Goal: Contribute content: Contribute content

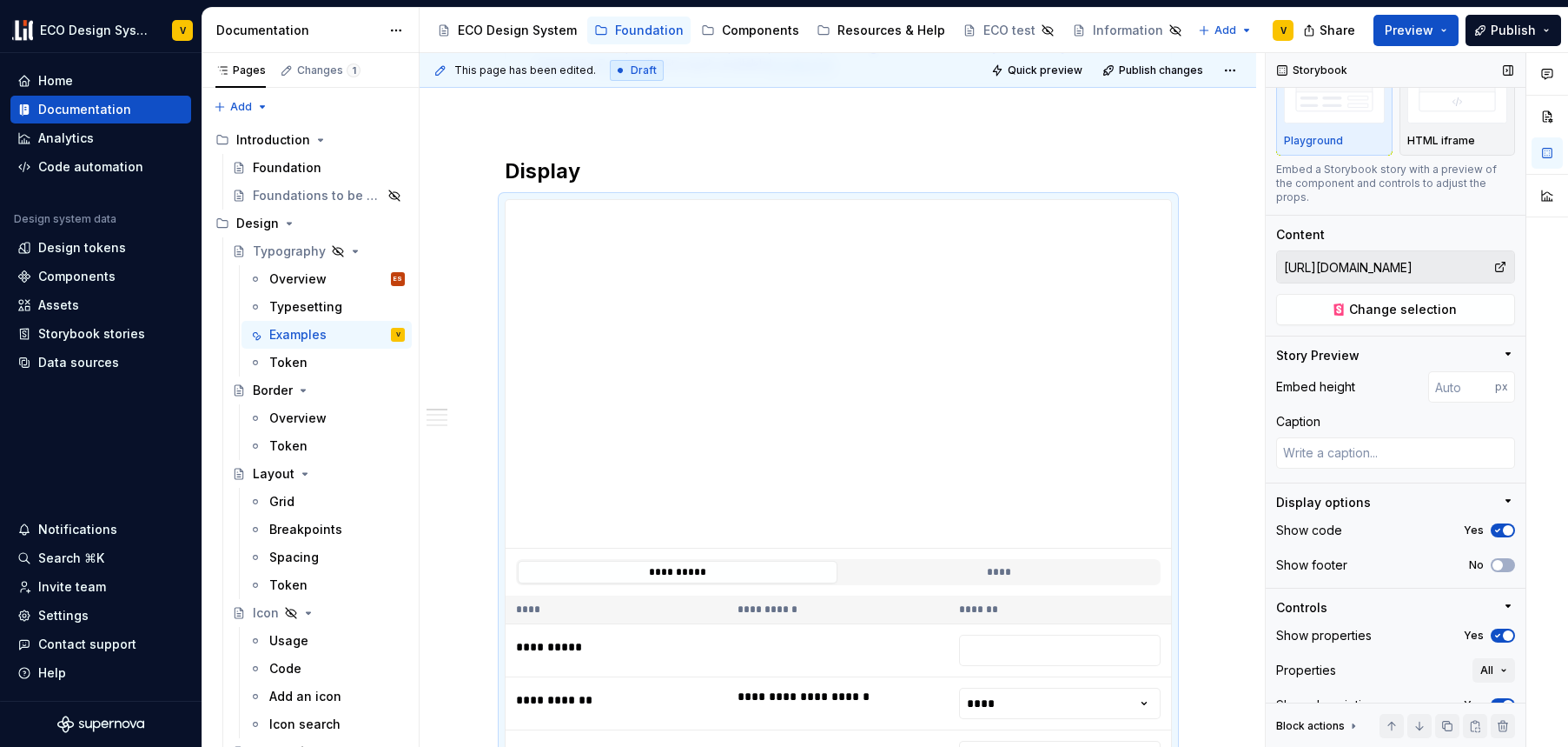
scroll to position [64, 0]
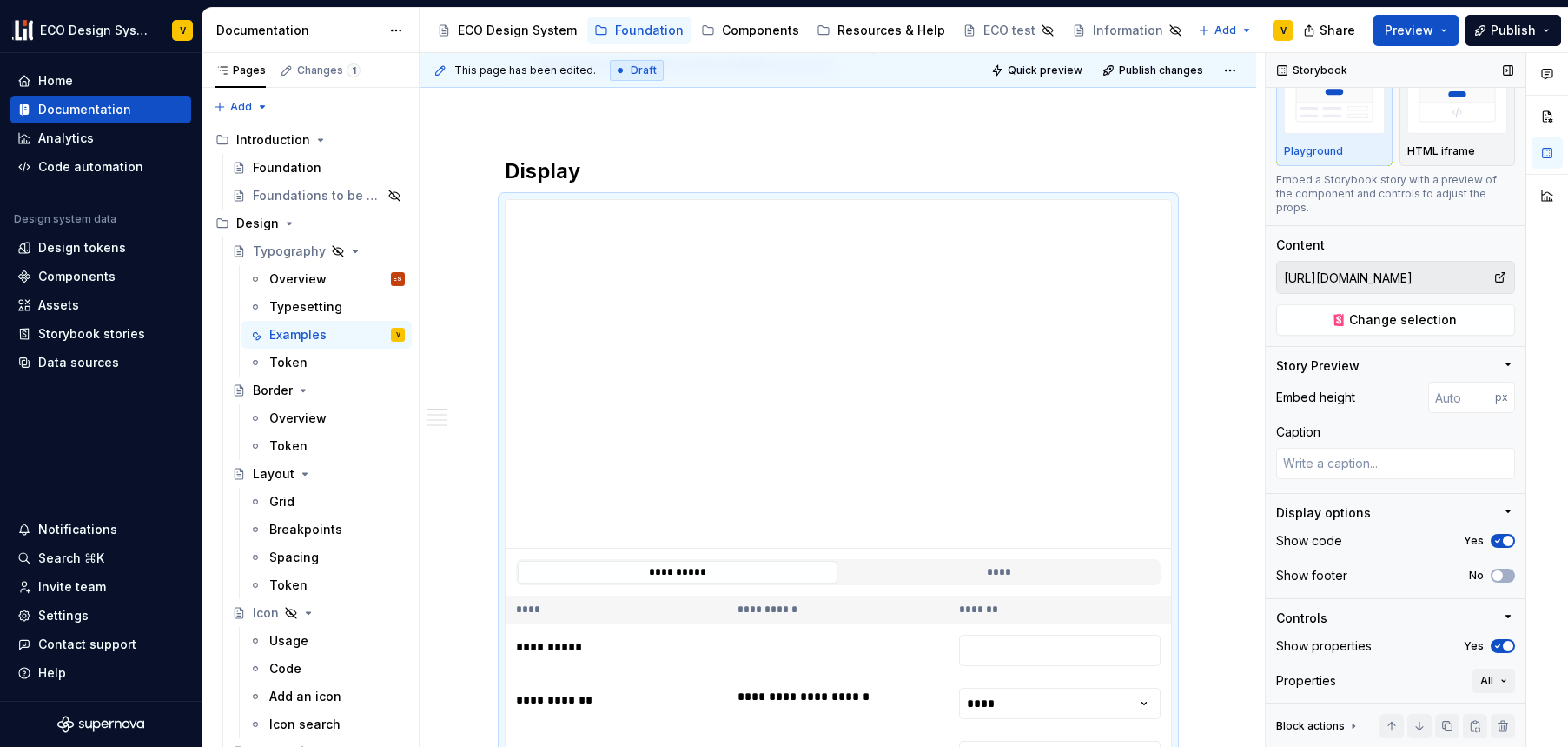
click at [1356, 275] on input "https://67b6063b450f52d85d87d37f-mbwkmdmalk.chromatic.com/?path=/story/foundati…" at bounding box center [1385, 277] width 217 height 31
click at [1421, 316] on span "Change selection" at bounding box center [1403, 320] width 108 height 18
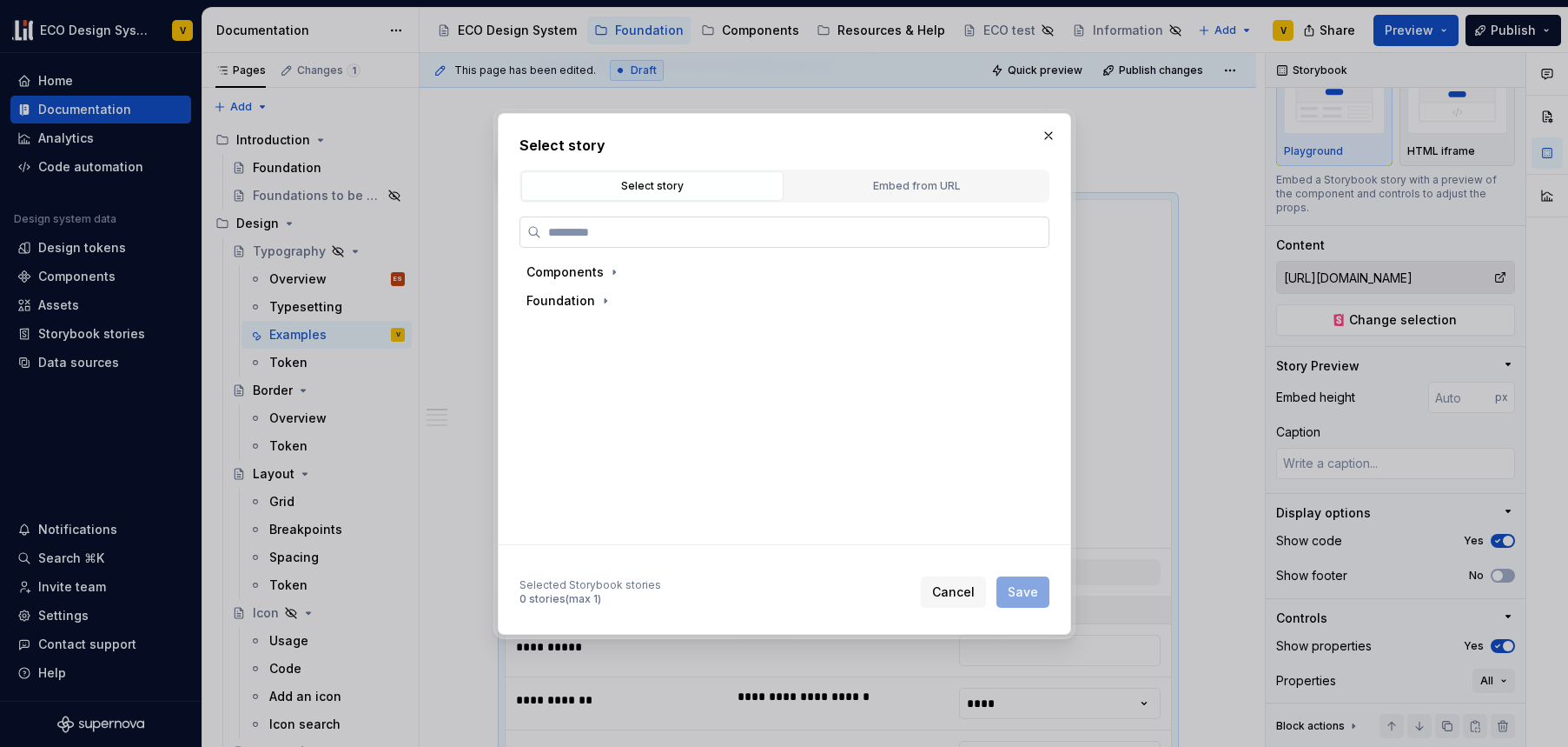
type textarea "*"
click at [924, 196] on button "Embed from URL" at bounding box center [917, 186] width 262 height 29
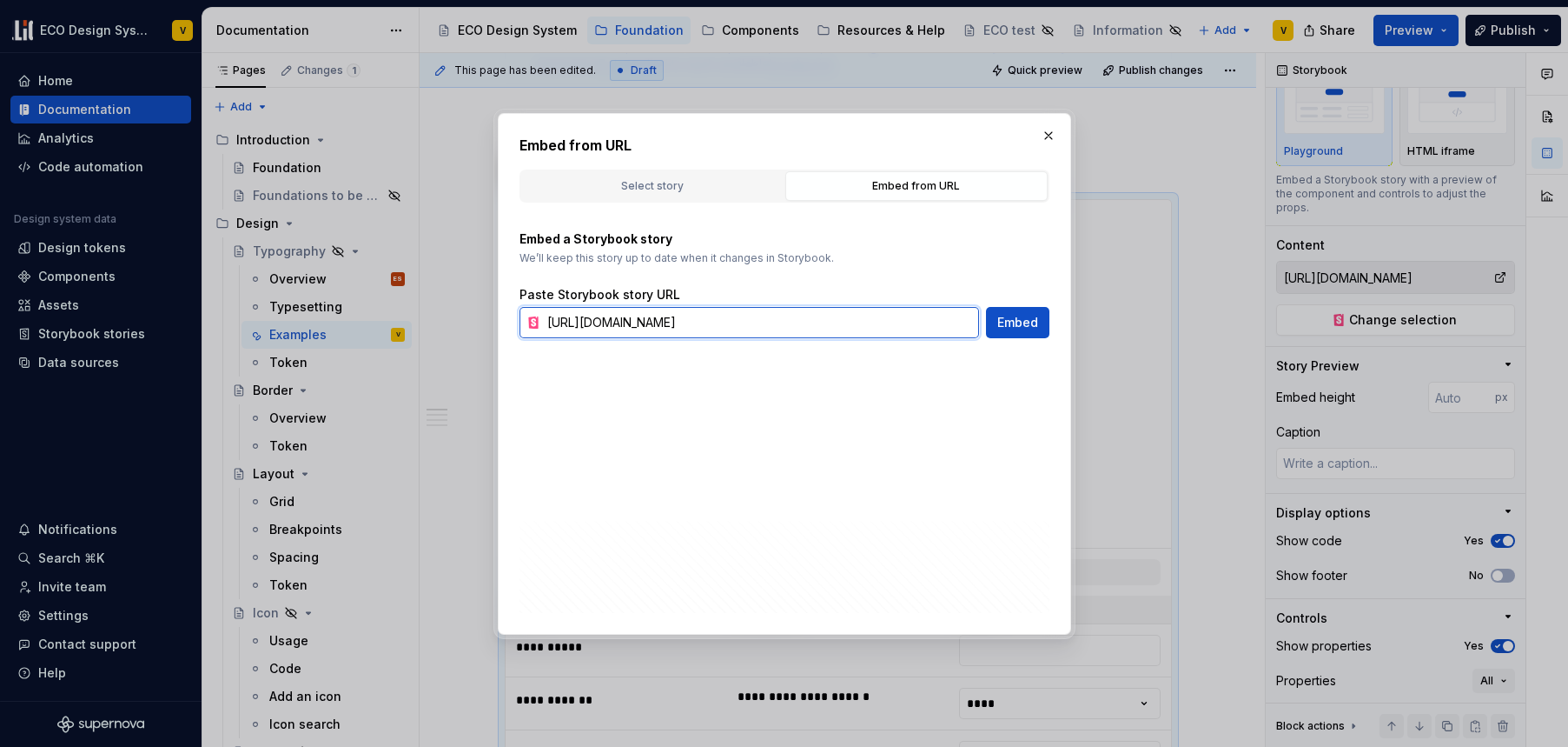
click at [782, 324] on input "https://67b6063b450f52d85d87d37f-mbwkmdmalk.chromatic.com/?path=/story/foundati…" at bounding box center [759, 323] width 438 height 31
paste input "alt-label--alt-label-large&args=version:Desktop"
type input "[URL][DOMAIN_NAME]"
click at [1028, 332] on button "Embed" at bounding box center [1018, 323] width 63 height 31
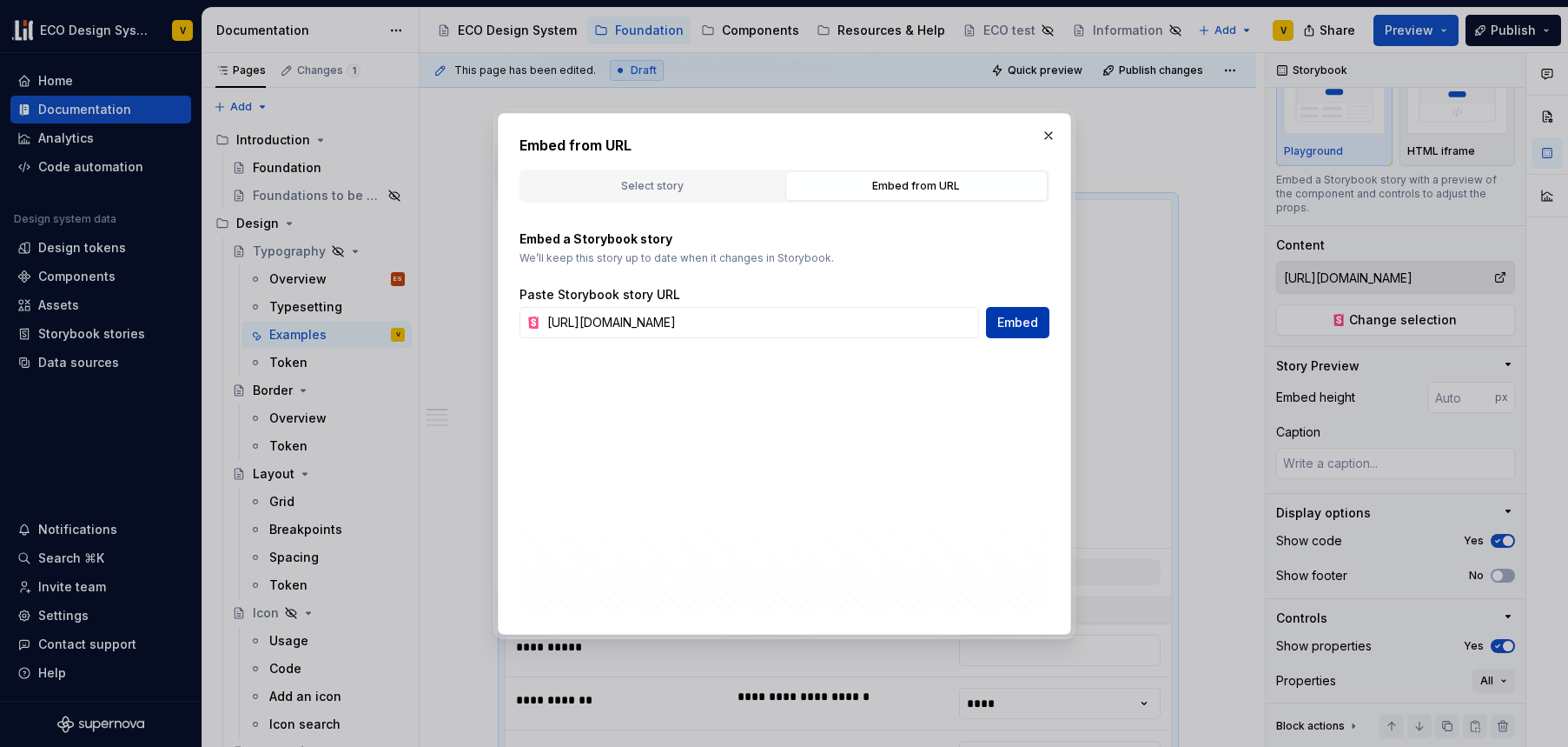
type textarea "*"
type input "[URL][DOMAIN_NAME]"
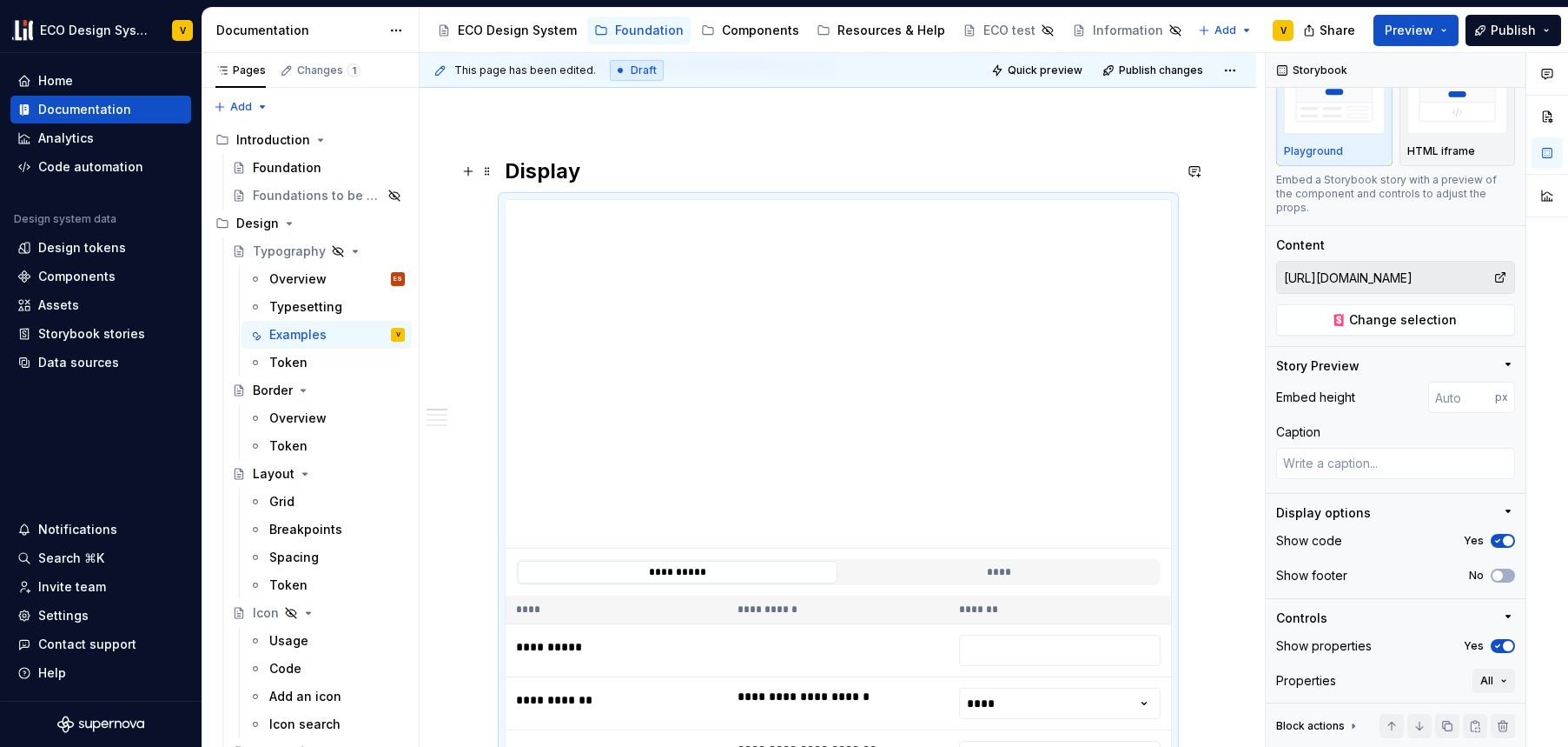
type textarea "*"
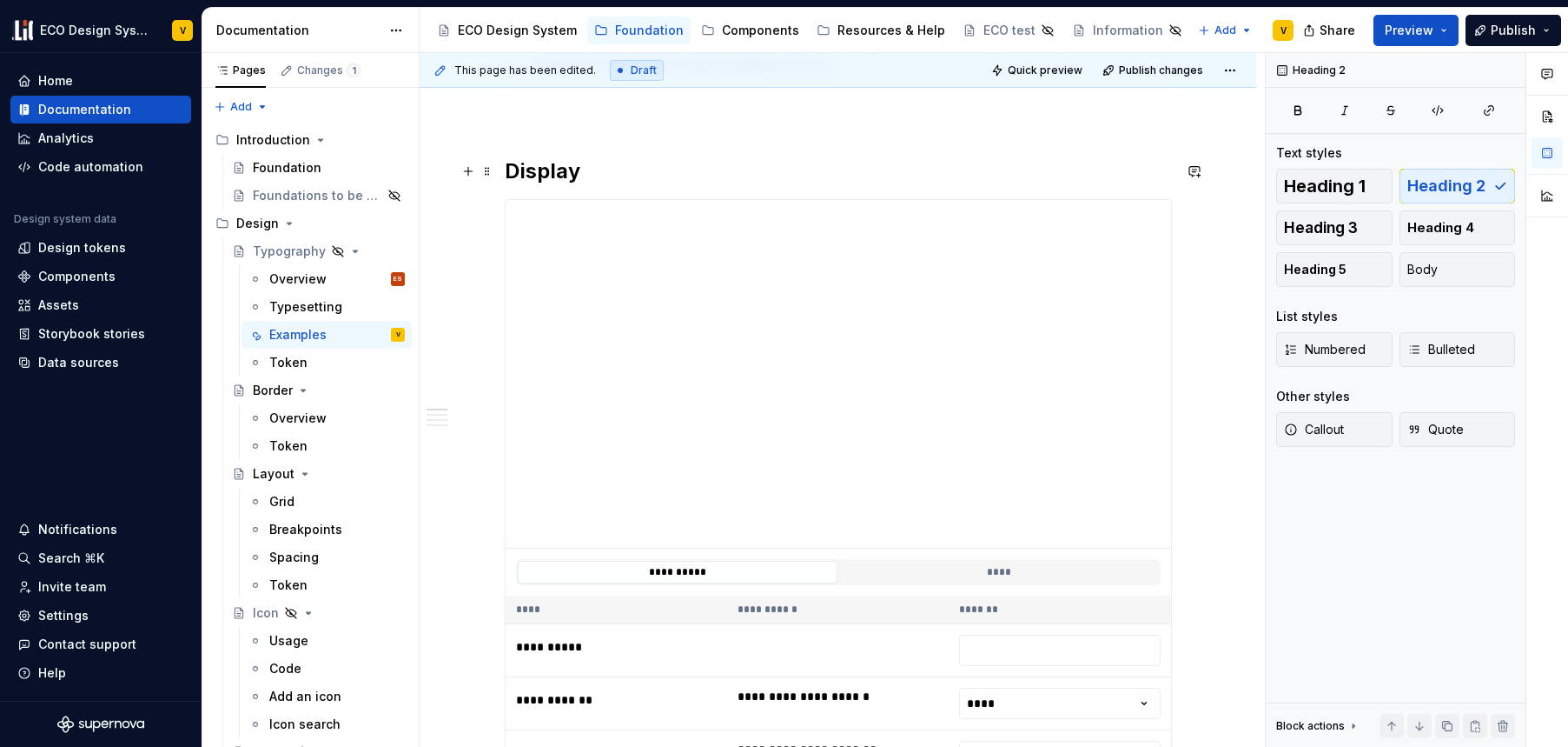
click at [560, 171] on h2 "Display" at bounding box center [838, 171] width 668 height 28
click at [576, 171] on h2 "Display" at bounding box center [838, 171] width 668 height 28
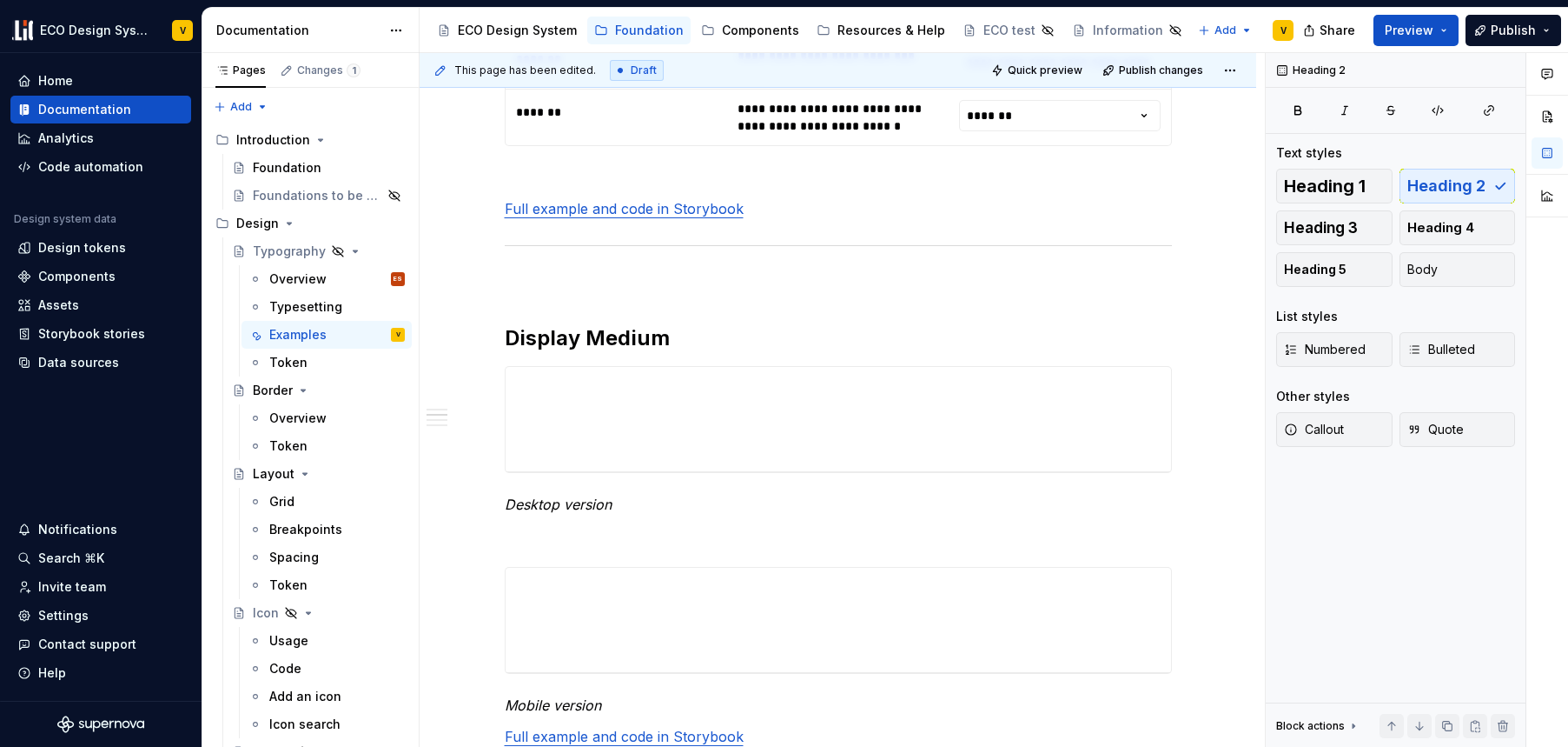
scroll to position [1140, 0]
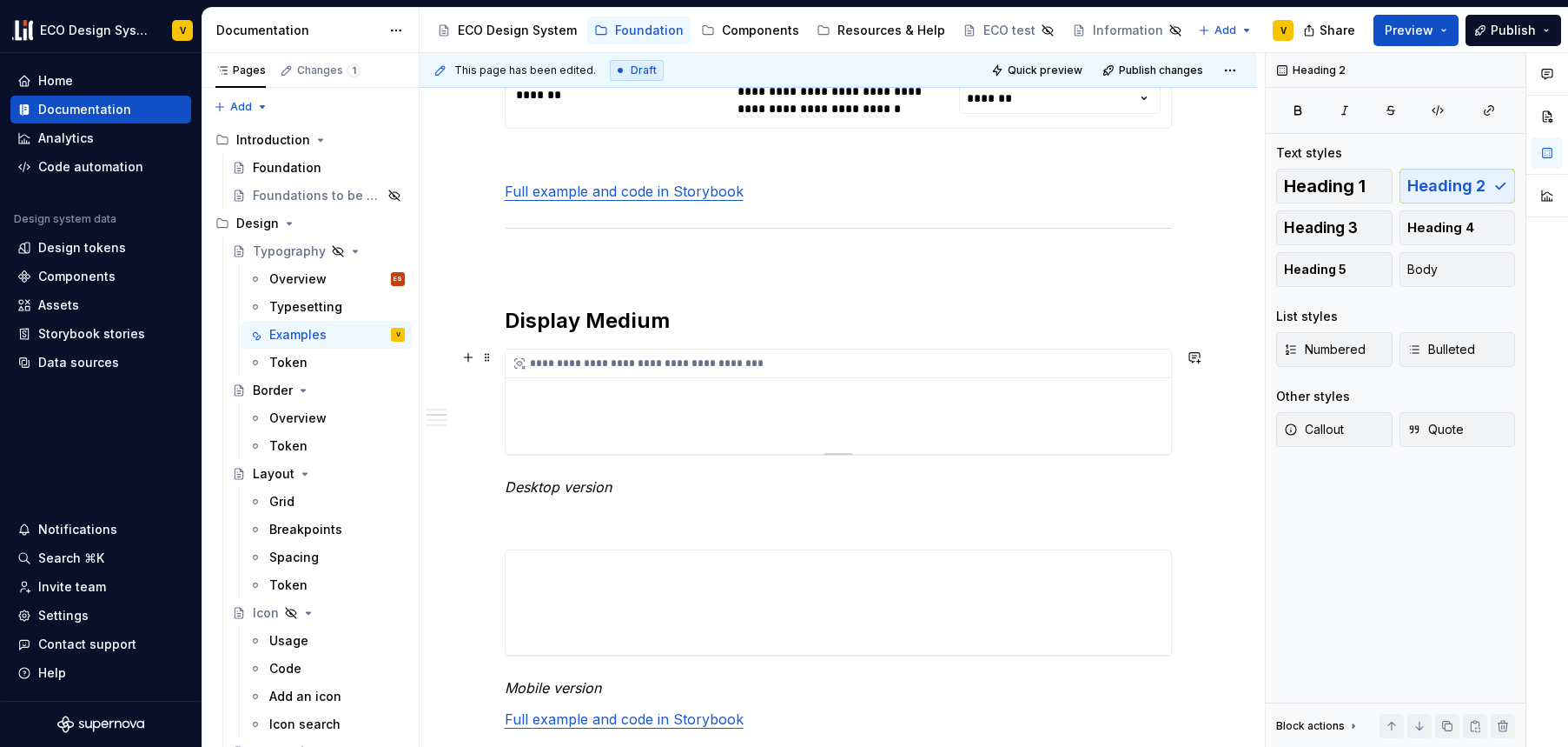
click at [561, 396] on div "**********" at bounding box center [838, 401] width 666 height 104
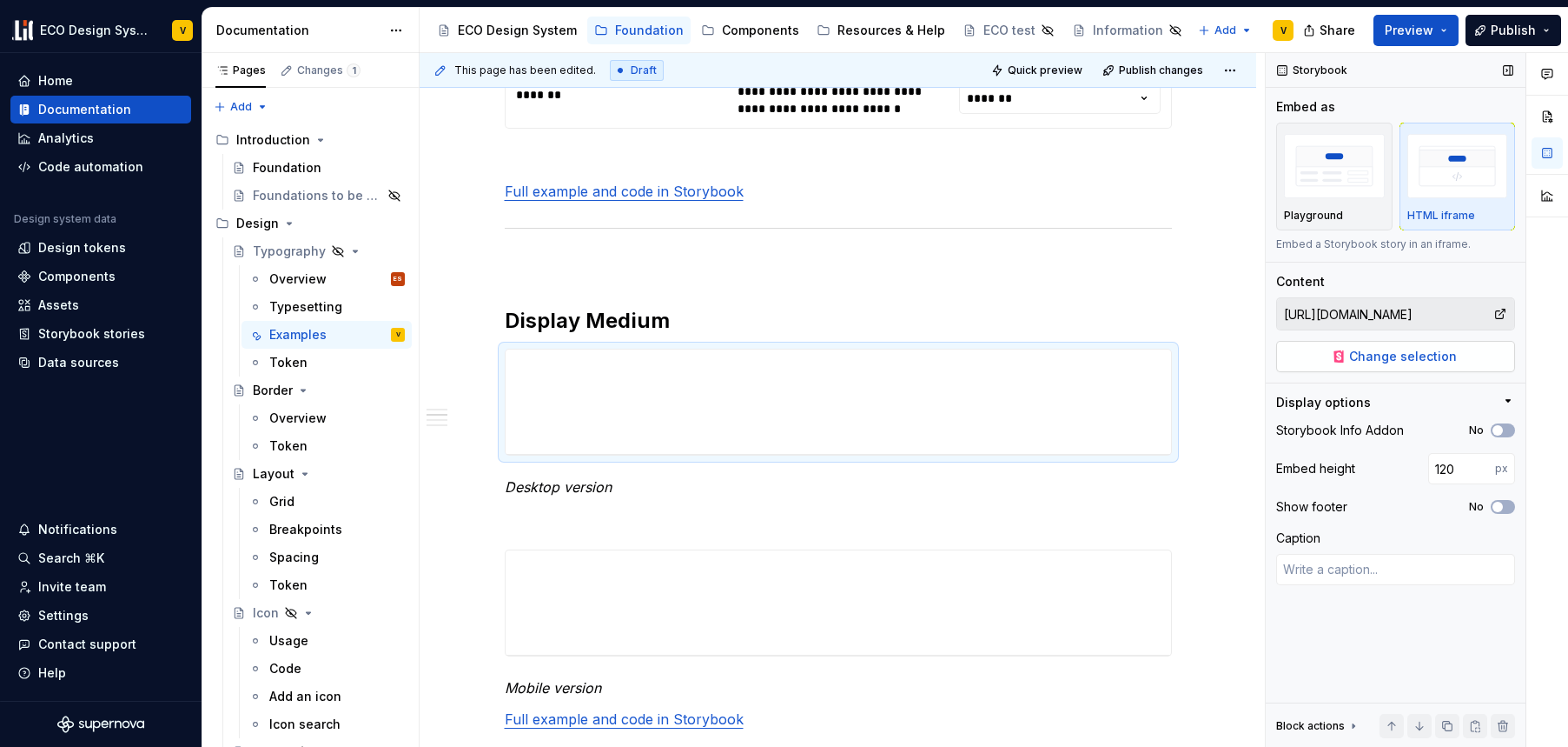
click at [1379, 358] on span "Change selection" at bounding box center [1403, 357] width 108 height 18
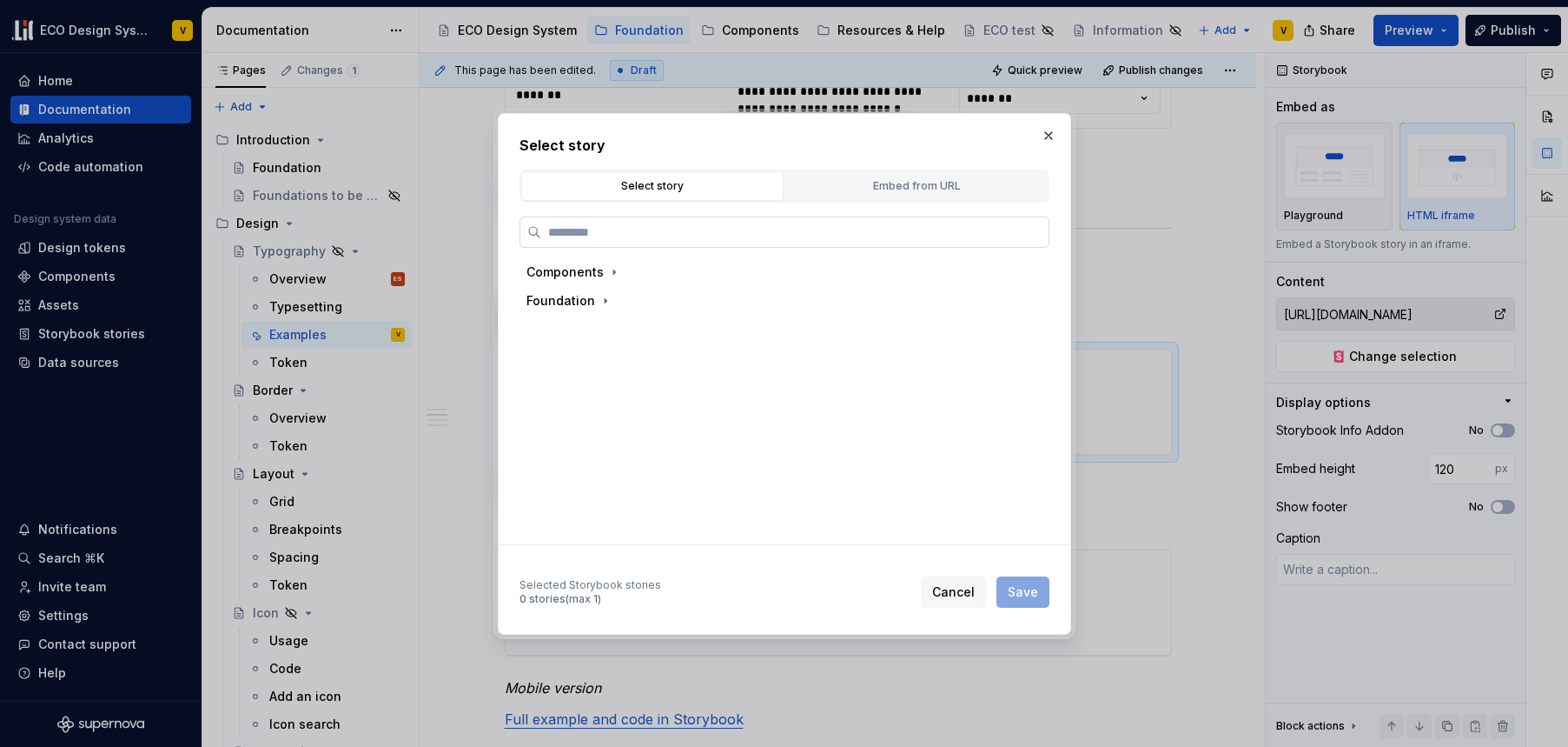
type textarea "*"
click at [947, 182] on div "Embed from URL" at bounding box center [916, 186] width 250 height 18
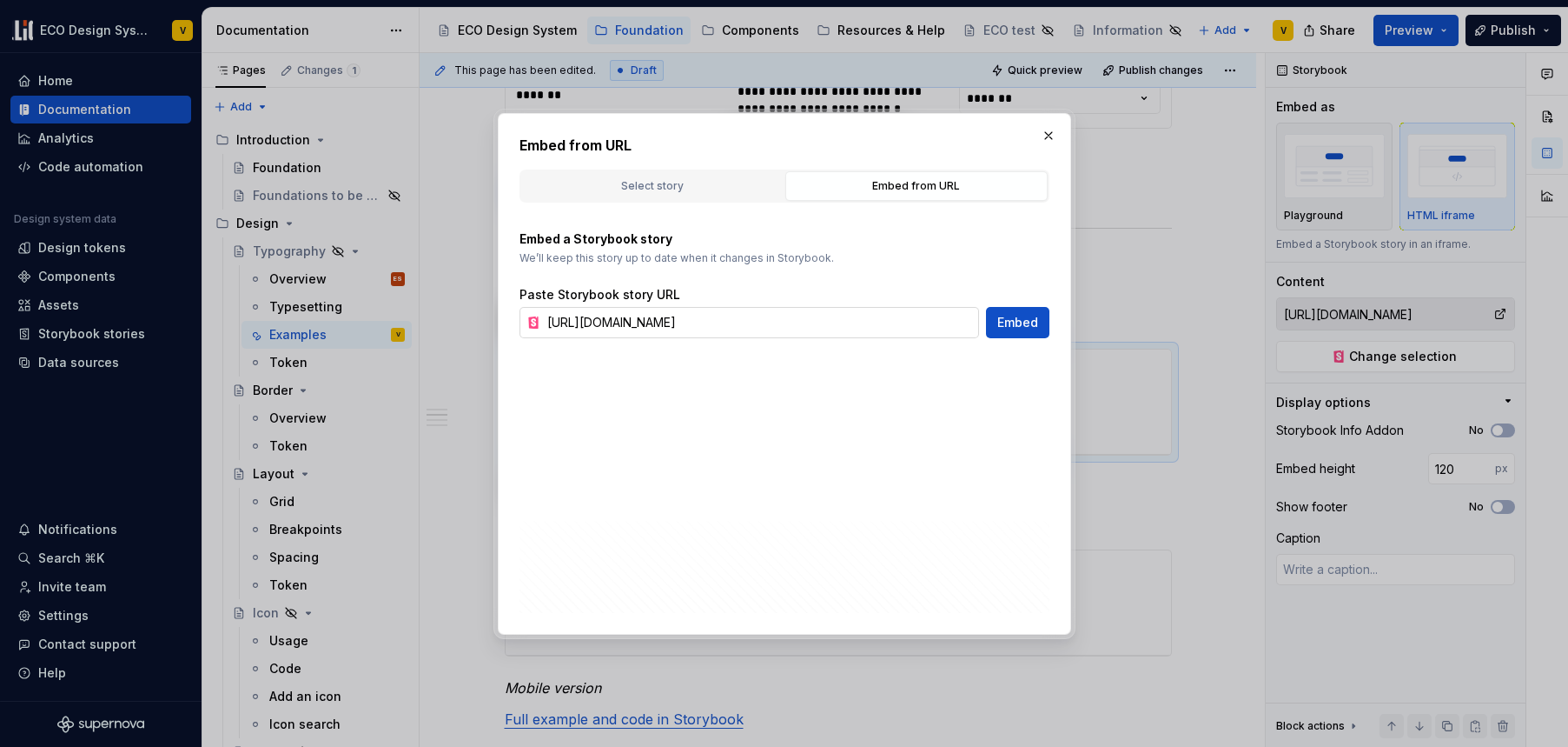
click at [746, 325] on input "https://67b6063b450f52d85d87d37f-mbwkmdmalk.chromatic.com/iframe.html?args=&id=…" at bounding box center [759, 323] width 438 height 31
paste input "?path=/story/foundation-typography-components-alt-label--alt-label-medium&args=…"
type input "[URL][DOMAIN_NAME]"
click at [1002, 320] on span "Embed" at bounding box center [1018, 323] width 41 height 18
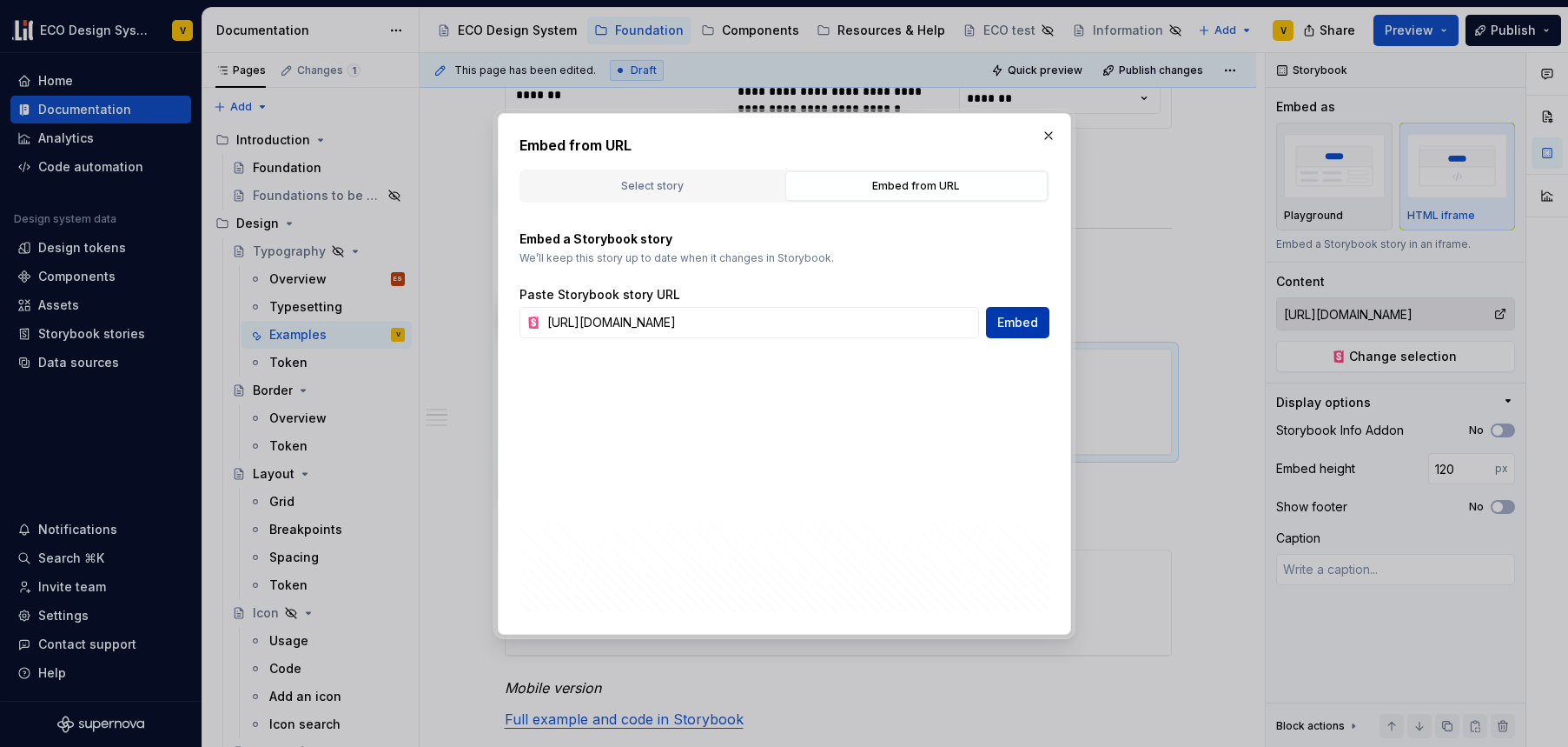
type textarea "*"
type input "[URL][DOMAIN_NAME]"
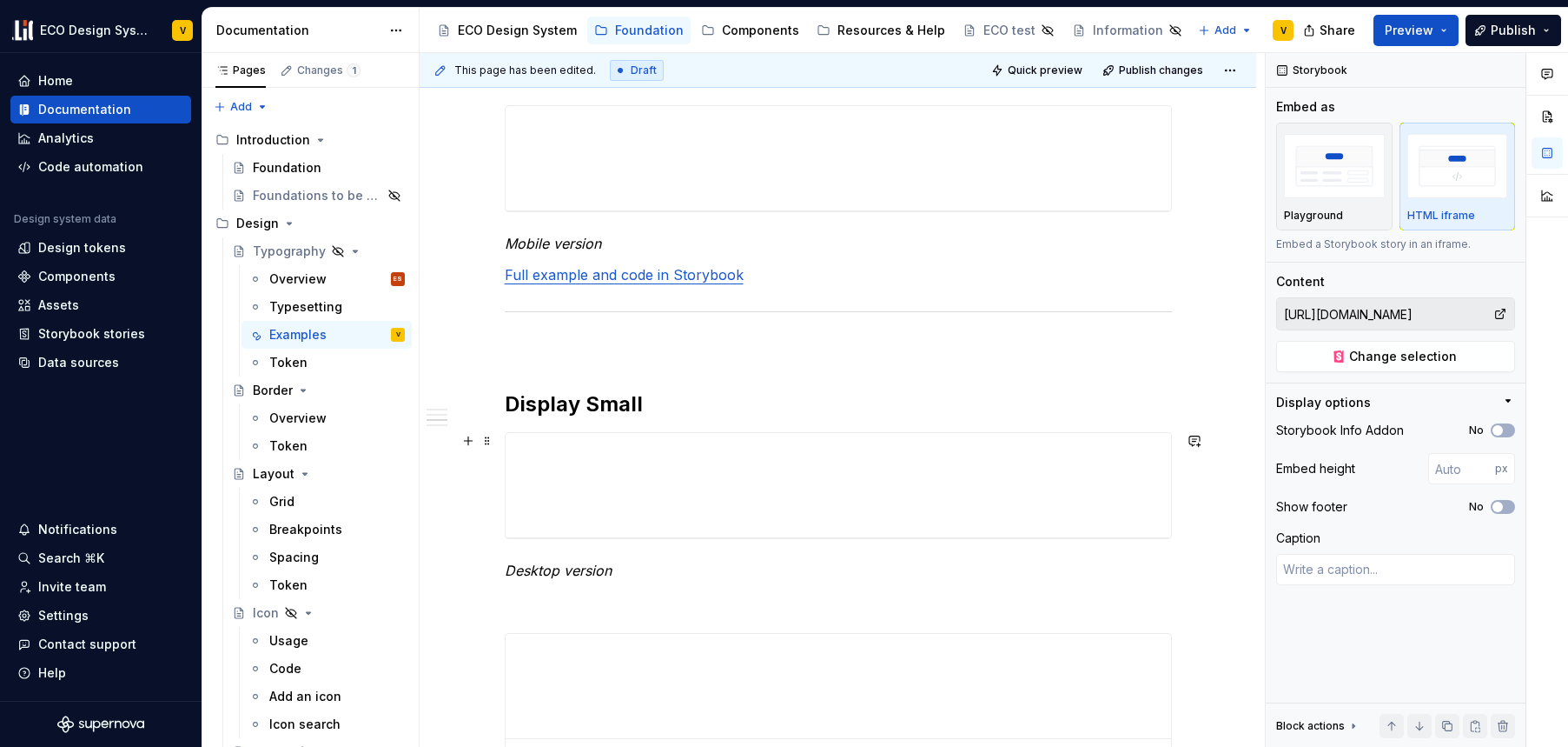
scroll to position [1833, 0]
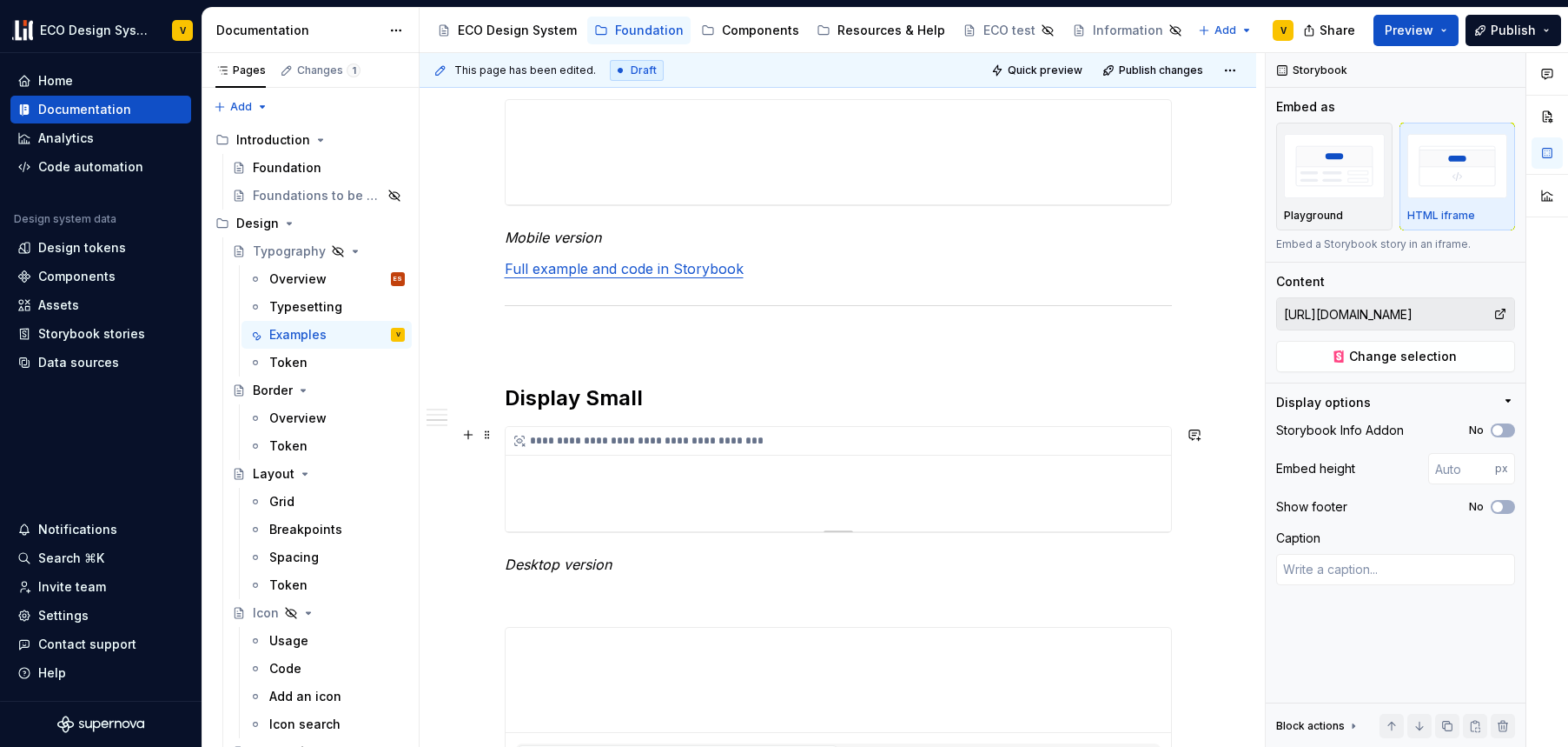
type textarea "*"
type input "https://67b6063b450f52d85d87d37f-mbwkmdmalk.chromatic.com/iframe.html?args=vers…"
type input "120"
click at [690, 476] on div "**********" at bounding box center [838, 479] width 666 height 104
click at [763, 479] on div "**********" at bounding box center [838, 479] width 666 height 104
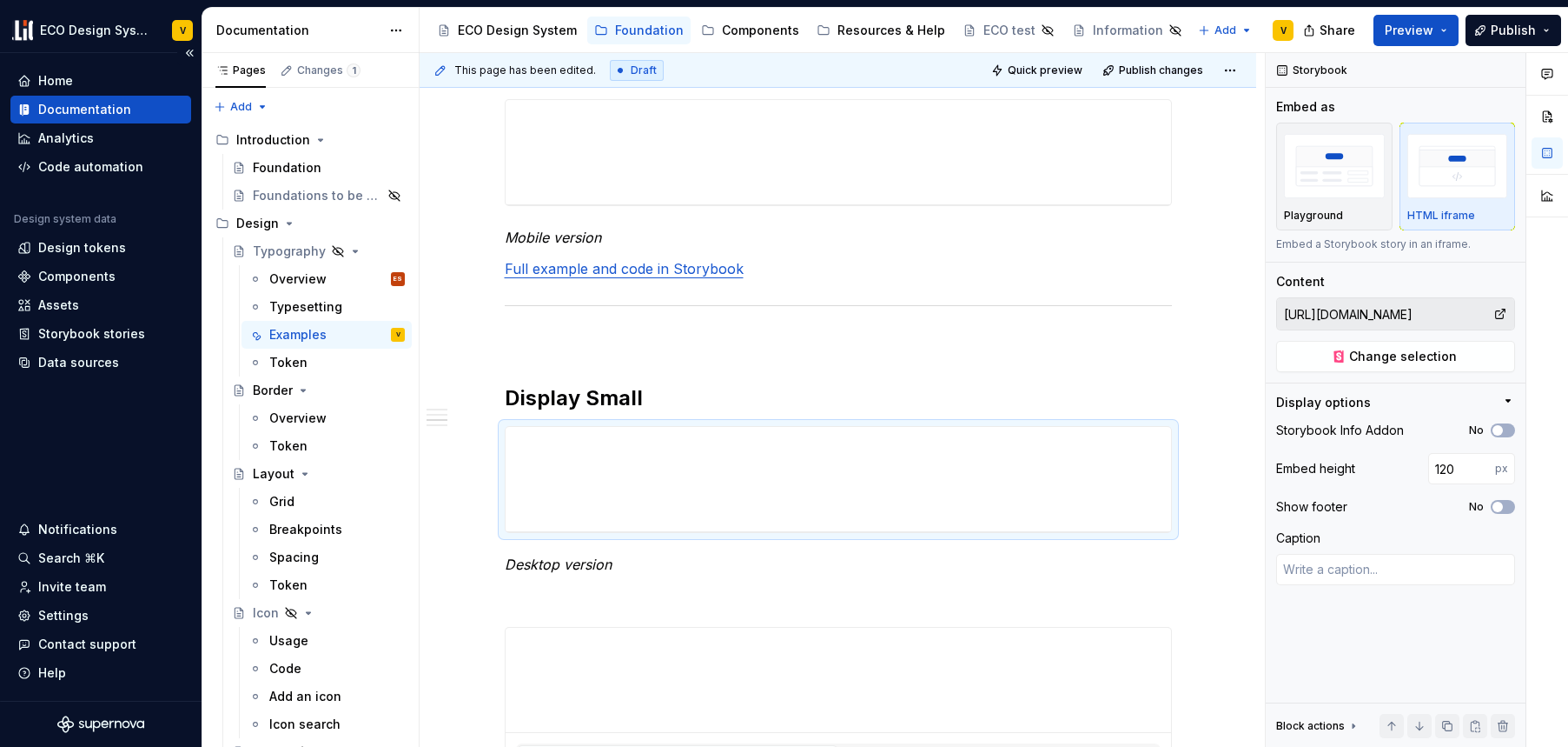
scroll to position [1861, 0]
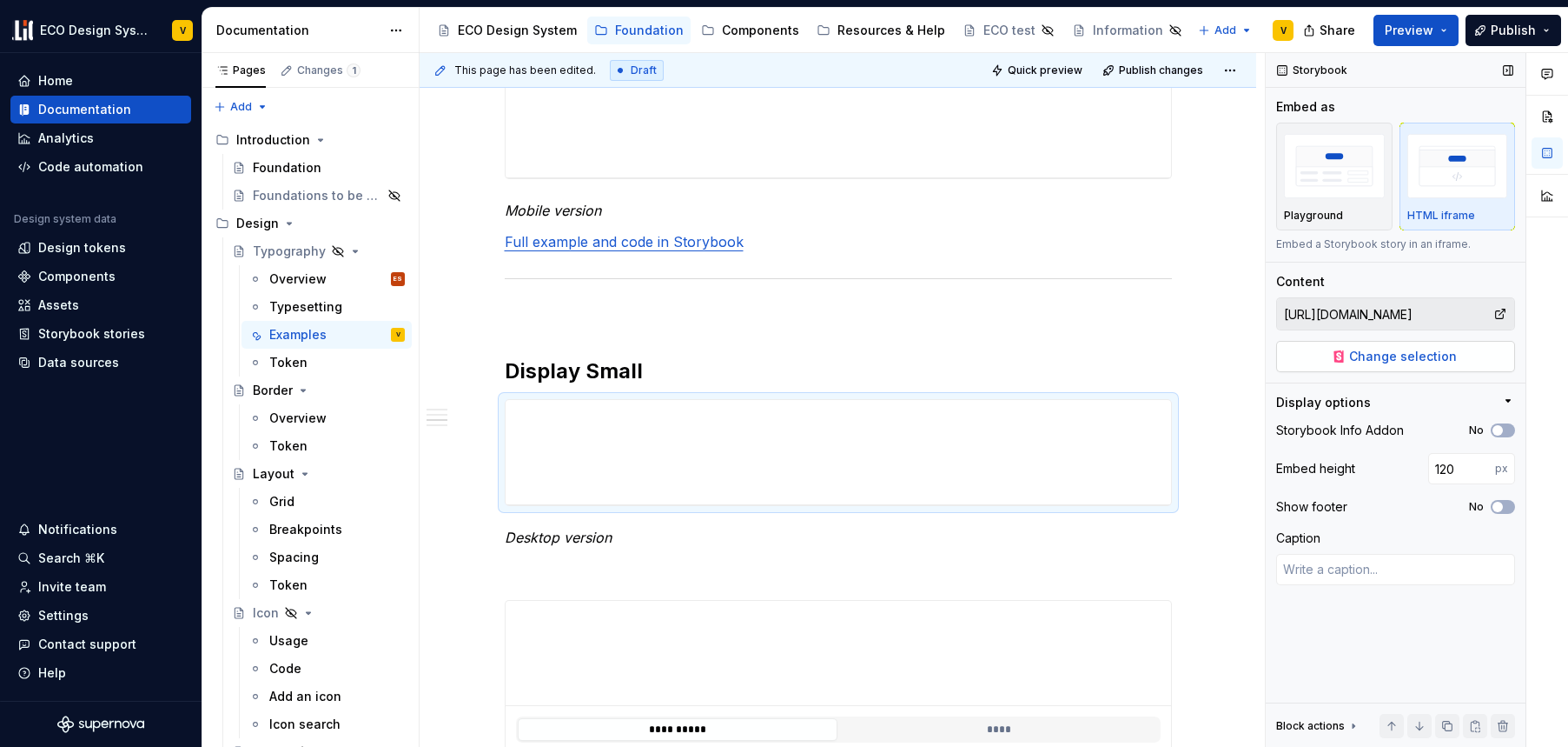
click at [1388, 355] on span "Change selection" at bounding box center [1403, 357] width 108 height 18
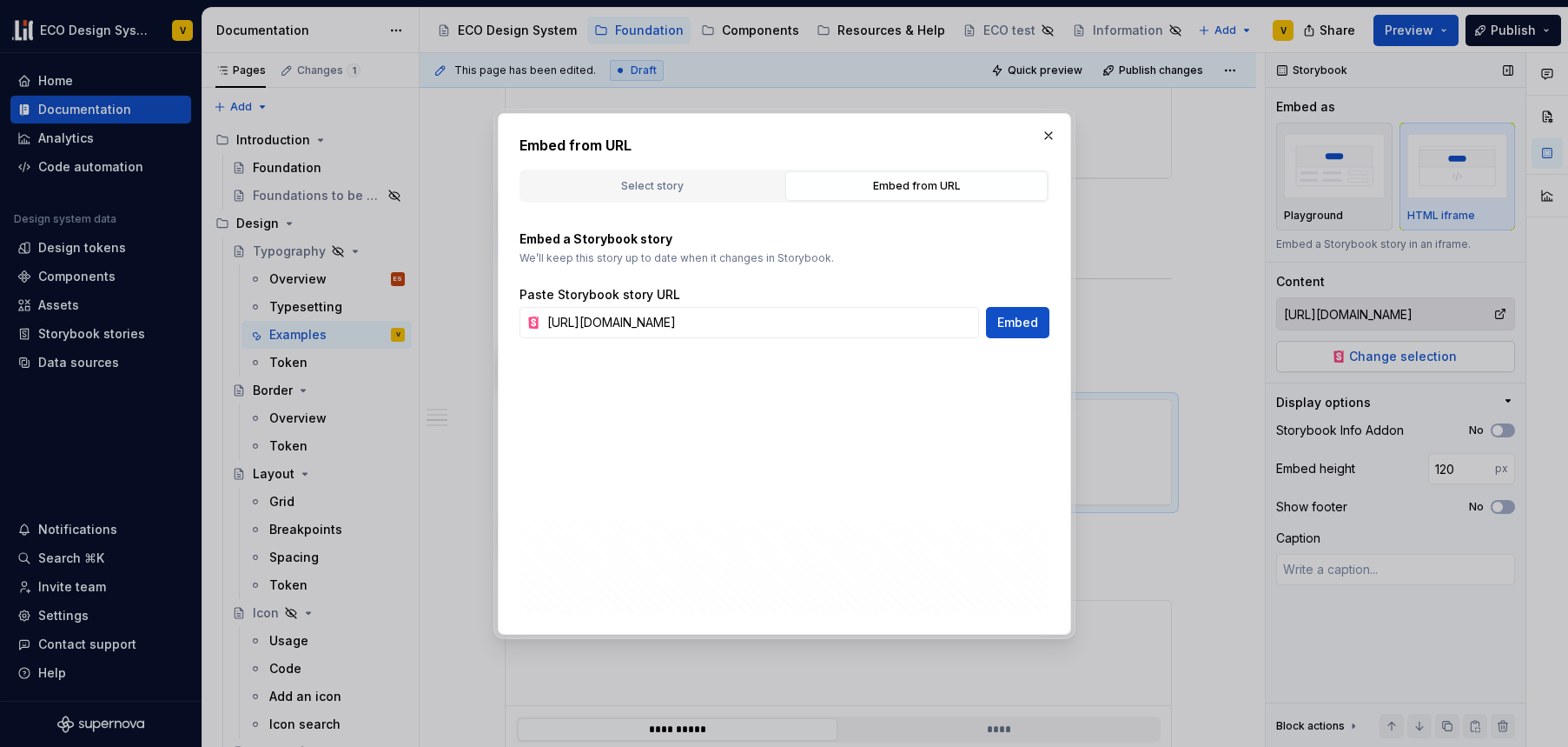
scroll to position [0, 531]
click at [775, 330] on input "https://67b6063b450f52d85d87d37f-mbwkmdmalk.chromatic.com/iframe.html?args=vers…" at bounding box center [759, 323] width 438 height 31
type textarea "*"
type input "[URL][DOMAIN_NAME]"
click at [1022, 324] on span "Embed" at bounding box center [1018, 323] width 41 height 18
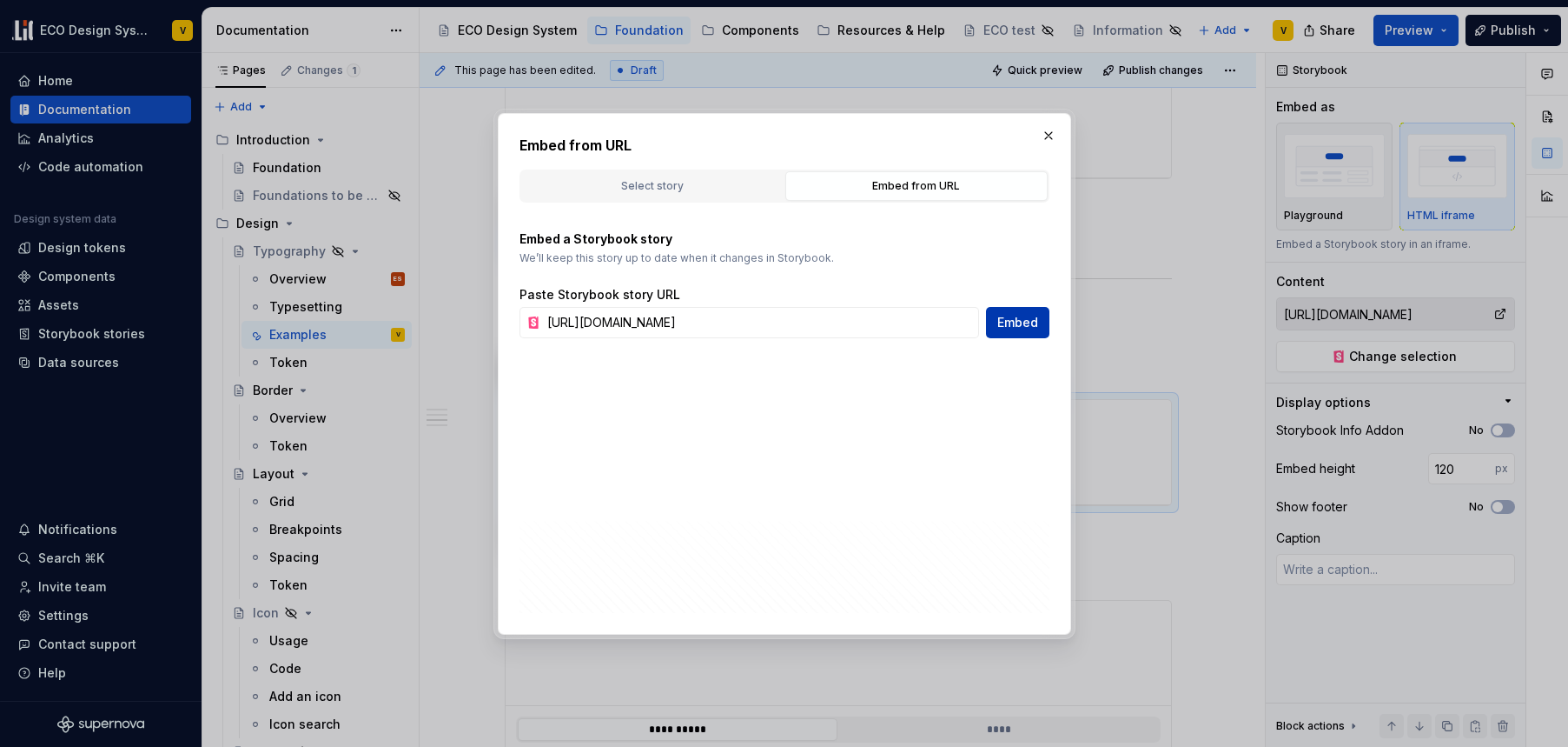
type textarea "*"
type input "[URL][DOMAIN_NAME]"
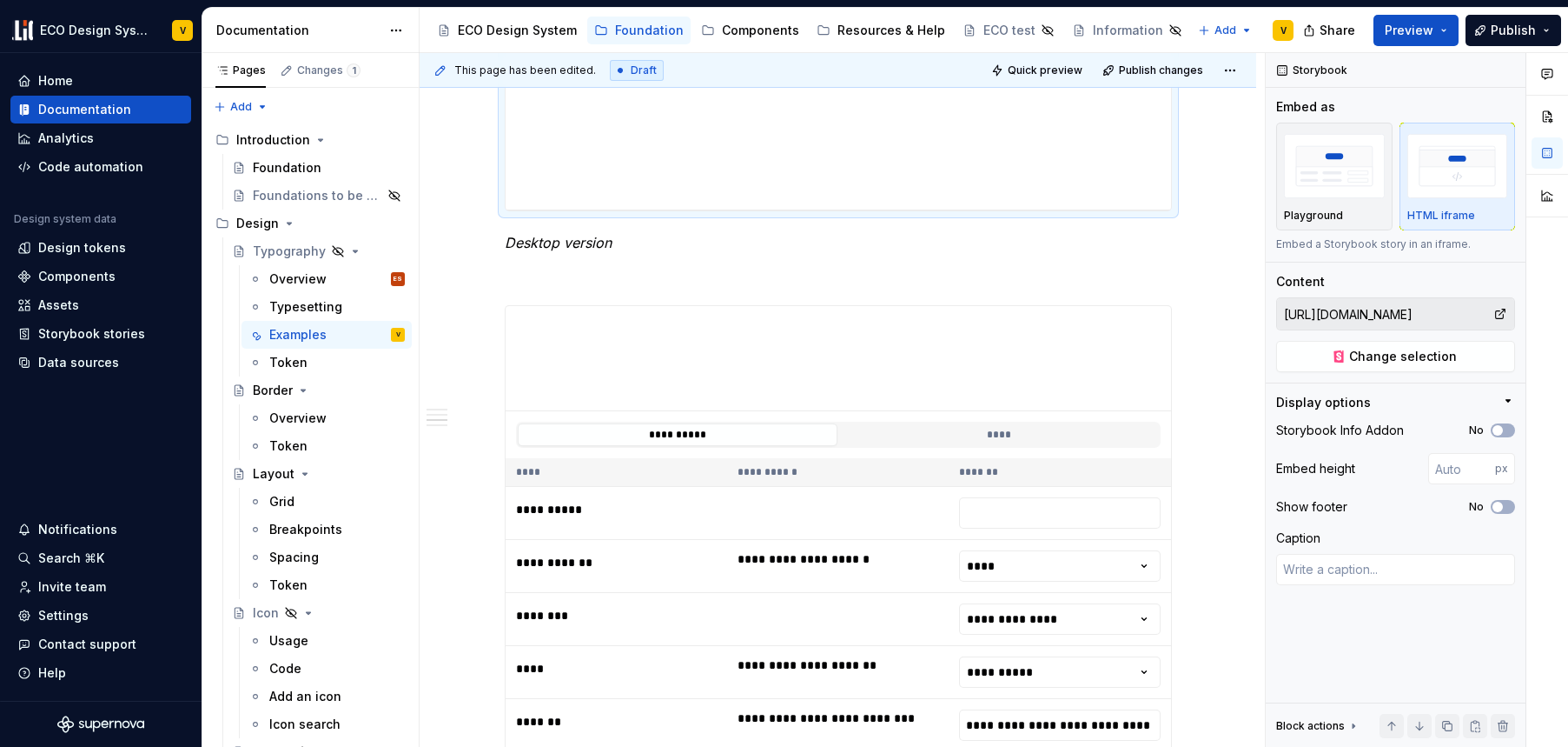
scroll to position [2405, 0]
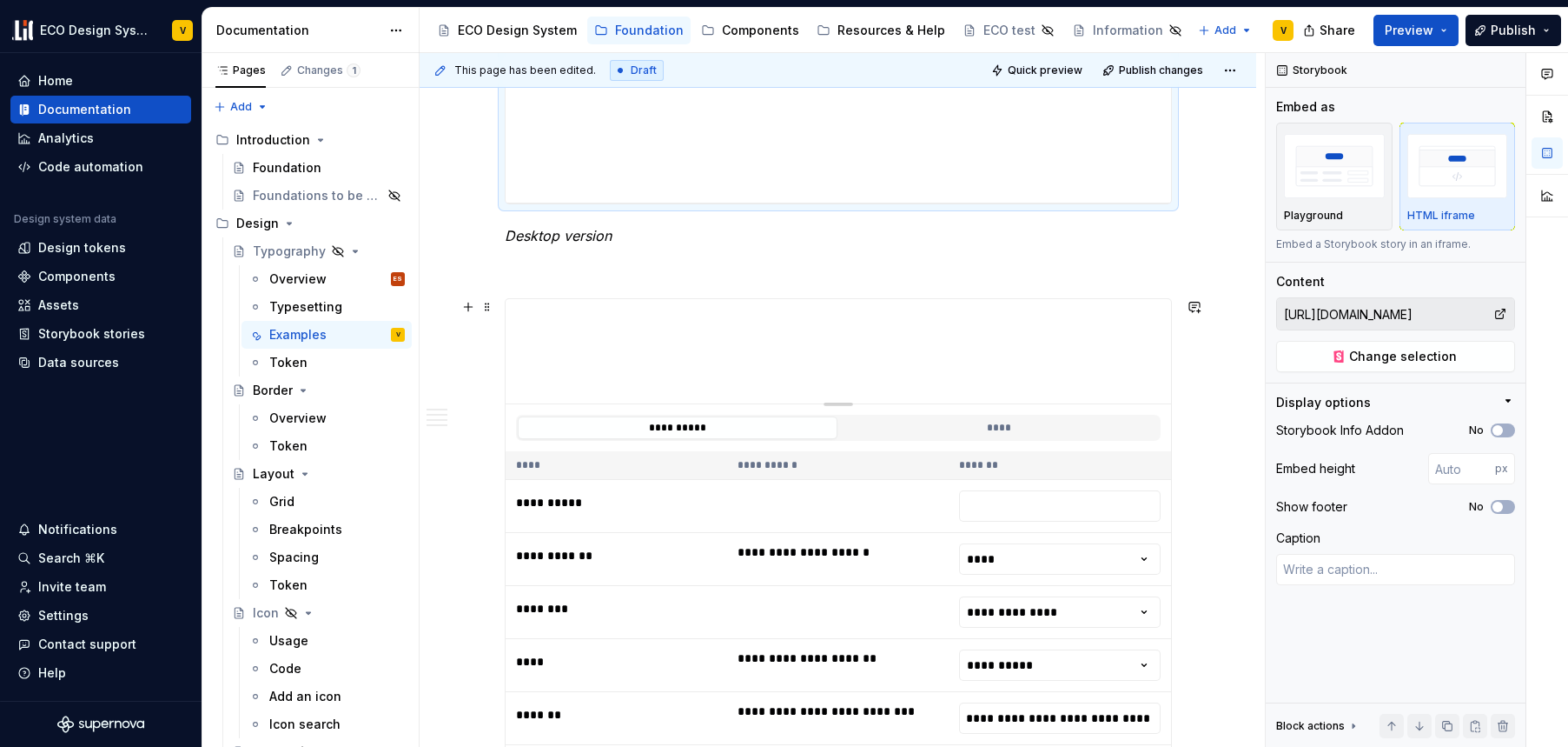
type textarea "*"
type input "https://67b6063b450f52d85d87d37f-mbwkmdmalk.chromatic.com/iframe.html?args=vers…"
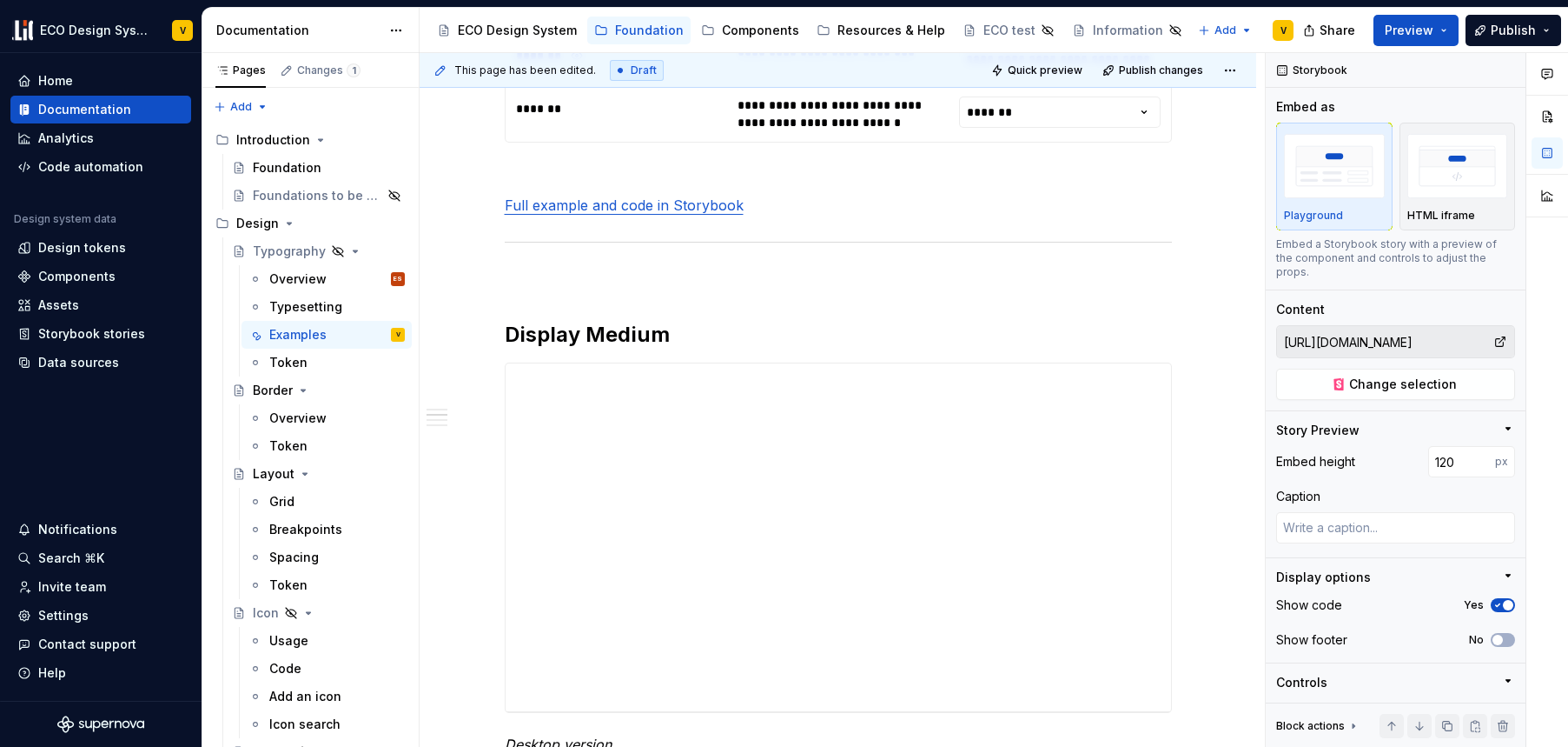
scroll to position [1446, 0]
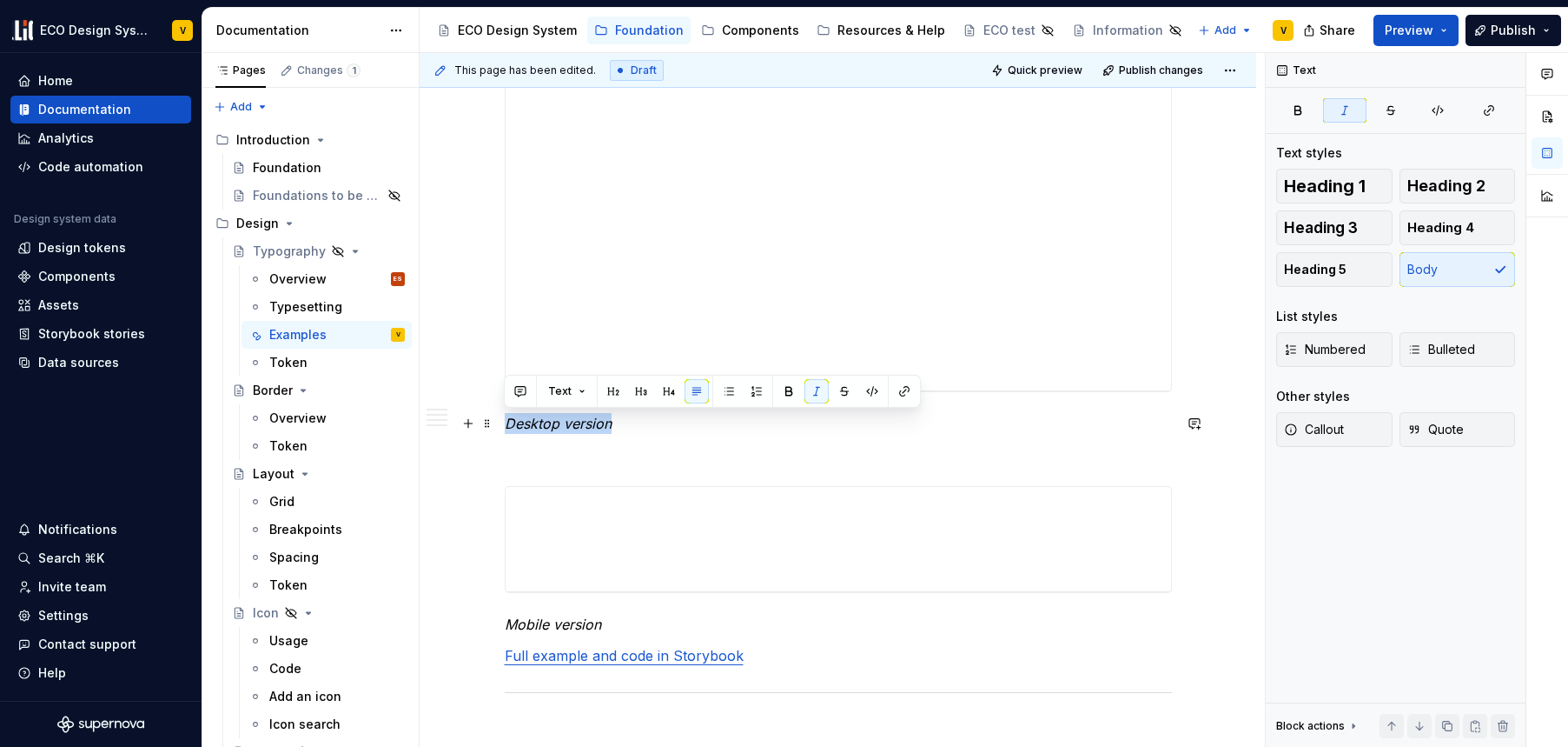
drag, startPoint x: 612, startPoint y: 425, endPoint x: 505, endPoint y: 426, distance: 107.0
click at [505, 426] on p "Desktop version" at bounding box center [838, 423] width 668 height 20
copy em "Desktop version"
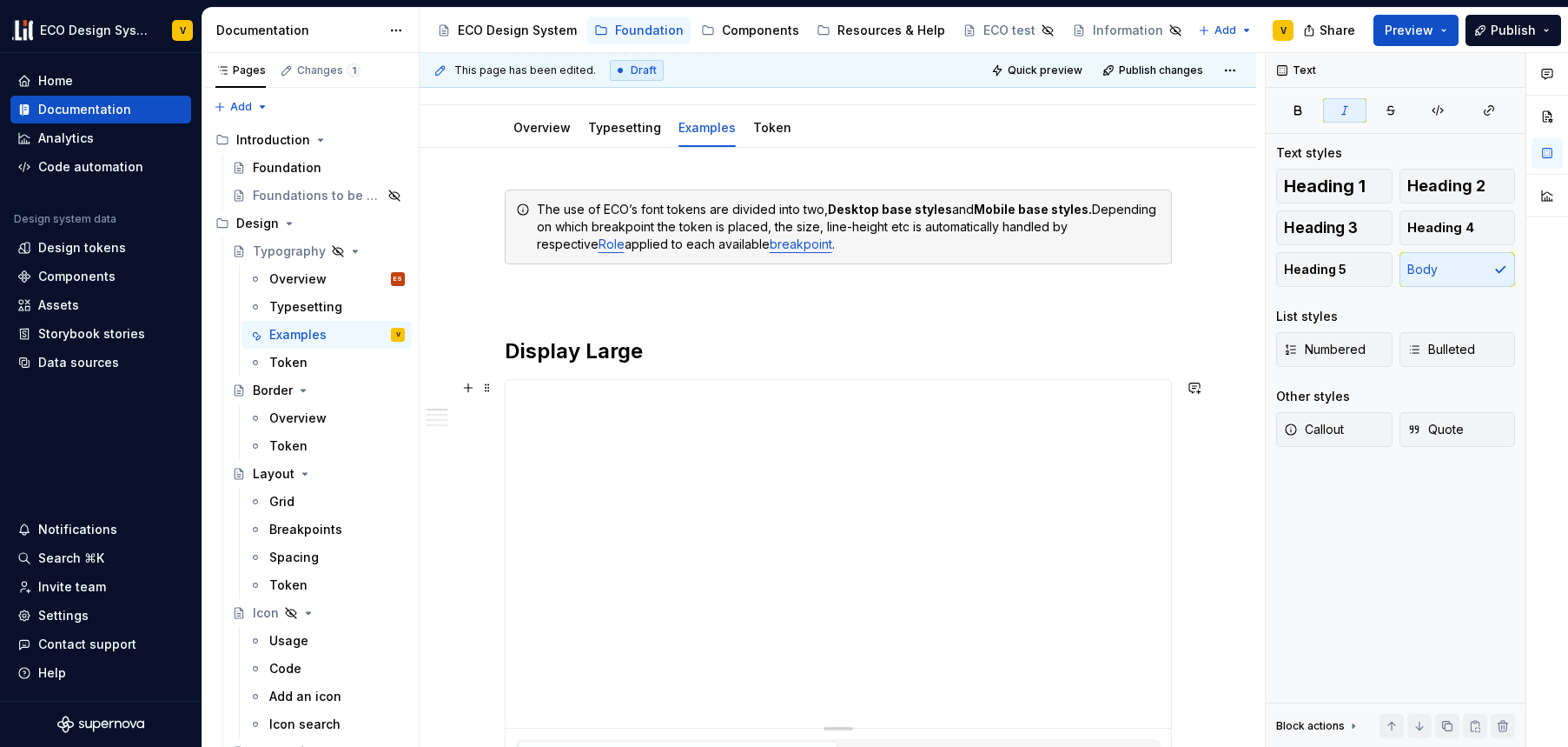
scroll to position [398, 0]
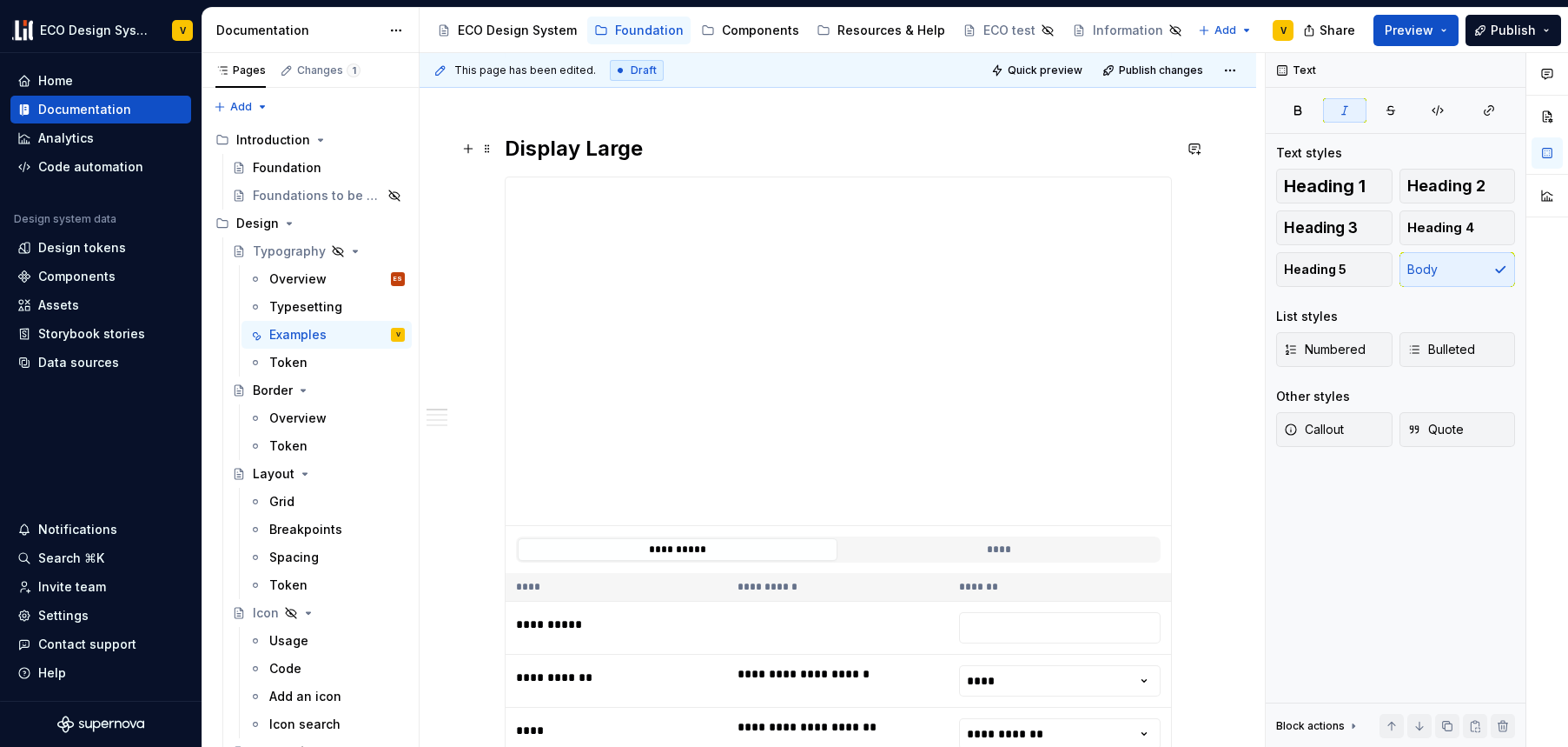
click at [659, 154] on h2 "Display Large" at bounding box center [838, 149] width 668 height 28
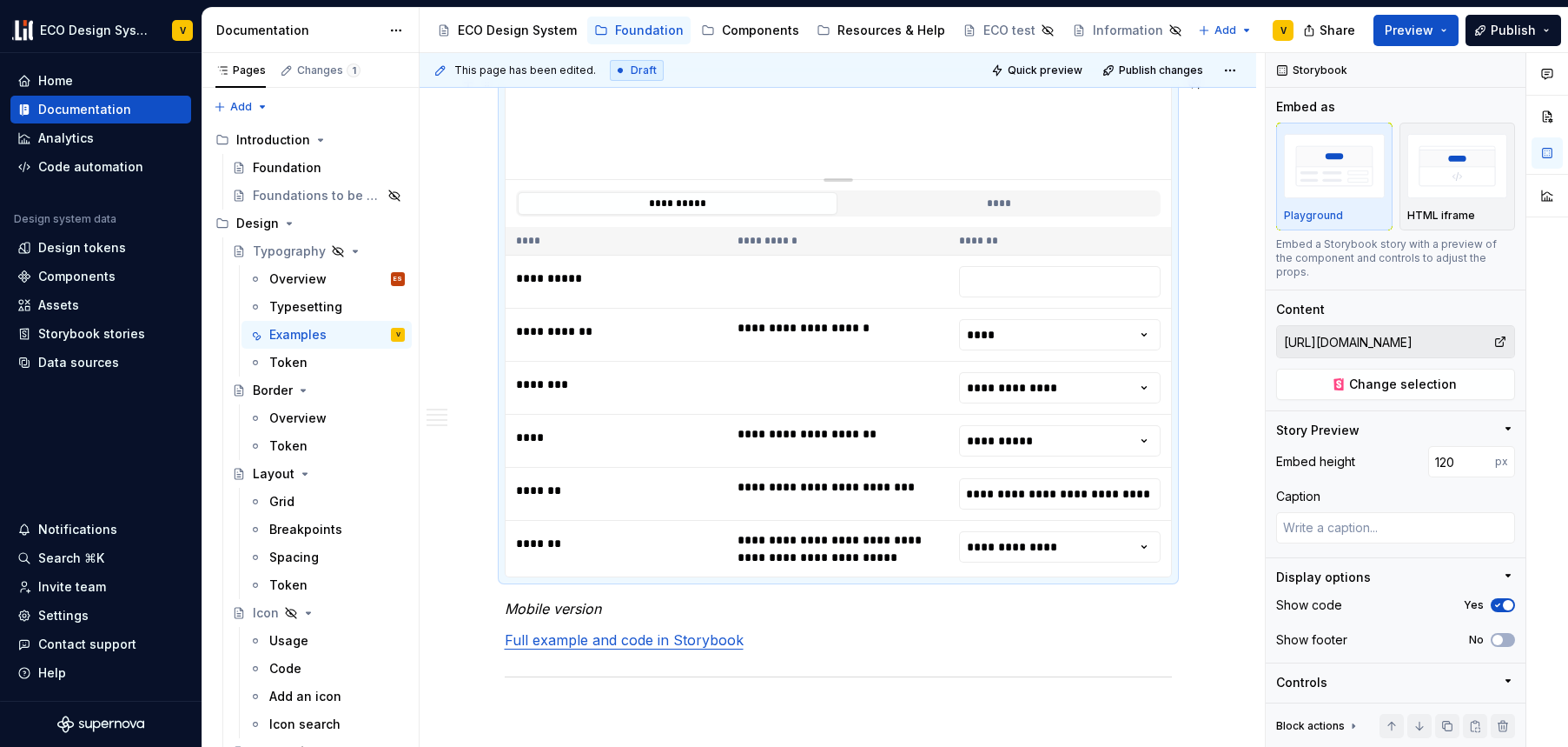
scroll to position [2421, 0]
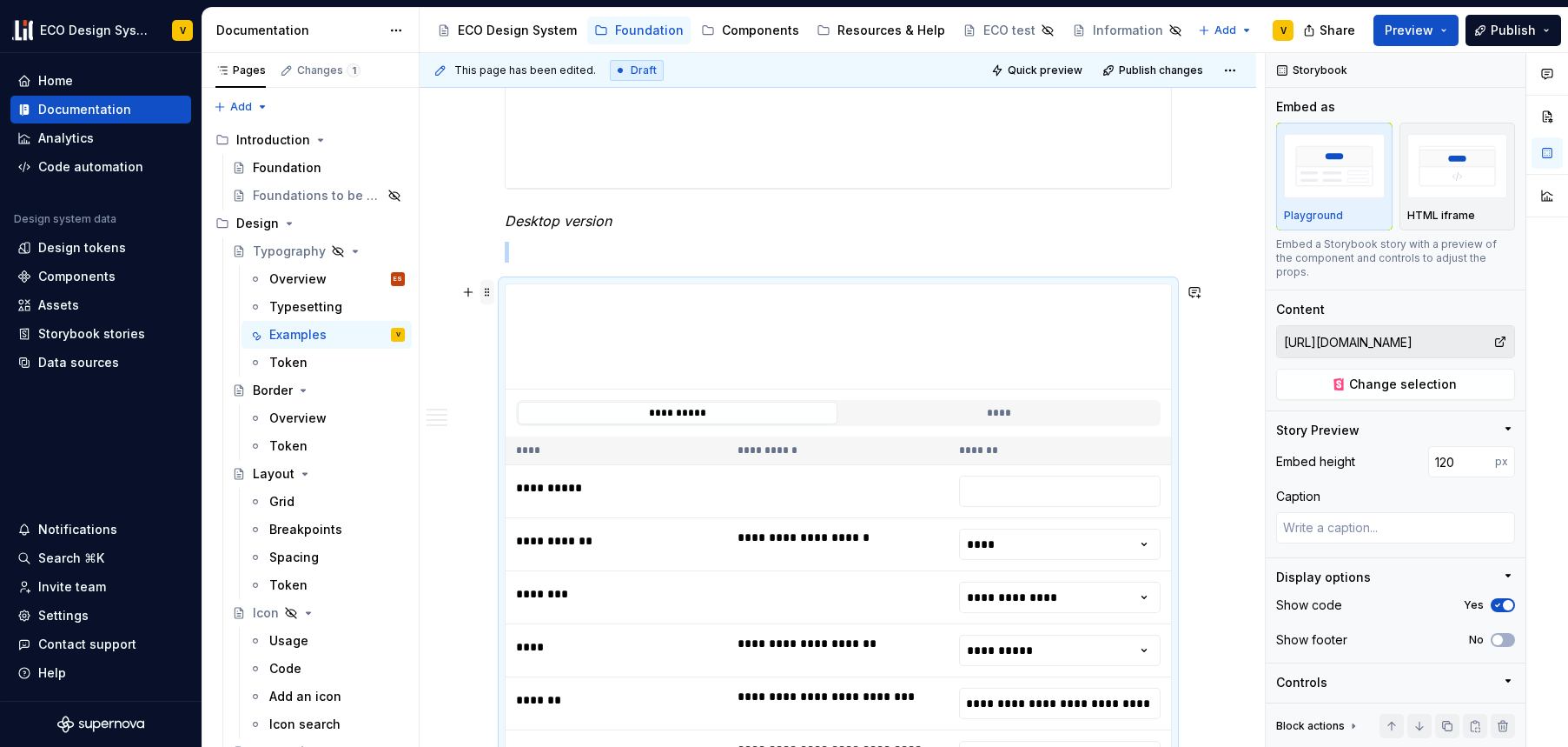
click at [487, 293] on span at bounding box center [487, 292] width 14 height 24
click at [531, 444] on div "Delete" at bounding box center [569, 446] width 113 height 18
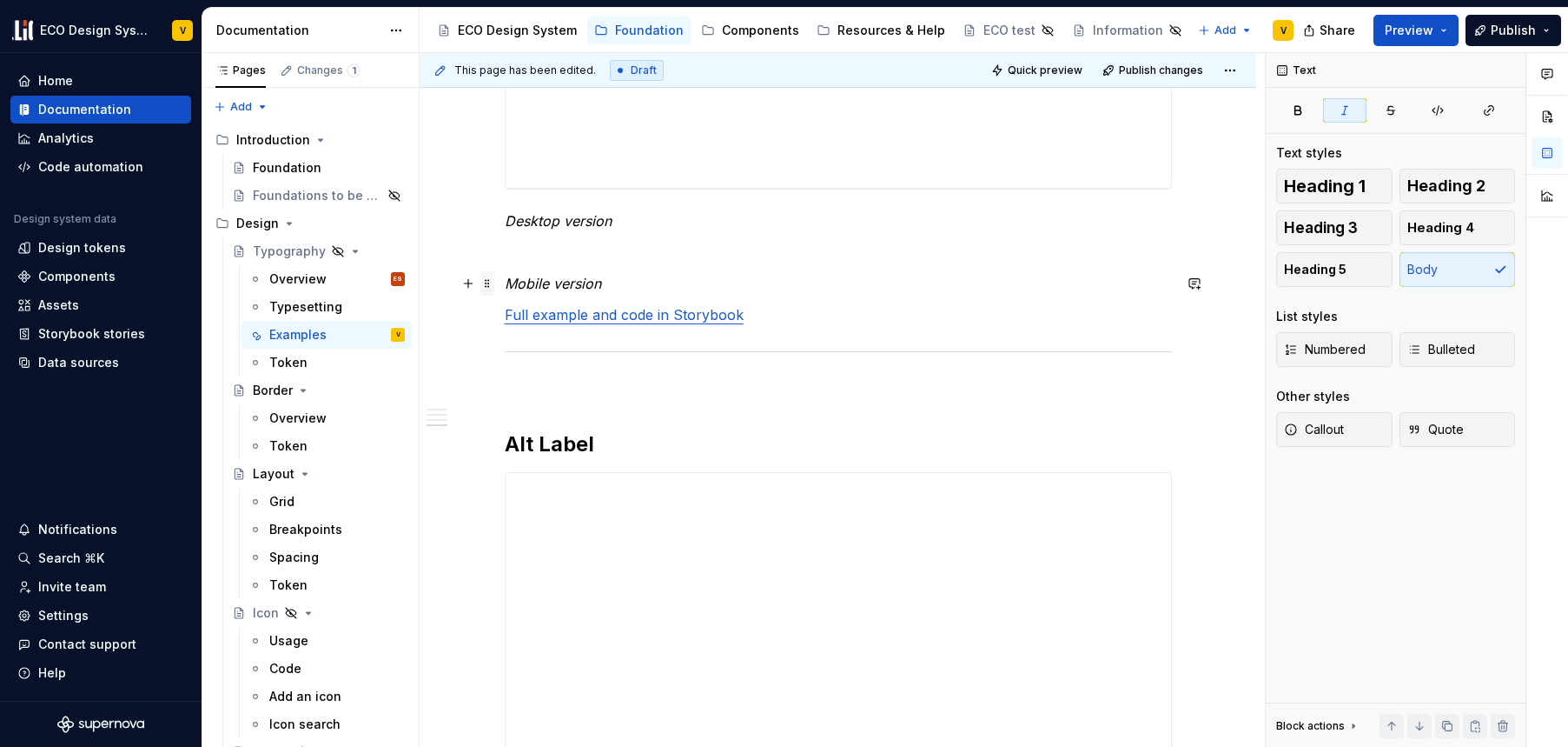
click at [486, 284] on span at bounding box center [487, 283] width 14 height 24
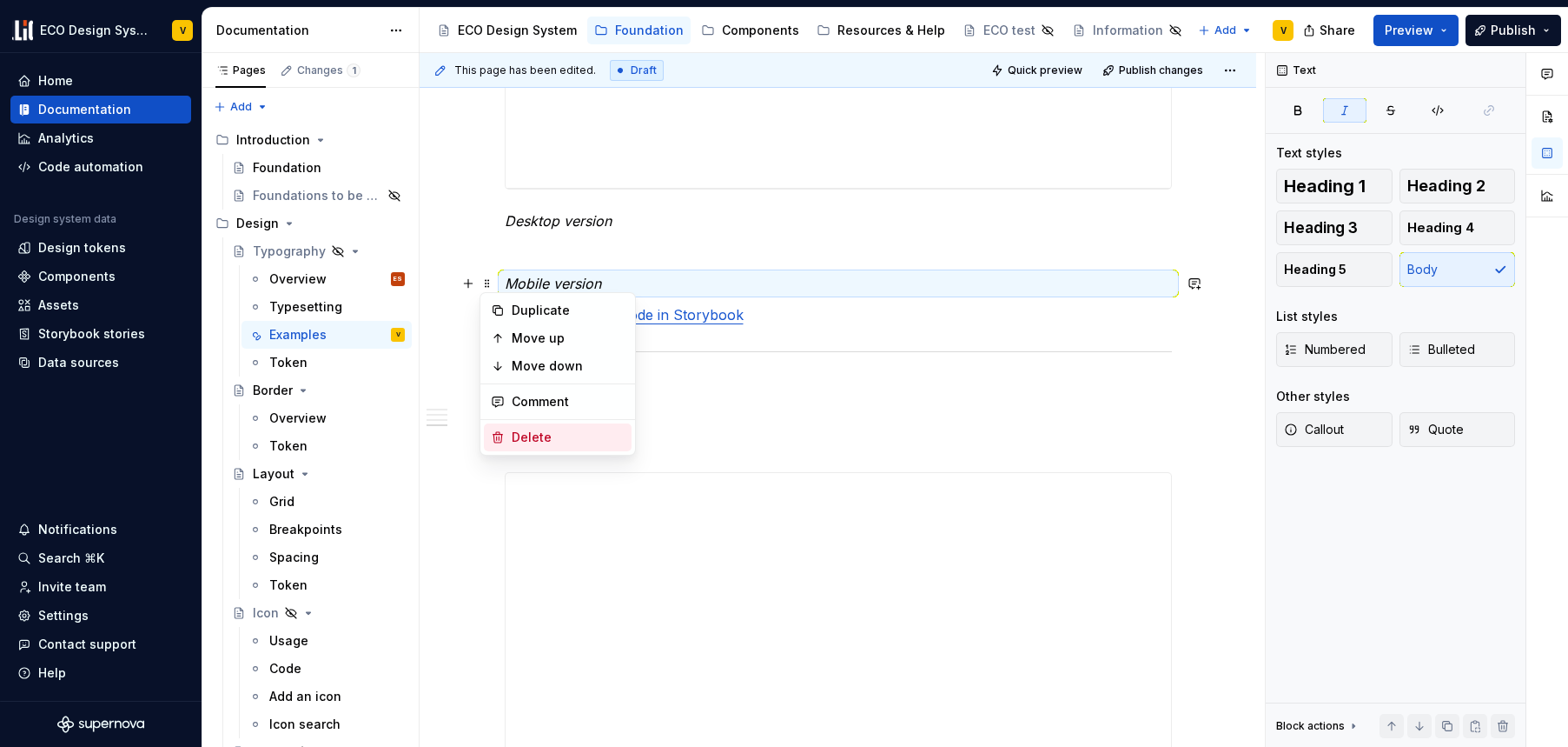
click at [540, 440] on div "Delete" at bounding box center [569, 438] width 113 height 18
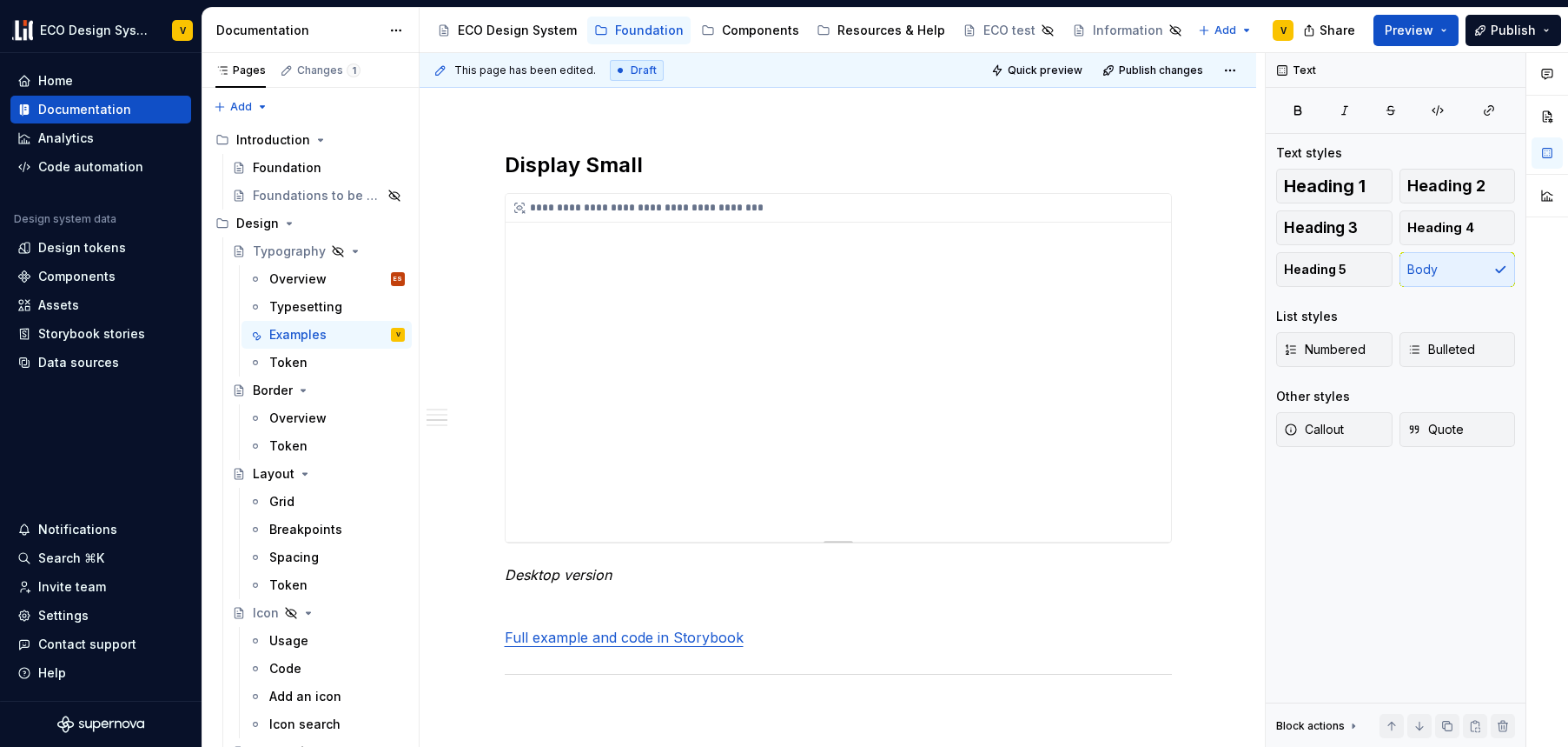
scroll to position [2157, 0]
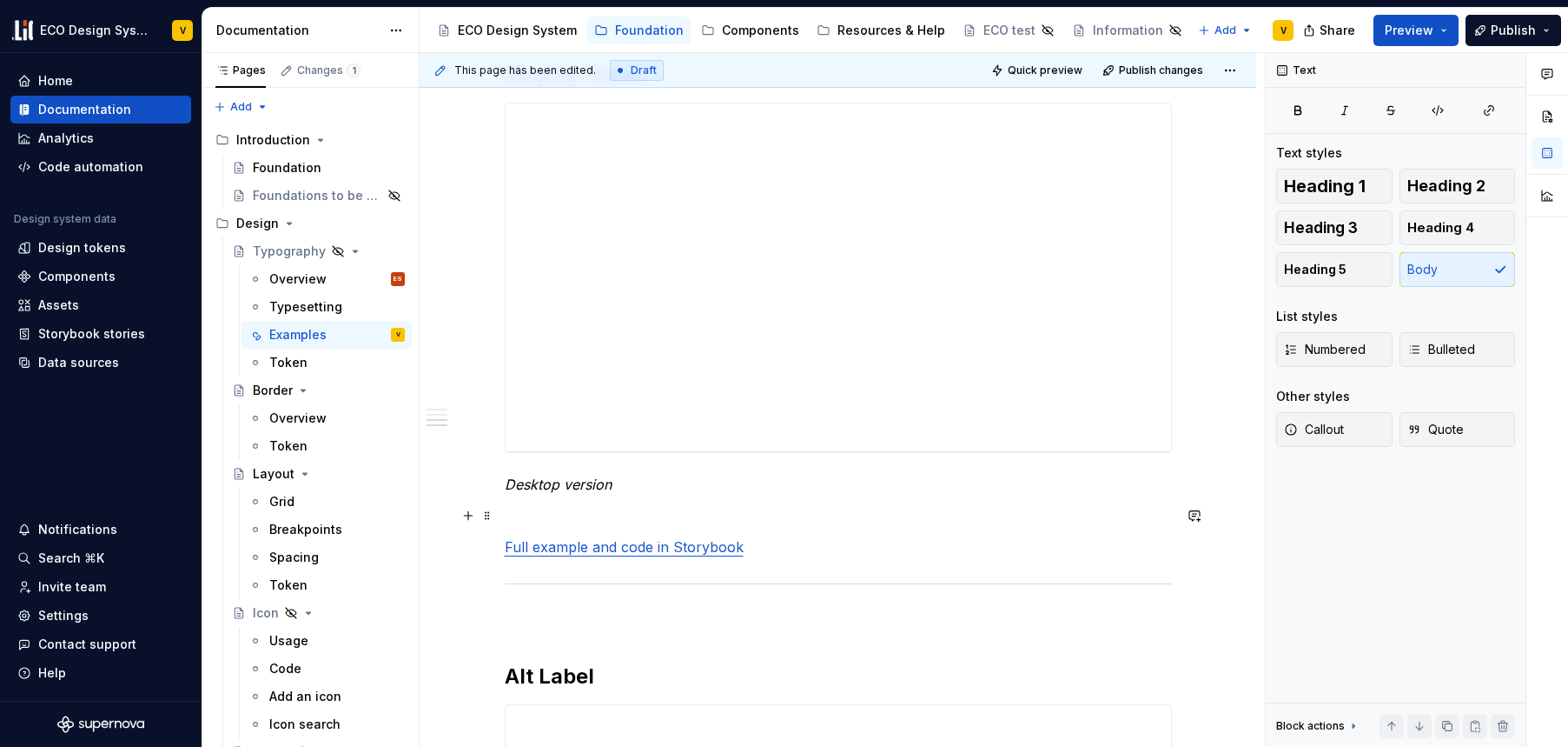
click at [537, 510] on p at bounding box center [838, 515] width 668 height 20
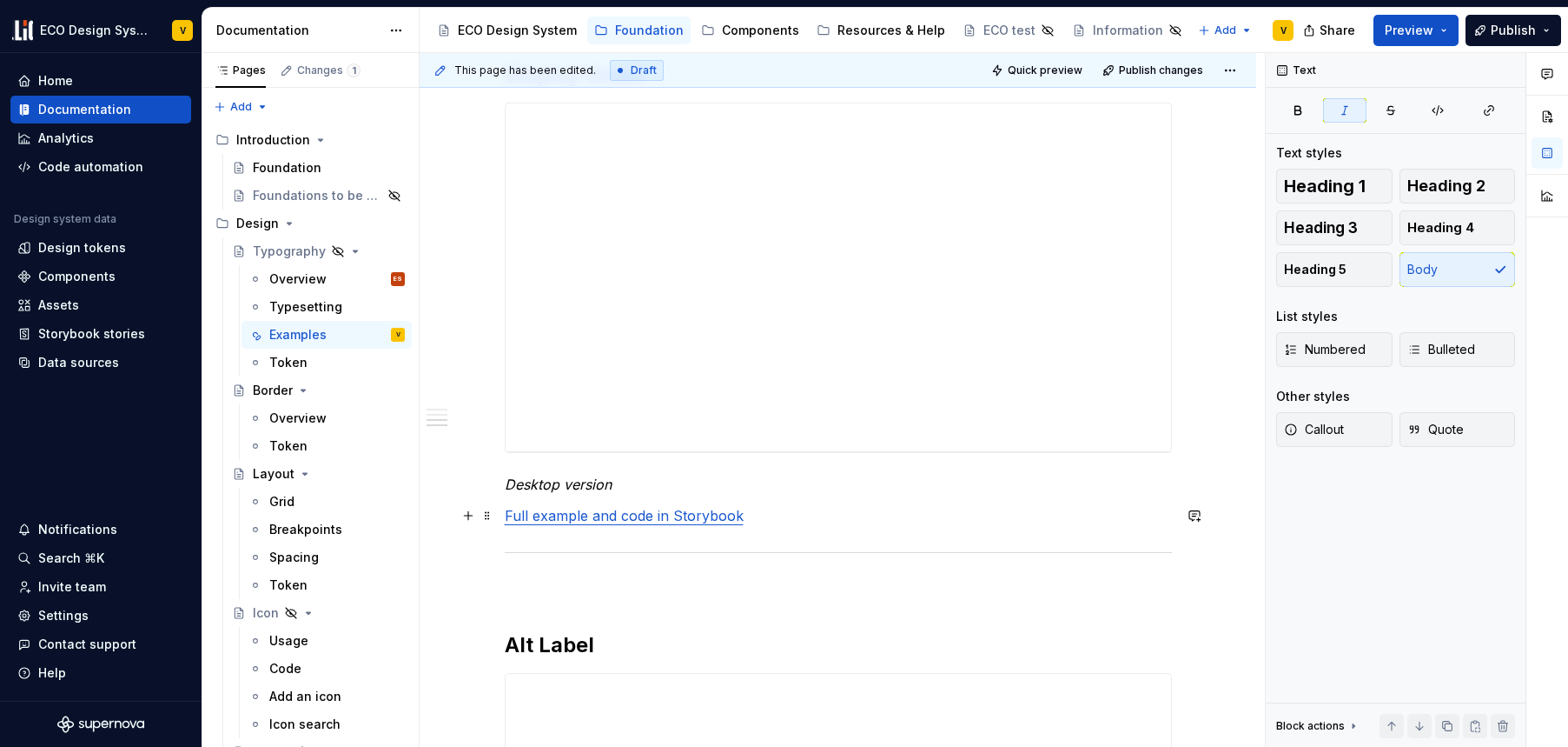
click at [645, 513] on link "Full example and code in Storybook" at bounding box center [624, 516] width 239 height 18
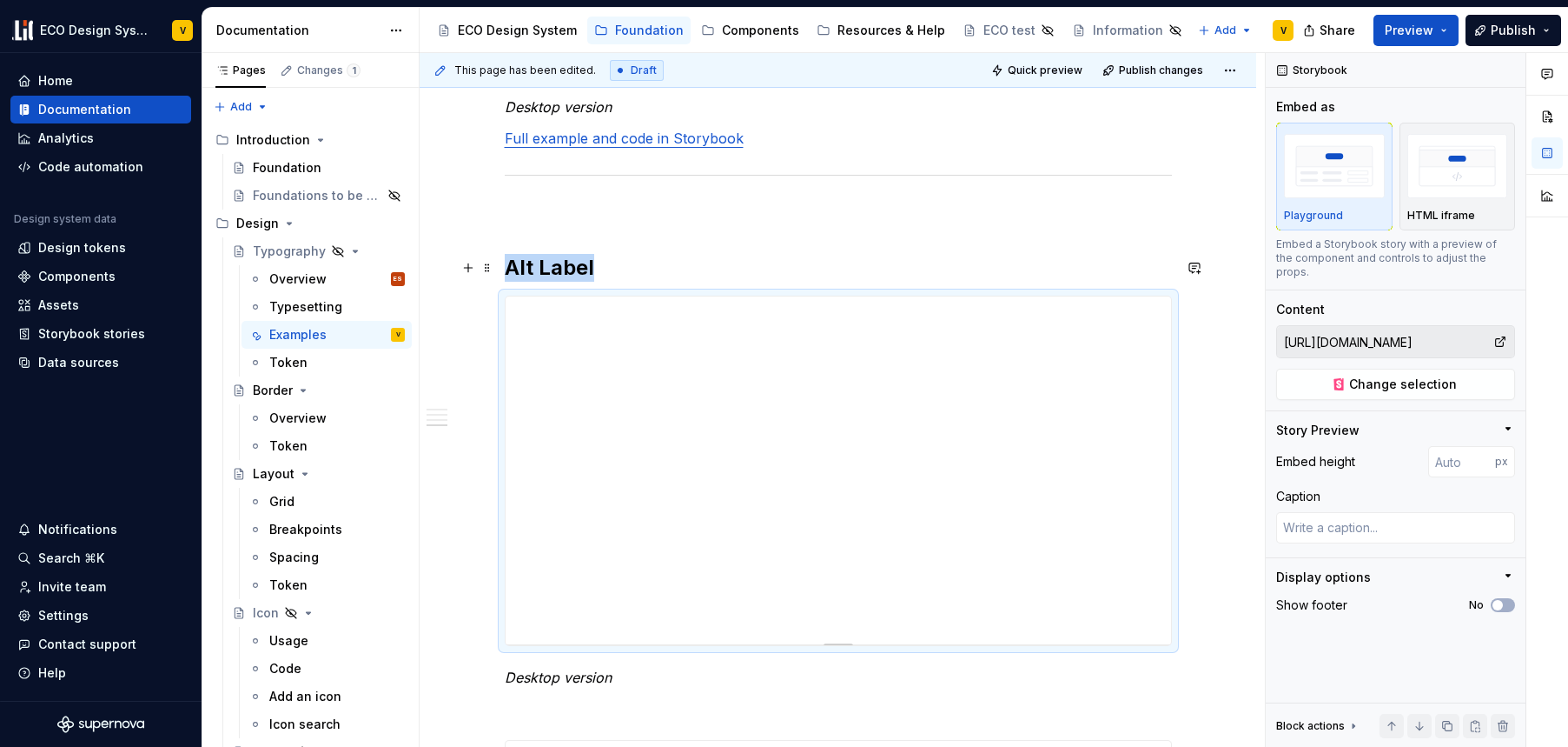
scroll to position [2547, 0]
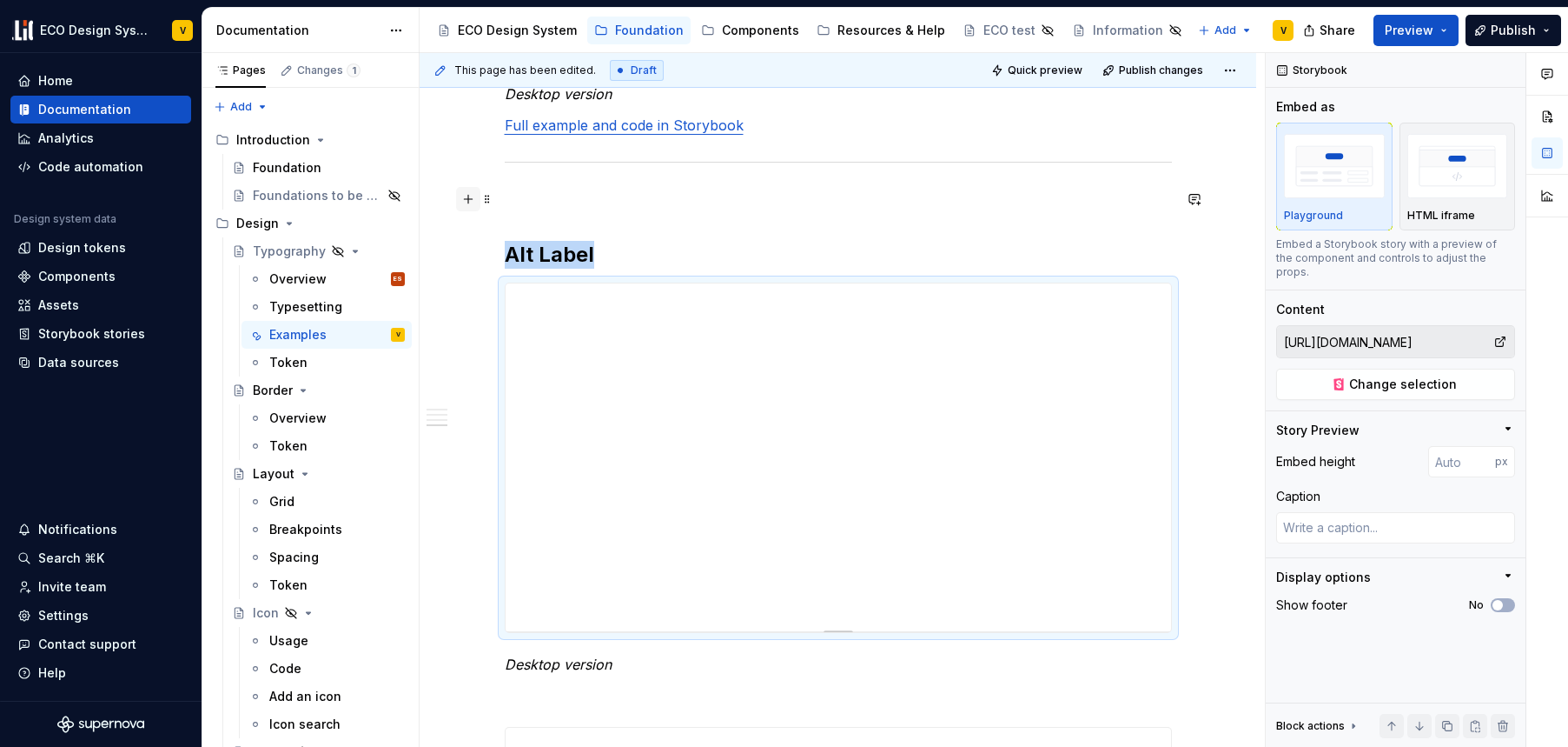
click at [463, 202] on button "button" at bounding box center [468, 198] width 24 height 24
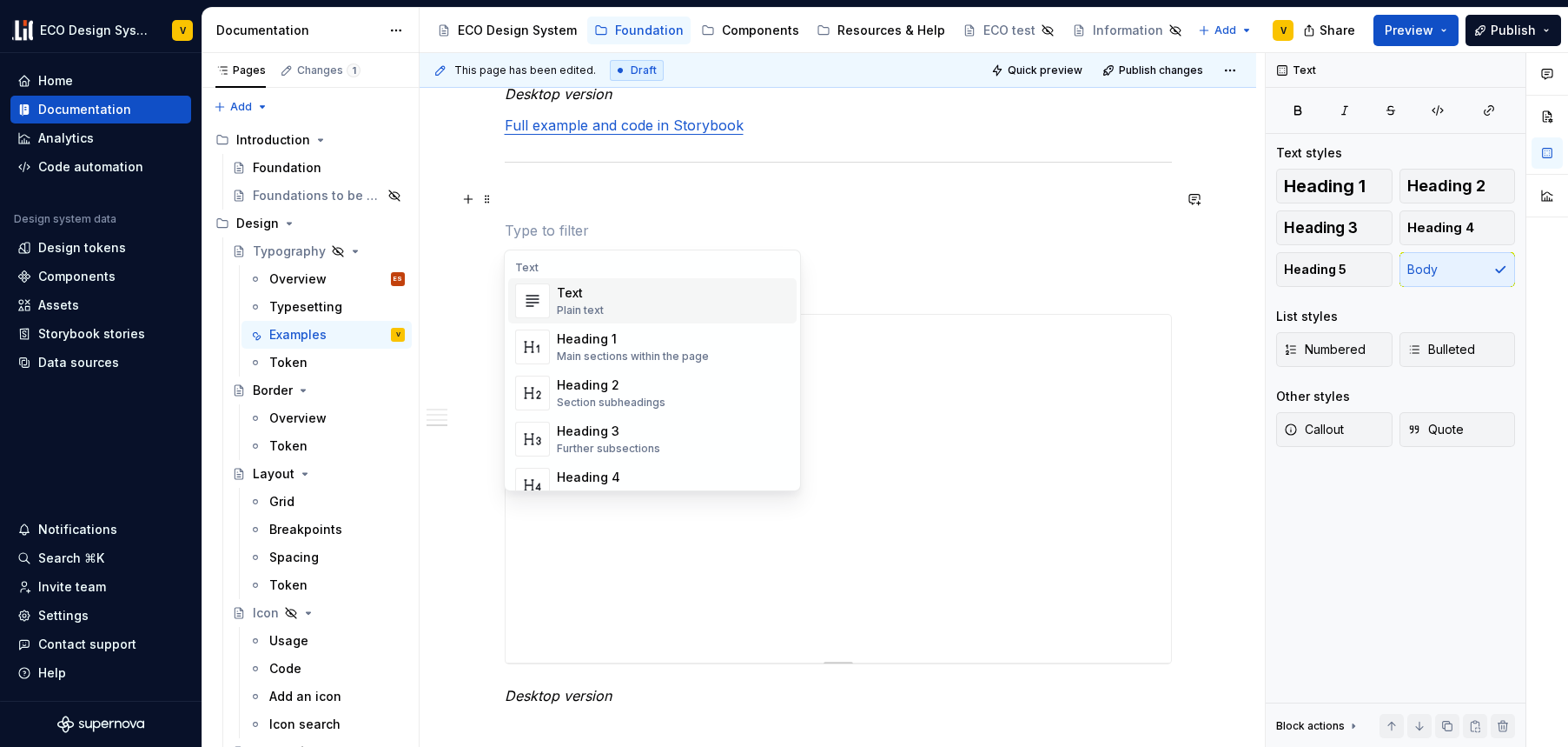
click at [570, 226] on p at bounding box center [838, 230] width 668 height 20
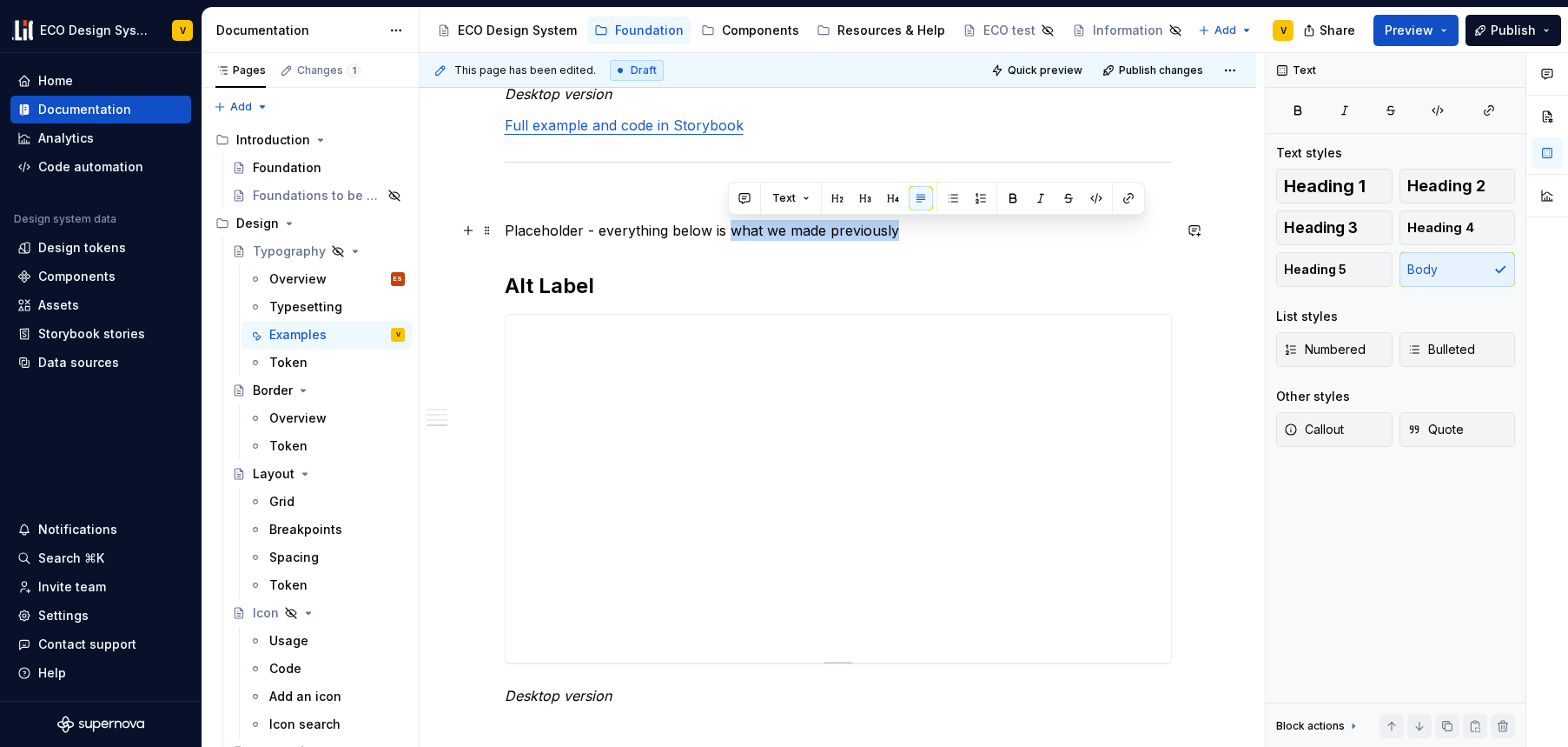
drag, startPoint x: 728, startPoint y: 231, endPoint x: 969, endPoint y: 226, distance: 241.1
click at [969, 226] on p "Placeholder - everything below is what we made previously" at bounding box center [838, 230] width 668 height 20
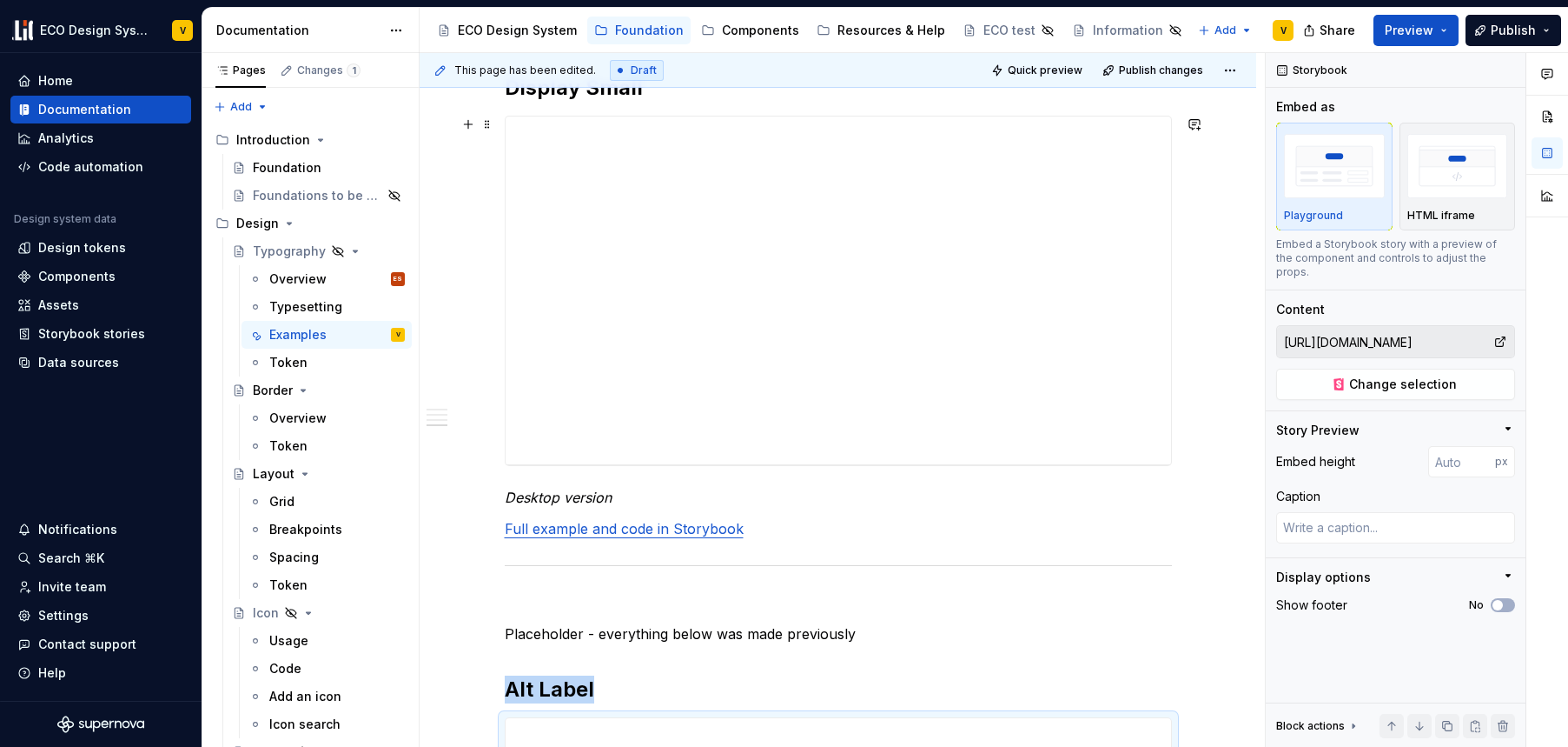
scroll to position [2223, 0]
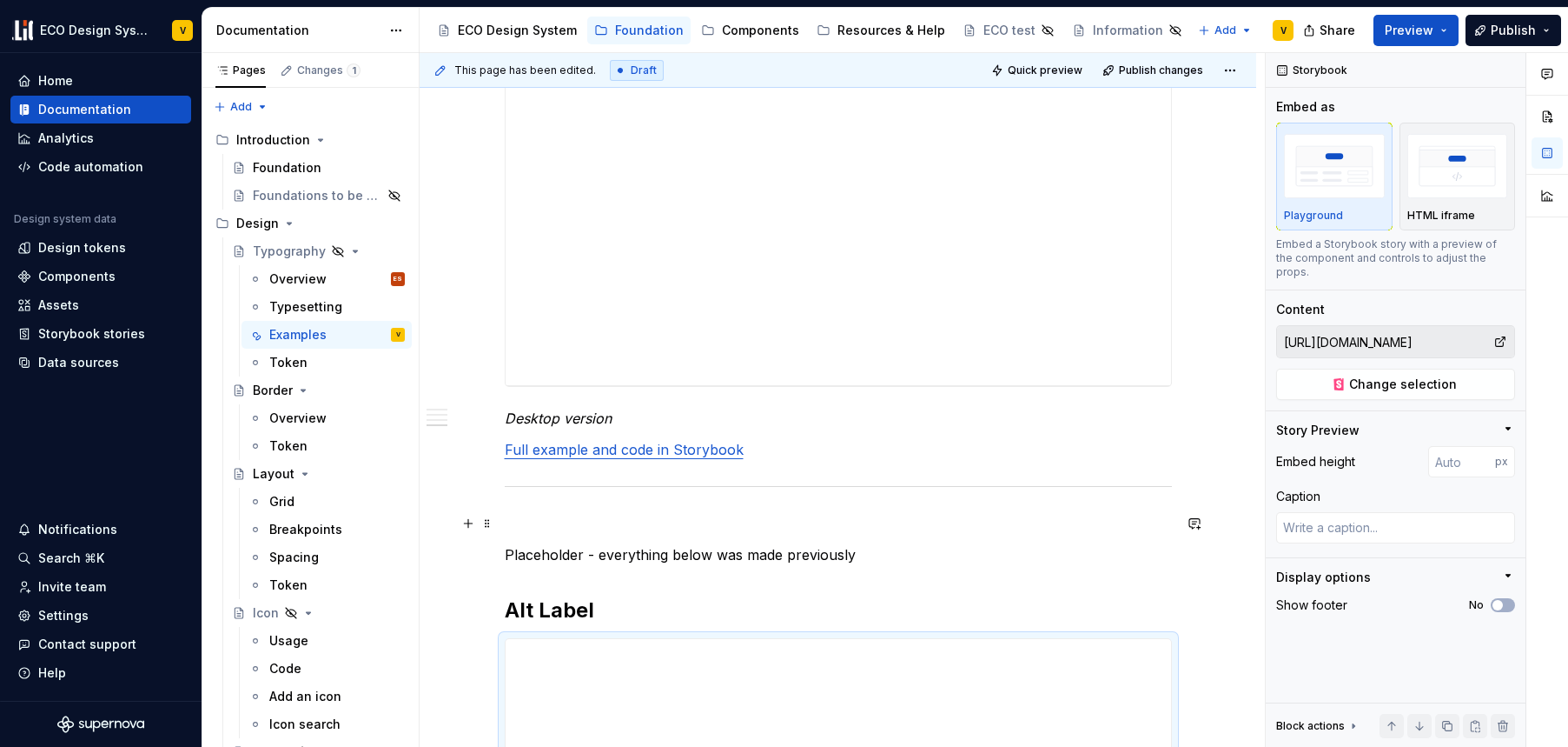
click at [570, 517] on p at bounding box center [838, 522] width 668 height 20
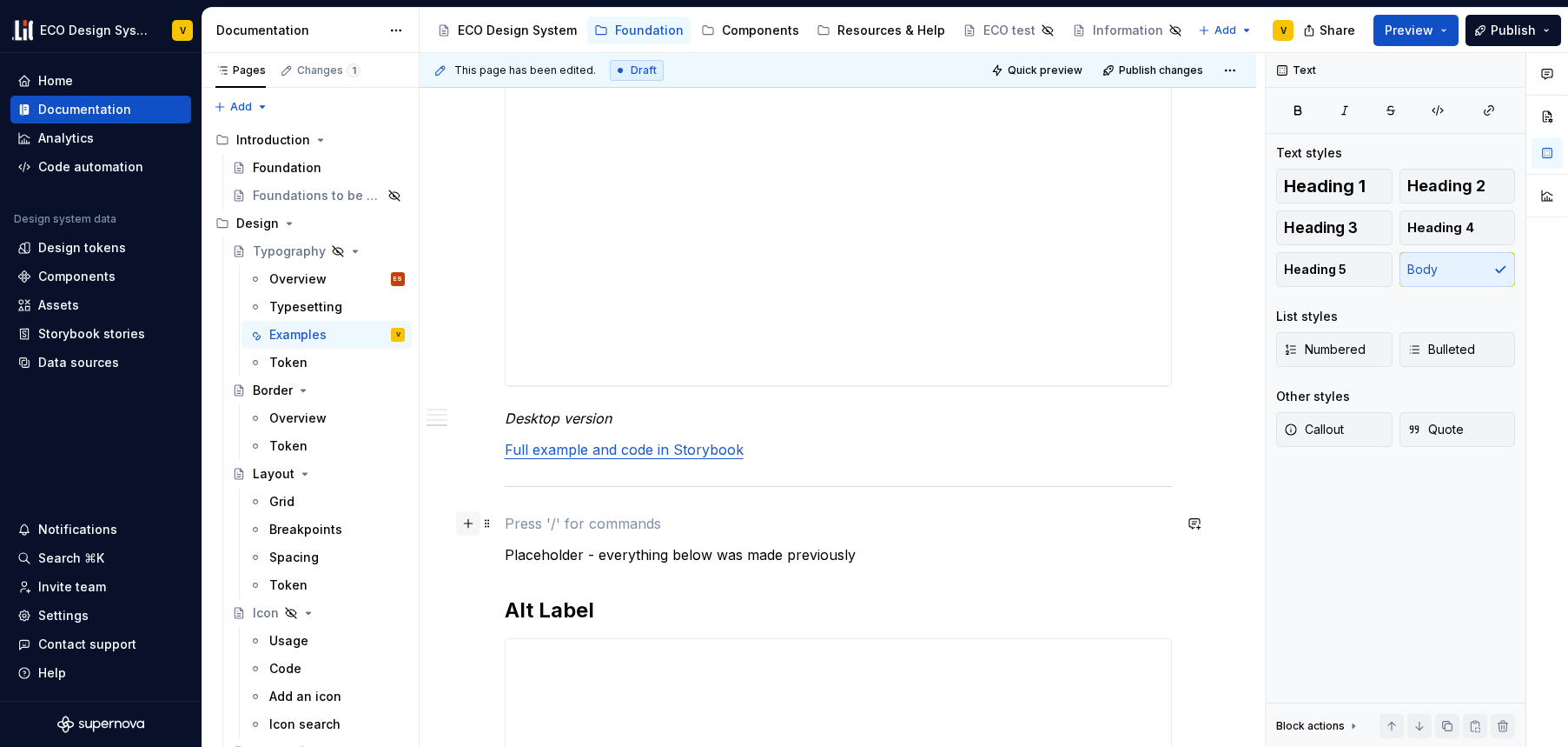
click at [469, 523] on button "button" at bounding box center [468, 523] width 24 height 24
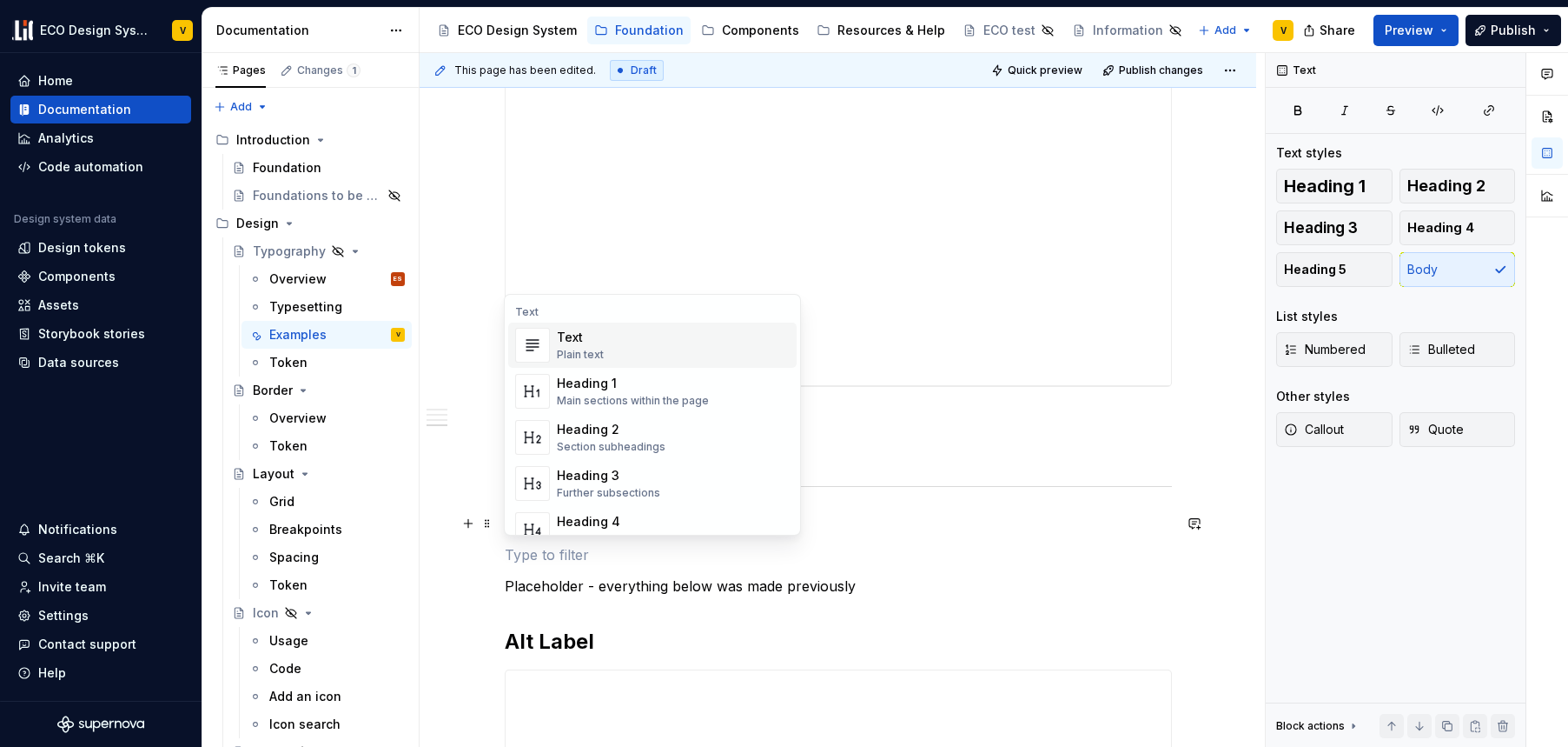
click at [596, 337] on div "Text" at bounding box center [580, 338] width 47 height 18
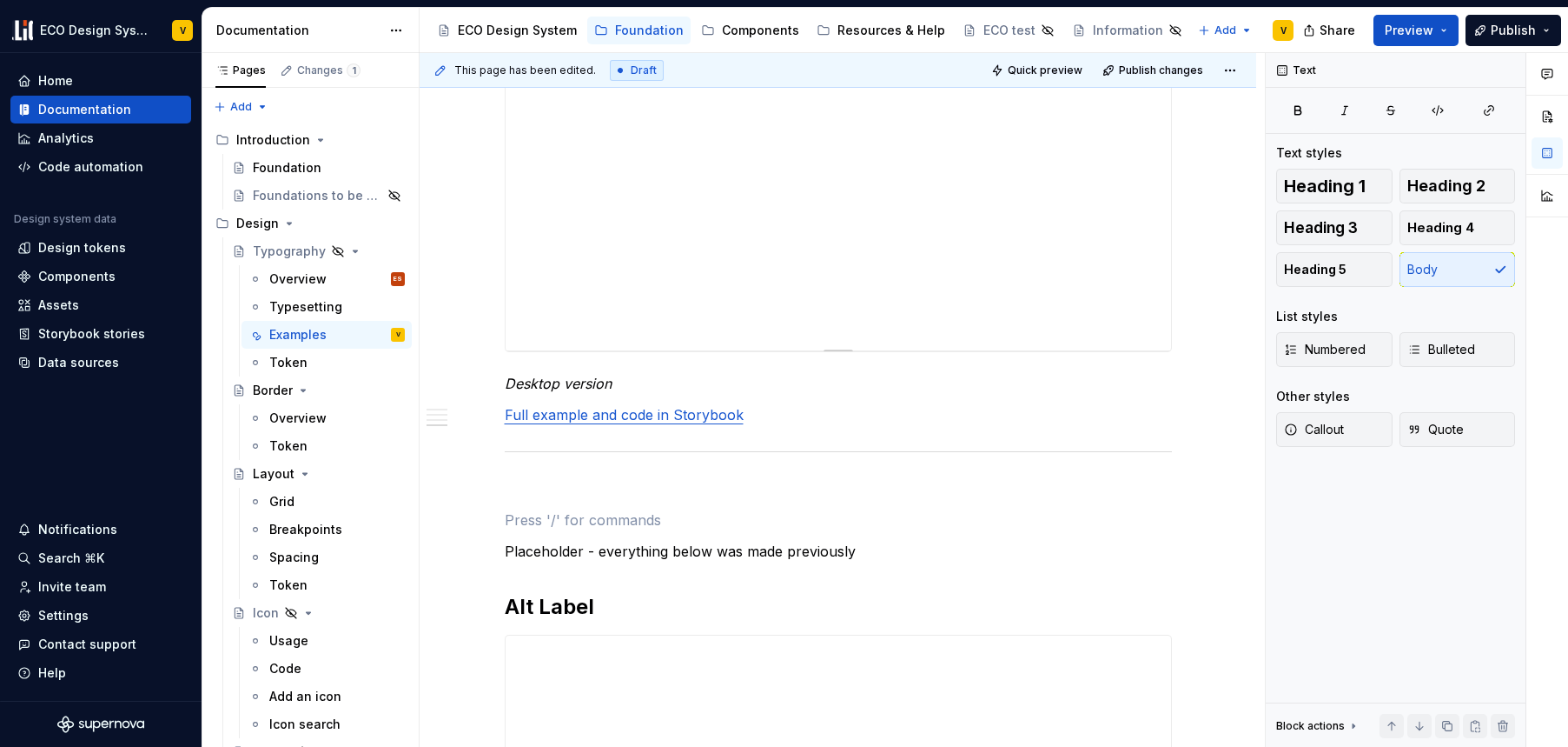
scroll to position [2356, 0]
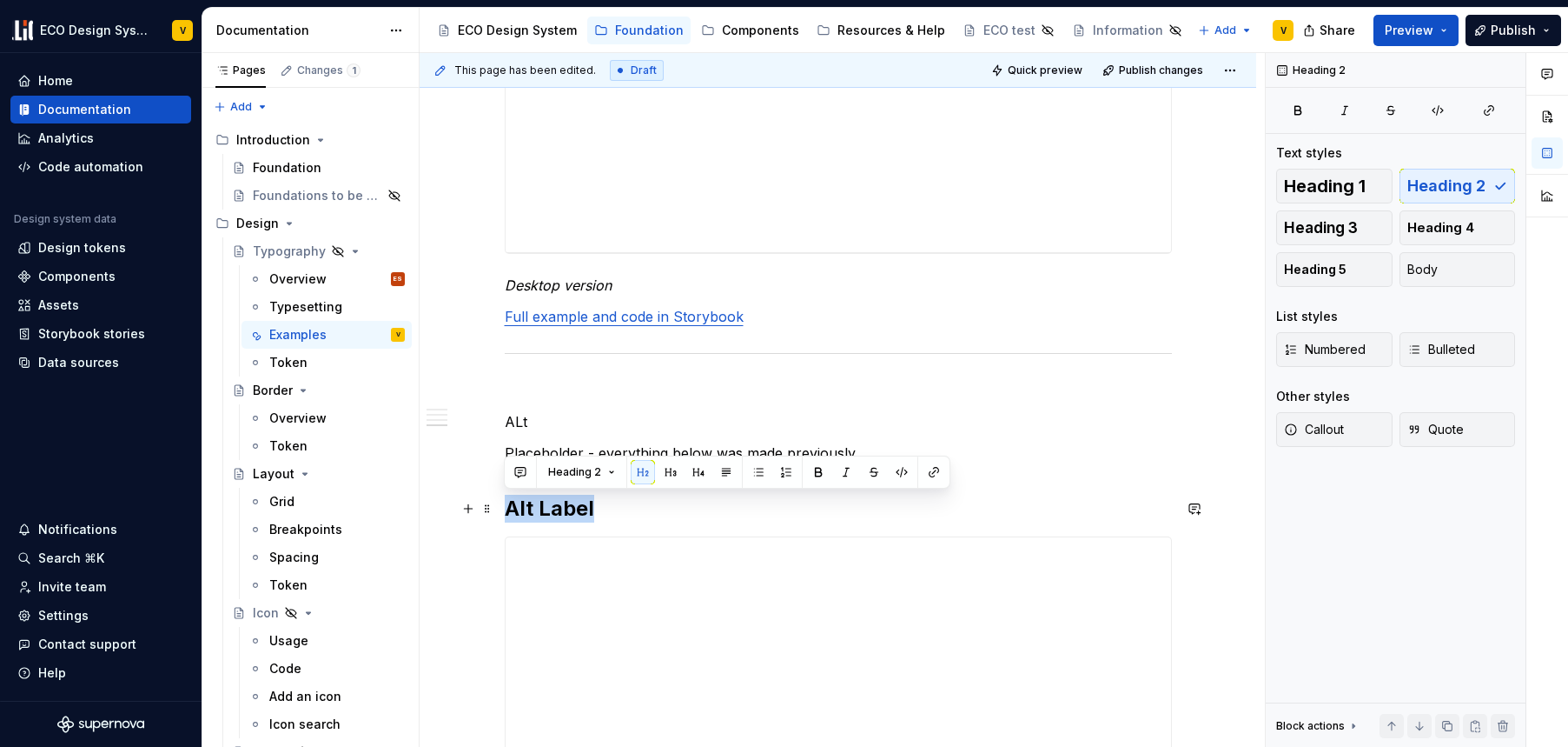
drag, startPoint x: 604, startPoint y: 512, endPoint x: 508, endPoint y: 513, distance: 96.0
click at [508, 513] on h2 "Alt Label" at bounding box center [838, 509] width 668 height 28
copy h2 "Alt Label"
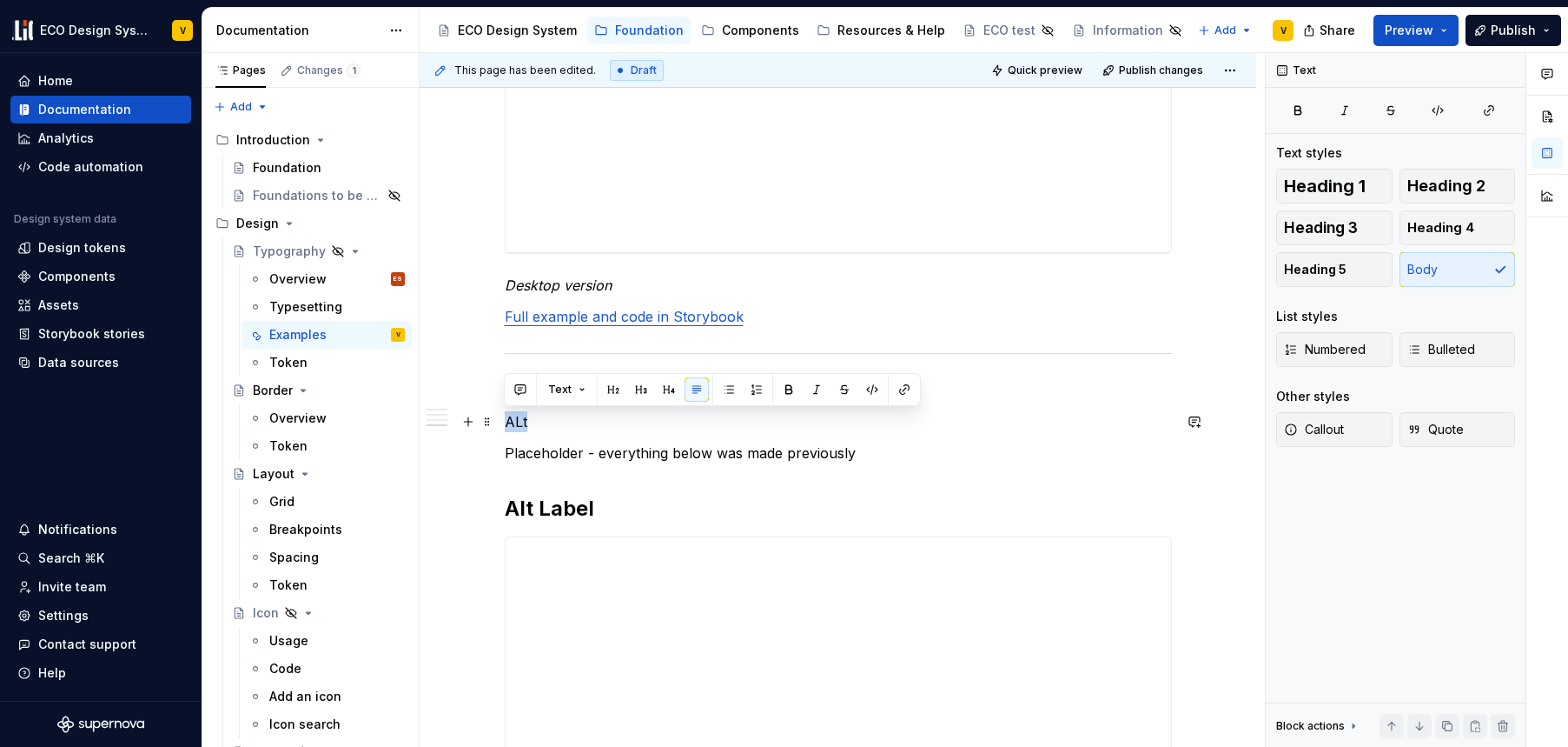
drag, startPoint x: 534, startPoint y: 417, endPoint x: 503, endPoint y: 420, distance: 31.1
drag, startPoint x: 564, startPoint y: 426, endPoint x: 501, endPoint y: 421, distance: 63.2
click at [610, 392] on button "button" at bounding box center [613, 389] width 24 height 24
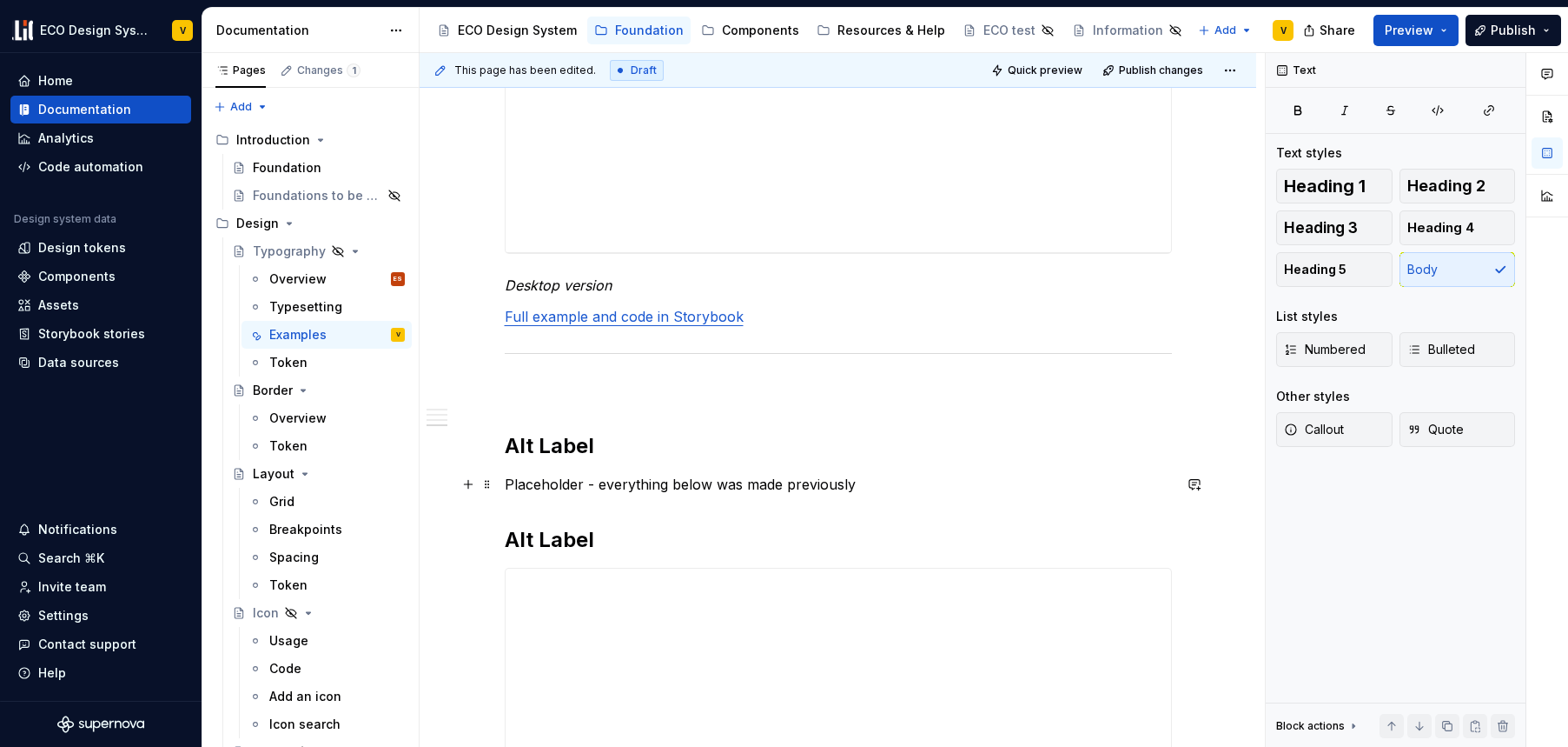
click at [618, 493] on p "Placeholder - everything below was made previously" at bounding box center [838, 483] width 668 height 20
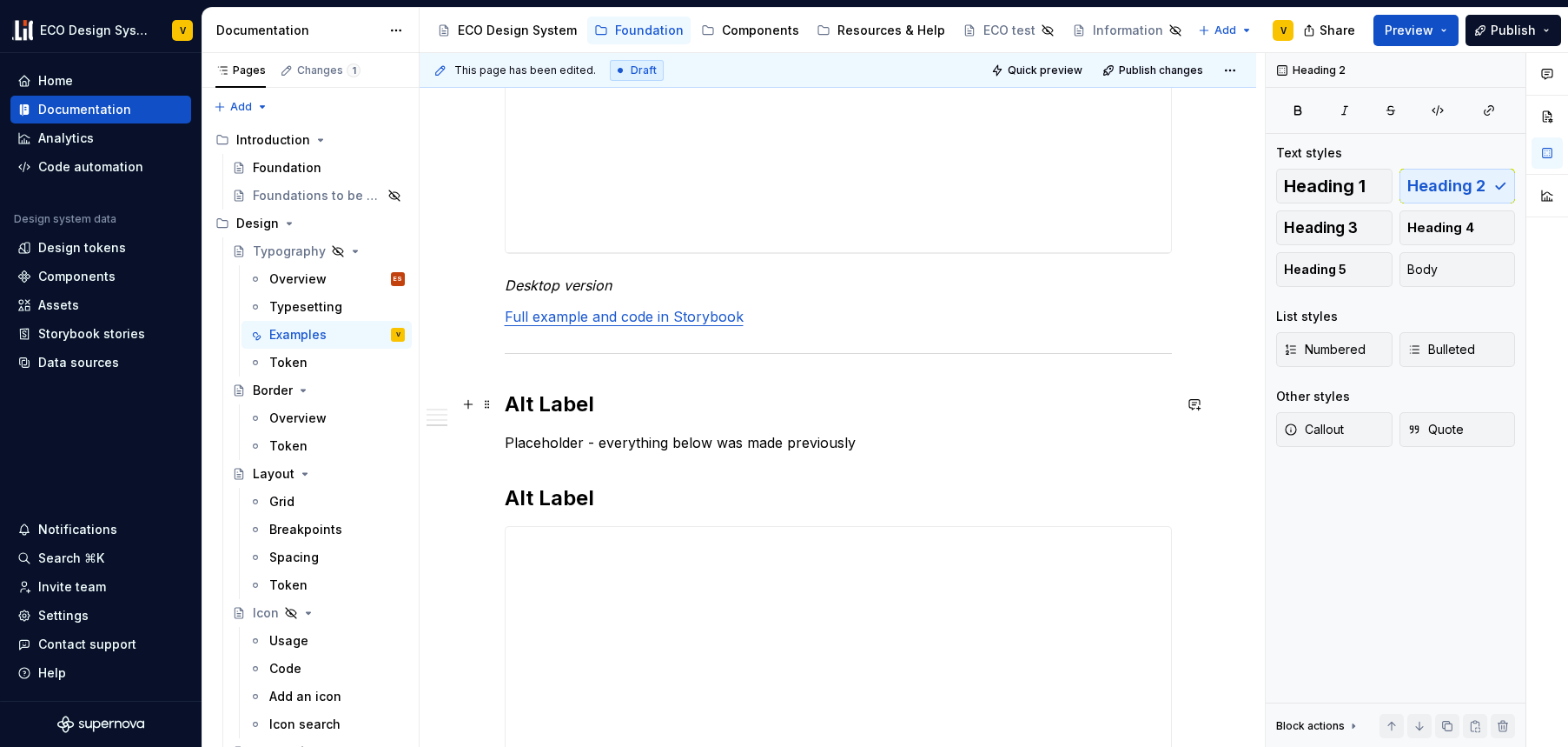
click at [614, 402] on h2 "Alt Label" at bounding box center [838, 404] width 668 height 28
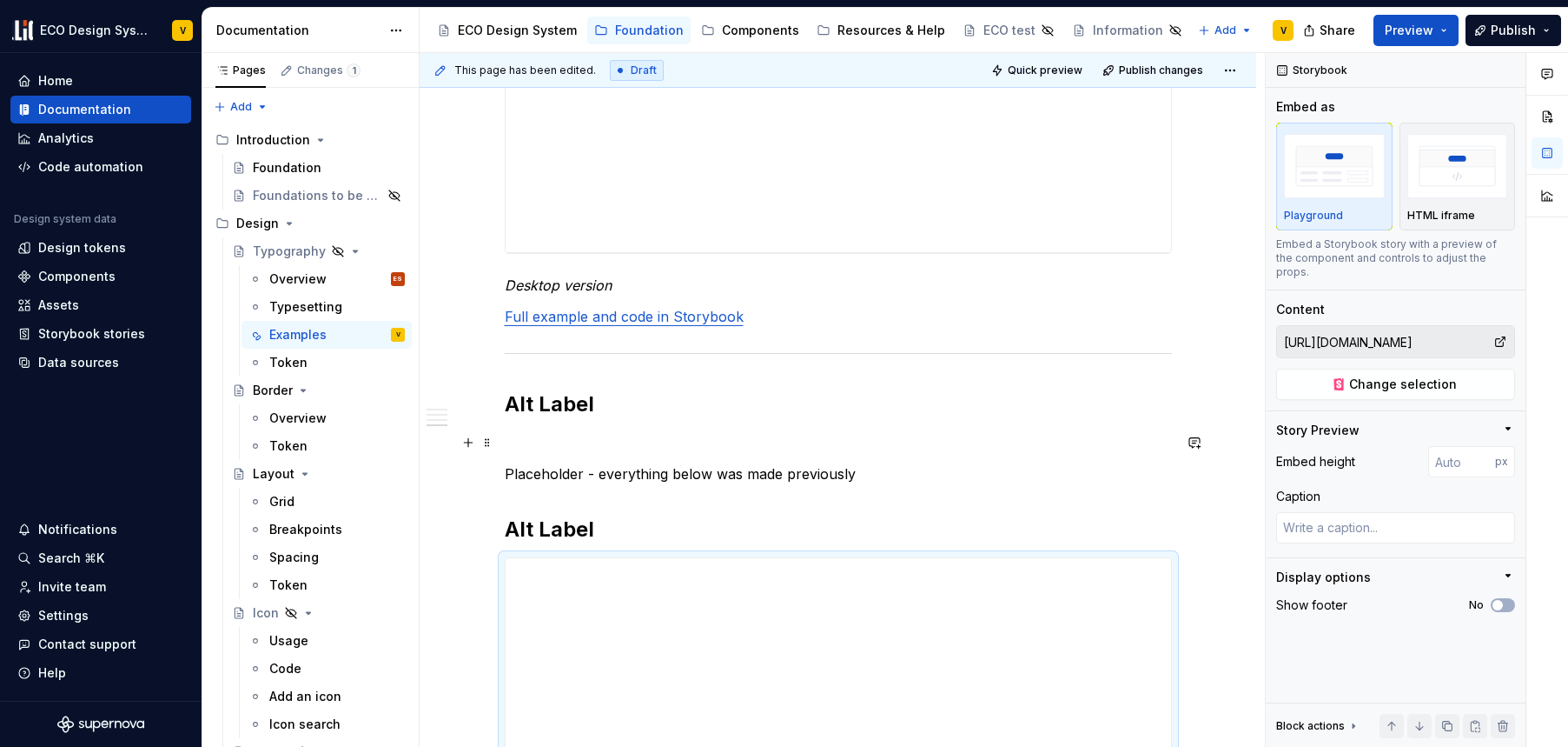
click at [547, 438] on p at bounding box center [838, 442] width 668 height 20
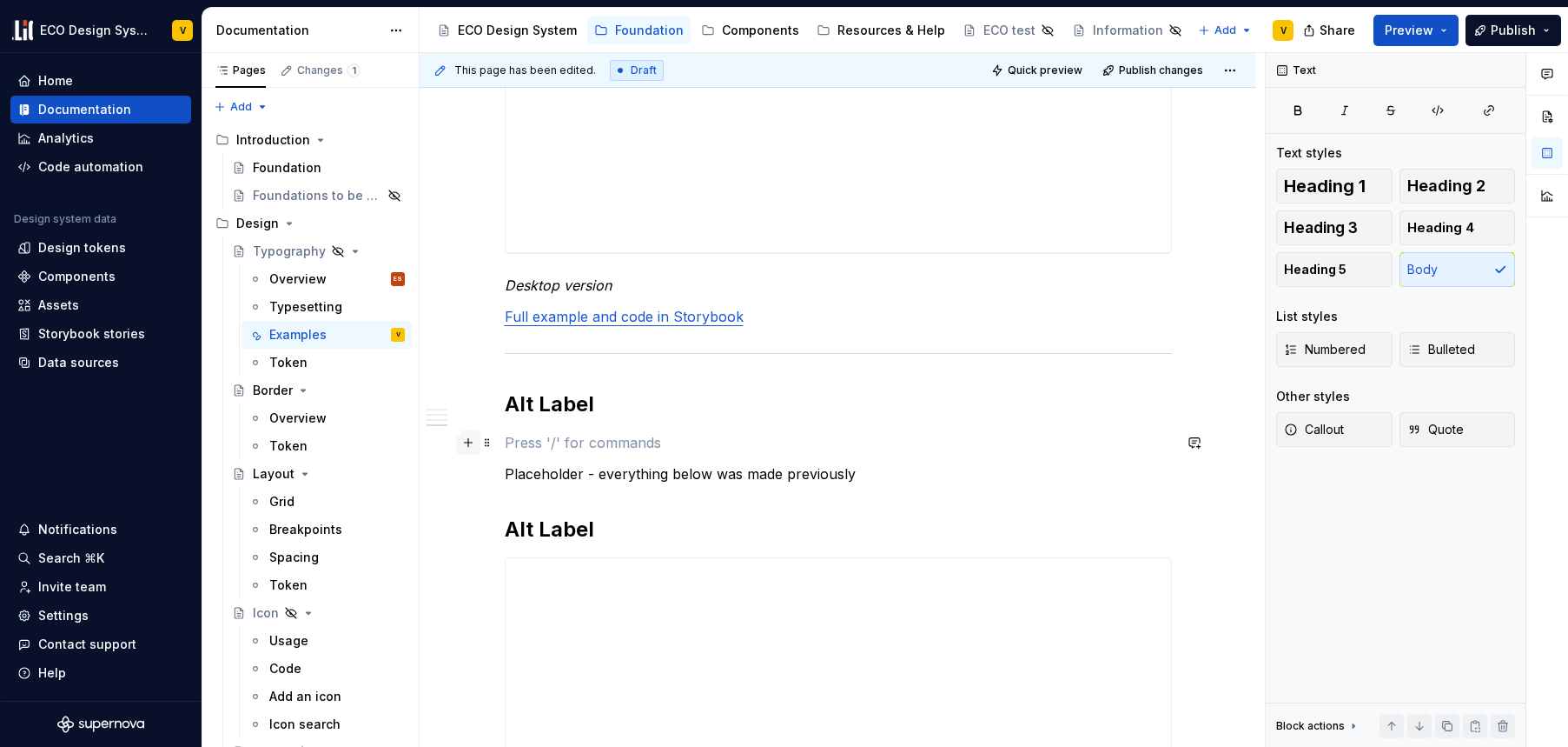
click at [464, 446] on button "button" at bounding box center [468, 442] width 24 height 24
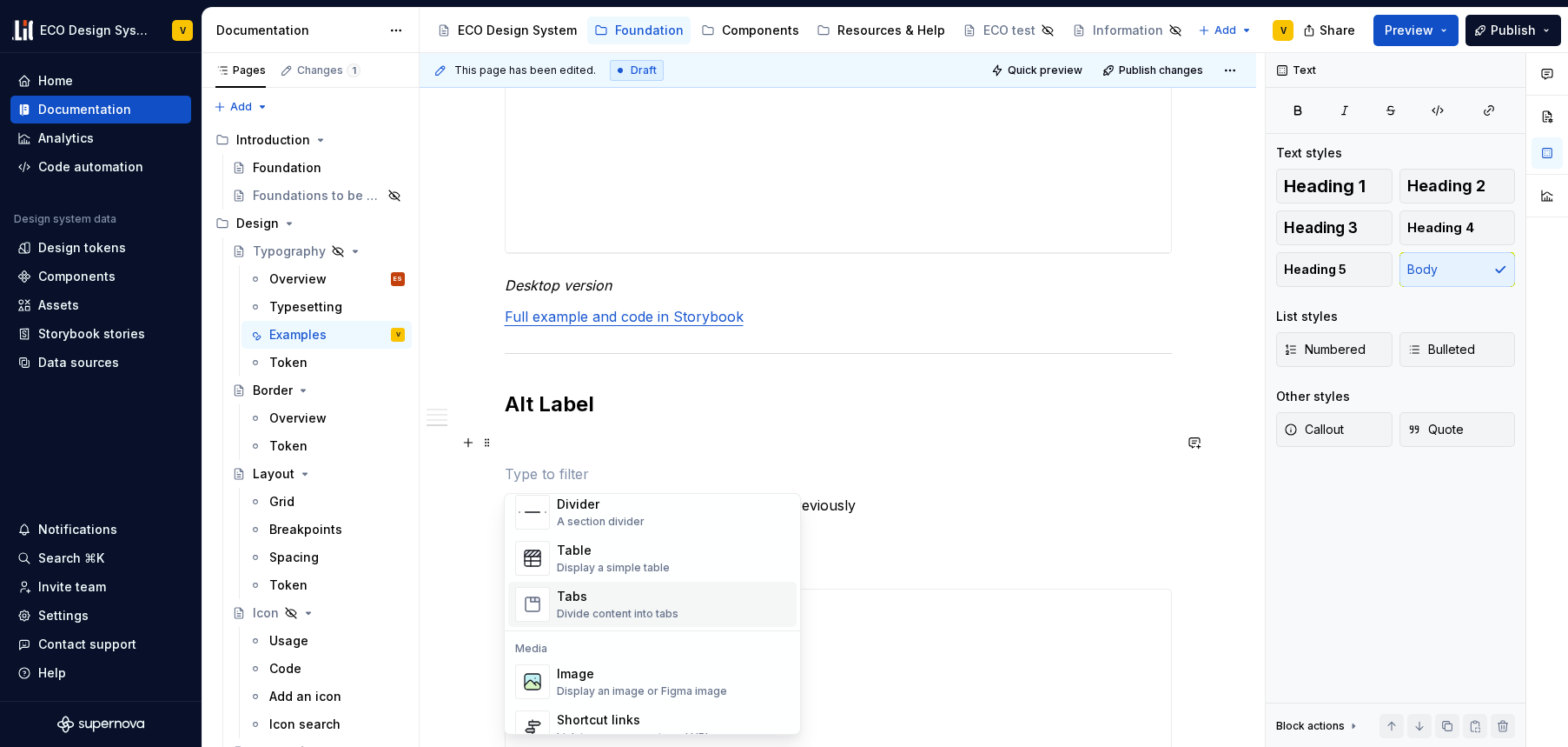
scroll to position [762, 0]
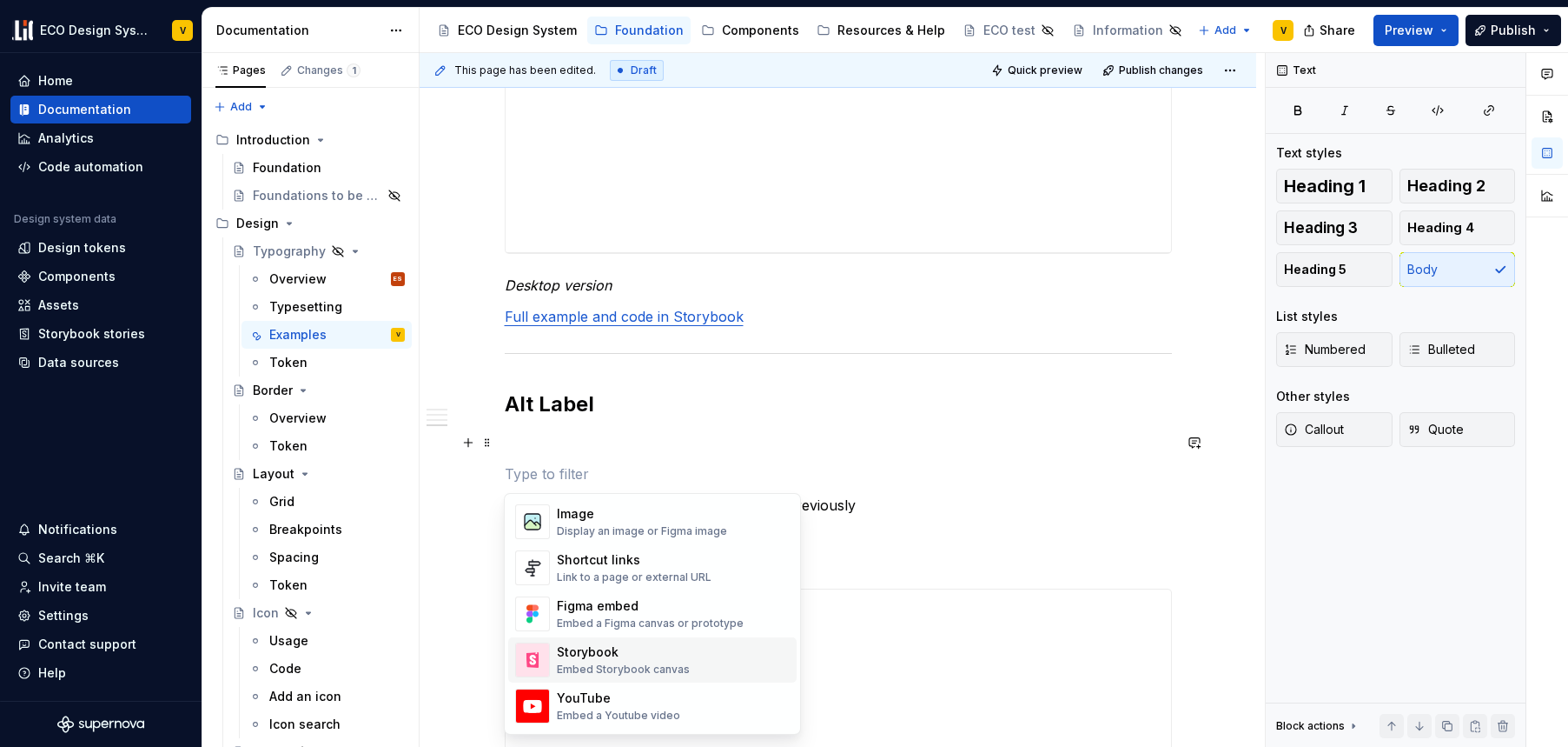
click at [609, 666] on div "Embed Storybook canvas" at bounding box center [623, 669] width 133 height 14
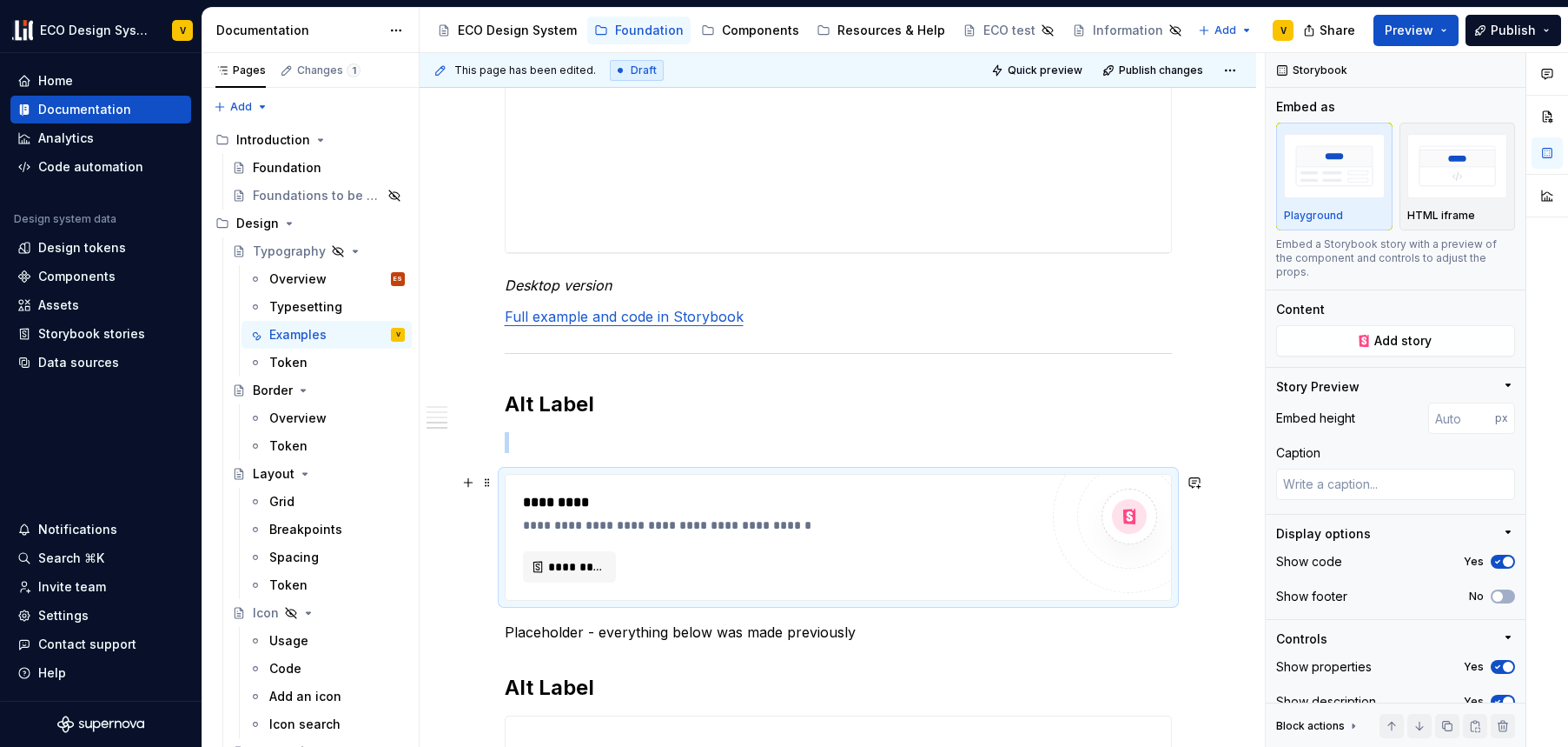
click at [578, 520] on div "**********" at bounding box center [781, 525] width 516 height 18
click at [1403, 338] on span "Add story" at bounding box center [1403, 340] width 57 height 18
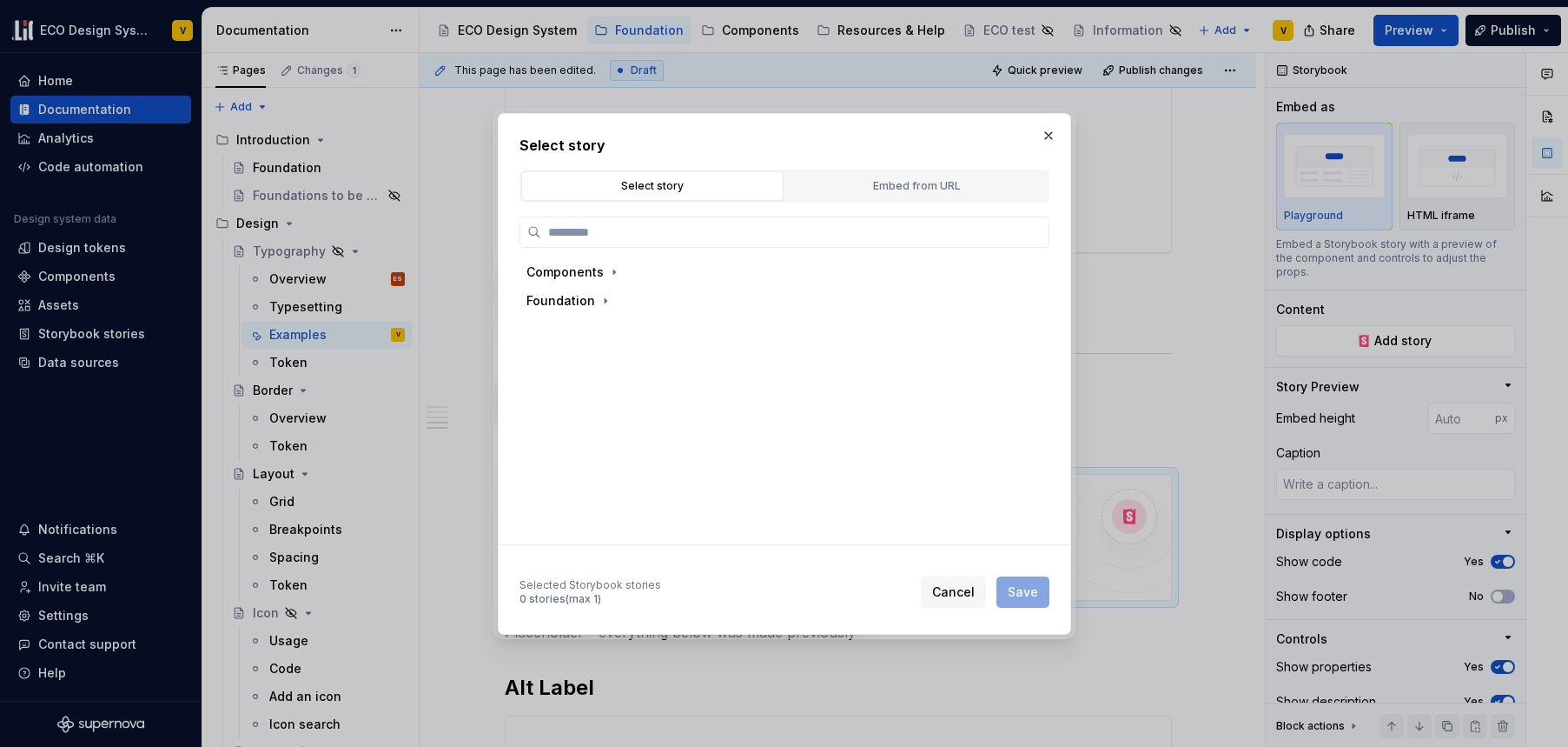
type textarea "*"
click at [896, 184] on div "Embed from URL" at bounding box center [916, 186] width 250 height 18
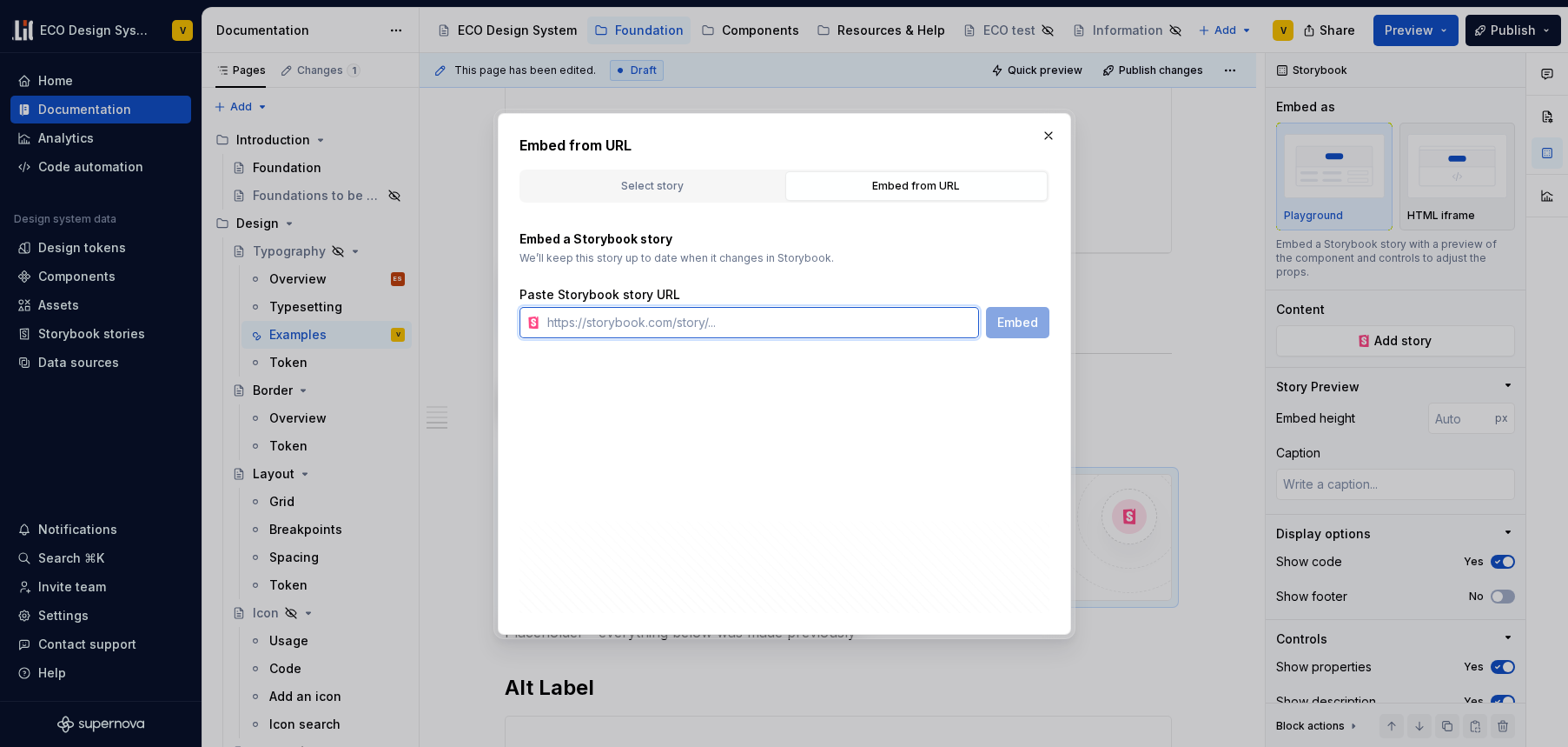
click at [614, 313] on input "text" at bounding box center [759, 323] width 438 height 31
paste input "[URL][DOMAIN_NAME]"
type input "[URL][DOMAIN_NAME]"
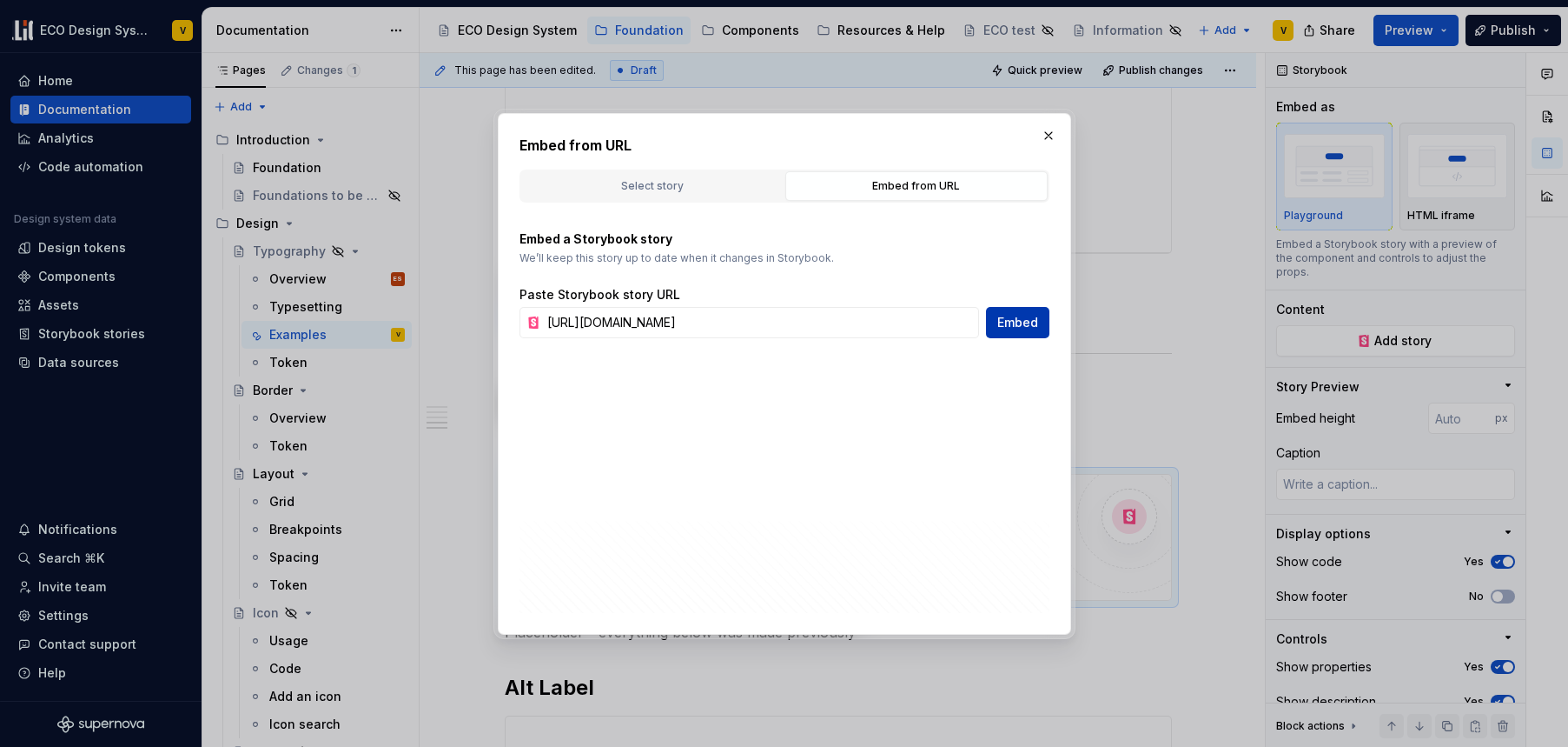
click at [1035, 323] on span "Embed" at bounding box center [1018, 323] width 41 height 18
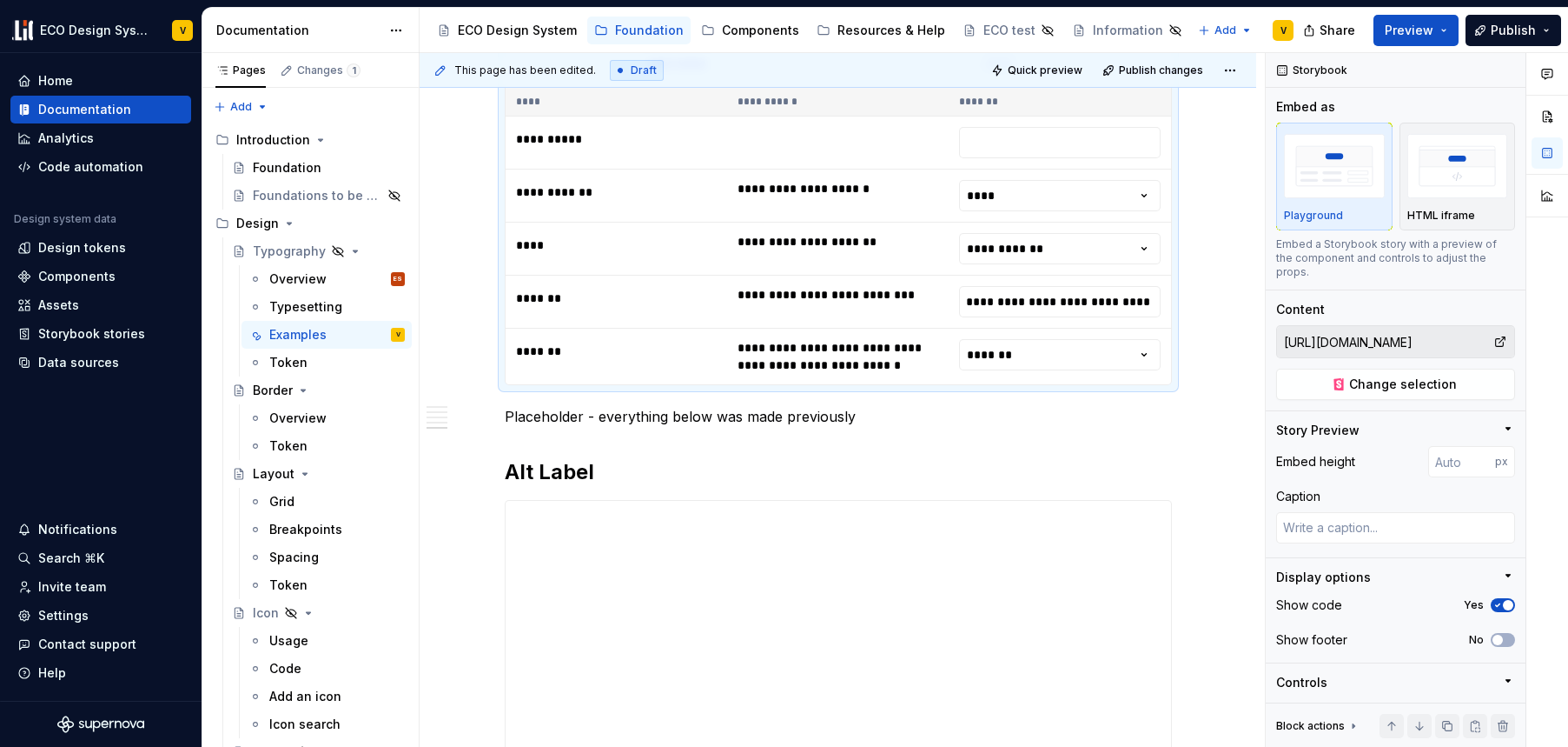
scroll to position [3168, 0]
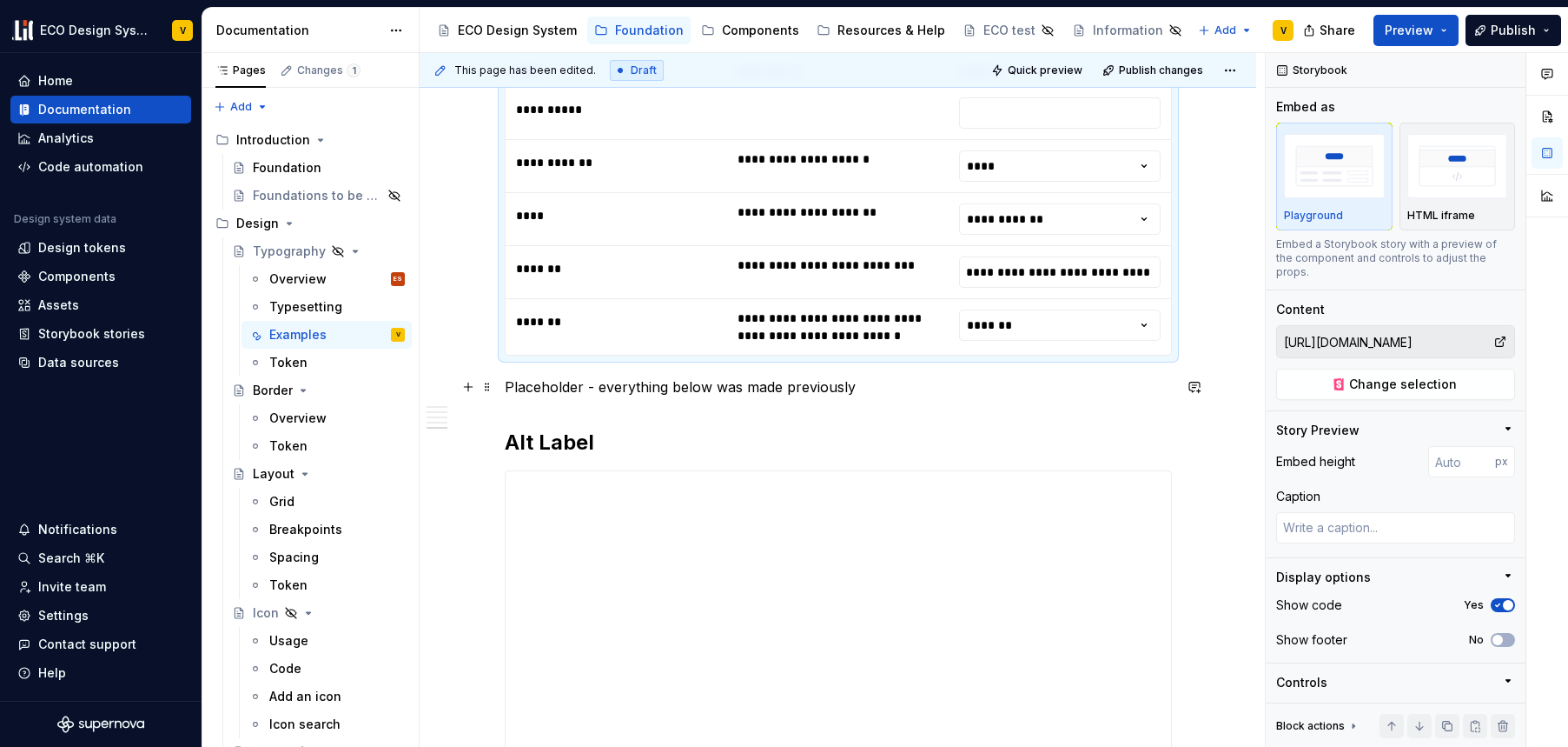
click at [874, 386] on p "Placeholder - everything below was made previously" at bounding box center [838, 386] width 668 height 20
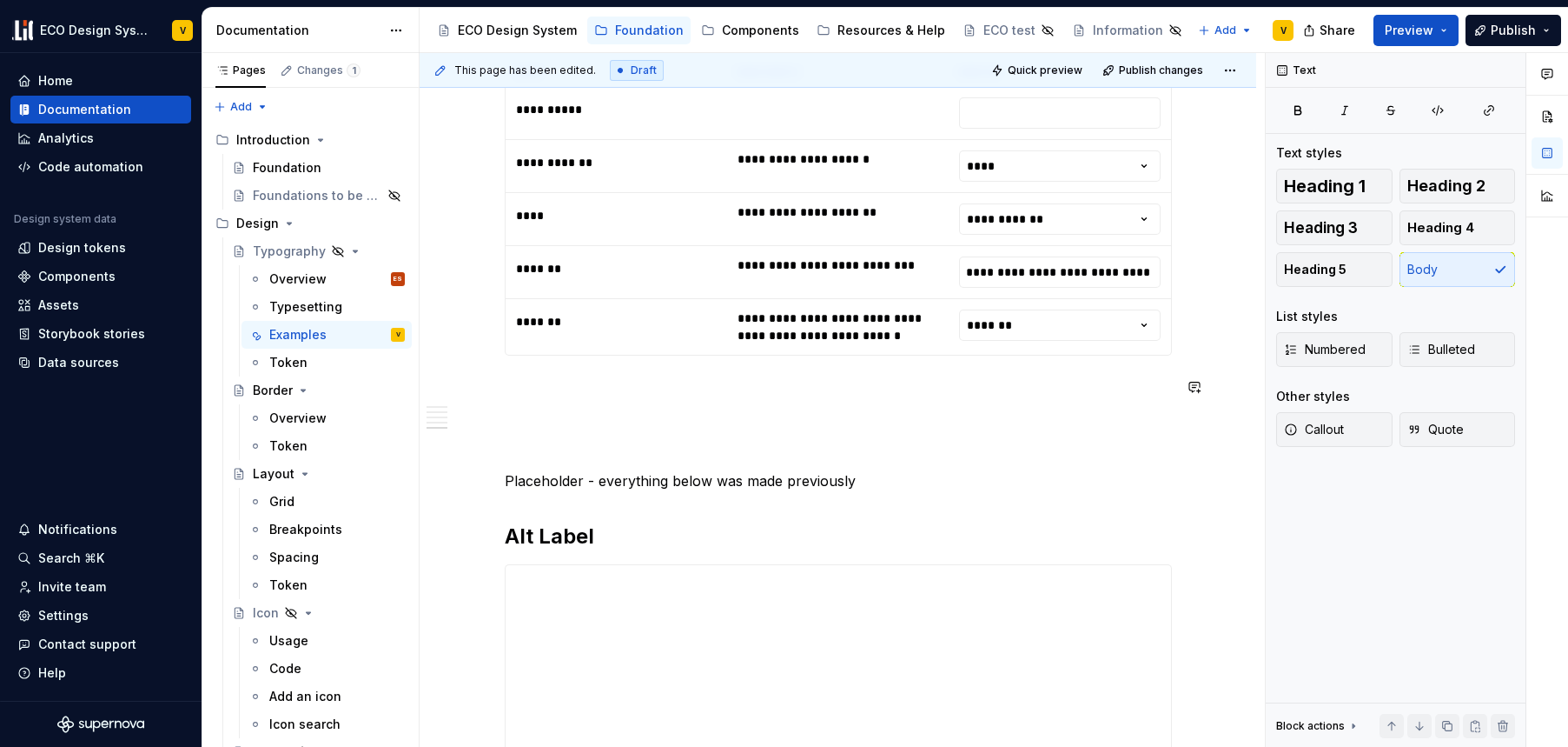
click at [548, 408] on p at bounding box center [838, 417] width 668 height 20
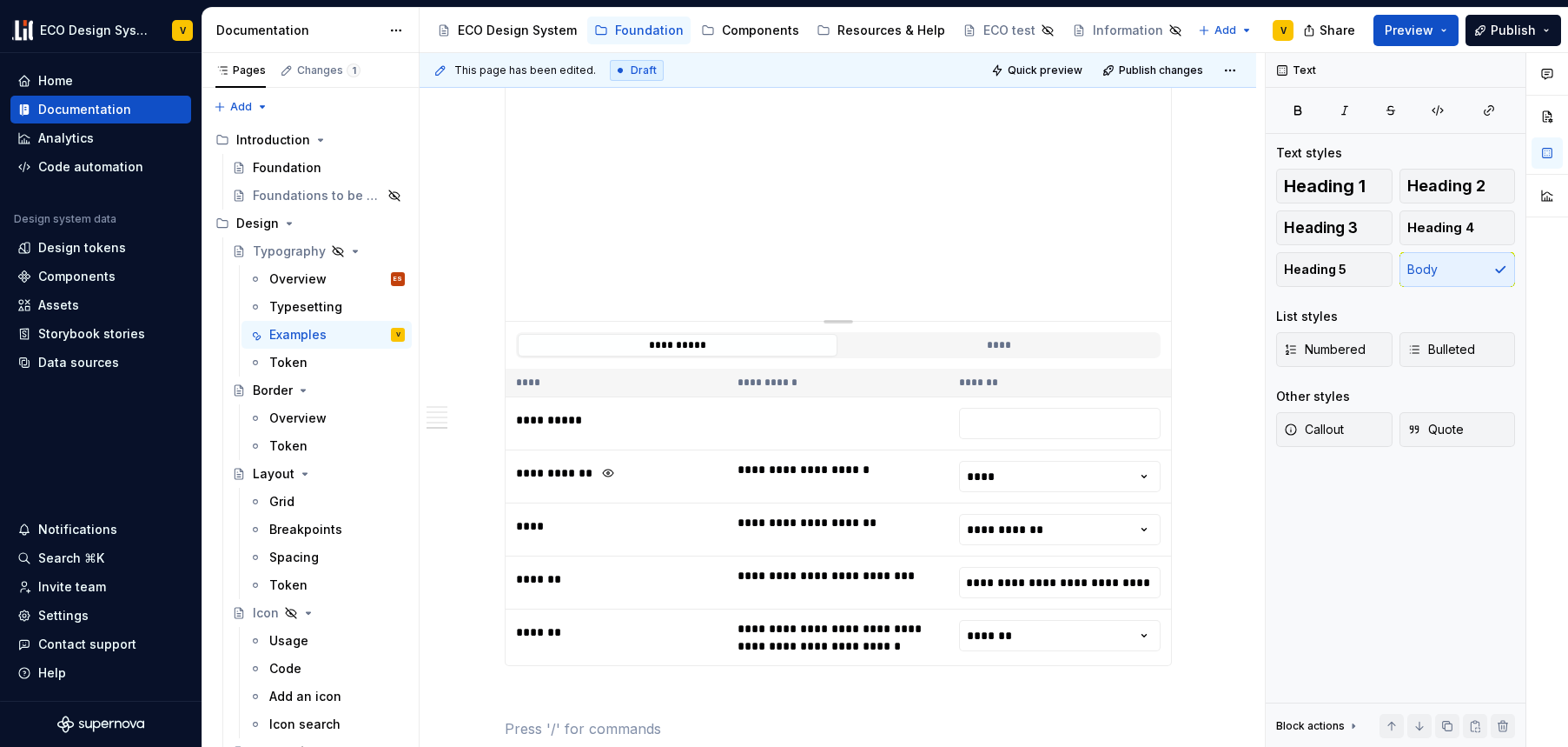
scroll to position [3201, 0]
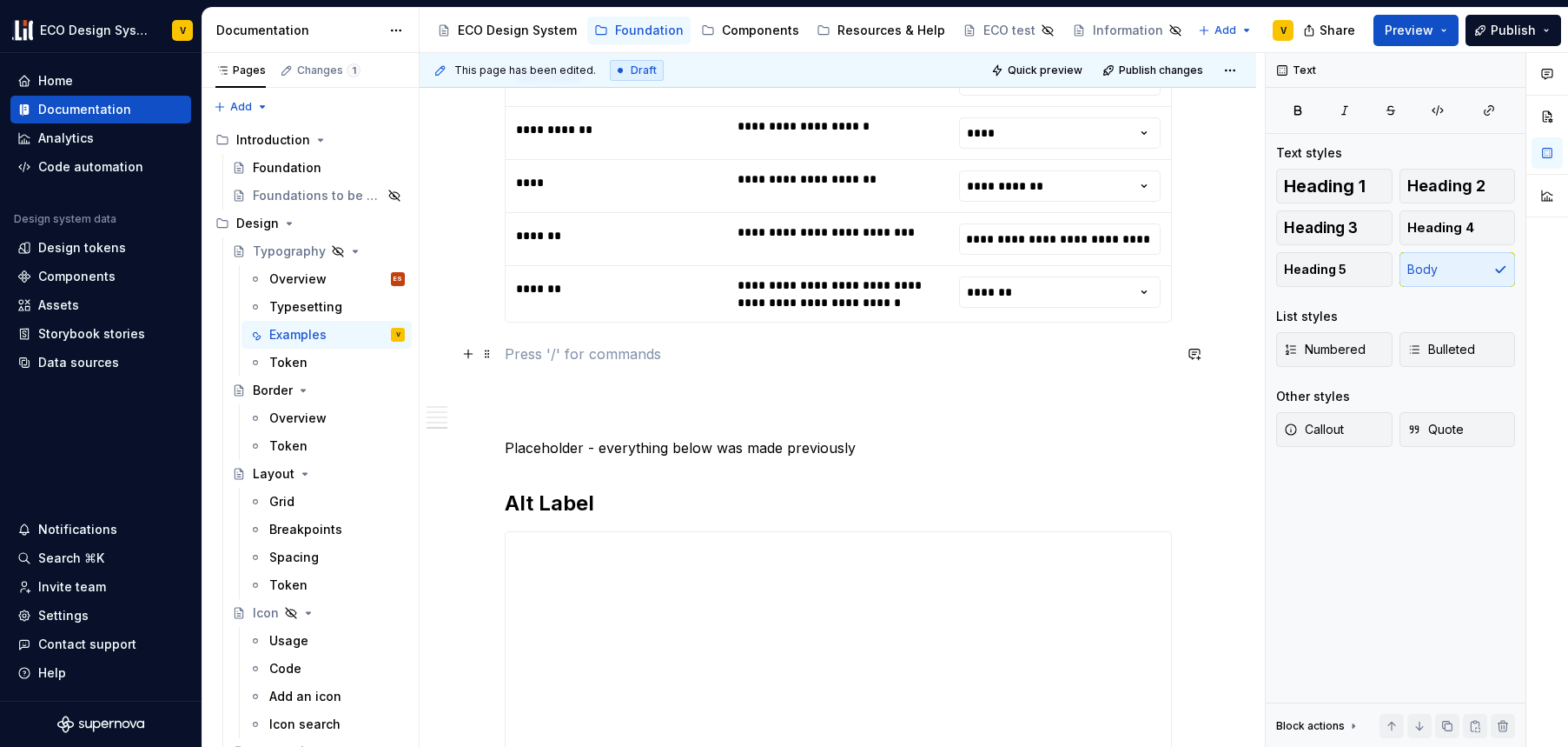
click at [524, 348] on p at bounding box center [838, 353] width 668 height 20
click at [617, 377] on p at bounding box center [838, 384] width 668 height 20
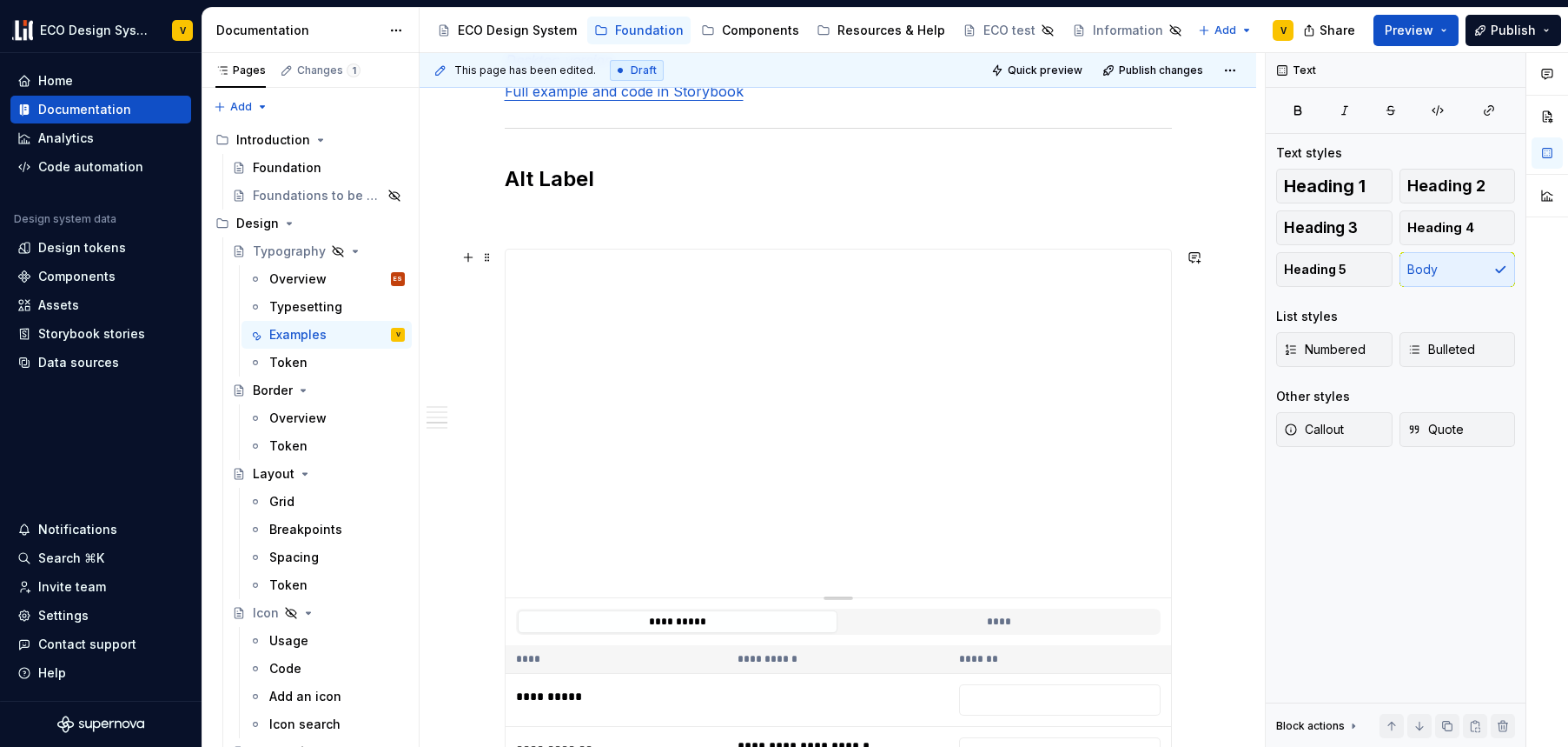
scroll to position [2554, 0]
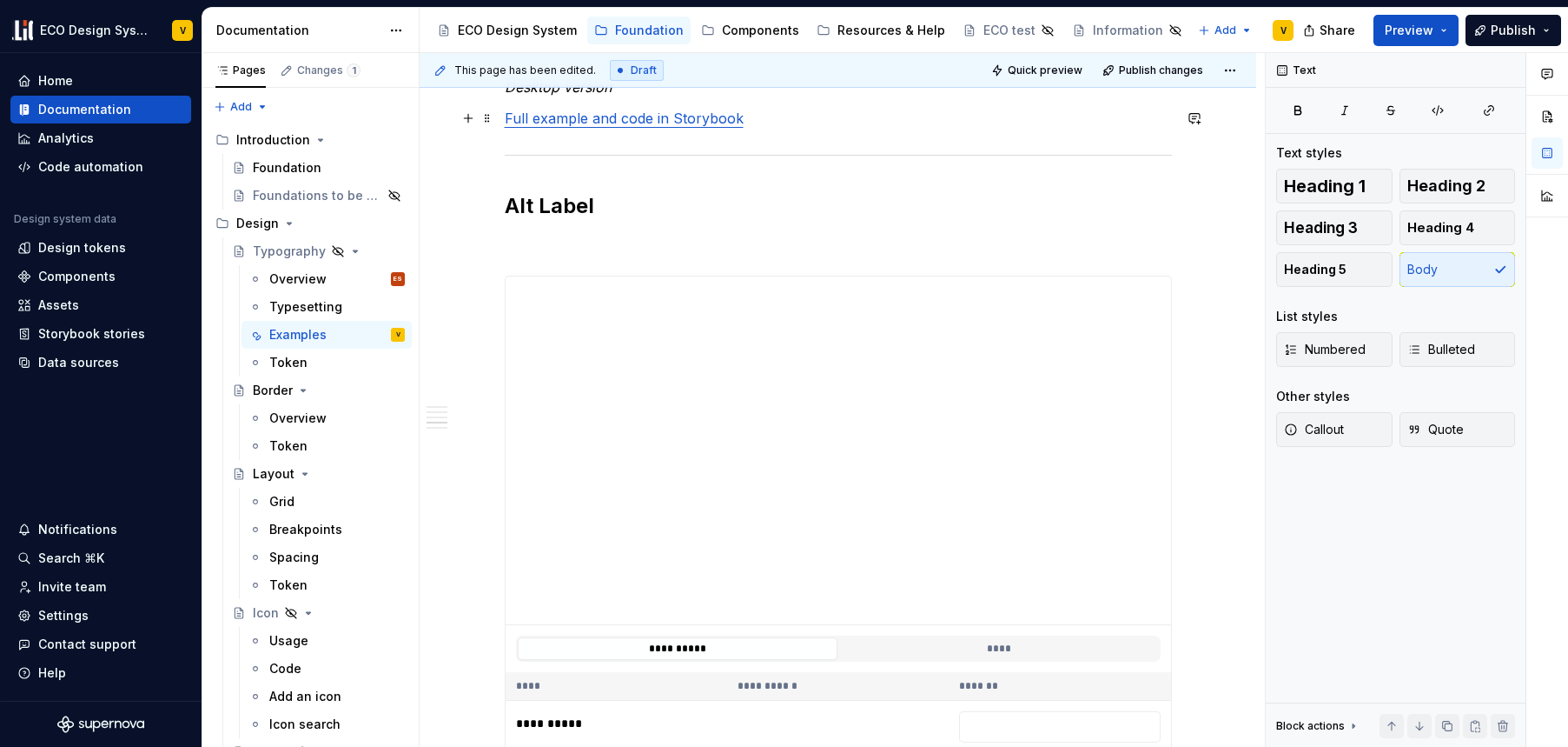
click at [757, 116] on p "Full example and code in Storybook" at bounding box center [838, 118] width 668 height 20
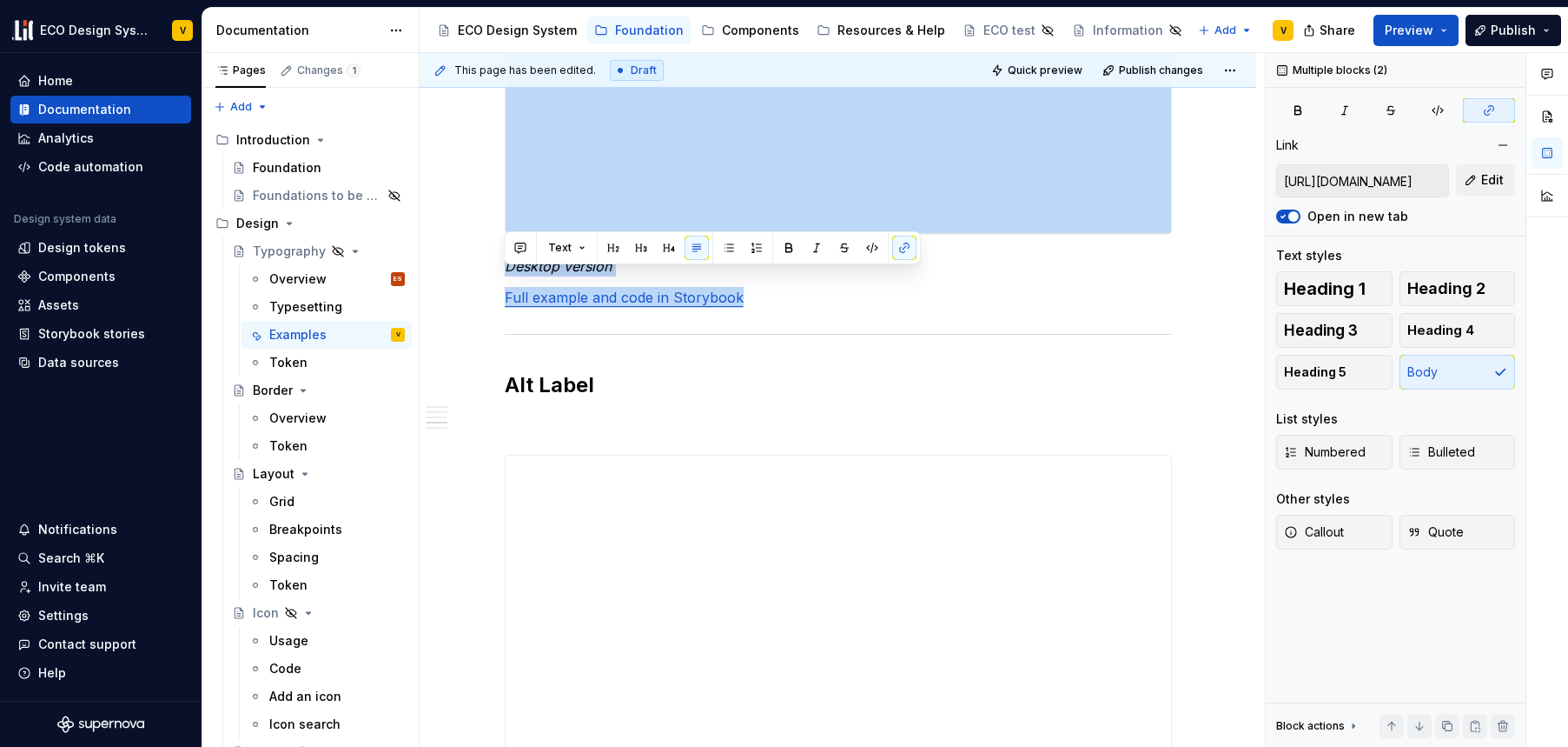
scroll to position [2362, 0]
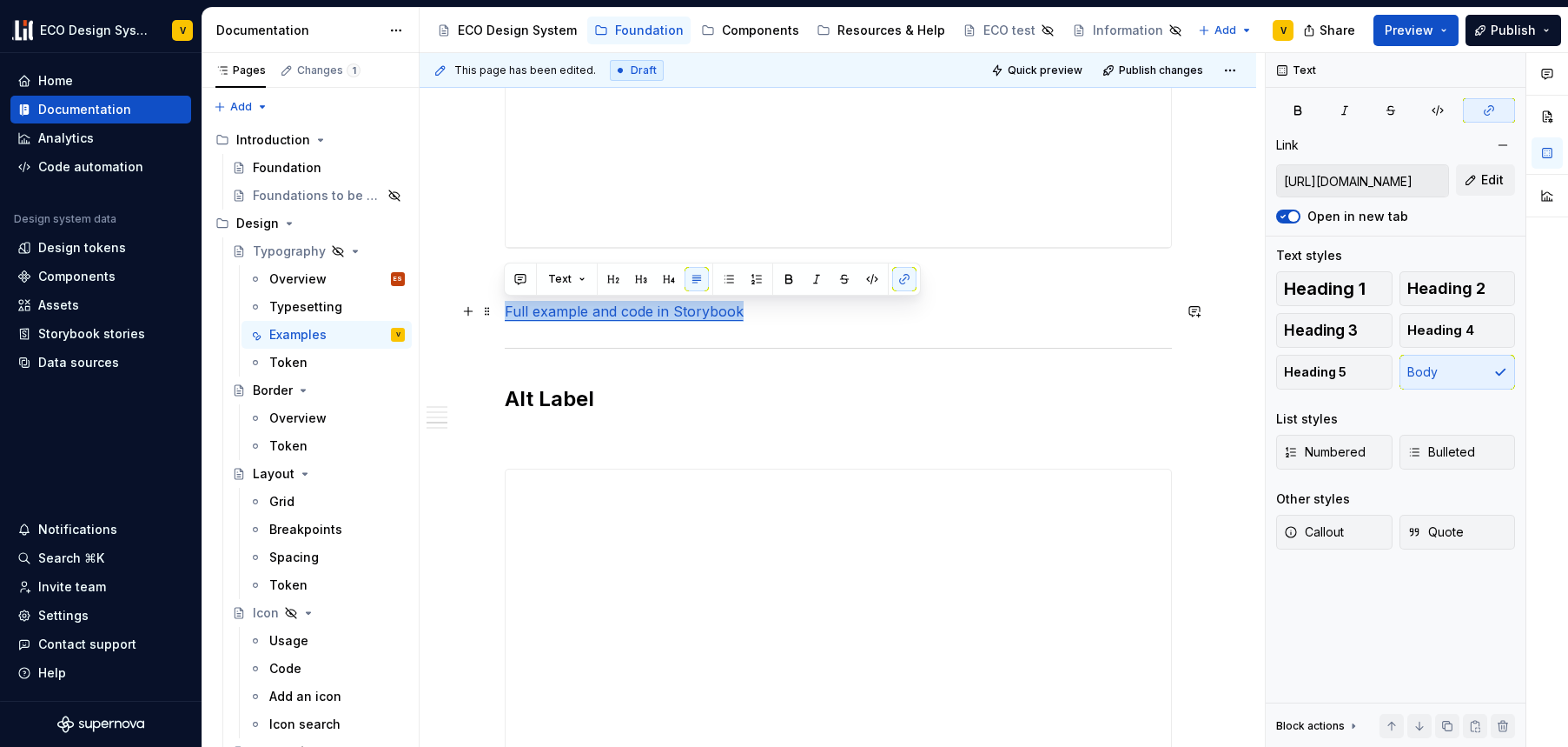
drag, startPoint x: 775, startPoint y: 122, endPoint x: 499, endPoint y: 318, distance: 338.5
click at [499, 318] on div "**********" at bounding box center [838, 332] width 837 height 4701
copy link "Full example and code in Storybook"
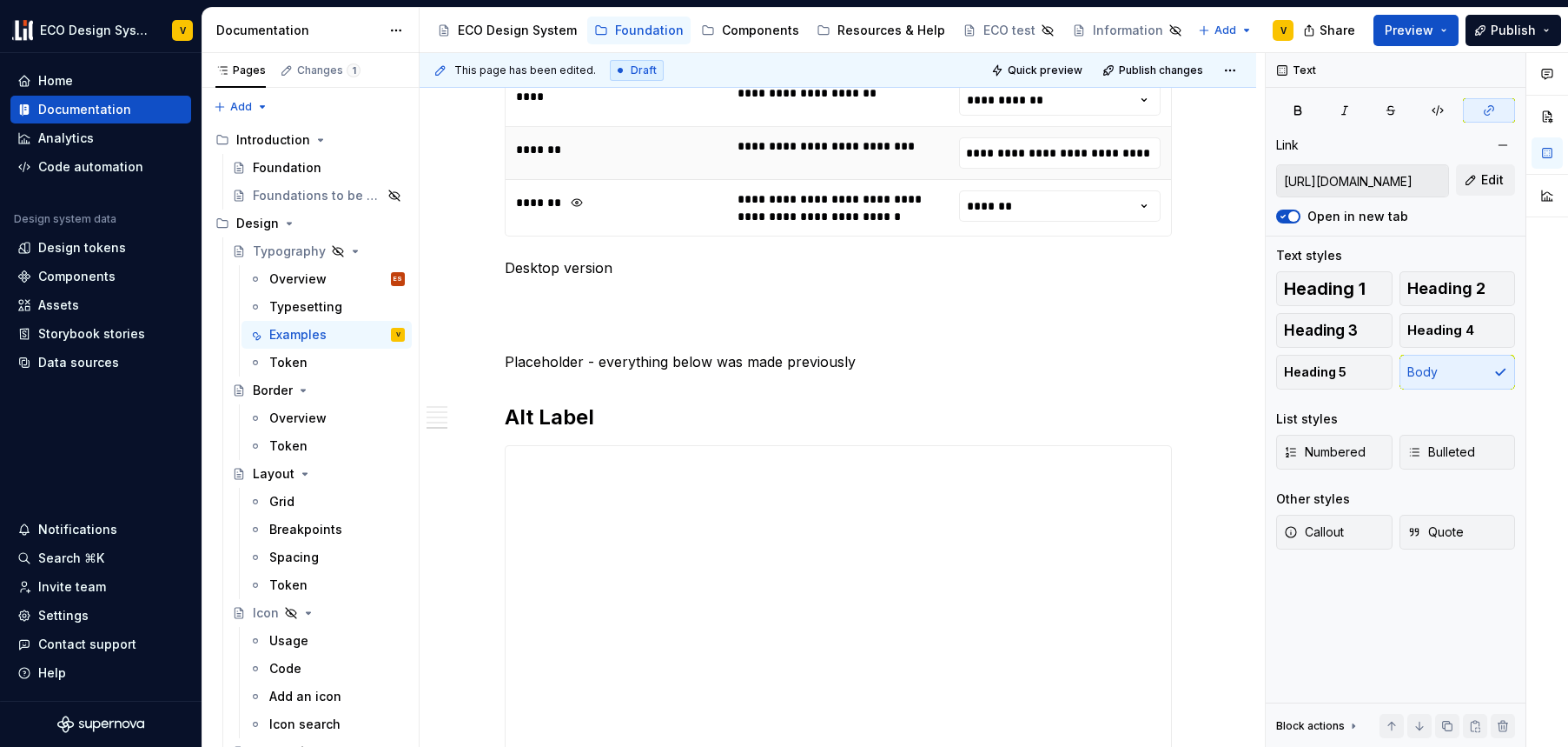
scroll to position [3283, 0]
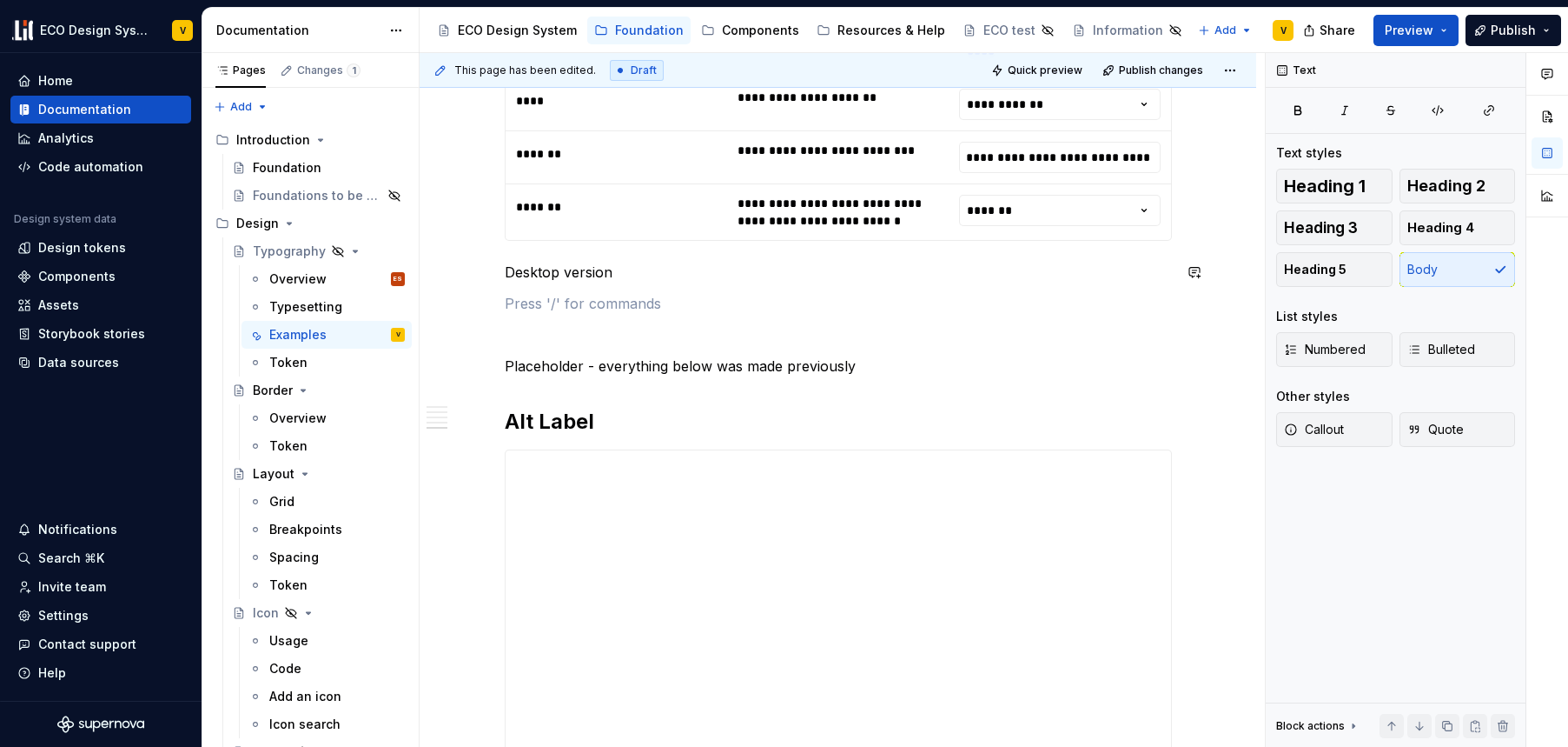
click at [565, 328] on p at bounding box center [838, 334] width 668 height 20
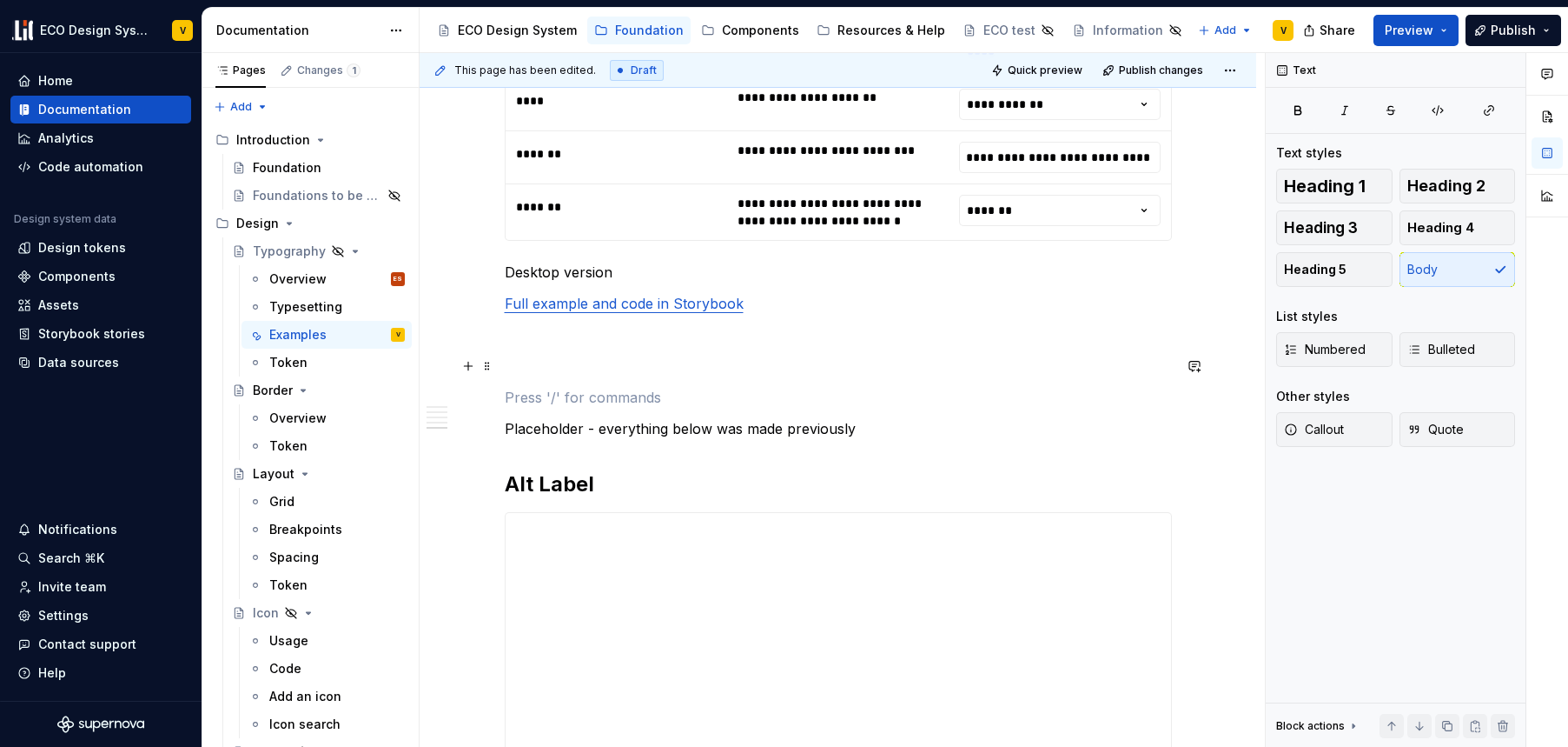
click at [536, 358] on p at bounding box center [838, 366] width 668 height 20
click at [518, 399] on p at bounding box center [838, 397] width 668 height 20
click at [554, 367] on p at bounding box center [838, 366] width 668 height 20
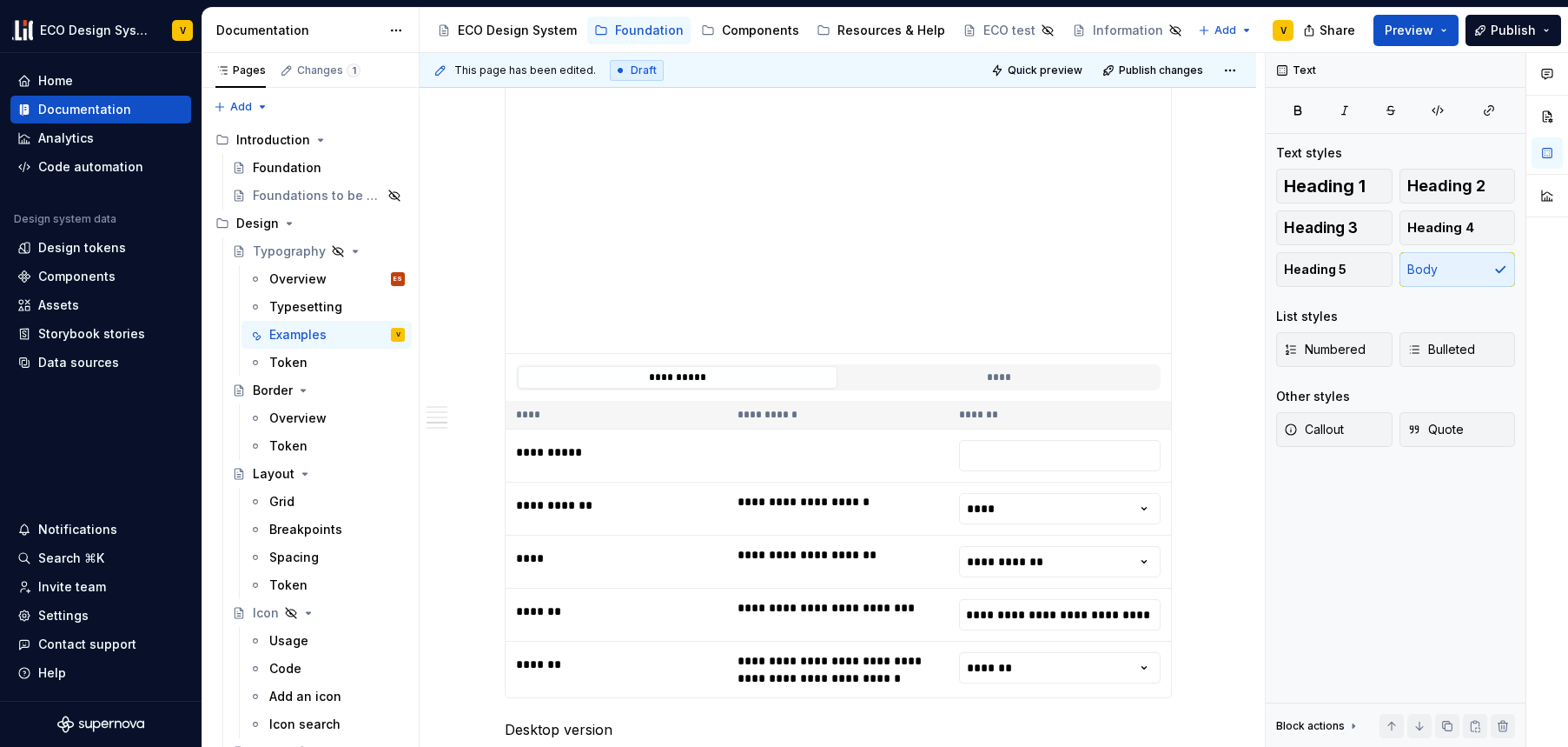
scroll to position [2615, 0]
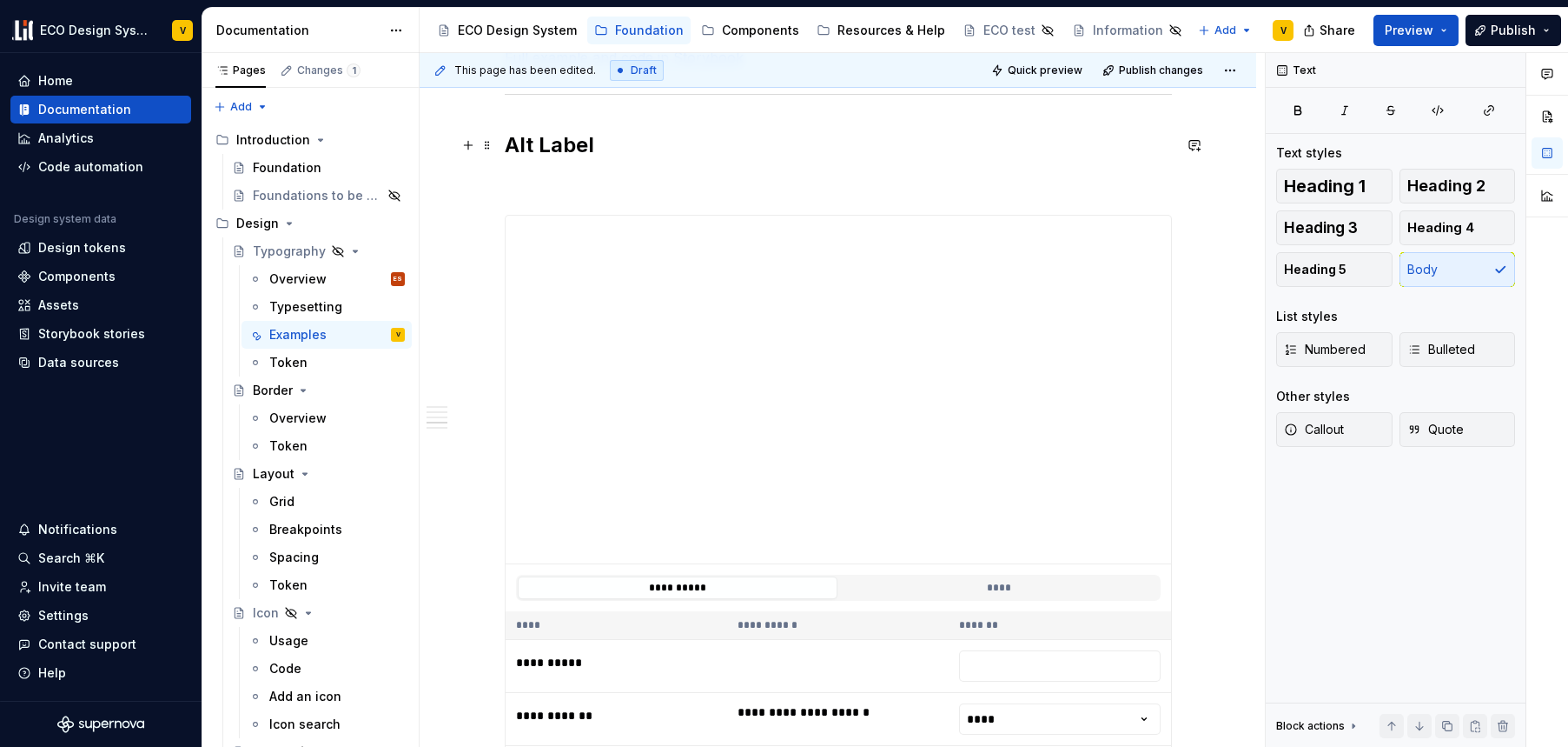
click at [604, 142] on h2 "Alt Label" at bounding box center [838, 145] width 668 height 28
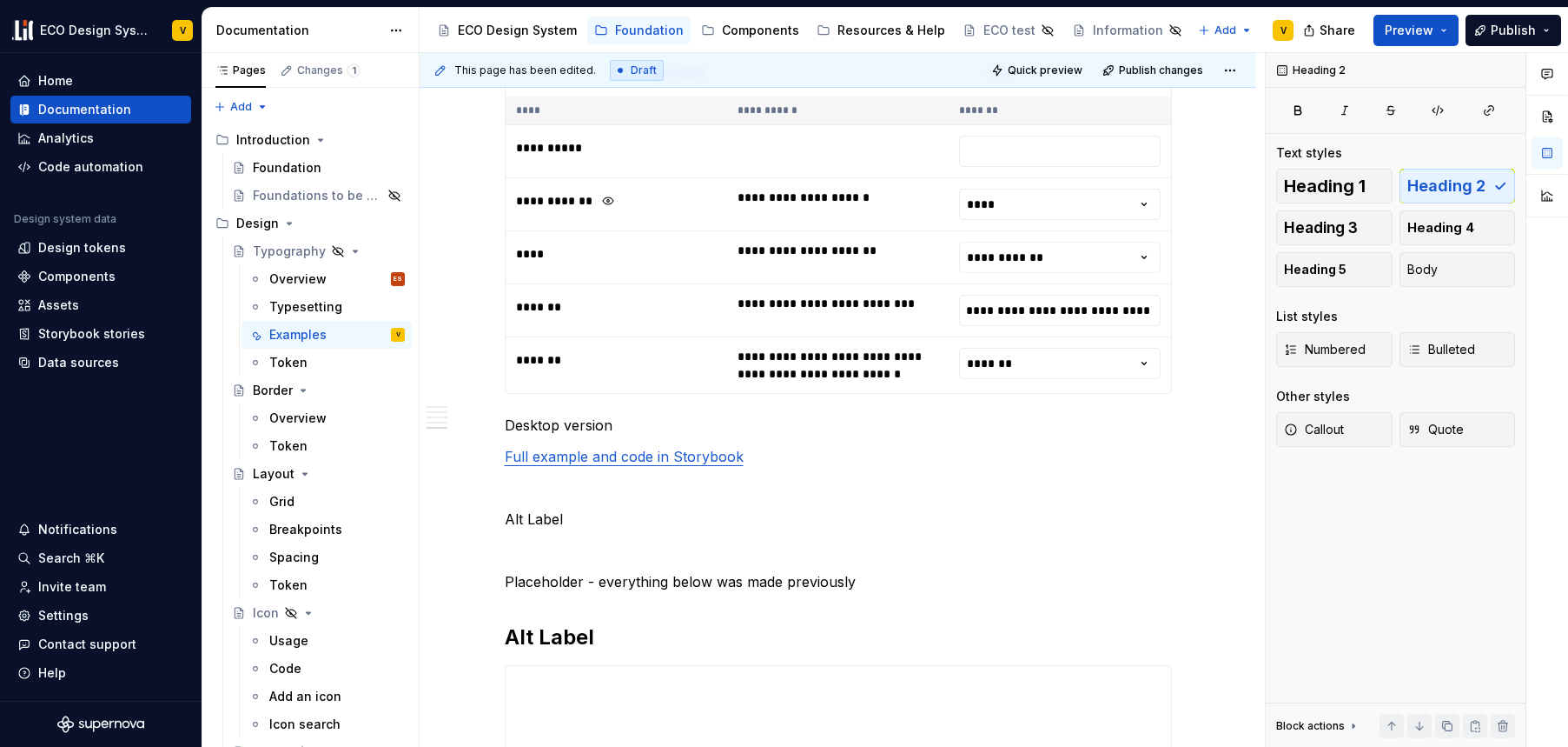
scroll to position [3207, 0]
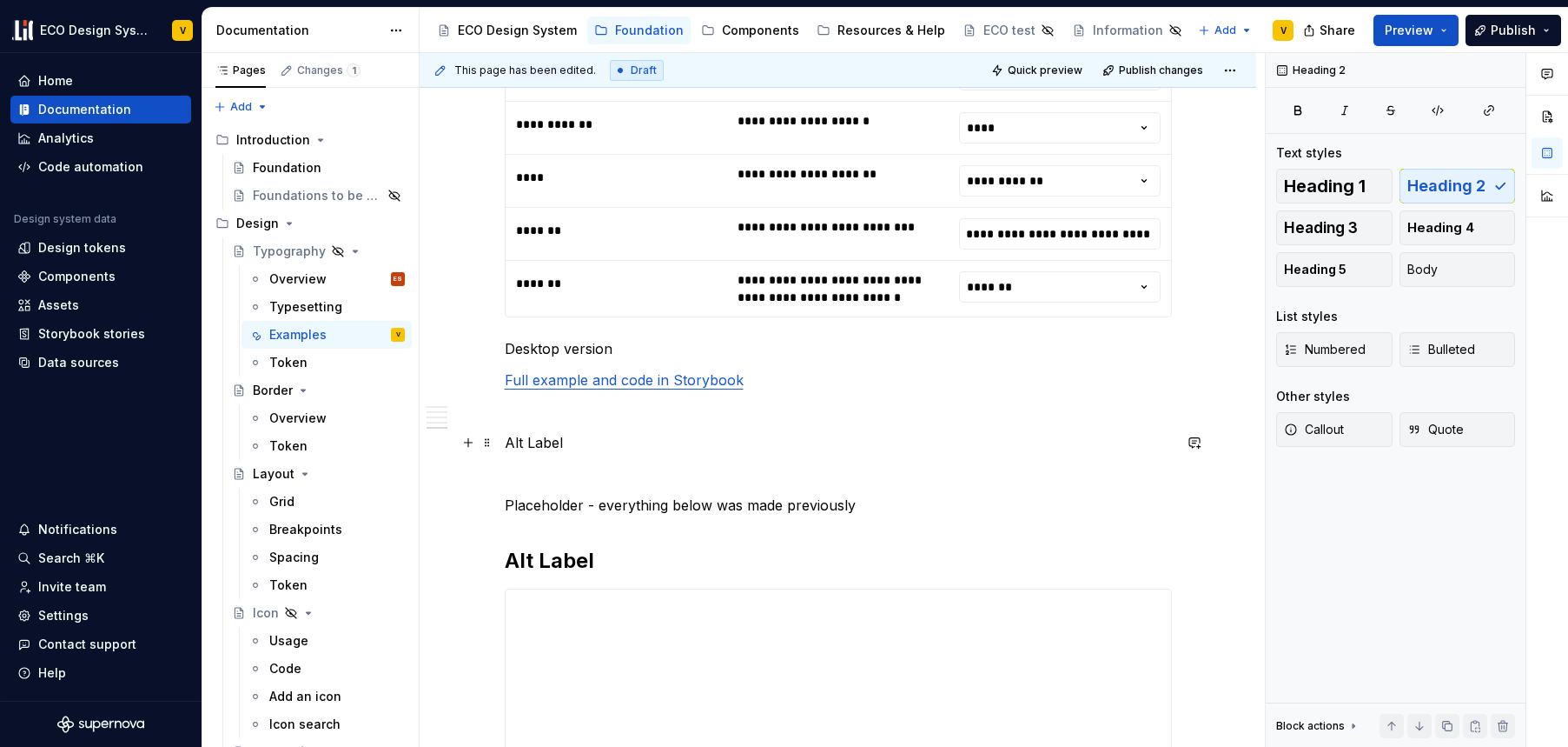
click at [608, 445] on p "Alt Label" at bounding box center [838, 442] width 668 height 20
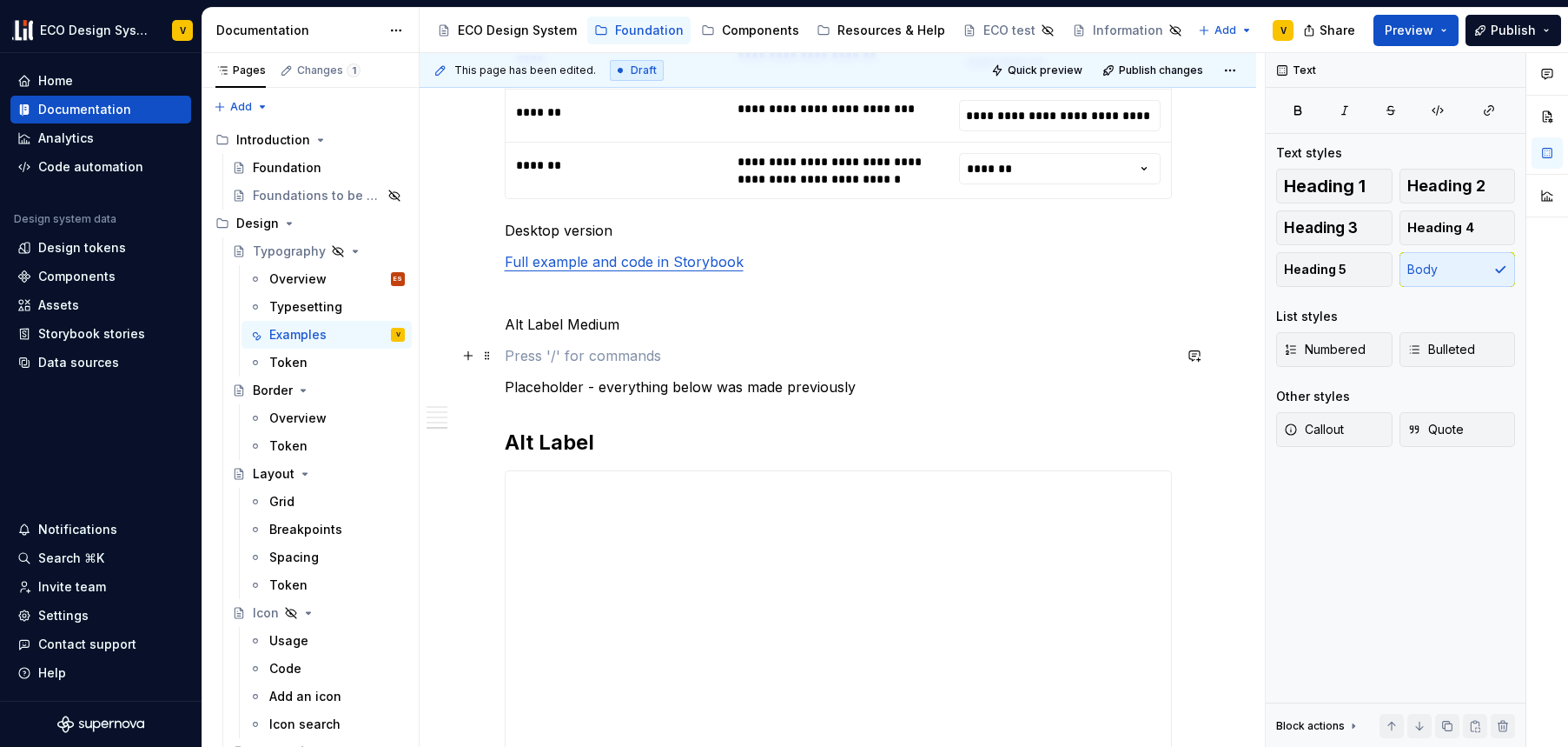
scroll to position [3327, 0]
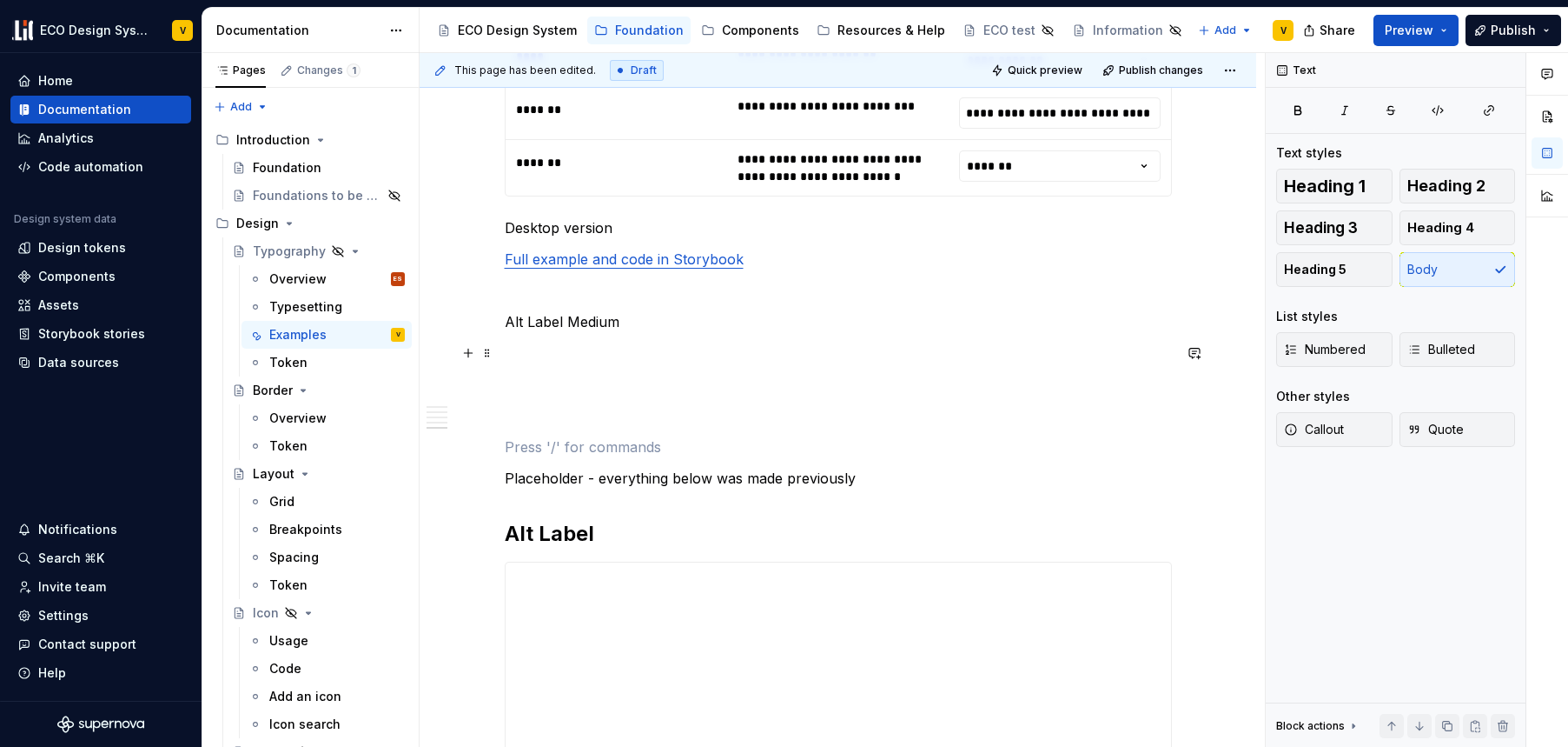
click at [539, 347] on p at bounding box center [838, 352] width 668 height 20
click at [466, 356] on button "button" at bounding box center [468, 352] width 24 height 24
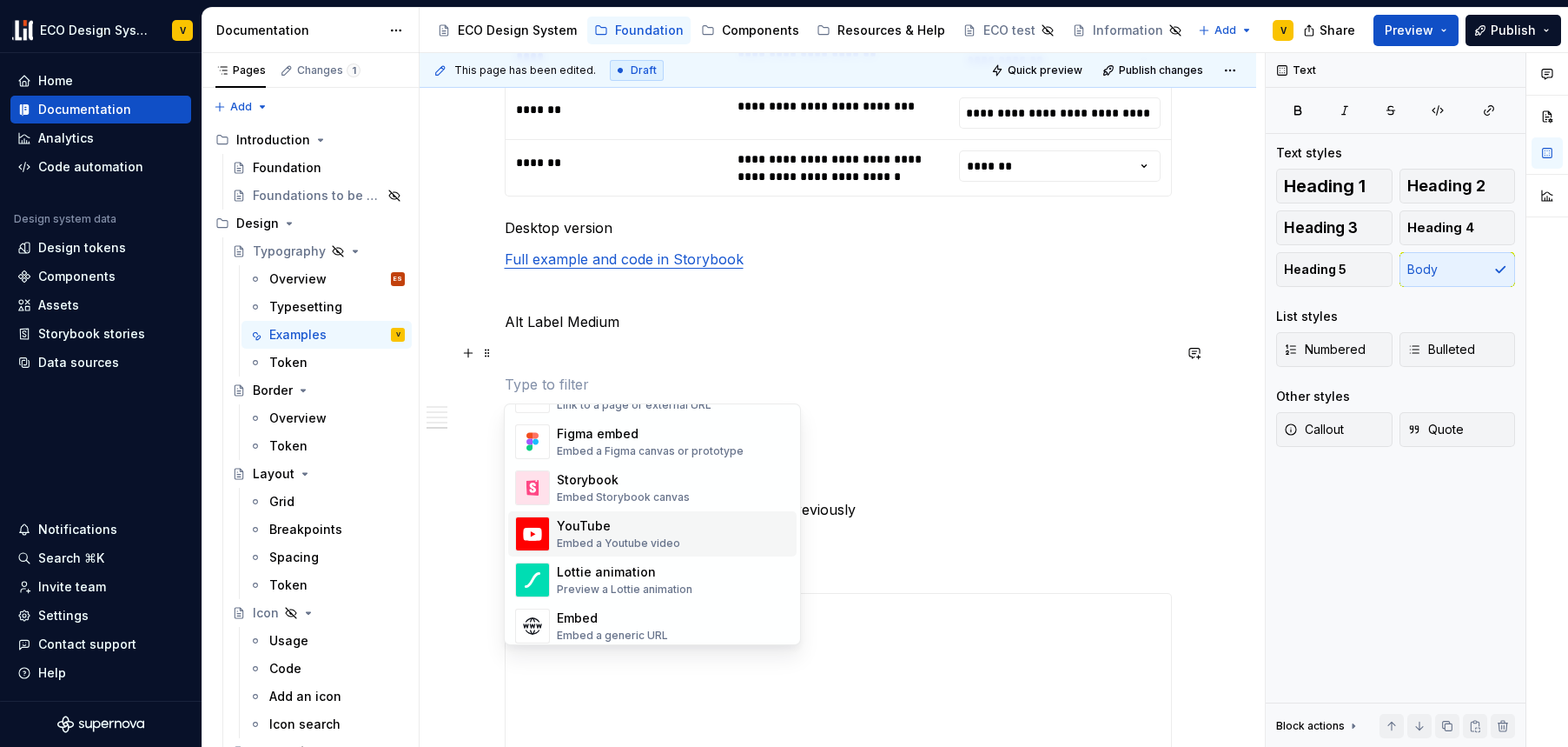
scroll to position [850, 0]
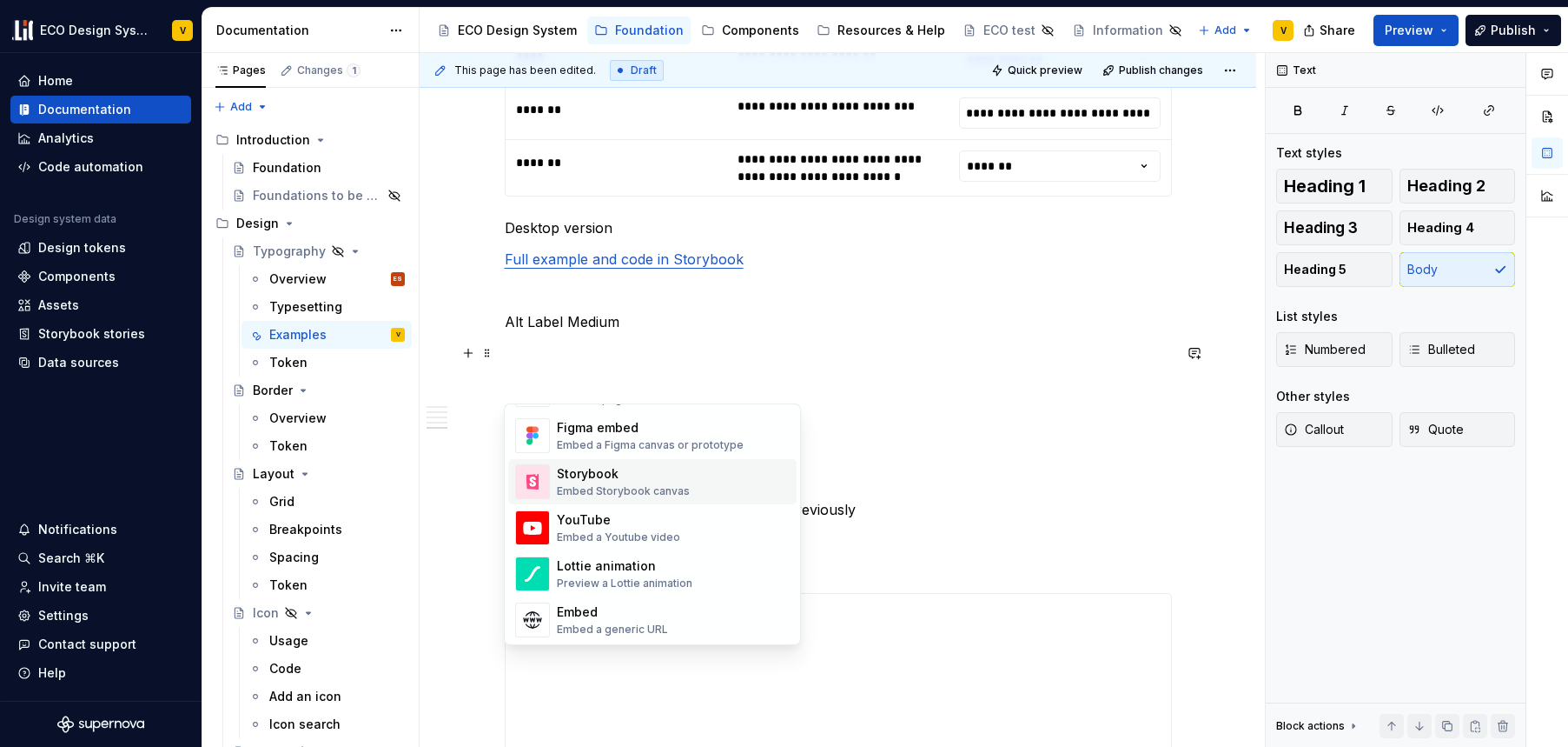
click at [587, 480] on div "Storybook" at bounding box center [623, 474] width 133 height 18
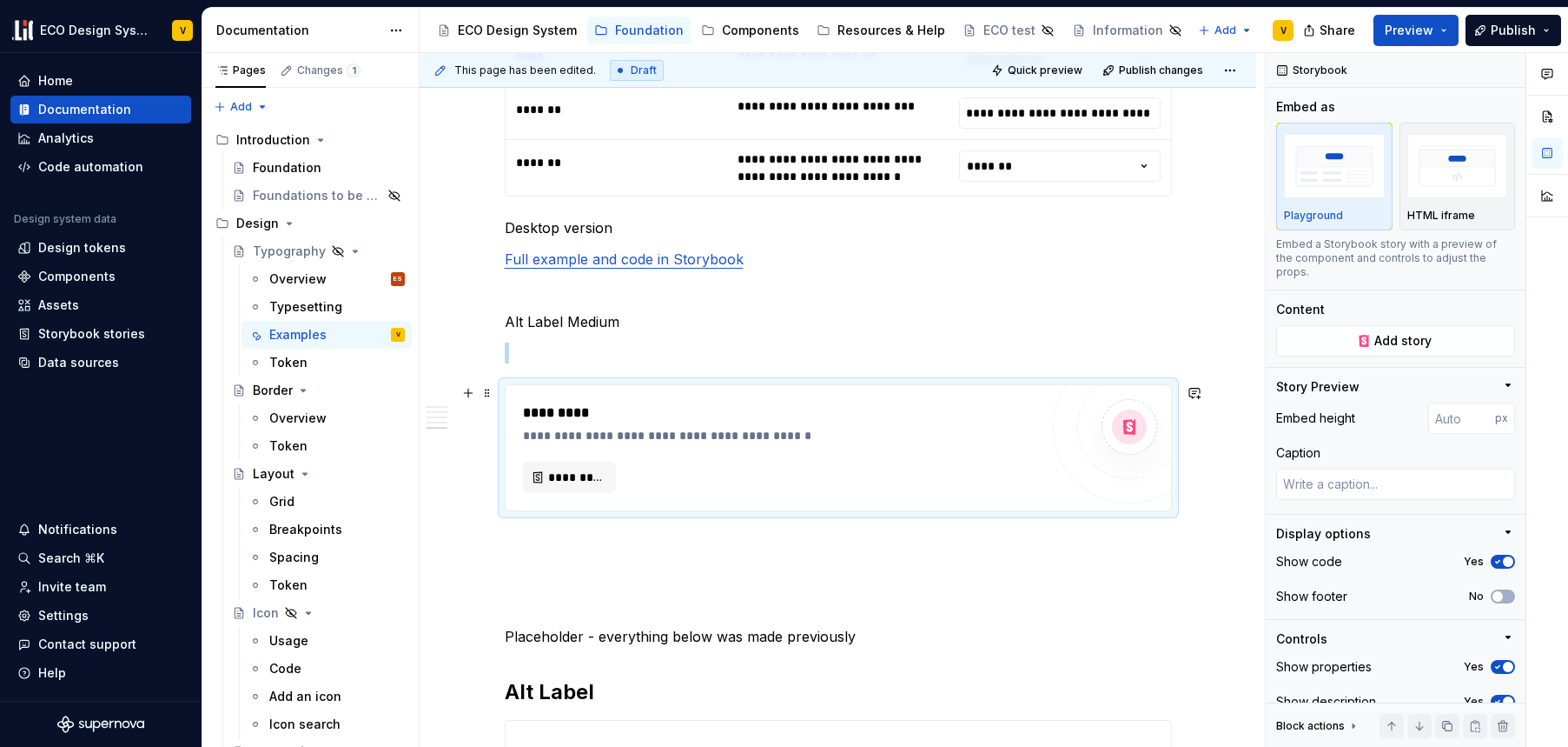
click at [568, 432] on div "**********" at bounding box center [781, 436] width 516 height 18
click at [1379, 349] on button "Add story" at bounding box center [1396, 340] width 239 height 31
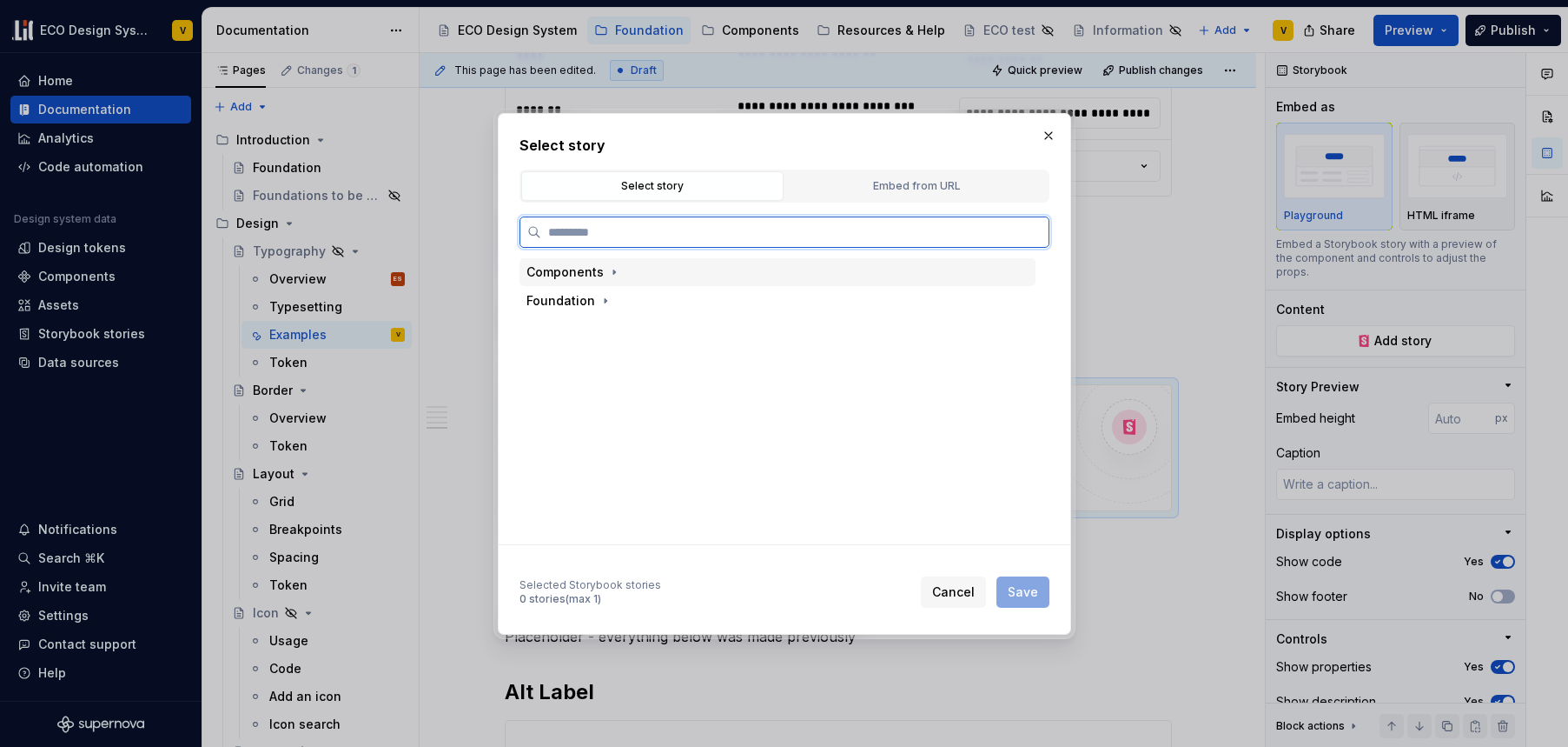
type textarea "*"
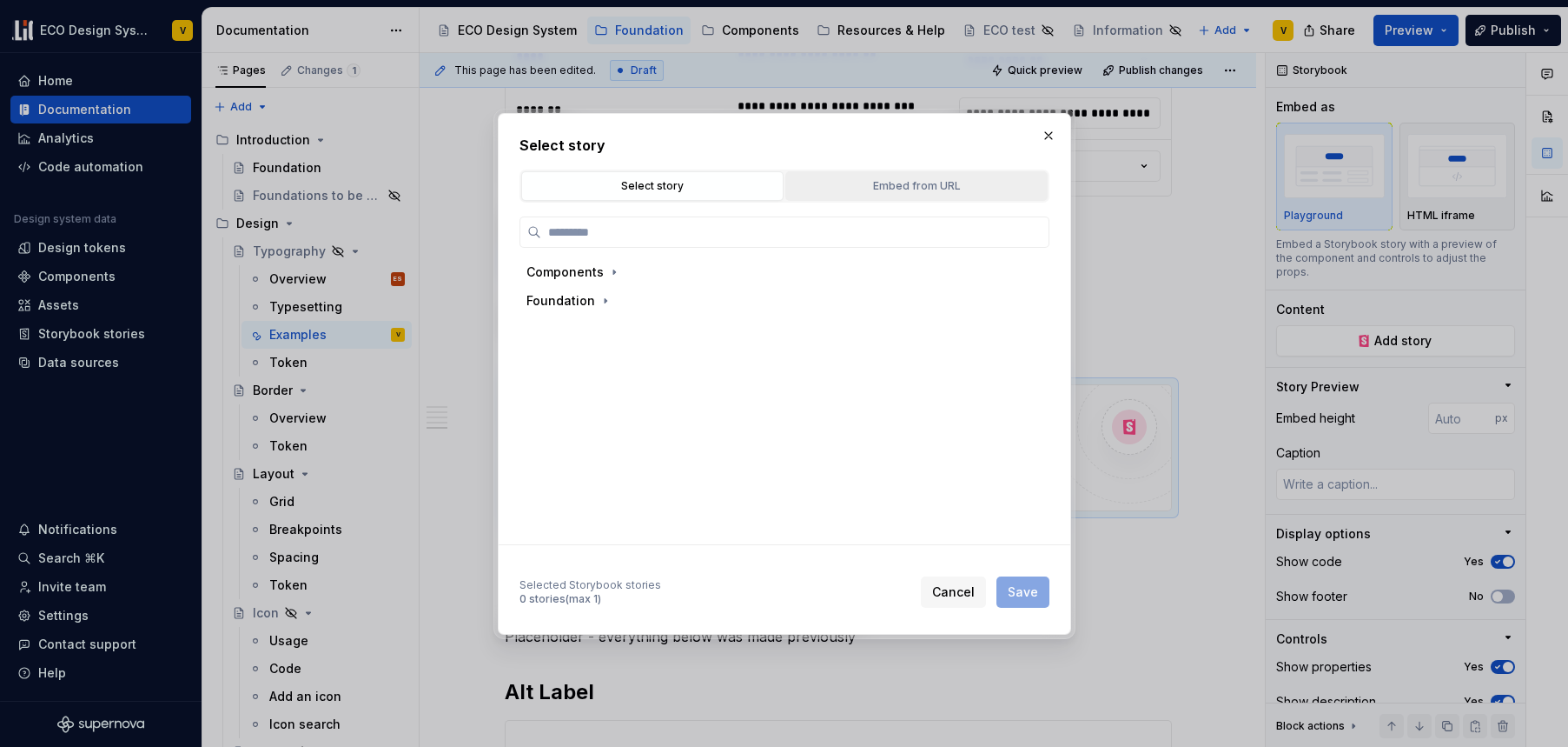
click at [916, 179] on div "Embed from URL" at bounding box center [916, 186] width 250 height 18
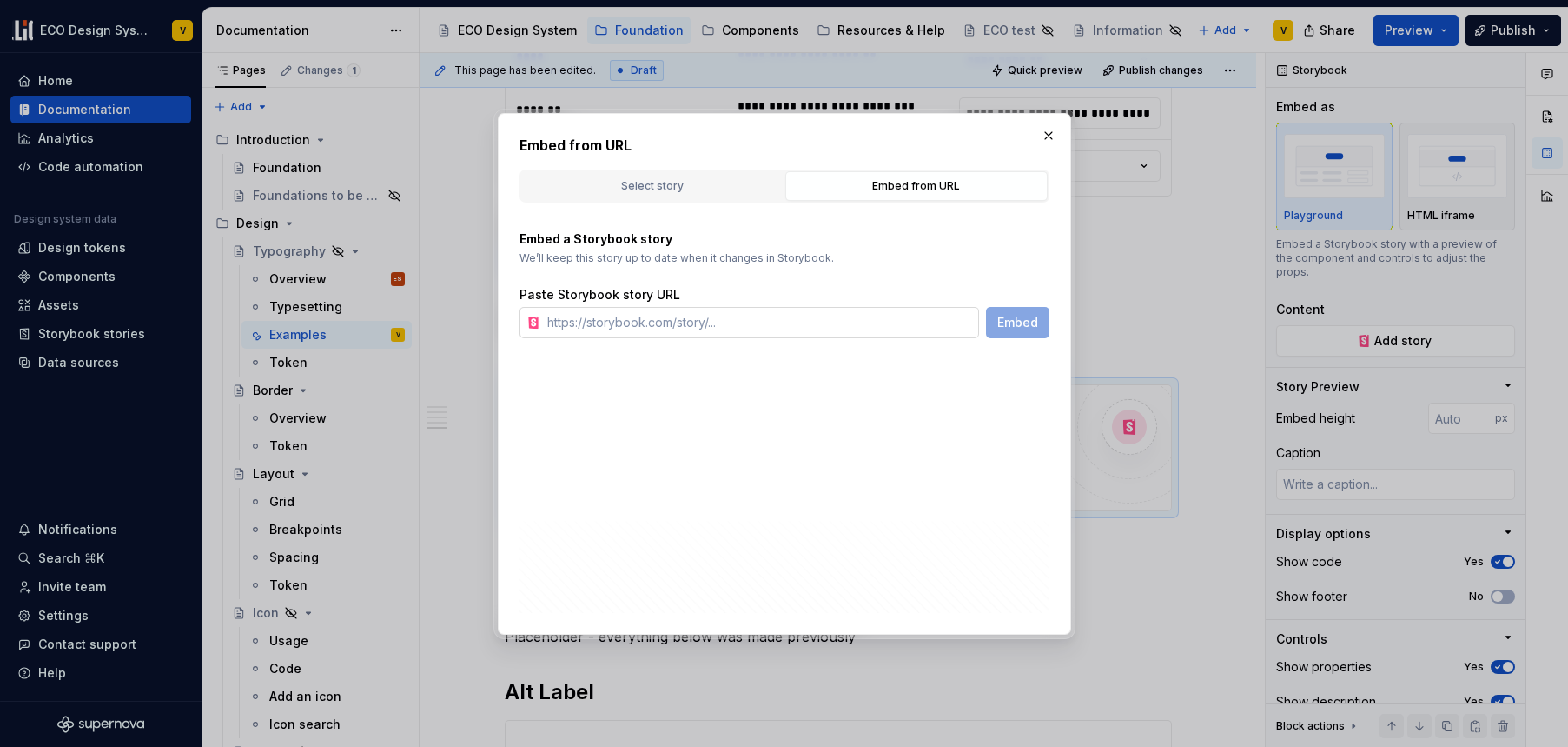
click at [630, 317] on input "text" at bounding box center [759, 323] width 438 height 31
paste input "[URL][DOMAIN_NAME]"
type input "[URL][DOMAIN_NAME]"
click at [1035, 330] on span "Embed" at bounding box center [1018, 323] width 41 height 18
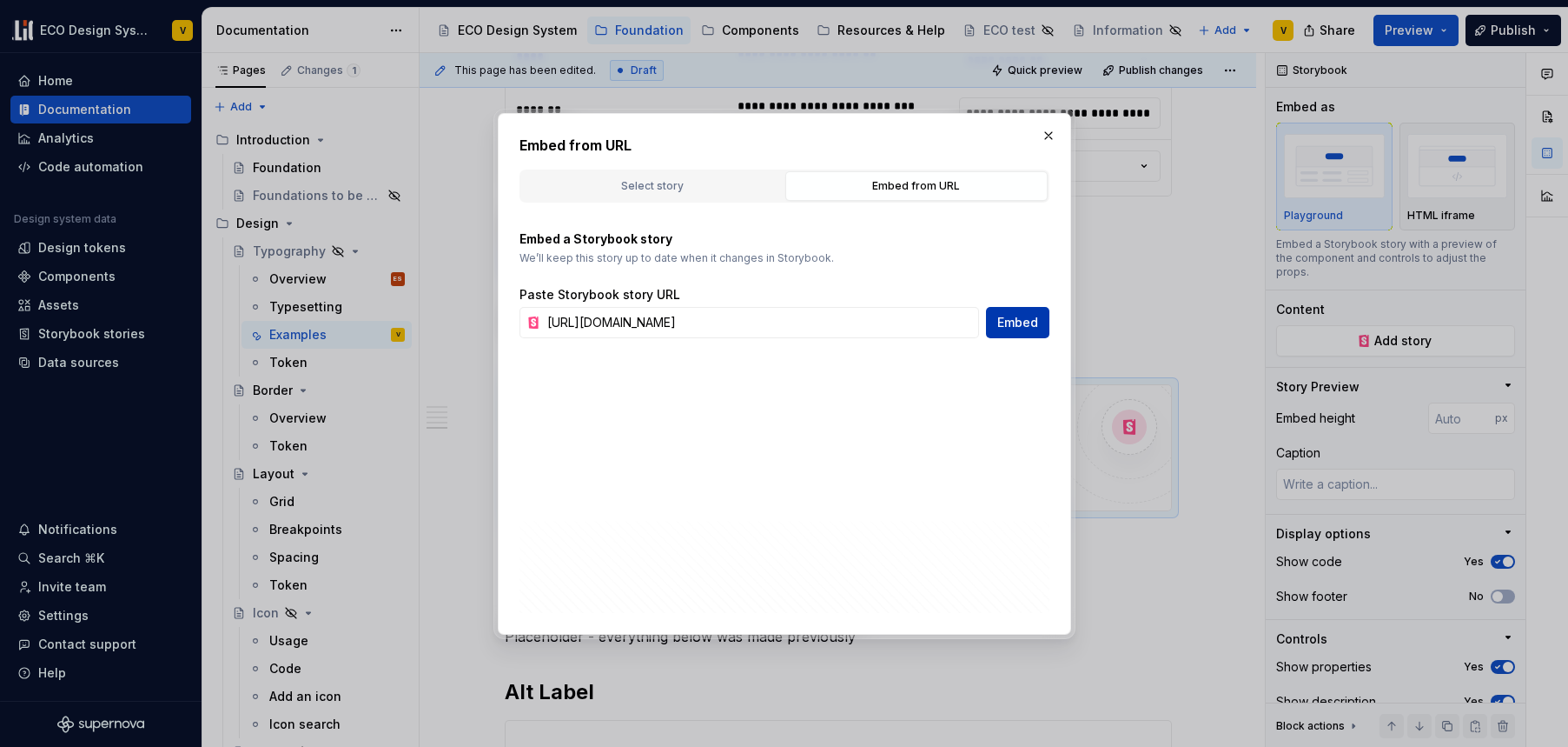
scroll to position [0, 0]
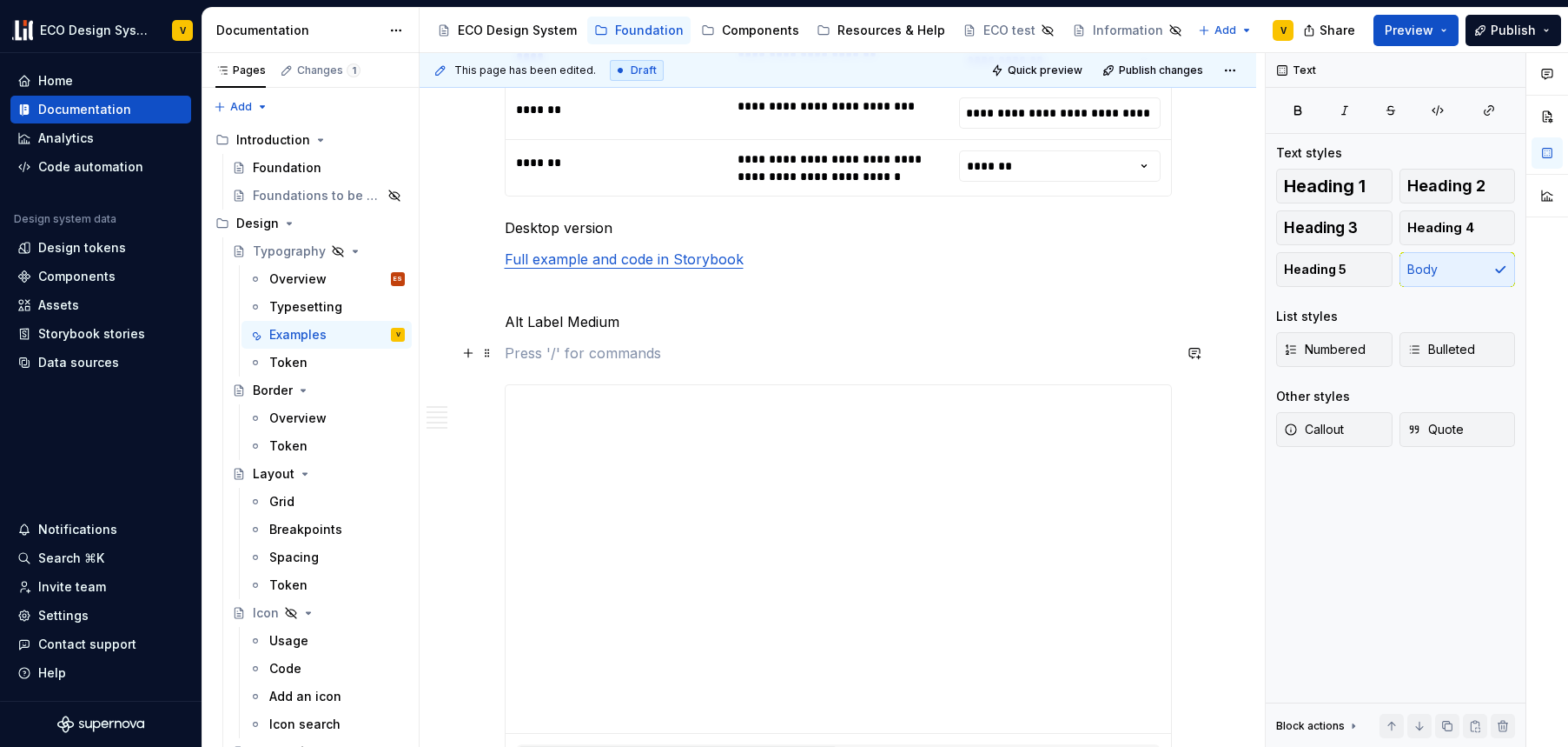
click at [574, 346] on p at bounding box center [838, 352] width 668 height 20
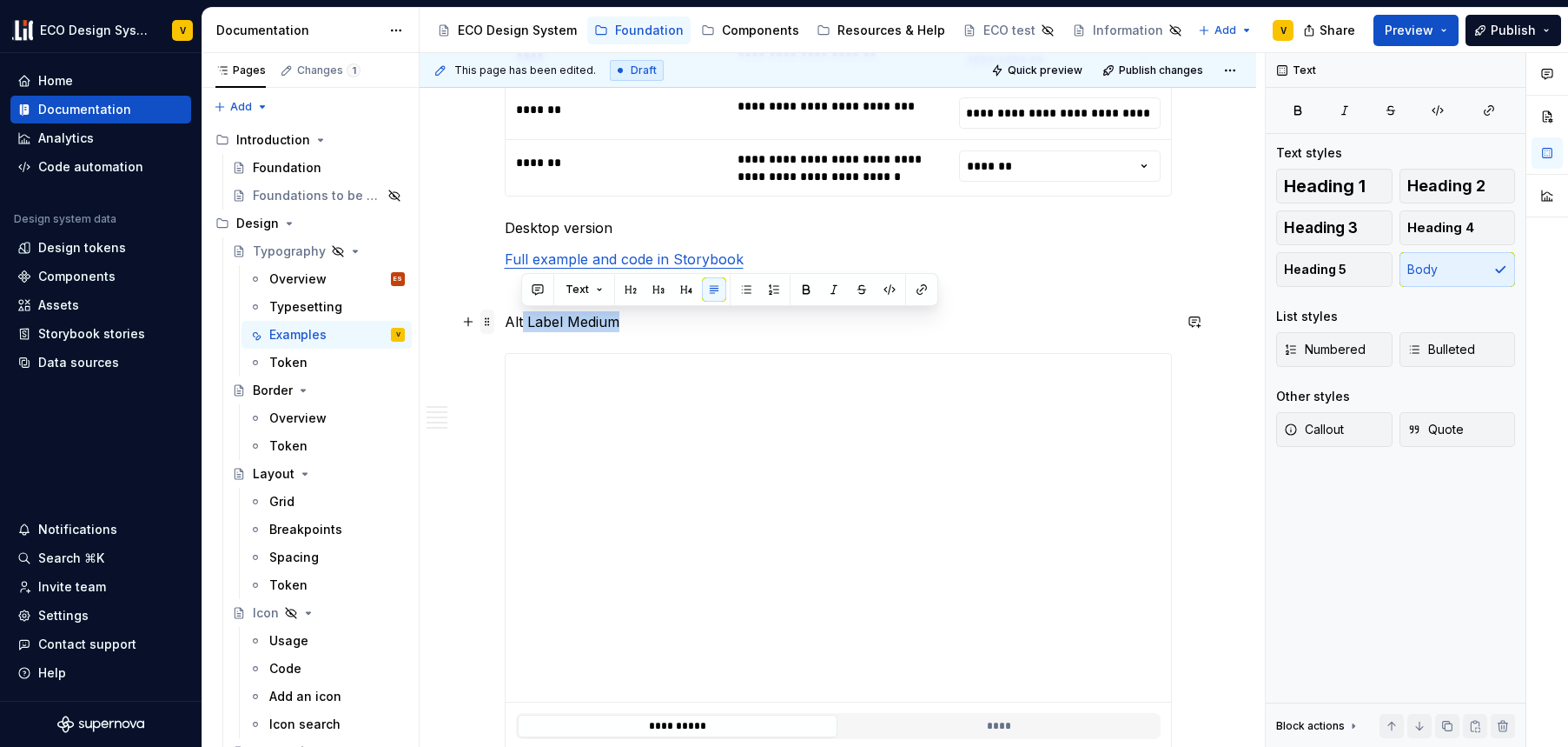
drag, startPoint x: 651, startPoint y: 327, endPoint x: 485, endPoint y: 323, distance: 166.0
click at [599, 320] on p "Alt Label Medium" at bounding box center [838, 321] width 668 height 20
drag, startPoint x: 573, startPoint y: 324, endPoint x: 508, endPoint y: 325, distance: 65.0
click at [508, 325] on p "Alt Label Medium" at bounding box center [838, 321] width 668 height 20
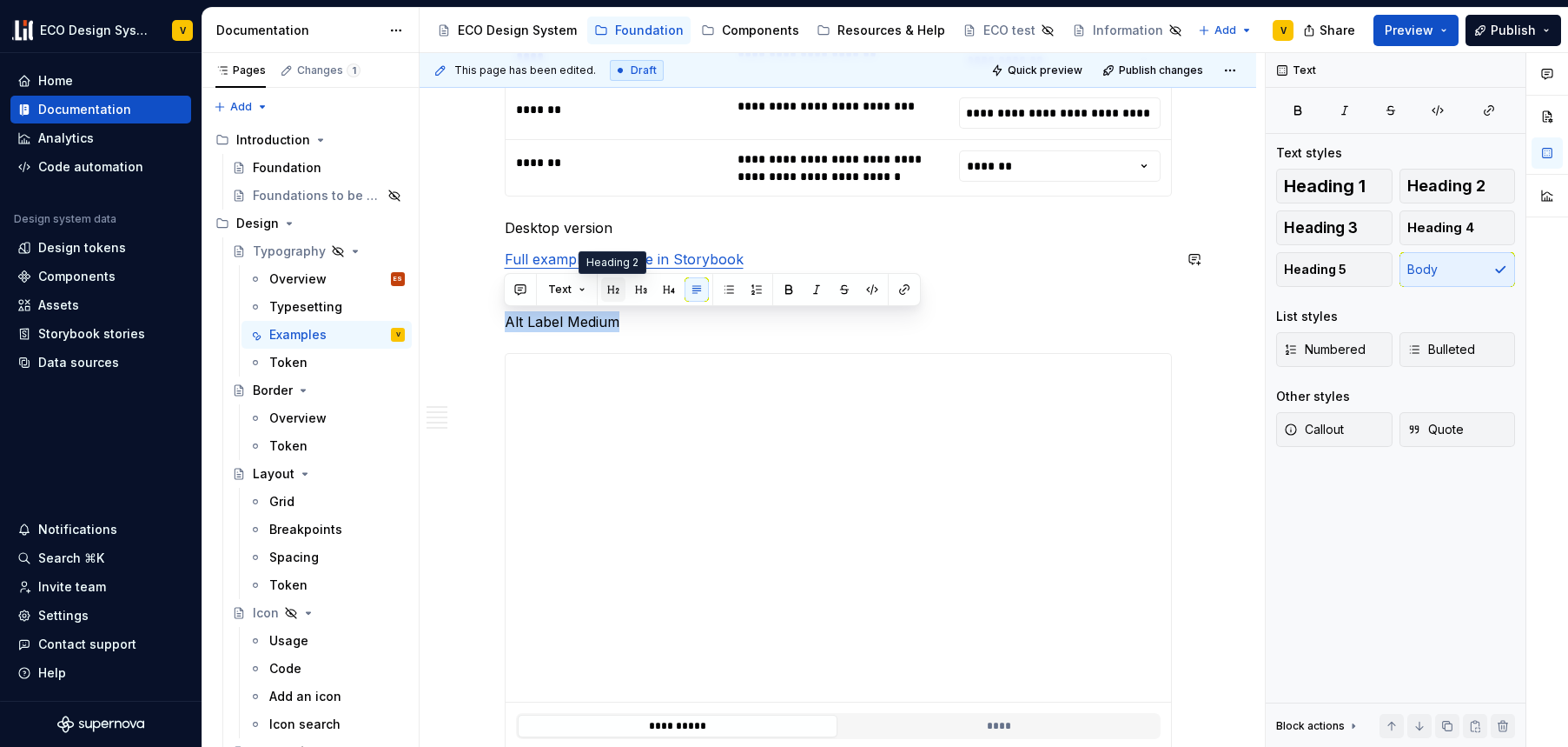
click at [616, 290] on button "button" at bounding box center [613, 289] width 24 height 24
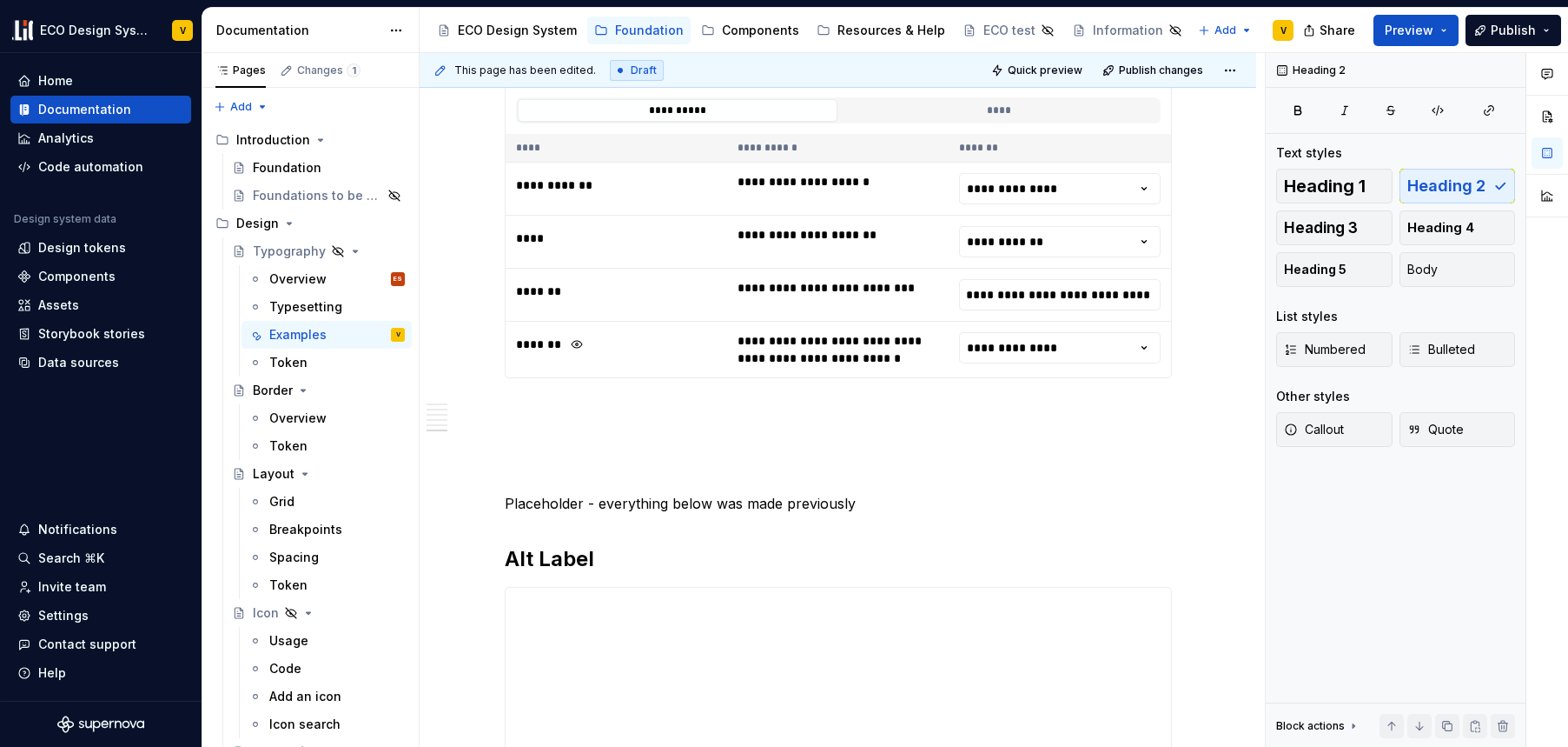
scroll to position [3999, 0]
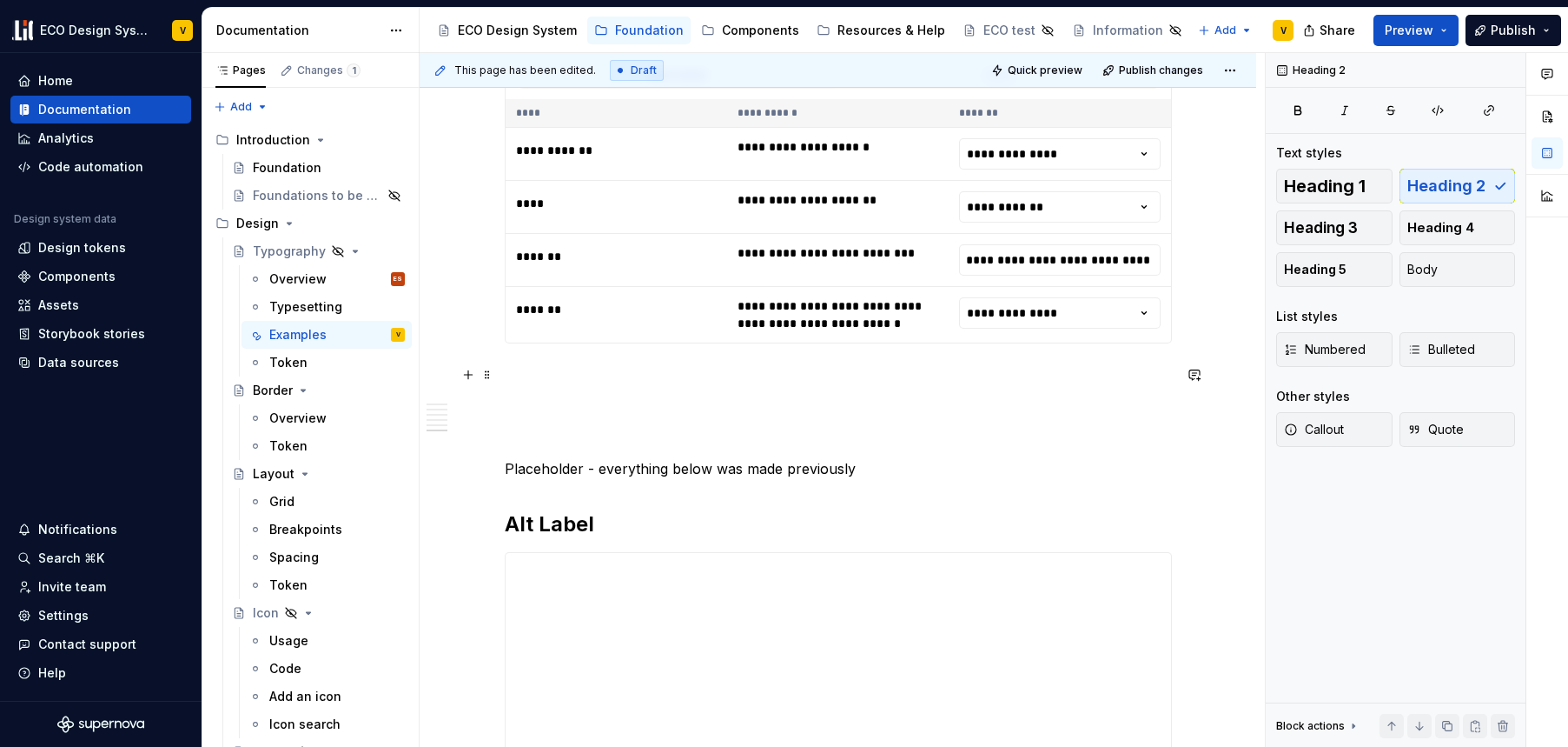
click at [536, 374] on p at bounding box center [838, 374] width 668 height 20
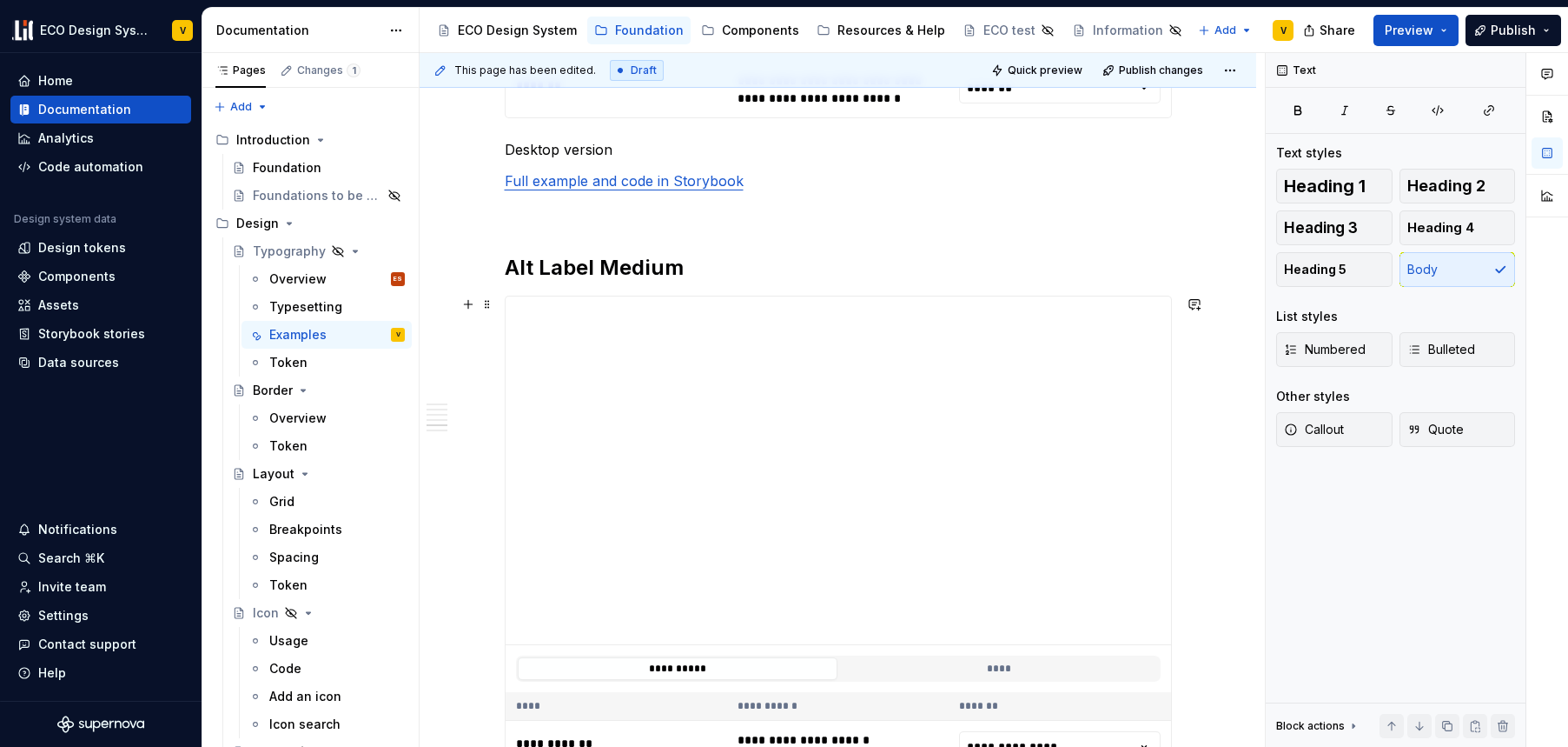
scroll to position [3385, 0]
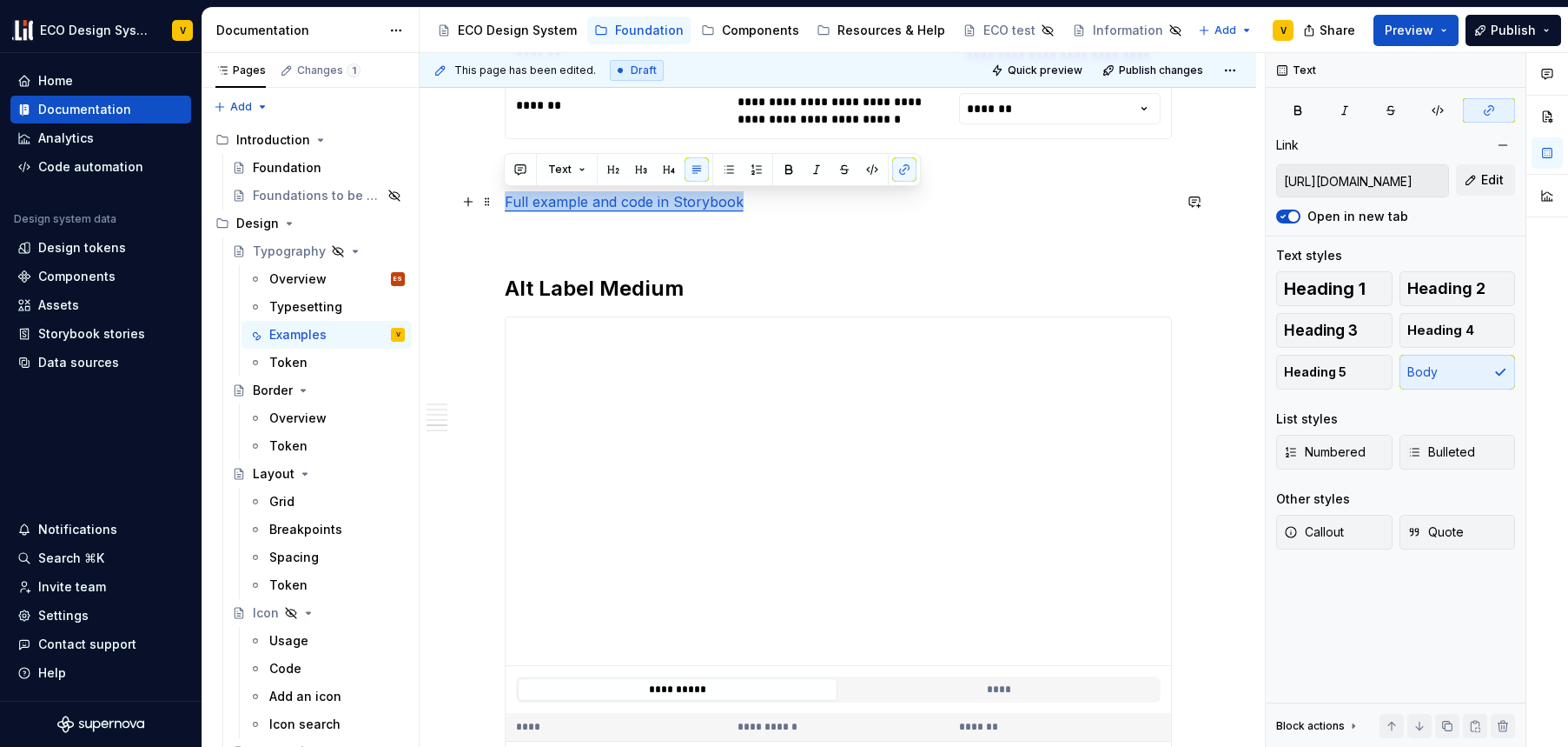
drag, startPoint x: 754, startPoint y: 204, endPoint x: 497, endPoint y: 199, distance: 257.0
copy link "Full example and code in Storybook"
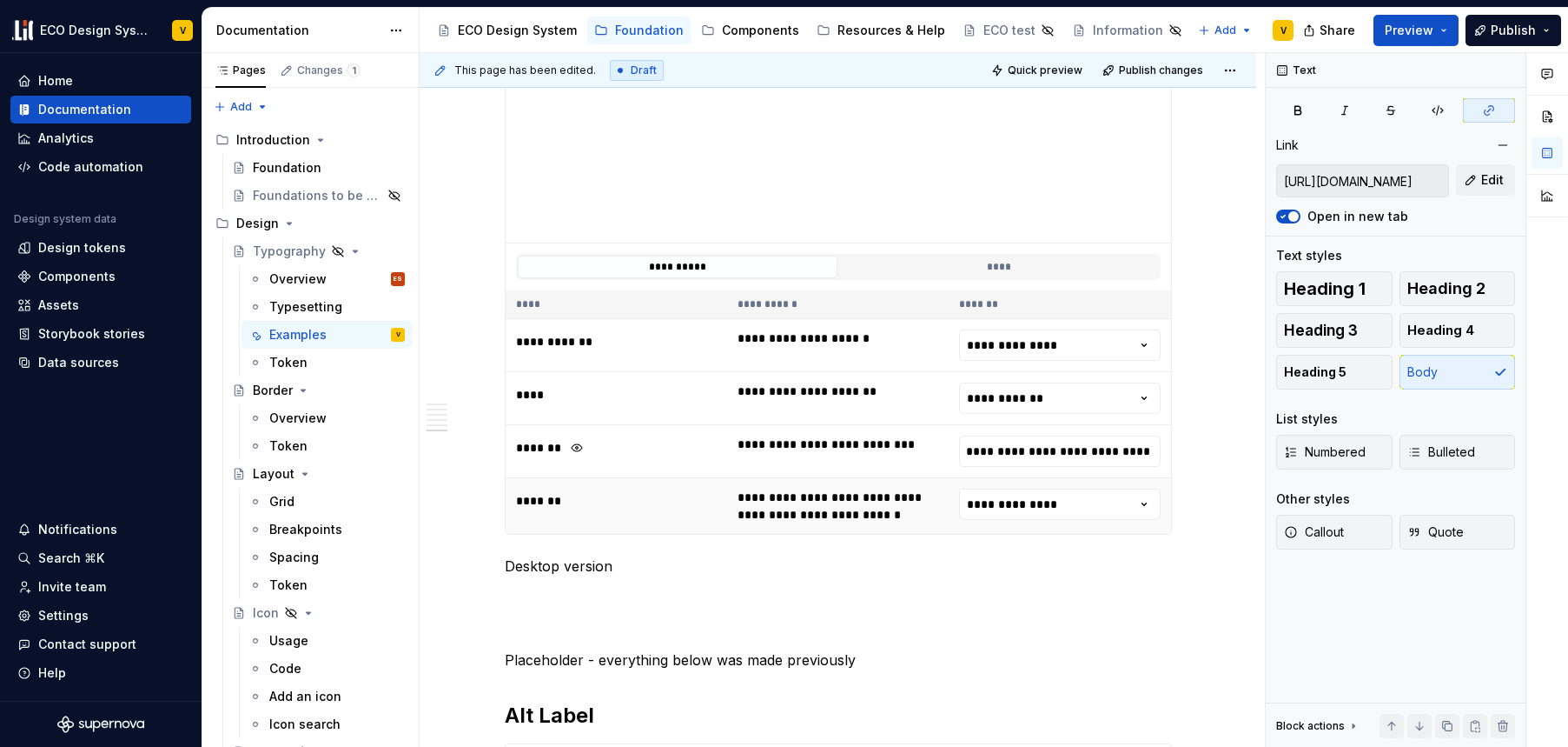
scroll to position [3868, 0]
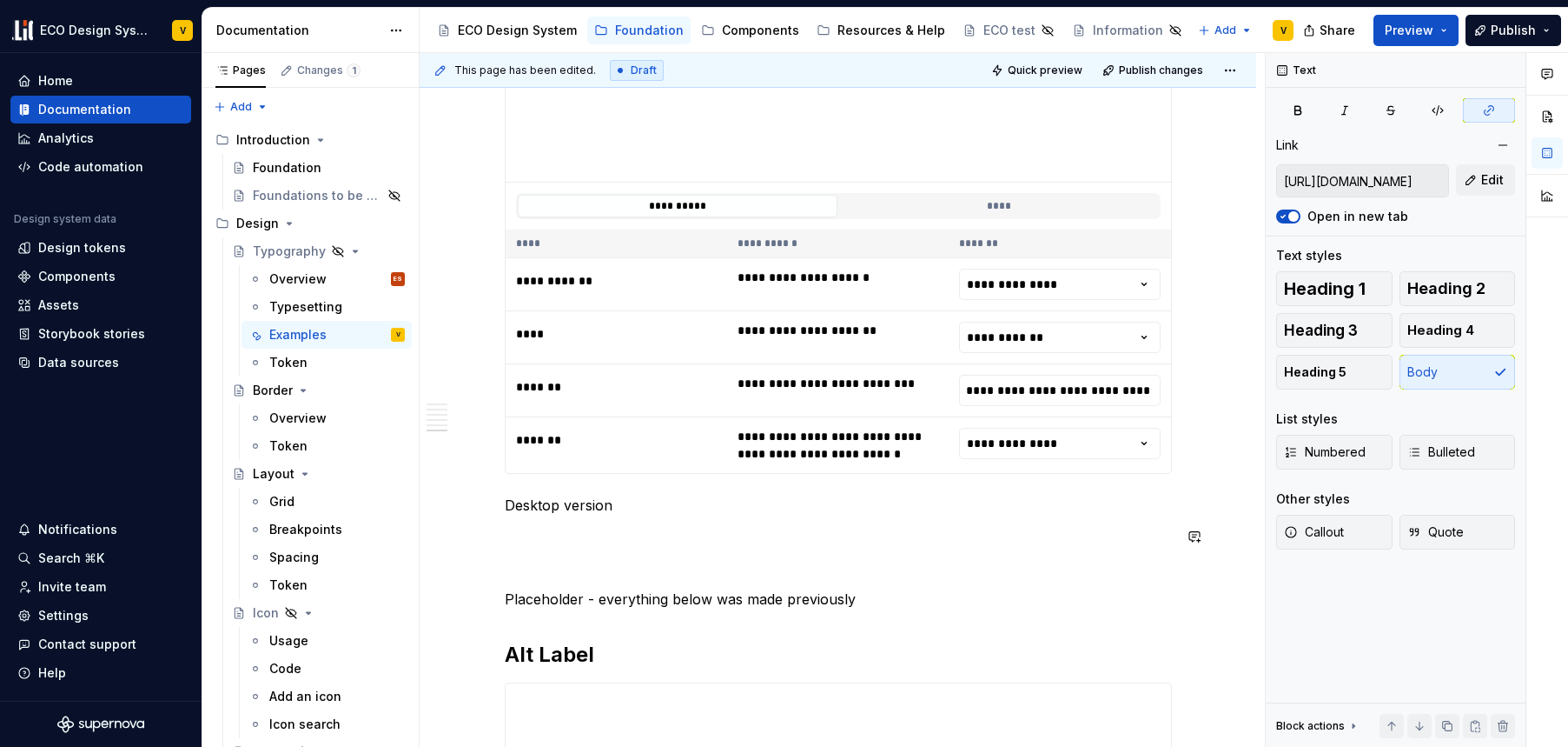
click at [540, 526] on p at bounding box center [838, 536] width 668 height 20
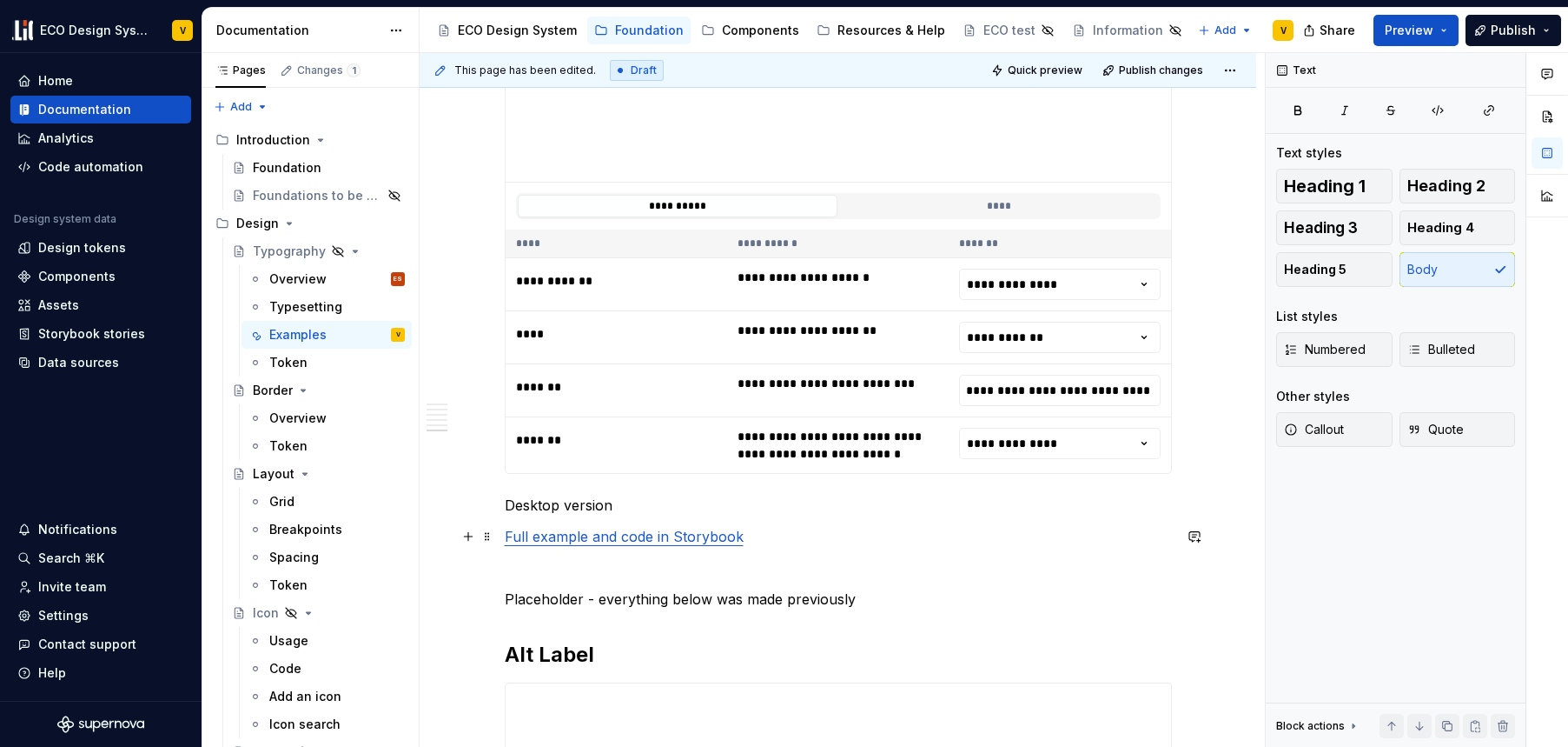
click at [830, 526] on p "Full example and code in Storybook" at bounding box center [838, 536] width 668 height 20
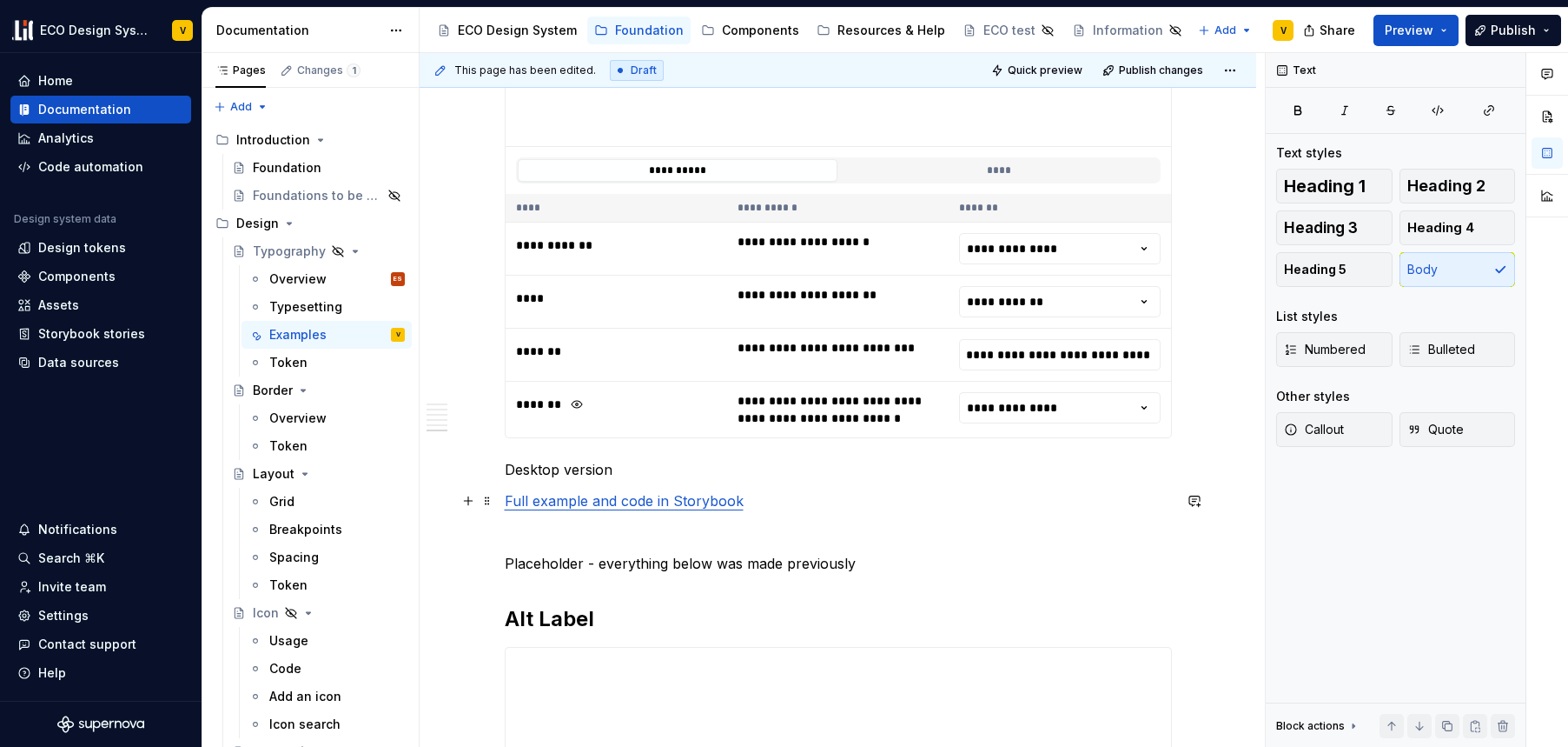
scroll to position [3963, 0]
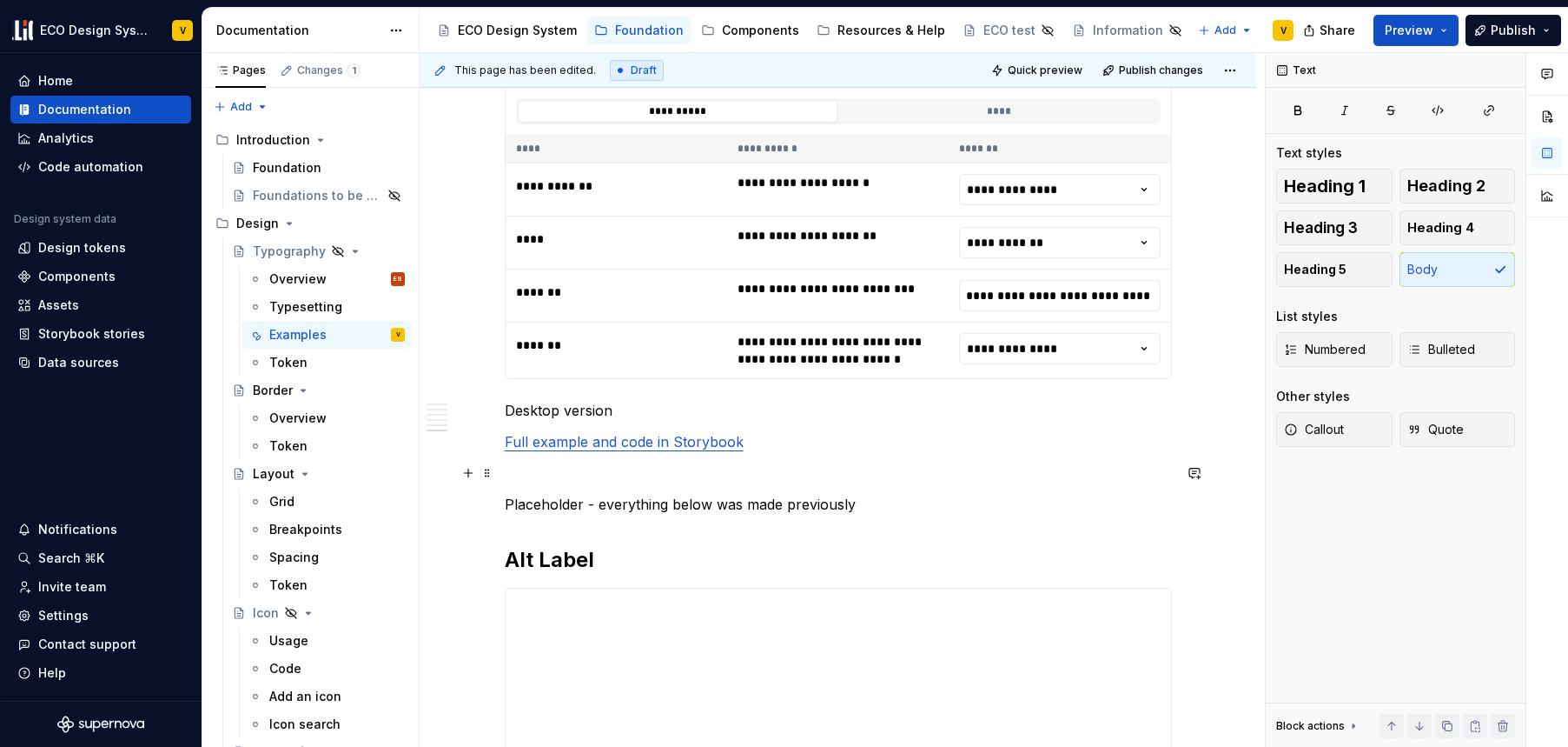
click at [546, 477] on p at bounding box center [838, 473] width 668 height 20
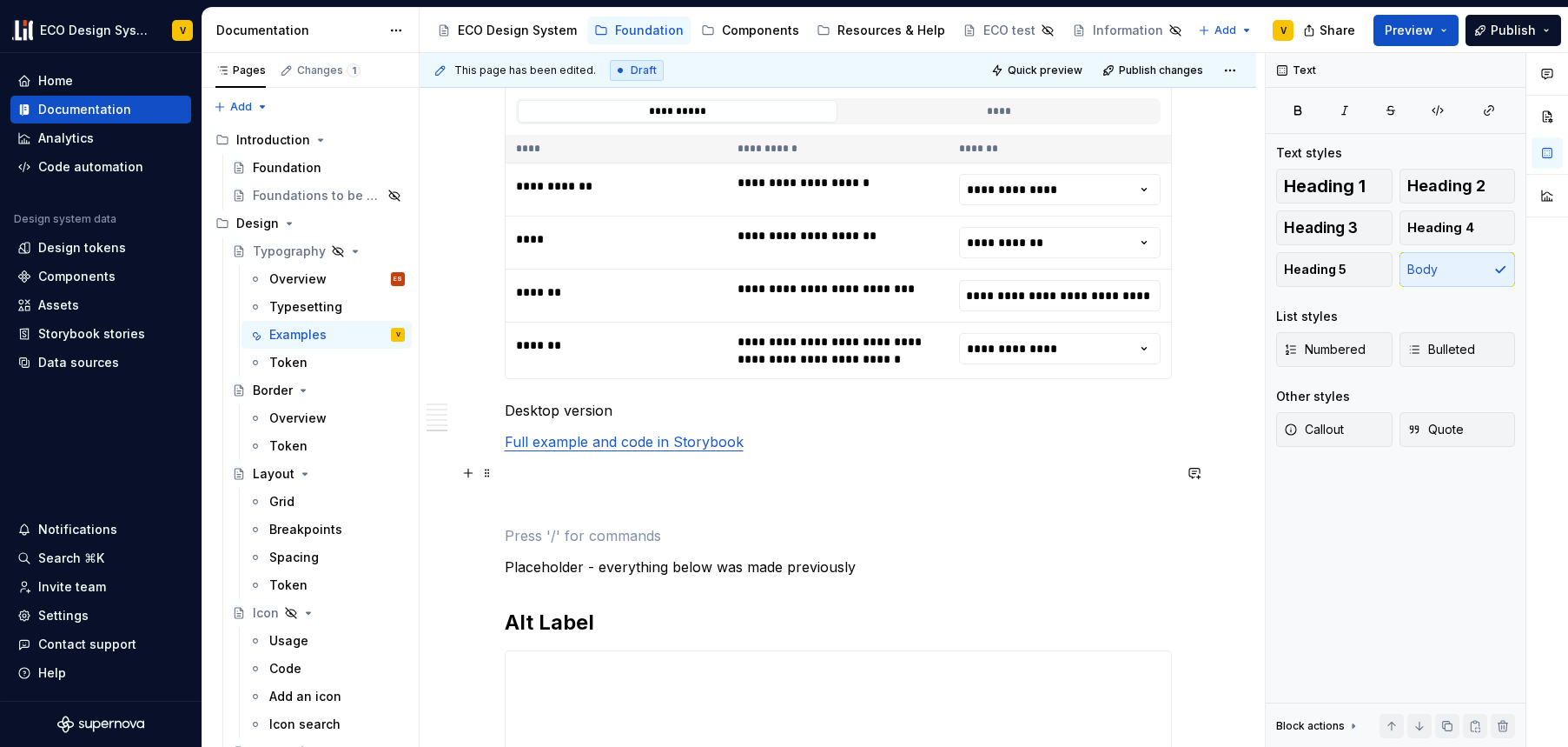
click at [547, 468] on p at bounding box center [838, 473] width 668 height 20
click at [637, 528] on p at bounding box center [838, 535] width 668 height 20
click at [550, 536] on p at bounding box center [838, 535] width 668 height 20
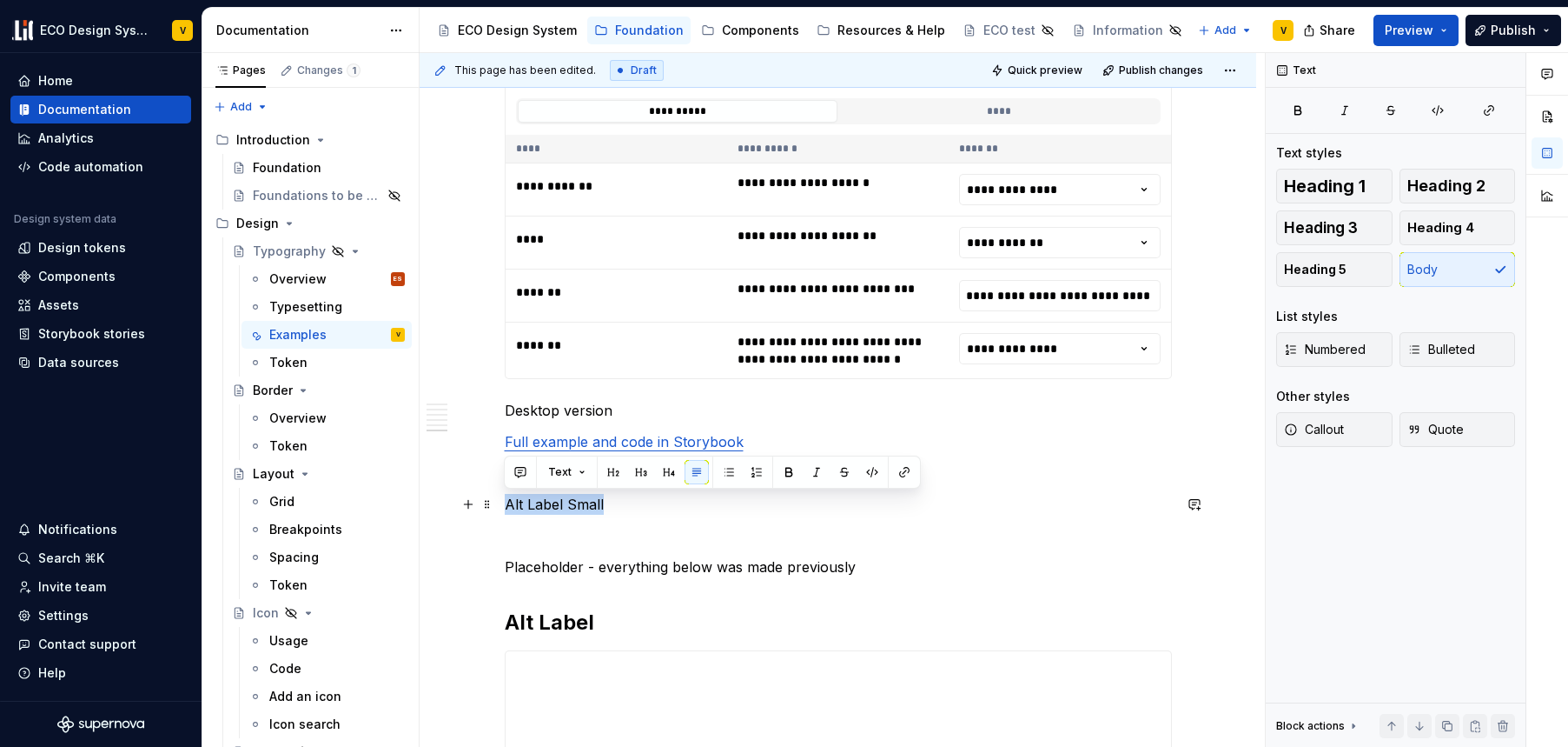
drag, startPoint x: 608, startPoint y: 504, endPoint x: 503, endPoint y: 498, distance: 105.2
click at [617, 471] on button "button" at bounding box center [613, 472] width 24 height 24
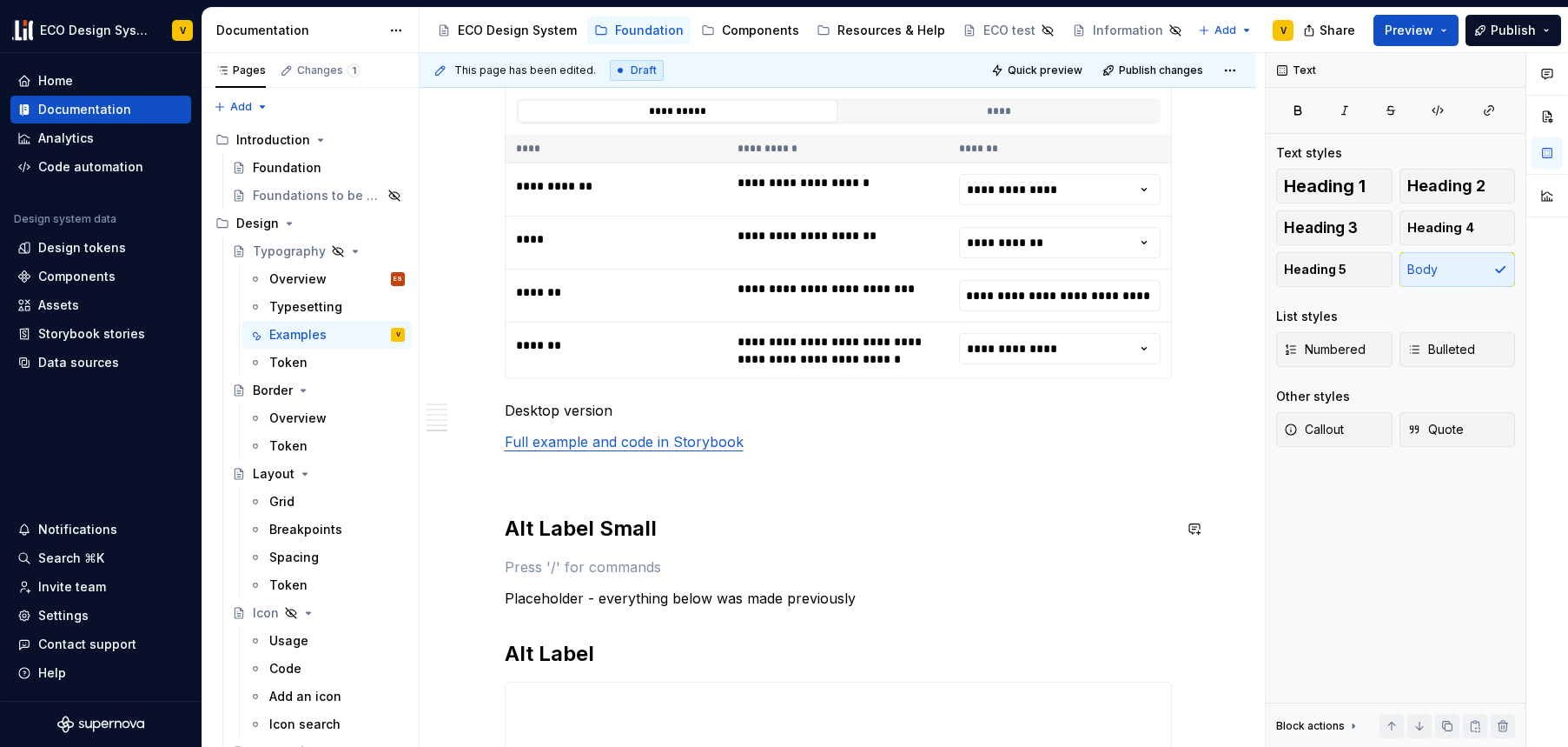
click at [537, 561] on p at bounding box center [838, 566] width 668 height 20
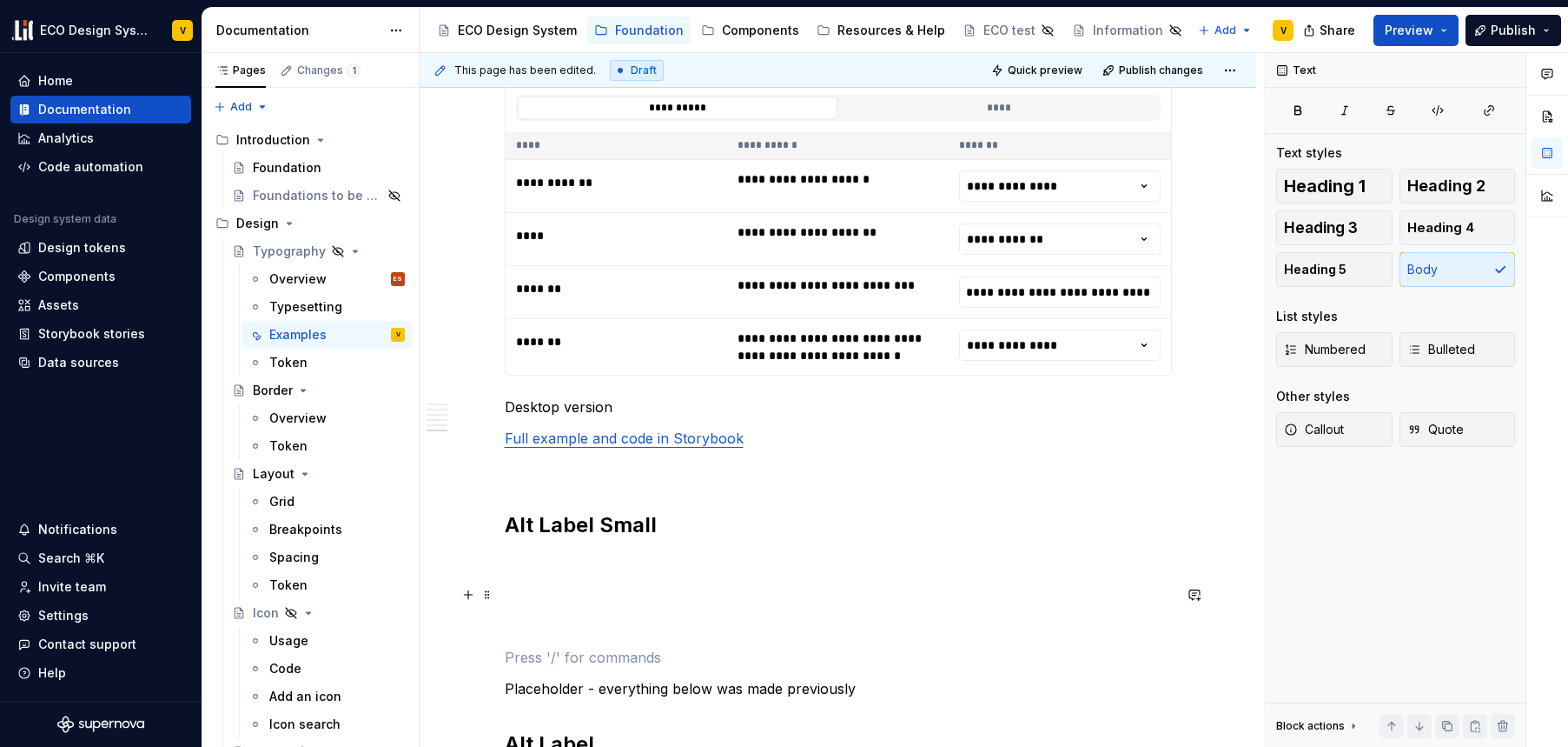
scroll to position [3970, 0]
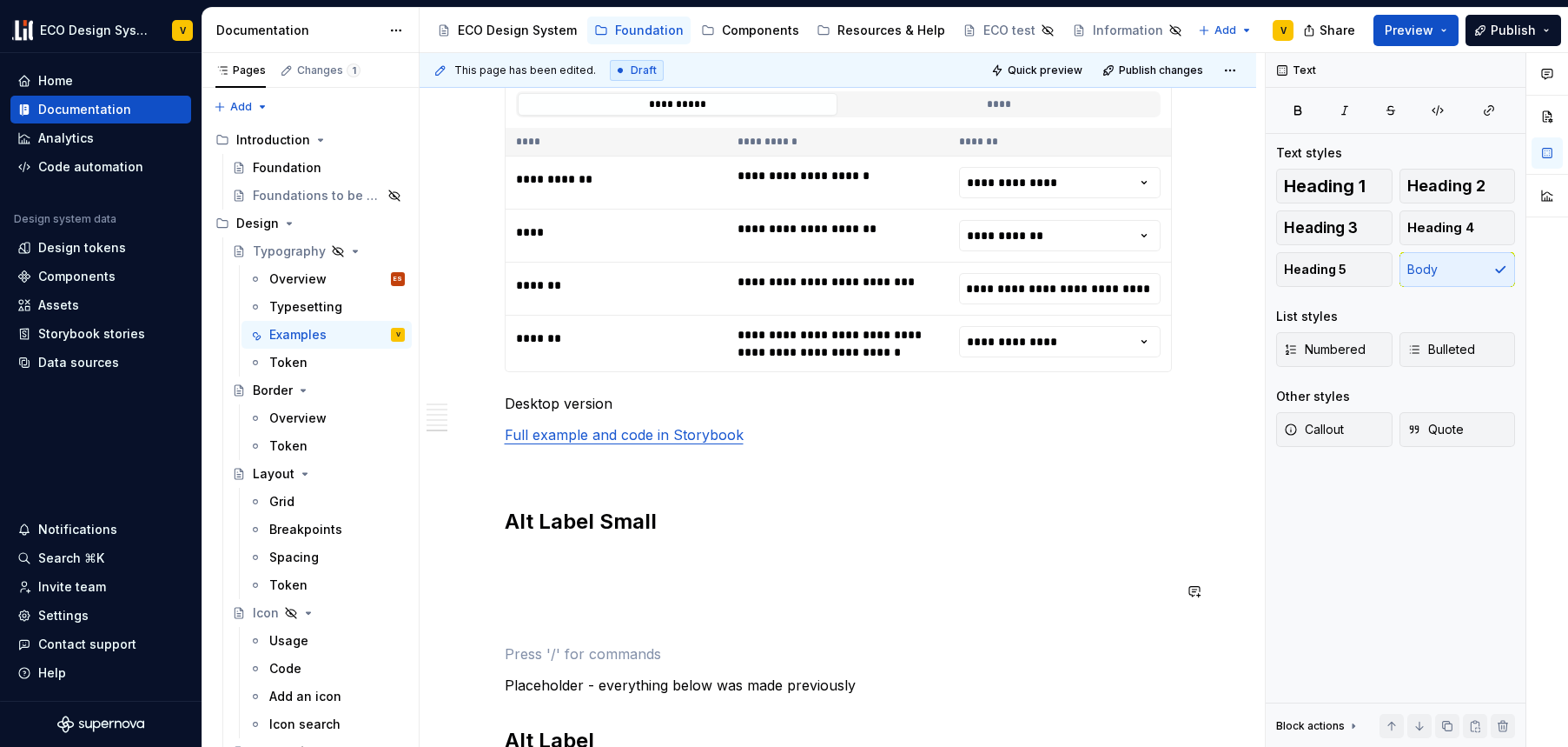
click at [528, 554] on p at bounding box center [838, 559] width 668 height 20
click at [468, 559] on button "button" at bounding box center [468, 559] width 24 height 24
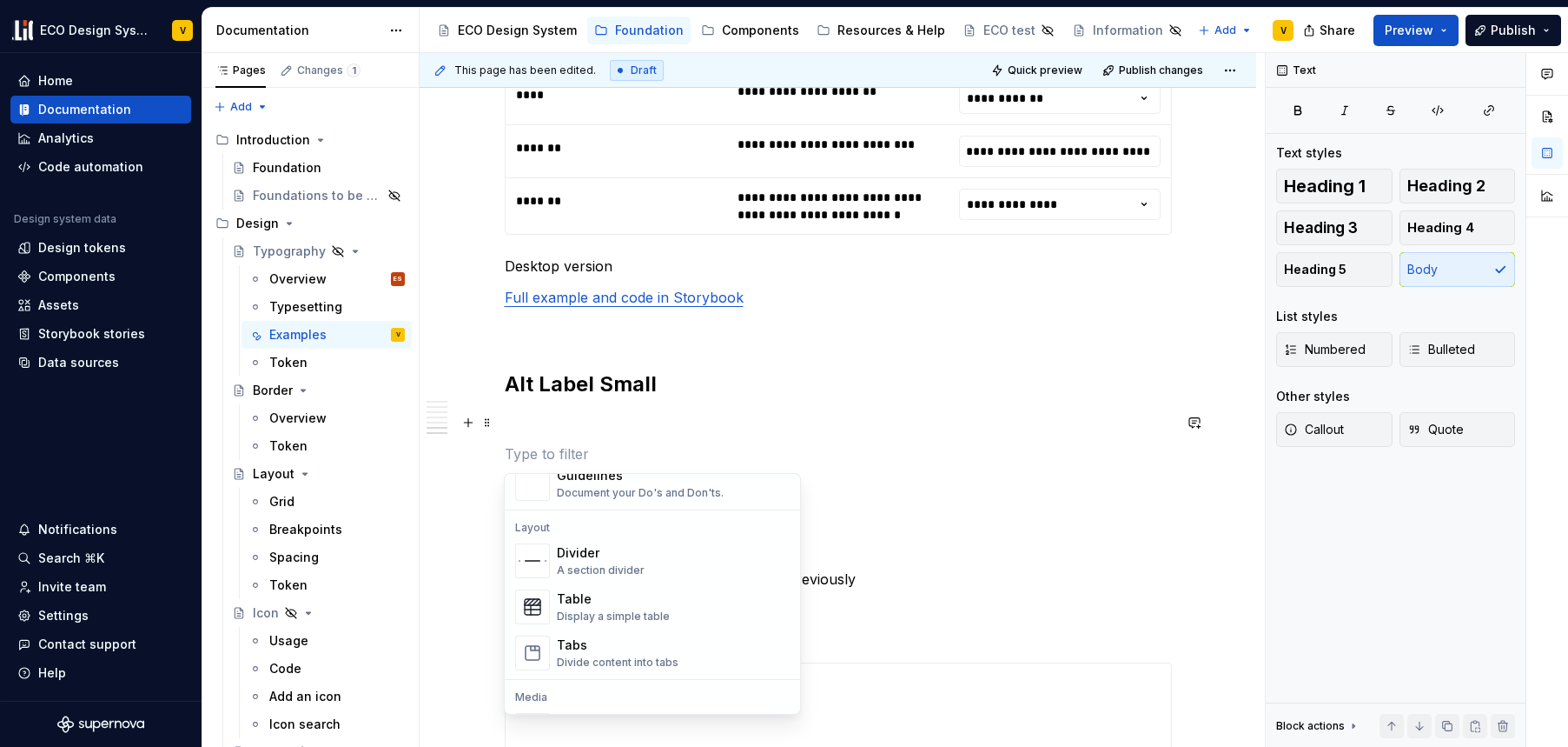
scroll to position [729, 0]
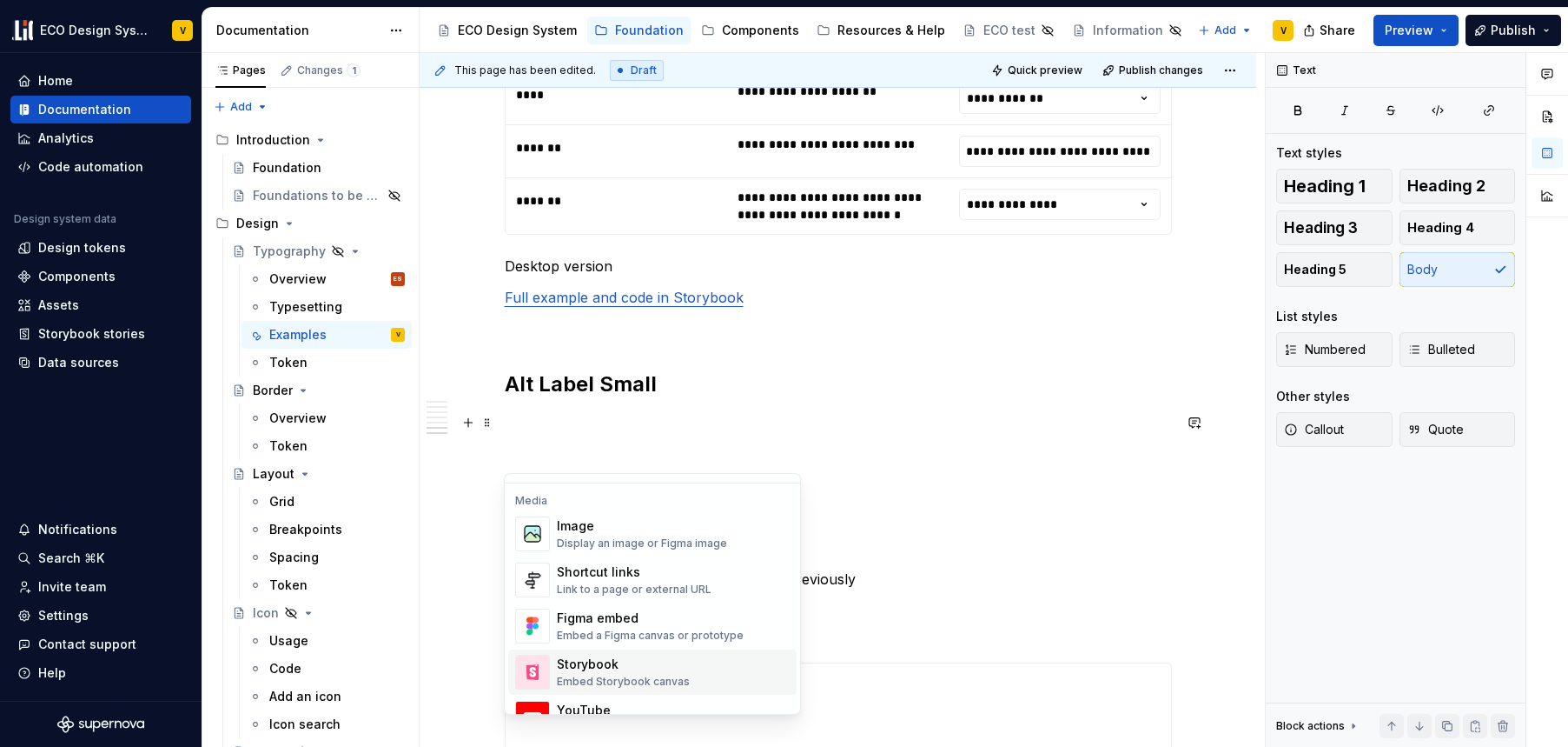
click at [602, 662] on div "Storybook" at bounding box center [623, 664] width 133 height 18
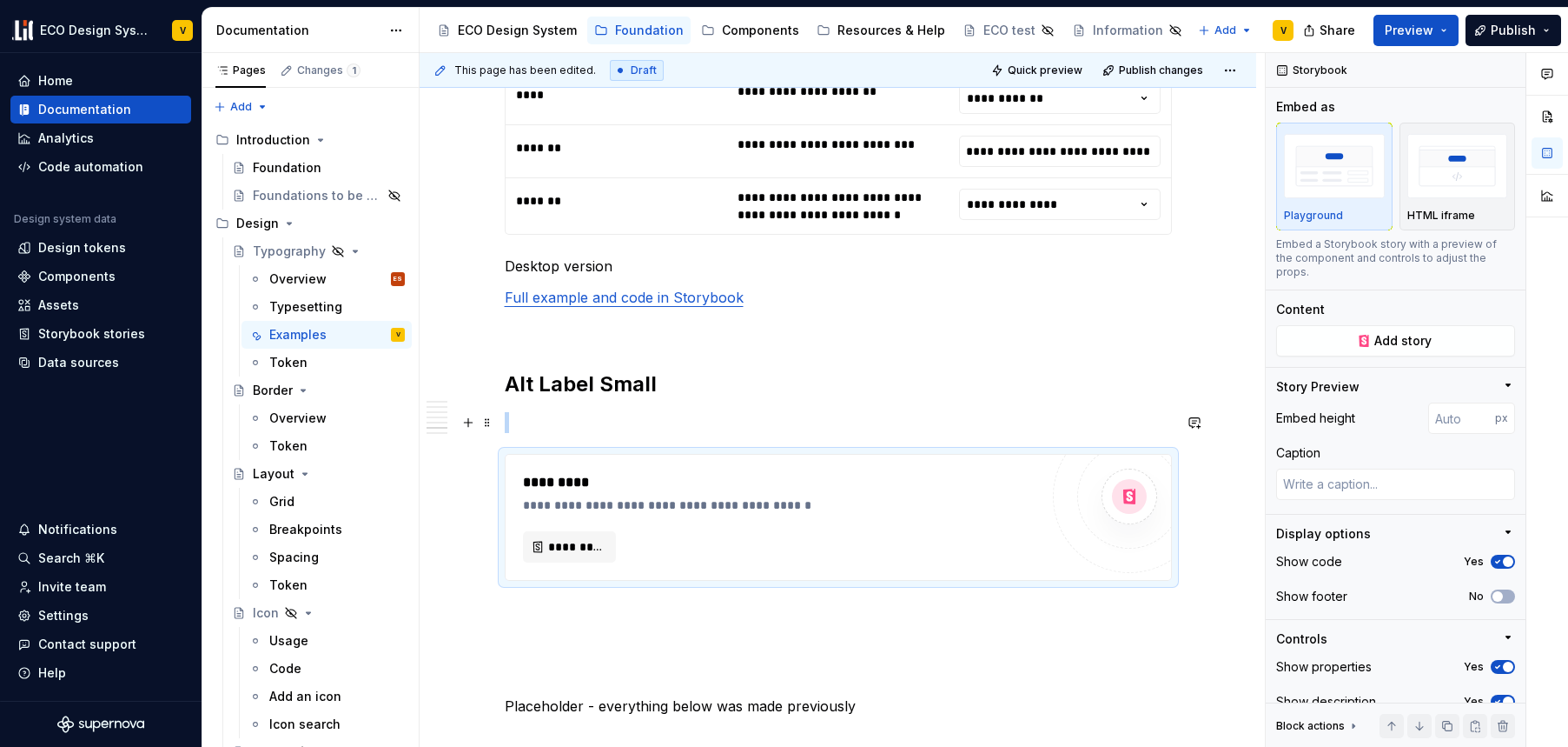
click at [528, 420] on p at bounding box center [838, 422] width 668 height 20
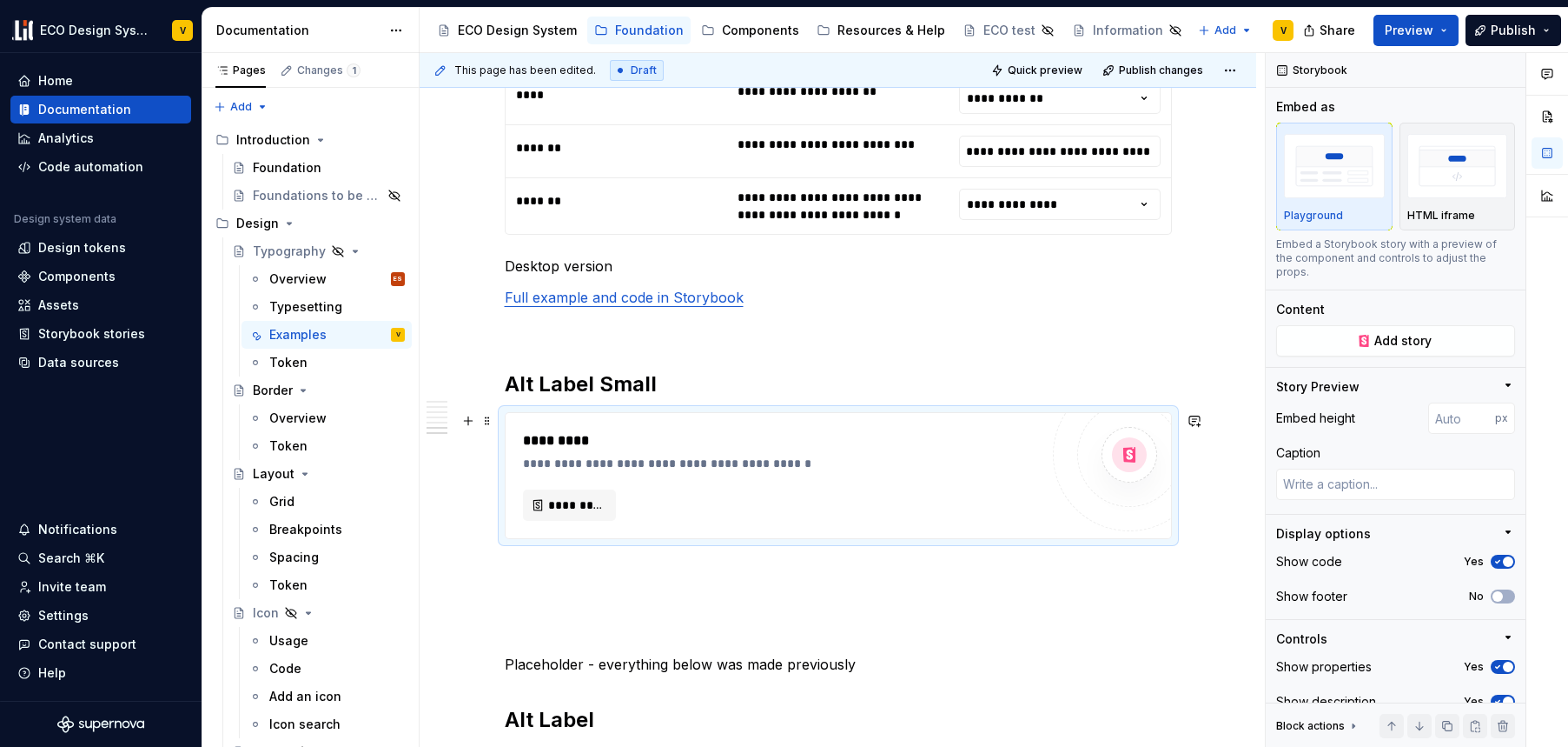
click at [596, 463] on div "**********" at bounding box center [781, 464] width 516 height 18
click at [1412, 338] on span "Add story" at bounding box center [1403, 340] width 57 height 18
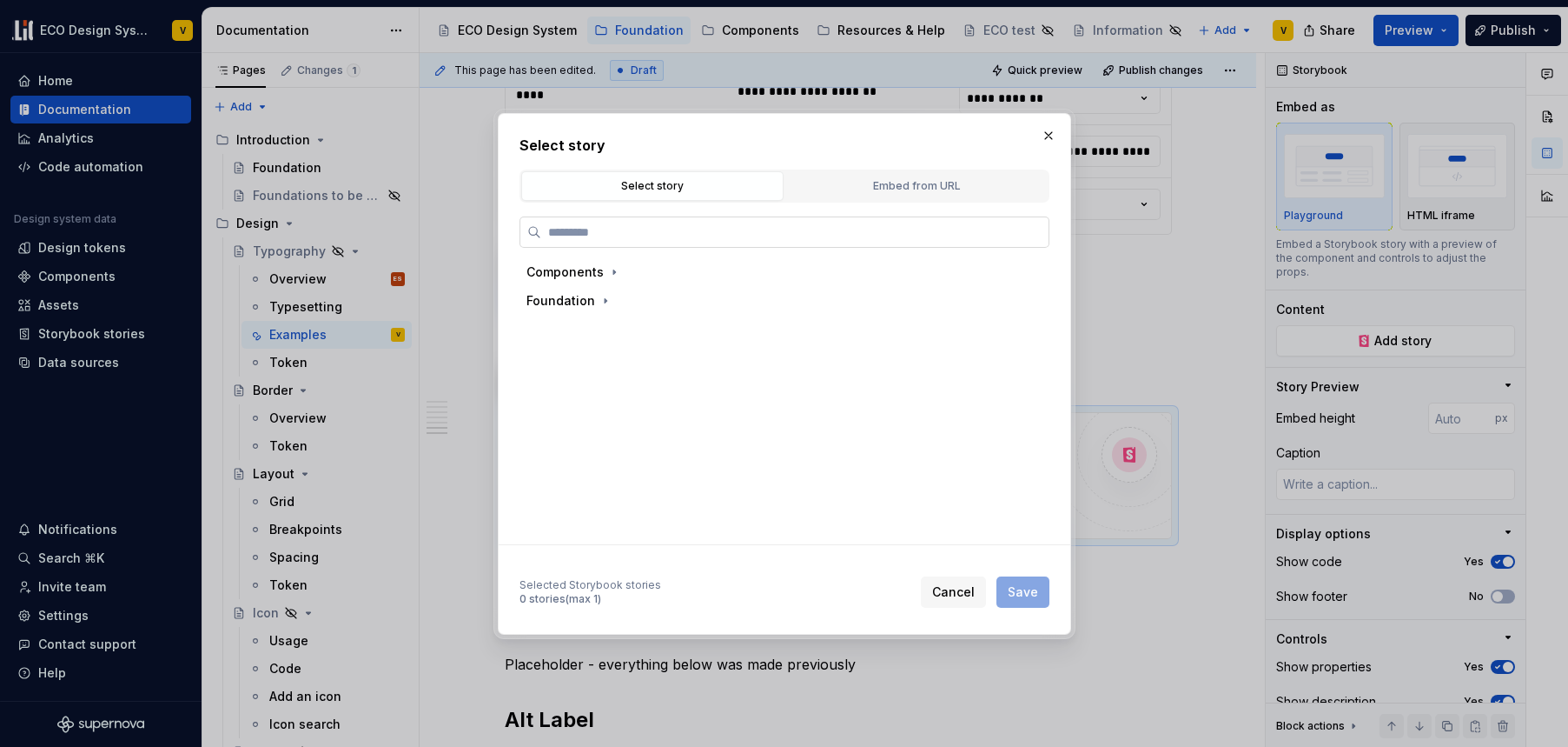
type textarea "*"
click at [951, 177] on div "Embed from URL" at bounding box center [916, 186] width 250 height 18
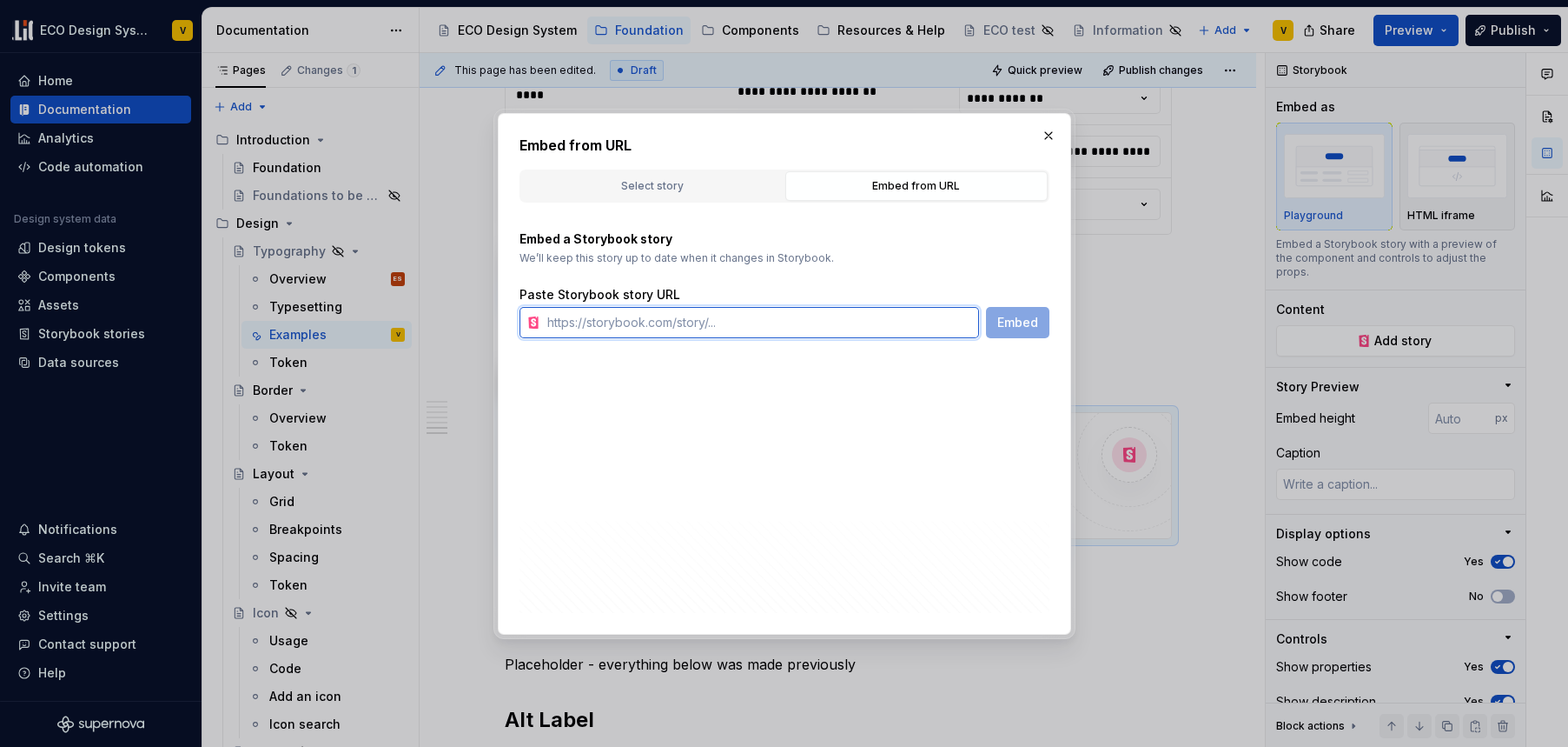
click at [616, 317] on input "text" at bounding box center [759, 323] width 438 height 31
paste input "[URL][DOMAIN_NAME]"
type input "[URL][DOMAIN_NAME]"
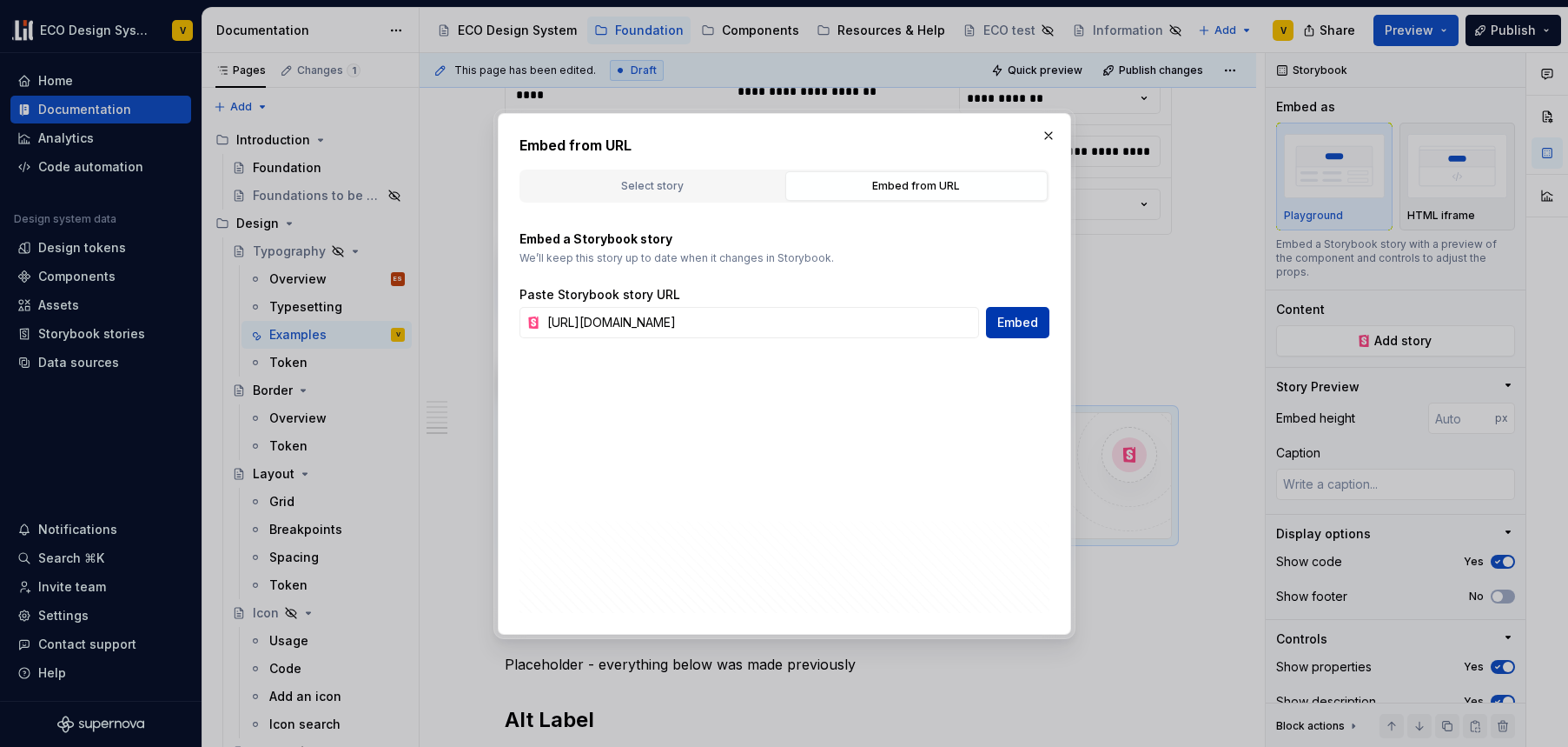
click at [987, 311] on button "Embed" at bounding box center [1018, 323] width 63 height 31
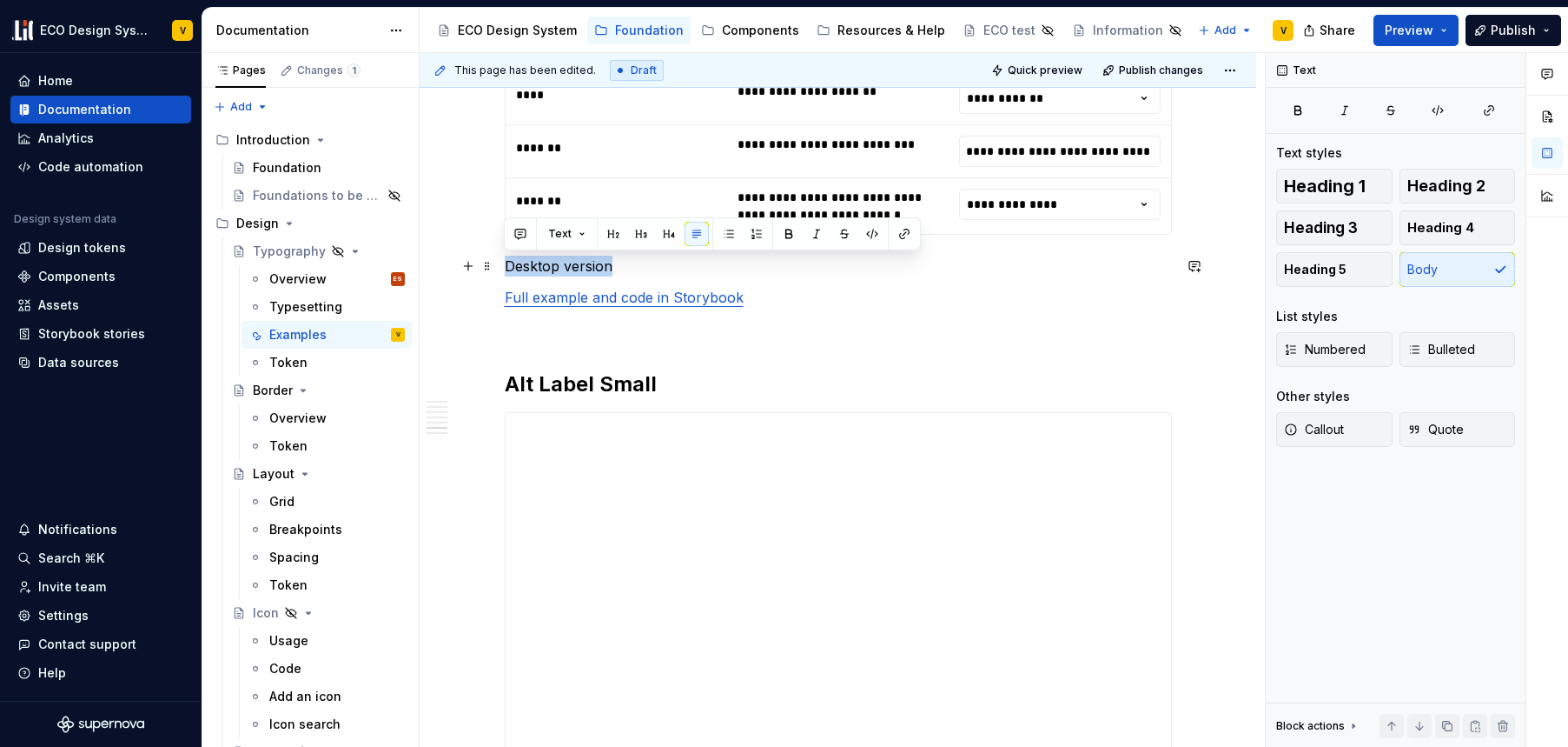
drag, startPoint x: 624, startPoint y: 266, endPoint x: 505, endPoint y: 267, distance: 119.0
click at [505, 267] on p "Desktop version" at bounding box center [838, 266] width 668 height 20
copy p "Desktop version"
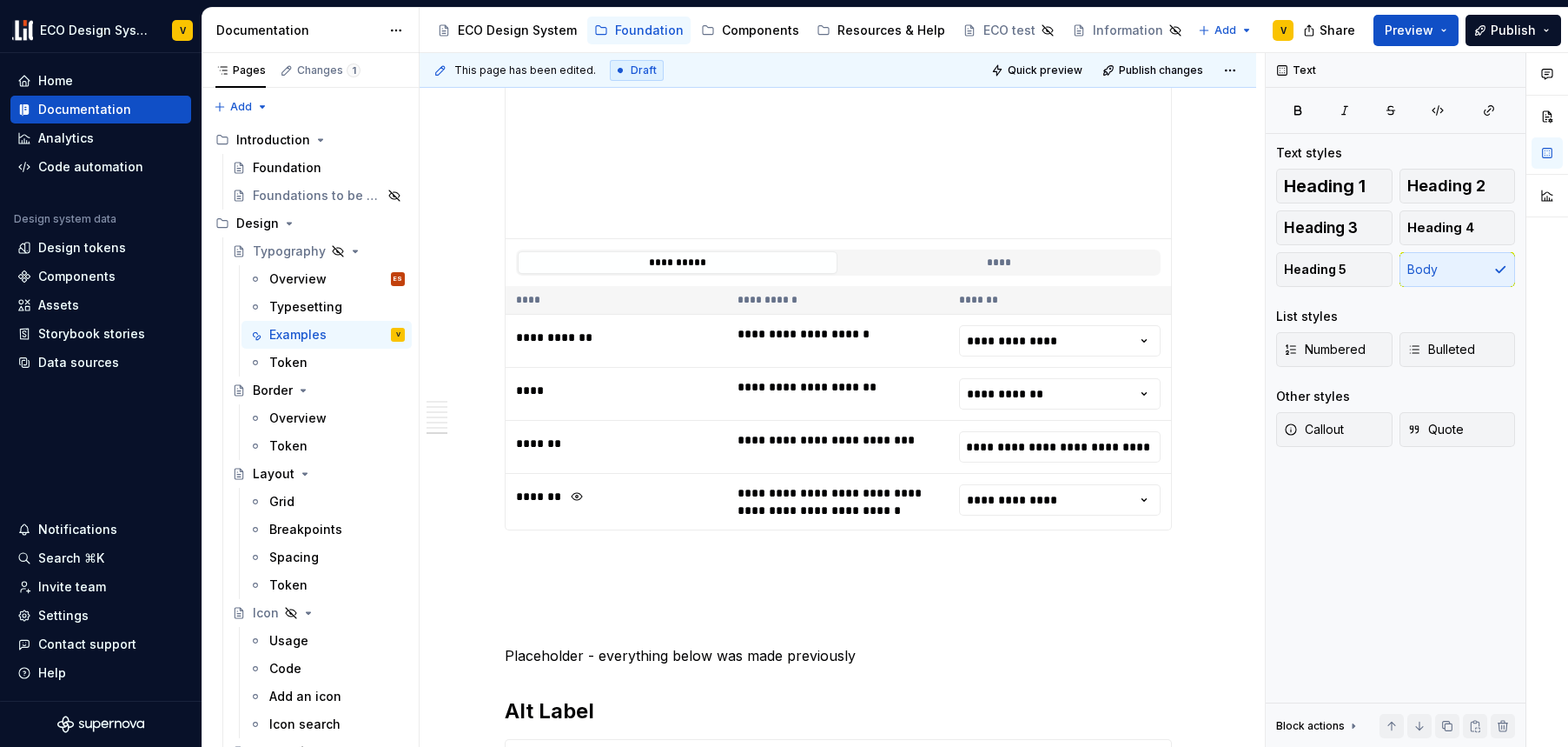
scroll to position [4703, 0]
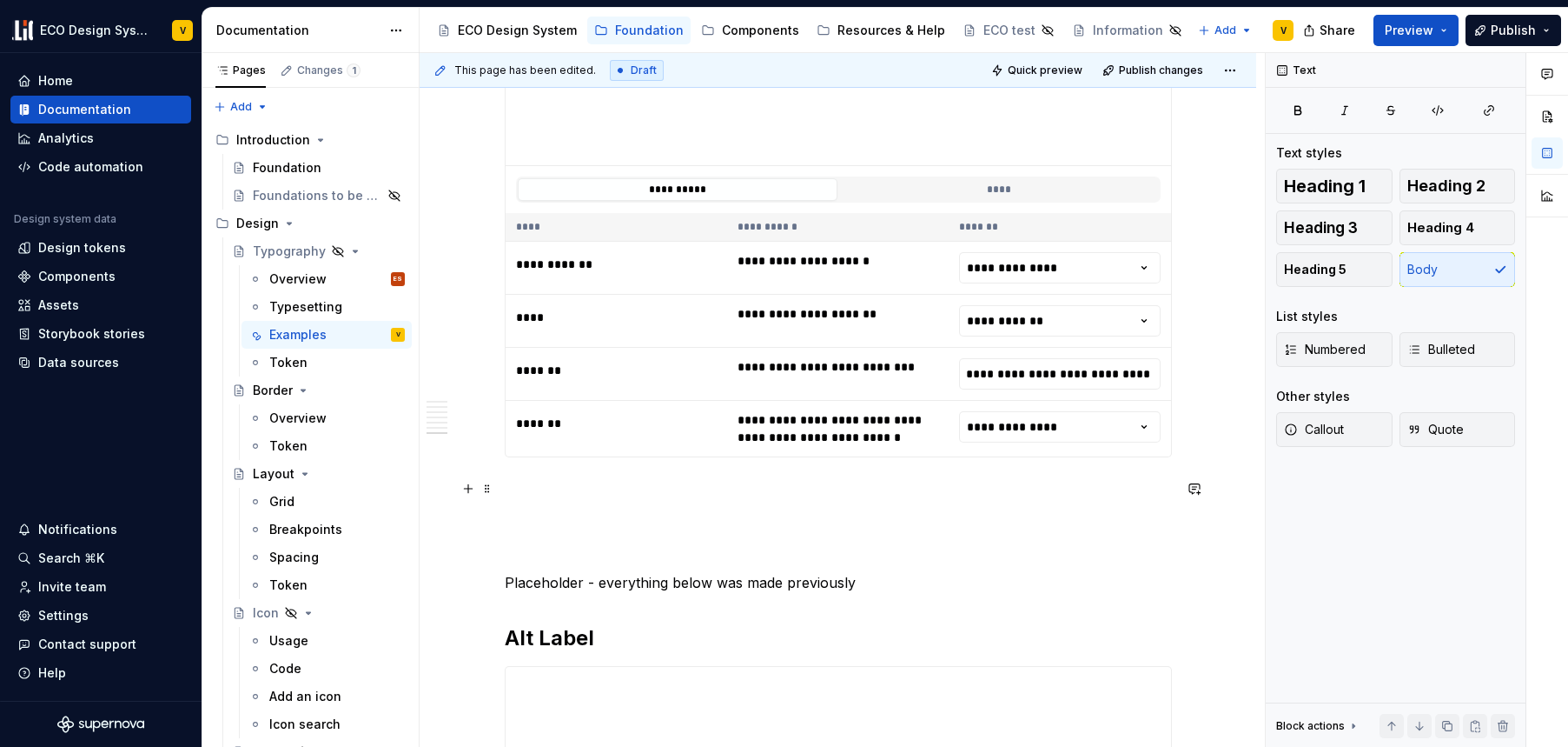
click at [519, 488] on p at bounding box center [838, 488] width 668 height 20
drag, startPoint x: 613, startPoint y: 491, endPoint x: 587, endPoint y: 490, distance: 26.0
click at [587, 490] on p "Desktop version" at bounding box center [838, 488] width 668 height 20
click at [570, 513] on p at bounding box center [838, 519] width 668 height 20
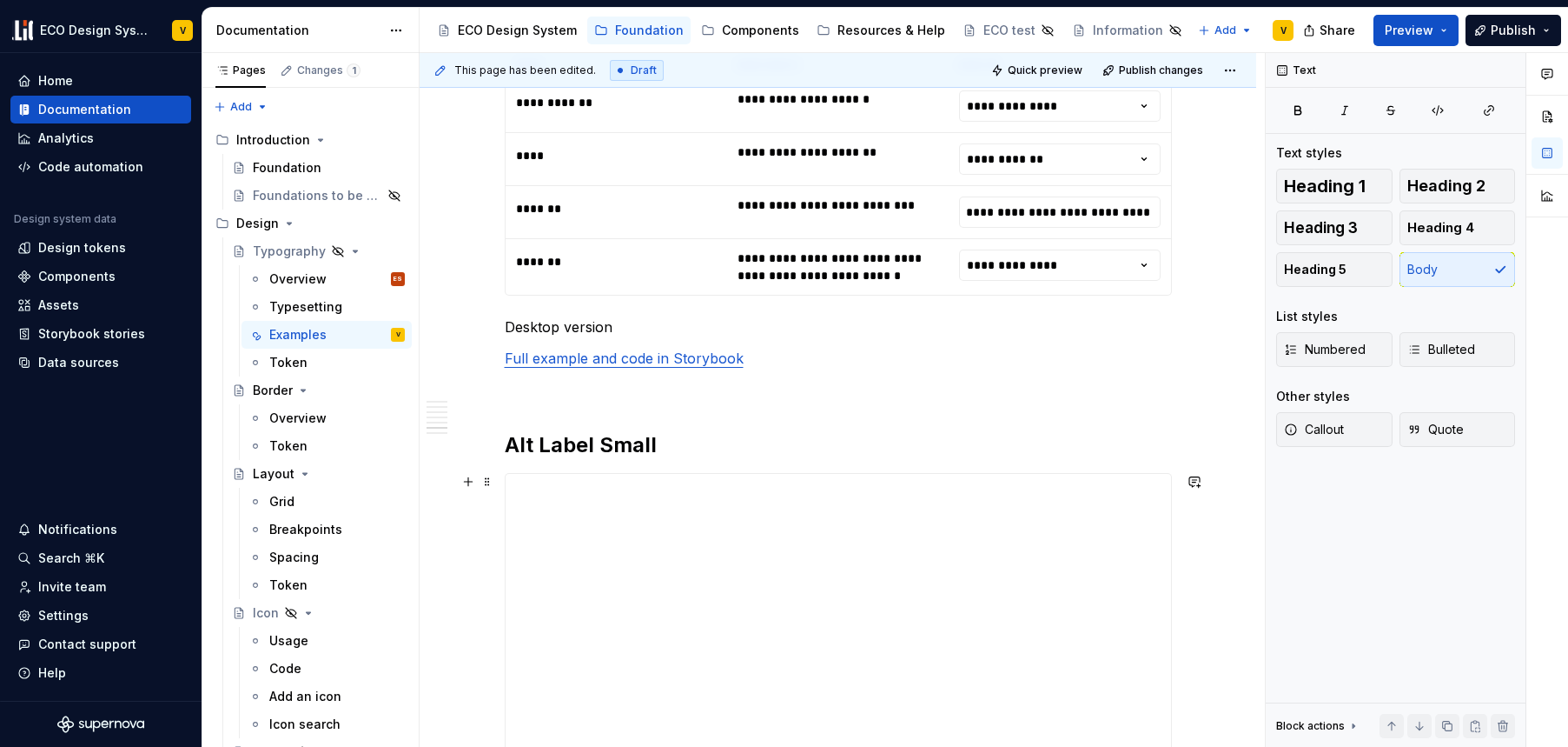
scroll to position [4043, 0]
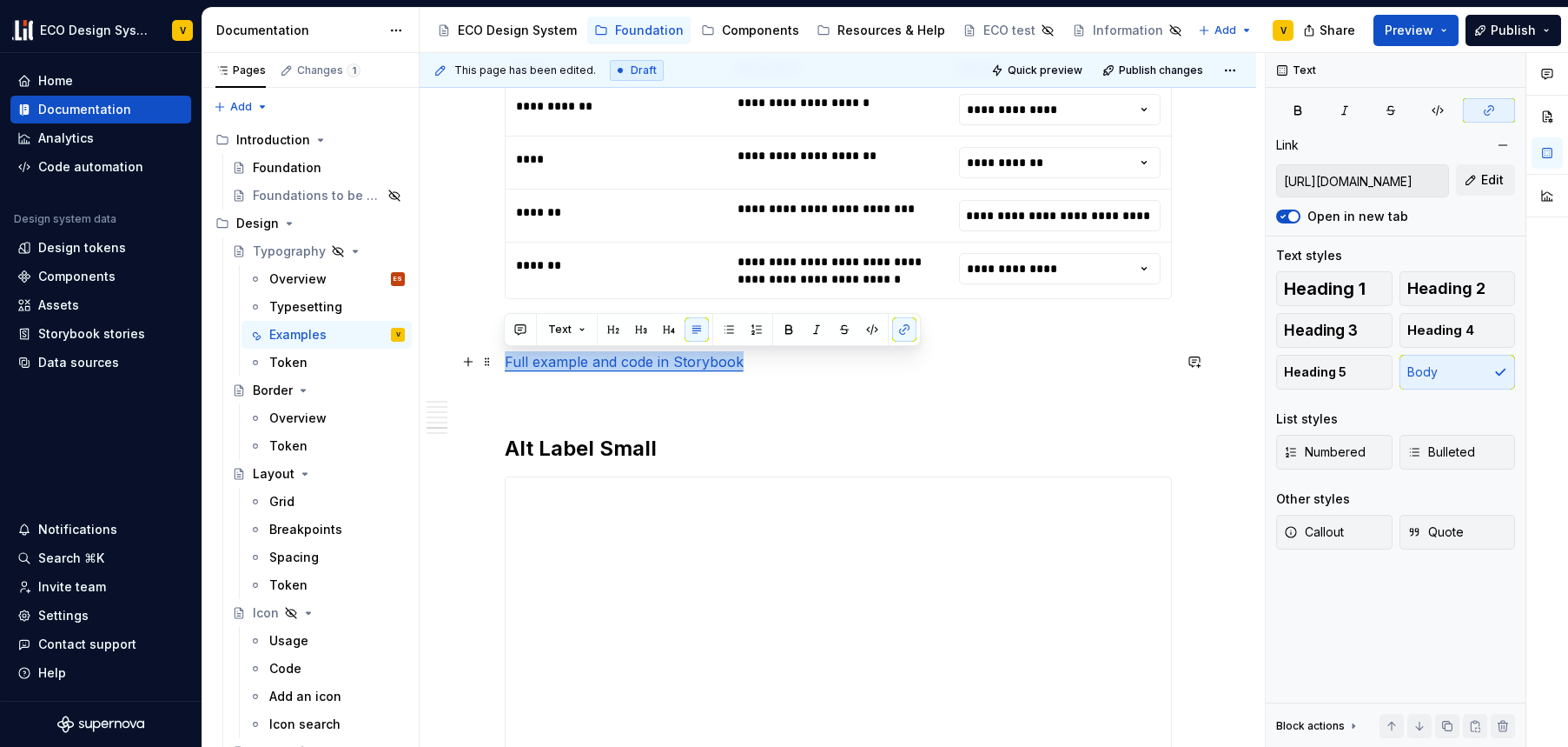
drag, startPoint x: 749, startPoint y: 367, endPoint x: 500, endPoint y: 367, distance: 249.0
copy link "Full example and code in Storybook"
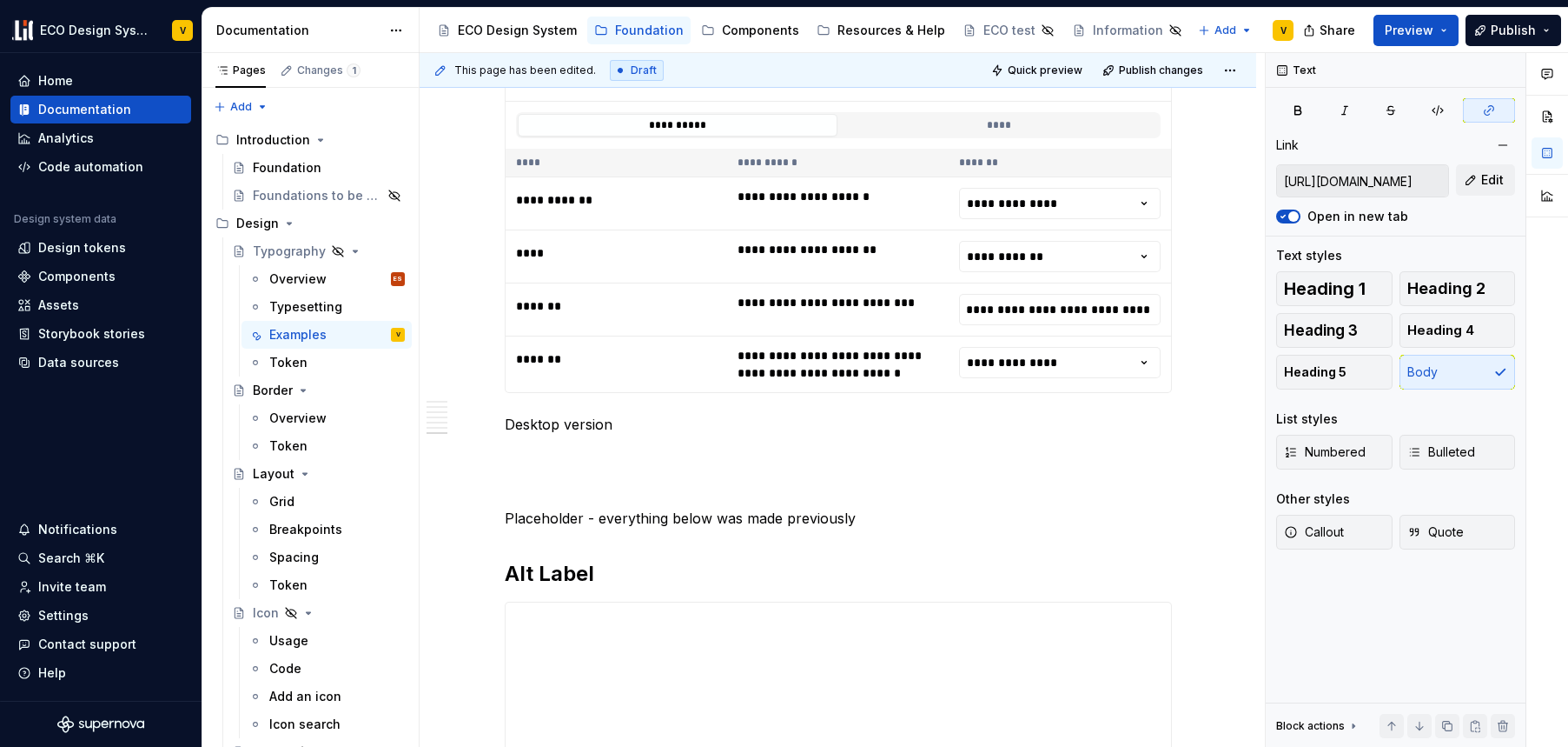
scroll to position [4977, 0]
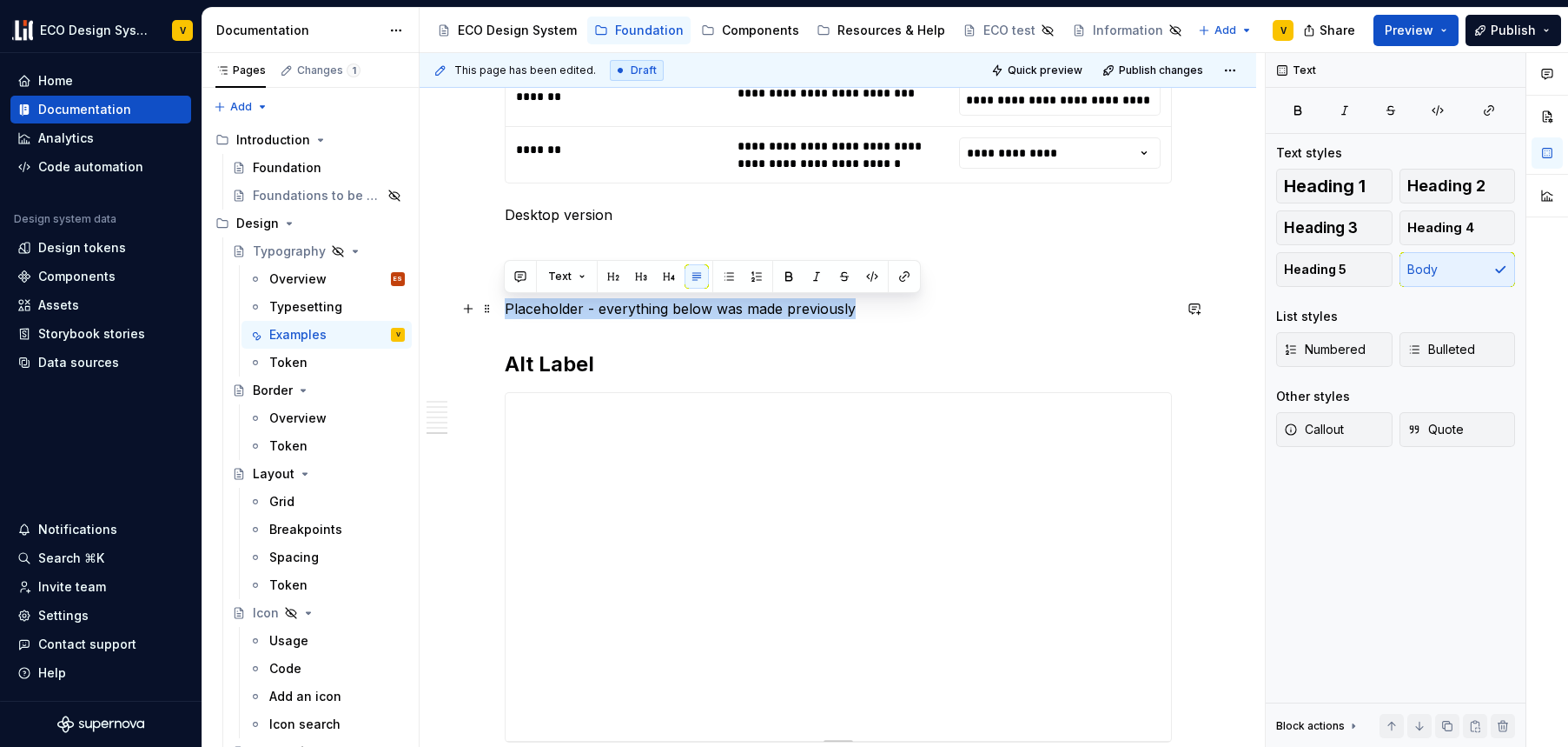
drag, startPoint x: 856, startPoint y: 308, endPoint x: 505, endPoint y: 309, distance: 351.0
click at [505, 309] on p "Placeholder - everything below was made previously" at bounding box center [838, 308] width 668 height 20
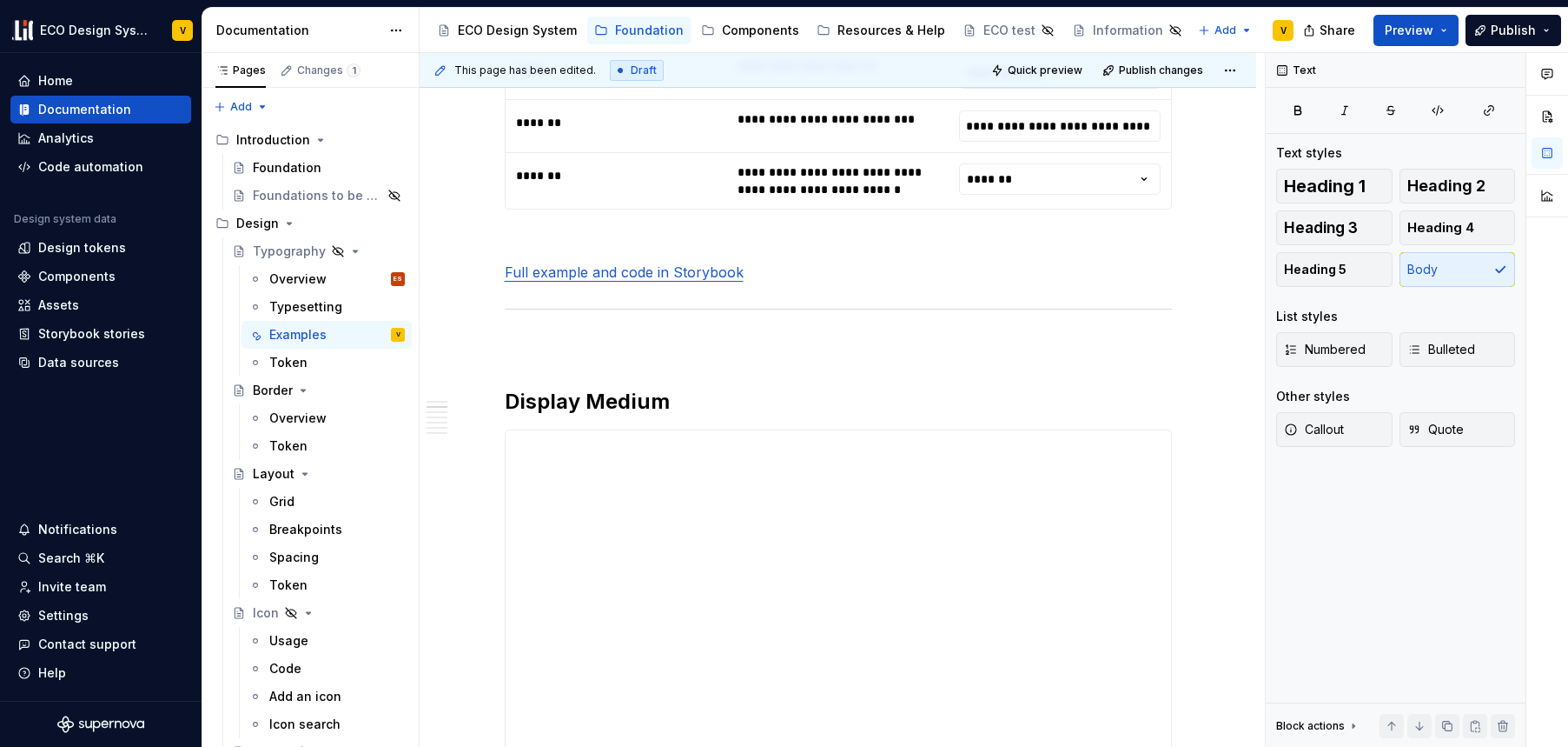
scroll to position [916, 0]
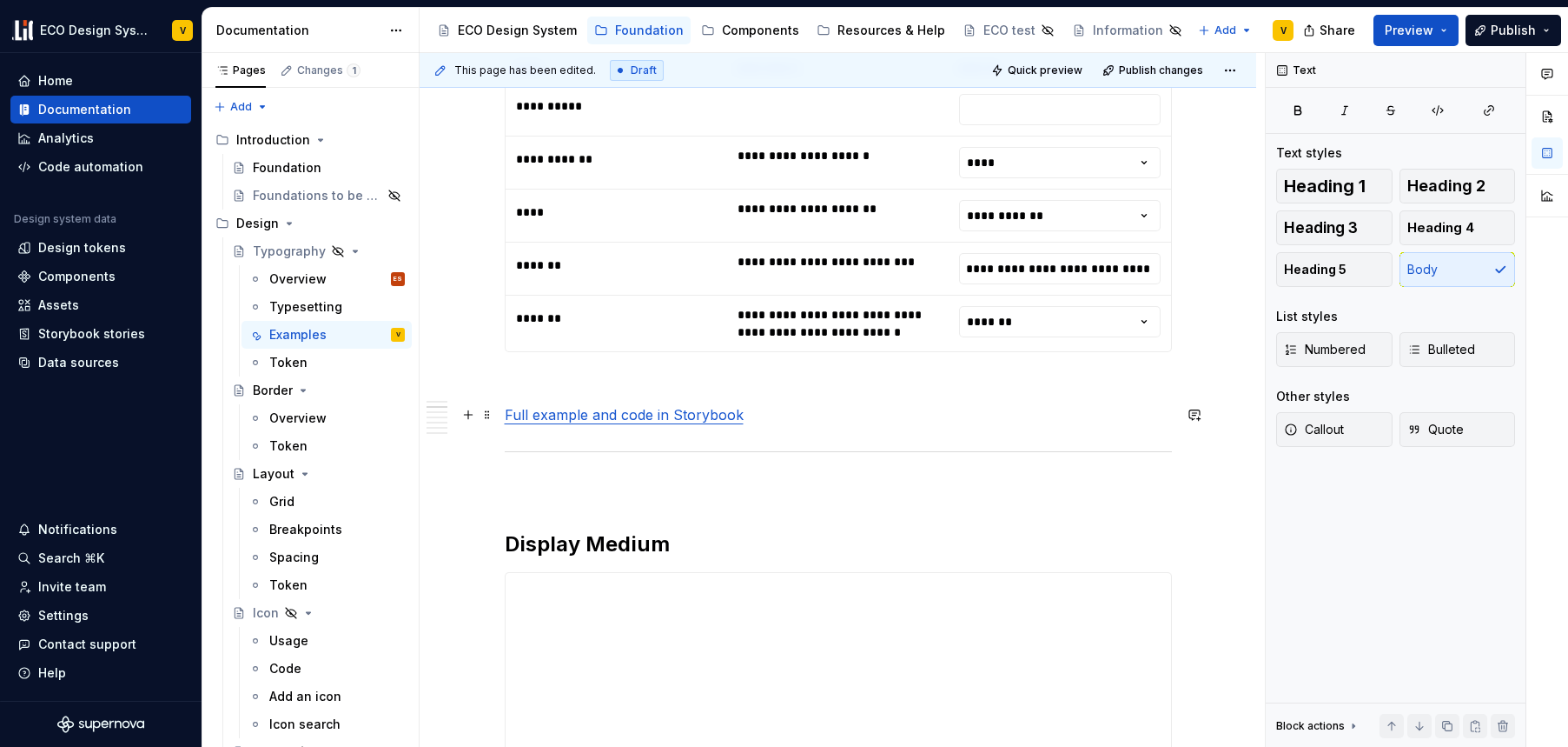
click at [798, 416] on p "Full example and code in Storybook" at bounding box center [838, 414] width 668 height 20
click at [700, 478] on p "Display Large - Mobile" at bounding box center [838, 477] width 668 height 20
click at [539, 504] on p at bounding box center [838, 508] width 668 height 20
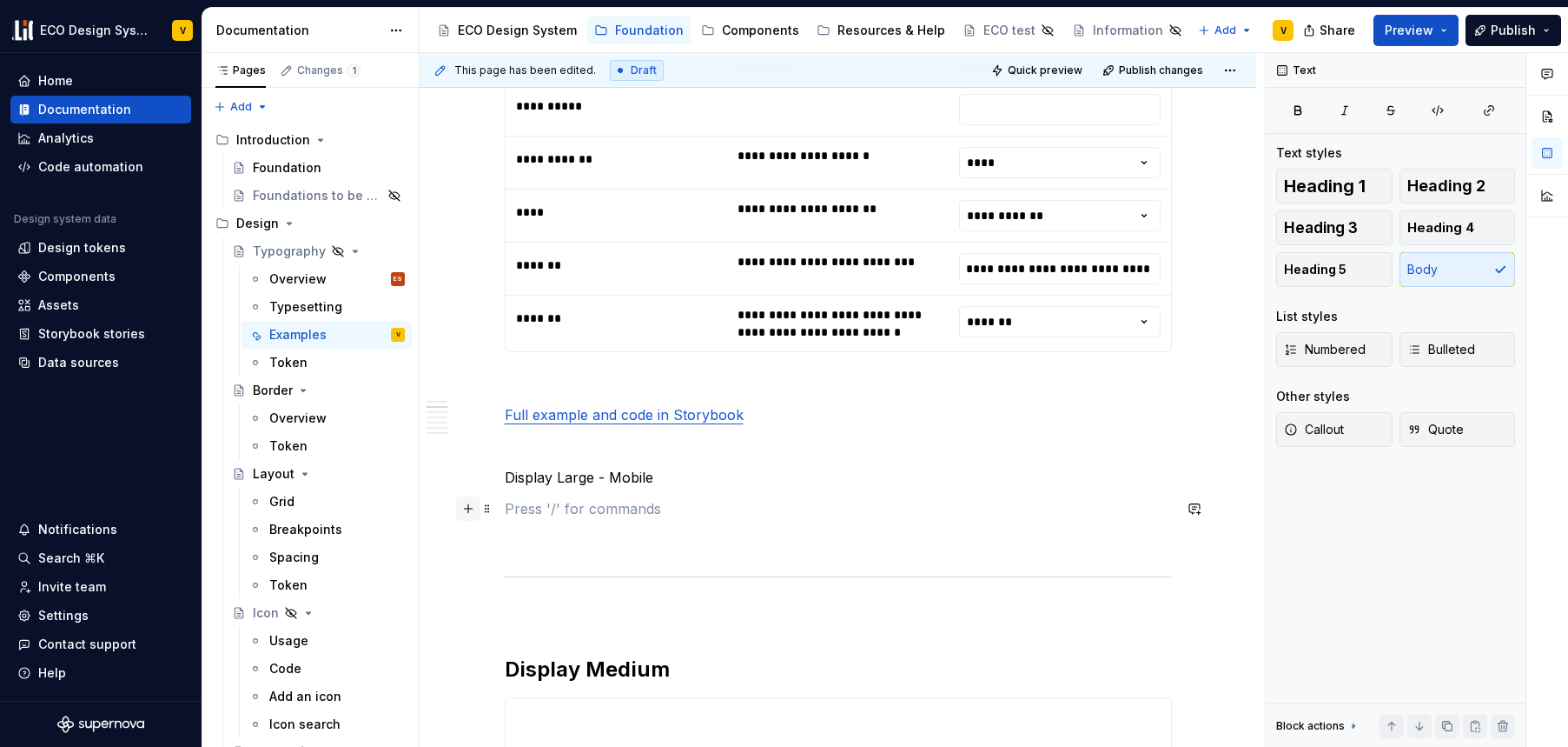
click at [469, 506] on button "button" at bounding box center [468, 508] width 24 height 24
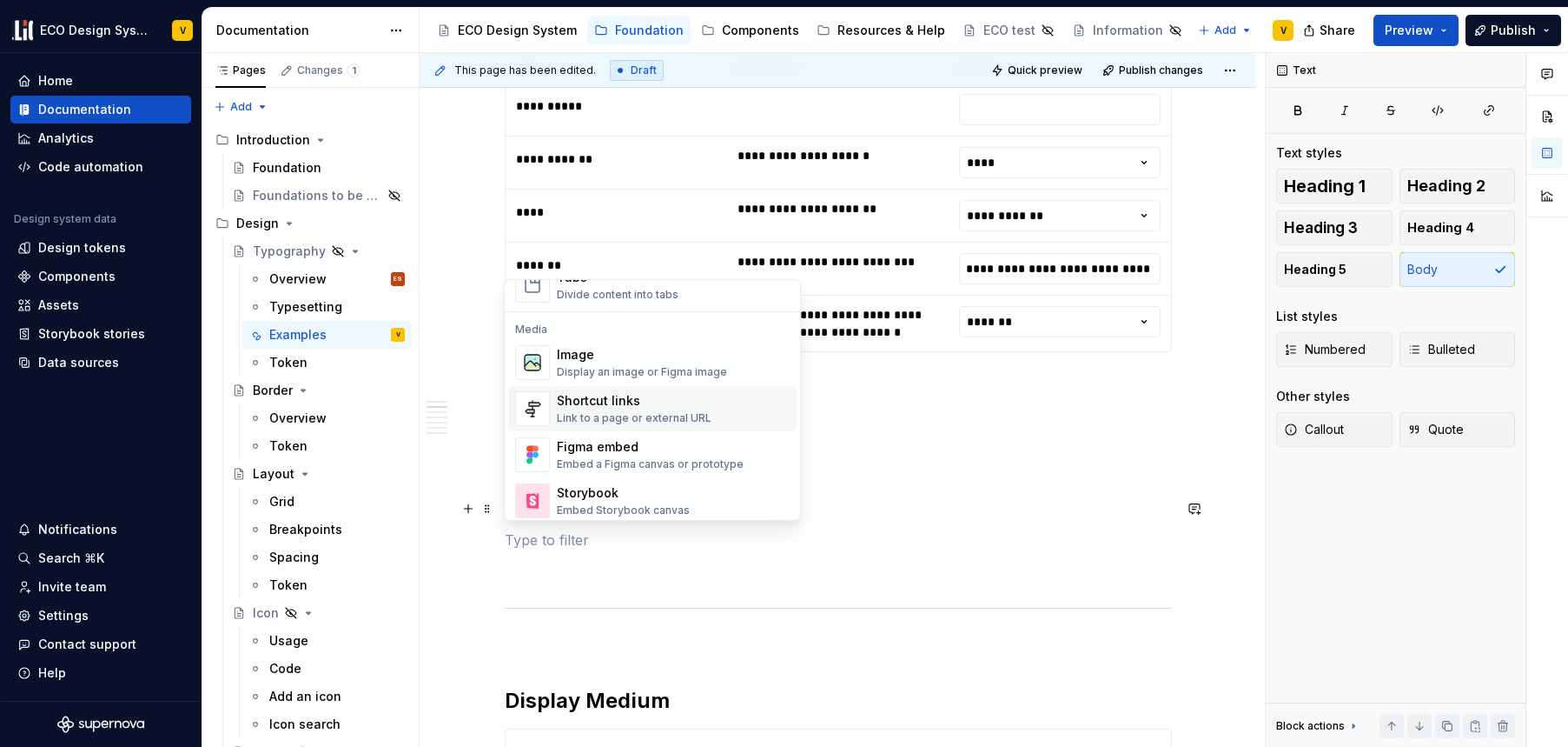
scroll to position [726, 0]
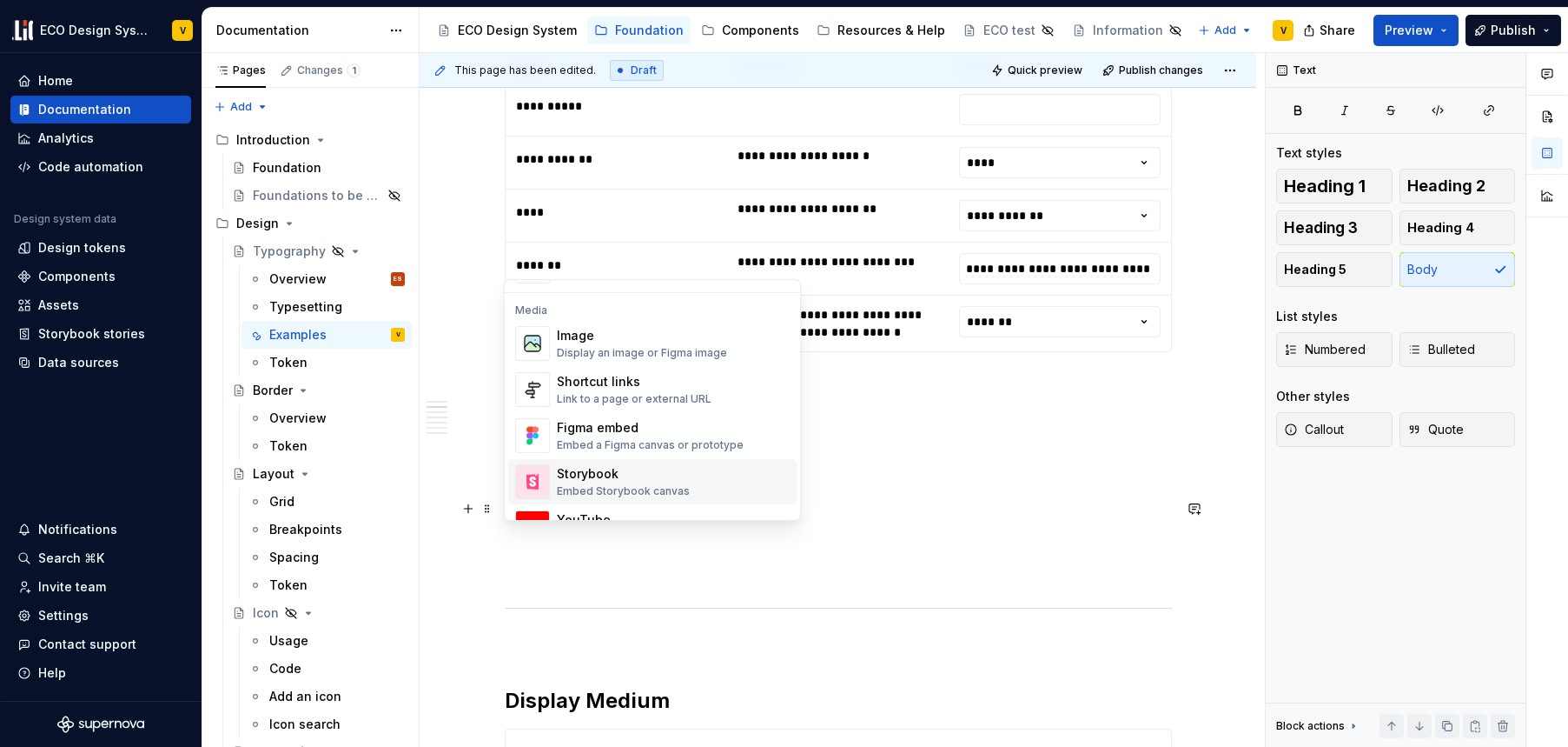
click at [636, 477] on div "Storybook" at bounding box center [623, 474] width 133 height 18
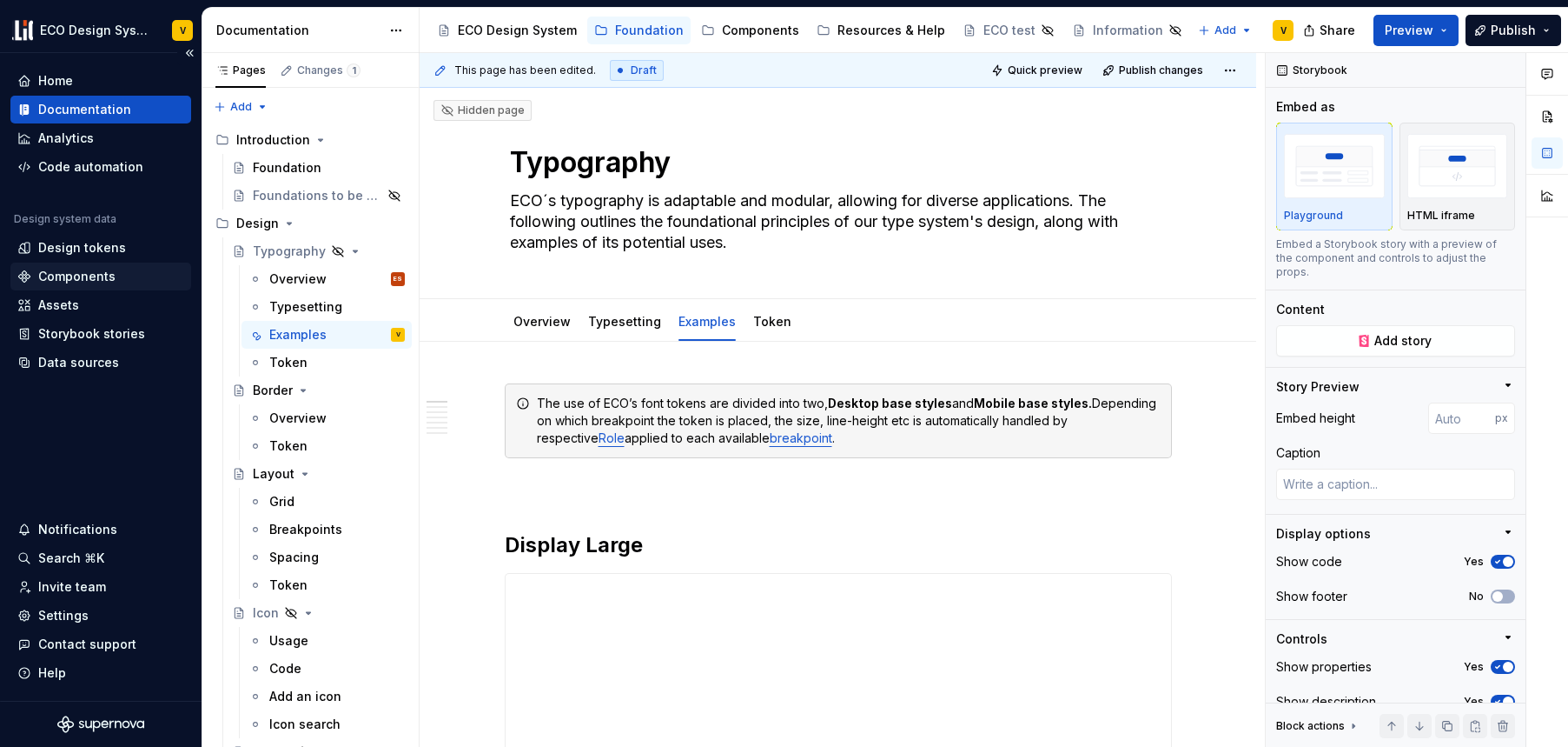
scroll to position [329, 0]
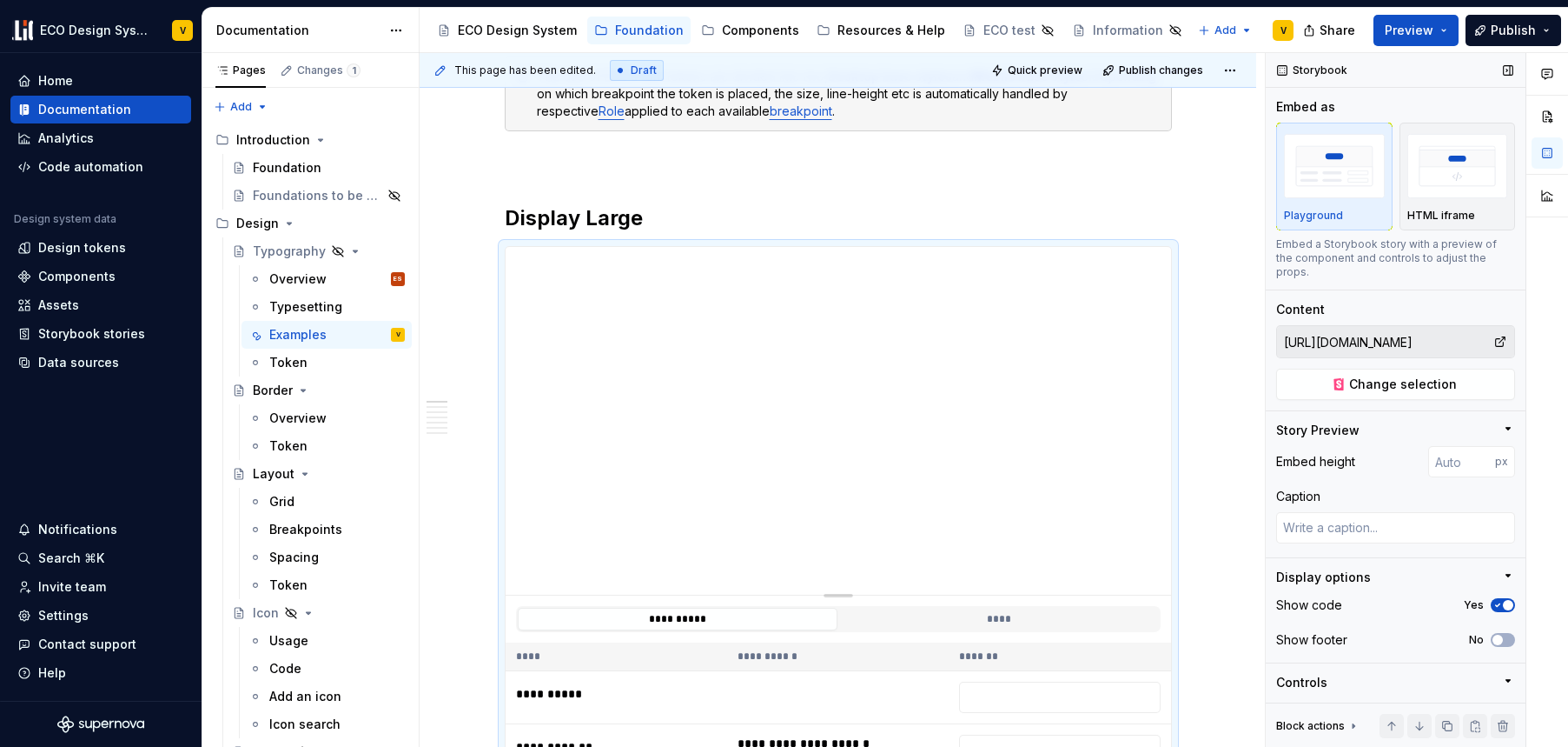
click at [1367, 342] on input "[URL][DOMAIN_NAME]" at bounding box center [1385, 341] width 217 height 31
click at [574, 214] on h2 "Display Large" at bounding box center [838, 218] width 668 height 28
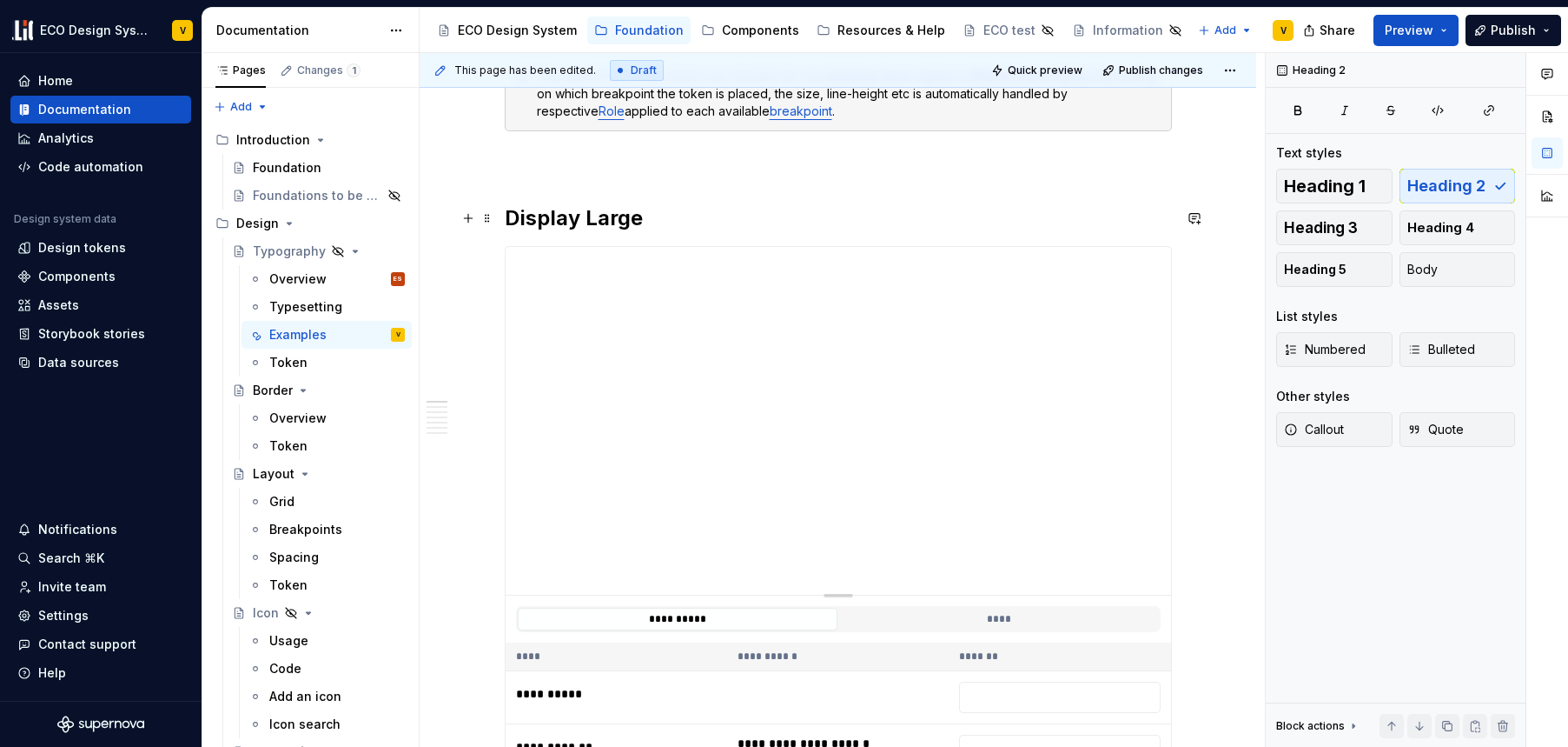
click at [532, 214] on h2 "Display Large" at bounding box center [838, 218] width 668 height 28
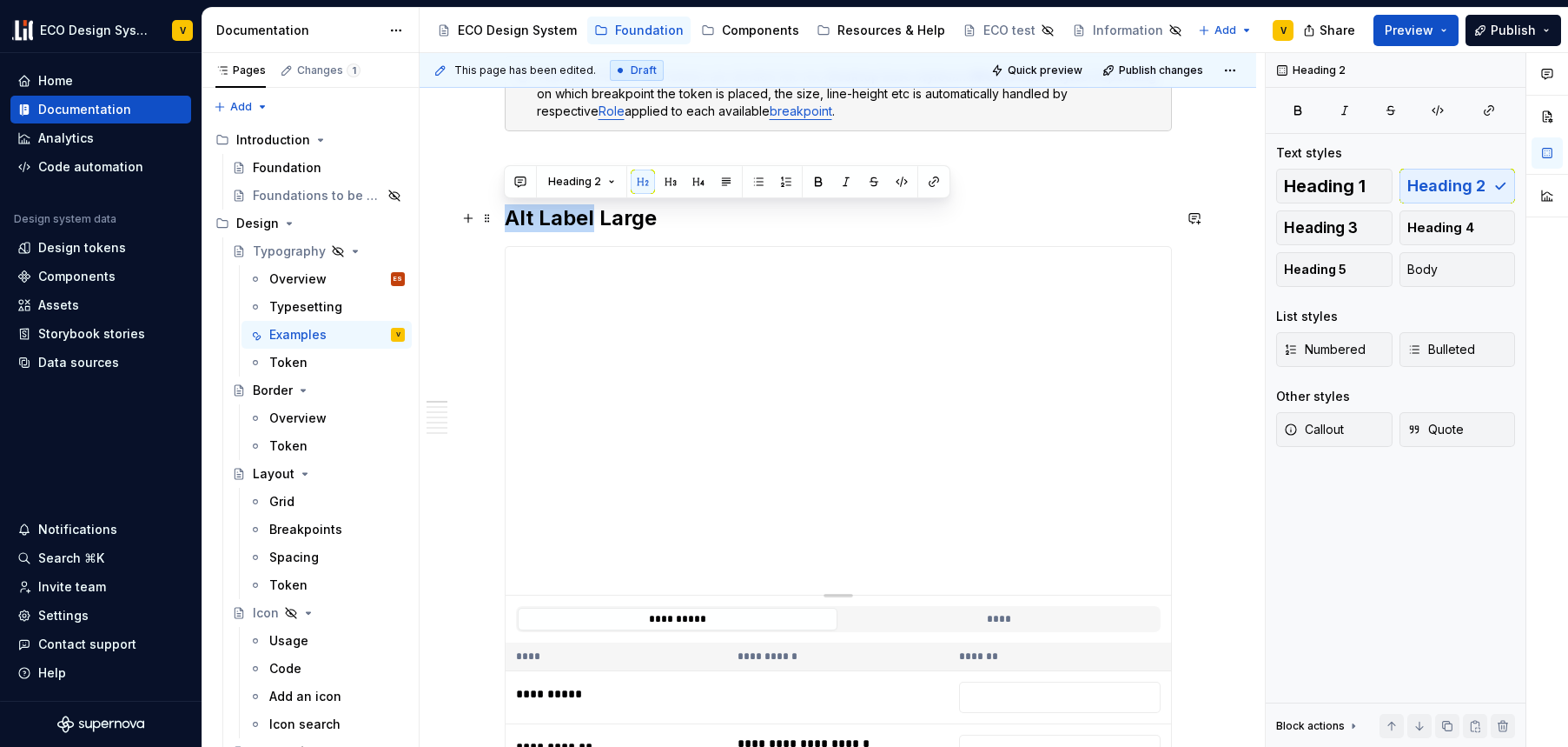
drag, startPoint x: 594, startPoint y: 215, endPoint x: 504, endPoint y: 213, distance: 90.0
click at [505, 213] on h2 "Alt Label Large" at bounding box center [838, 218] width 668 height 28
copy h2 "Alt Label"
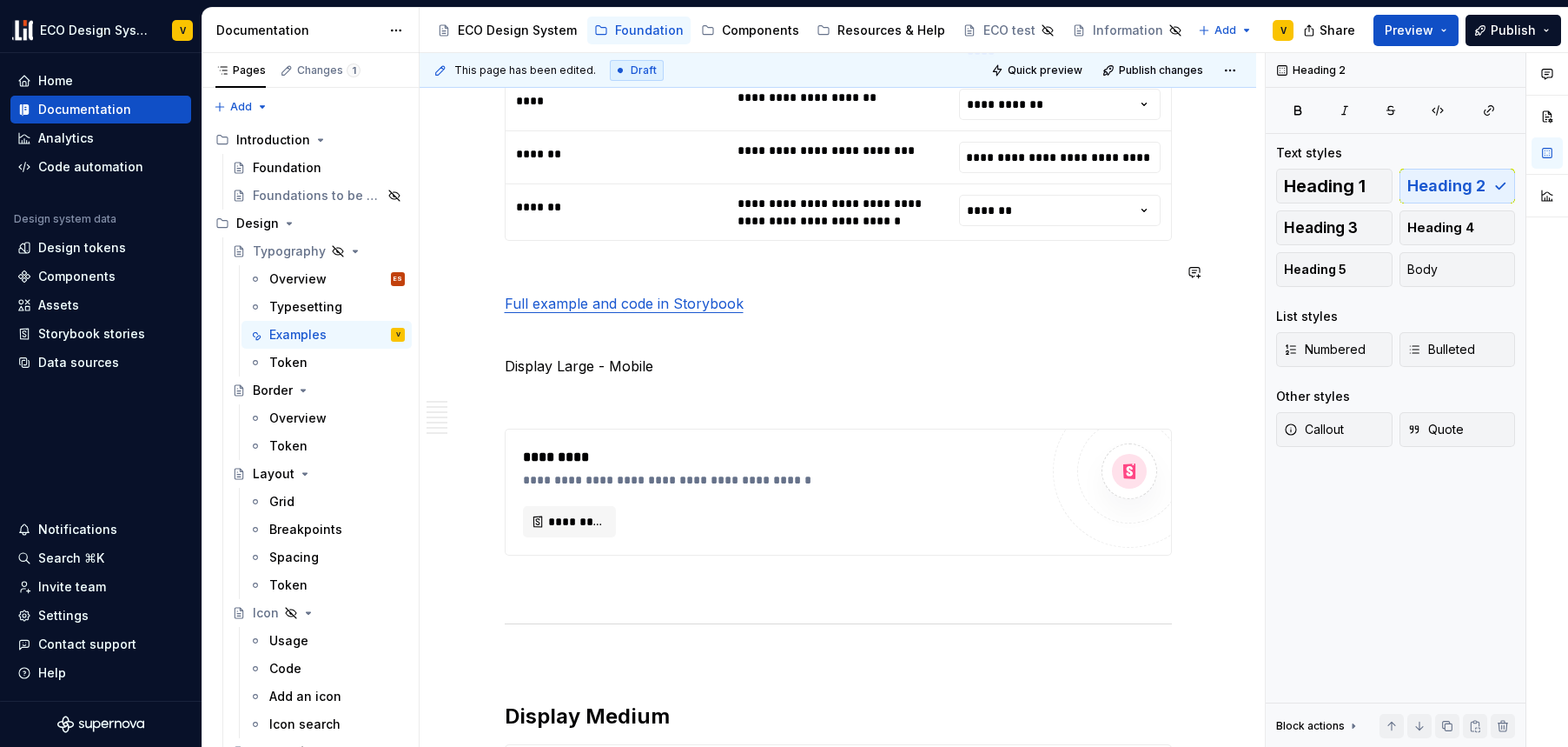
scroll to position [1045, 0]
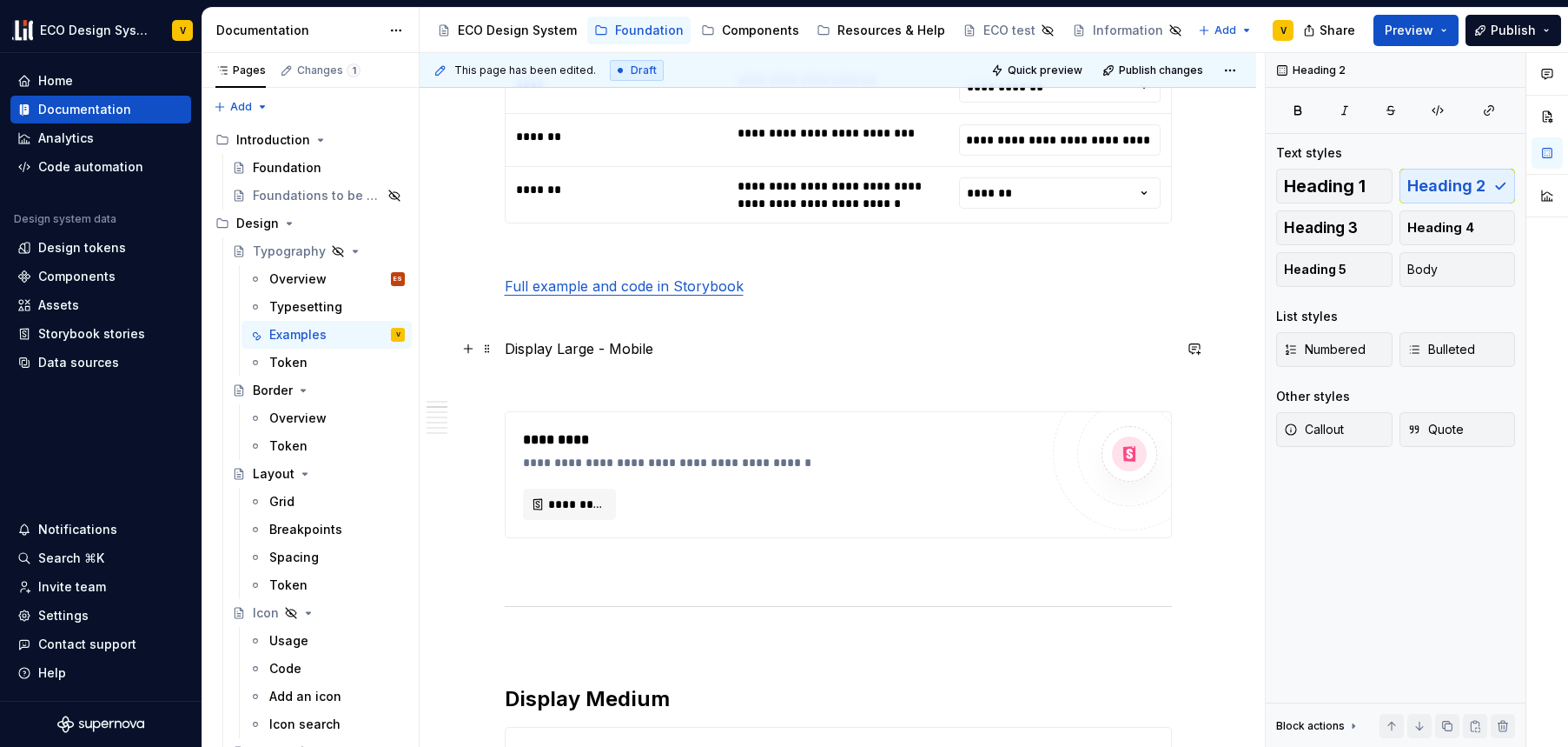
click at [563, 349] on p "Display Large - Mobile" at bounding box center [838, 348] width 668 height 20
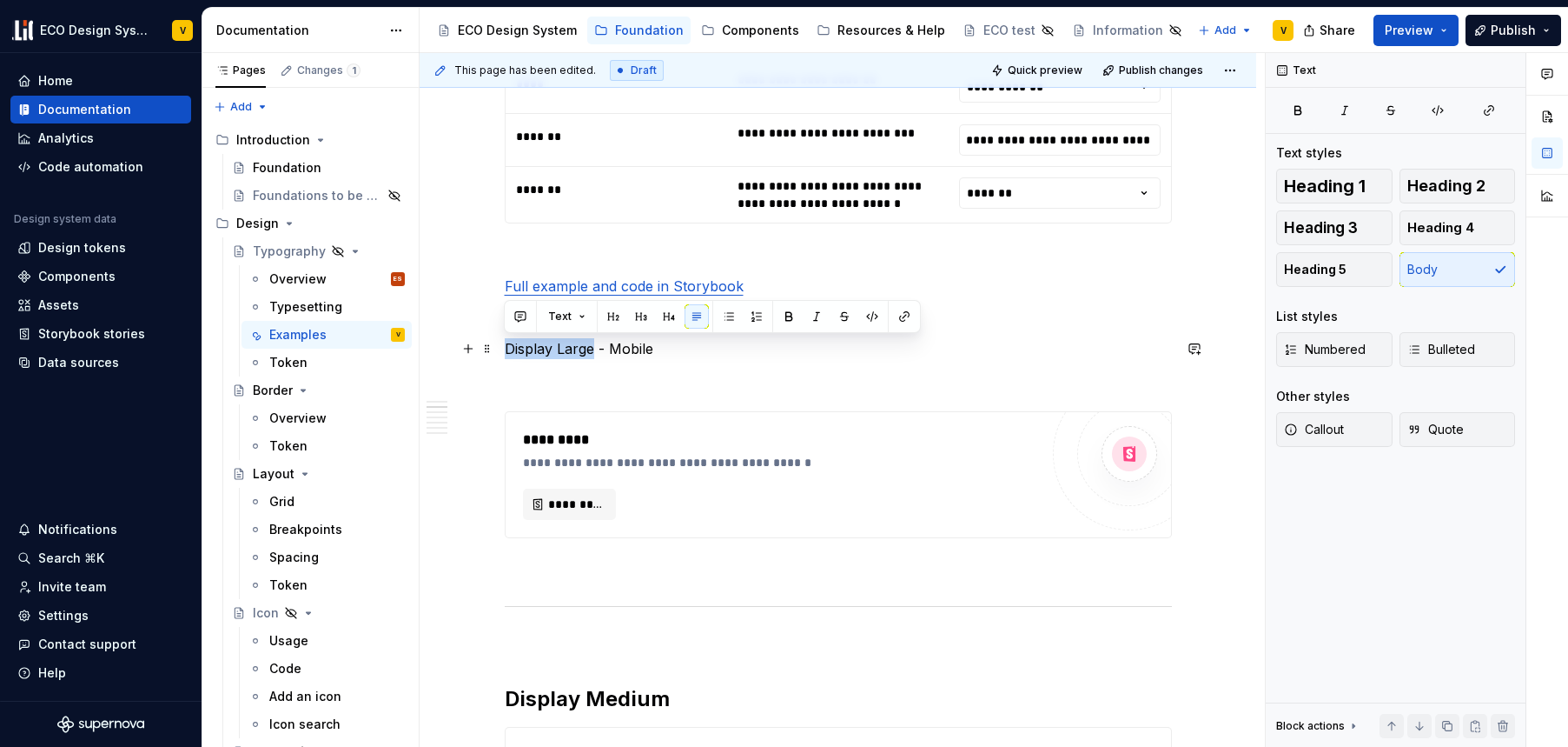
drag, startPoint x: 593, startPoint y: 345, endPoint x: 498, endPoint y: 348, distance: 95.0
drag, startPoint x: 636, startPoint y: 350, endPoint x: 504, endPoint y: 342, distance: 132.2
click at [505, 342] on p "Alt Label - Mobile" at bounding box center [838, 348] width 668 height 20
click at [564, 349] on p "Alt Label - Mobile" at bounding box center [838, 348] width 668 height 20
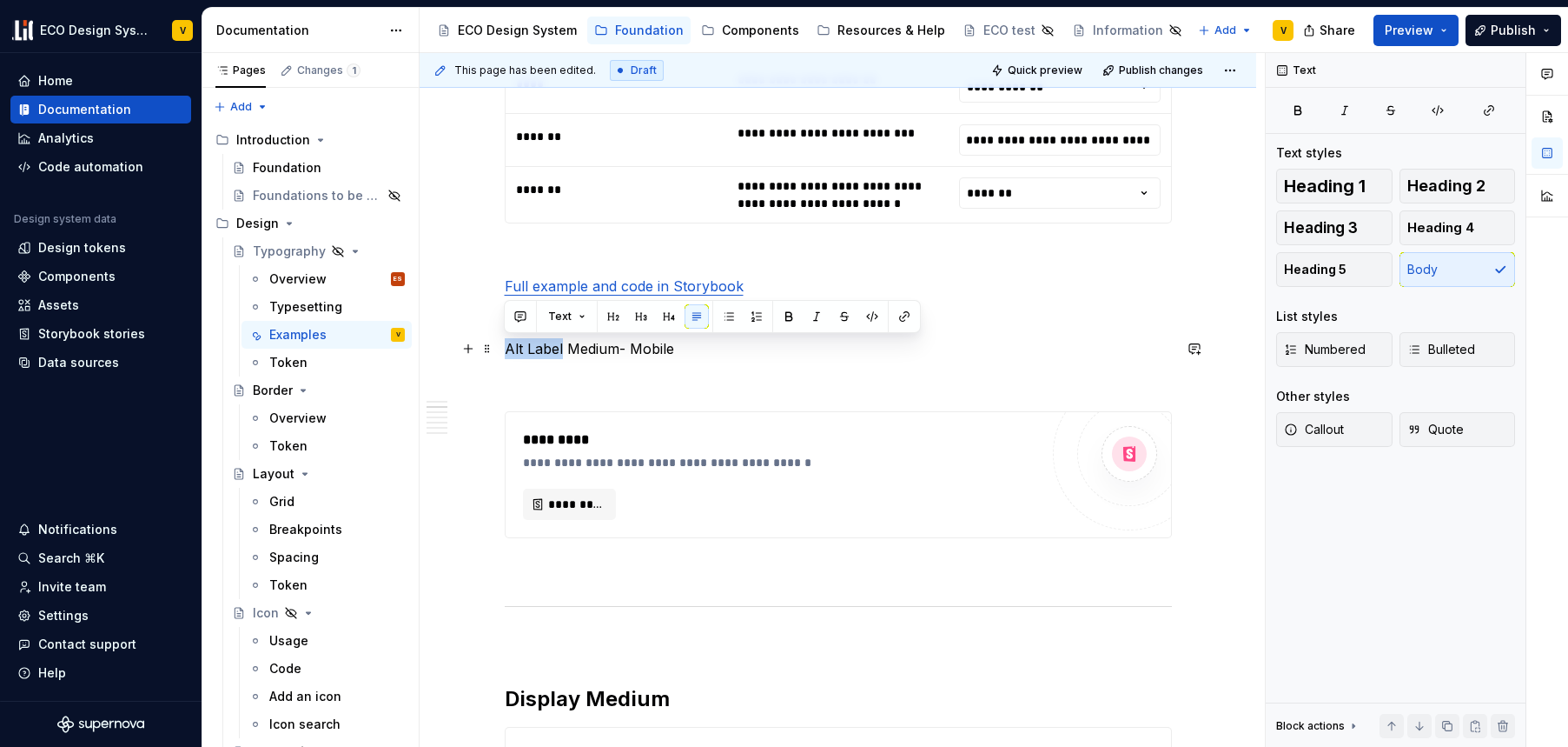
drag, startPoint x: 505, startPoint y: 342, endPoint x: 561, endPoint y: 347, distance: 56.2
click at [561, 347] on p "Alt Label Medium- Mobile" at bounding box center [838, 348] width 668 height 20
copy p "Alt Label"
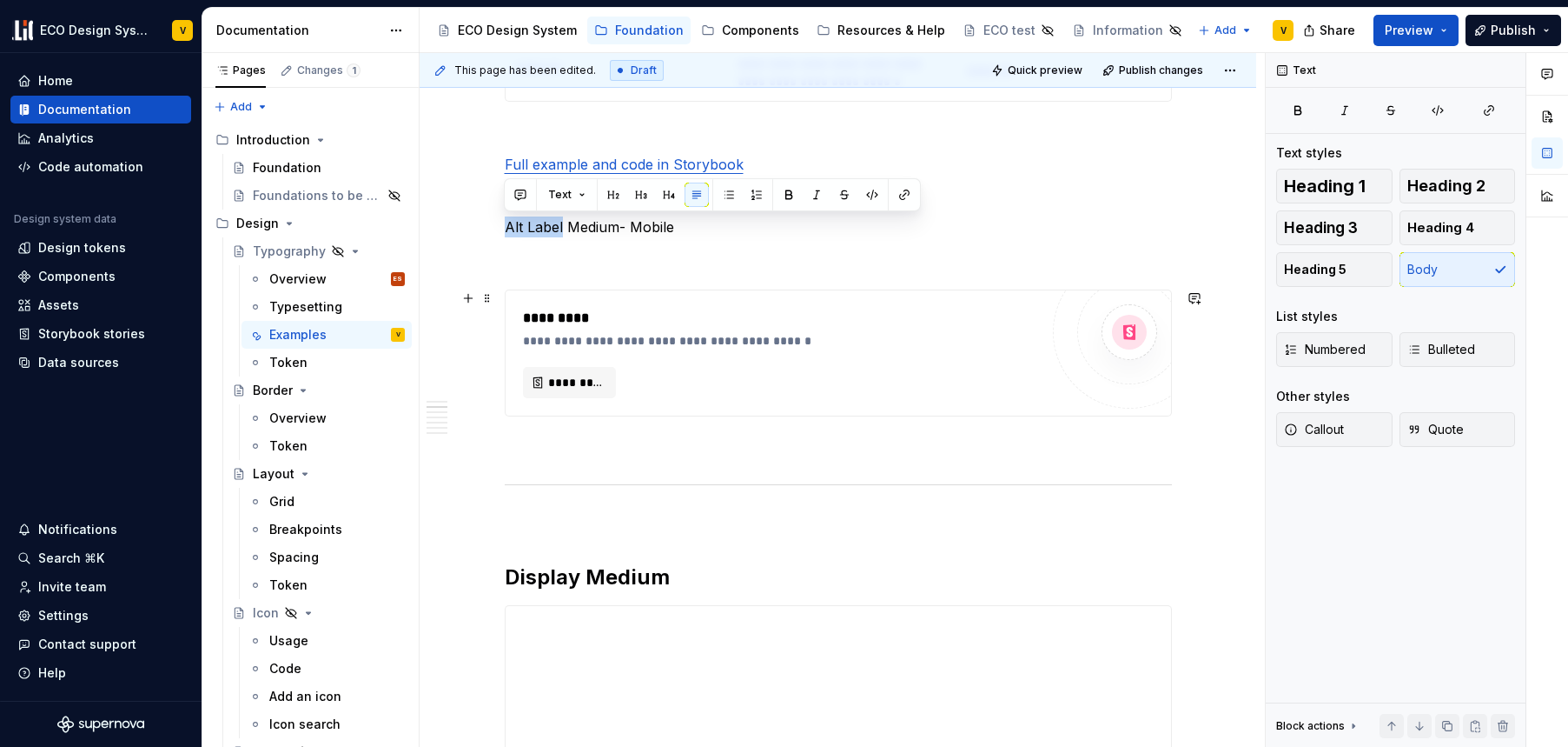
scroll to position [1205, 0]
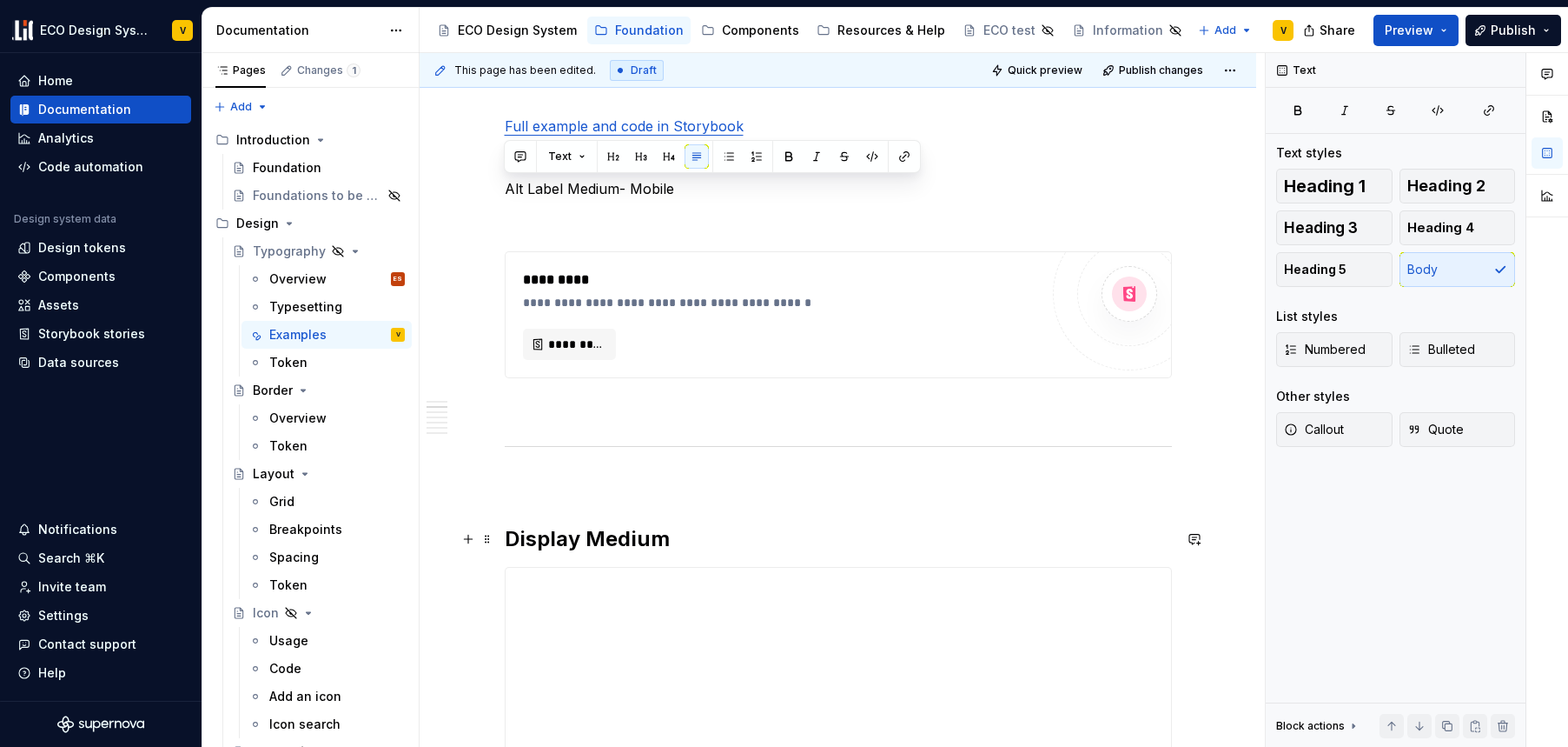
click at [563, 543] on h2 "Display Medium" at bounding box center [838, 539] width 668 height 28
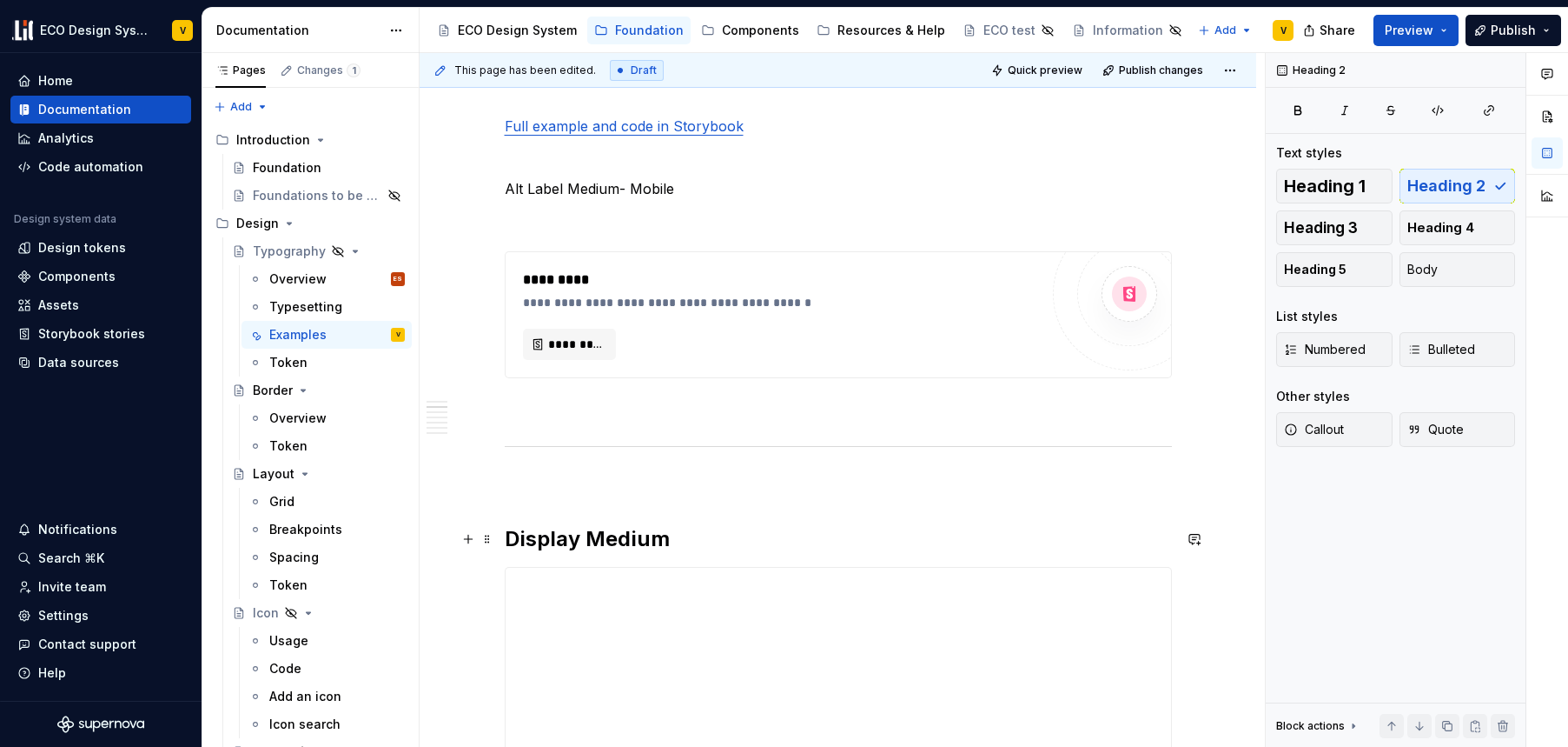
click at [549, 541] on h2 "Display Medium" at bounding box center [838, 539] width 668 height 28
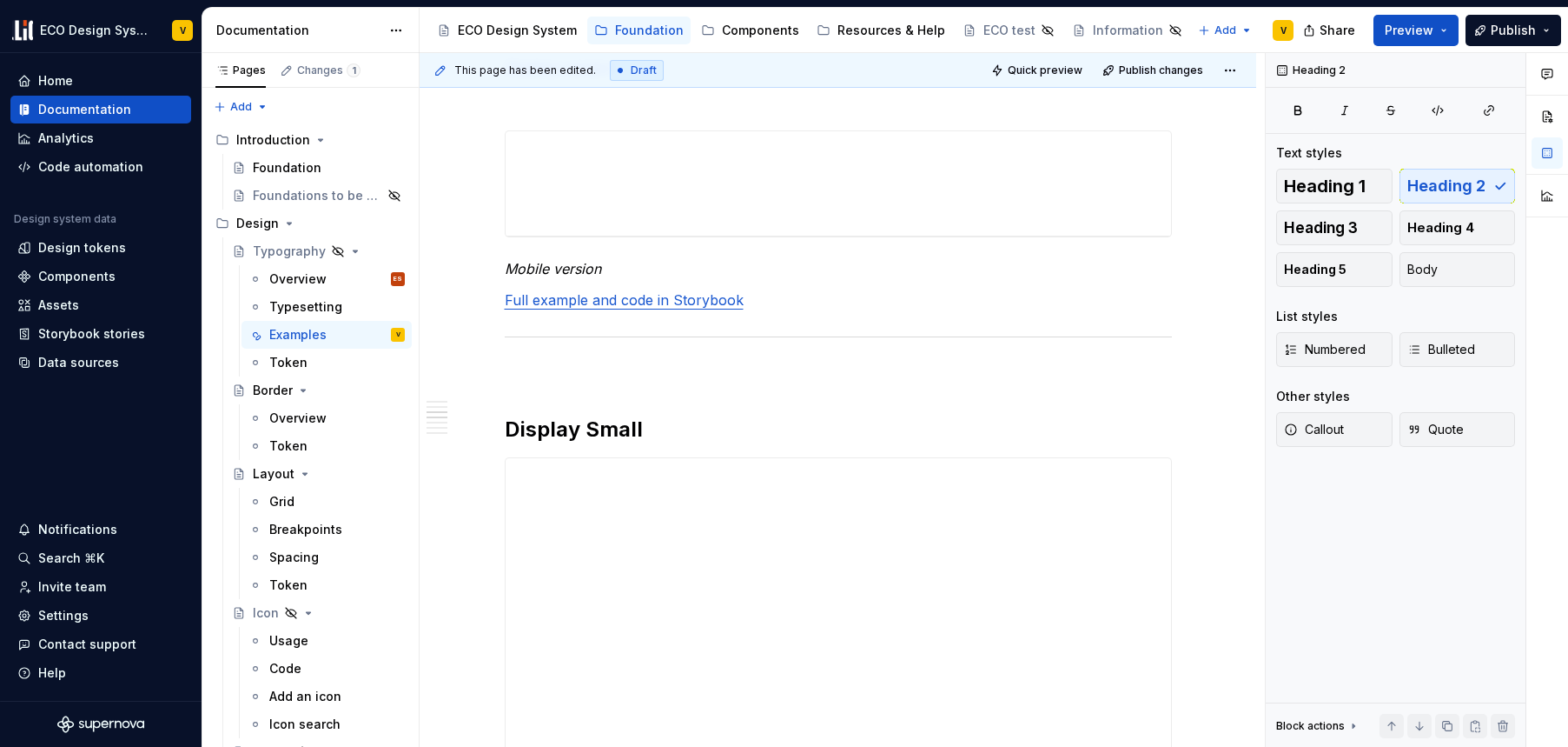
scroll to position [2307, 0]
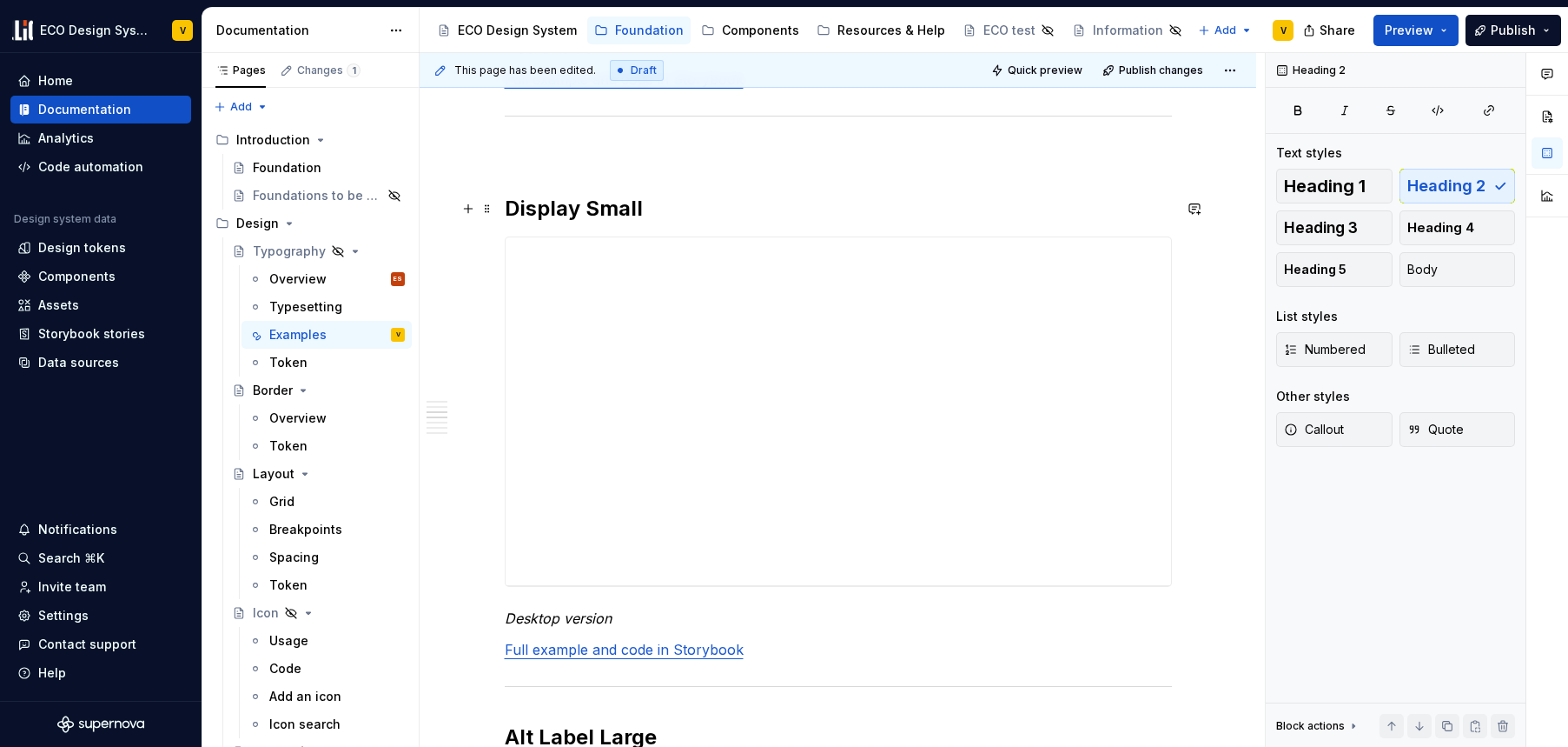
click at [540, 217] on h2 "Display Small" at bounding box center [838, 208] width 668 height 28
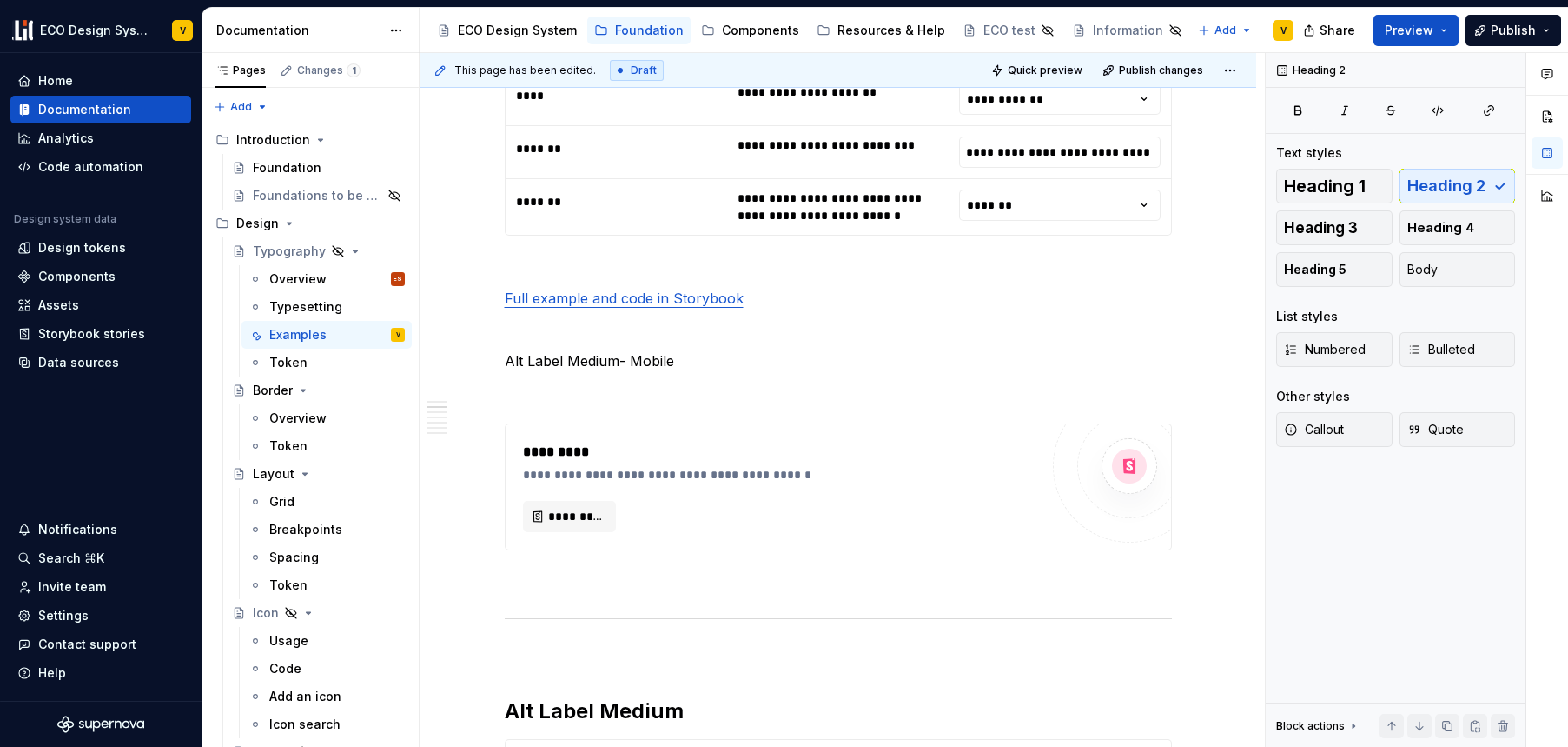
scroll to position [1039, 0]
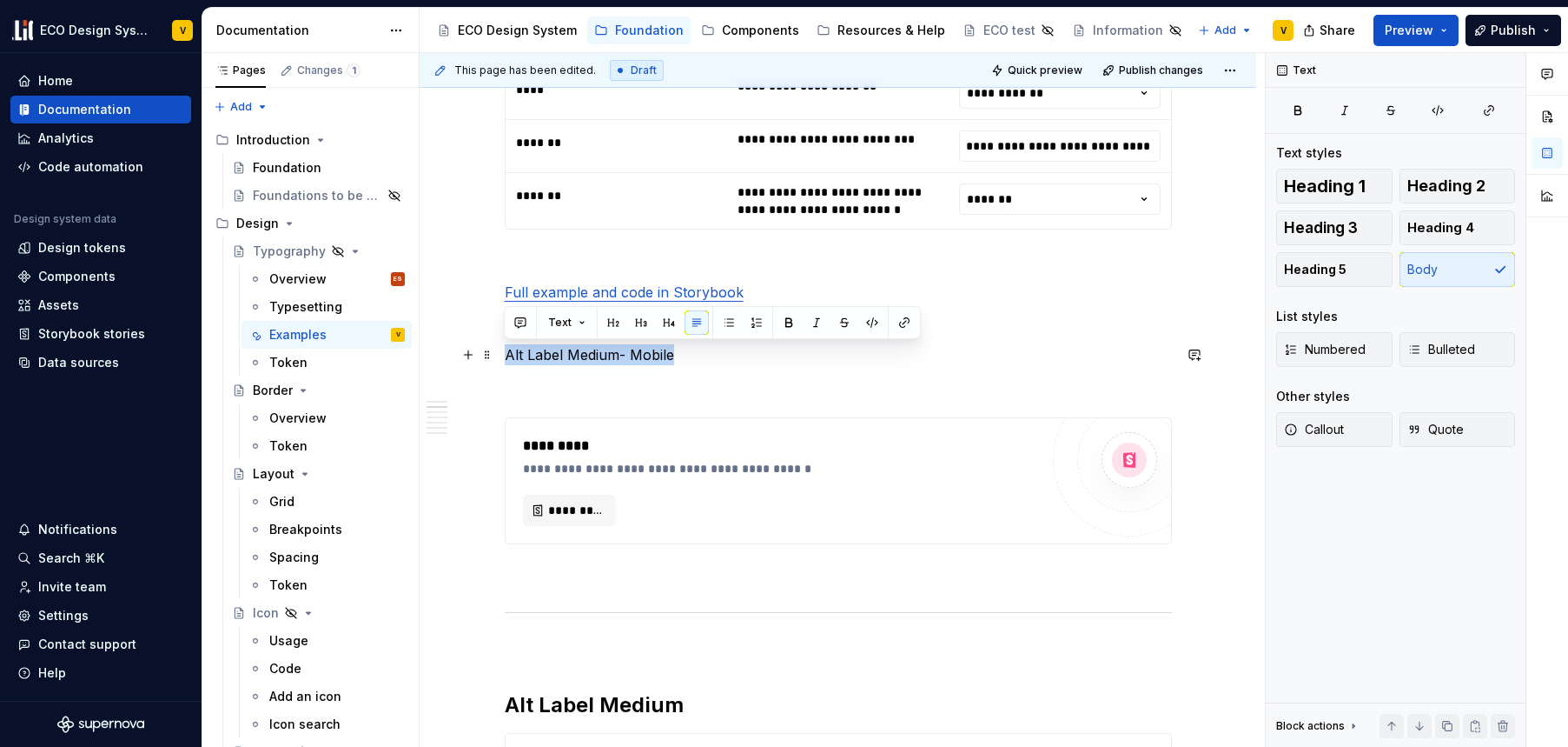
drag, startPoint x: 687, startPoint y: 360, endPoint x: 502, endPoint y: 358, distance: 185.0
click at [615, 326] on button "button" at bounding box center [613, 322] width 24 height 24
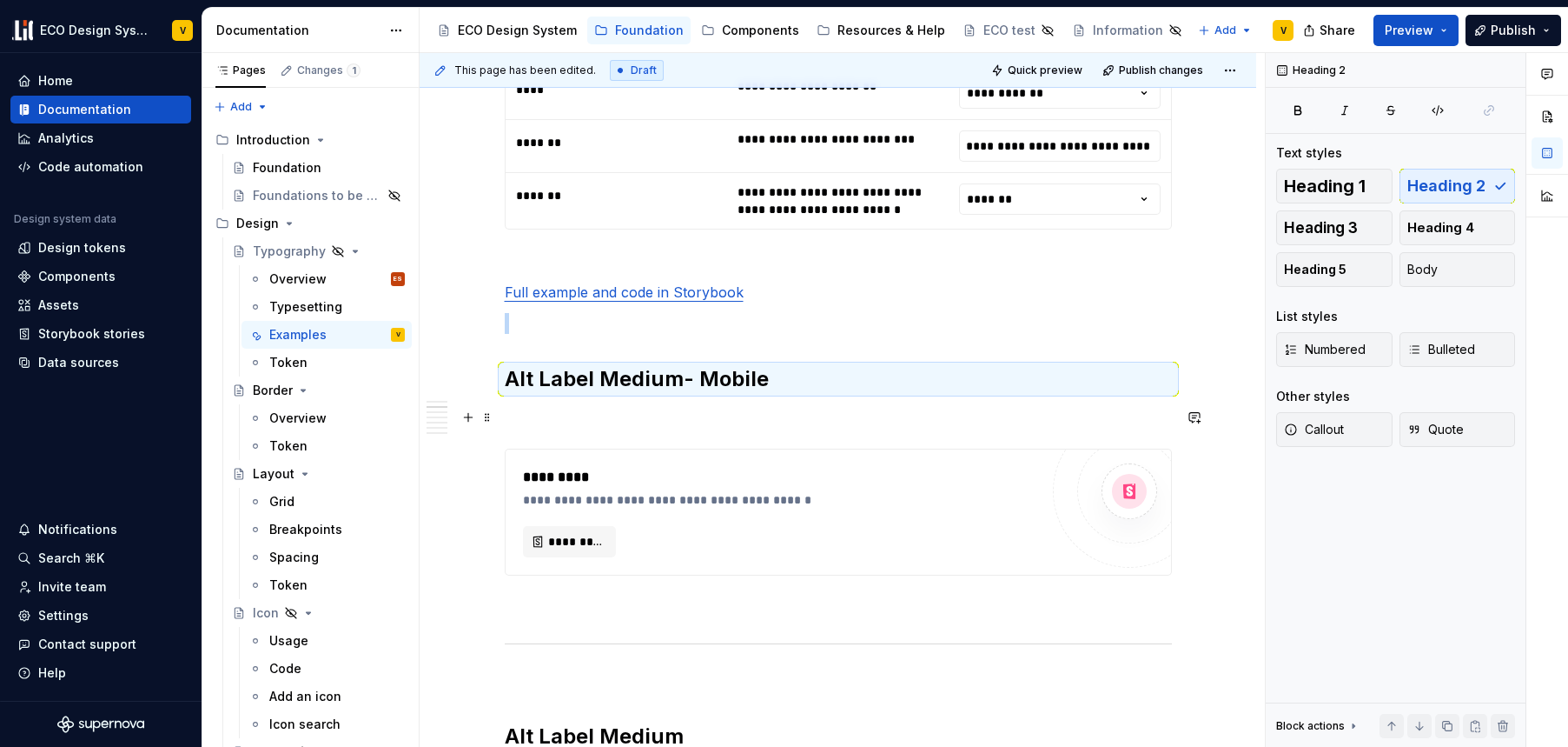
click at [594, 425] on p at bounding box center [838, 416] width 668 height 20
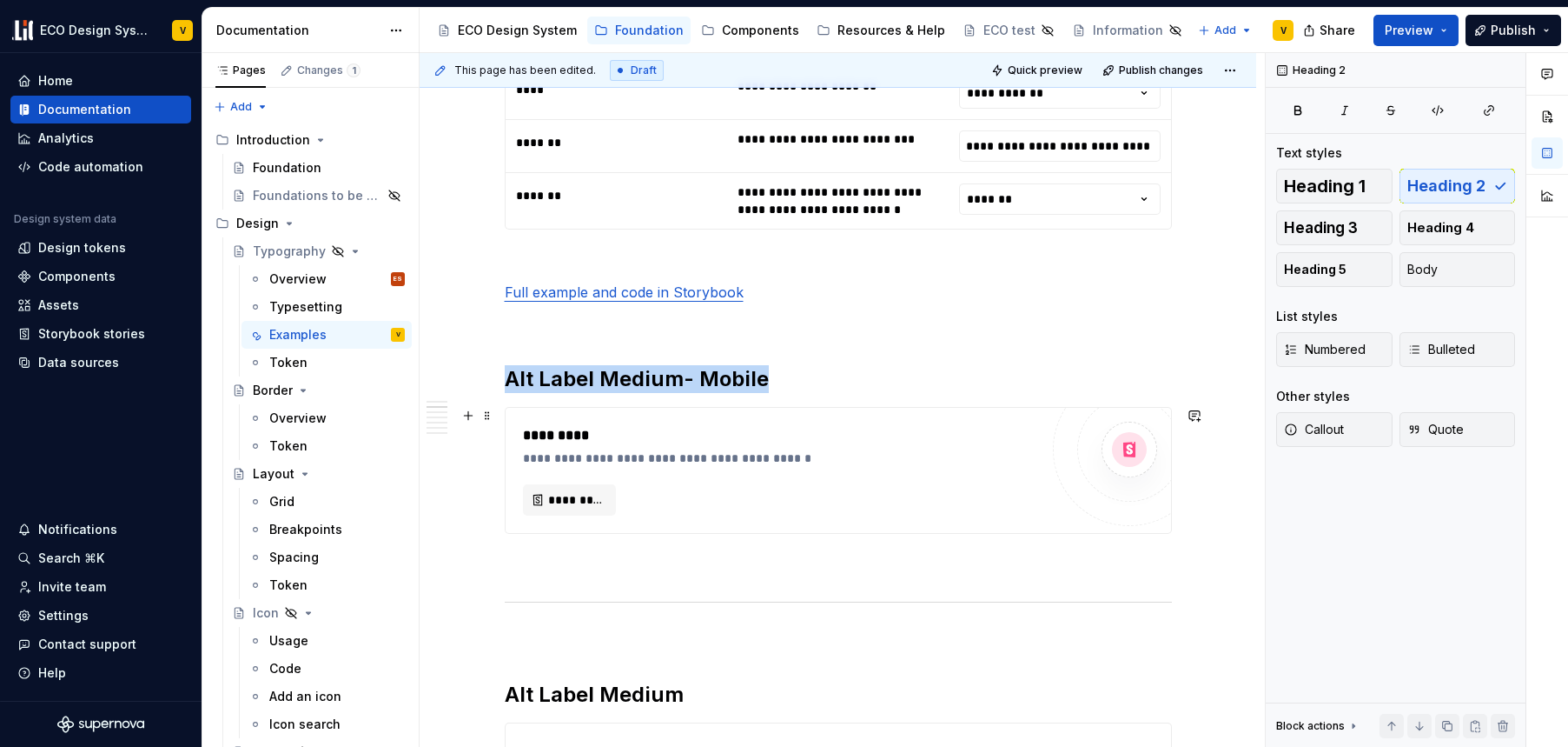
click at [585, 467] on div "**********" at bounding box center [781, 470] width 516 height 90
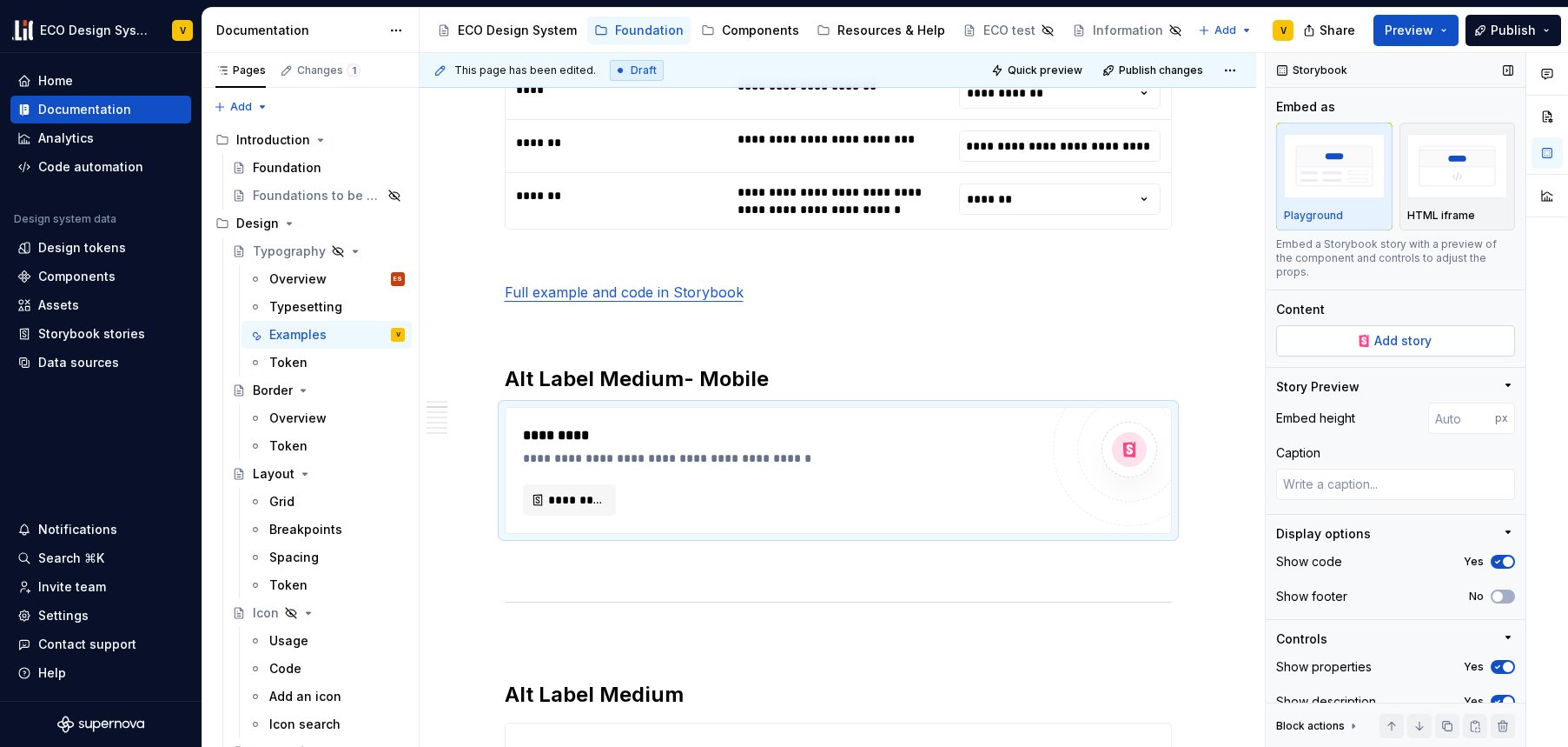
click at [1411, 346] on span "Add story" at bounding box center [1403, 340] width 57 height 18
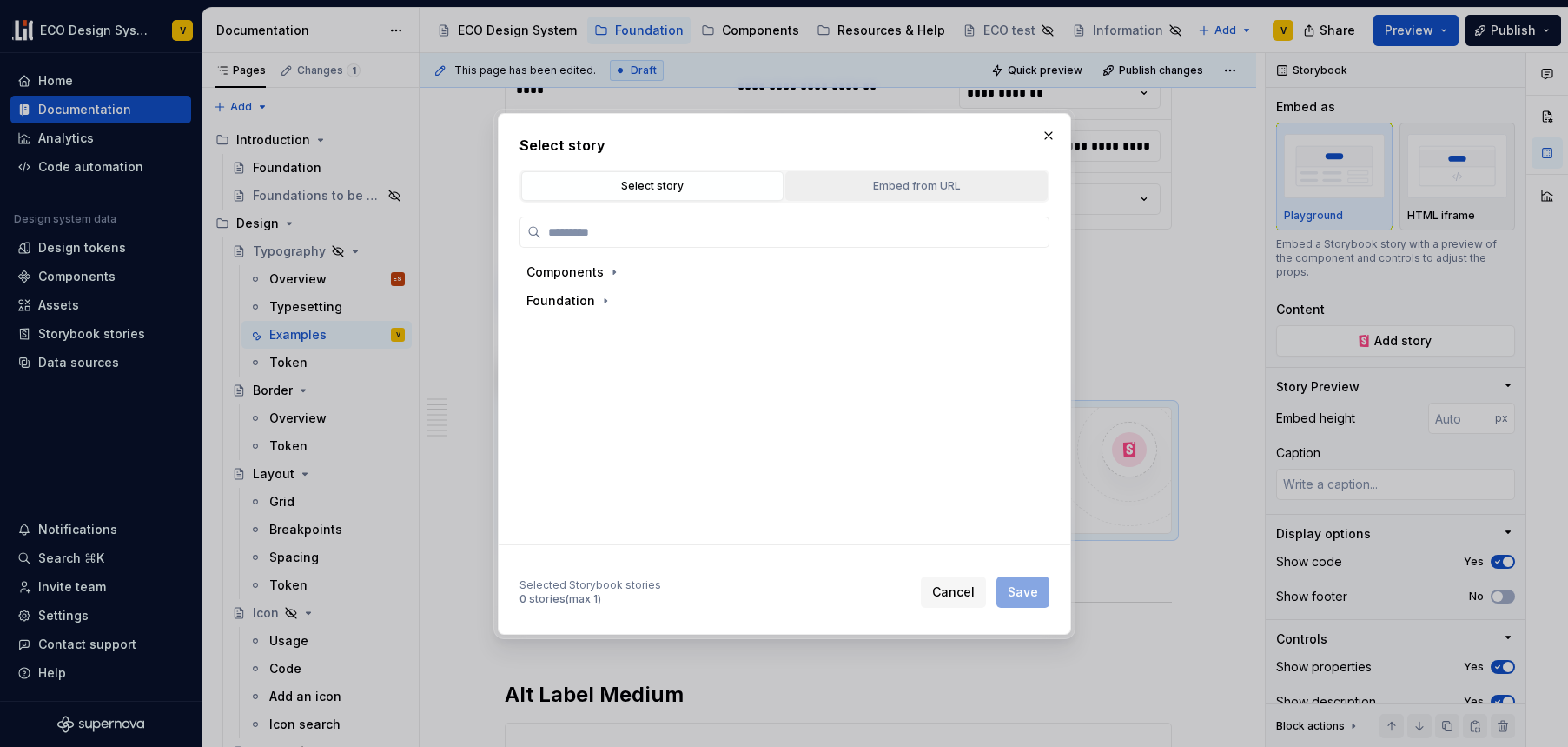
type textarea "*"
drag, startPoint x: 907, startPoint y: 190, endPoint x: 889, endPoint y: 193, distance: 18.2
click at [907, 190] on div "Embed from URL" at bounding box center [916, 186] width 250 height 18
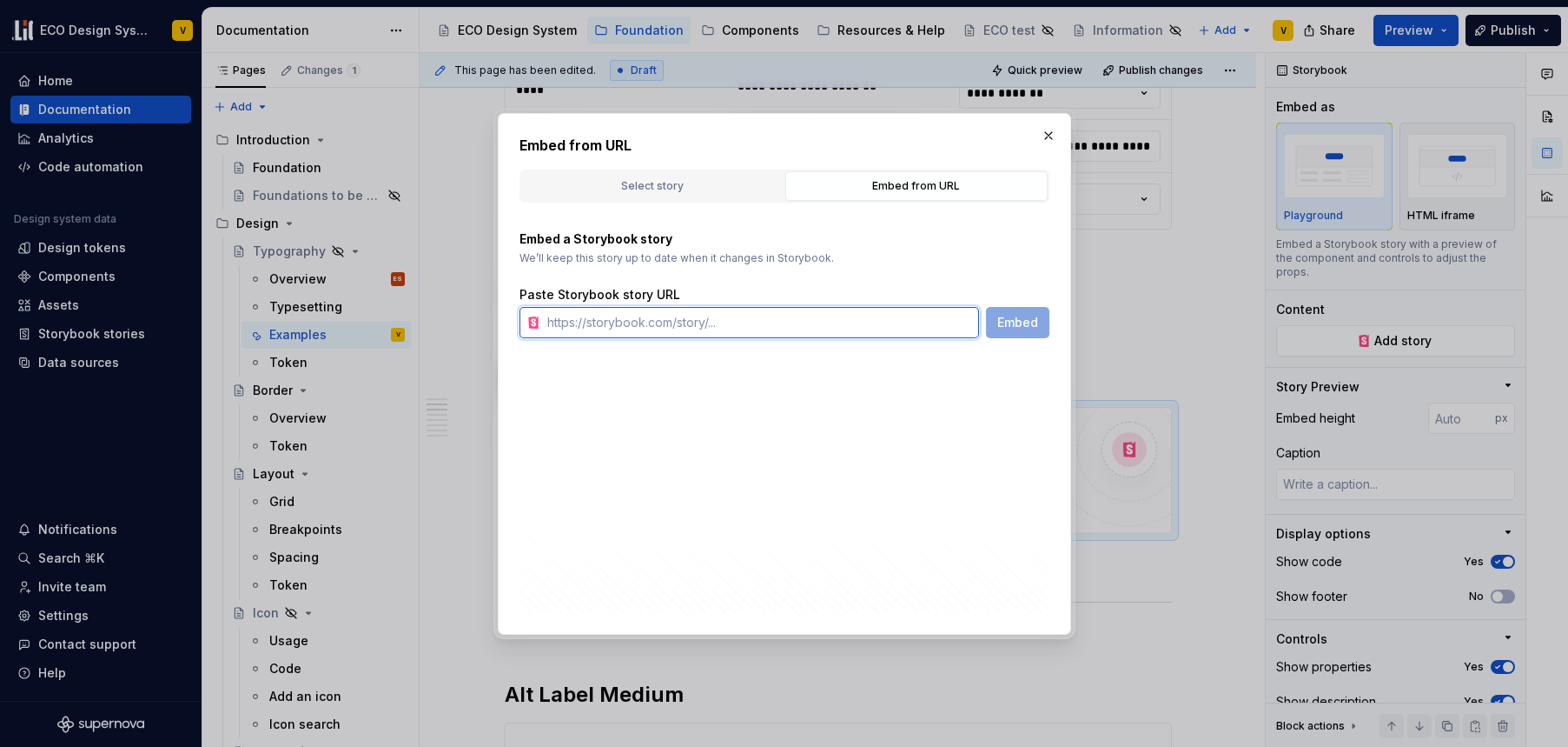
click at [676, 321] on input "text" at bounding box center [759, 323] width 438 height 31
paste input "https://67b6063b450f52d85d87d37f-mbwkmdmalk.chromatic.com/?path=/story/foundati…"
type input "https://67b6063b450f52d85d87d37f-mbwkmdmalk.chromatic.com/?path=/story/foundati…"
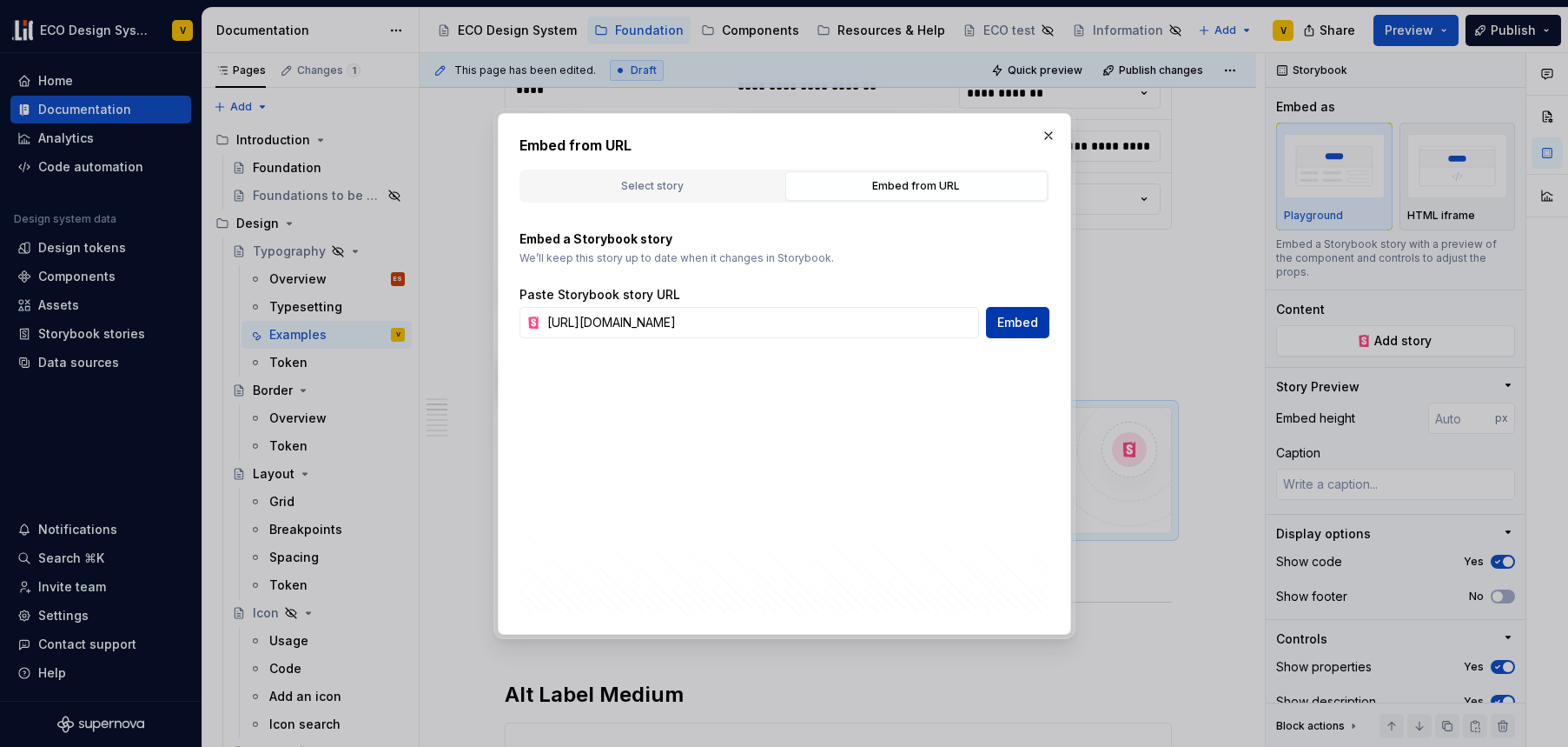
click at [1022, 321] on span "Embed" at bounding box center [1018, 323] width 41 height 18
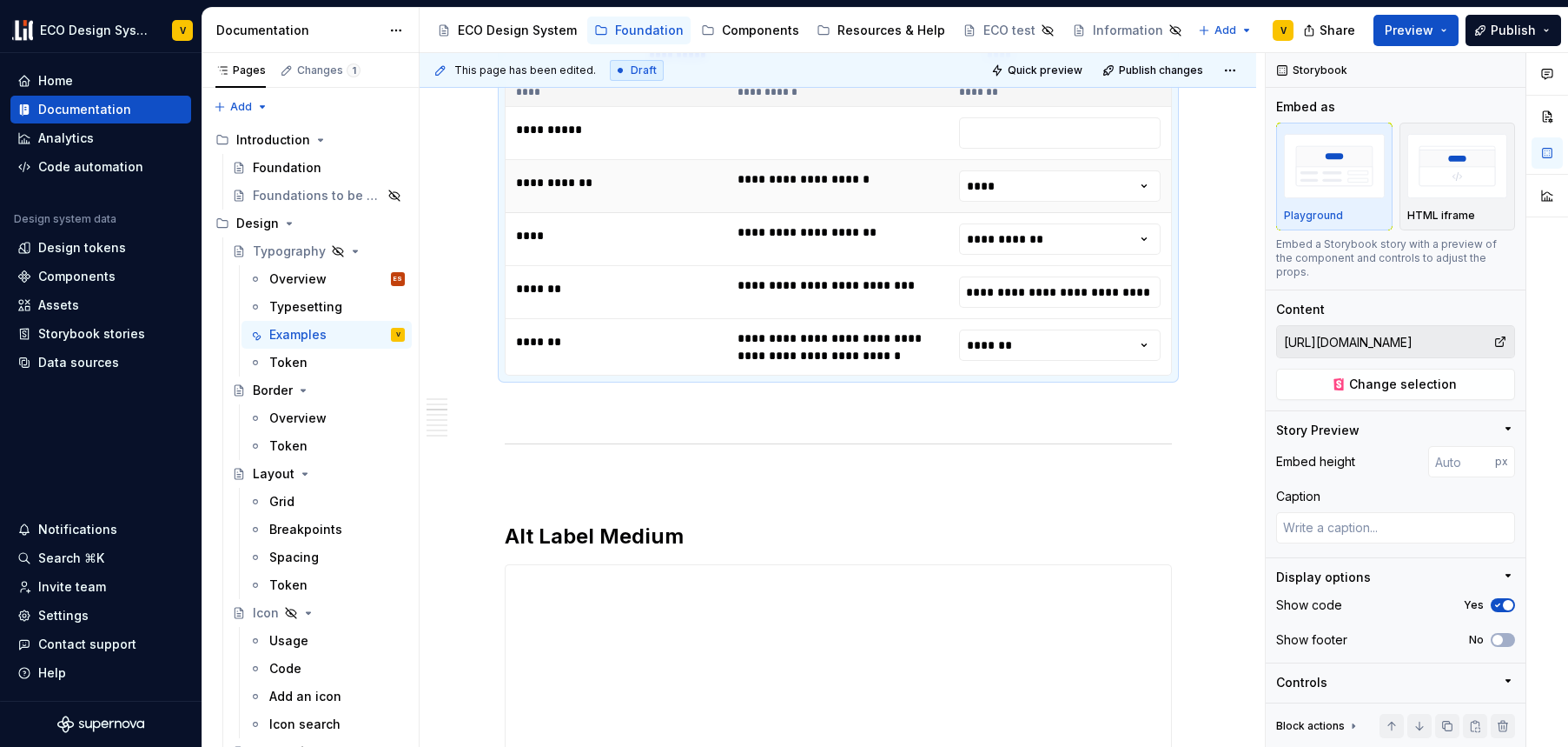
scroll to position [1954, 0]
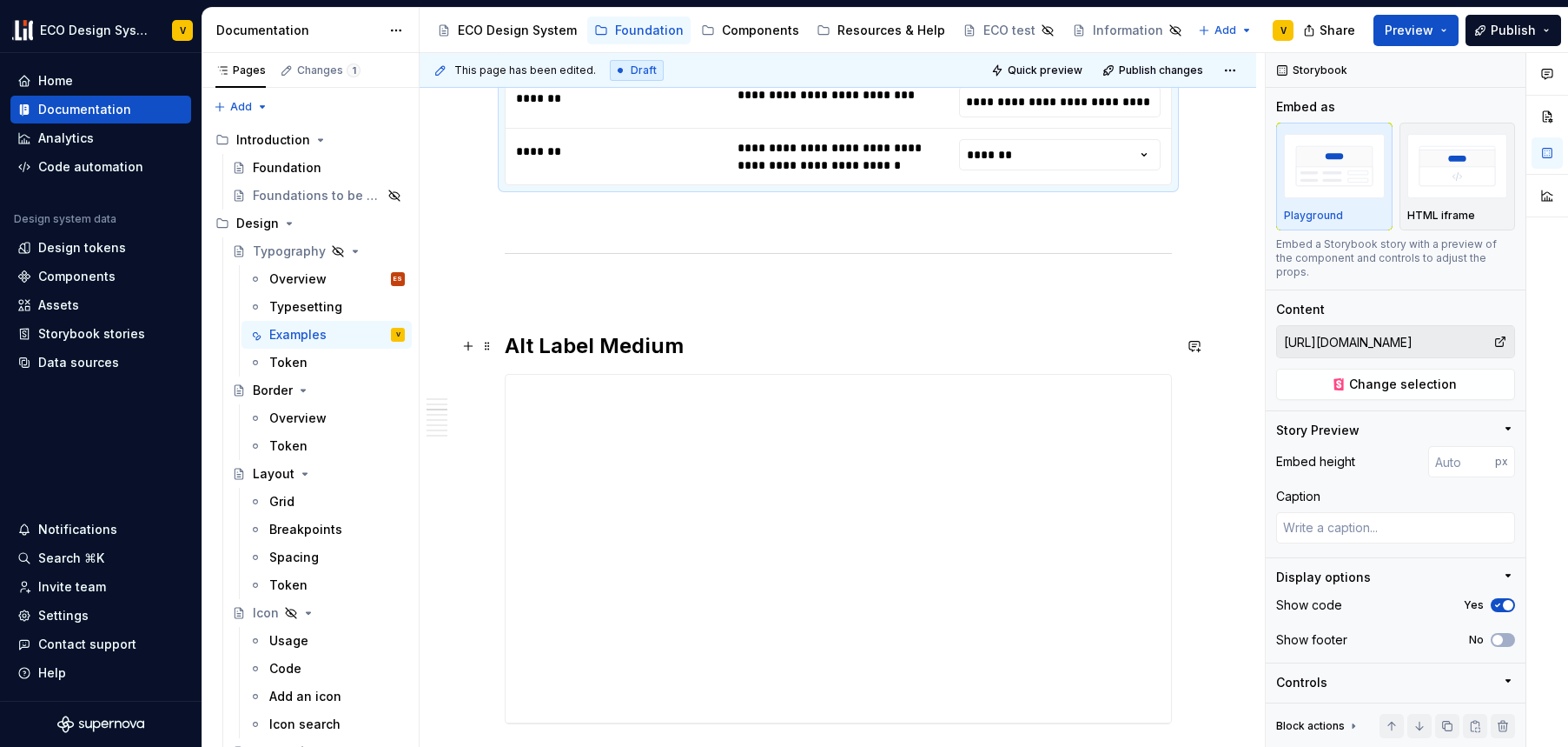
click at [686, 347] on h2 "Alt Label Medium" at bounding box center [838, 345] width 668 height 28
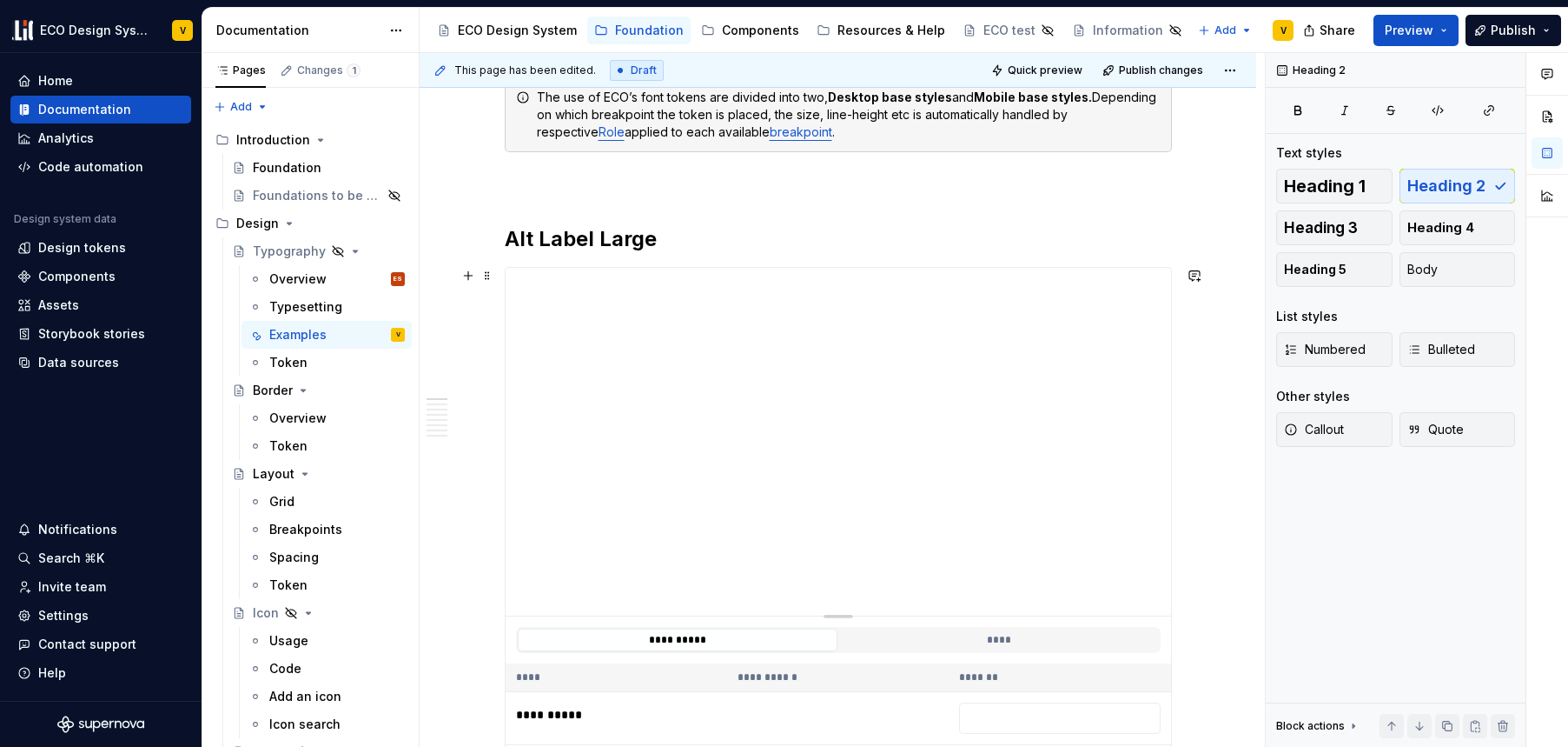
scroll to position [0, 0]
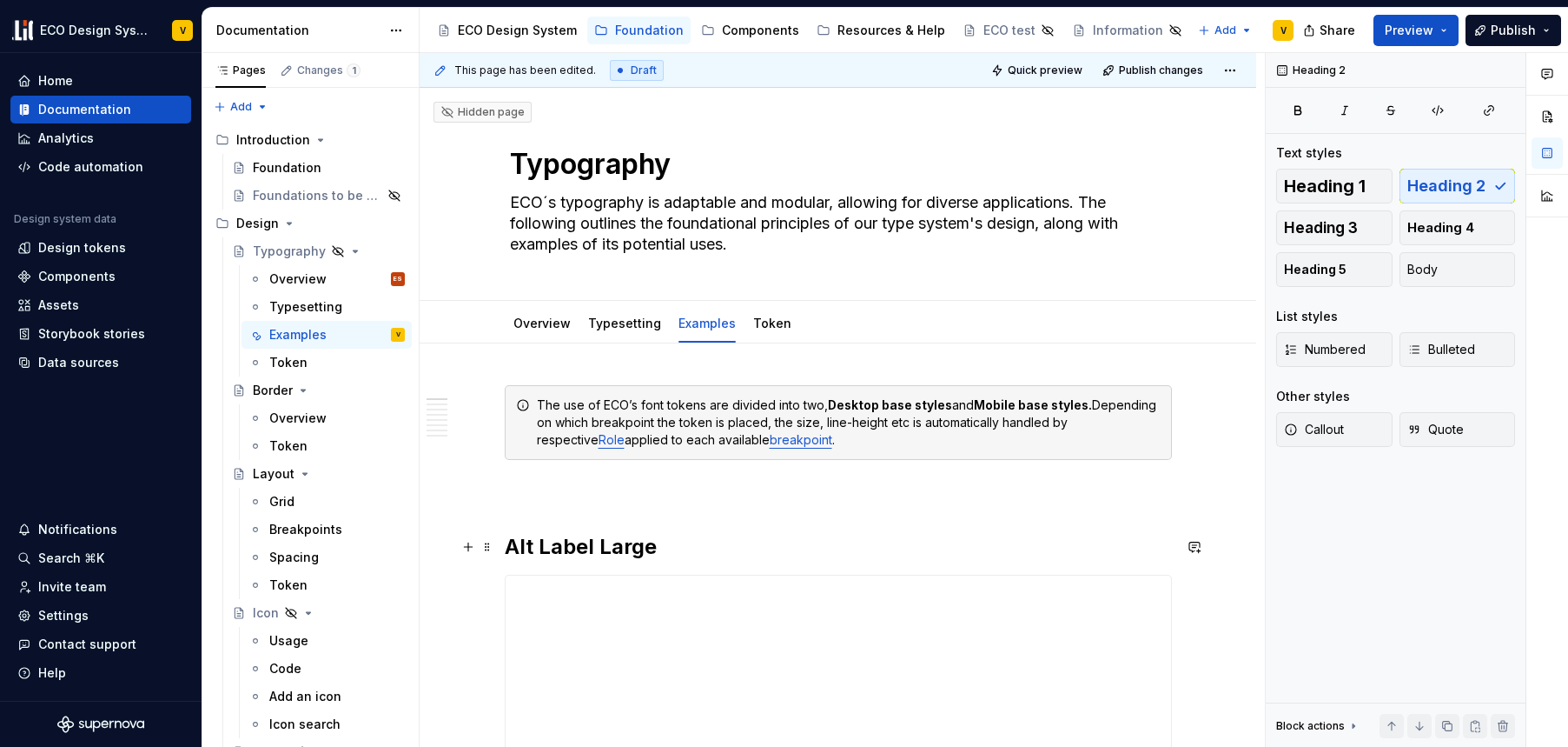
click at [677, 540] on h2 "Alt Label Large" at bounding box center [838, 547] width 668 height 28
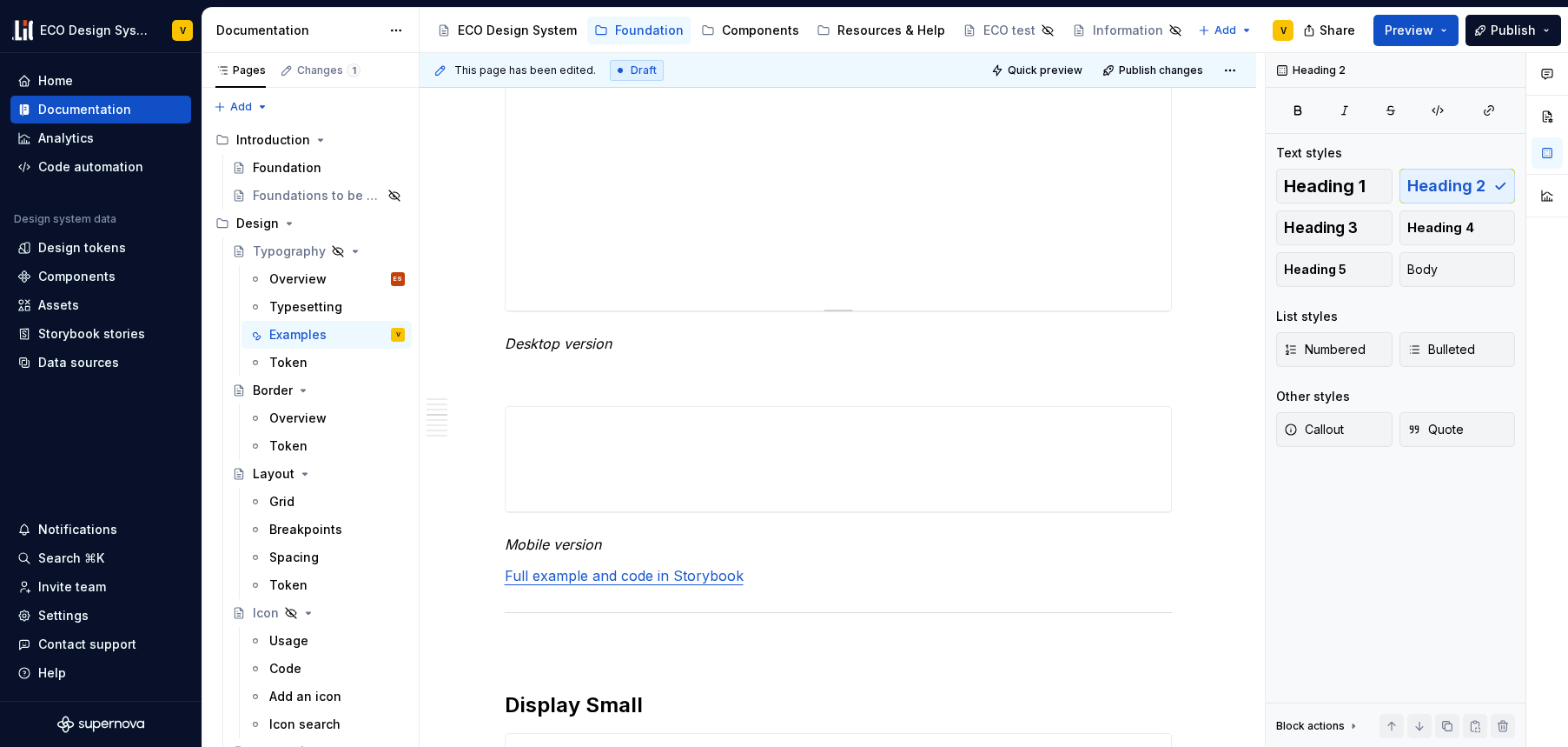
scroll to position [2365, 0]
click at [748, 461] on div "**********" at bounding box center [838, 460] width 666 height 104
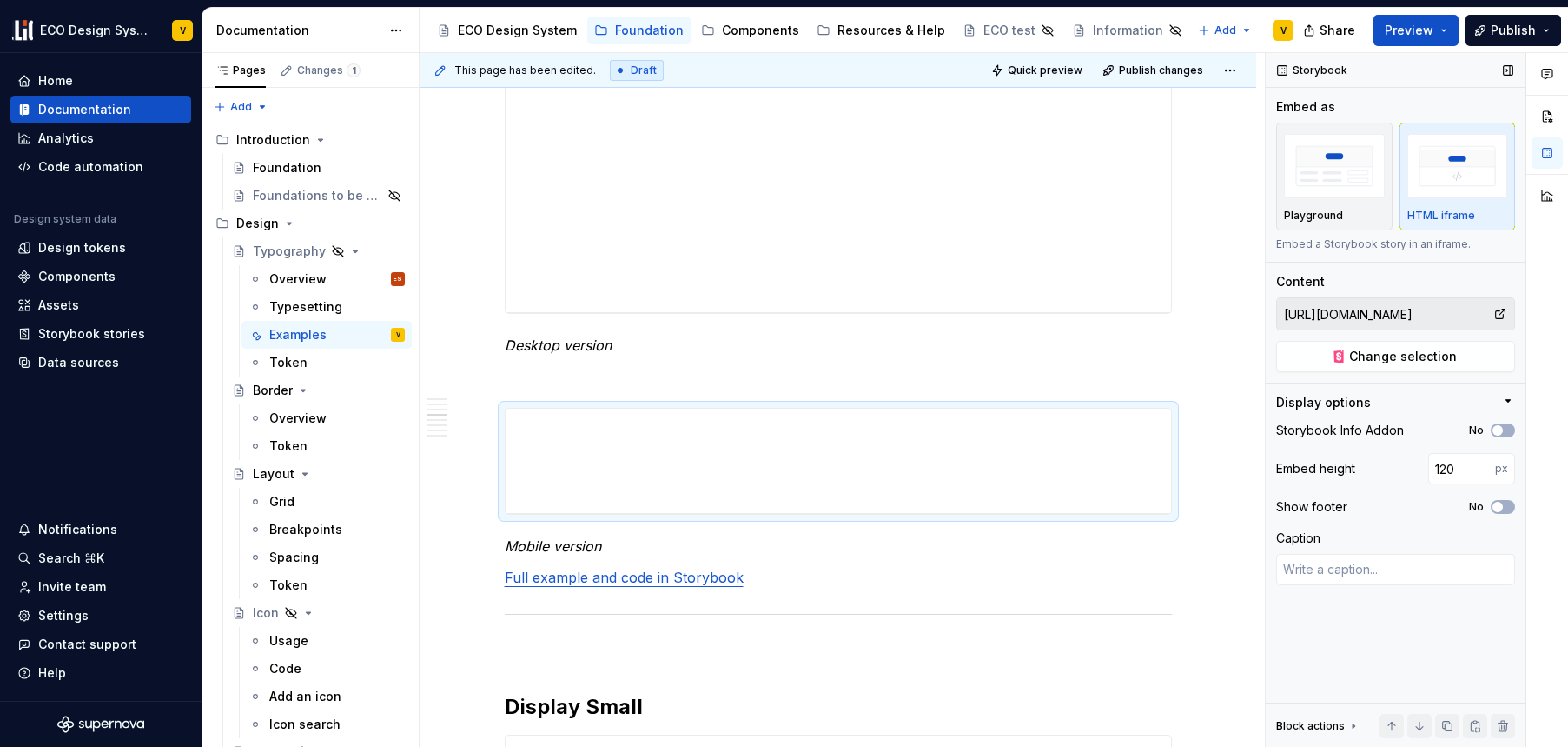
click at [1498, 315] on icon at bounding box center [1501, 314] width 14 height 14
click at [1349, 314] on input "[URL][DOMAIN_NAME]" at bounding box center [1385, 314] width 217 height 31
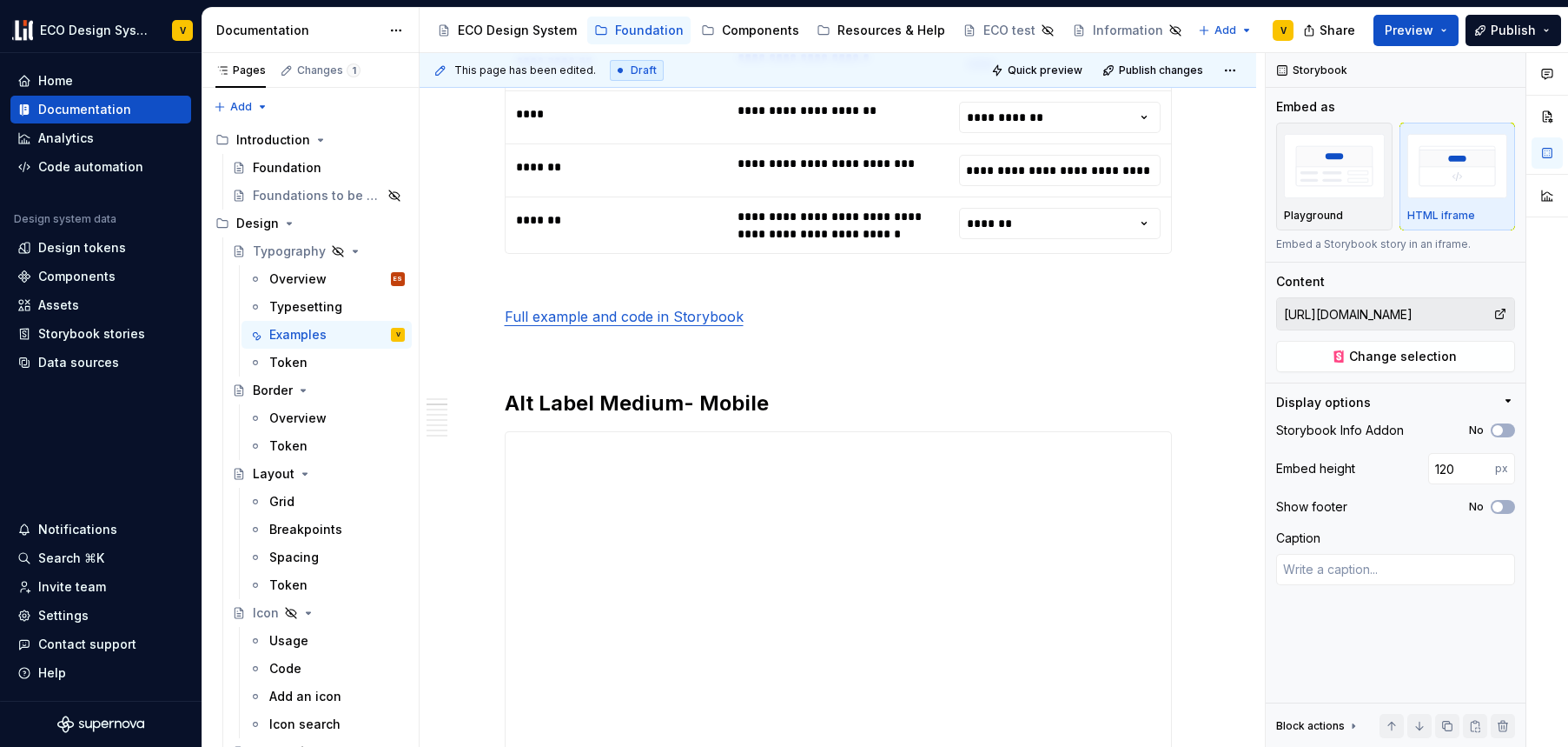
scroll to position [1043, 0]
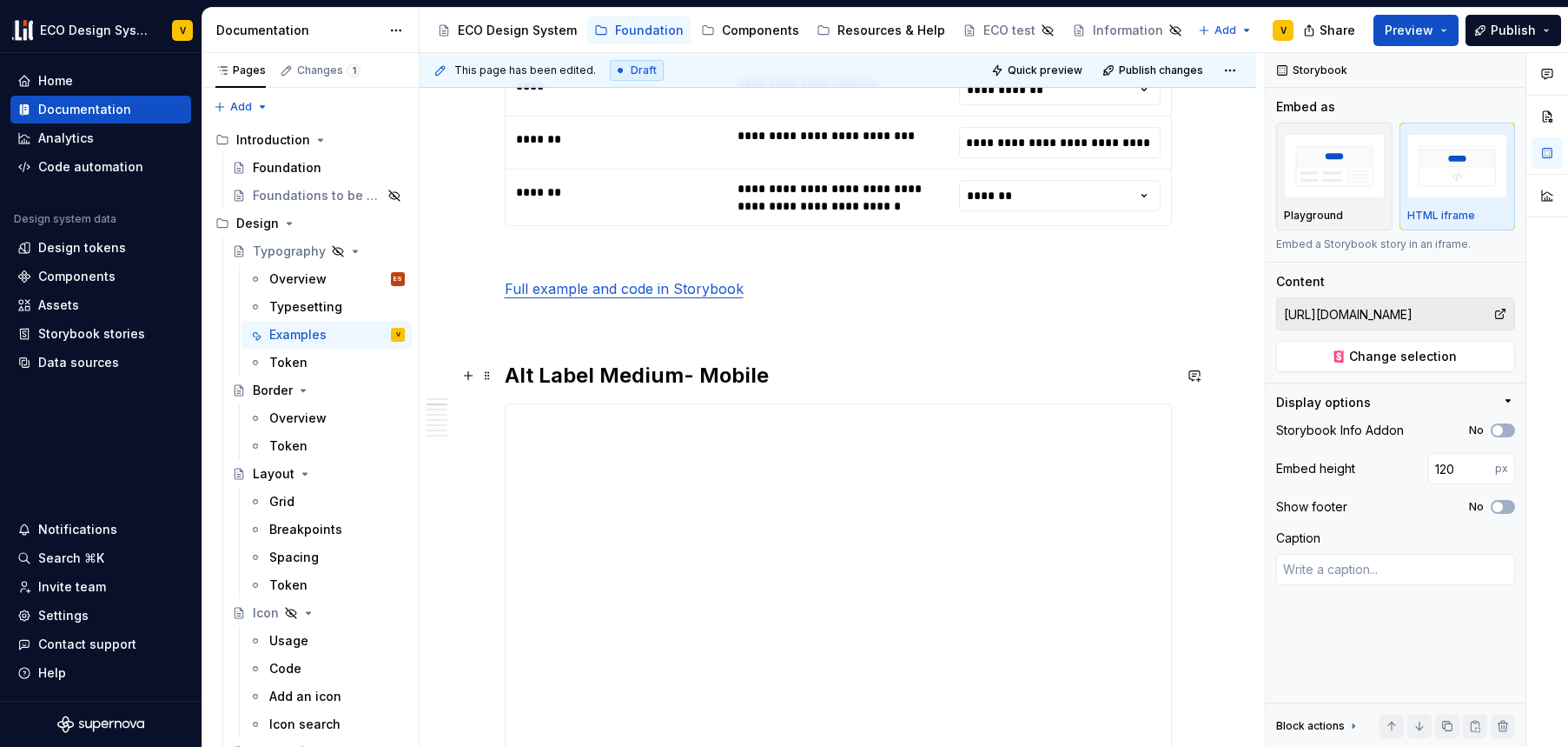
click at [632, 377] on h2 "Alt Label Medium- Mobile" at bounding box center [838, 375] width 668 height 28
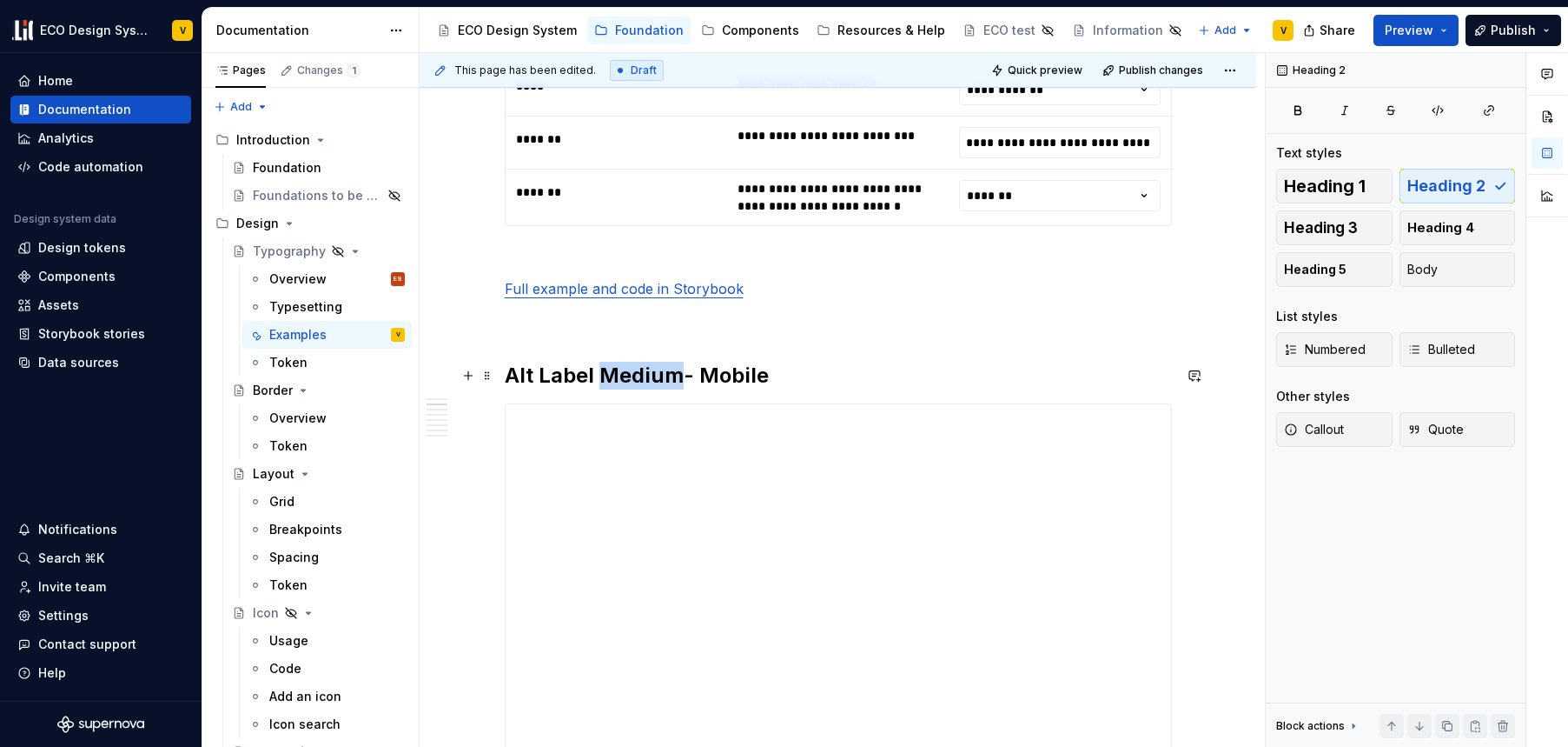
click at [633, 378] on h2 "Alt Label Medium- Mobile" at bounding box center [838, 375] width 668 height 28
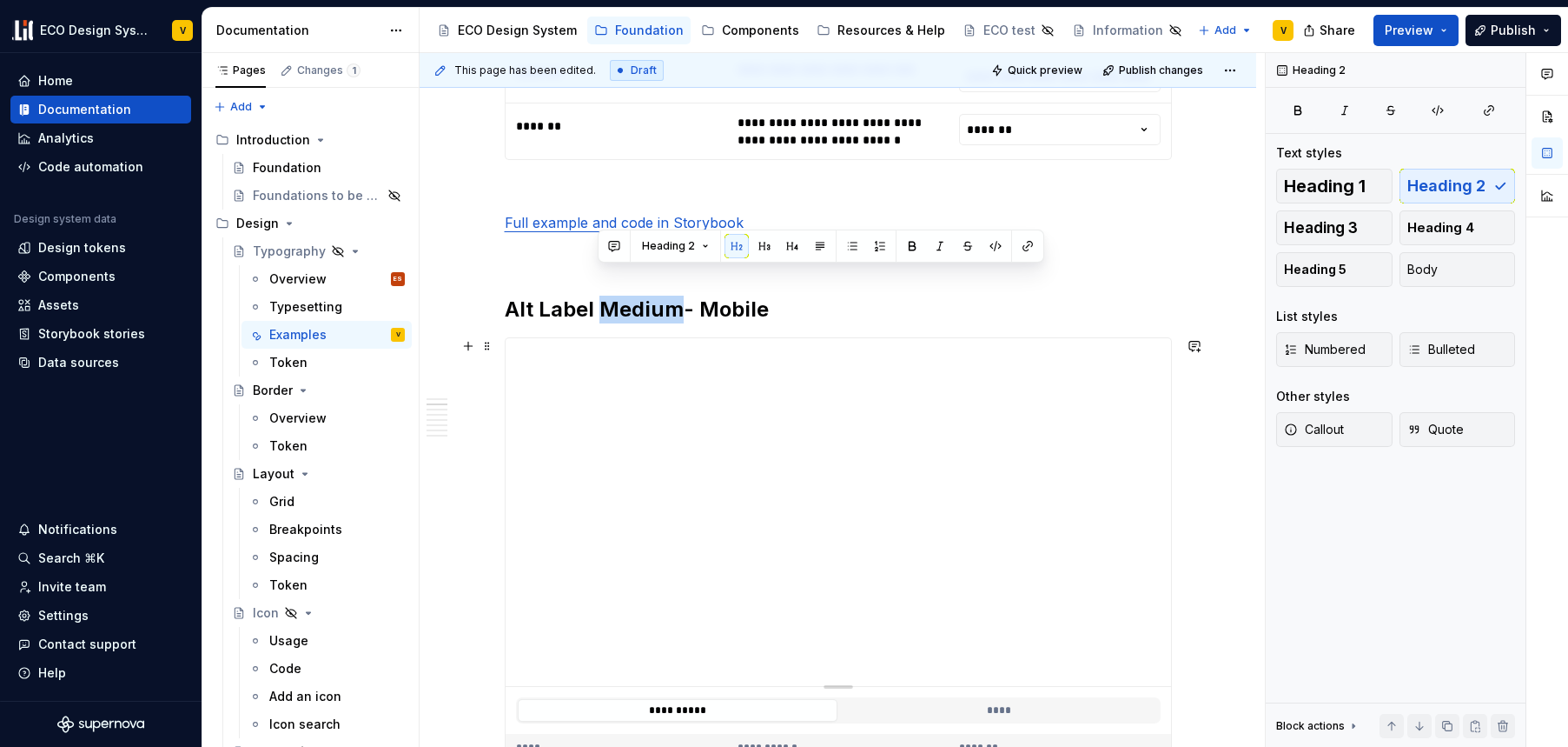
scroll to position [1139, 0]
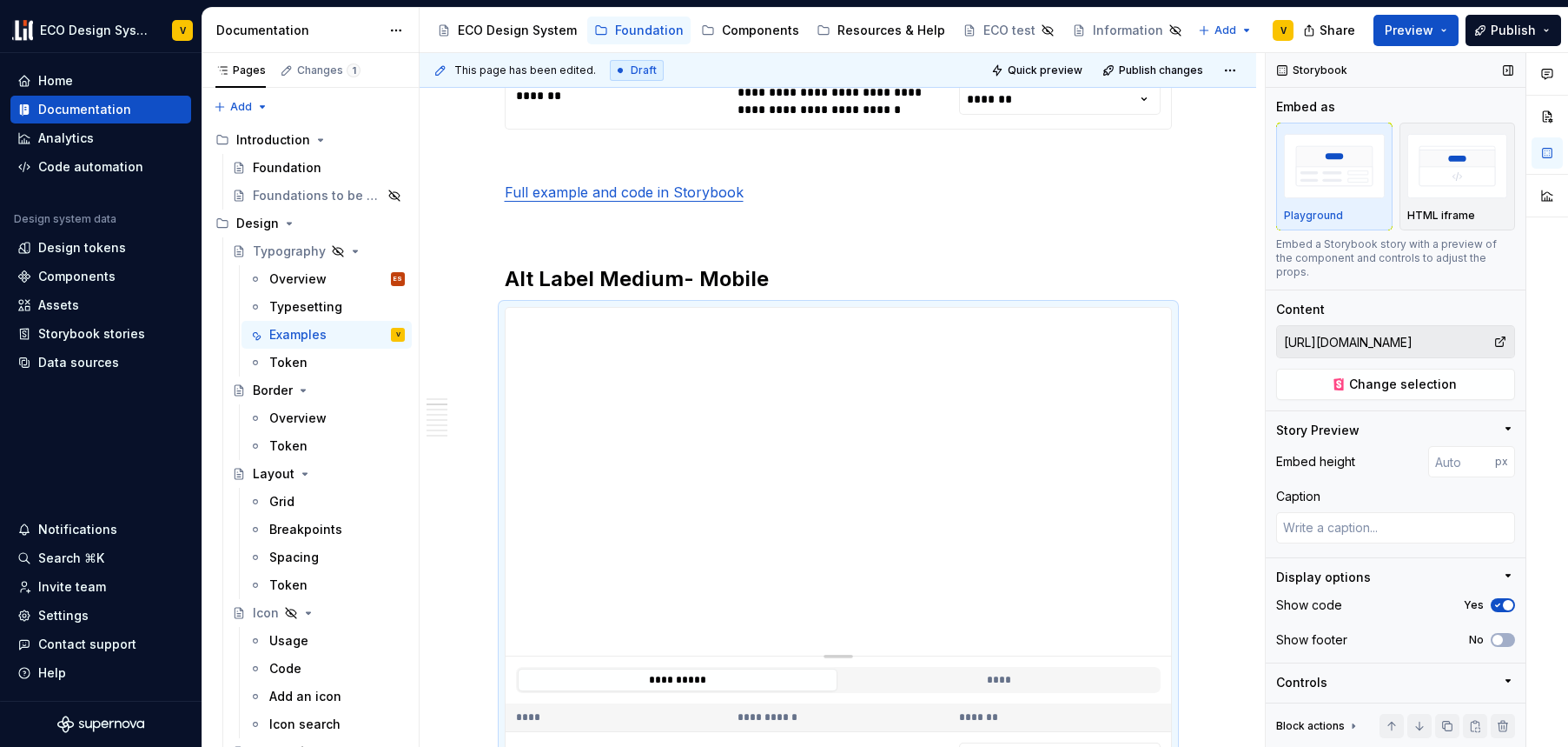
click at [1347, 337] on input "https://67b6063b450f52d85d87d37f-mbwkmdmalk.chromatic.com/?path=/story/foundati…" at bounding box center [1385, 341] width 217 height 31
click at [630, 275] on h2 "Alt Label Medium- Mobile" at bounding box center [838, 279] width 668 height 28
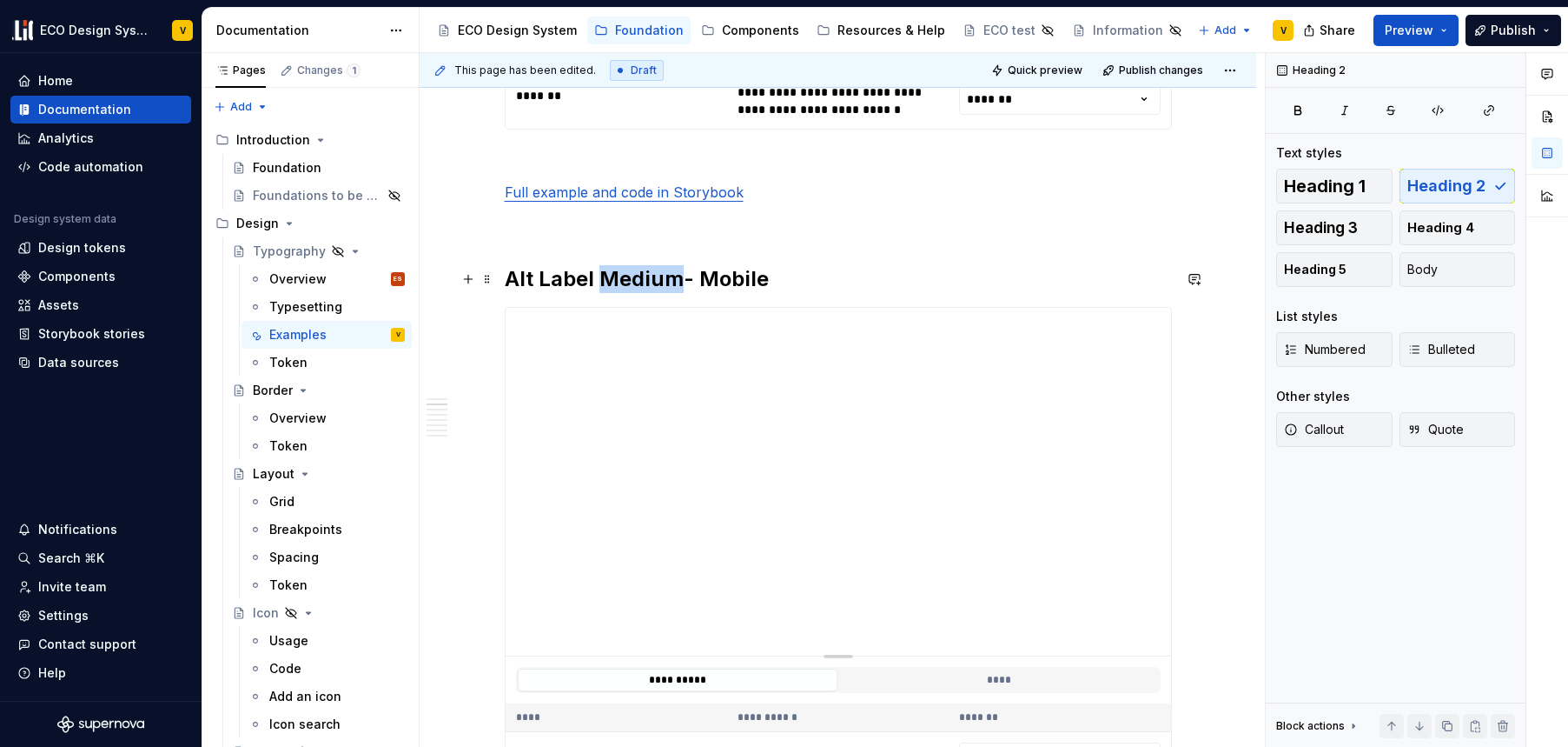
click at [630, 275] on h2 "Alt Label Medium- Mobile" at bounding box center [838, 279] width 668 height 28
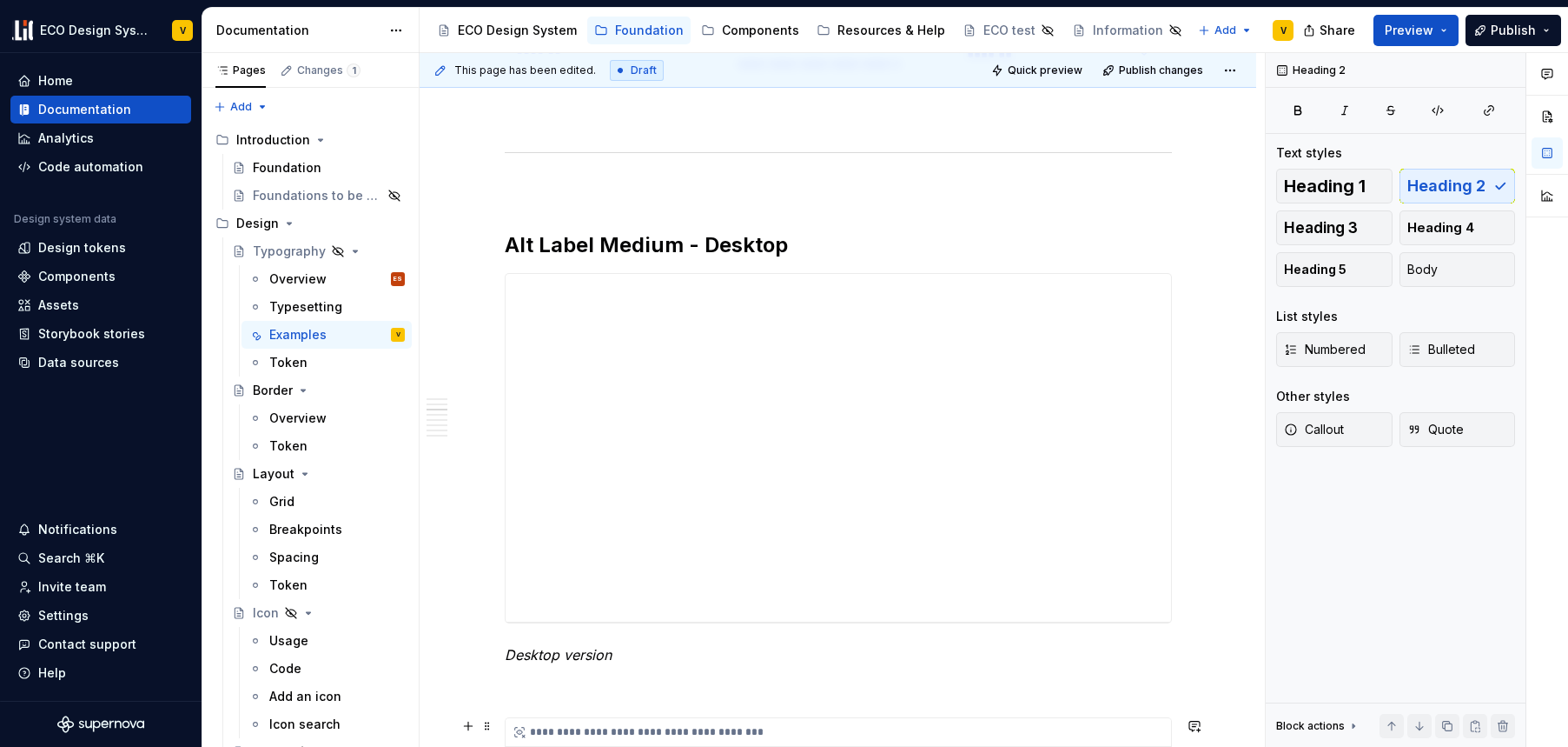
scroll to position [2339, 0]
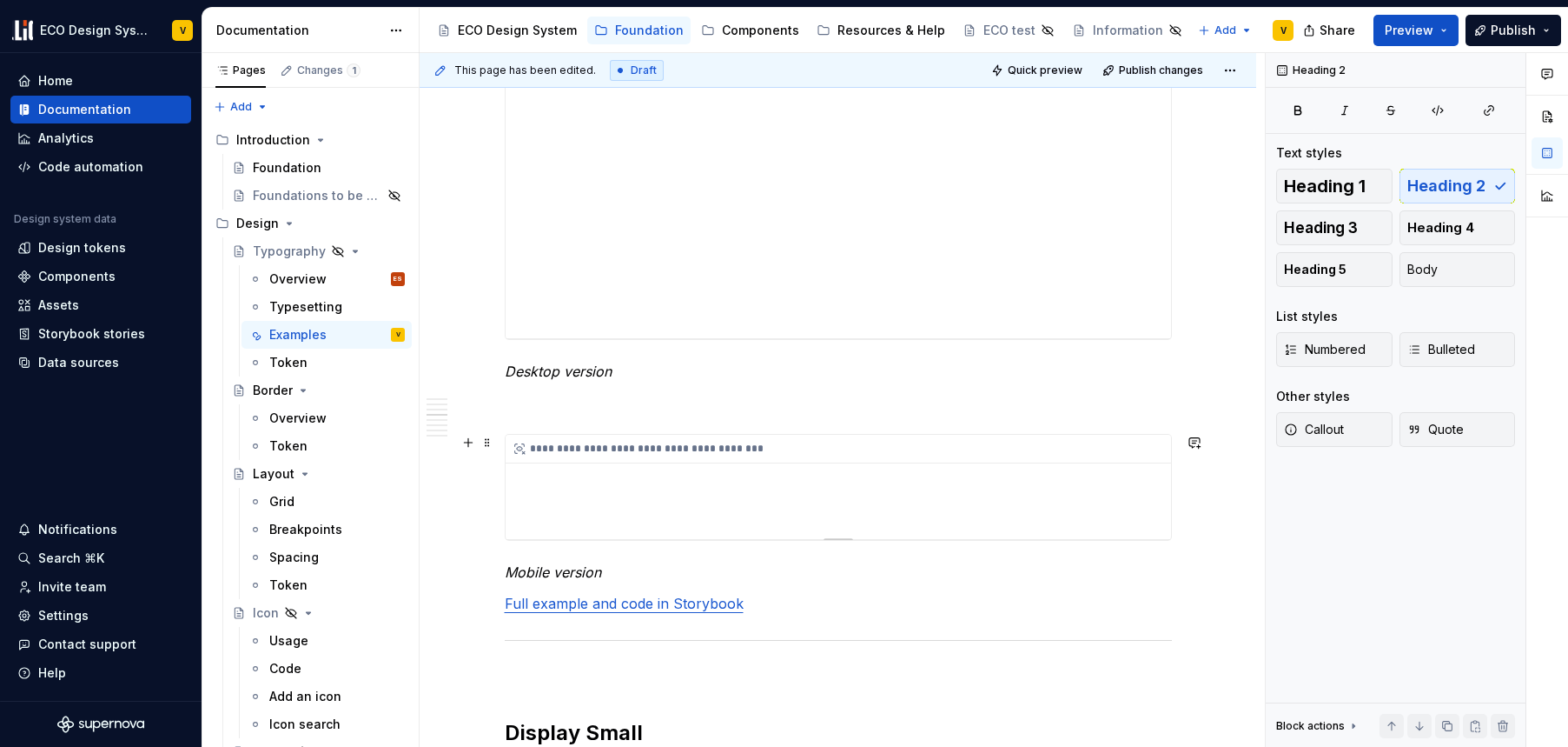
type textarea "*"
click at [770, 490] on div "**********" at bounding box center [838, 486] width 666 height 104
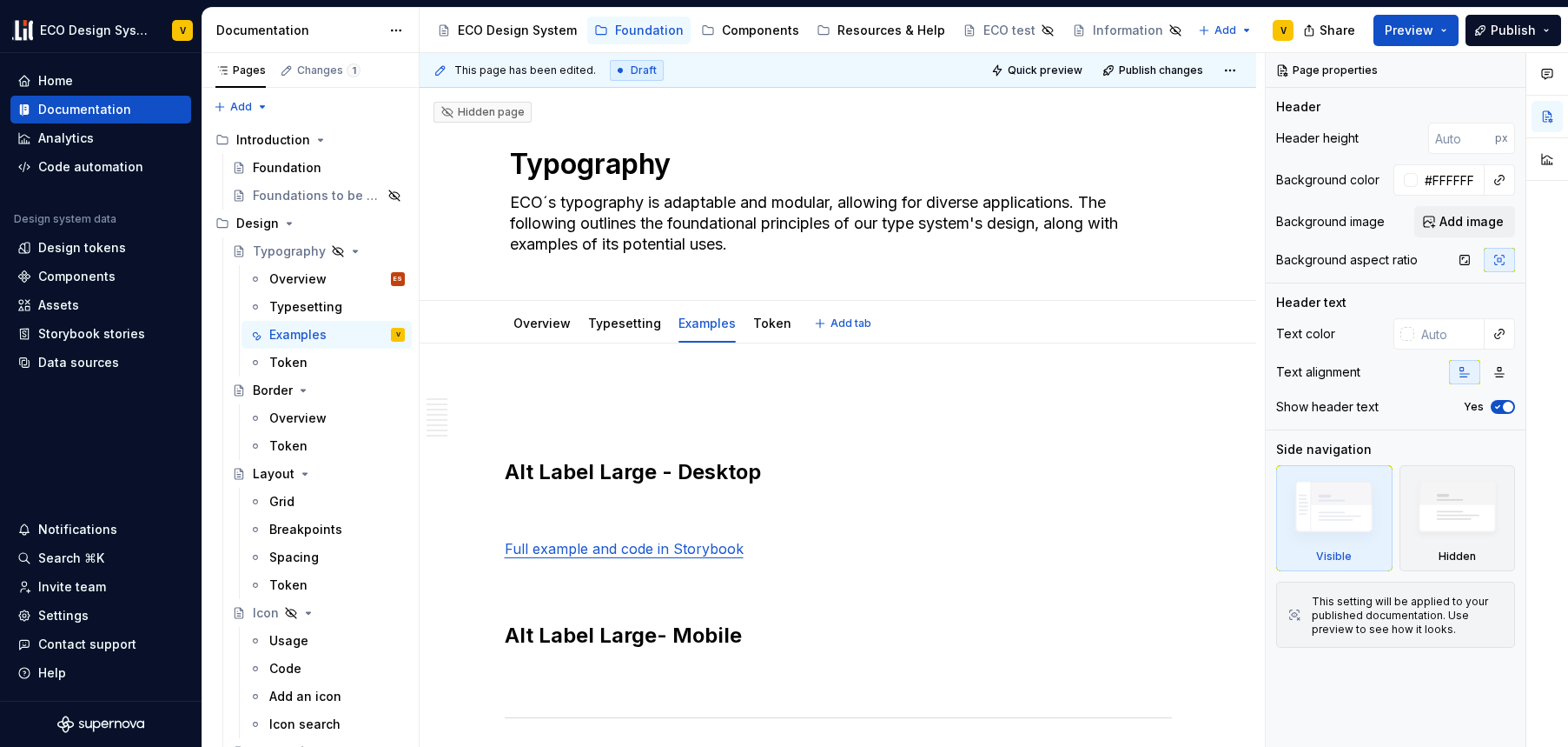
type textarea "*"
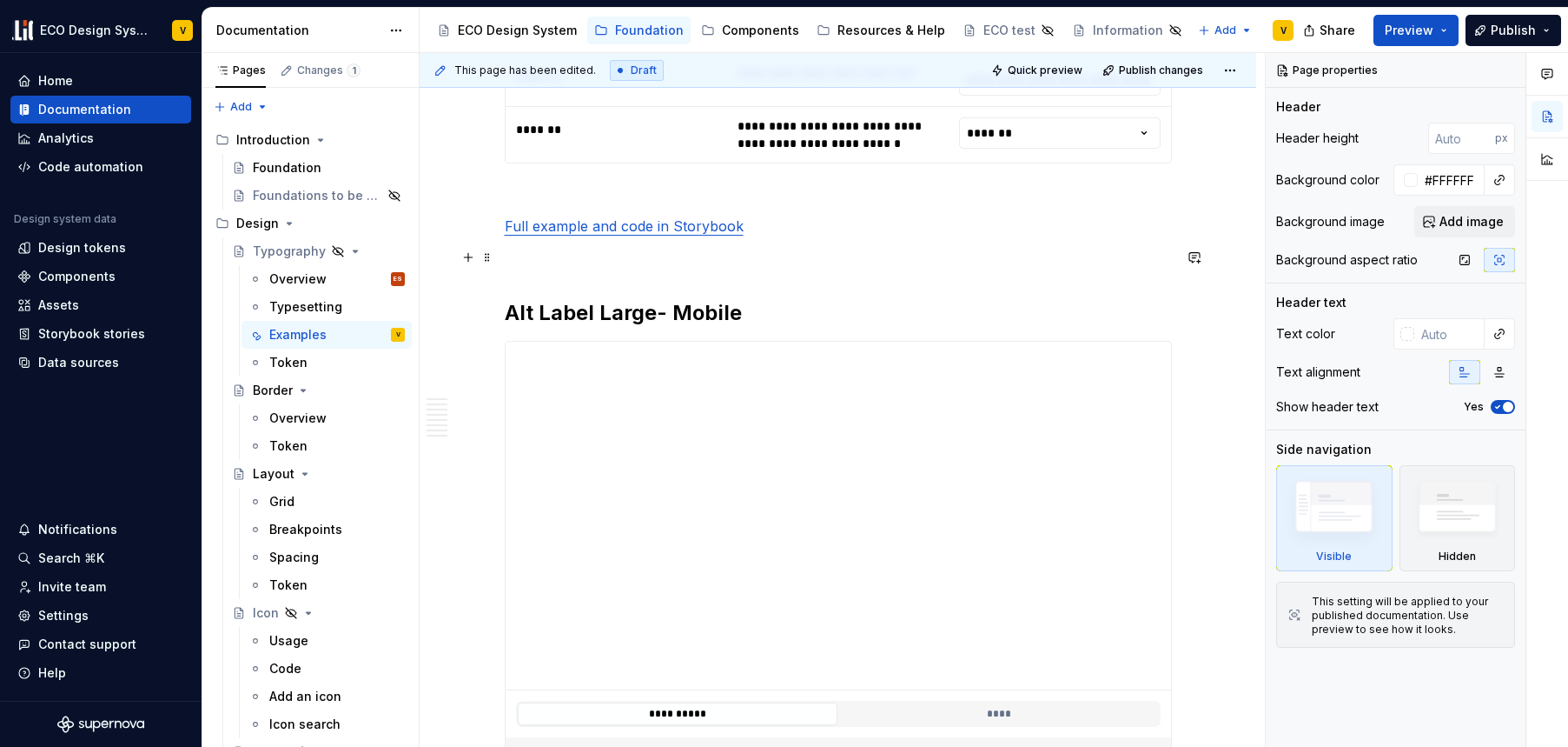
scroll to position [1258, 0]
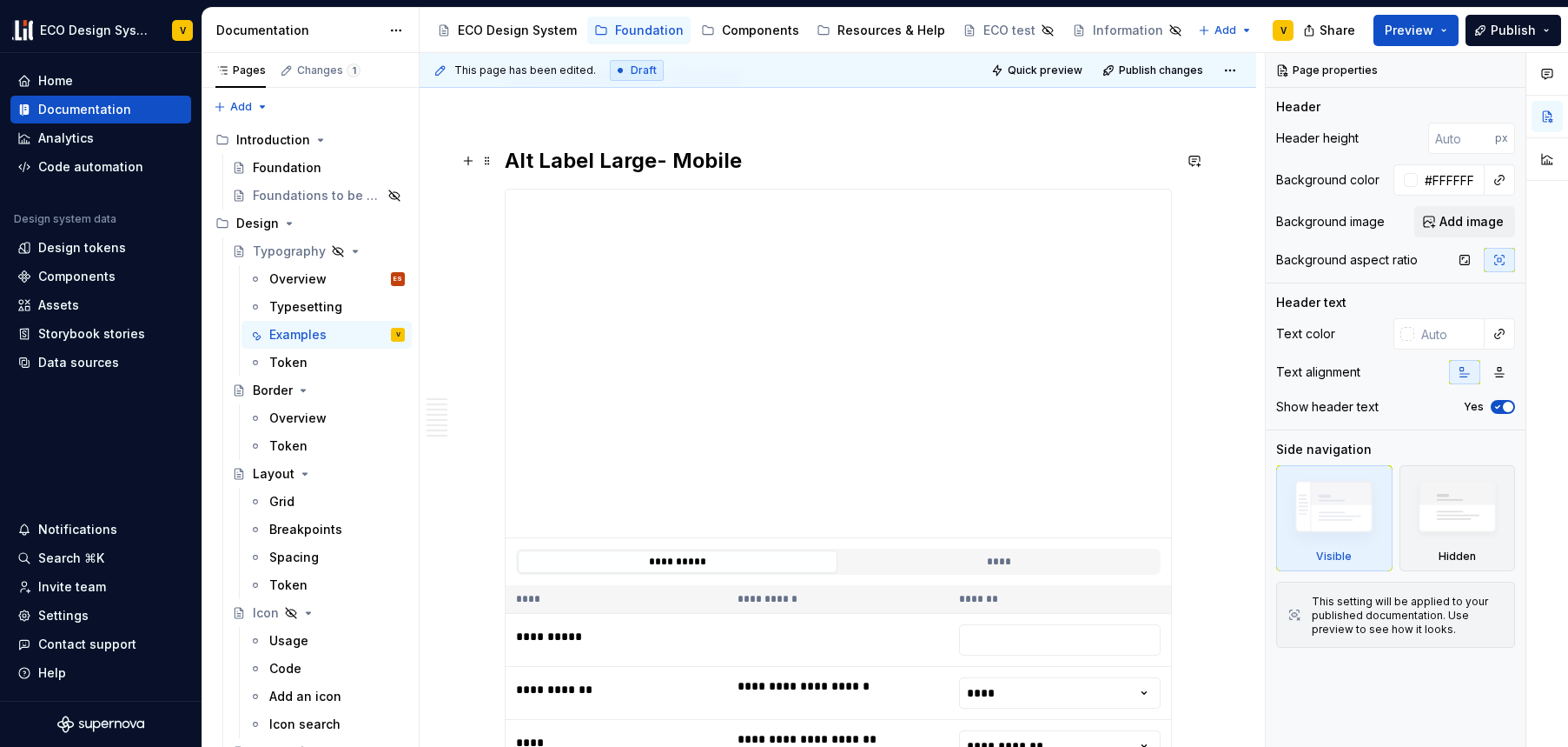
click at [655, 160] on h2 "Alt Label Large- Mobile" at bounding box center [838, 160] width 668 height 28
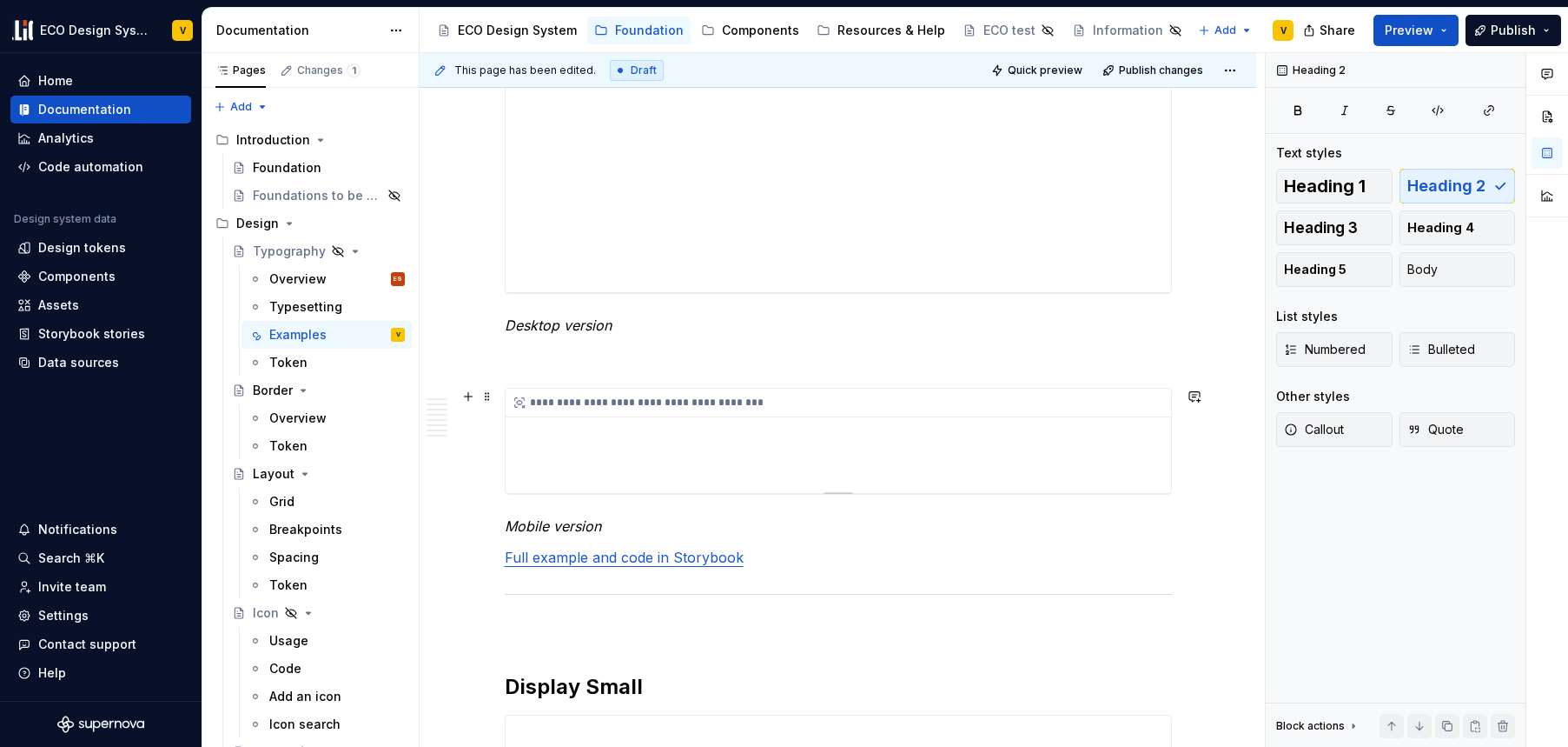
scroll to position [2462, 0]
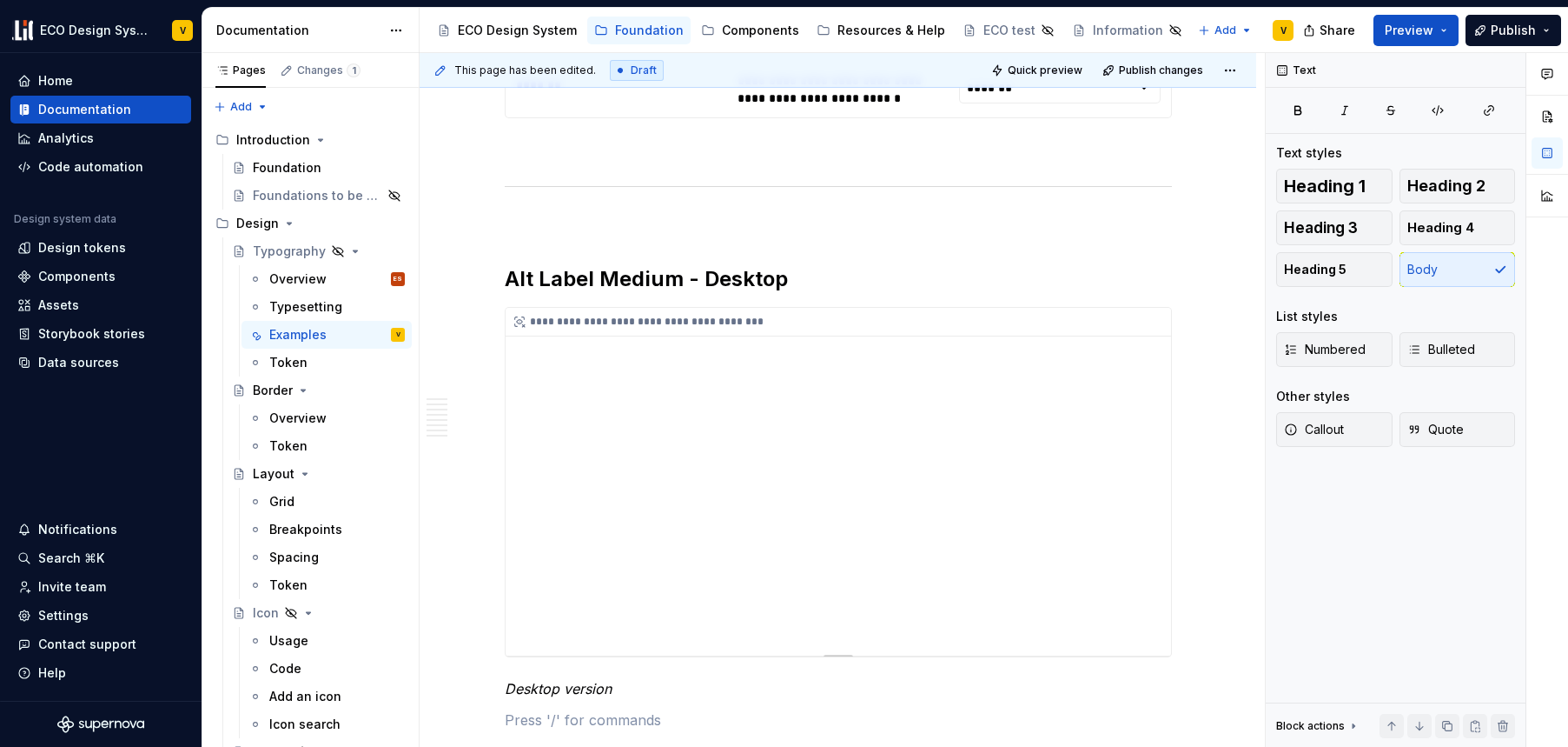
scroll to position [2046, 0]
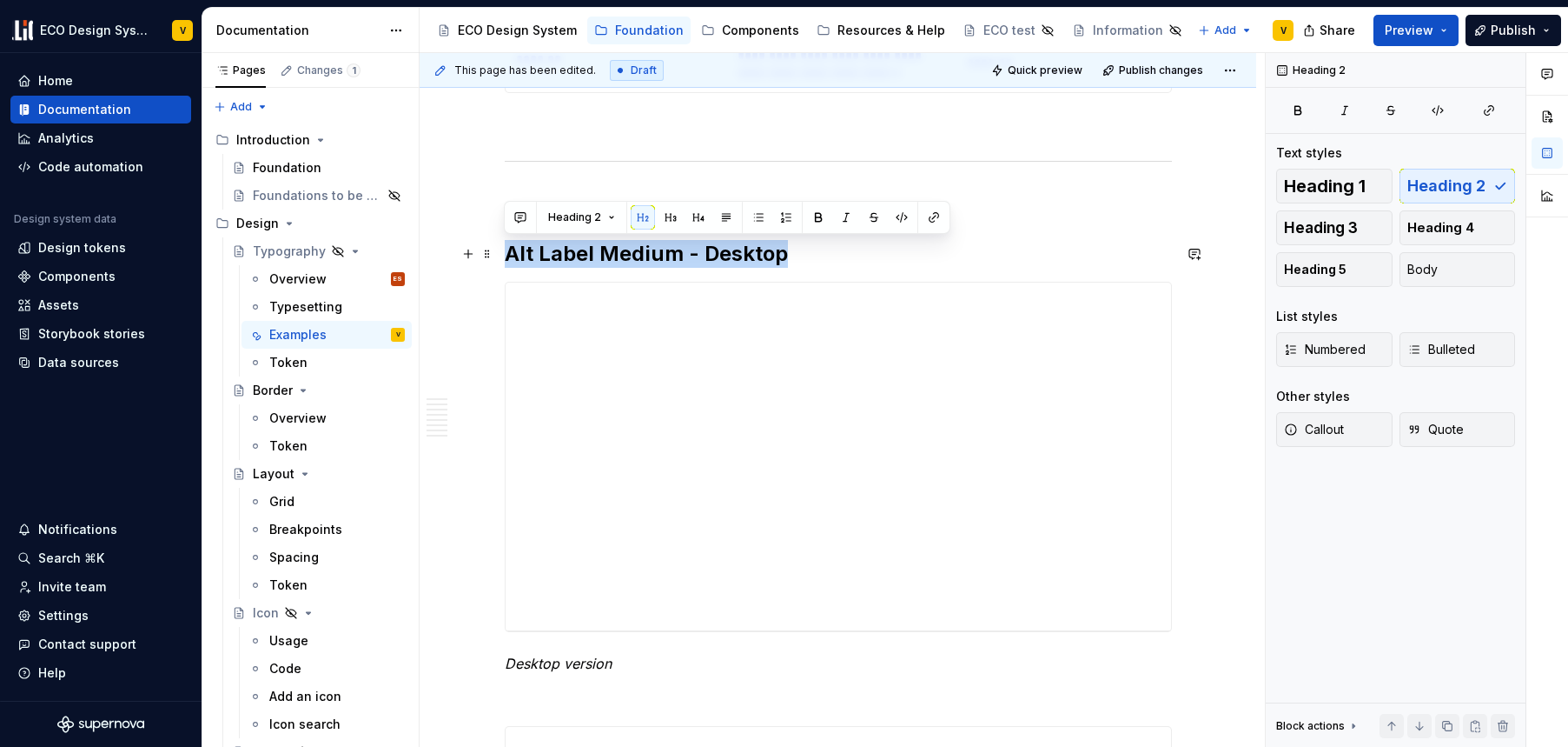
drag, startPoint x: 507, startPoint y: 253, endPoint x: 792, endPoint y: 253, distance: 285.0
click at [792, 253] on h2 "Alt Label Medium - Desktop" at bounding box center [838, 254] width 668 height 28
copy h2 "Alt Label Medium - Desktop"
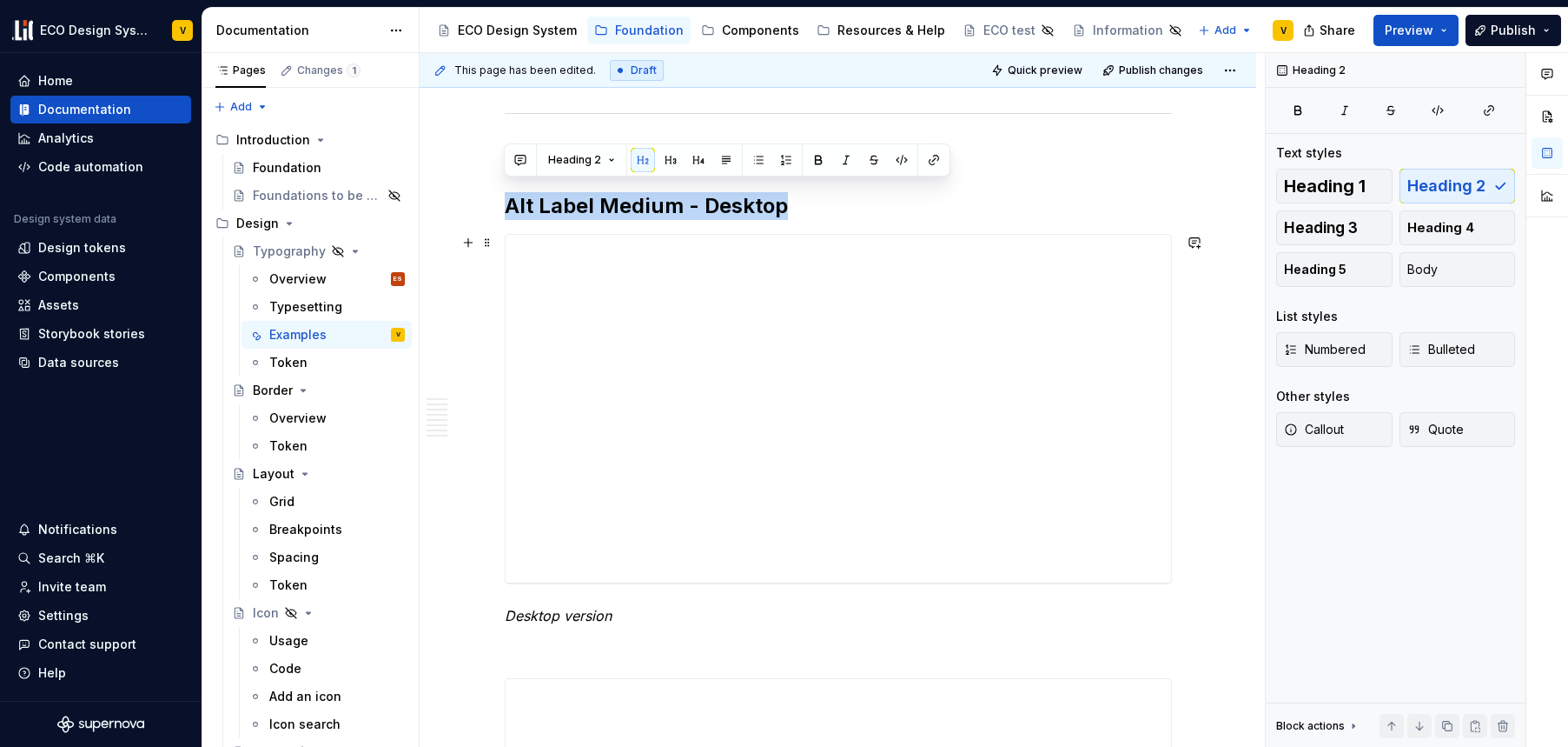
scroll to position [2211, 0]
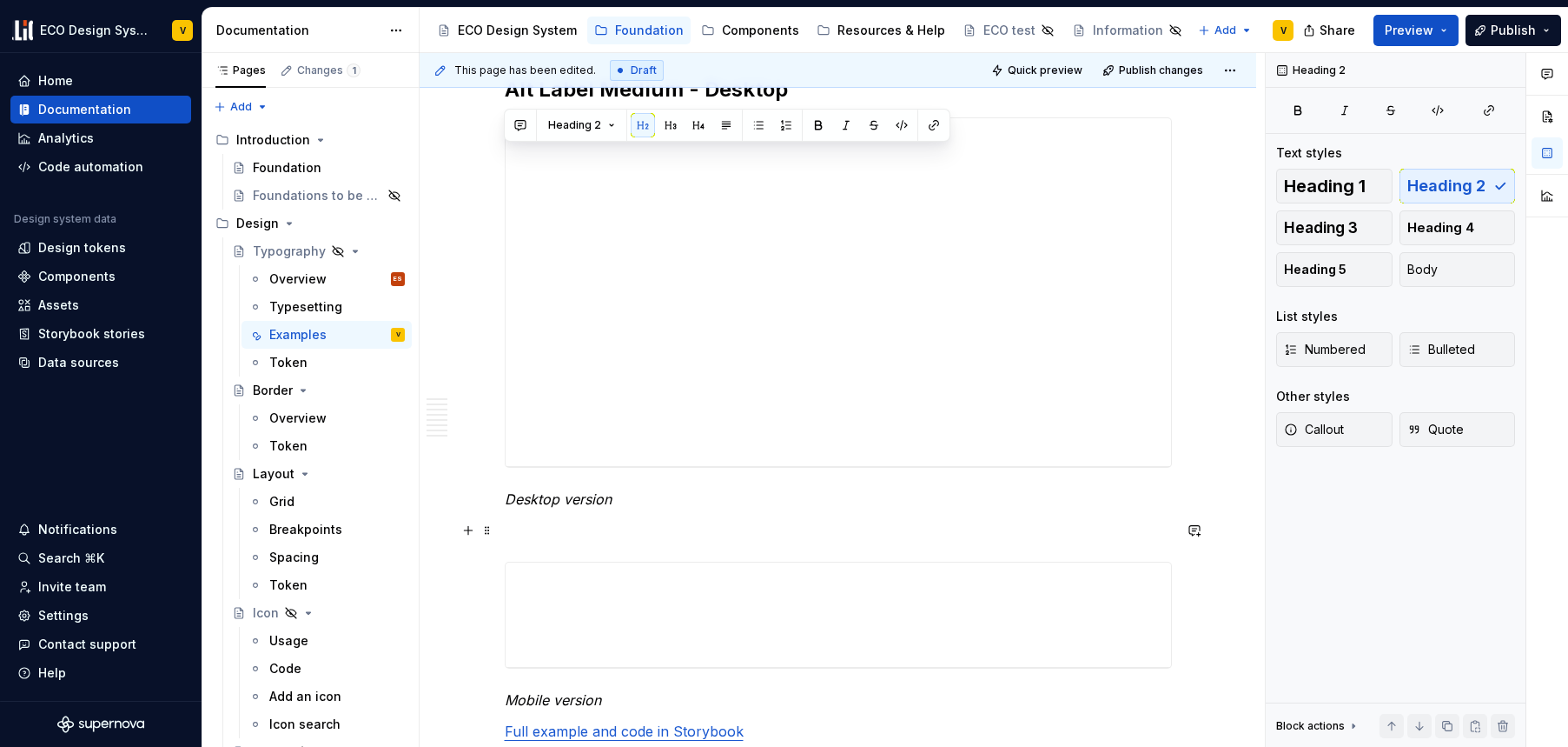
click at [537, 538] on p at bounding box center [838, 530] width 668 height 20
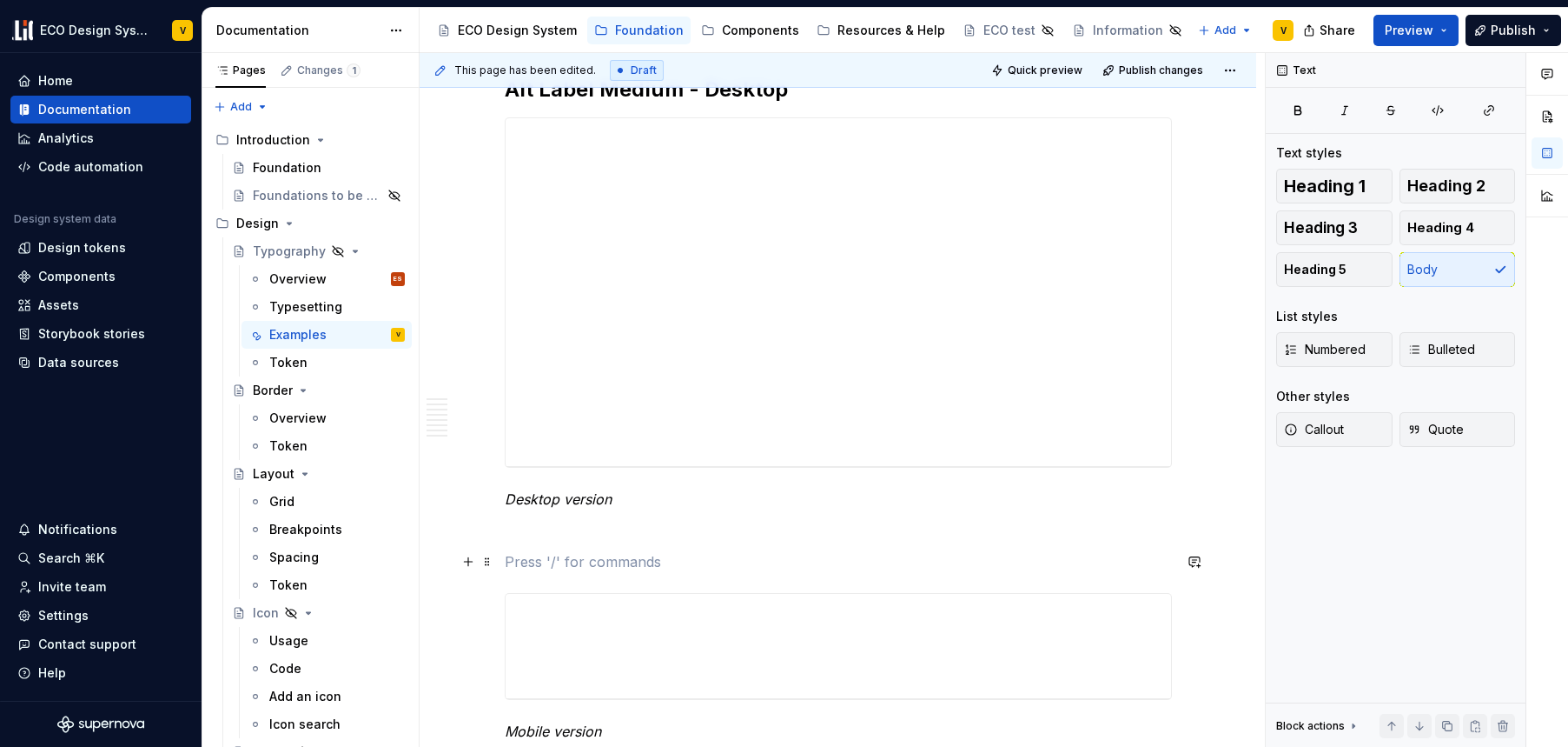
click at [533, 557] on p at bounding box center [838, 561] width 668 height 20
click at [576, 559] on p "Alt Label Medium - Desktop" at bounding box center [838, 561] width 668 height 20
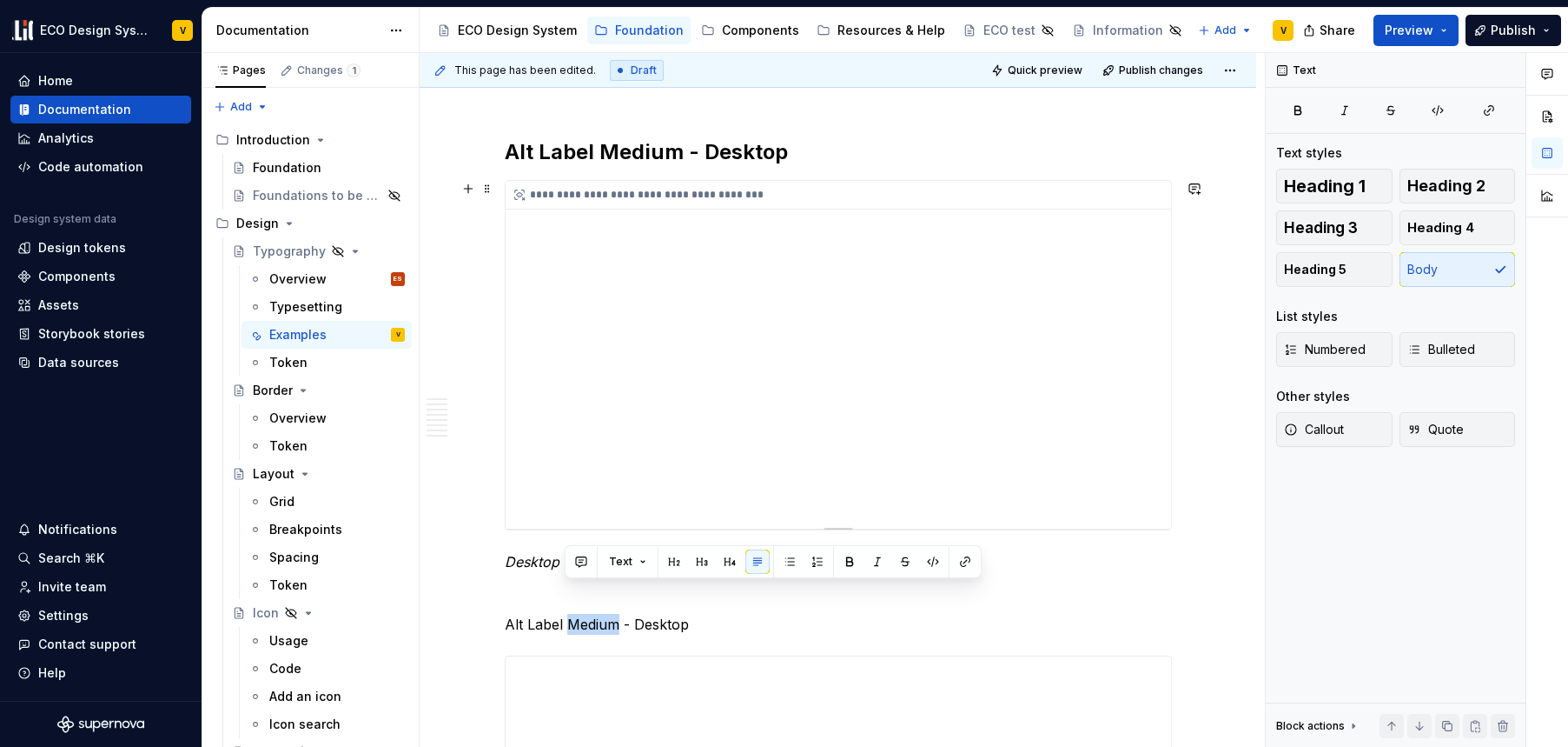
scroll to position [2218, 0]
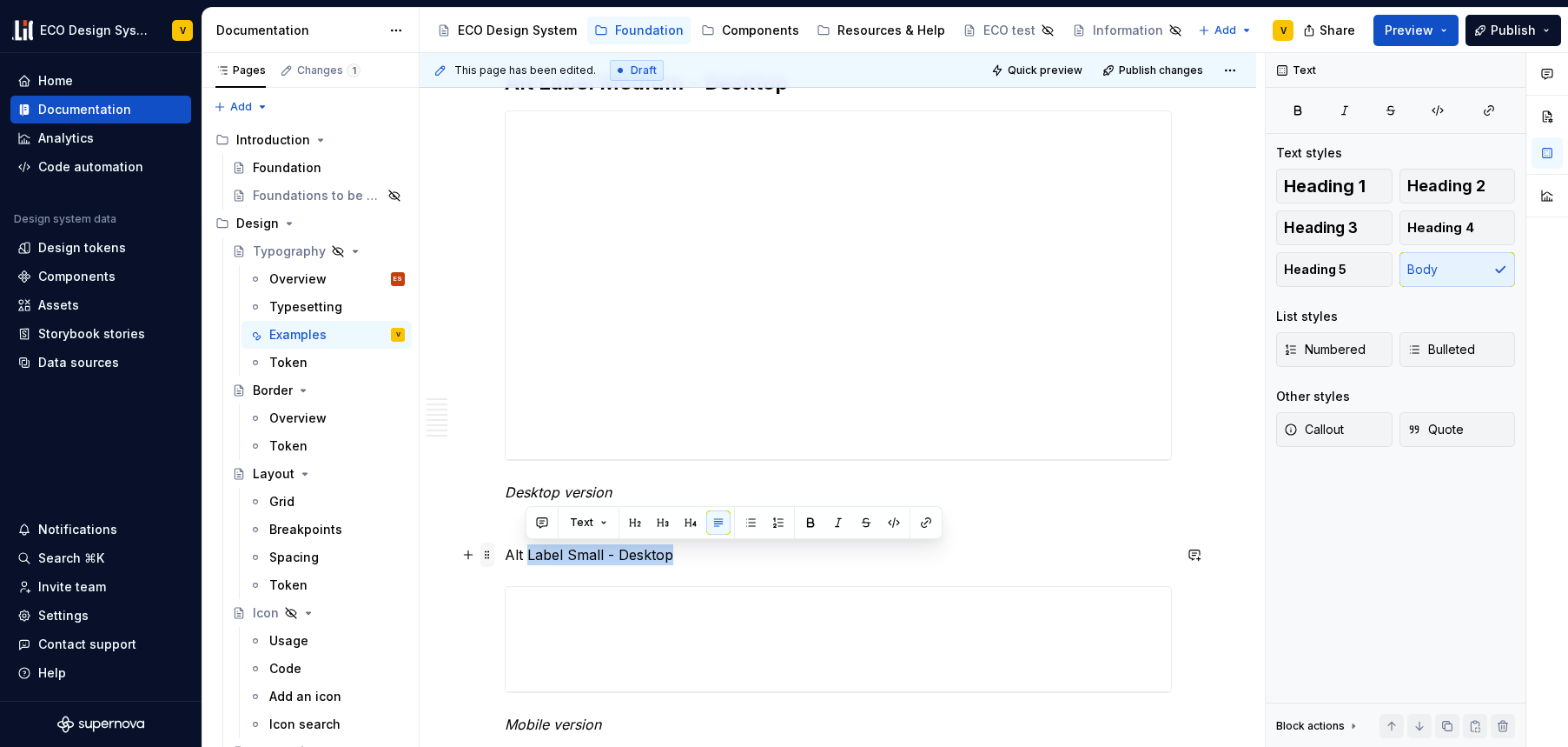
drag, startPoint x: 685, startPoint y: 552, endPoint x: 490, endPoint y: 553, distance: 195.0
click at [516, 553] on p "Alt Label Small - Desktop" at bounding box center [838, 554] width 668 height 20
drag, startPoint x: 667, startPoint y: 550, endPoint x: 504, endPoint y: 559, distance: 163.2
click at [505, 559] on p "Alt Label Small - Desktop" at bounding box center [838, 554] width 668 height 20
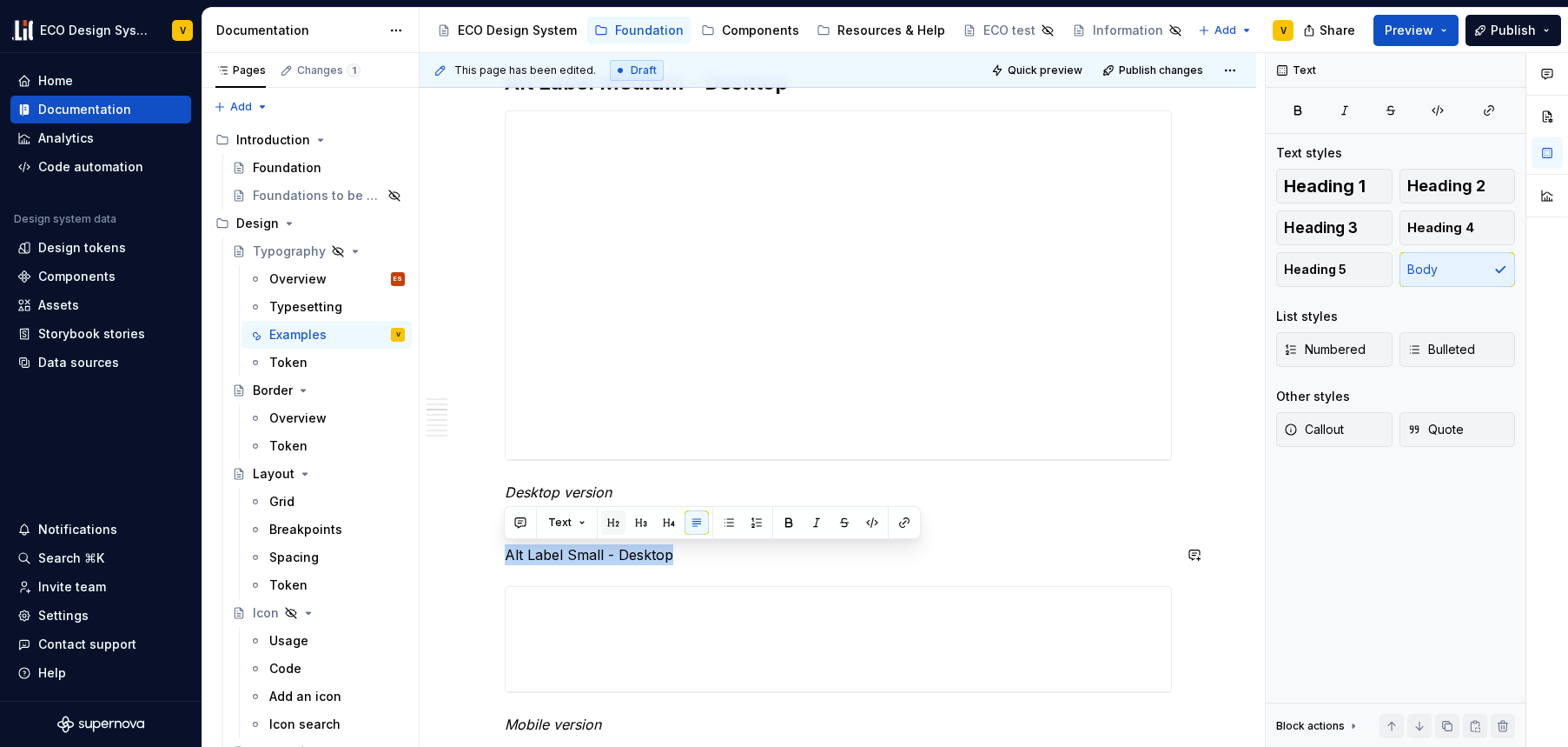
click at [616, 522] on button "button" at bounding box center [613, 522] width 24 height 24
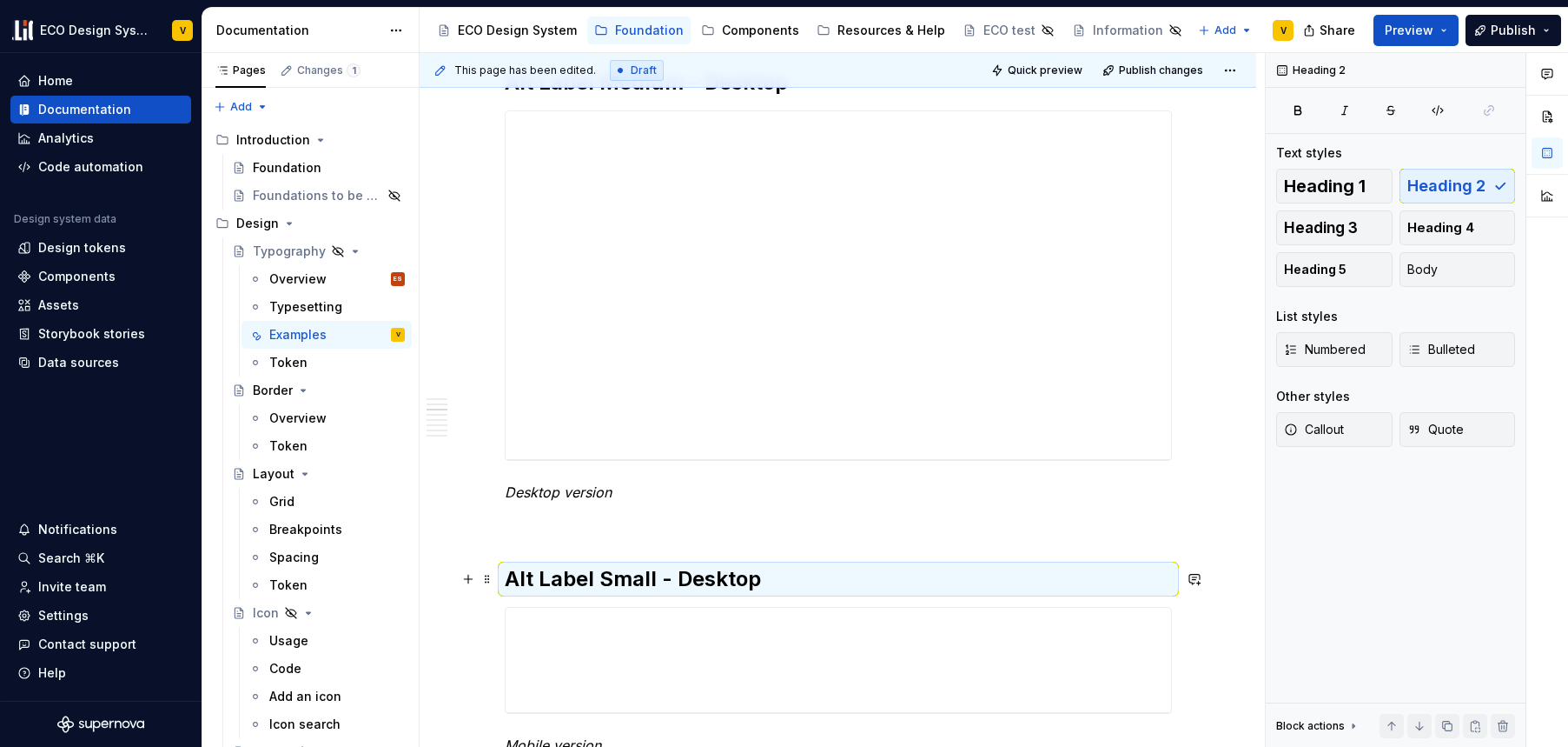
click at [781, 579] on h2 "Alt Label Small - Desktop" at bounding box center [838, 579] width 668 height 28
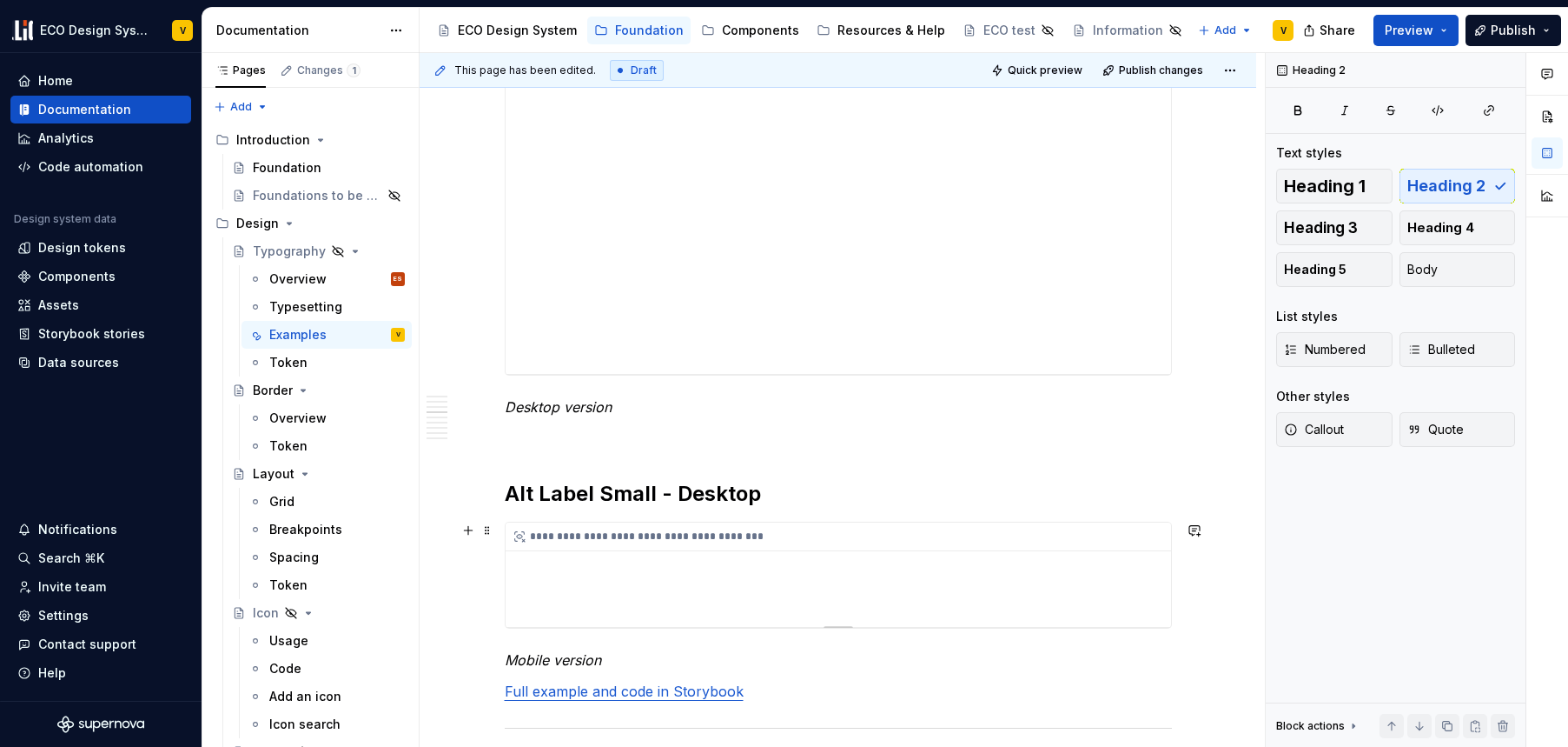
scroll to position [2317, 0]
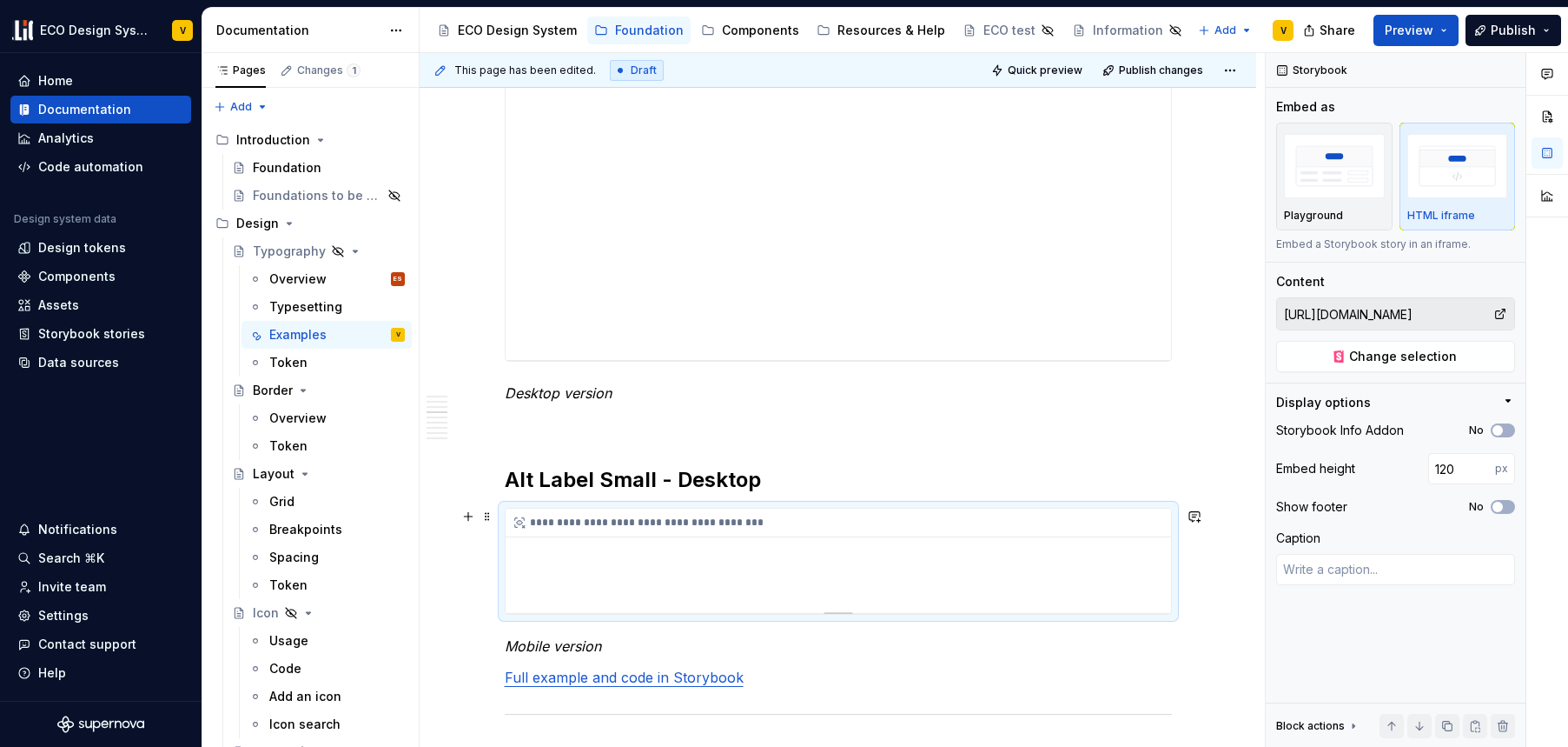
click at [837, 555] on div "**********" at bounding box center [838, 560] width 666 height 104
click at [1401, 363] on span "Change selection" at bounding box center [1403, 357] width 108 height 18
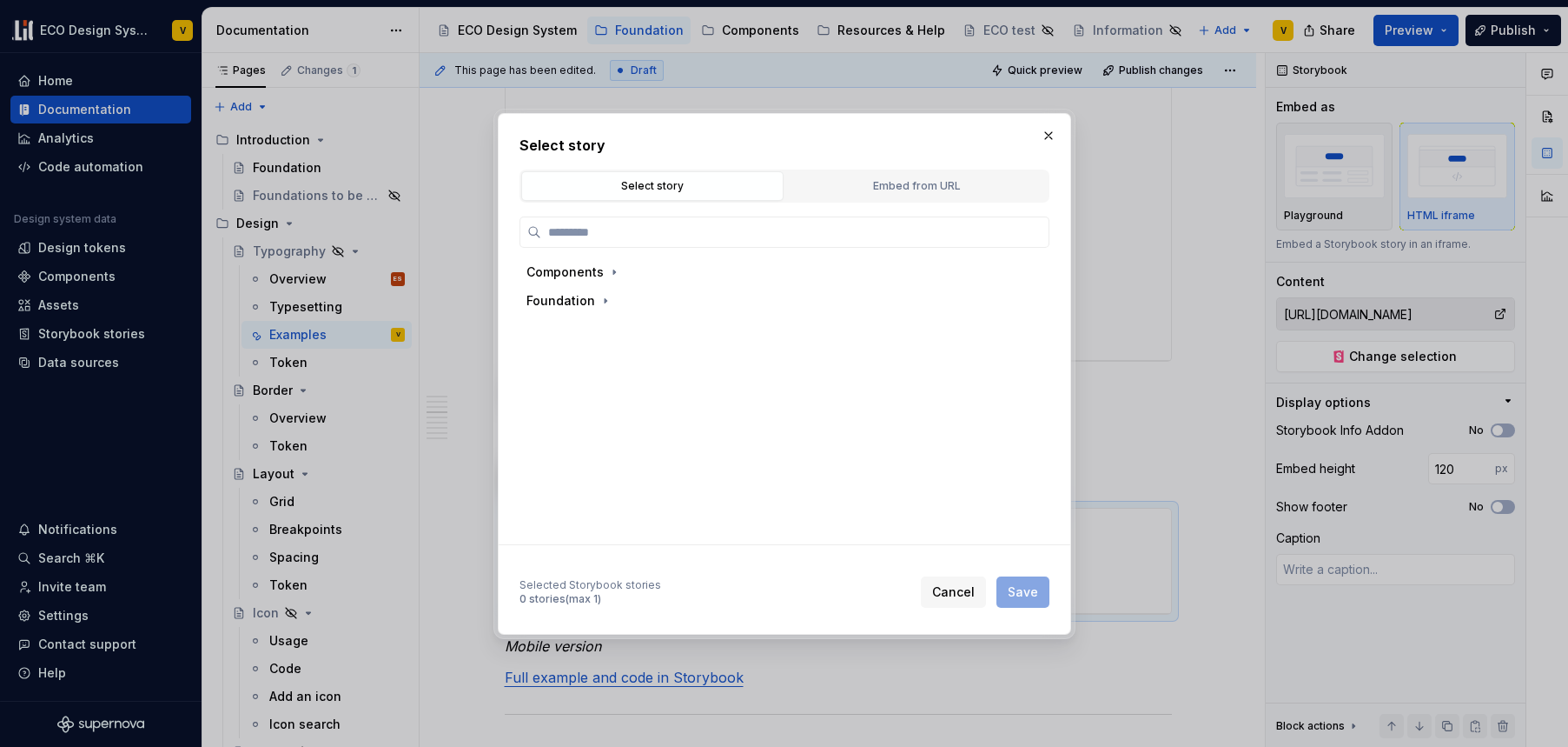
type textarea "*"
click at [902, 191] on div "Embed from URL" at bounding box center [916, 186] width 250 height 18
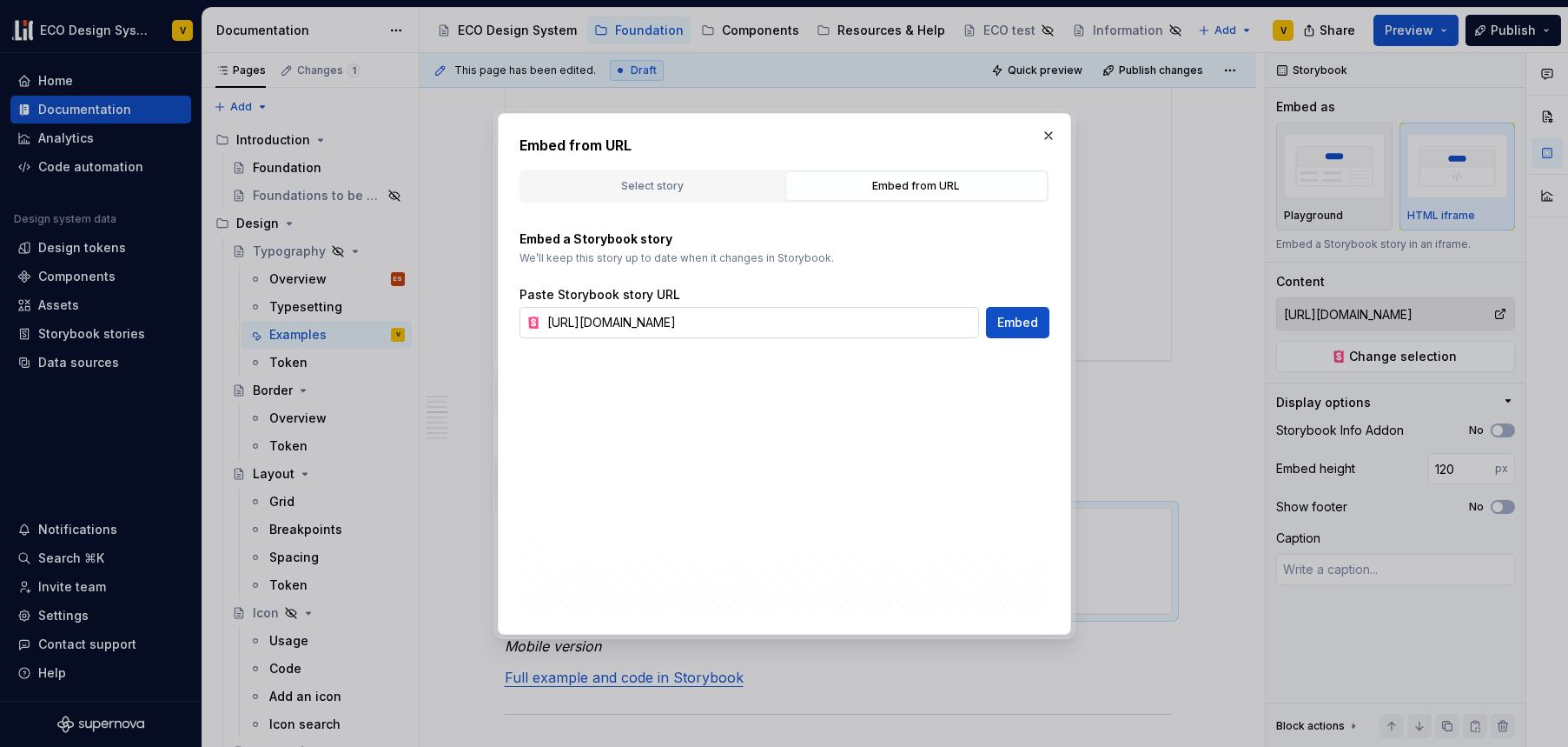
click at [842, 323] on input "[URL][DOMAIN_NAME]" at bounding box center [759, 323] width 438 height 31
paste input "?path=/story/foundation-typography-components-alt-label--alt-label-small&args=v…"
type input "[URL][DOMAIN_NAME]"
click at [1019, 326] on span "Embed" at bounding box center [1018, 323] width 41 height 18
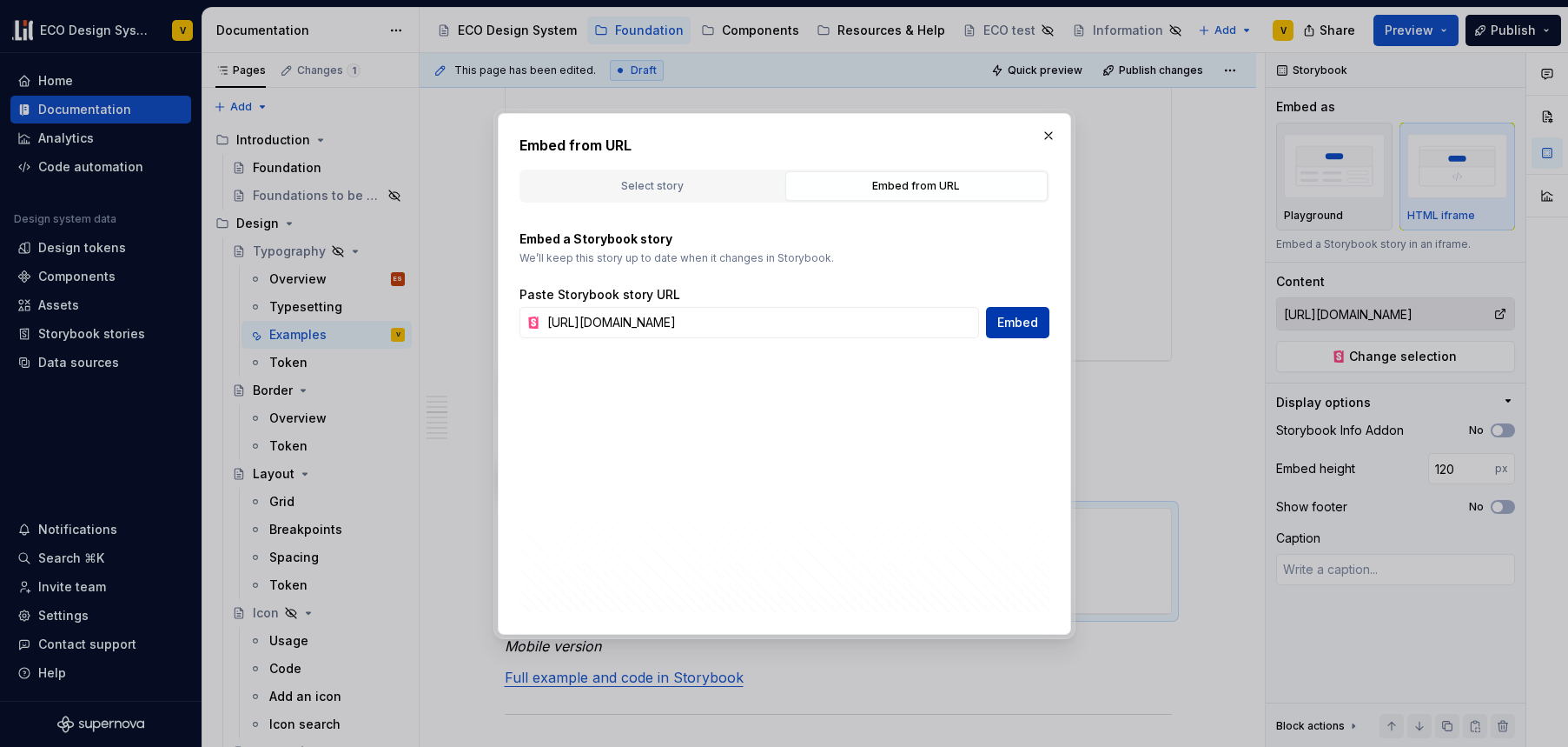
type textarea "*"
type input "[URL][DOMAIN_NAME]"
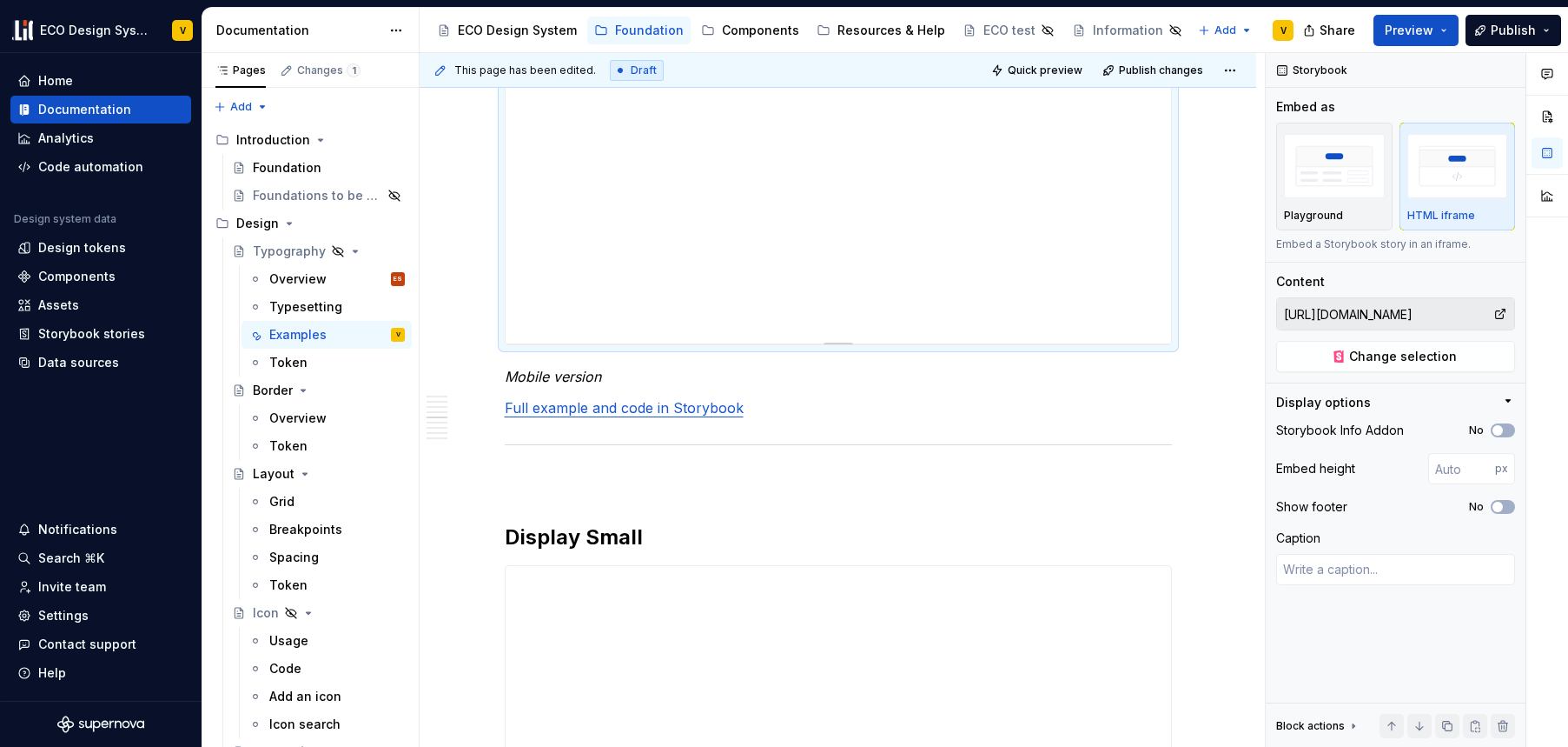
scroll to position [2935, 0]
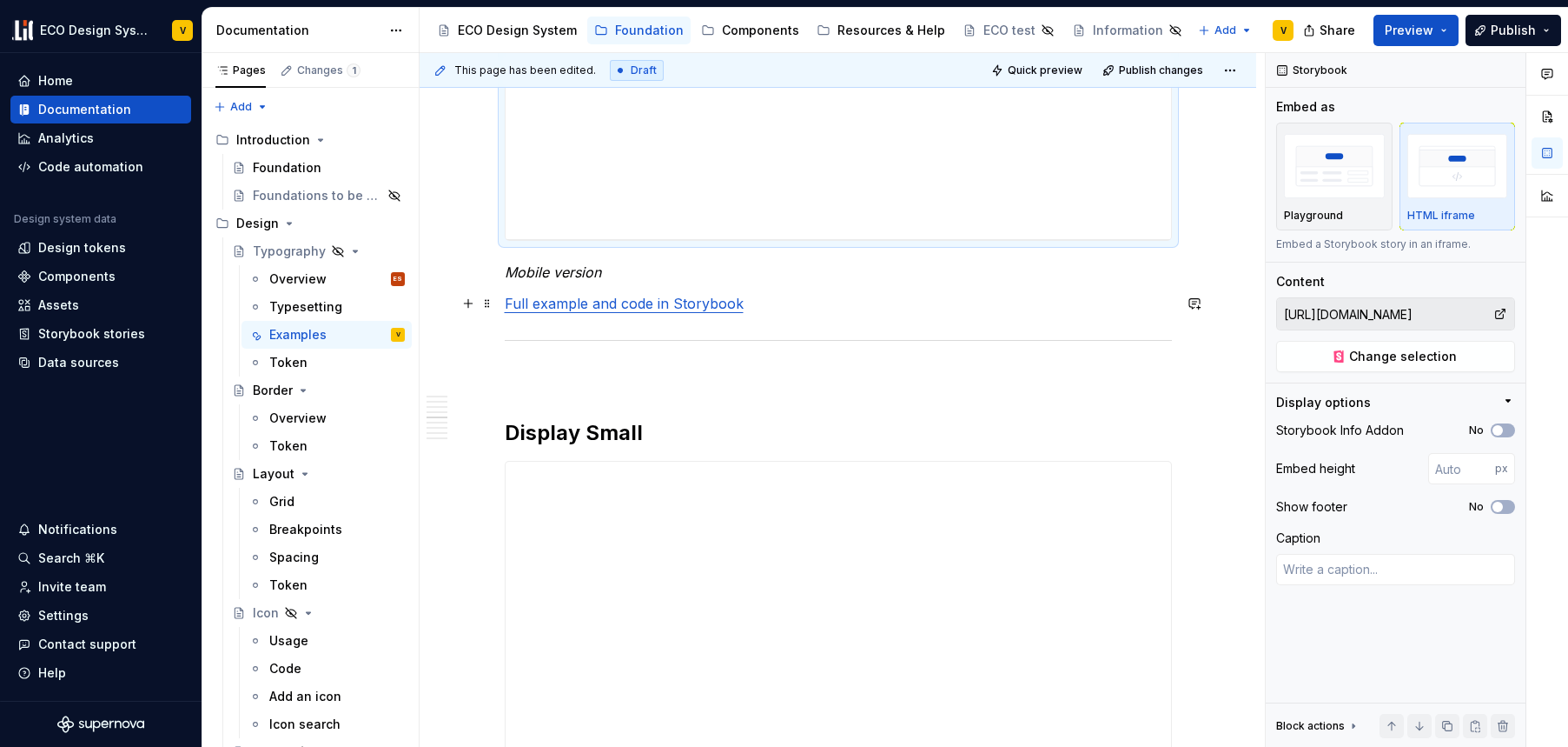
click at [829, 310] on p "Full example and code in Storybook" at bounding box center [838, 302] width 668 height 20
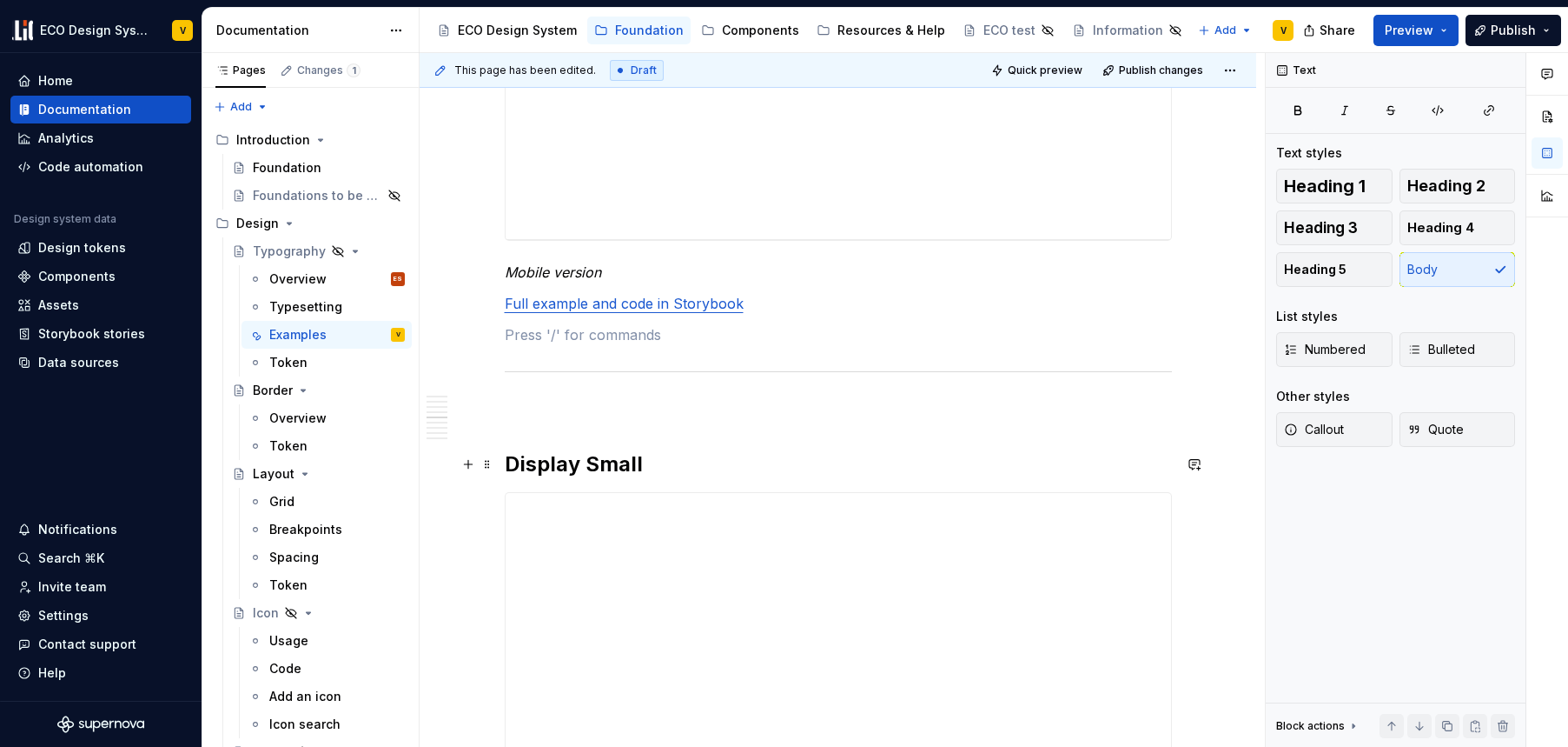
click at [601, 464] on h2 "Display Small" at bounding box center [838, 464] width 668 height 28
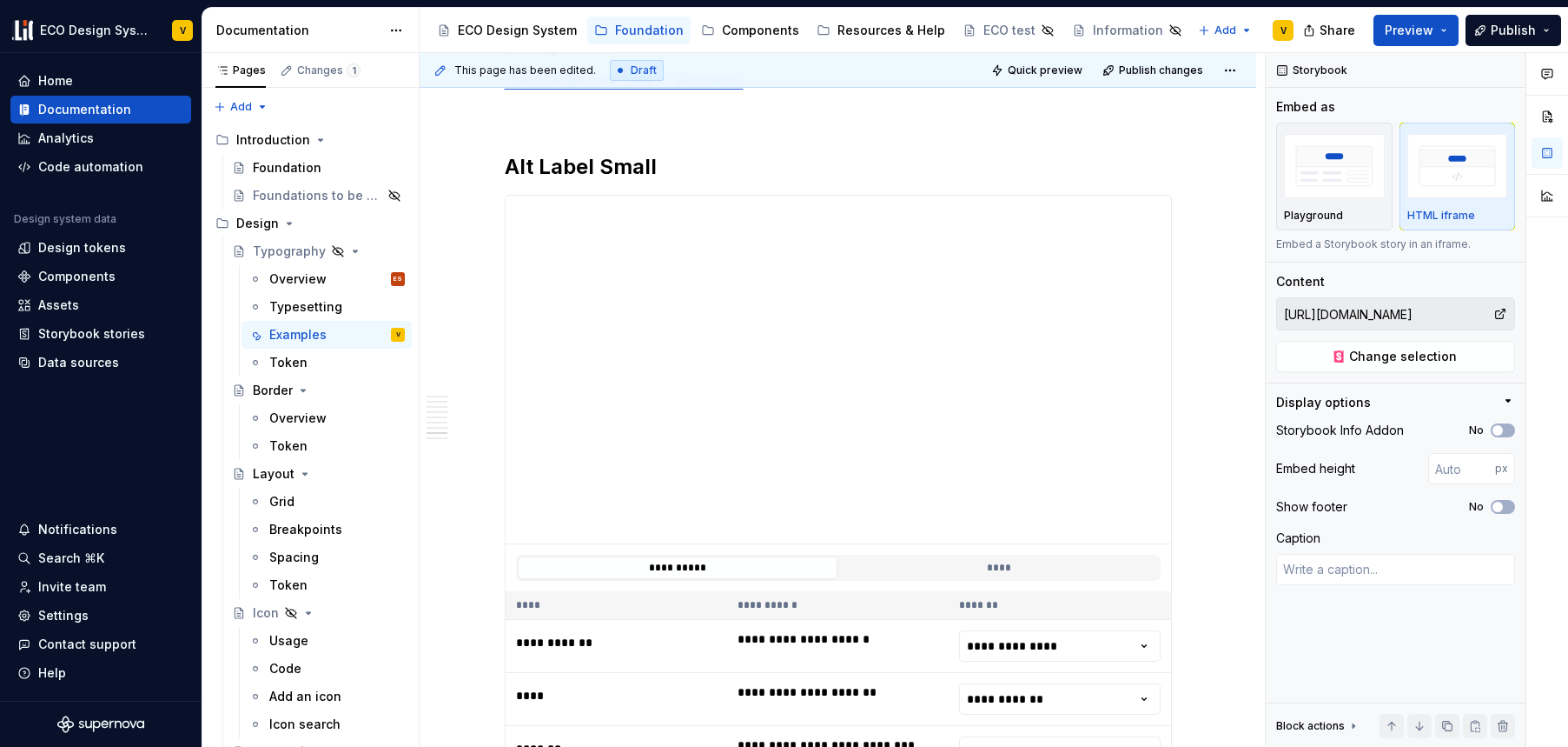
scroll to position [5423, 0]
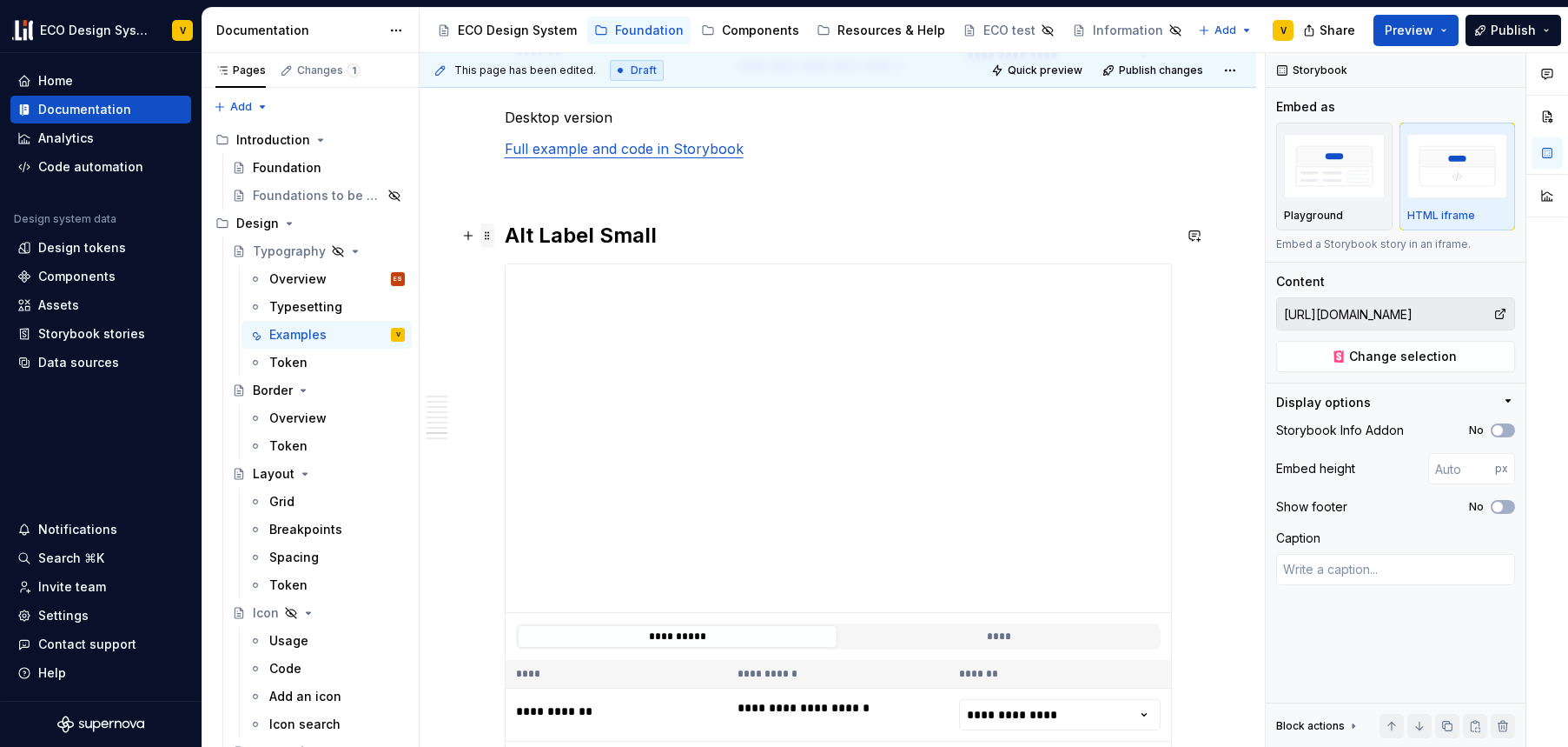
click at [486, 234] on span at bounding box center [487, 235] width 14 height 24
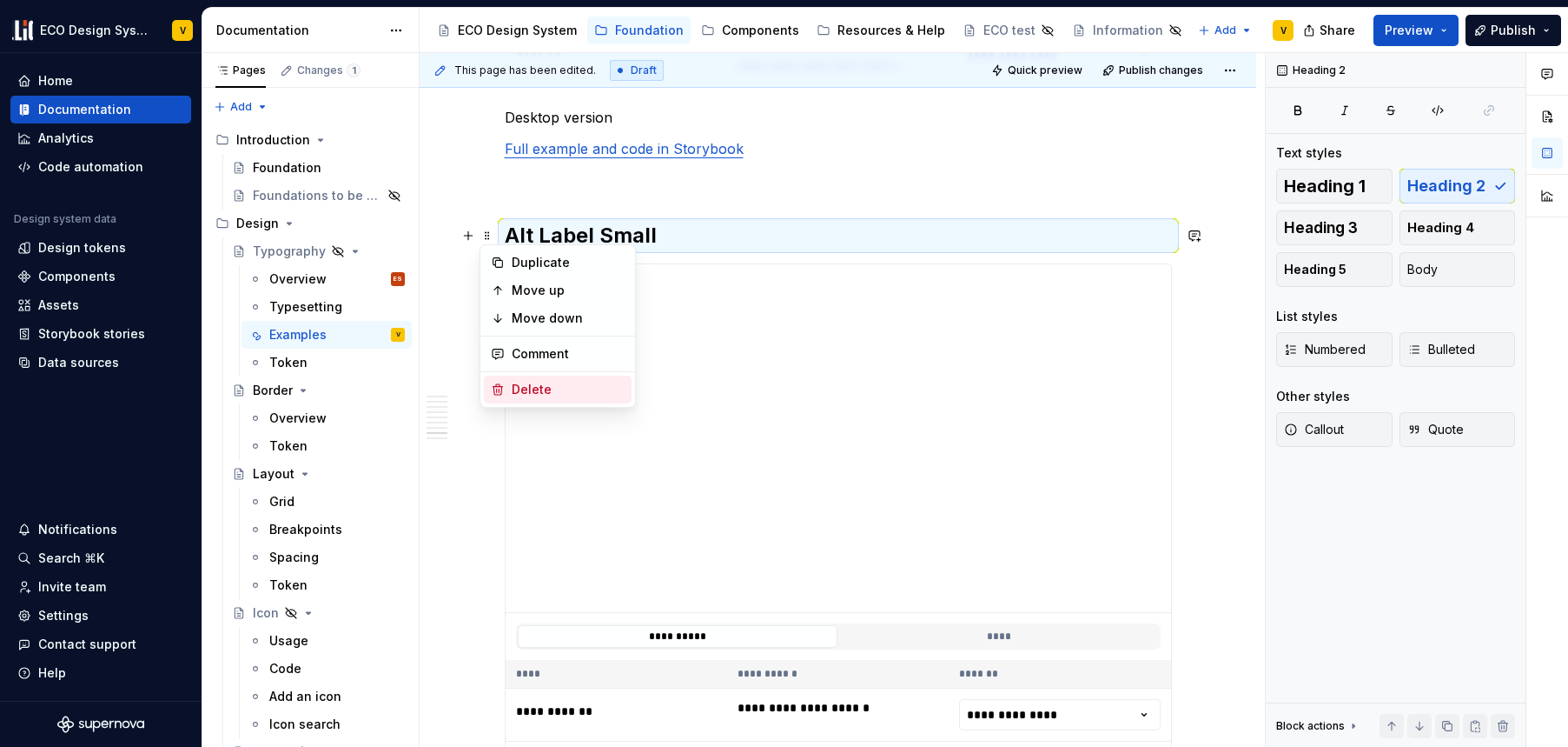
click at [554, 389] on div "Delete" at bounding box center [569, 390] width 113 height 18
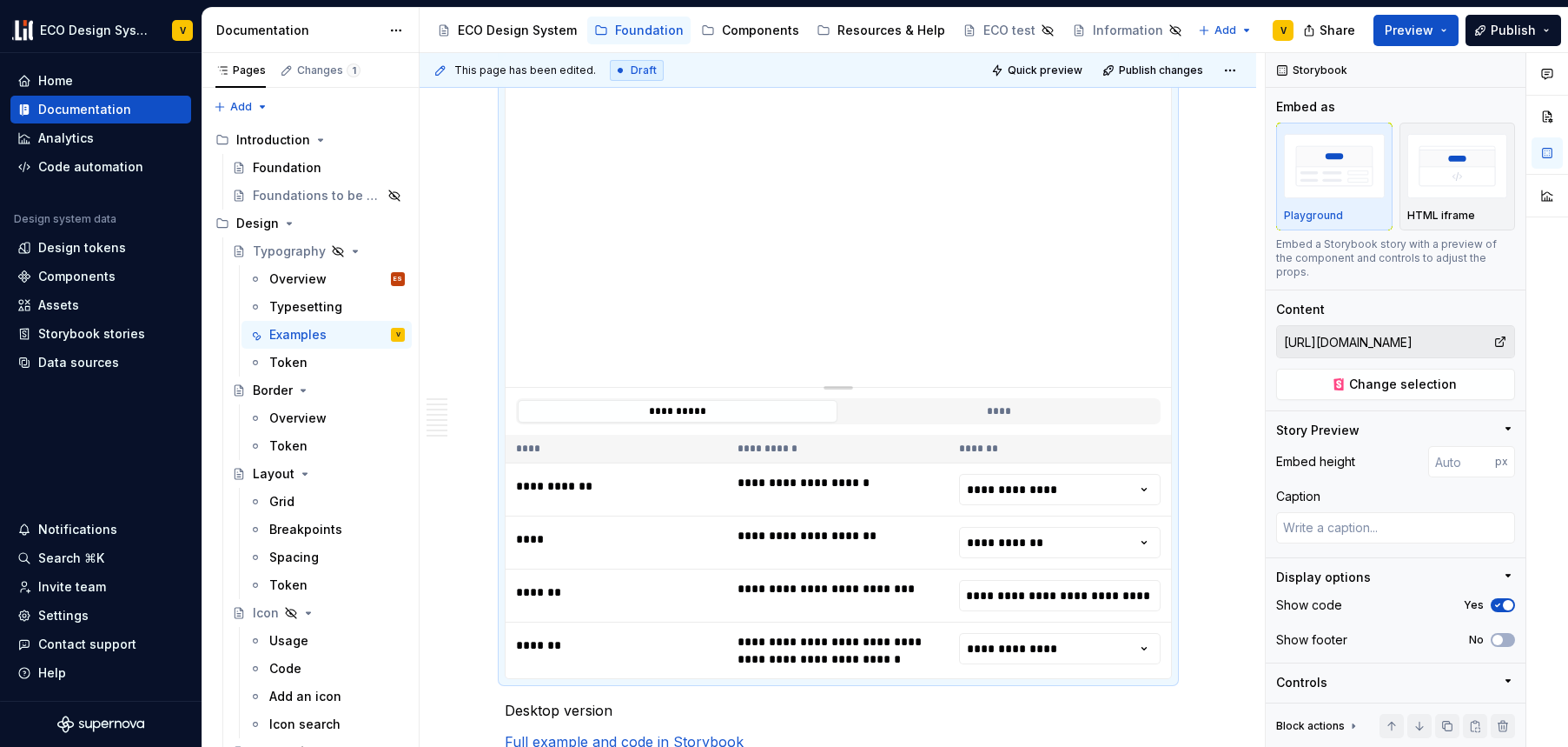
scroll to position [5265, 0]
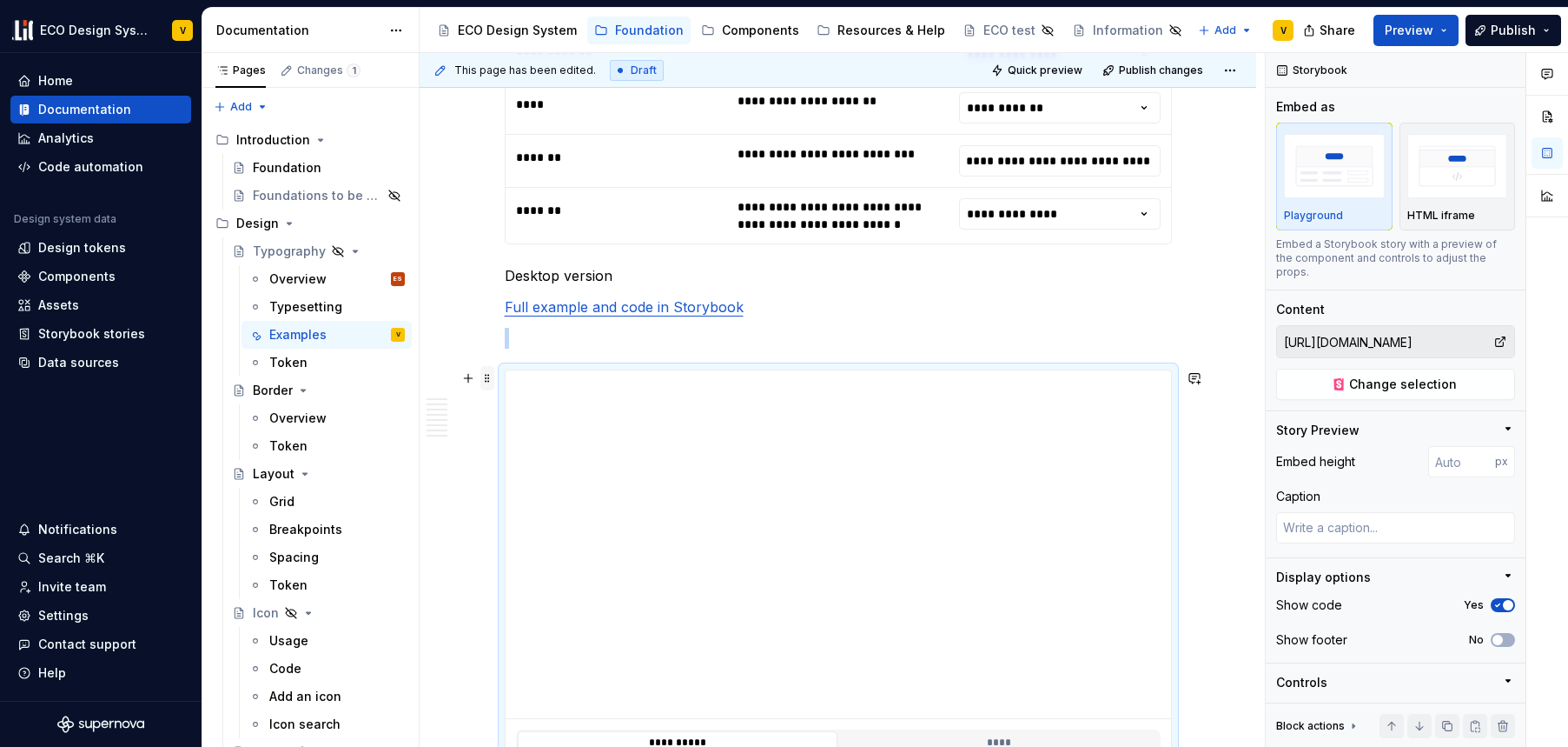
click at [487, 378] on span at bounding box center [487, 377] width 14 height 24
click at [558, 527] on div "Delete" at bounding box center [569, 532] width 113 height 18
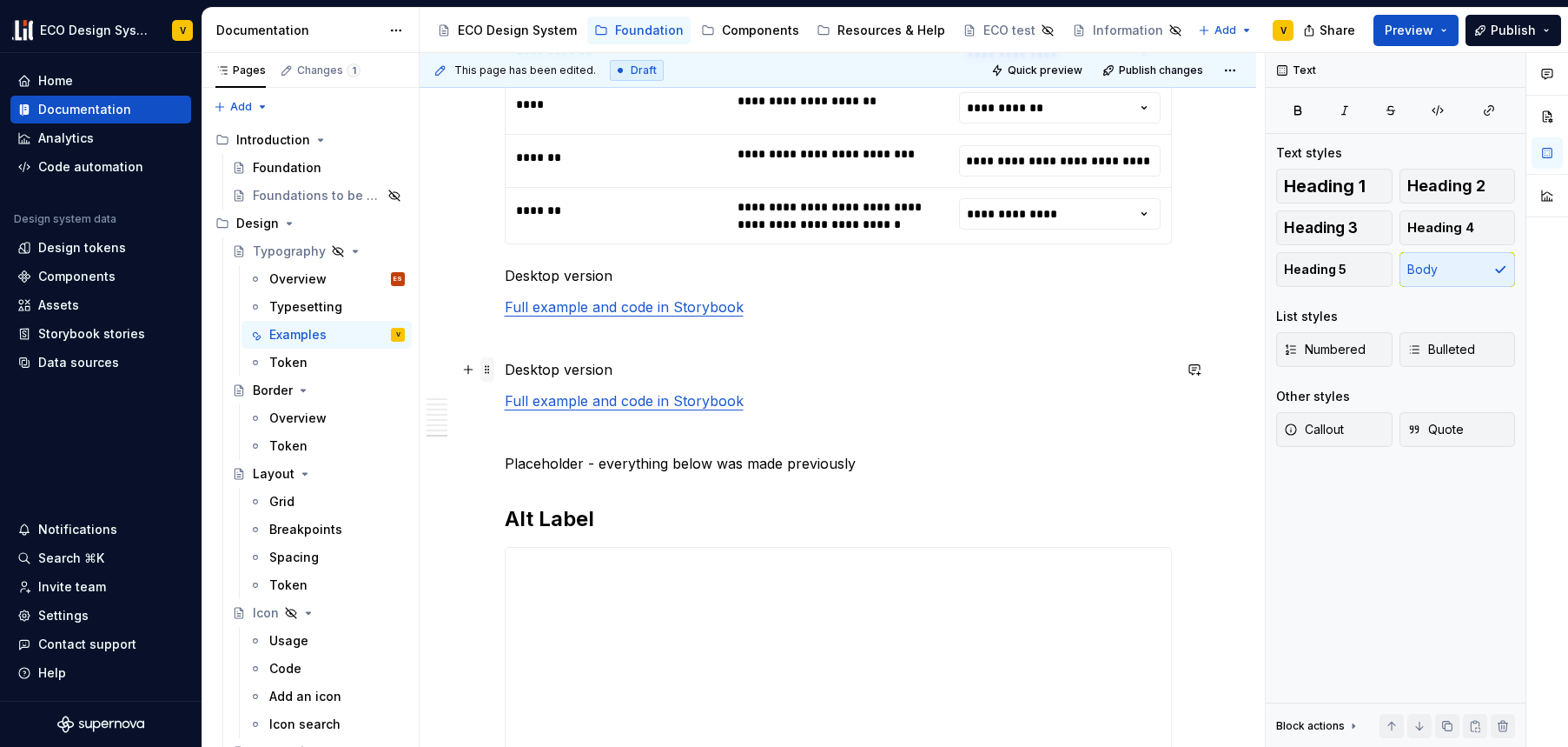
click at [487, 370] on span at bounding box center [487, 369] width 14 height 24
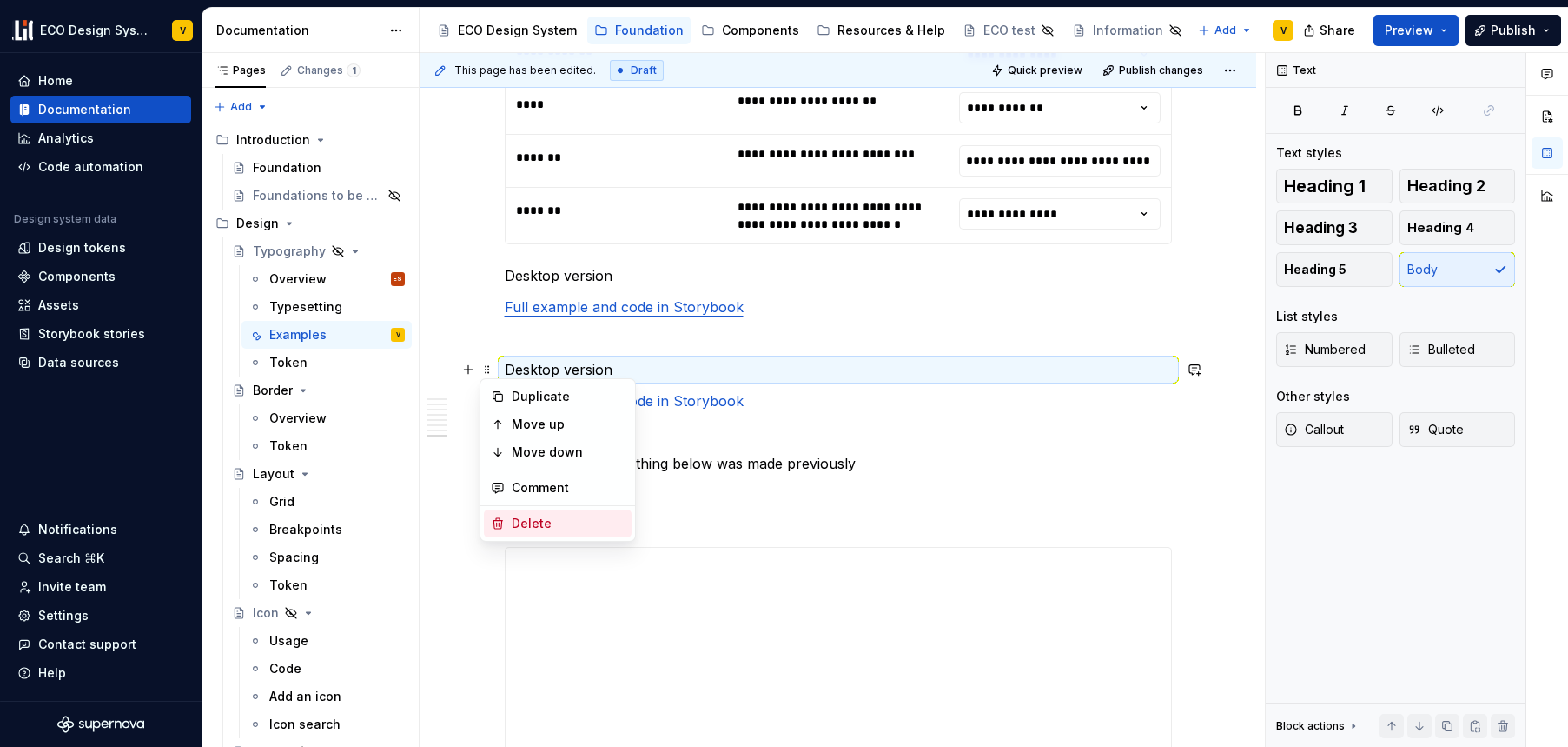
click at [539, 522] on div "Delete" at bounding box center [569, 523] width 113 height 18
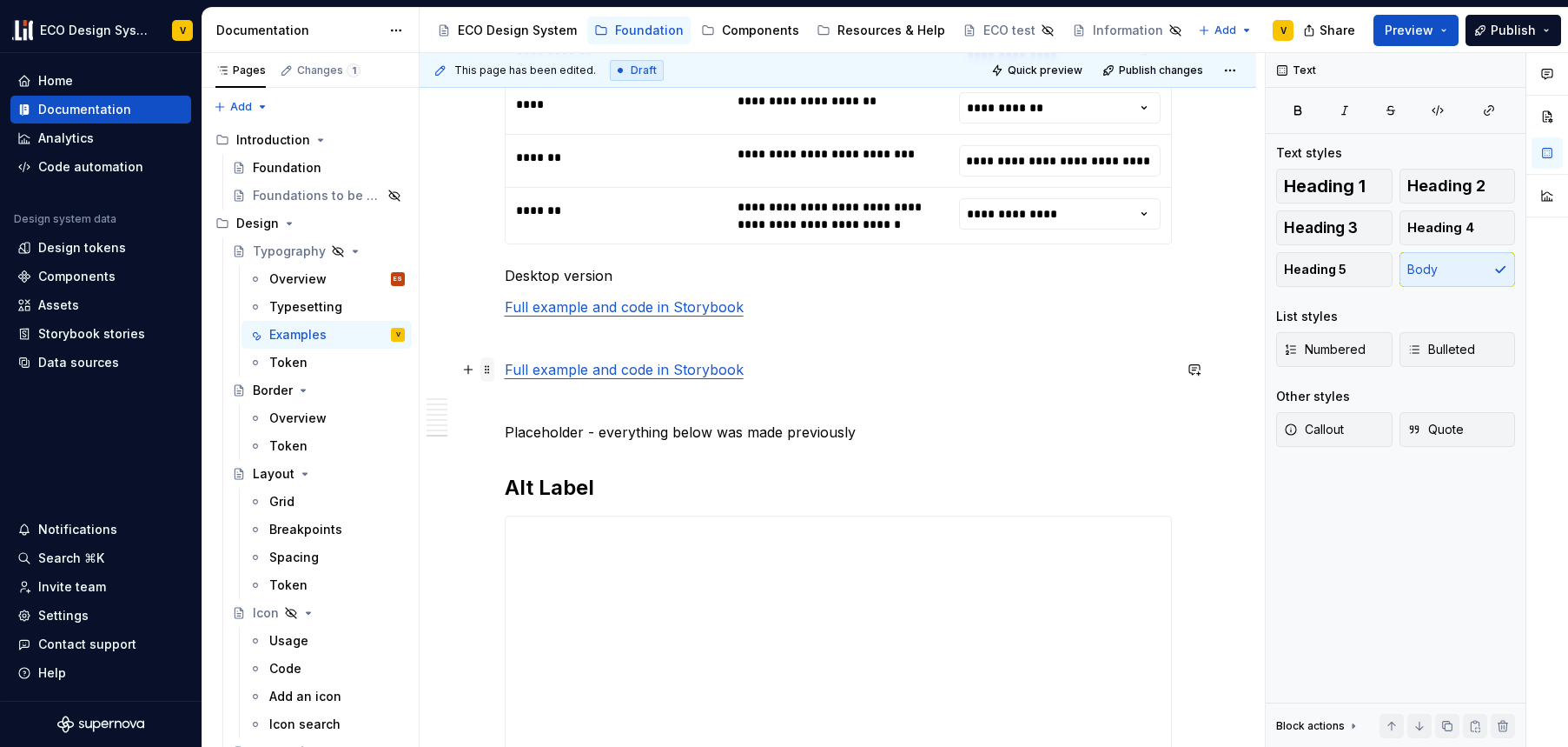
click at [488, 368] on span at bounding box center [487, 369] width 14 height 24
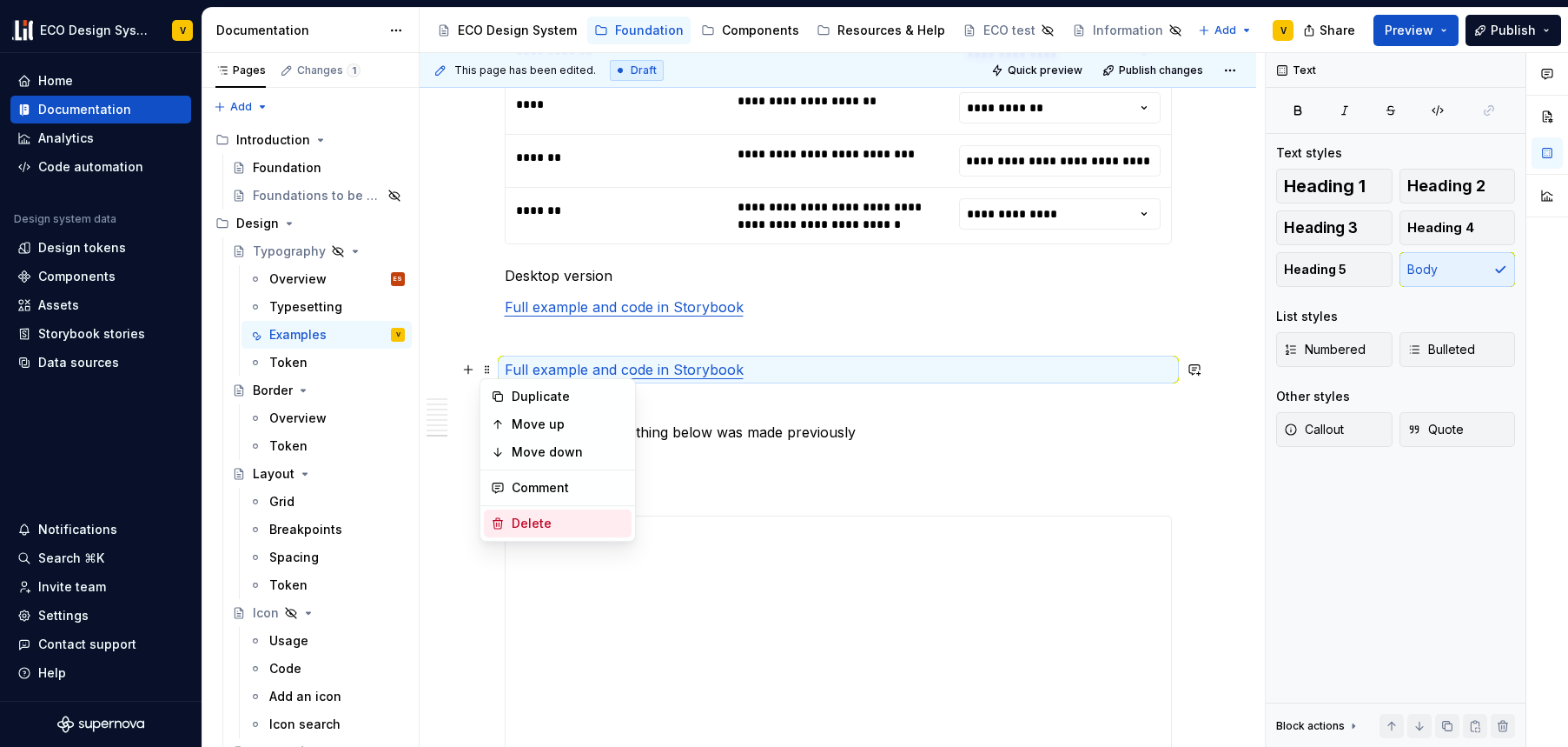
click at [531, 516] on div "Delete" at bounding box center [569, 523] width 113 height 18
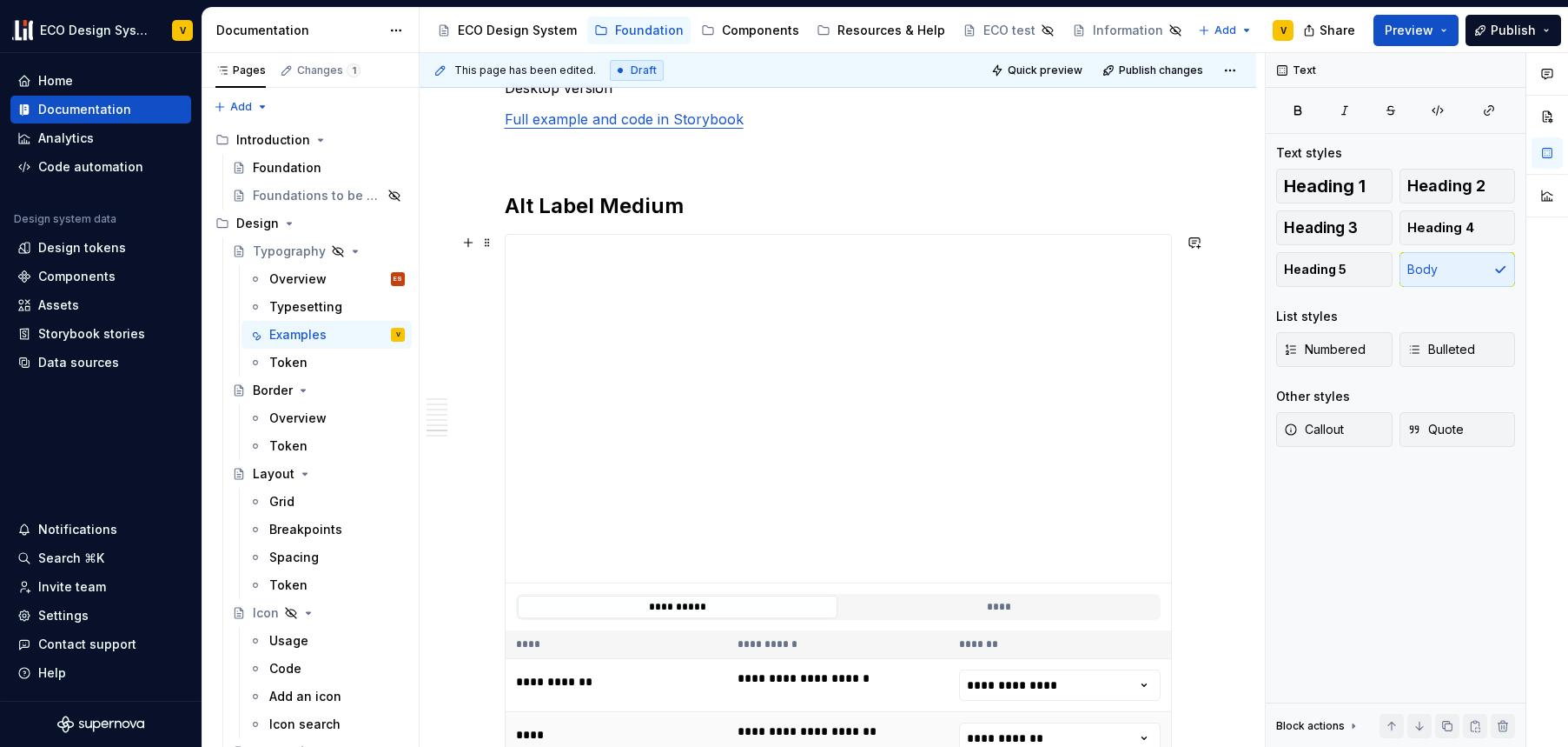
scroll to position [4621, 0]
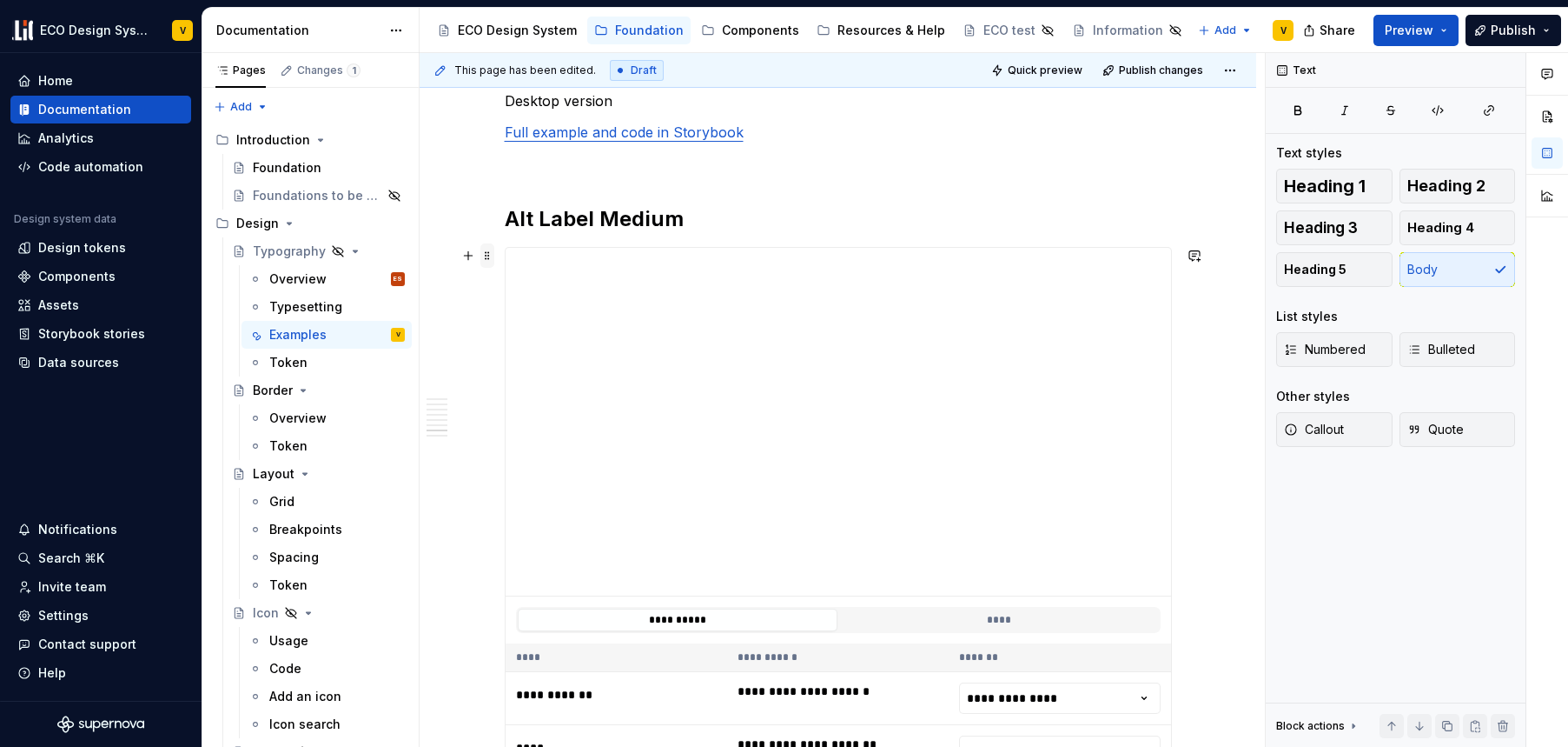
click at [488, 258] on span at bounding box center [487, 255] width 14 height 24
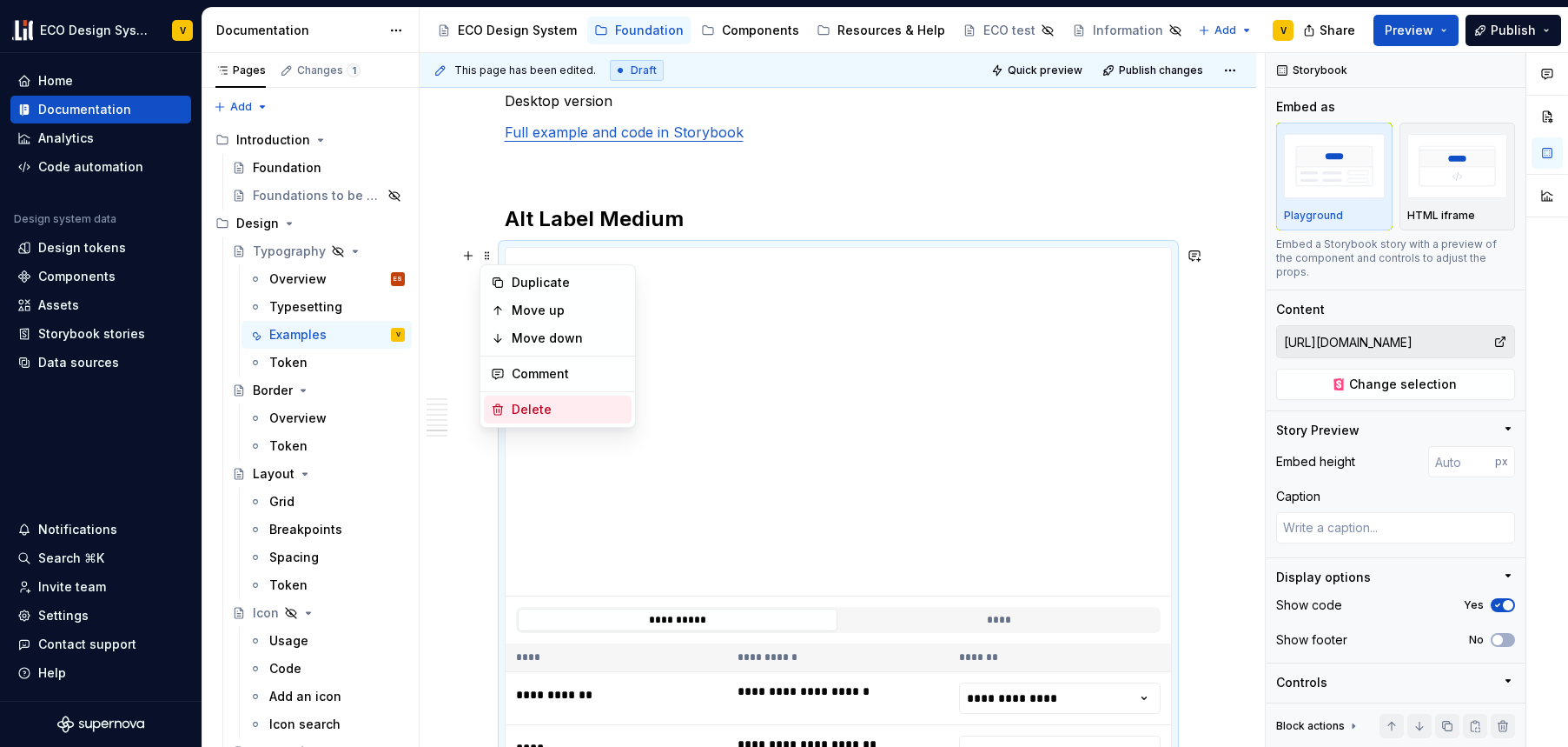
click at [558, 409] on div "Delete" at bounding box center [569, 409] width 113 height 18
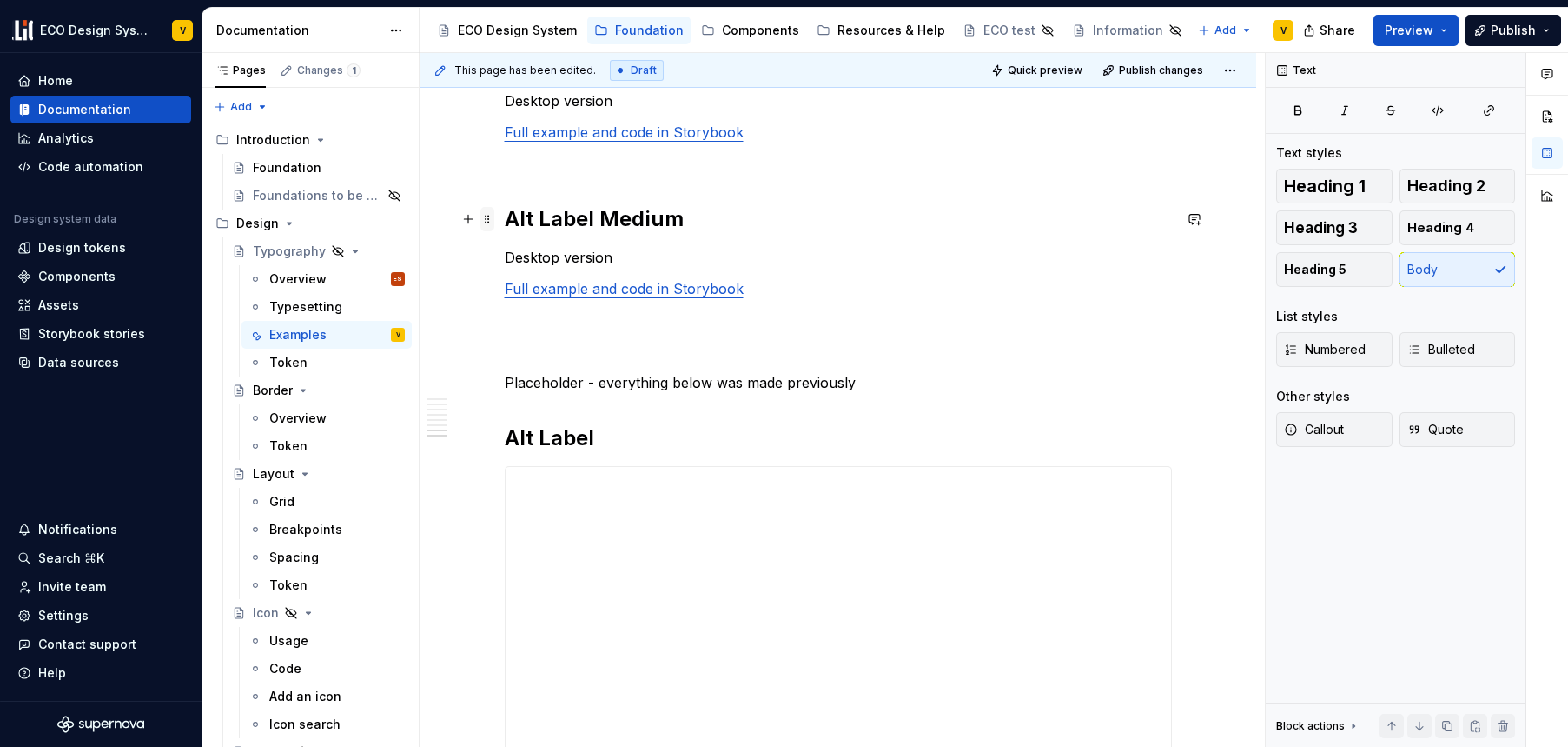
click at [486, 217] on span at bounding box center [487, 219] width 14 height 24
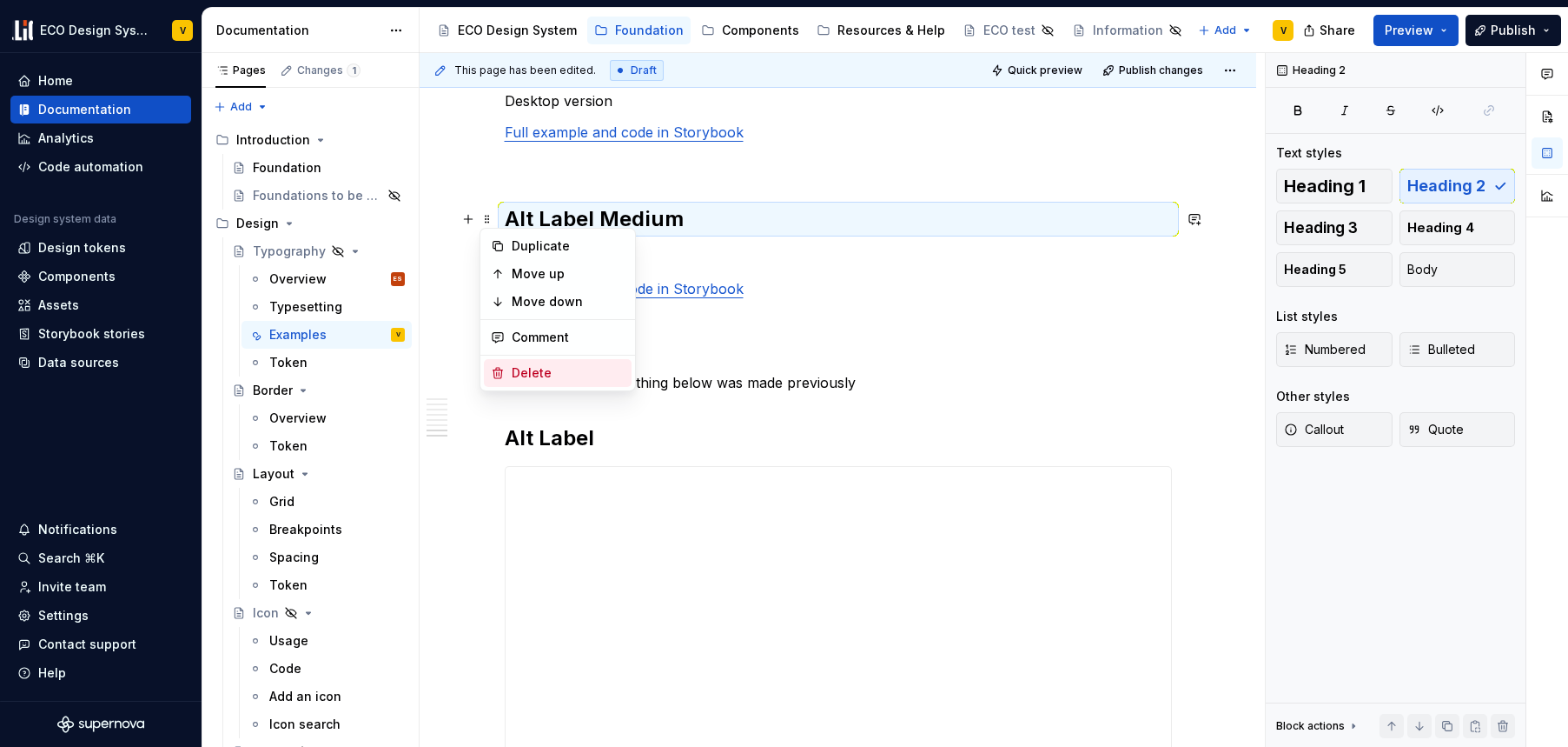
click at [528, 370] on div "Delete" at bounding box center [569, 374] width 113 height 18
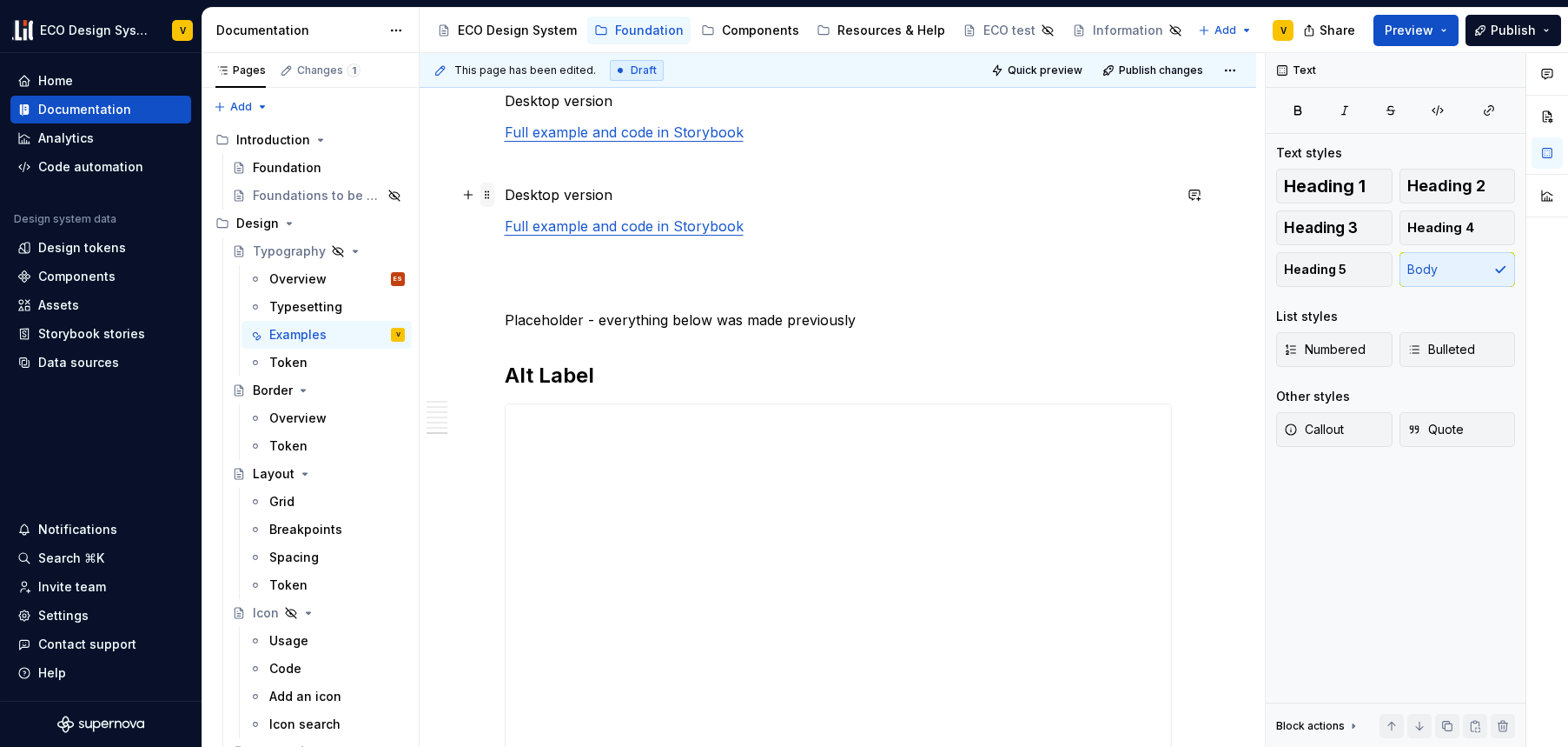
click at [487, 196] on span at bounding box center [487, 195] width 14 height 24
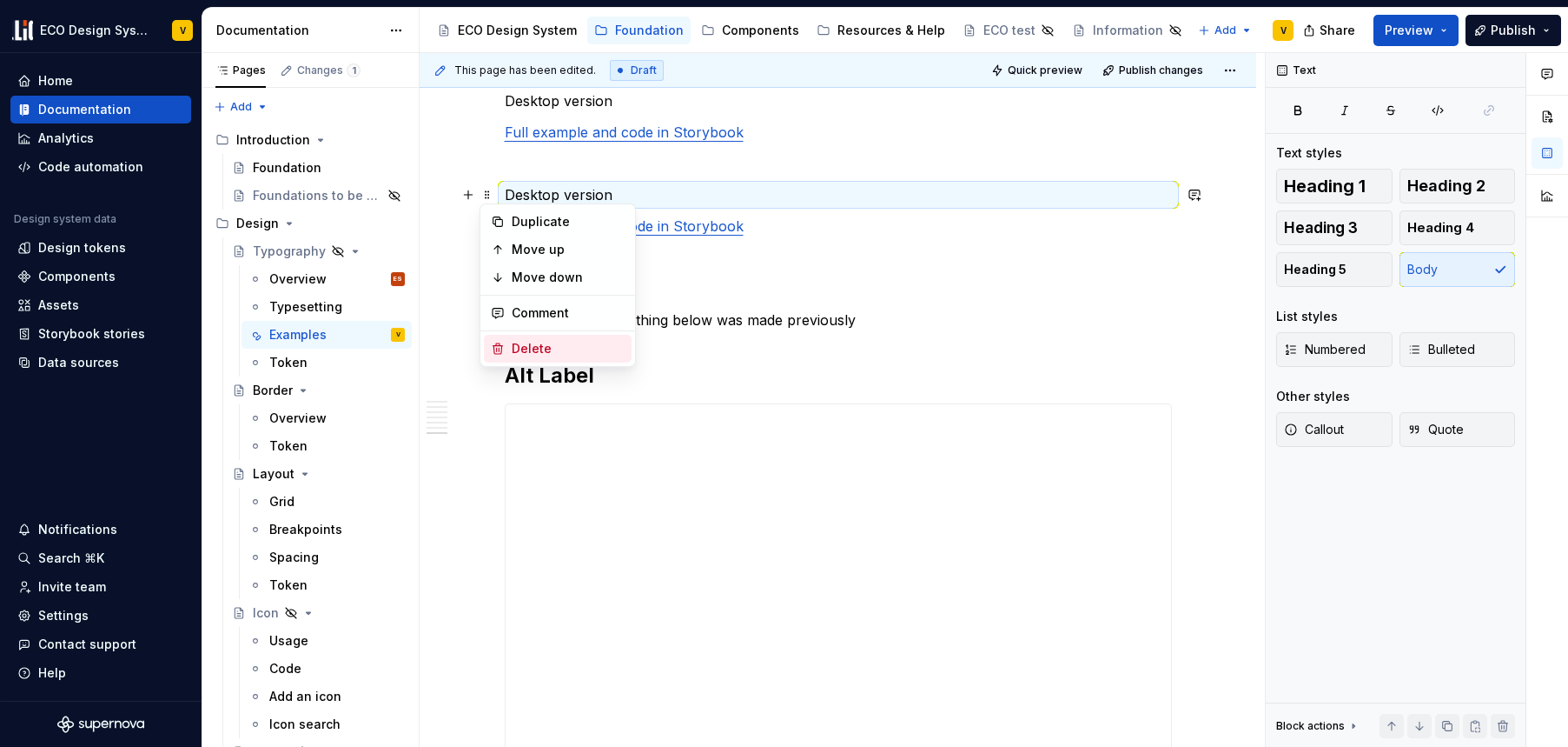
click at [536, 341] on div "Delete" at bounding box center [569, 349] width 113 height 18
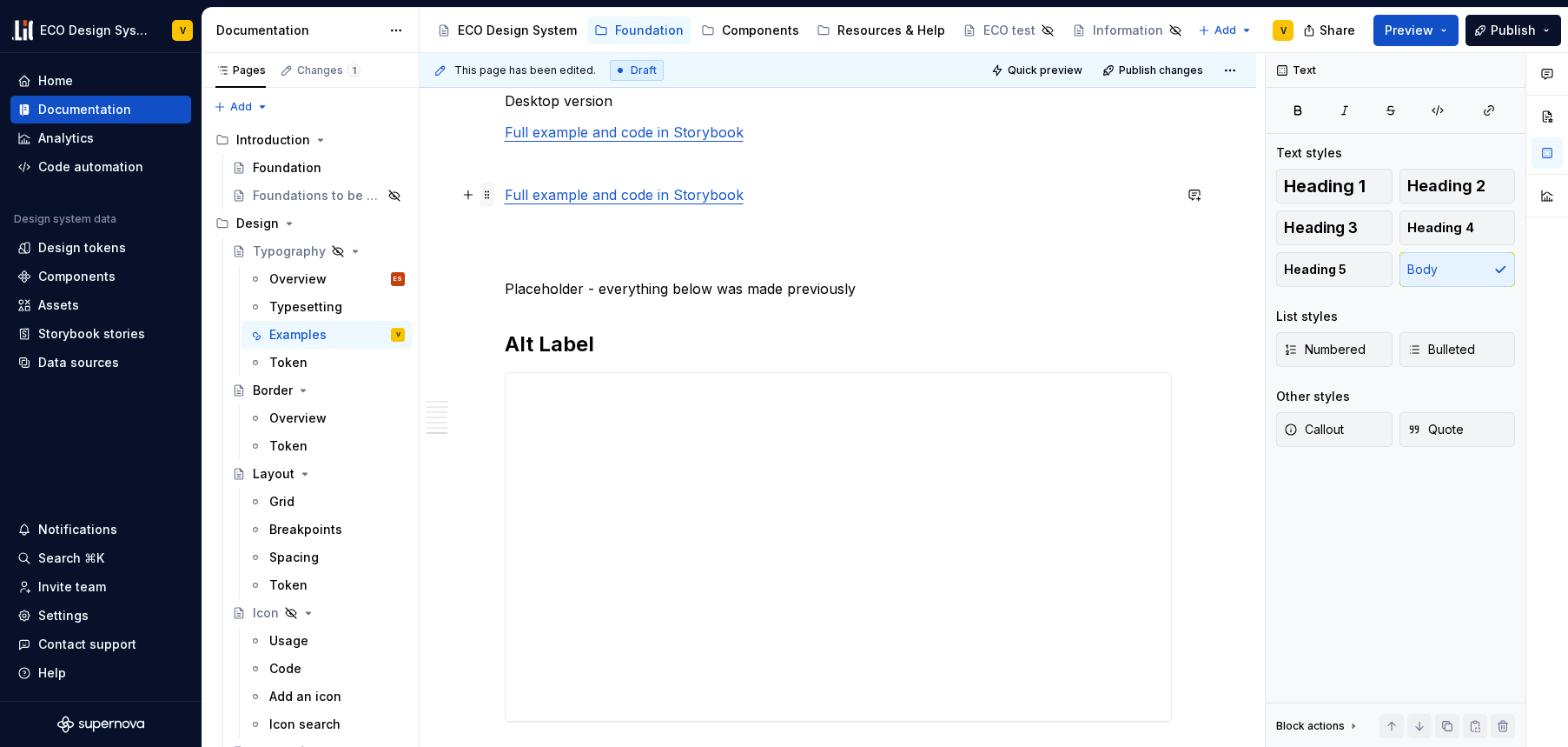
click at [486, 195] on span at bounding box center [487, 195] width 14 height 24
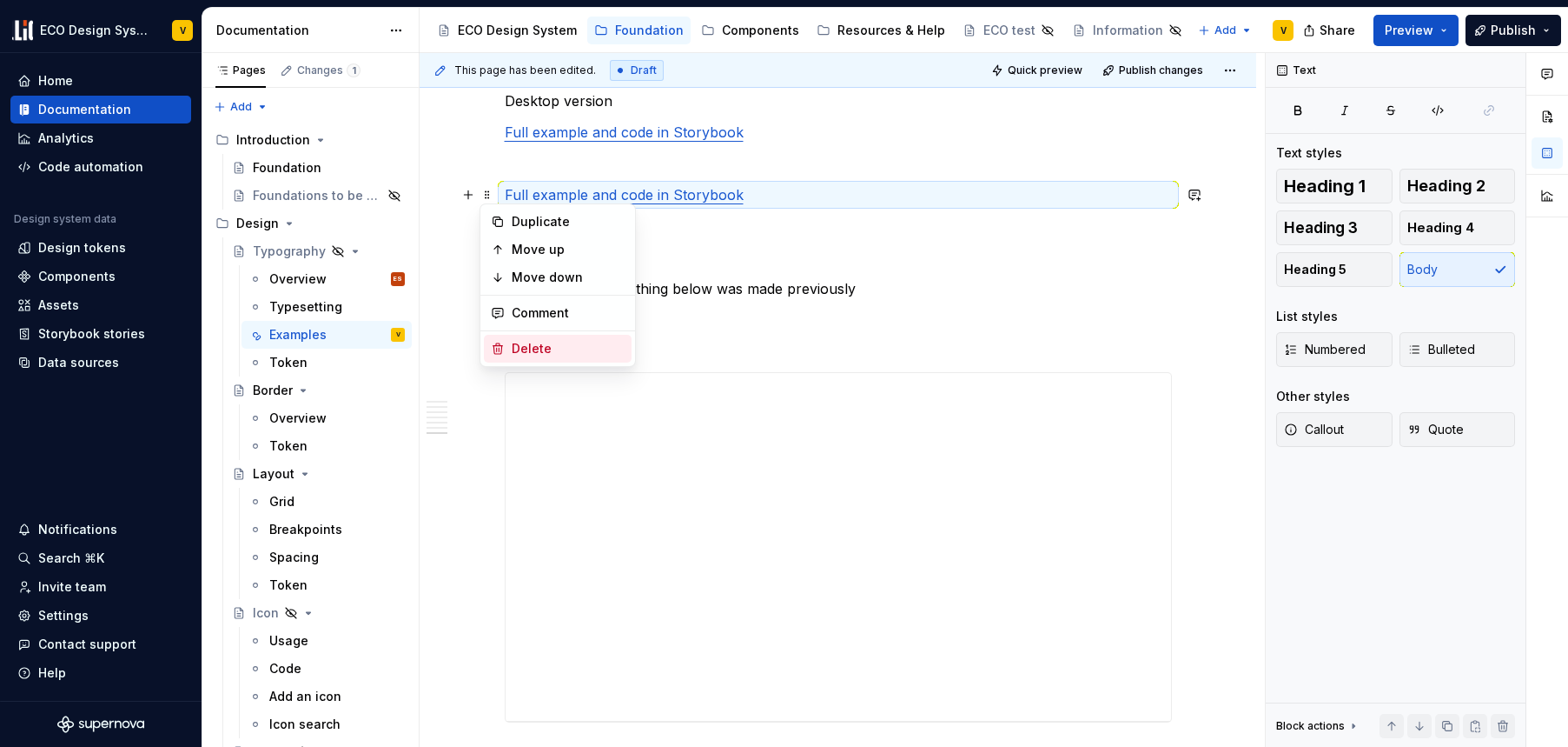
click at [528, 342] on div "Delete" at bounding box center [569, 349] width 113 height 18
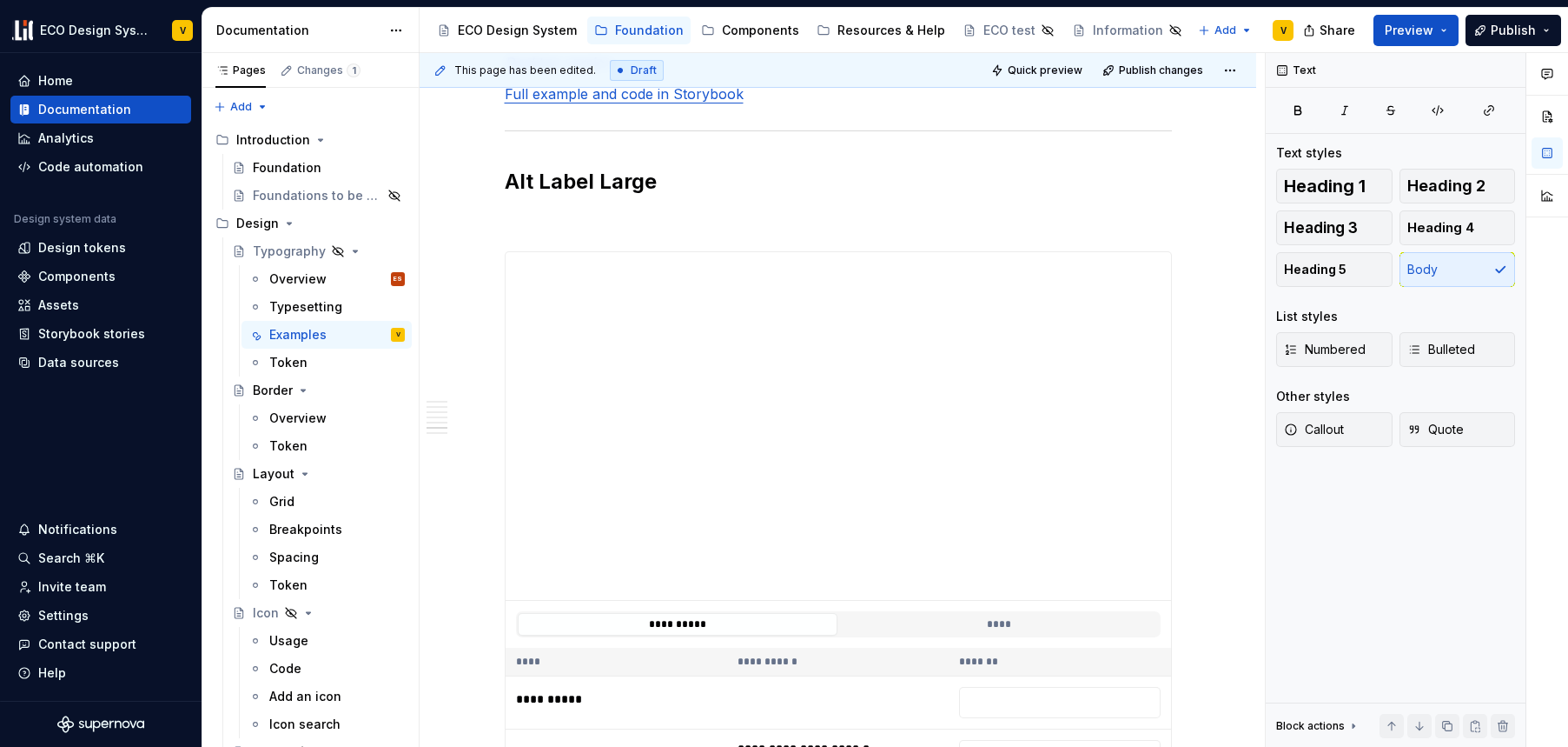
scroll to position [3680, 0]
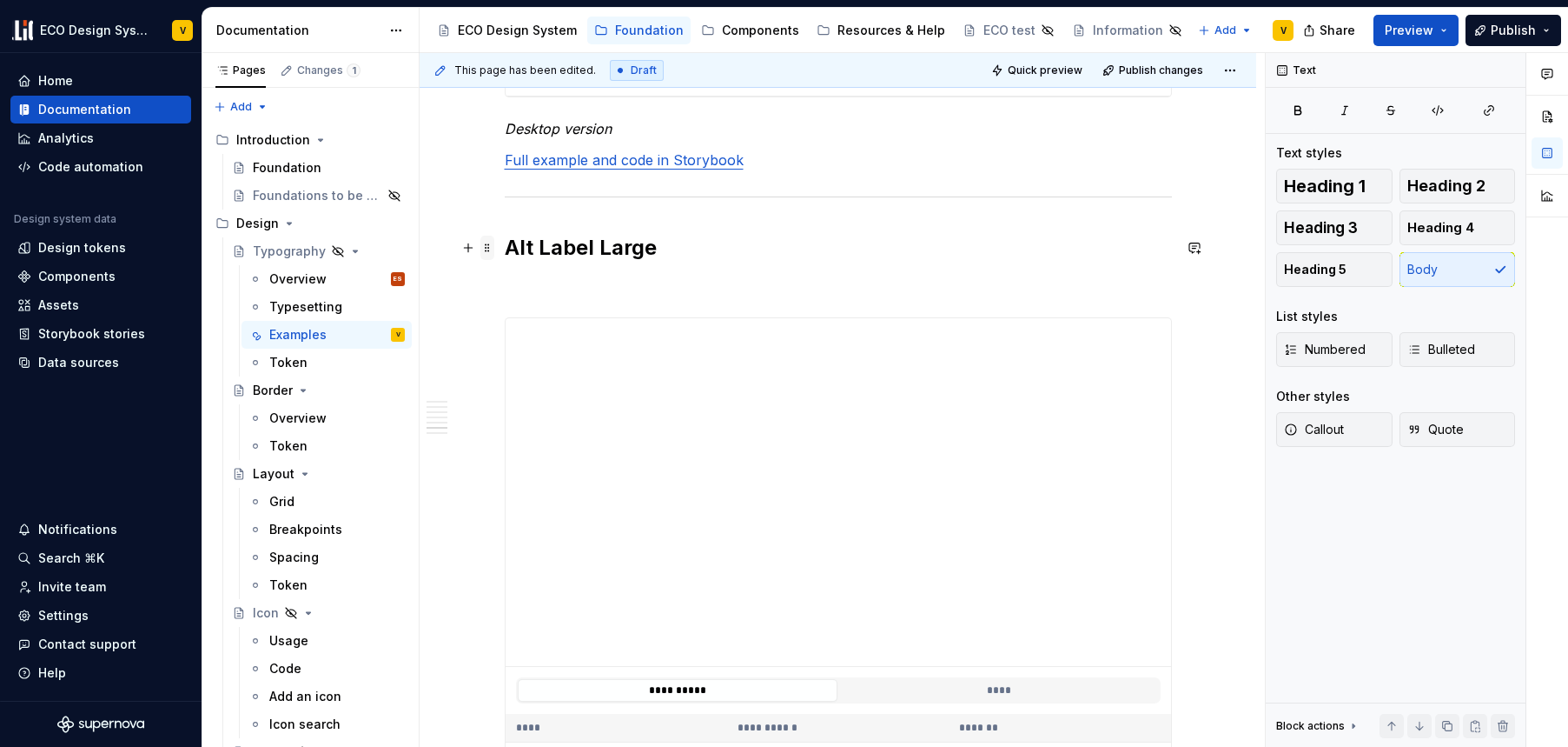
click at [484, 245] on span at bounding box center [487, 247] width 14 height 24
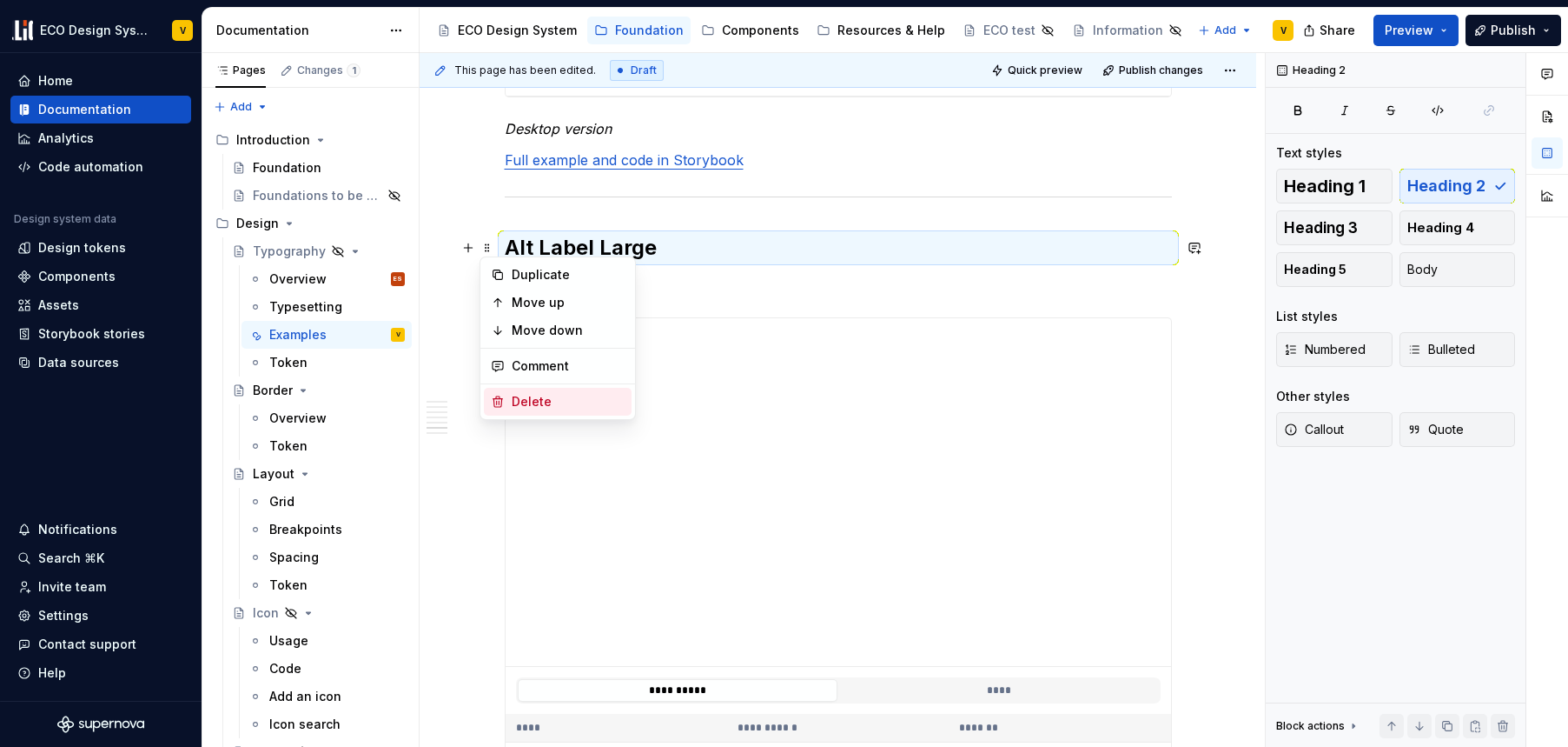
click at [548, 397] on div "Delete" at bounding box center [569, 402] width 113 height 18
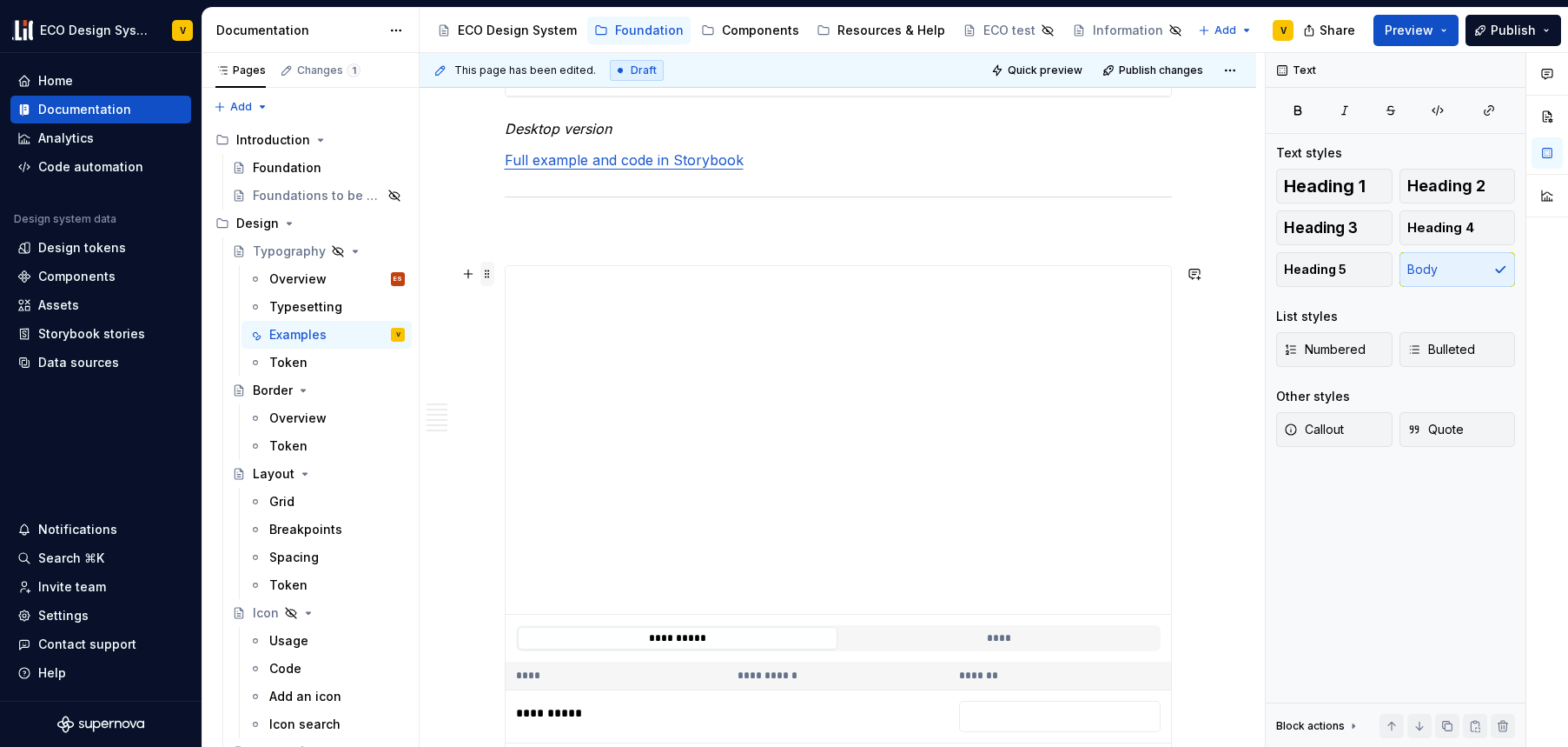
click at [486, 275] on span at bounding box center [487, 273] width 14 height 24
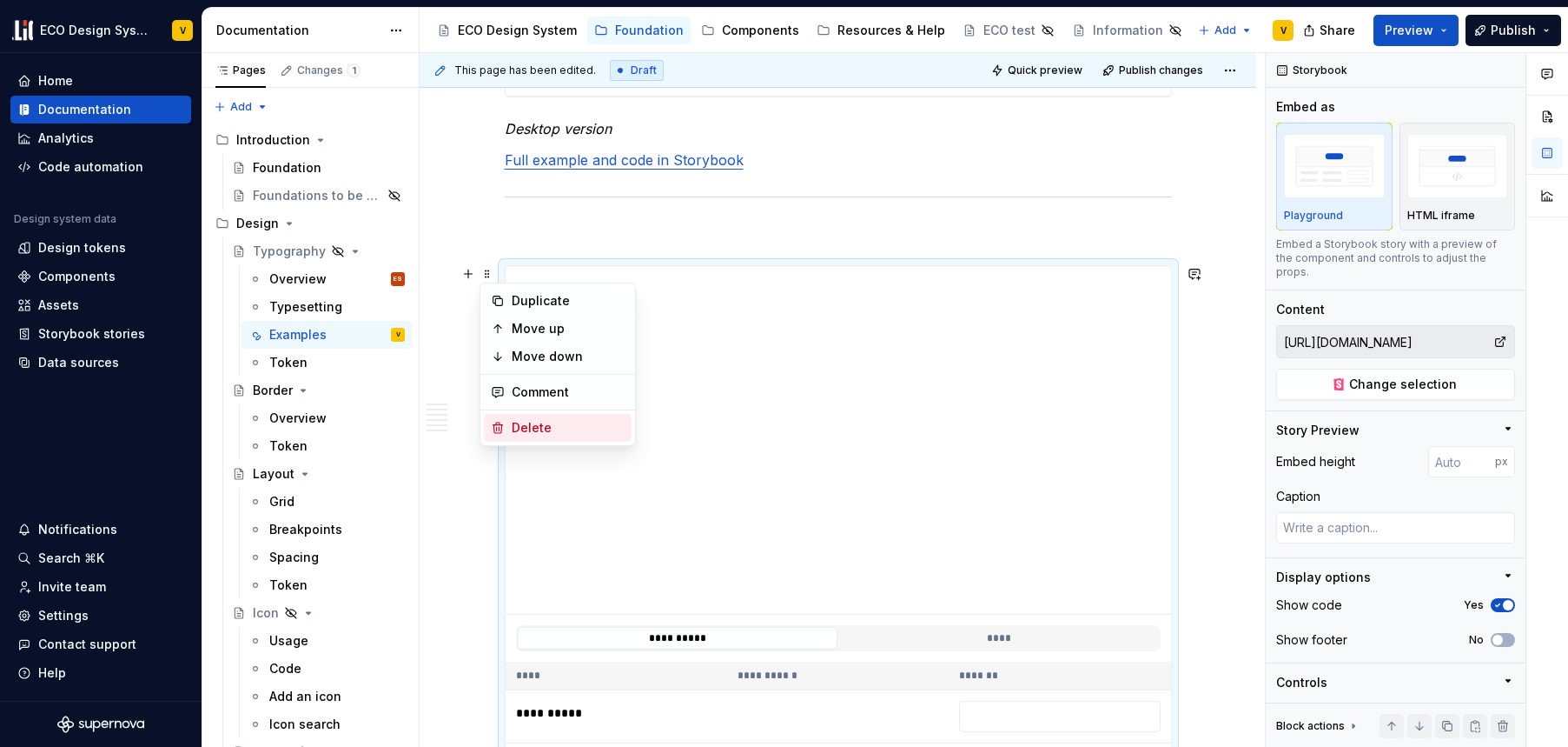
click at [523, 425] on div "Delete" at bounding box center [569, 428] width 113 height 18
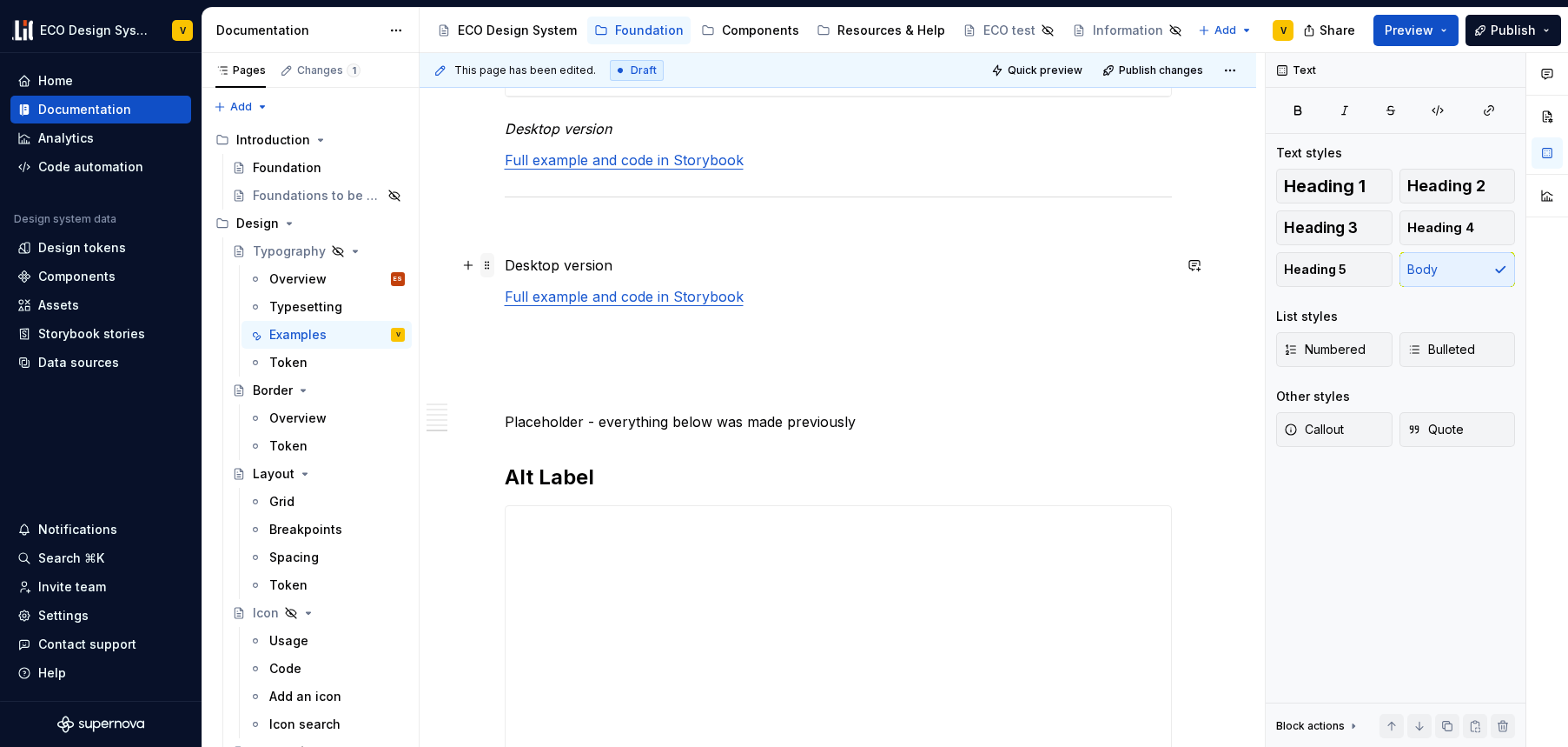
click at [483, 266] on span at bounding box center [487, 265] width 14 height 24
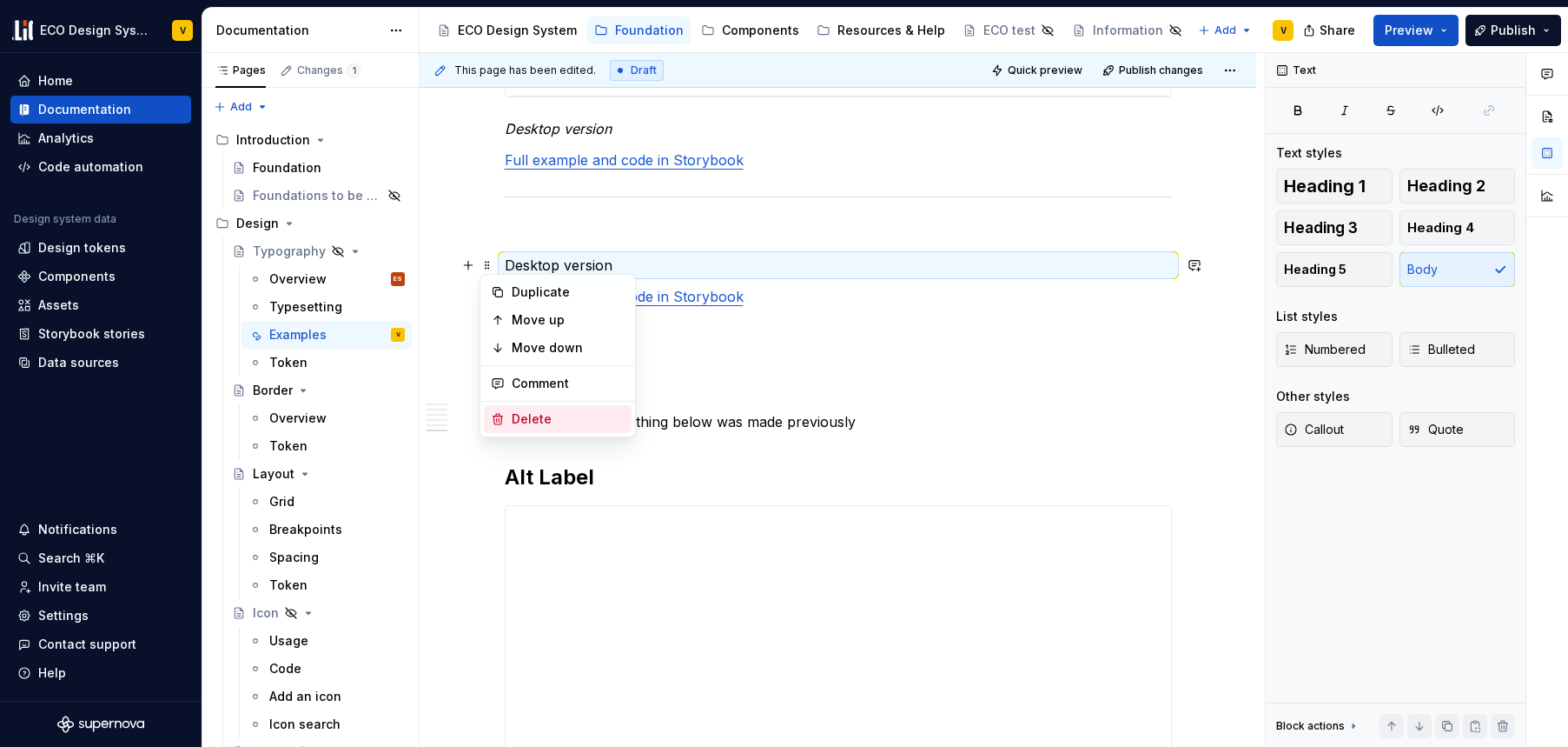
click at [539, 414] on div "Delete" at bounding box center [569, 419] width 113 height 18
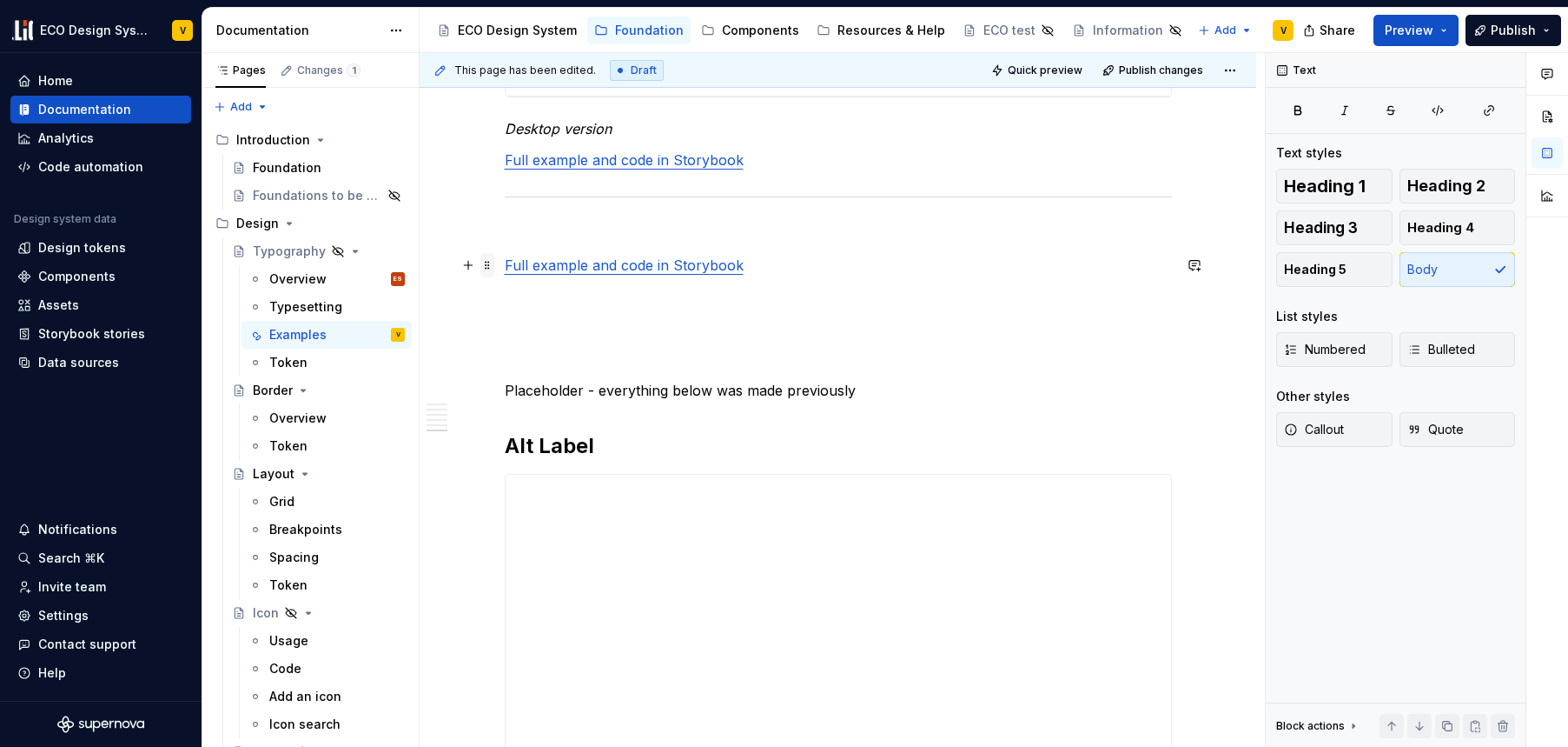
click at [486, 267] on span at bounding box center [487, 265] width 14 height 24
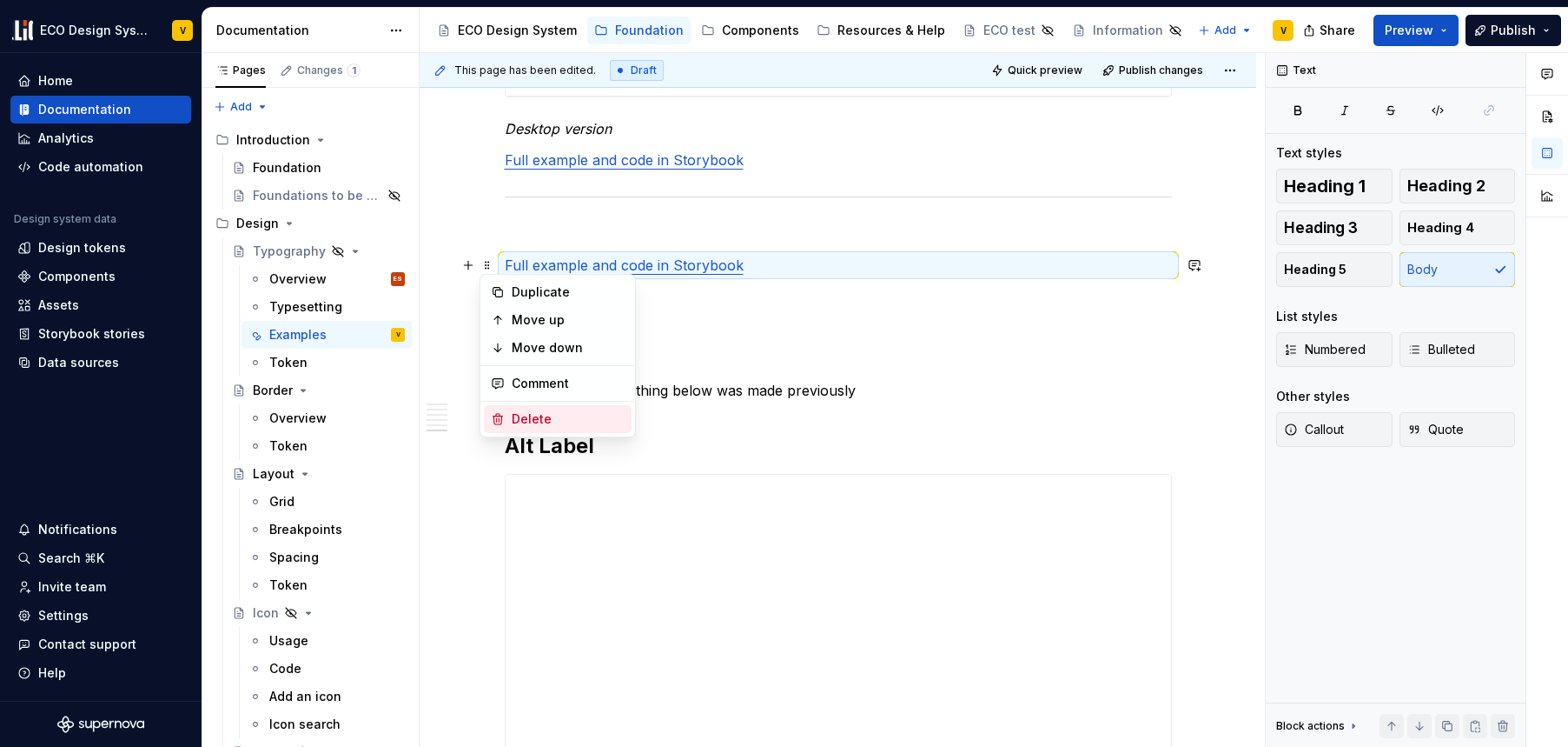
click at [556, 413] on div "Delete" at bounding box center [569, 419] width 113 height 18
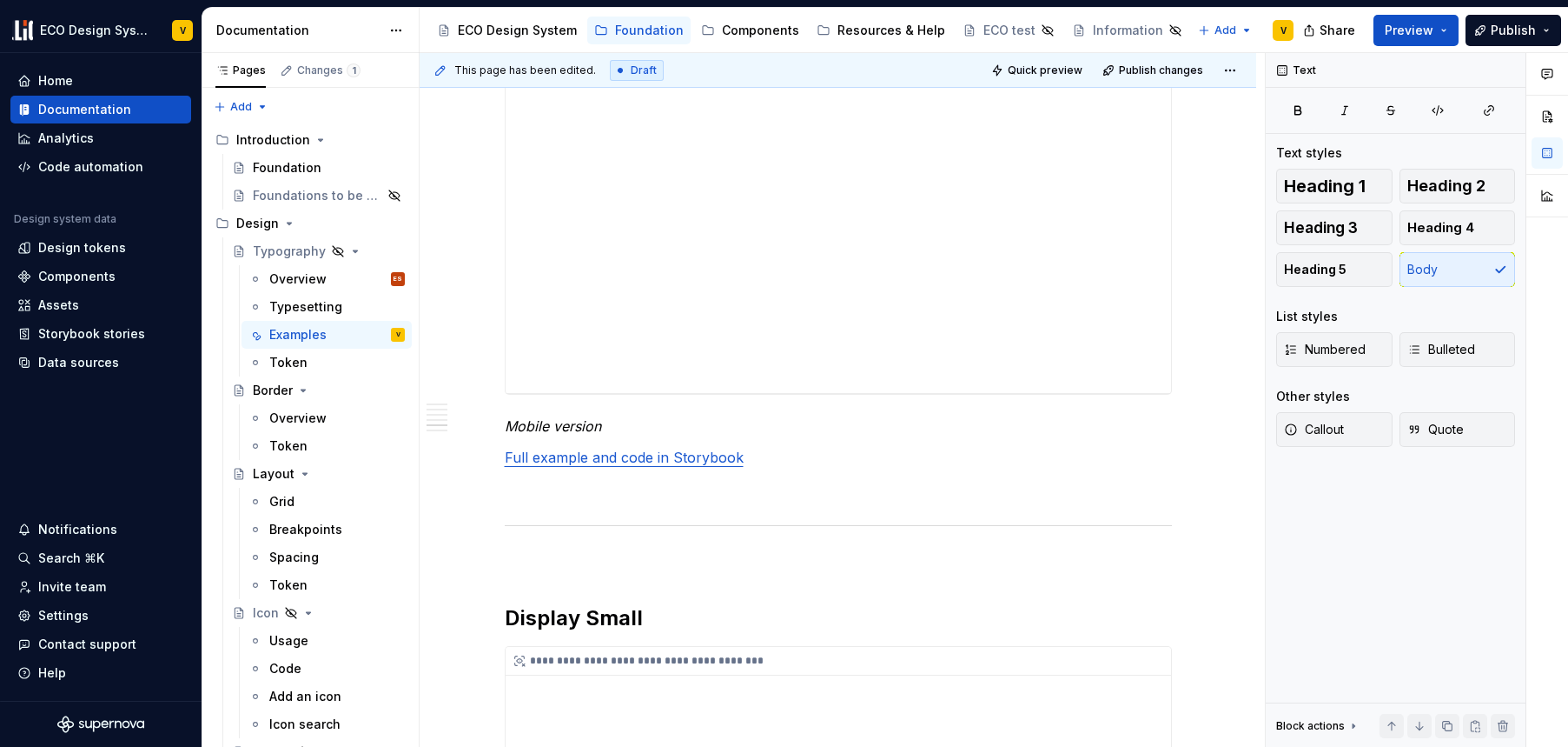
scroll to position [3118, 0]
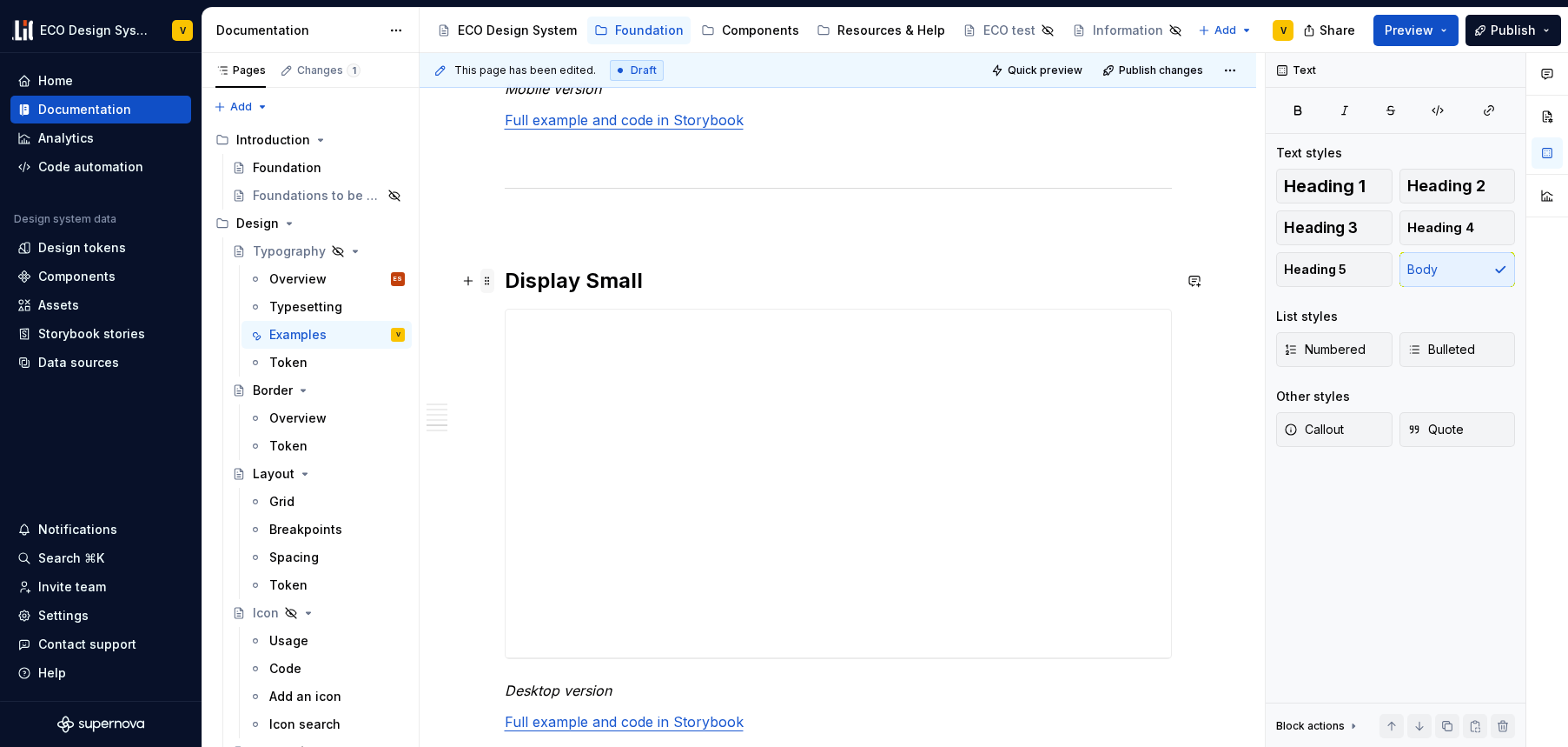
click at [486, 279] on span at bounding box center [487, 280] width 14 height 24
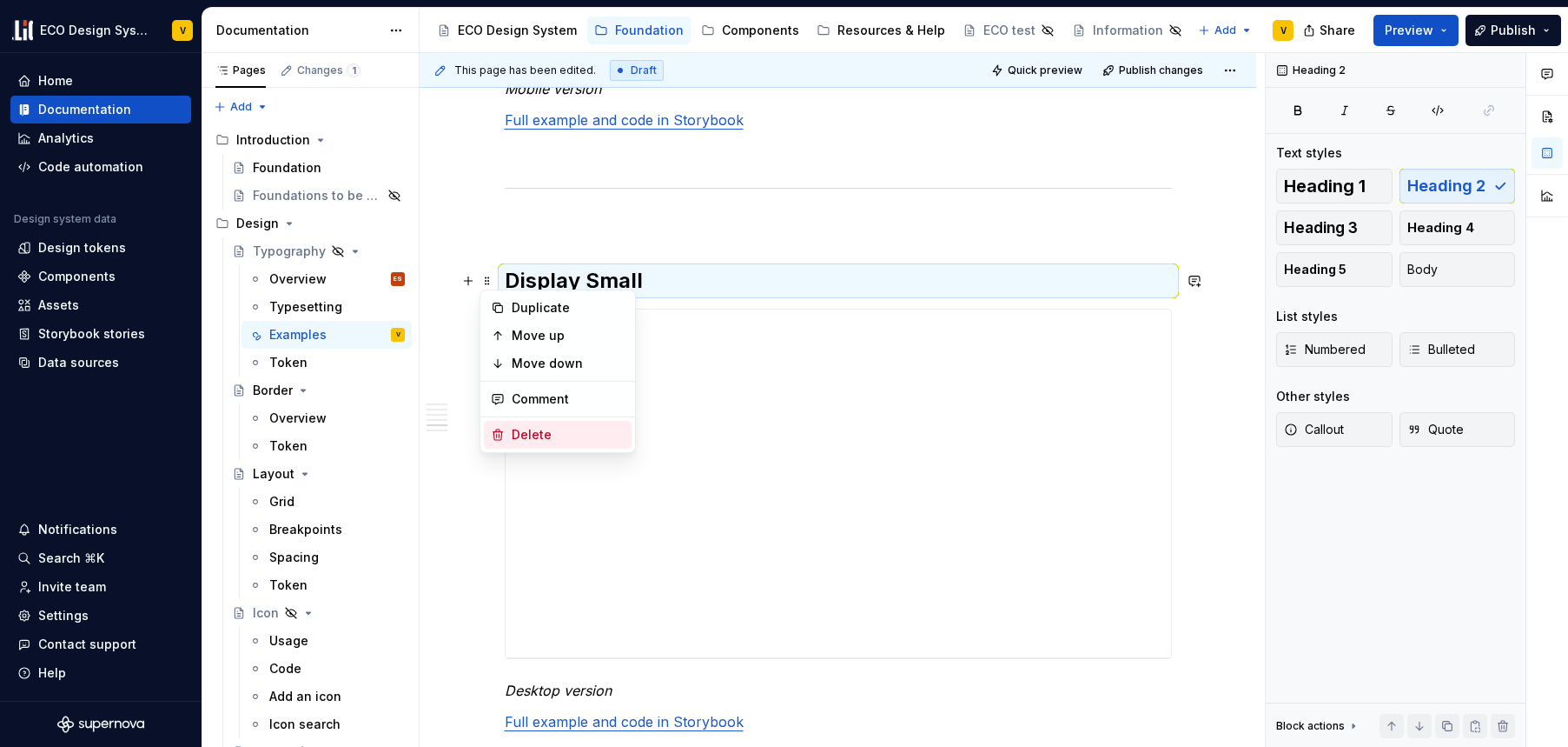
click at [553, 442] on div "Delete" at bounding box center [569, 435] width 113 height 18
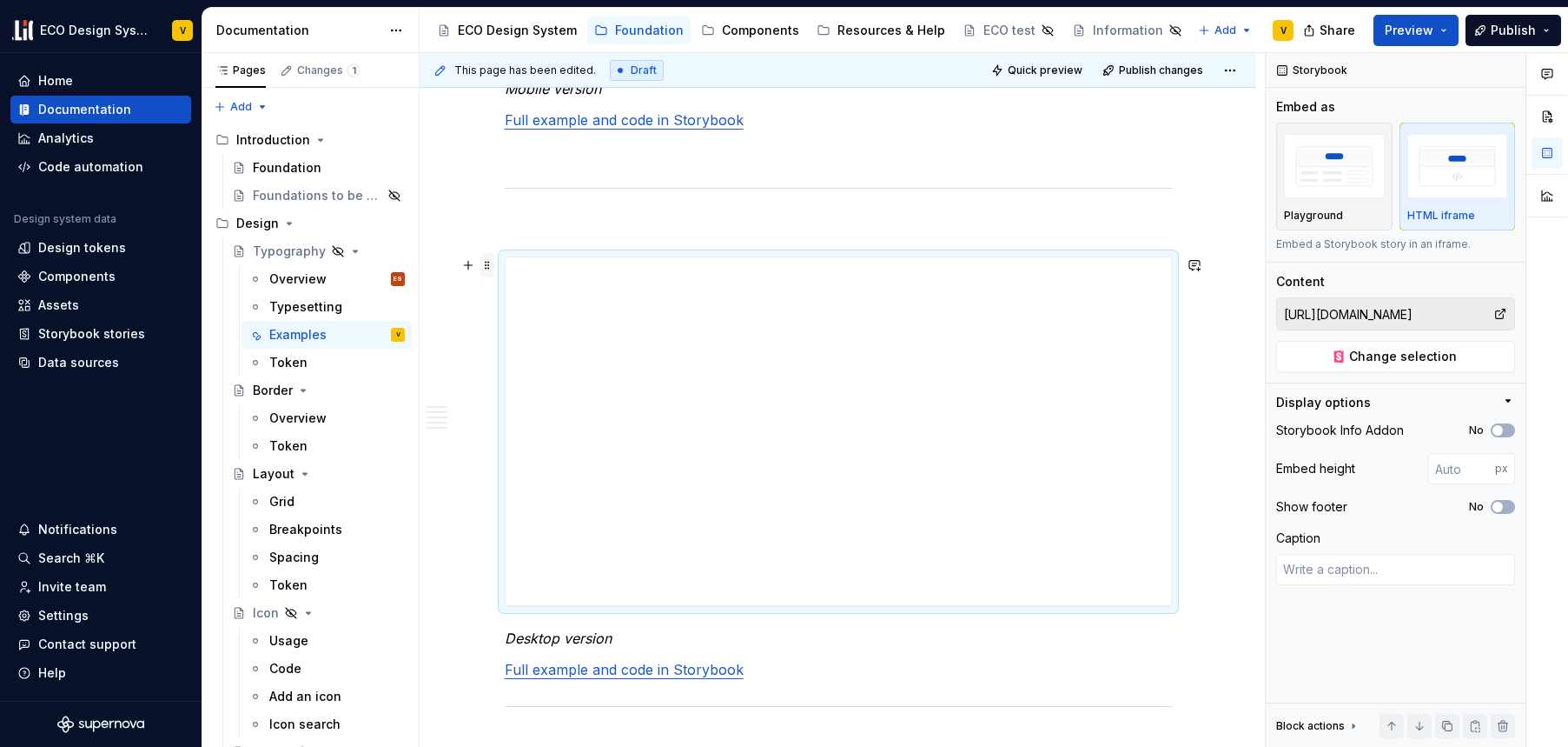
click at [487, 265] on span at bounding box center [487, 265] width 14 height 24
click at [534, 409] on div "Delete" at bounding box center [558, 419] width 148 height 28
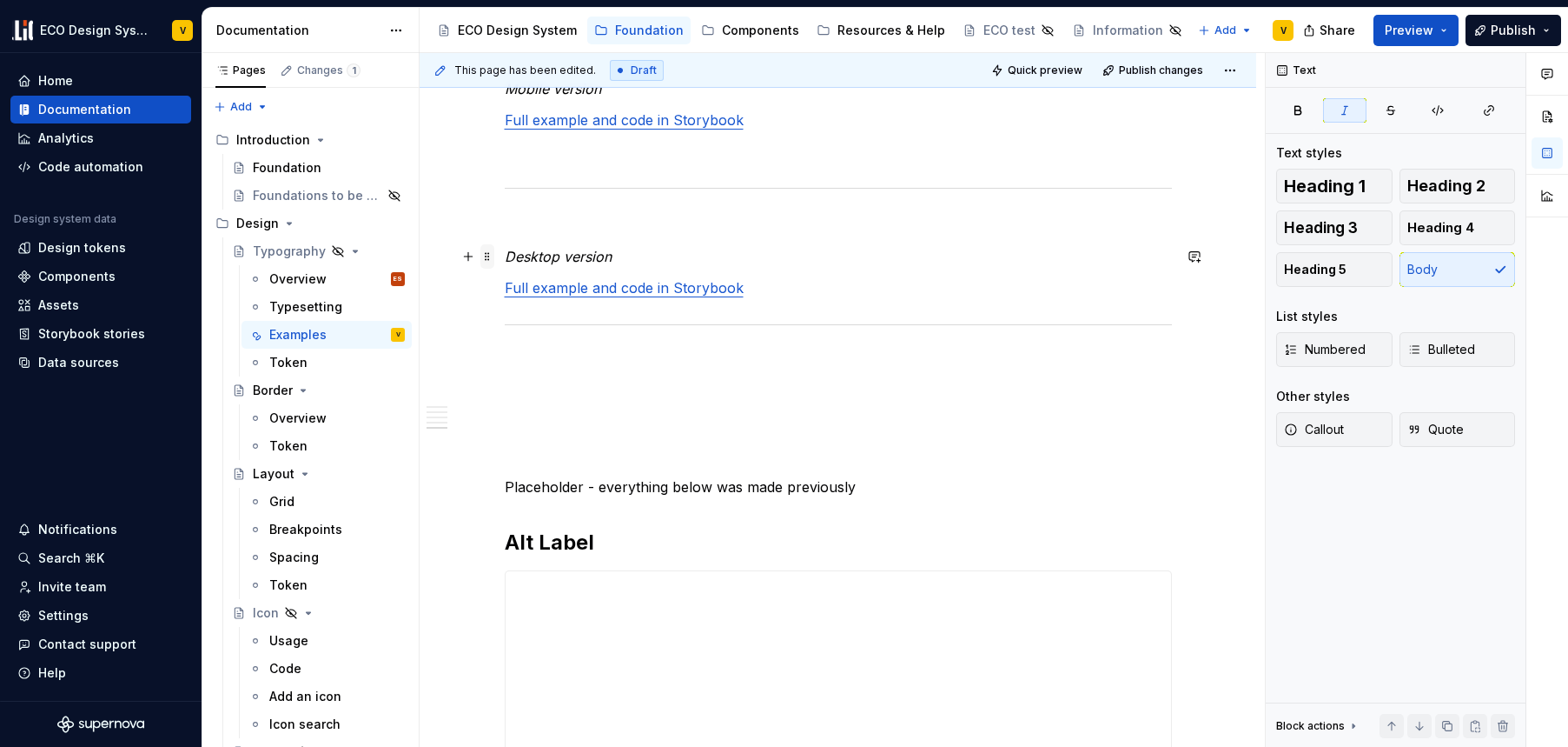
click at [485, 257] on span at bounding box center [487, 256] width 14 height 24
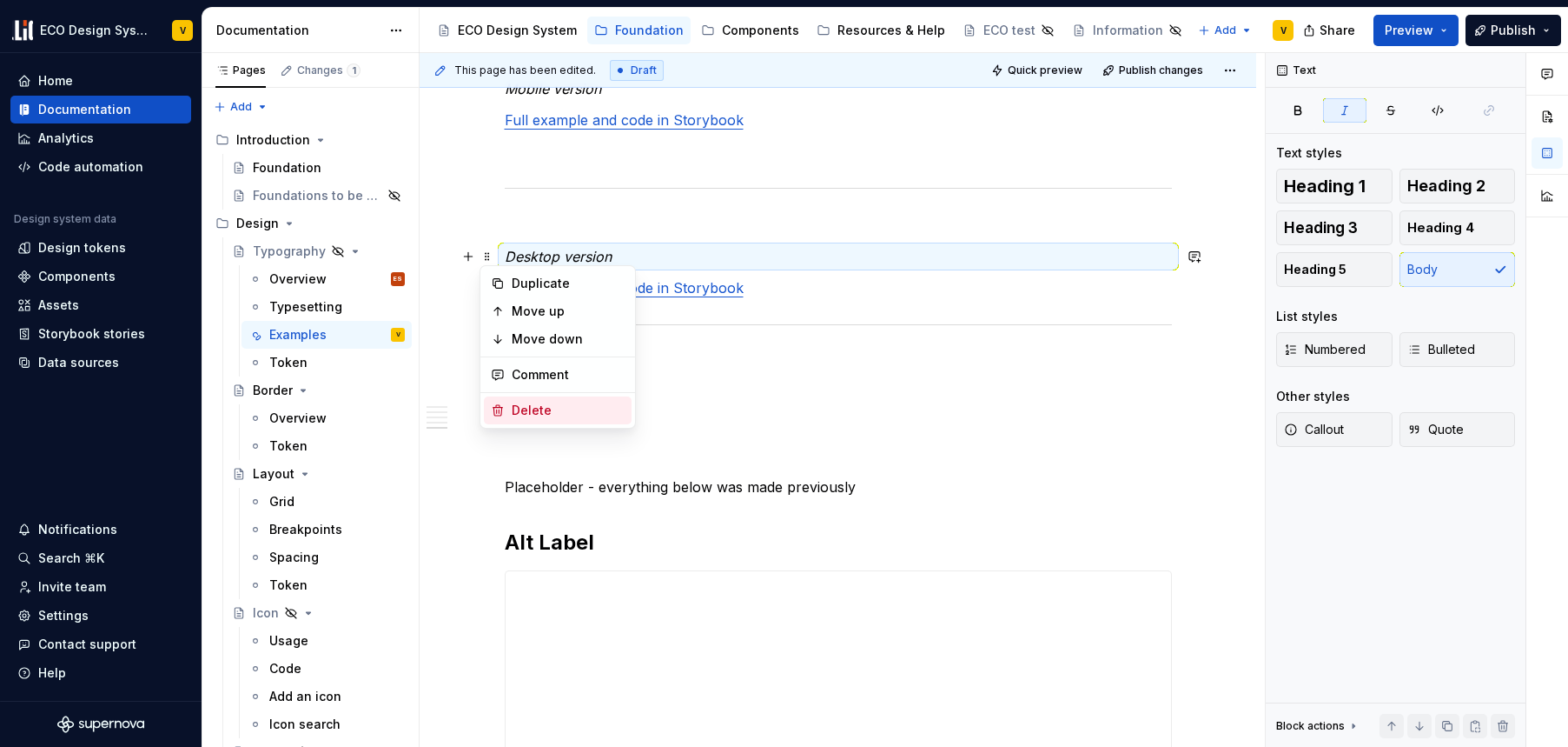
click at [526, 415] on div "Delete" at bounding box center [569, 410] width 113 height 18
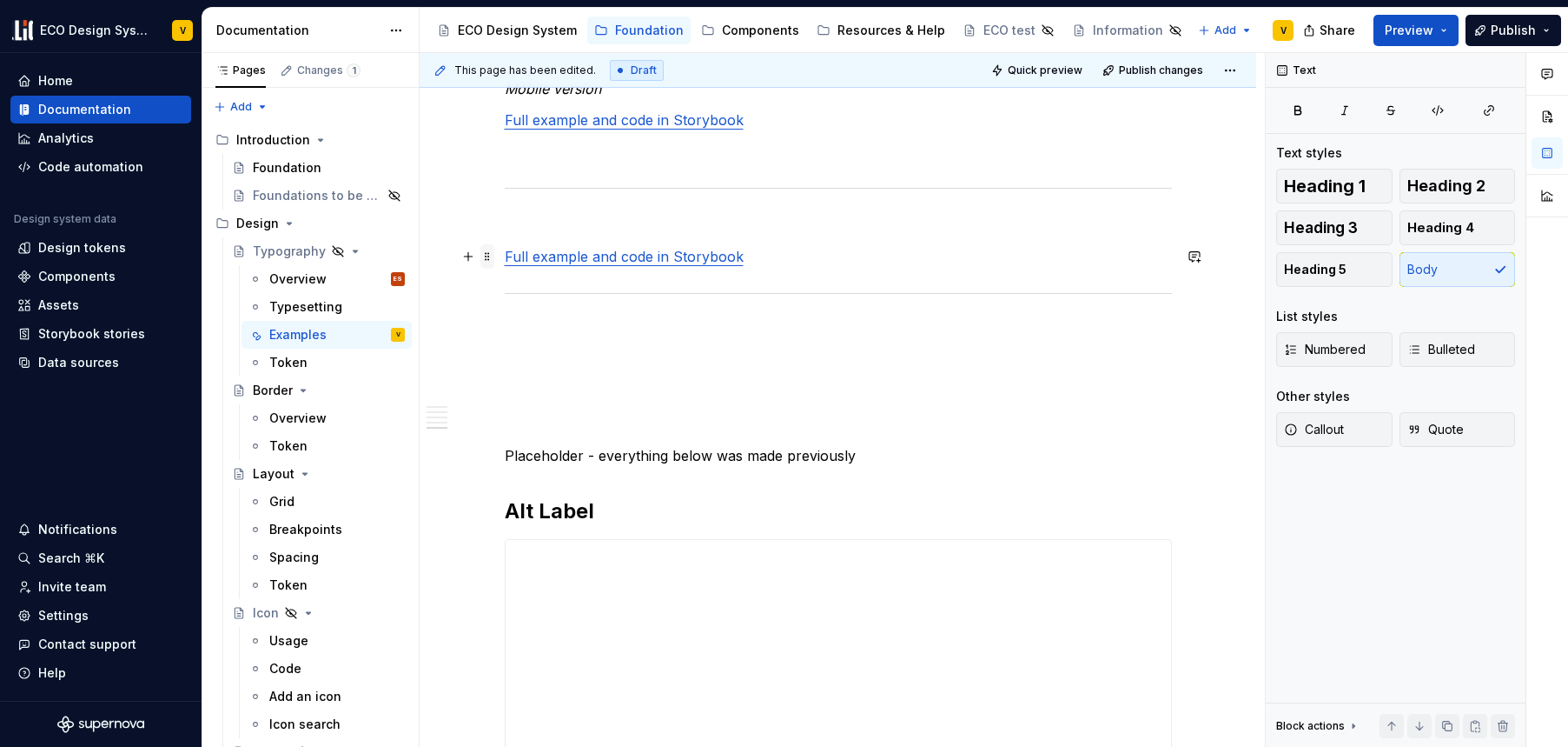
click at [484, 252] on span at bounding box center [487, 256] width 14 height 24
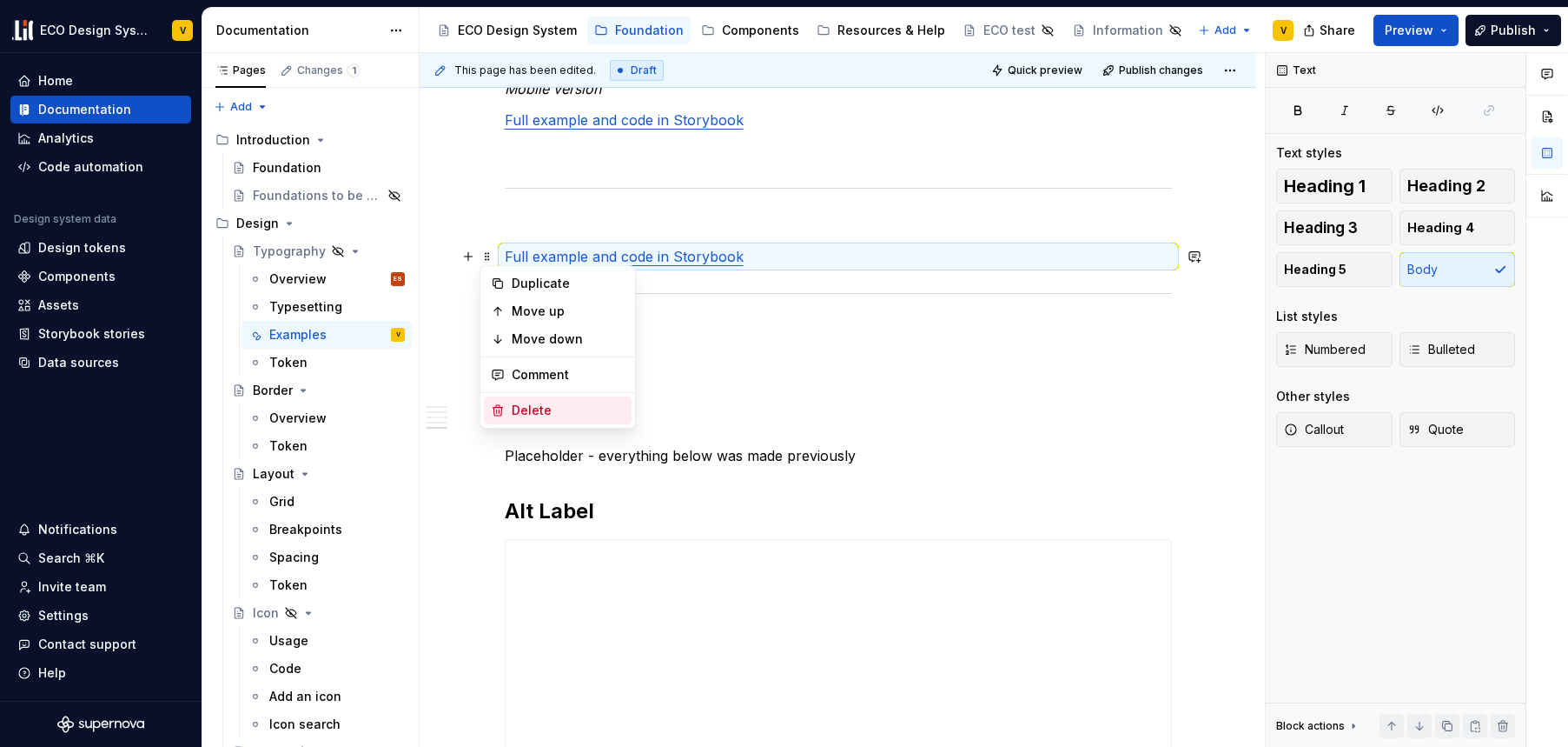
click at [536, 419] on div "Delete" at bounding box center [558, 410] width 148 height 28
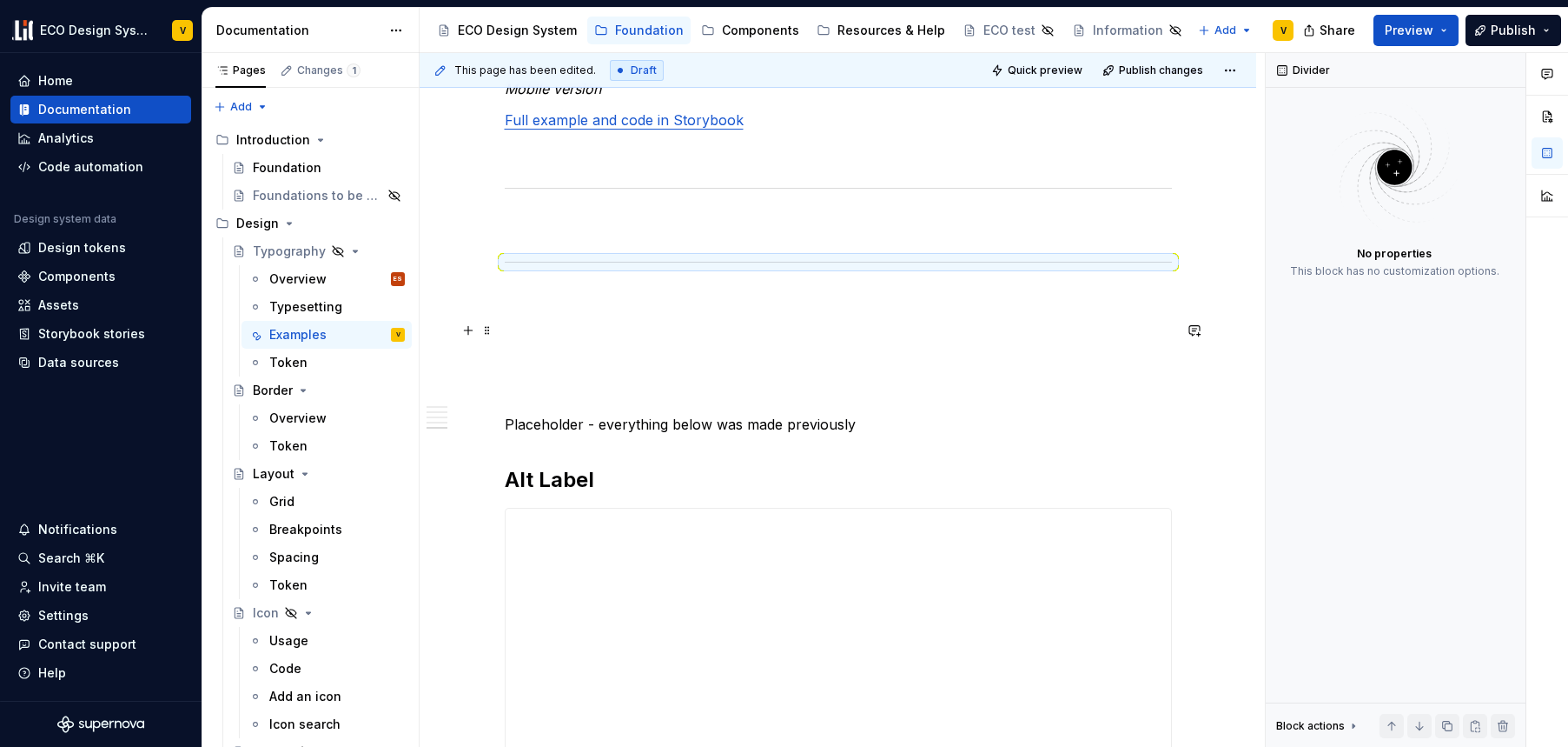
click at [669, 324] on p at bounding box center [838, 330] width 668 height 20
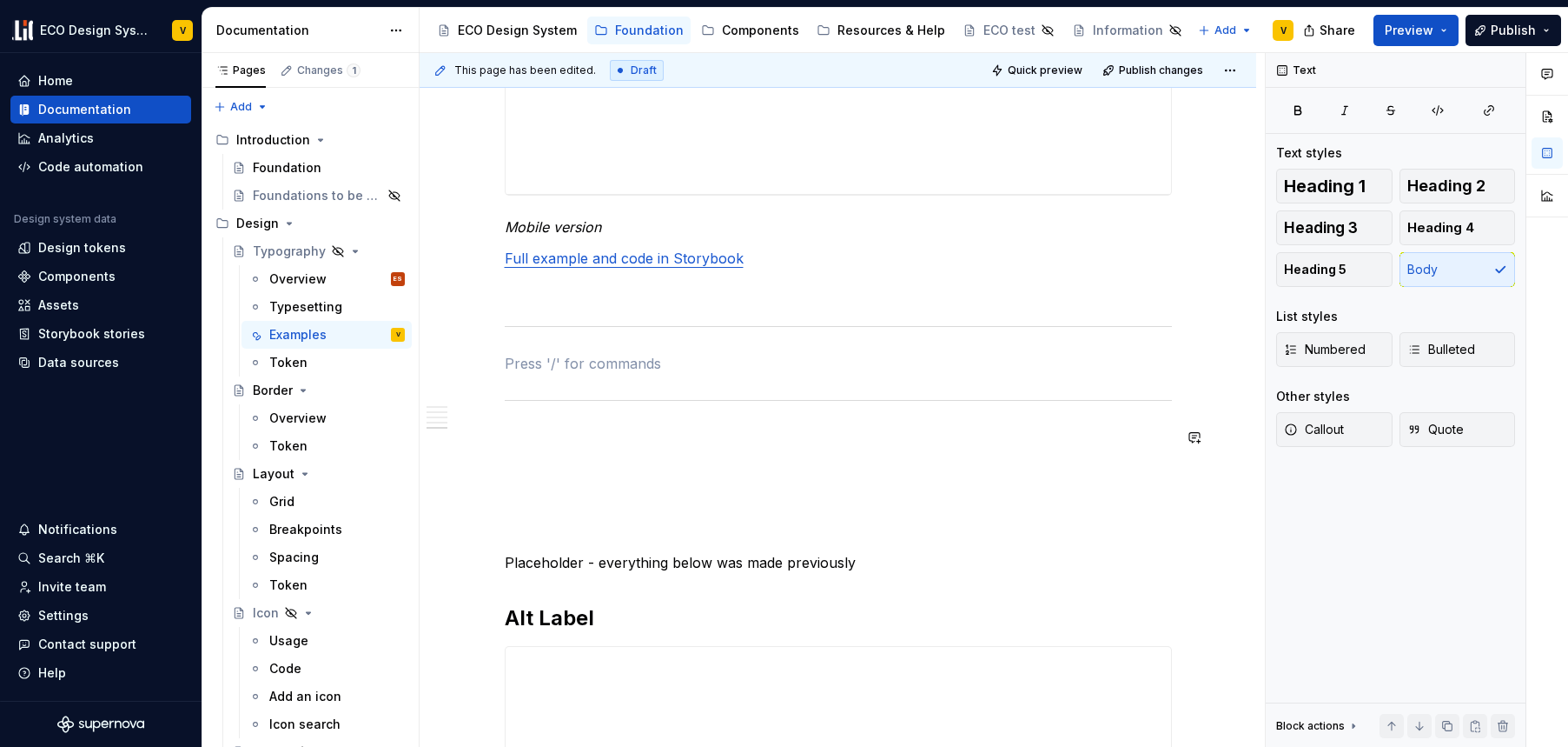
scroll to position [2974, 0]
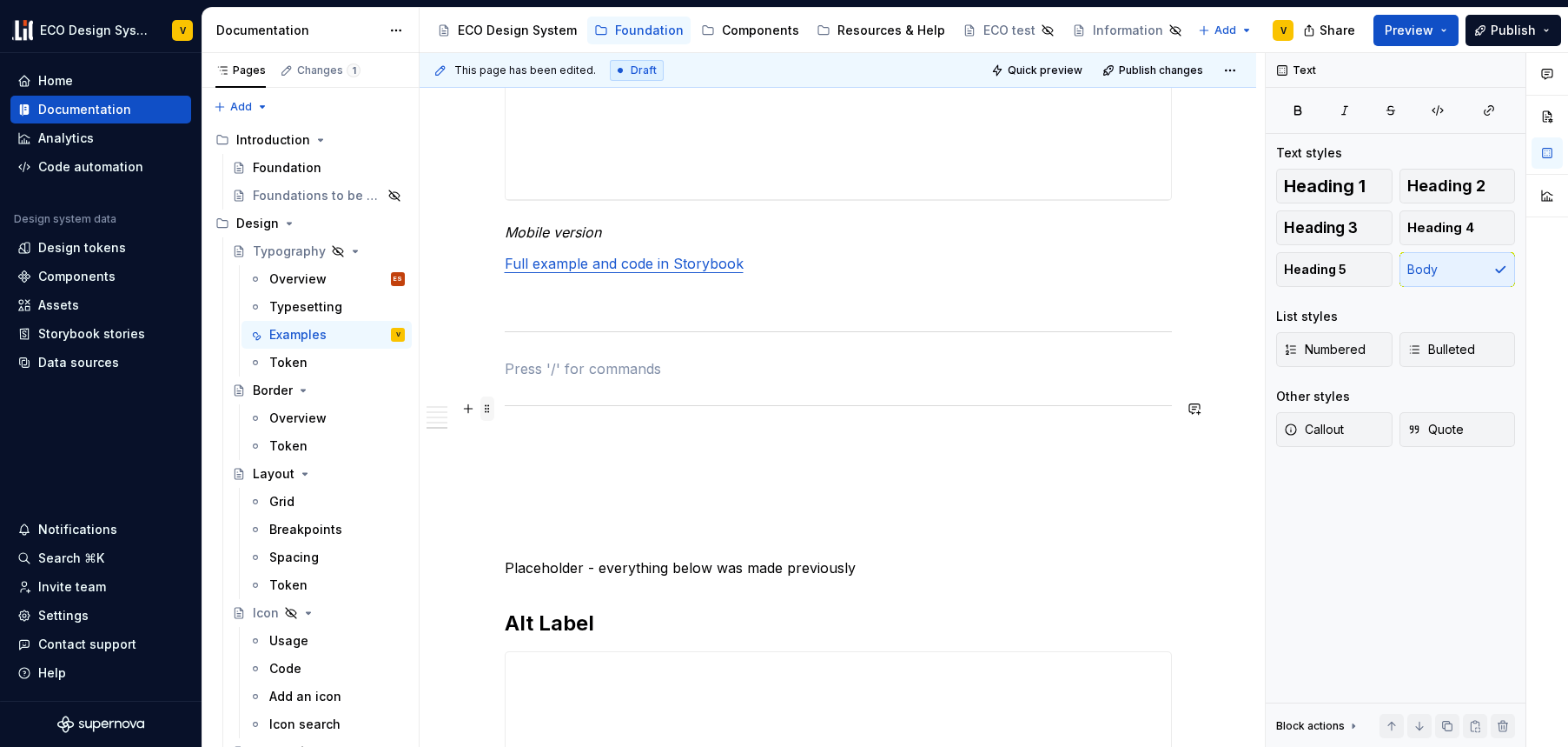
click at [485, 409] on span at bounding box center [487, 409] width 14 height 24
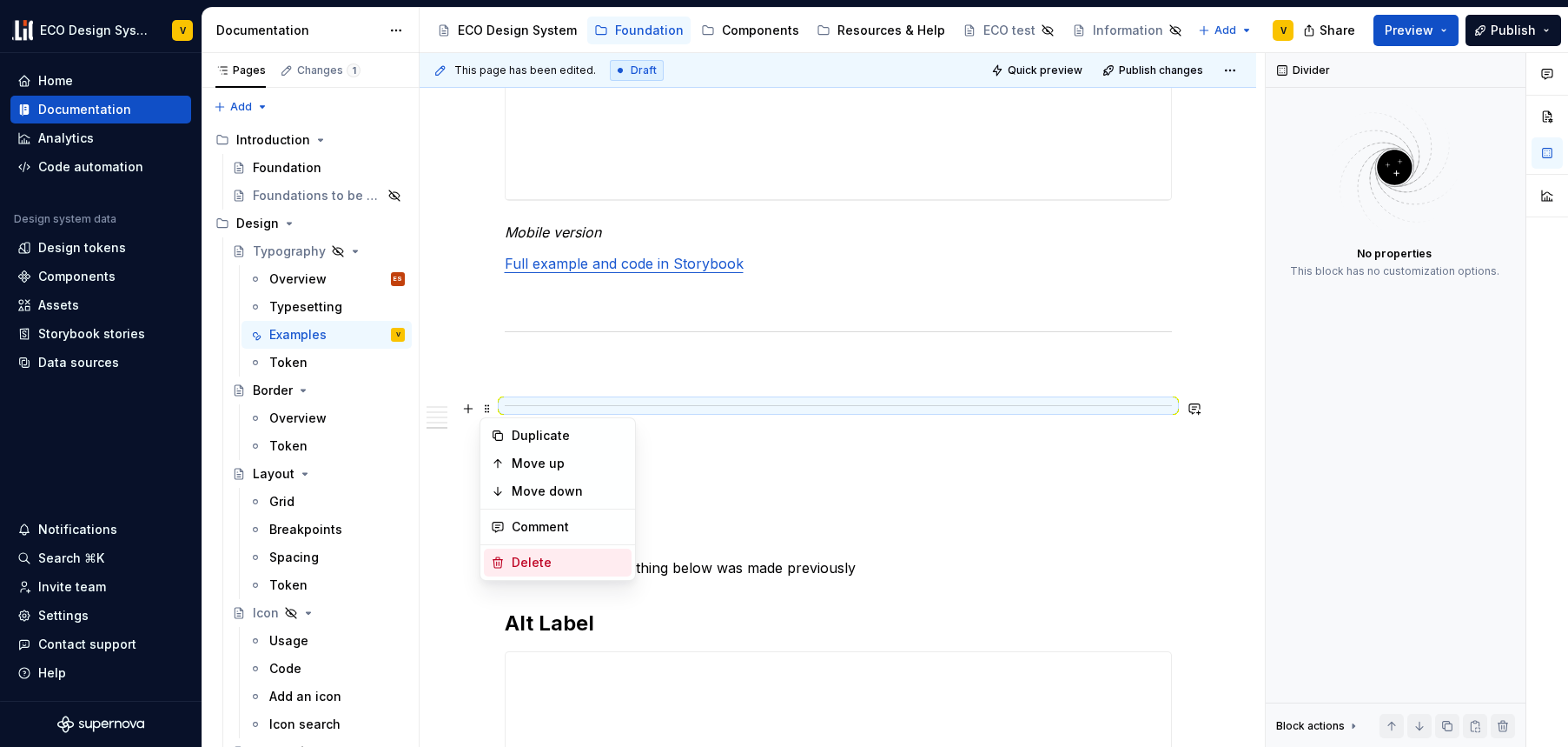
click at [561, 557] on div "Delete" at bounding box center [569, 562] width 113 height 18
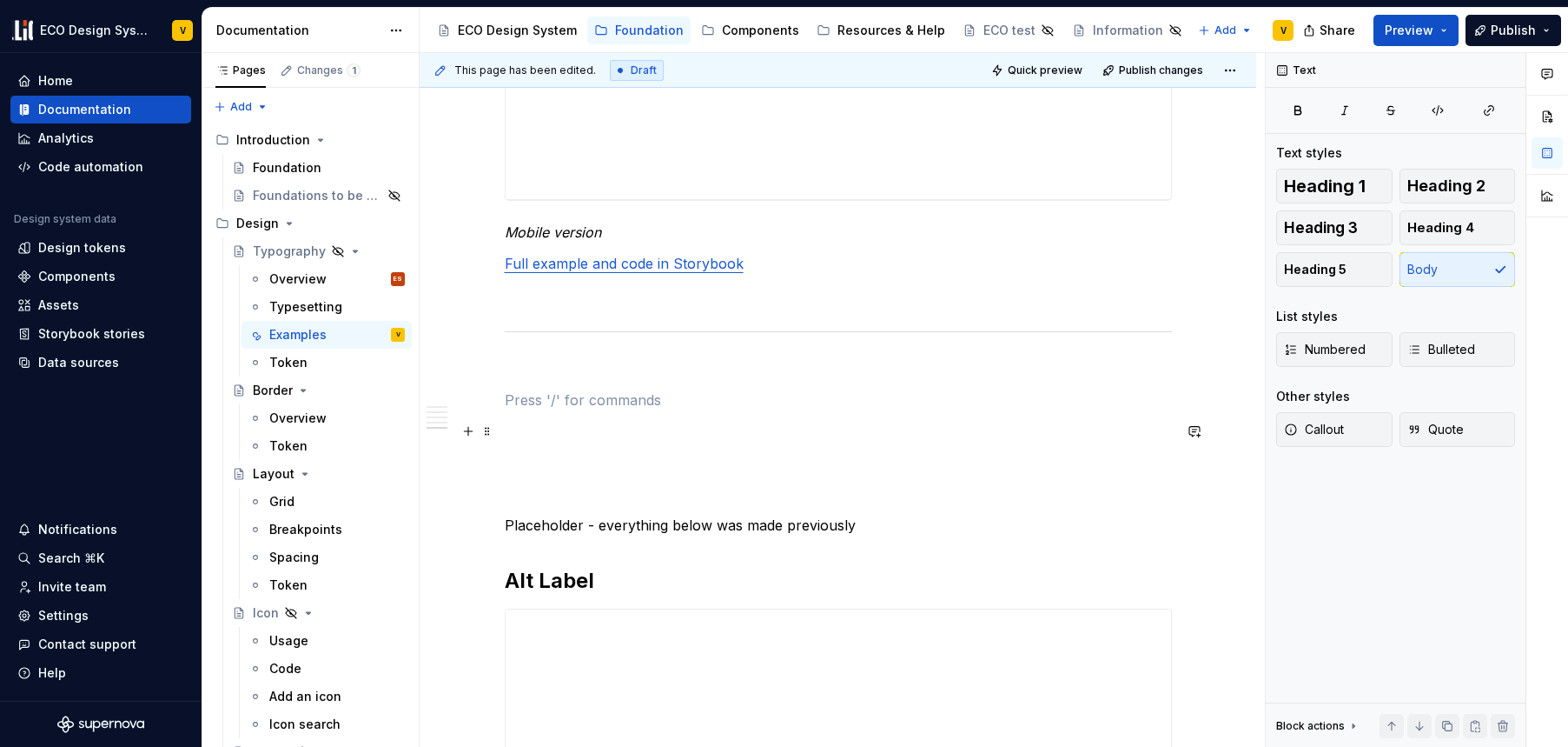
click at [621, 430] on p at bounding box center [838, 431] width 668 height 20
drag, startPoint x: 620, startPoint y: 444, endPoint x: 620, endPoint y: 430, distance: 14.0
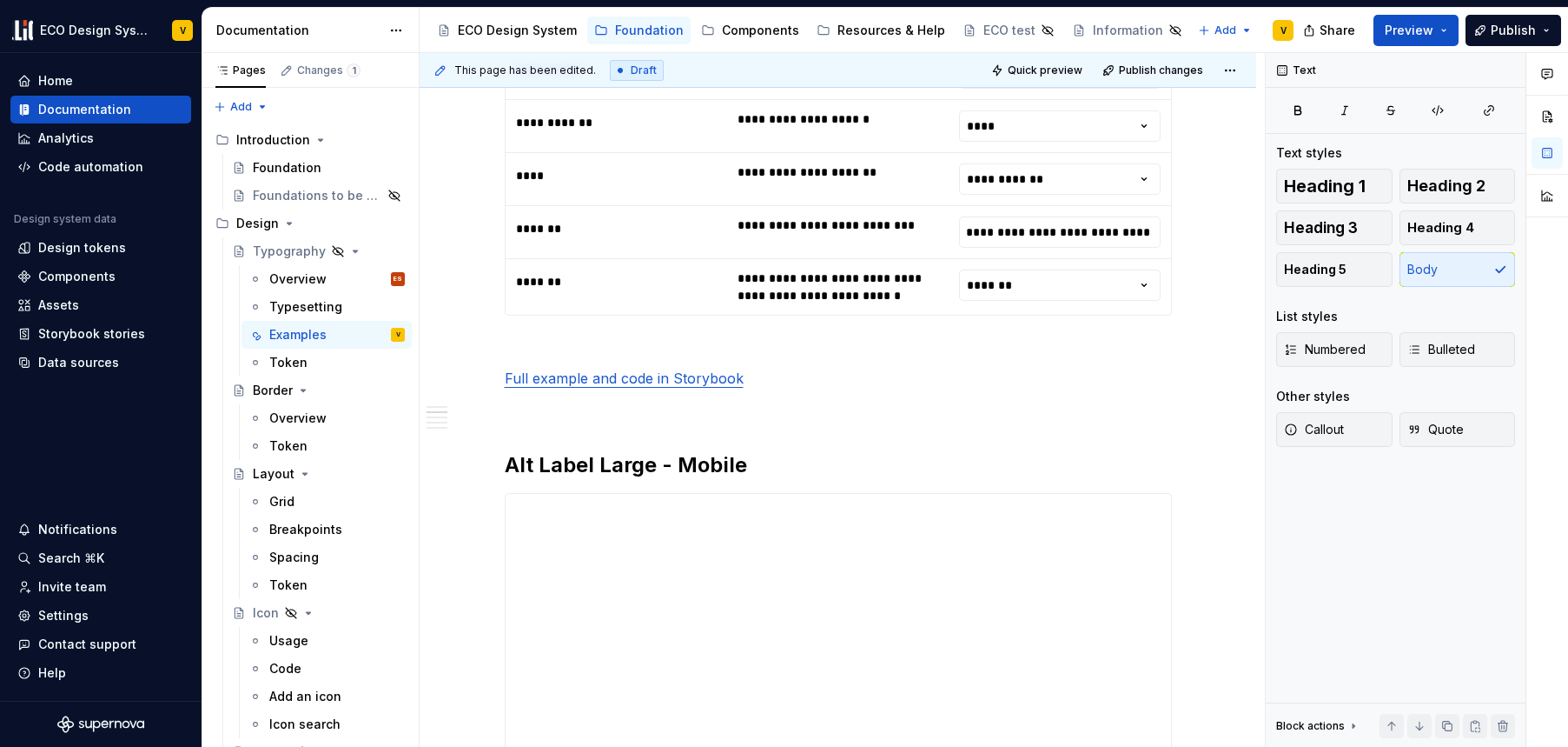
scroll to position [935, 0]
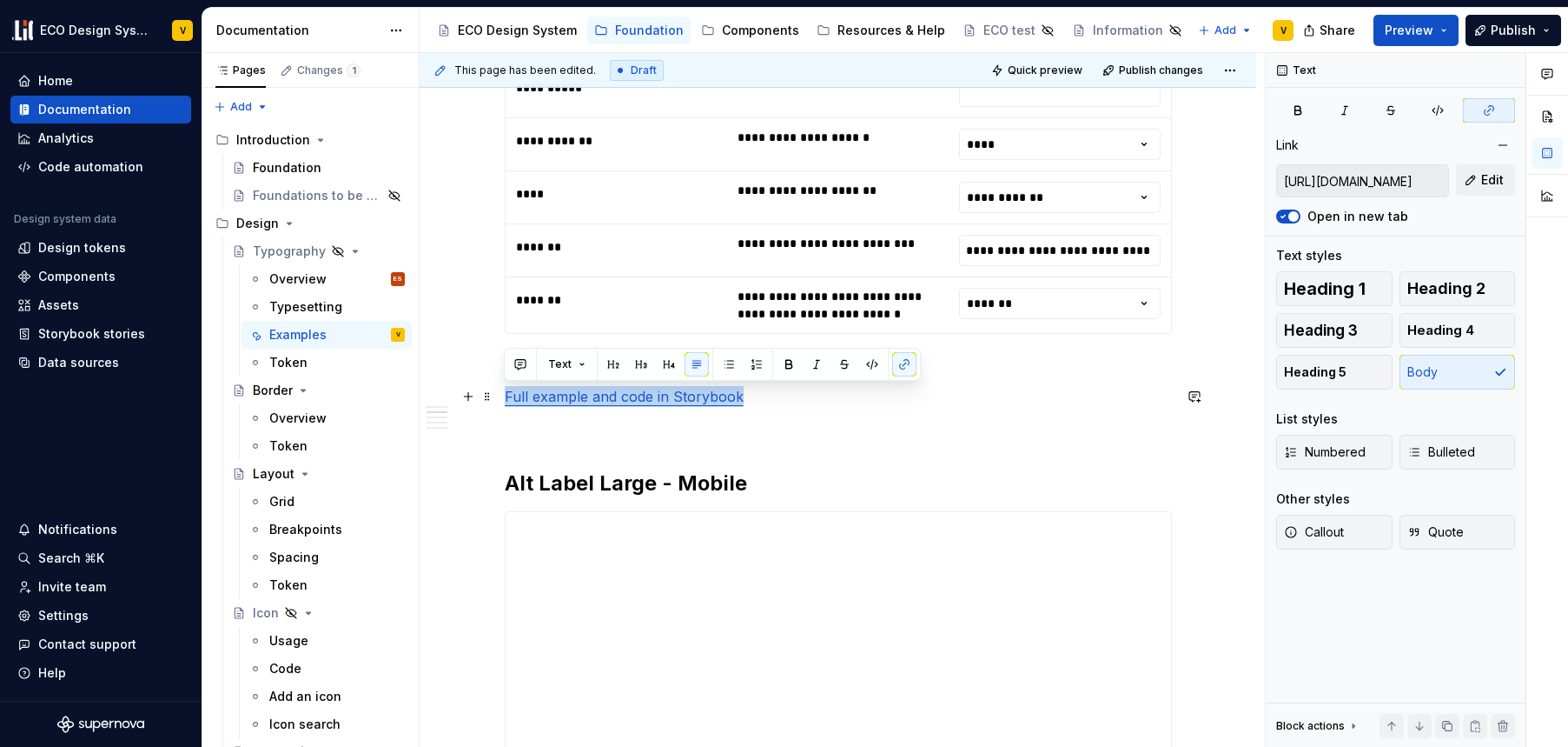
drag, startPoint x: 759, startPoint y: 402, endPoint x: 500, endPoint y: 403, distance: 259.0
copy link "Full example and code in Storybook"
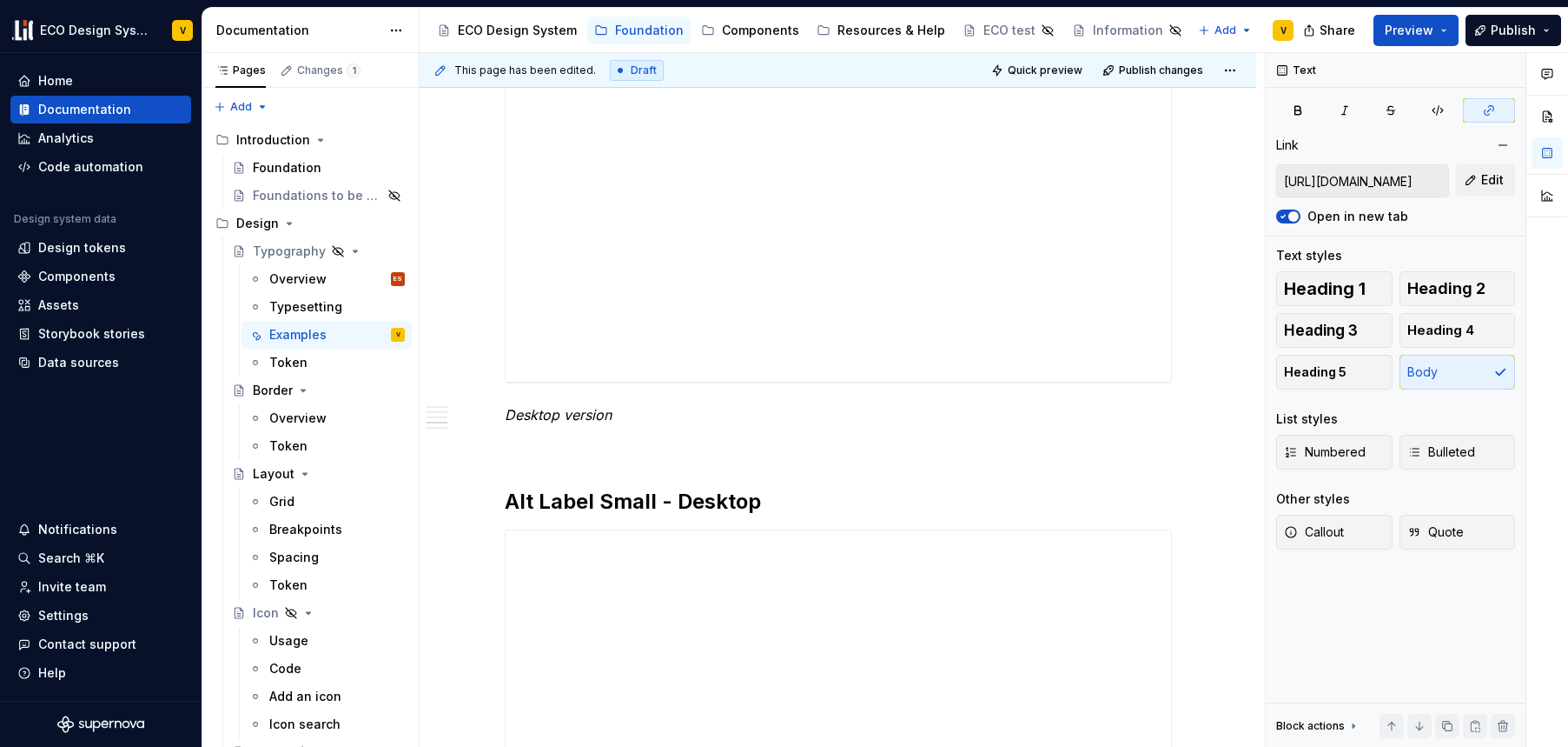
scroll to position [2301, 0]
click at [575, 410] on em "Desktop version" at bounding box center [558, 409] width 107 height 18
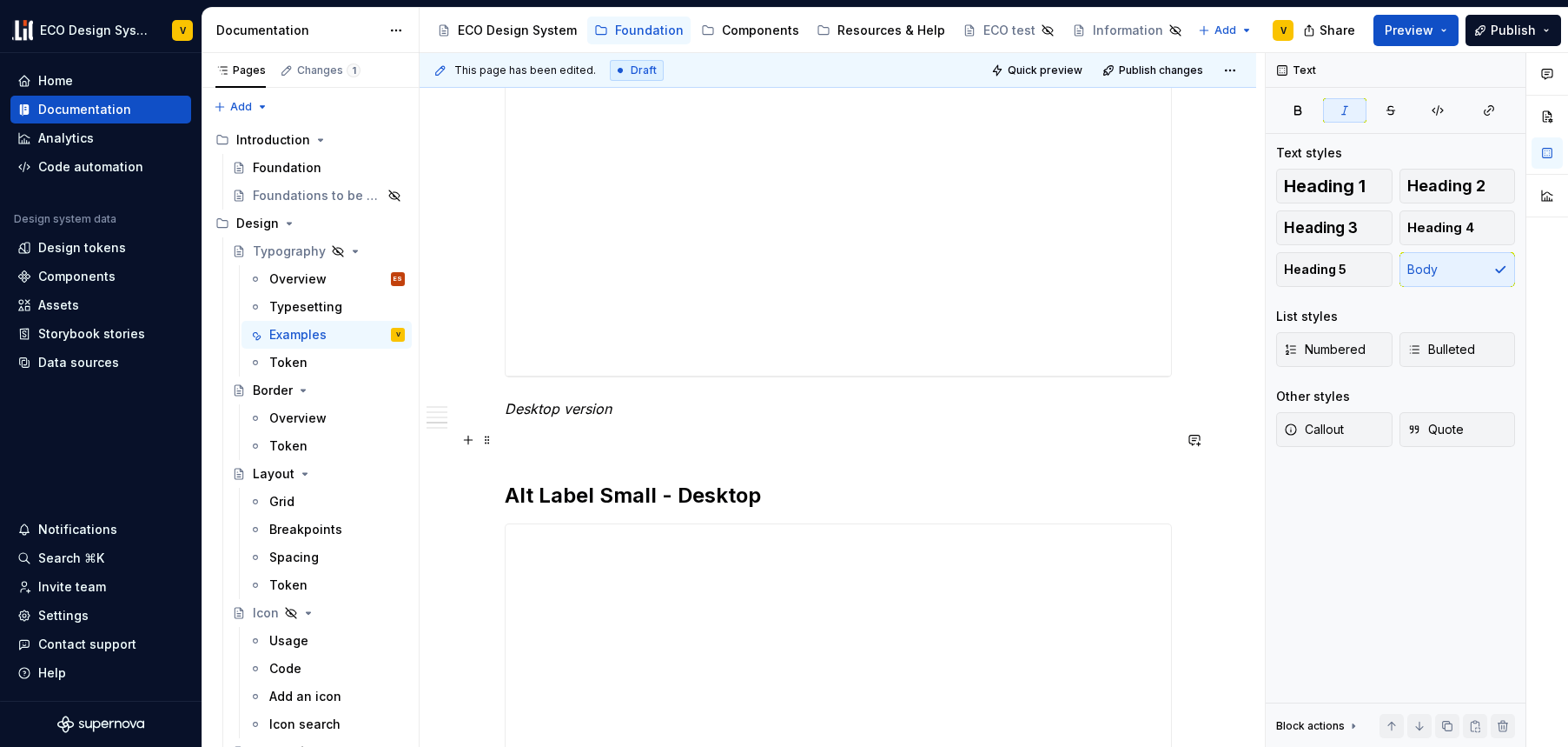
click at [550, 430] on p at bounding box center [838, 440] width 668 height 20
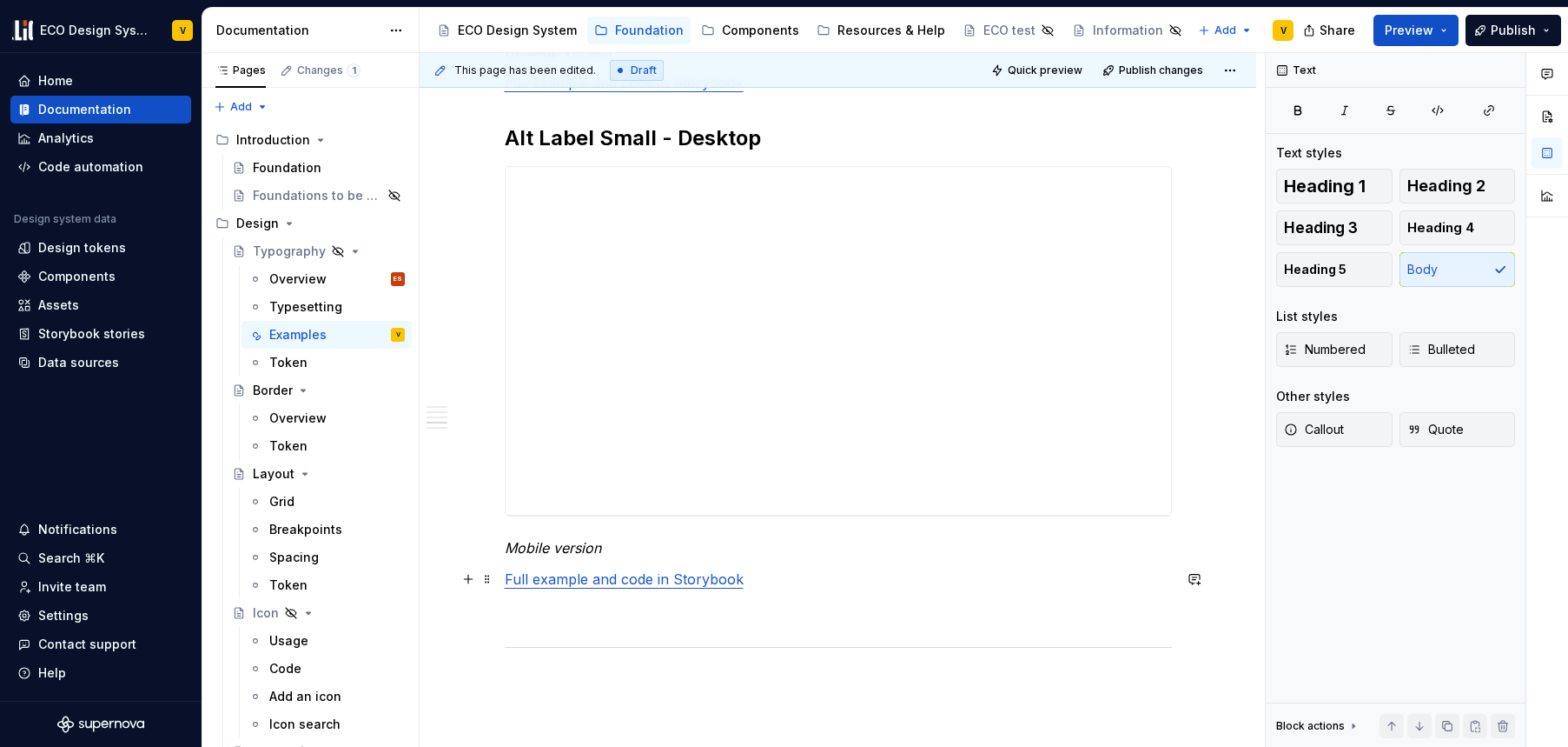
scroll to position [2667, 0]
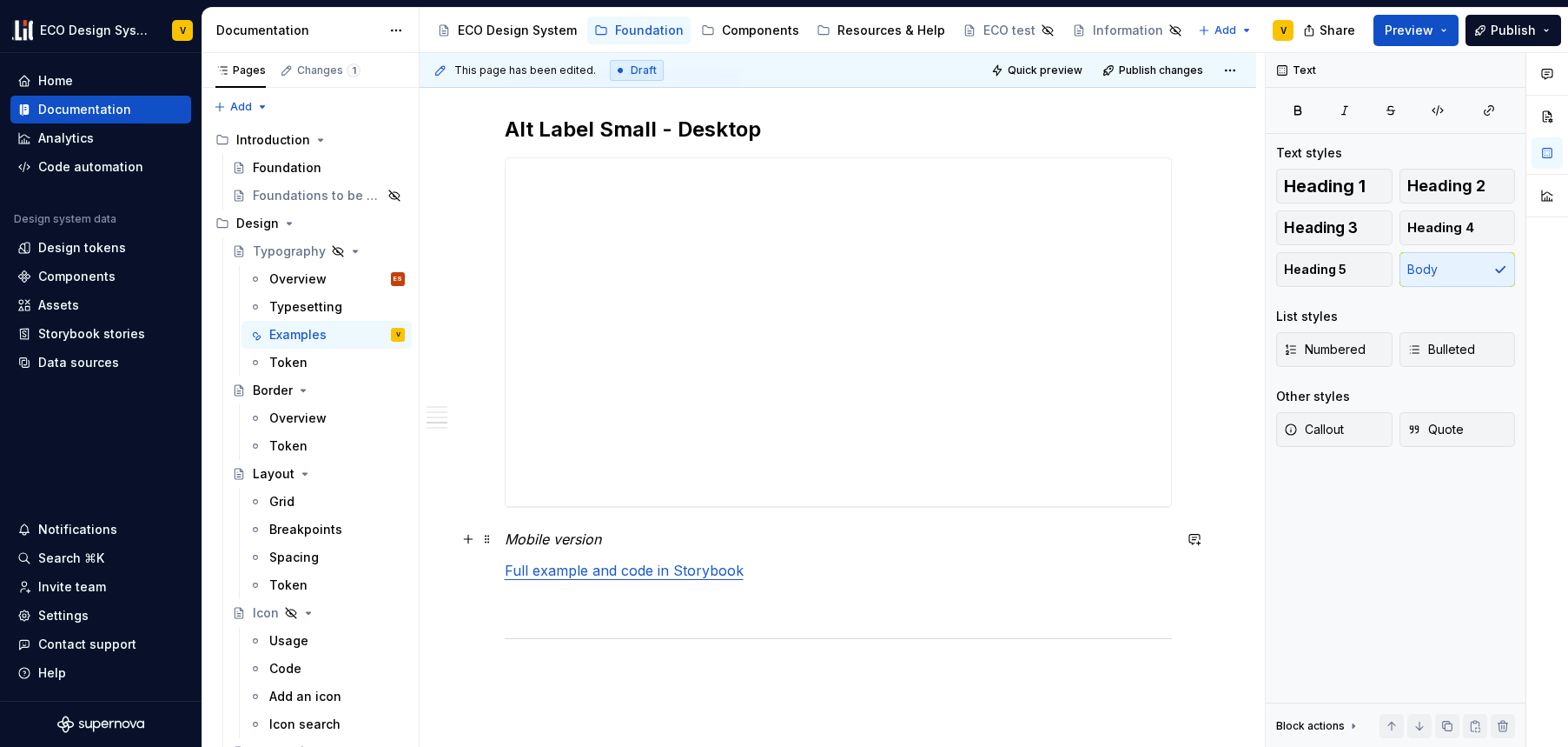
click at [528, 541] on em "Mobile version" at bounding box center [552, 539] width 96 height 18
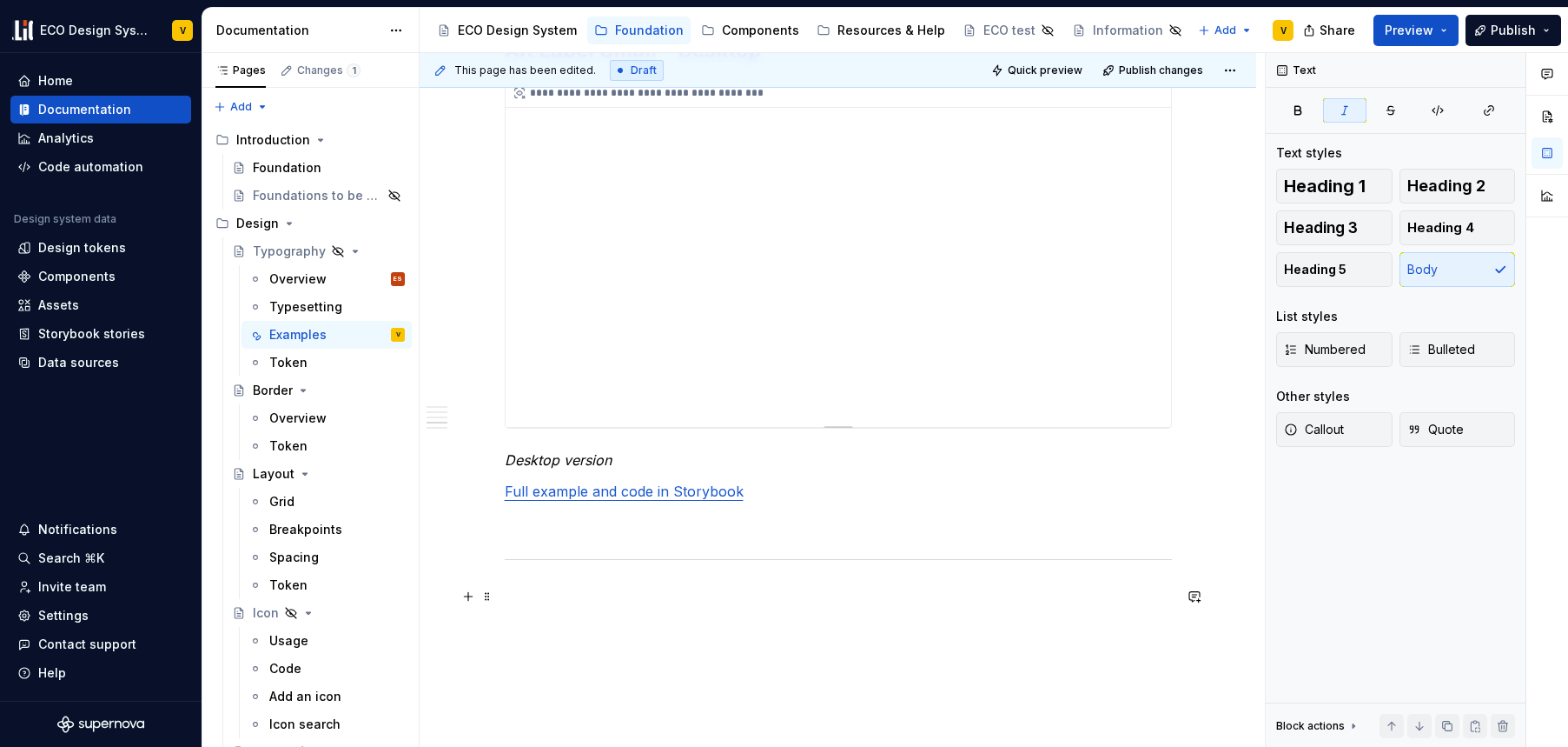
scroll to position [2547, 0]
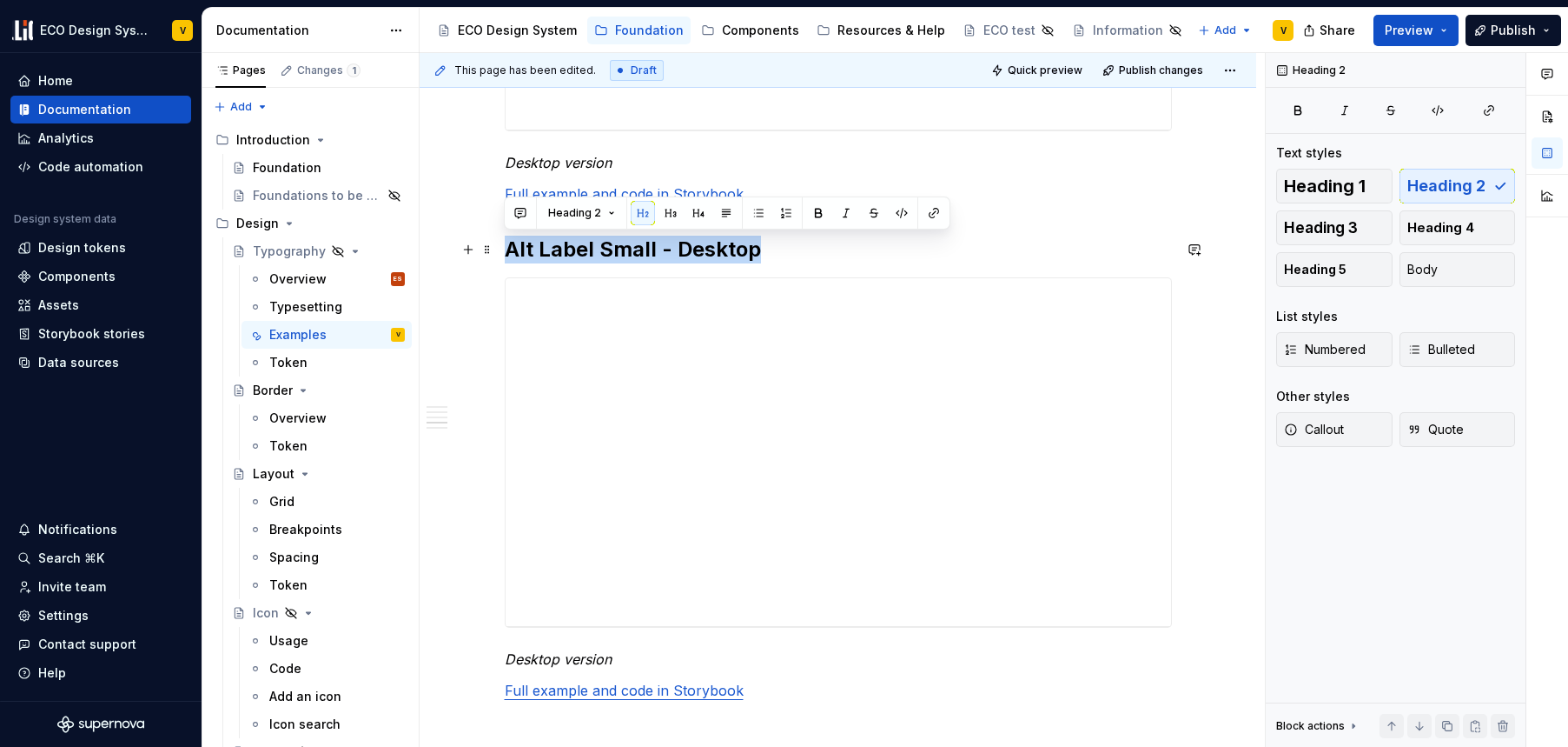
drag, startPoint x: 769, startPoint y: 252, endPoint x: 505, endPoint y: 252, distance: 264.0
click at [505, 252] on h2 "Alt Label Small - Desktop" at bounding box center [838, 249] width 668 height 28
copy h2 "Alt Label Small - Desktop"
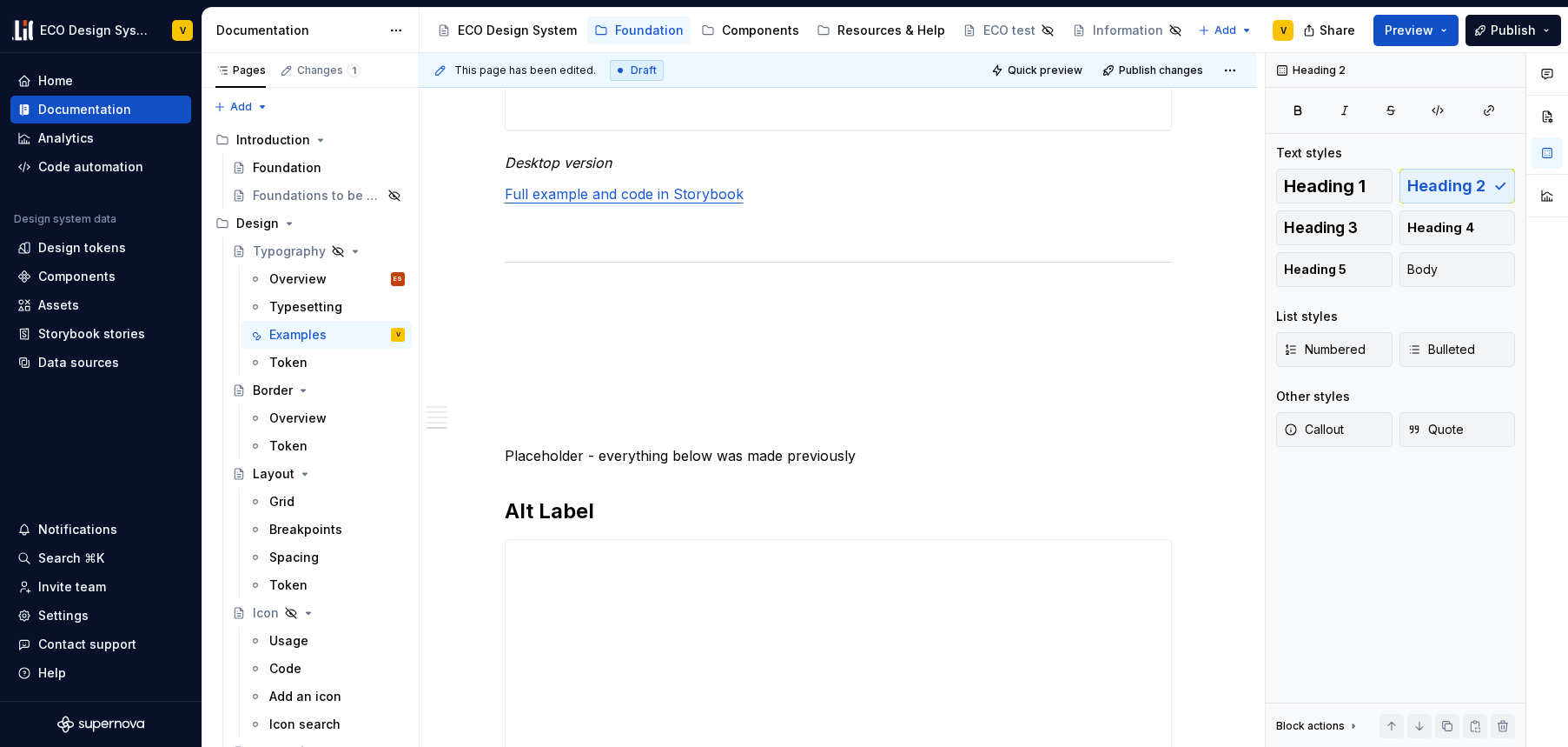
scroll to position [3050, 0]
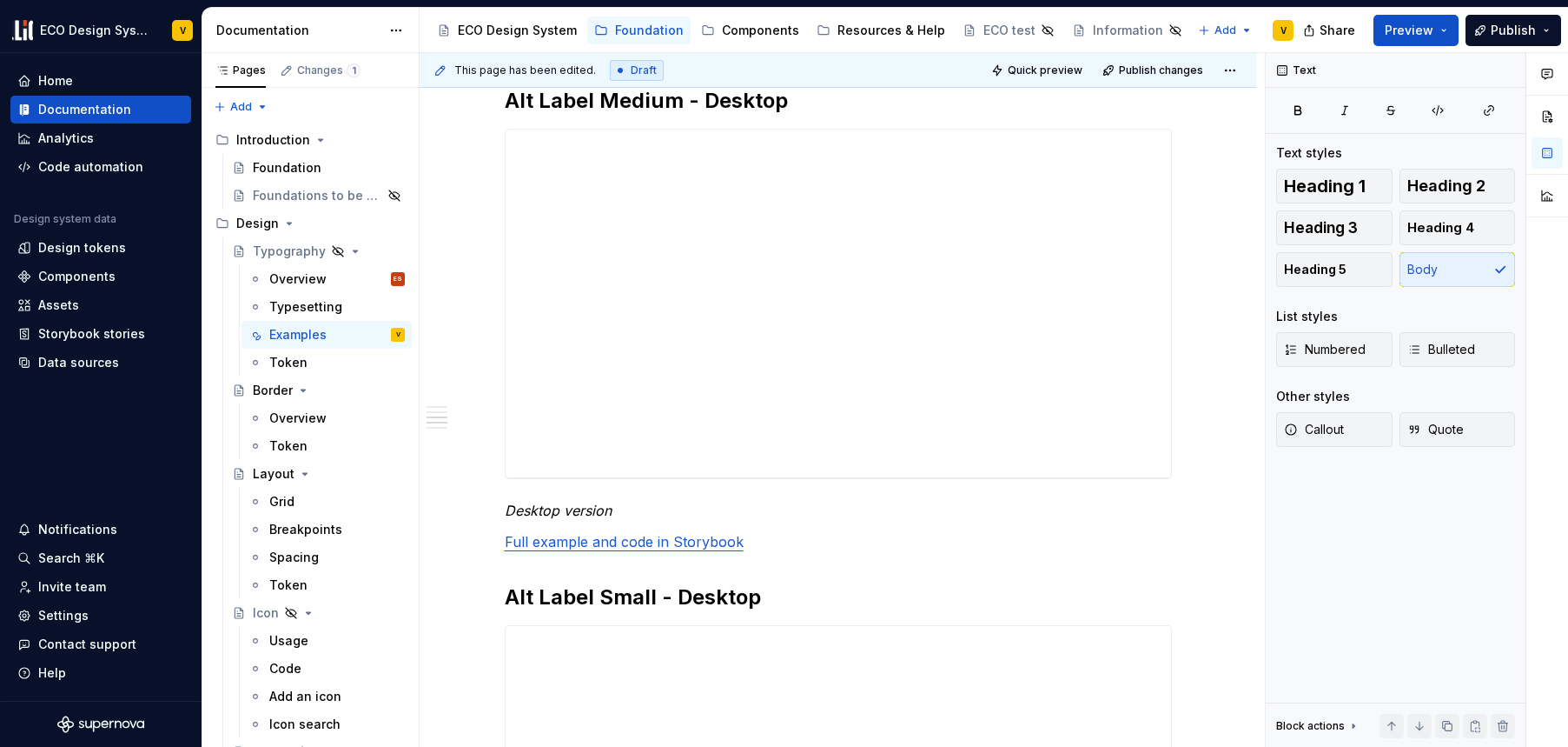
scroll to position [2206, 0]
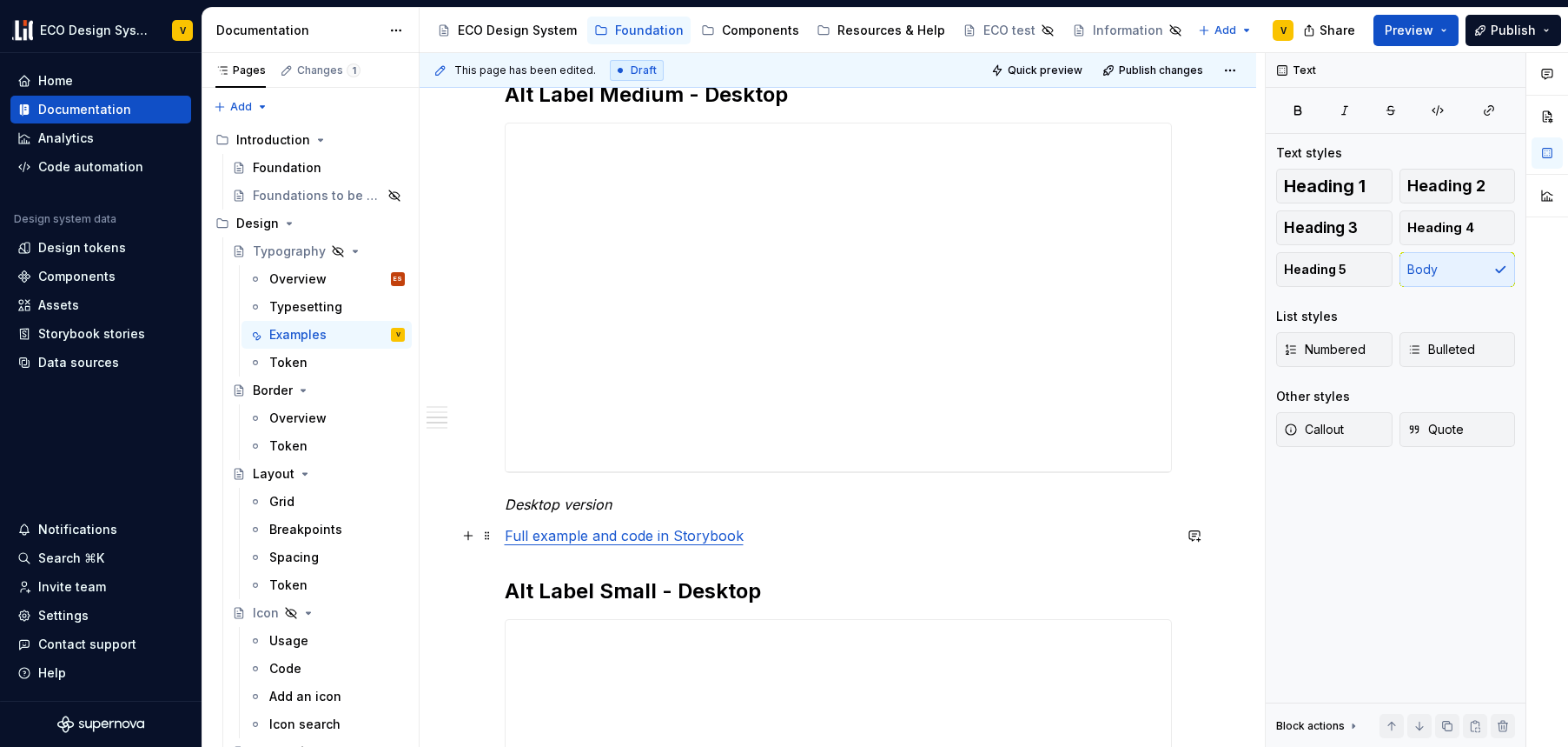
click at [802, 535] on p "Full example and code in Storybook" at bounding box center [838, 535] width 668 height 20
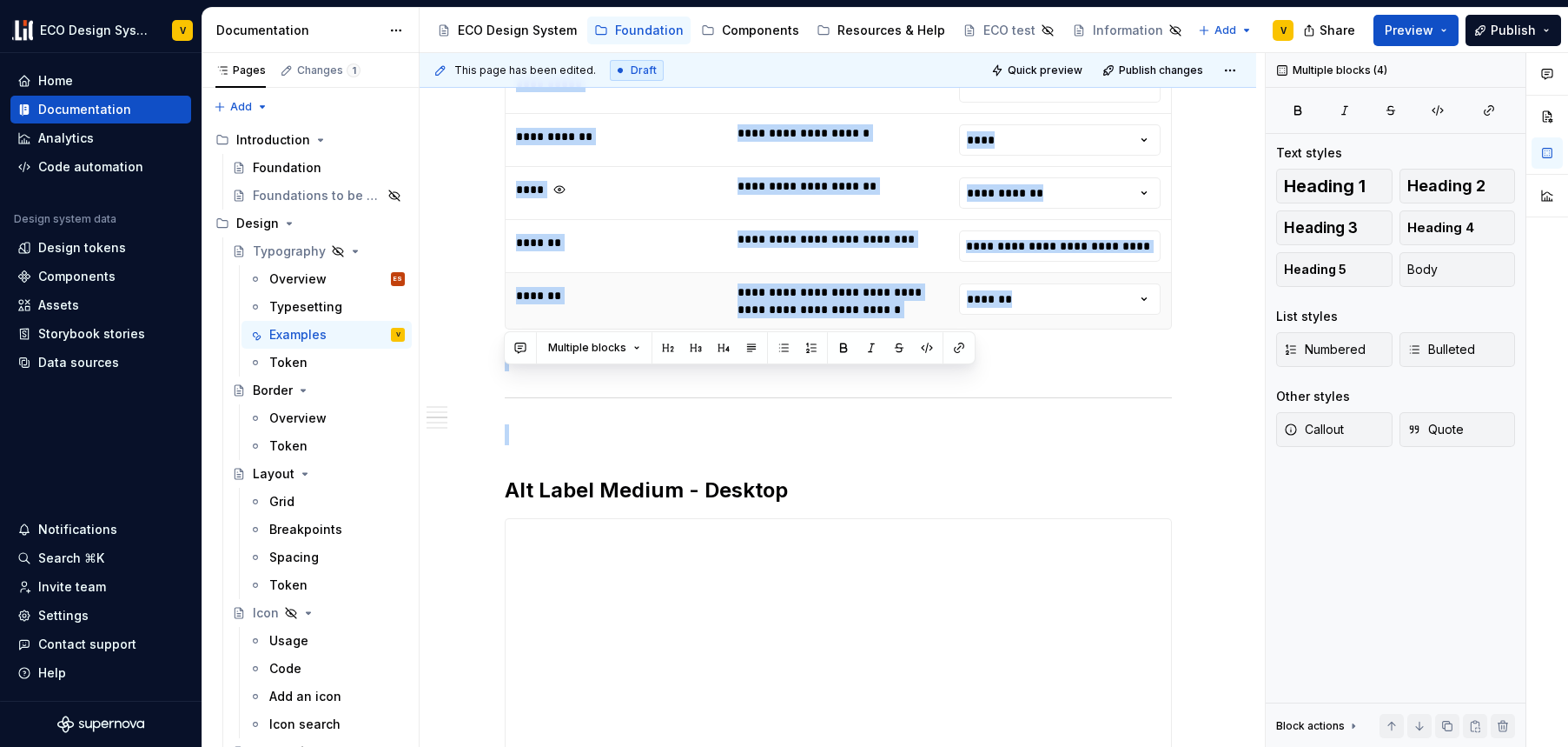
scroll to position [1791, 0]
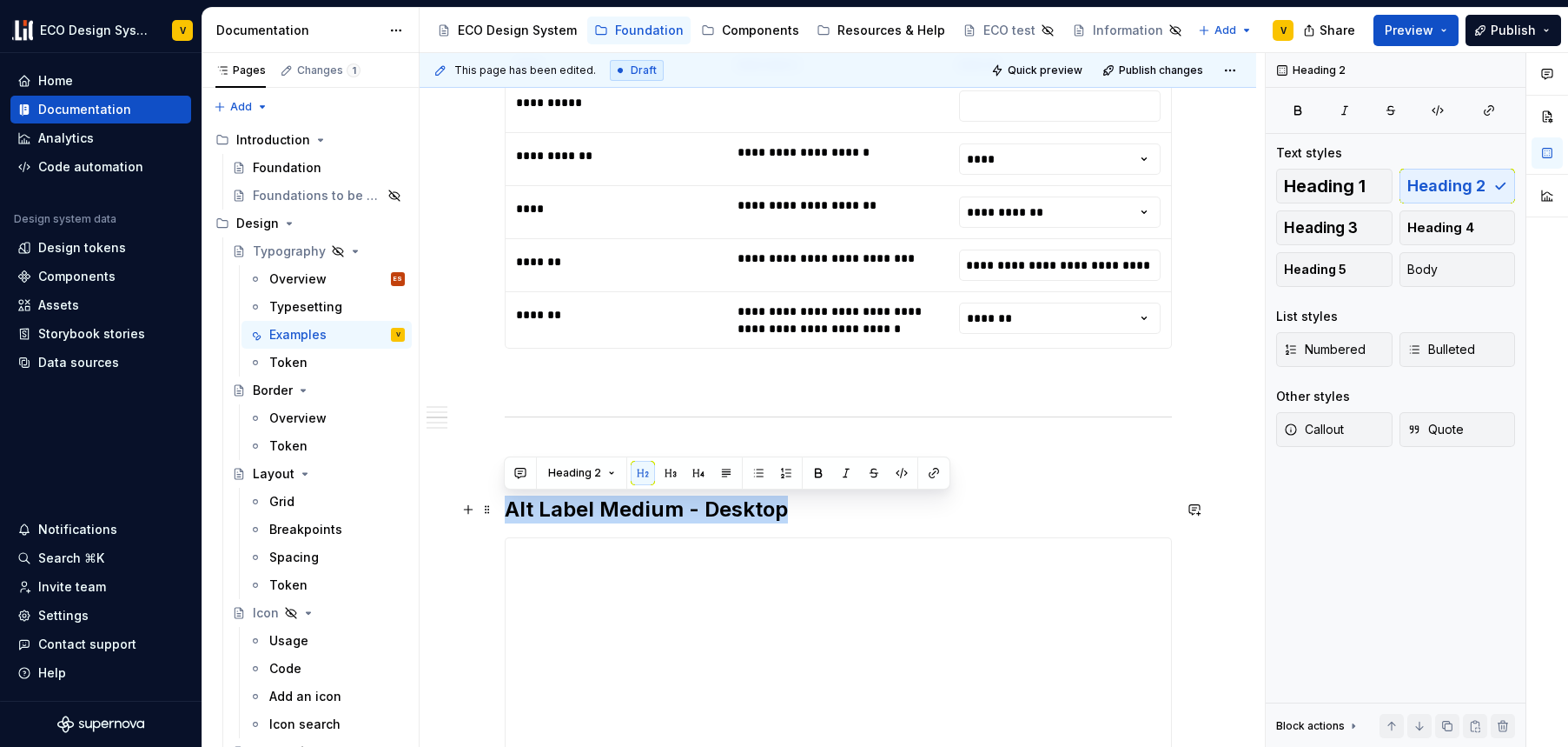
drag, startPoint x: 507, startPoint y: 124, endPoint x: 833, endPoint y: 521, distance: 513.7
click at [833, 521] on h2 "Alt Label Medium - Desktop" at bounding box center [838, 510] width 668 height 28
copy h2 "Alt Label Medium - Desktop"
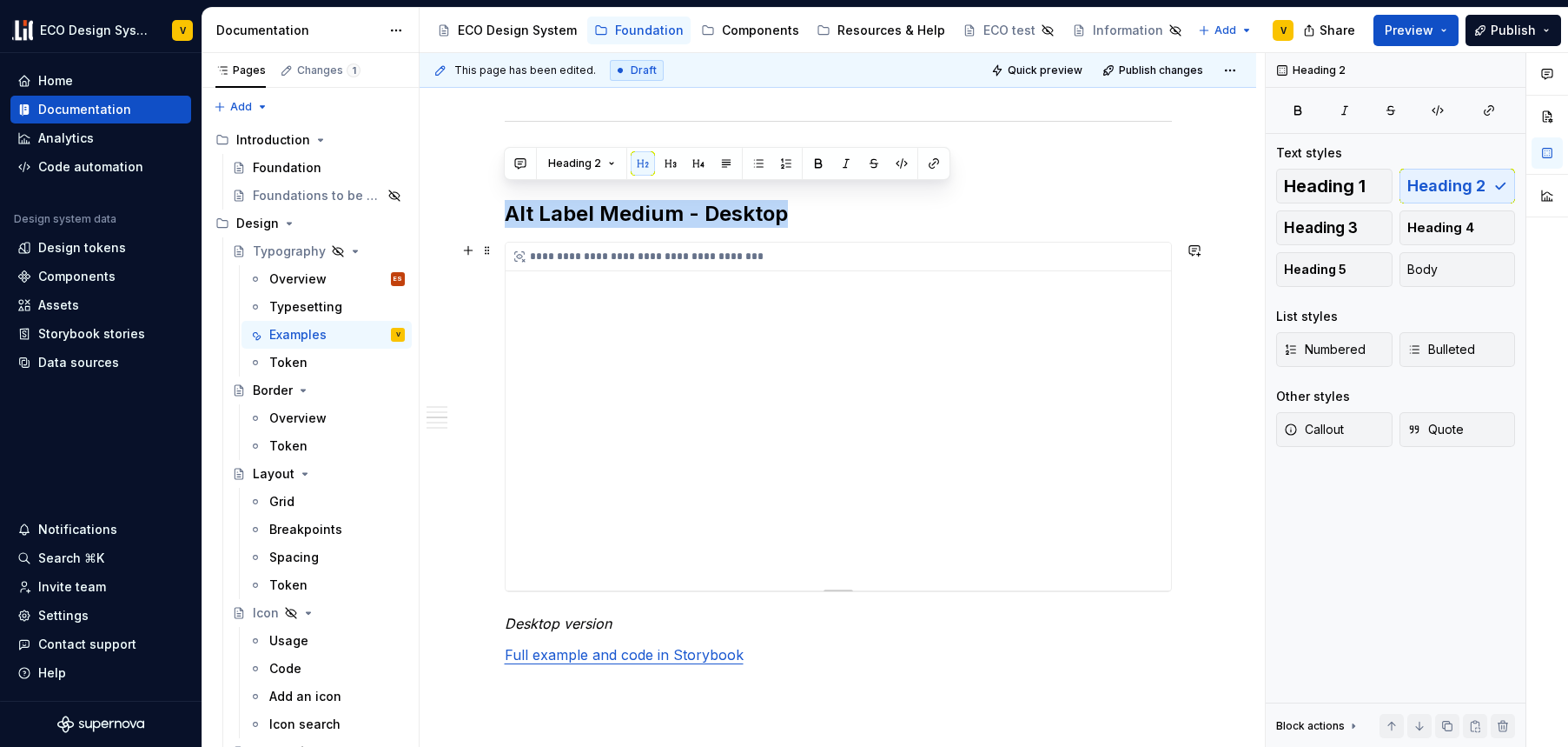
scroll to position [2221, 0]
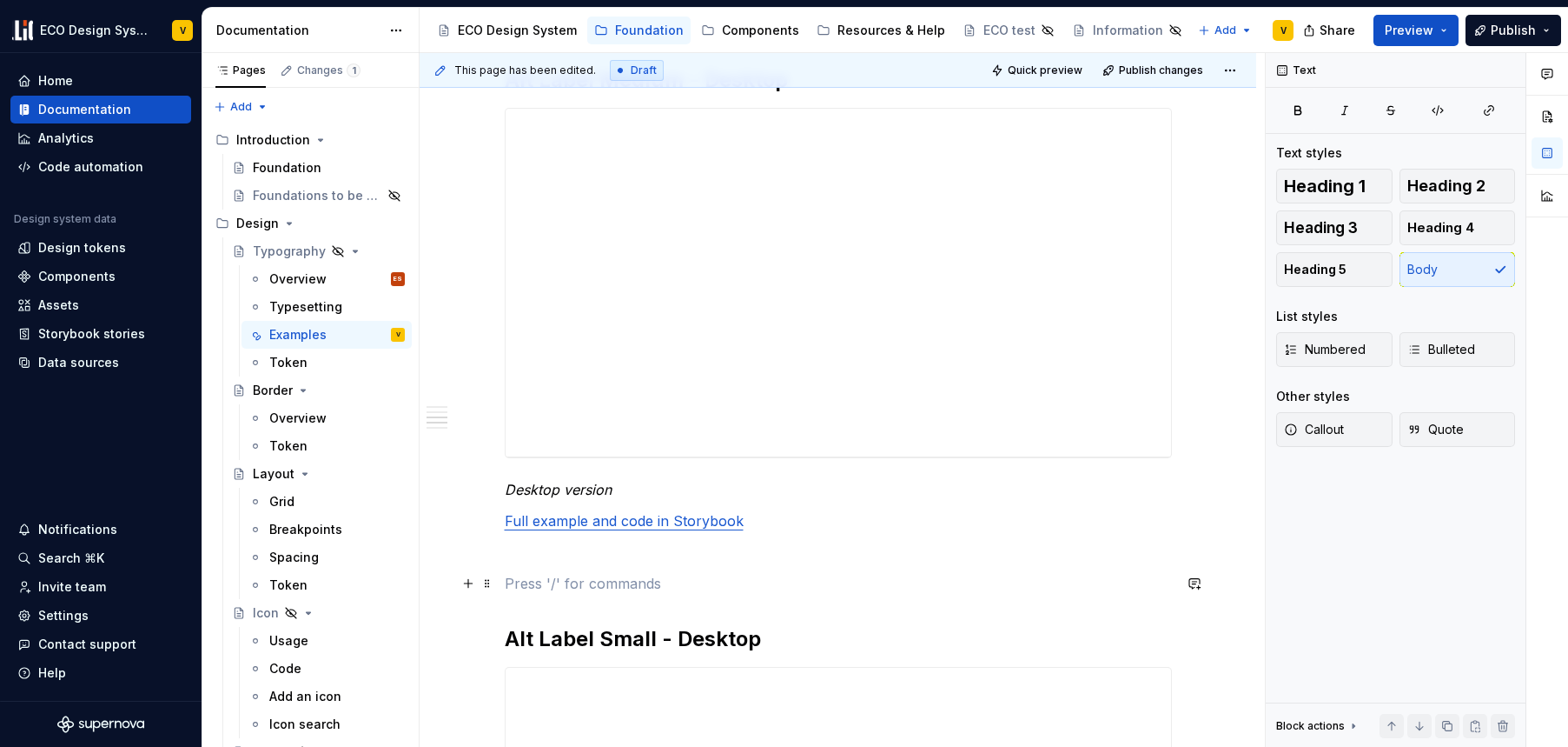
click at [520, 582] on p at bounding box center [838, 583] width 668 height 20
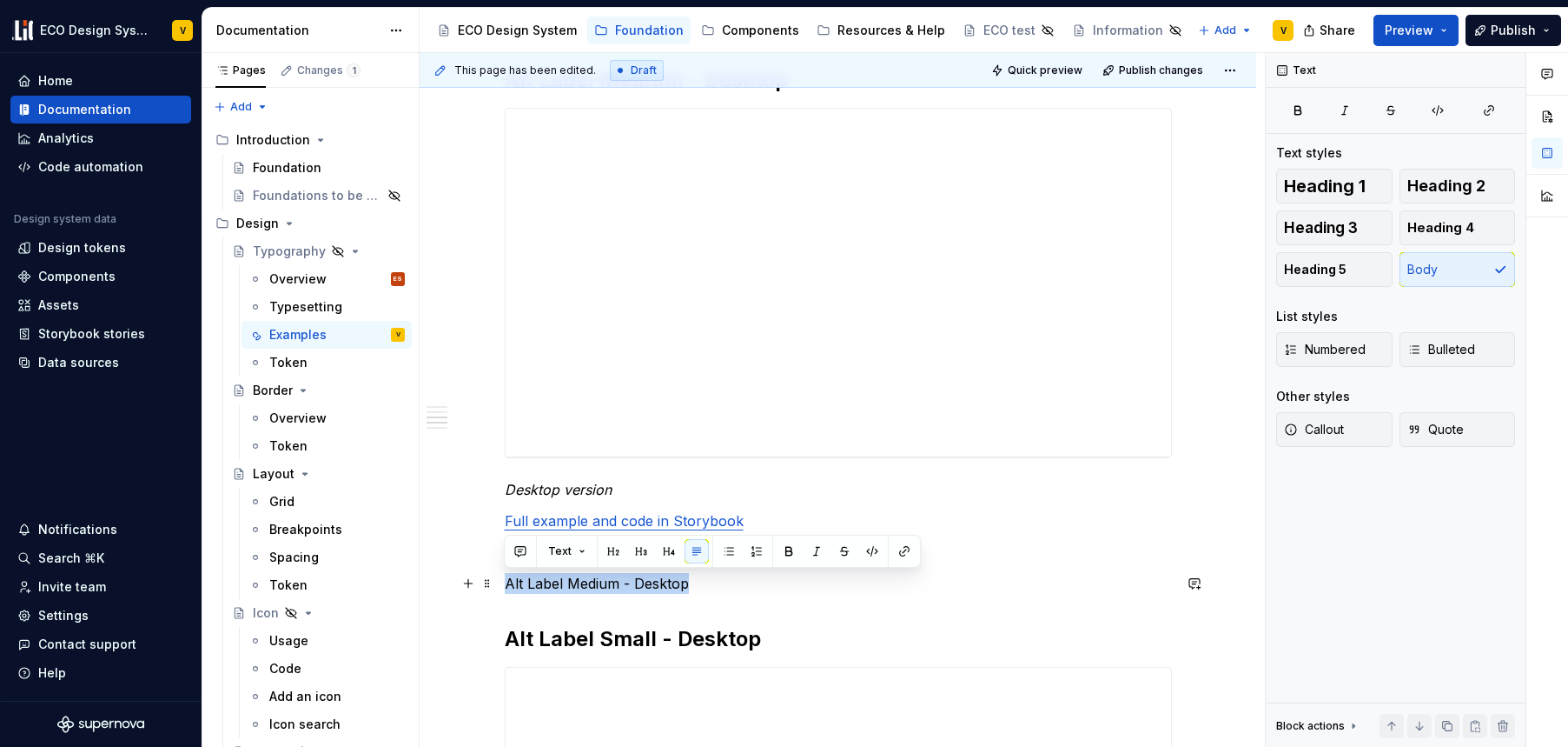
drag, startPoint x: 711, startPoint y: 578, endPoint x: 496, endPoint y: 578, distance: 215.0
click at [496, 578] on div "**********" at bounding box center [838, 430] width 837 height 4614
click at [658, 587] on p "Alt Label Medium - Desktop" at bounding box center [838, 583] width 668 height 20
drag, startPoint x: 670, startPoint y: 578, endPoint x: 499, endPoint y: 574, distance: 171.0
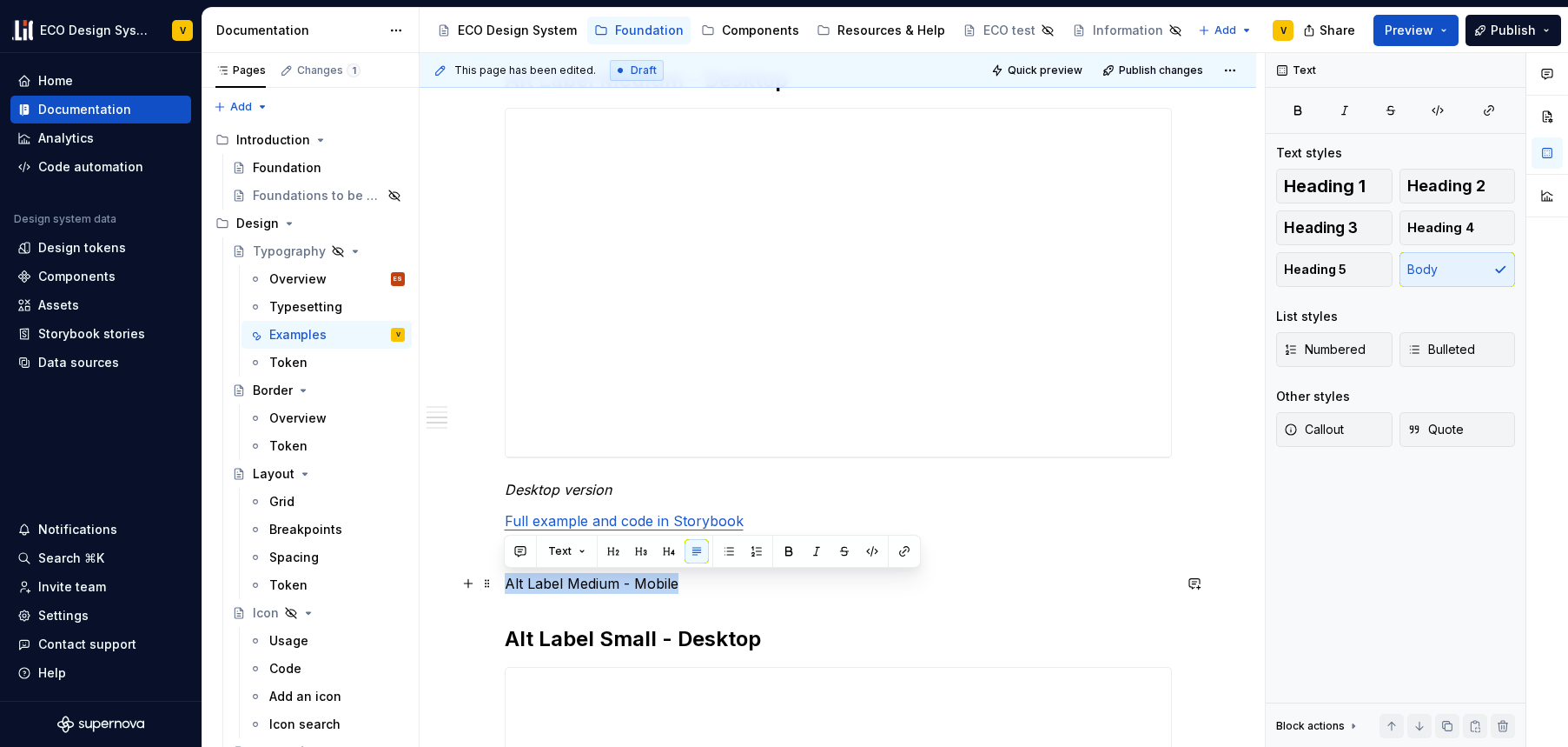
click at [499, 574] on div "**********" at bounding box center [838, 430] width 837 height 4614
click at [610, 550] on button "button" at bounding box center [613, 551] width 24 height 24
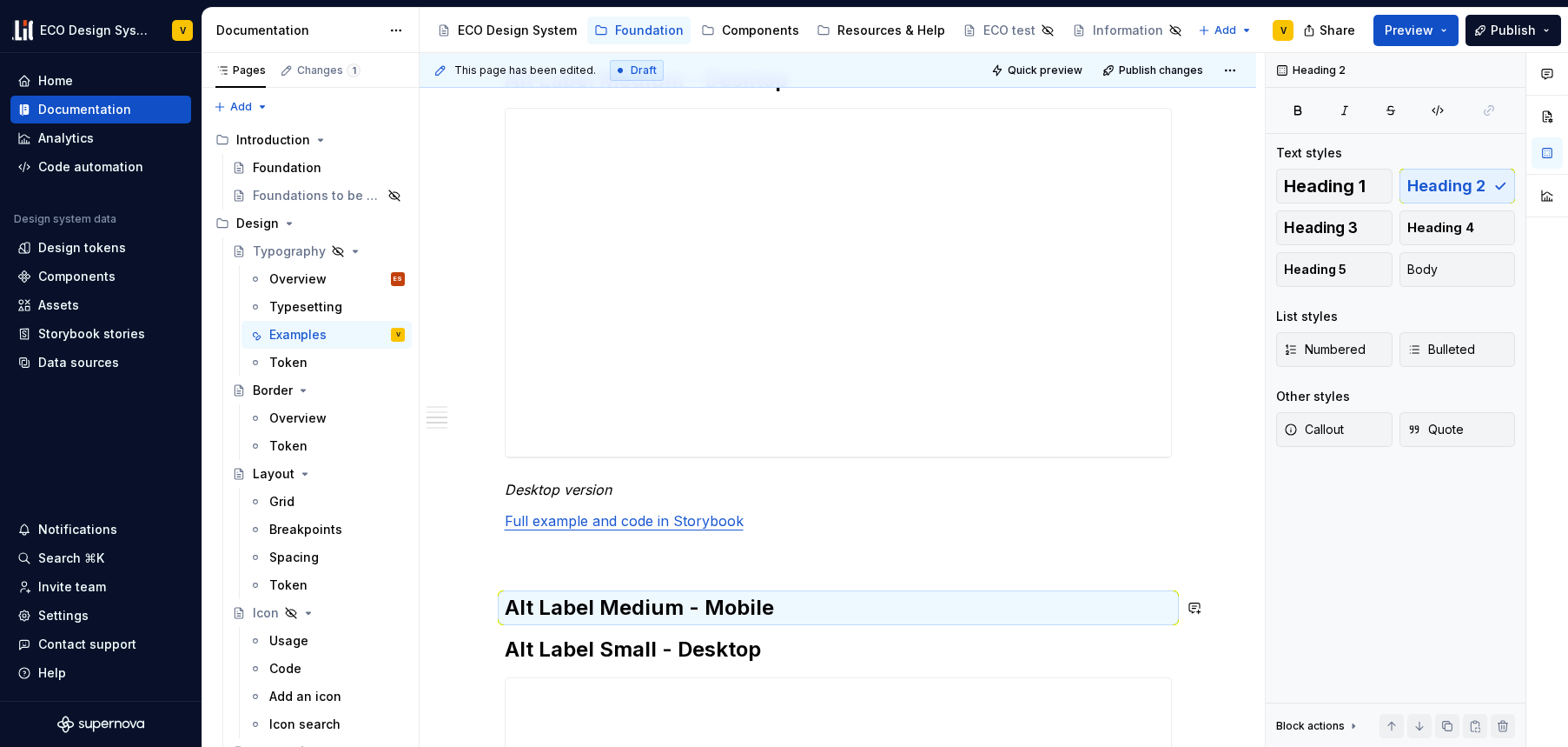
click at [621, 579] on div "**********" at bounding box center [838, 334] width 668 height 4338
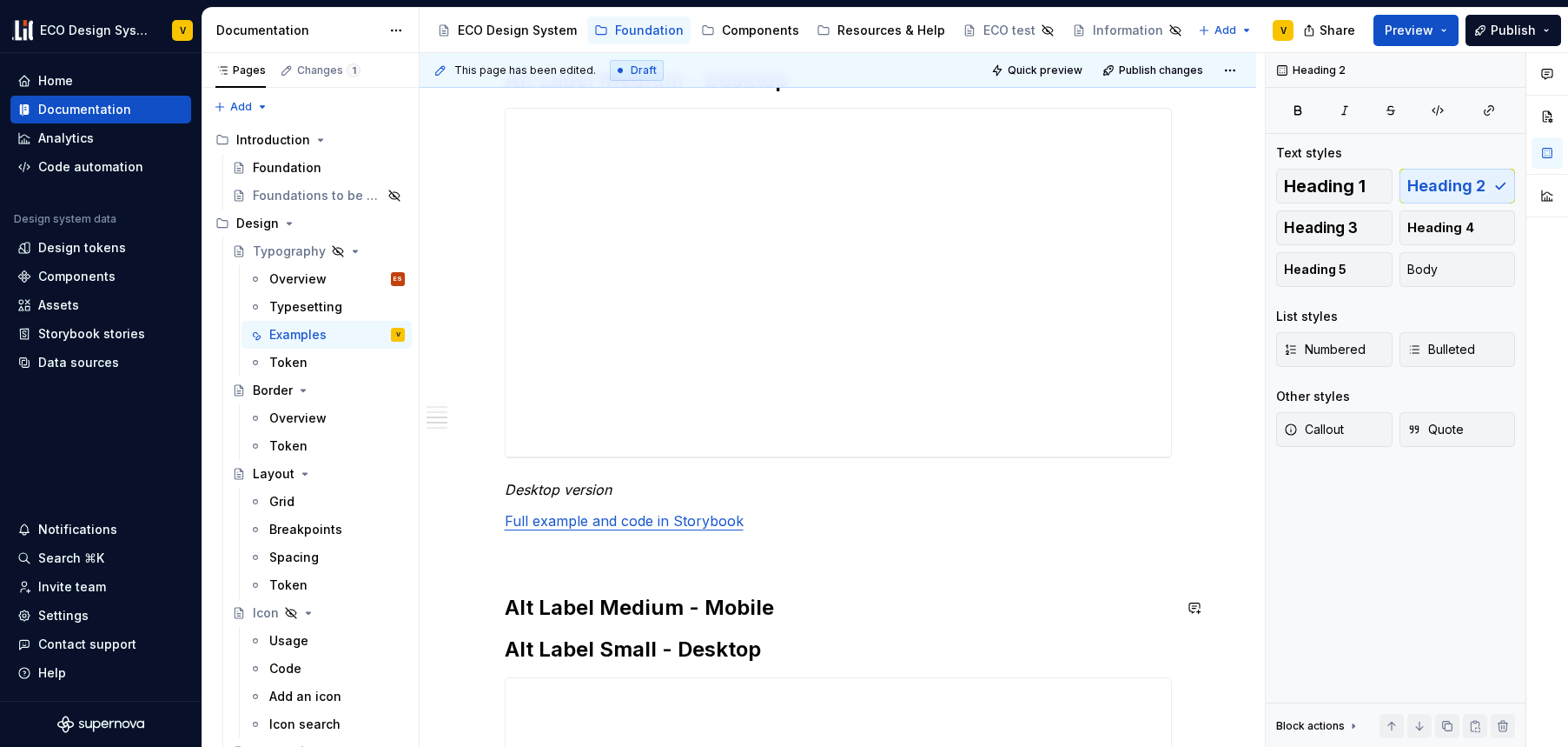
click at [605, 573] on div "**********" at bounding box center [838, 334] width 668 height 4338
click at [793, 609] on h2 "Alt Label Medium - Mobile" at bounding box center [838, 608] width 668 height 28
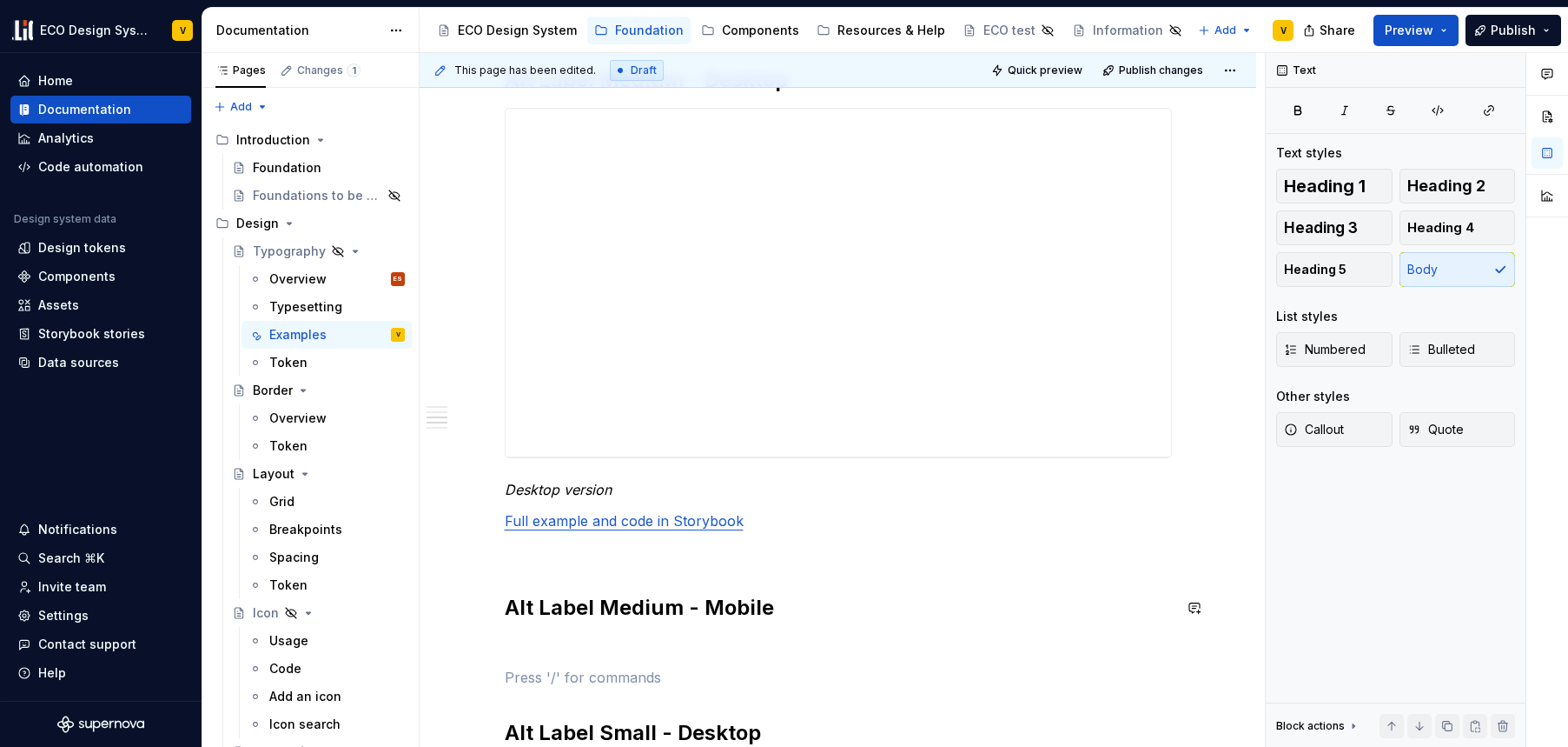
click at [563, 631] on div "**********" at bounding box center [838, 375] width 668 height 4422
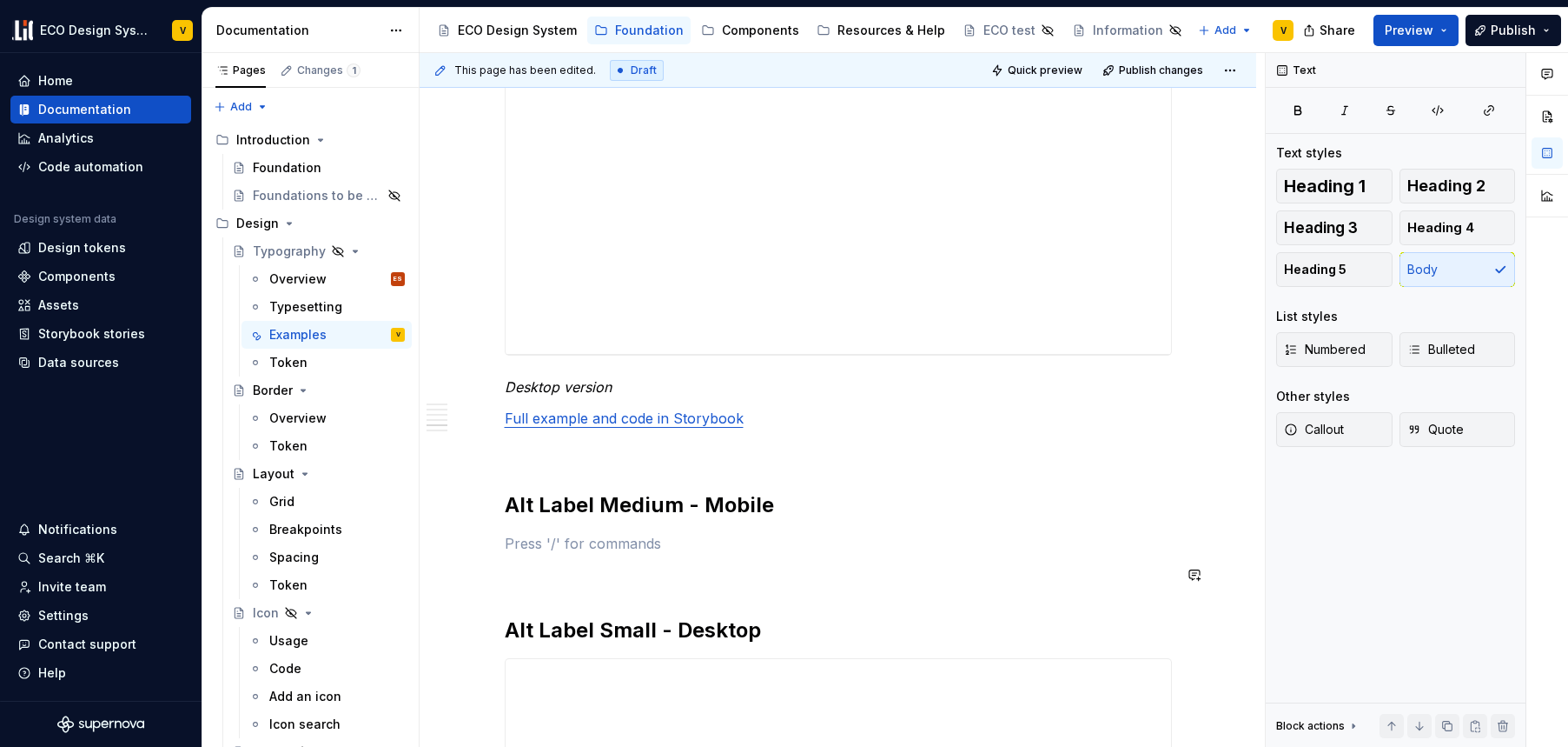
scroll to position [2338, 0]
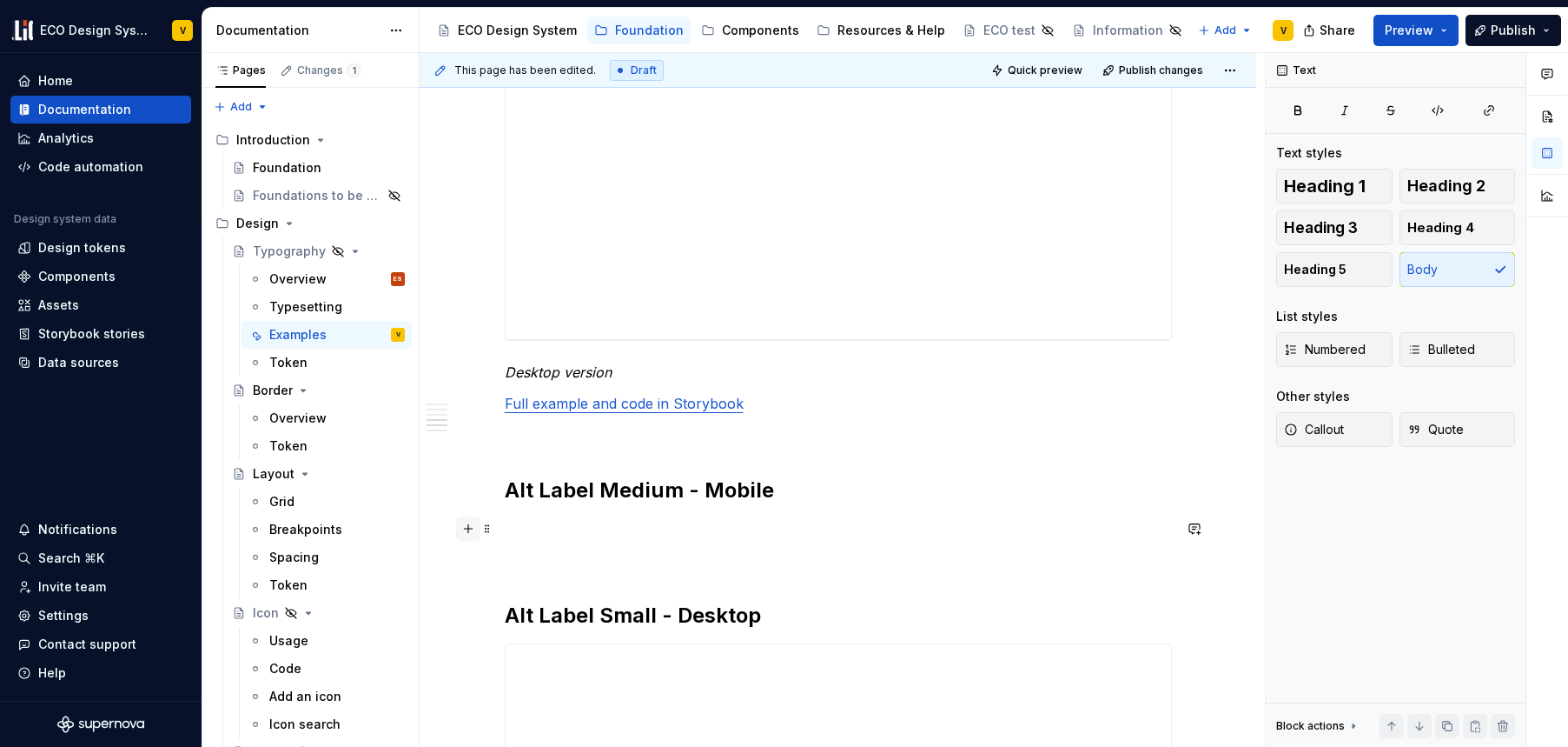
click at [470, 528] on button "button" at bounding box center [468, 528] width 24 height 24
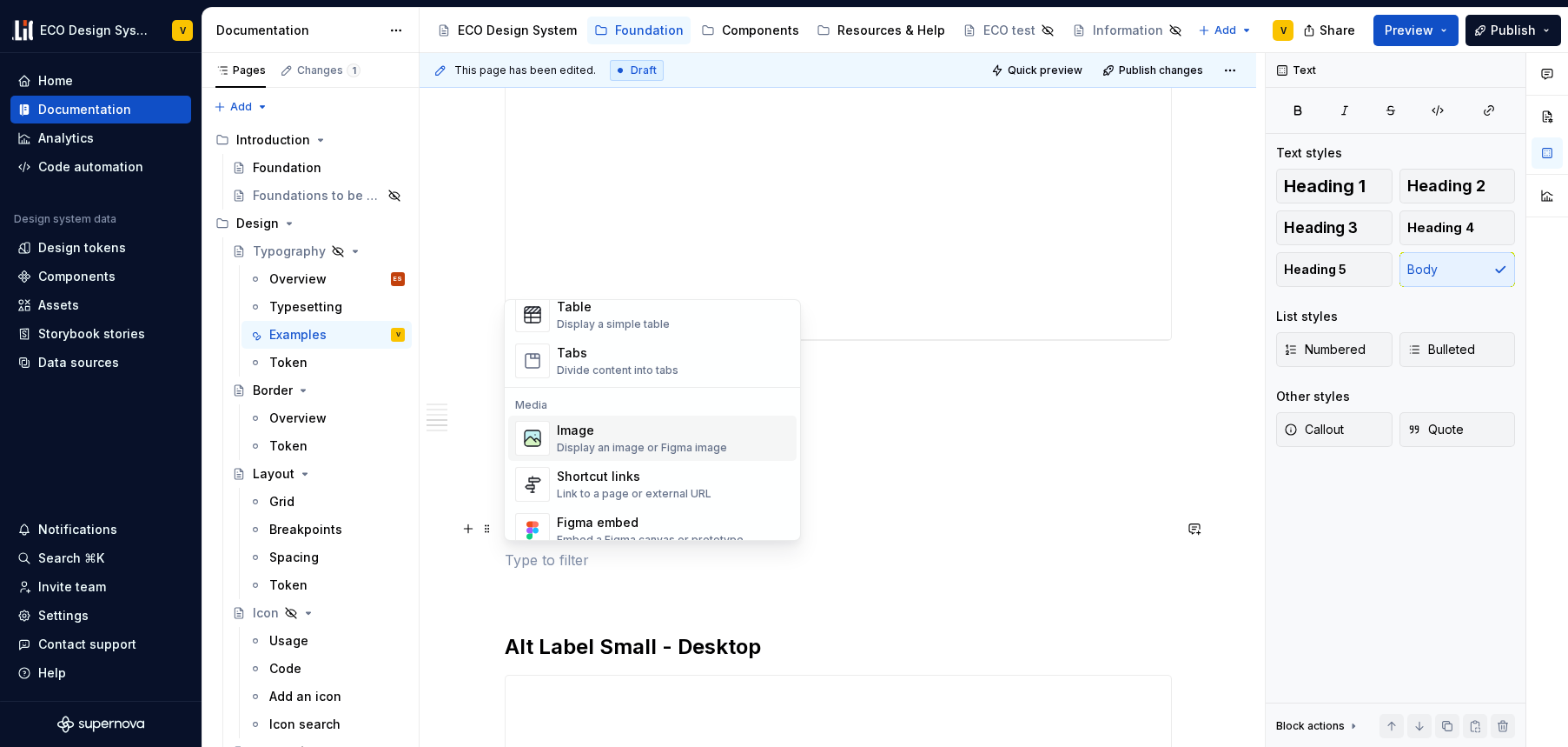
scroll to position [795, 0]
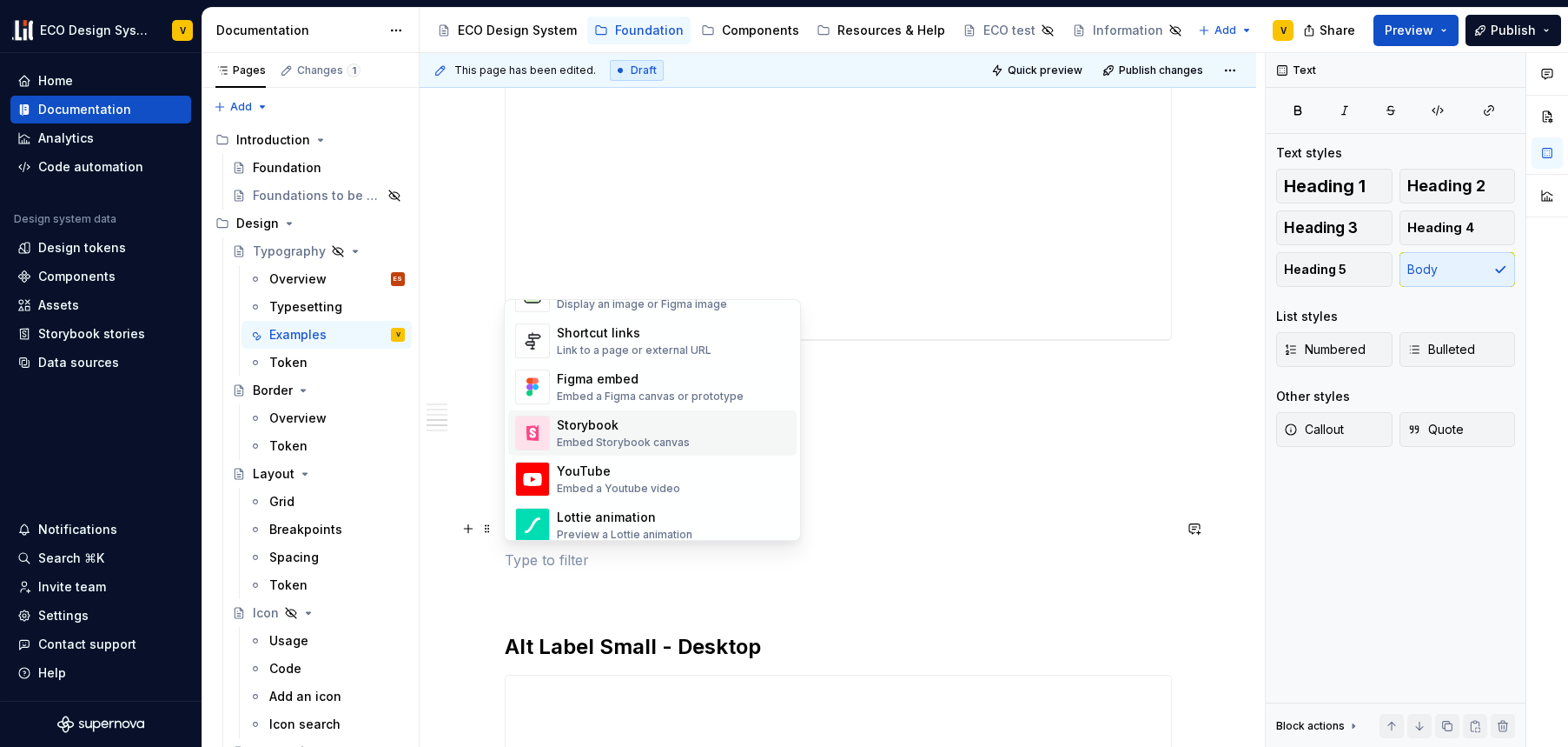
click at [603, 424] on div "Storybook" at bounding box center [623, 425] width 133 height 18
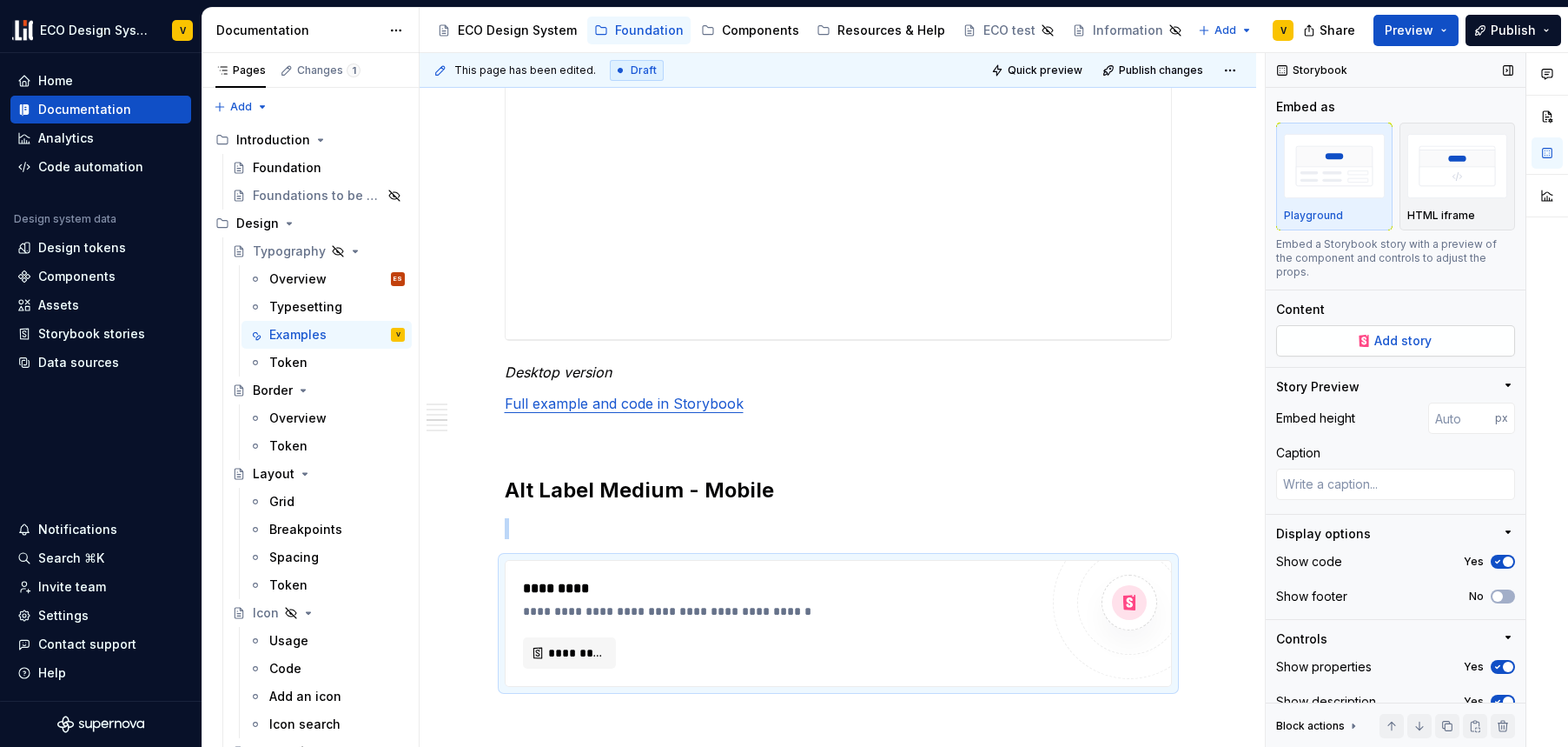
click at [1402, 348] on span "Add story" at bounding box center [1403, 340] width 57 height 18
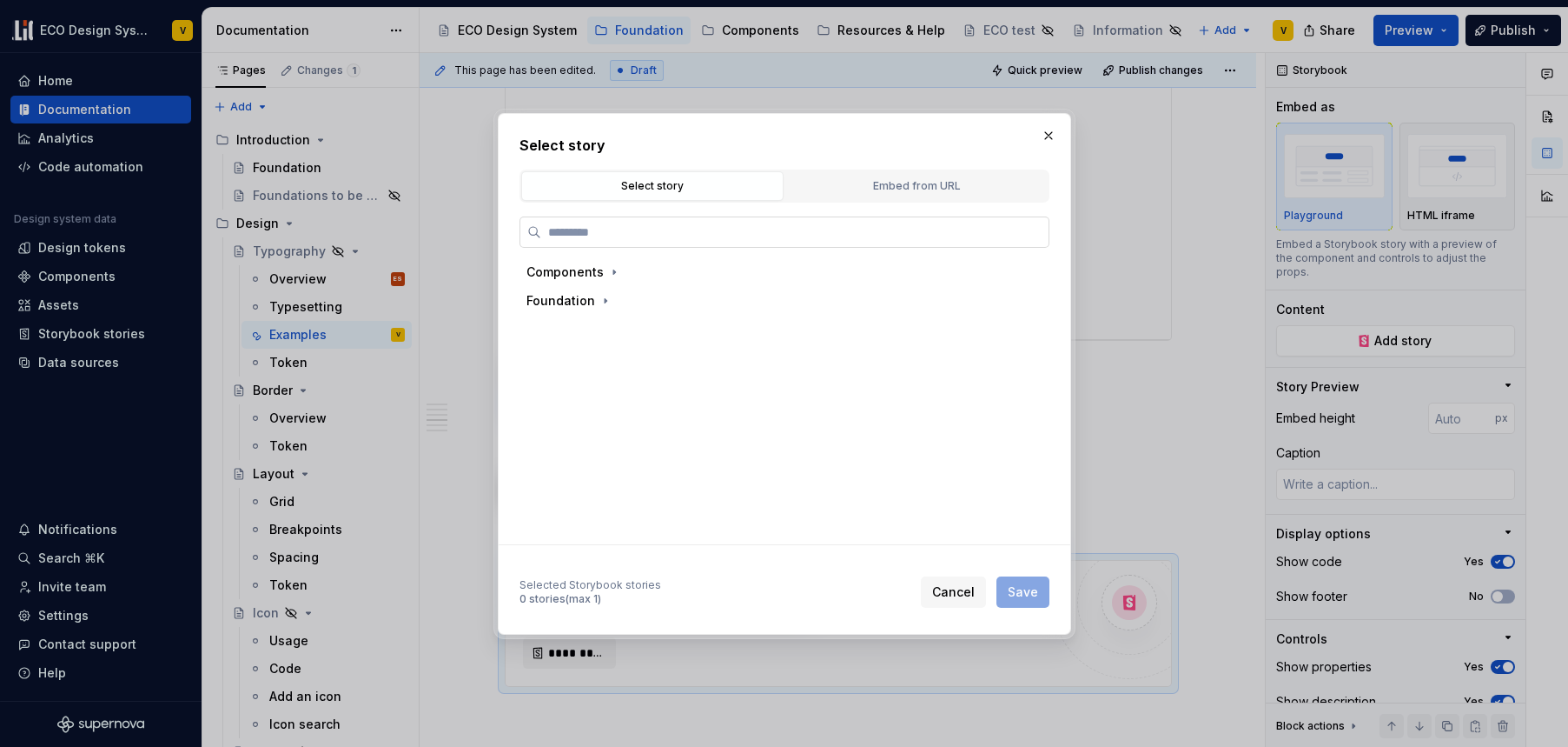
type textarea "*"
click at [906, 184] on div "Embed from URL" at bounding box center [916, 186] width 250 height 18
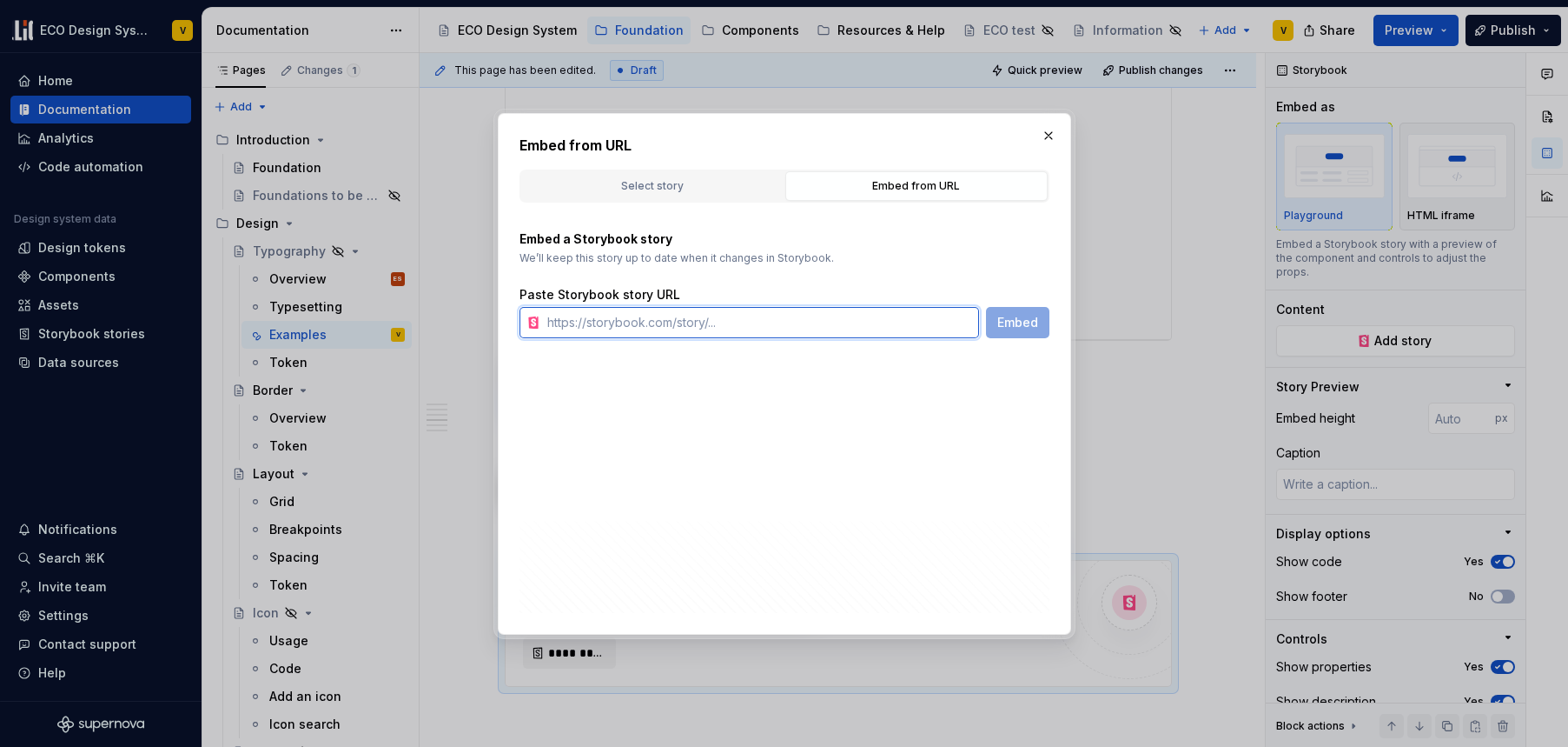
click at [601, 318] on input "text" at bounding box center [759, 323] width 438 height 31
paste input "[URL][DOMAIN_NAME]"
type input "[URL][DOMAIN_NAME]"
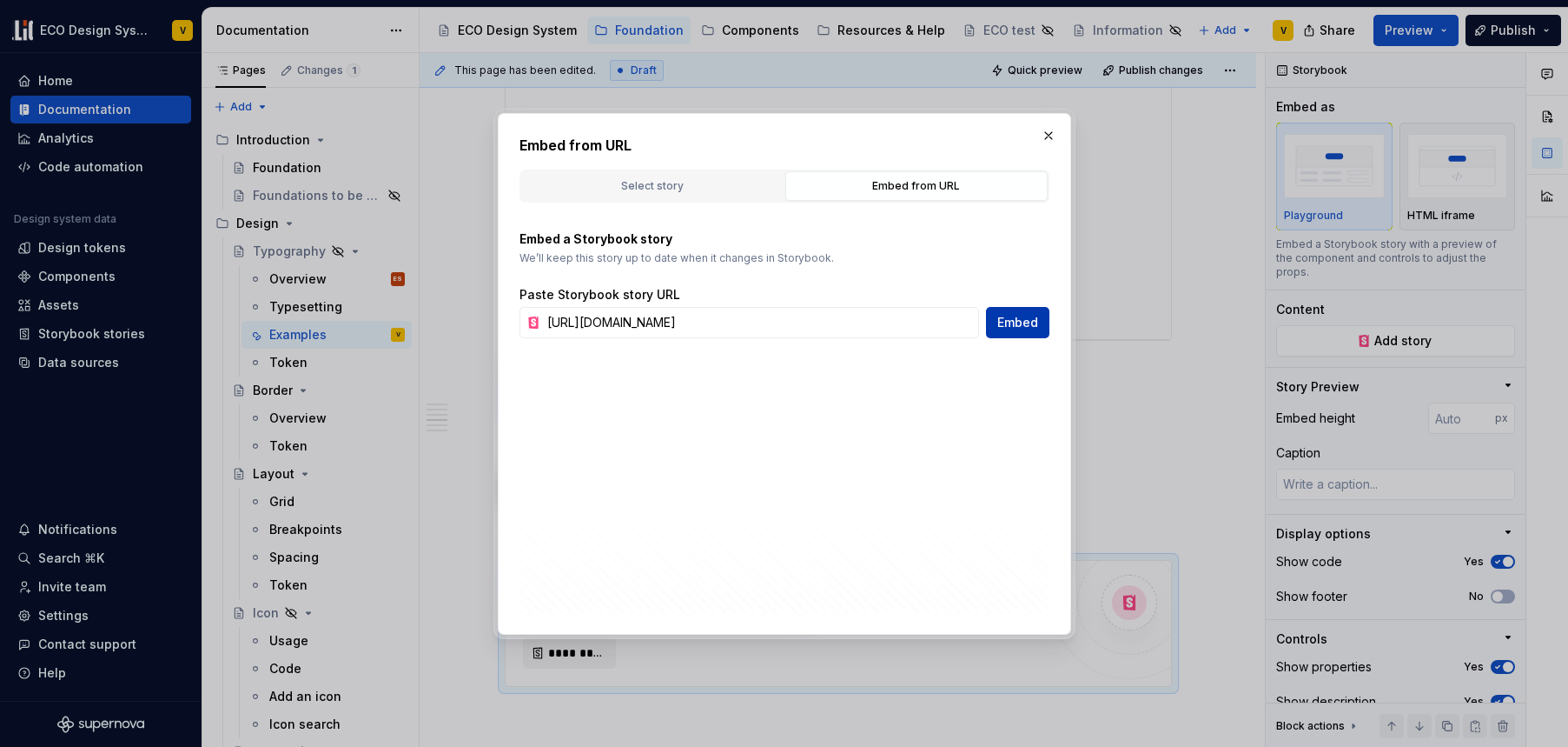
click at [1021, 326] on span "Embed" at bounding box center [1018, 323] width 41 height 18
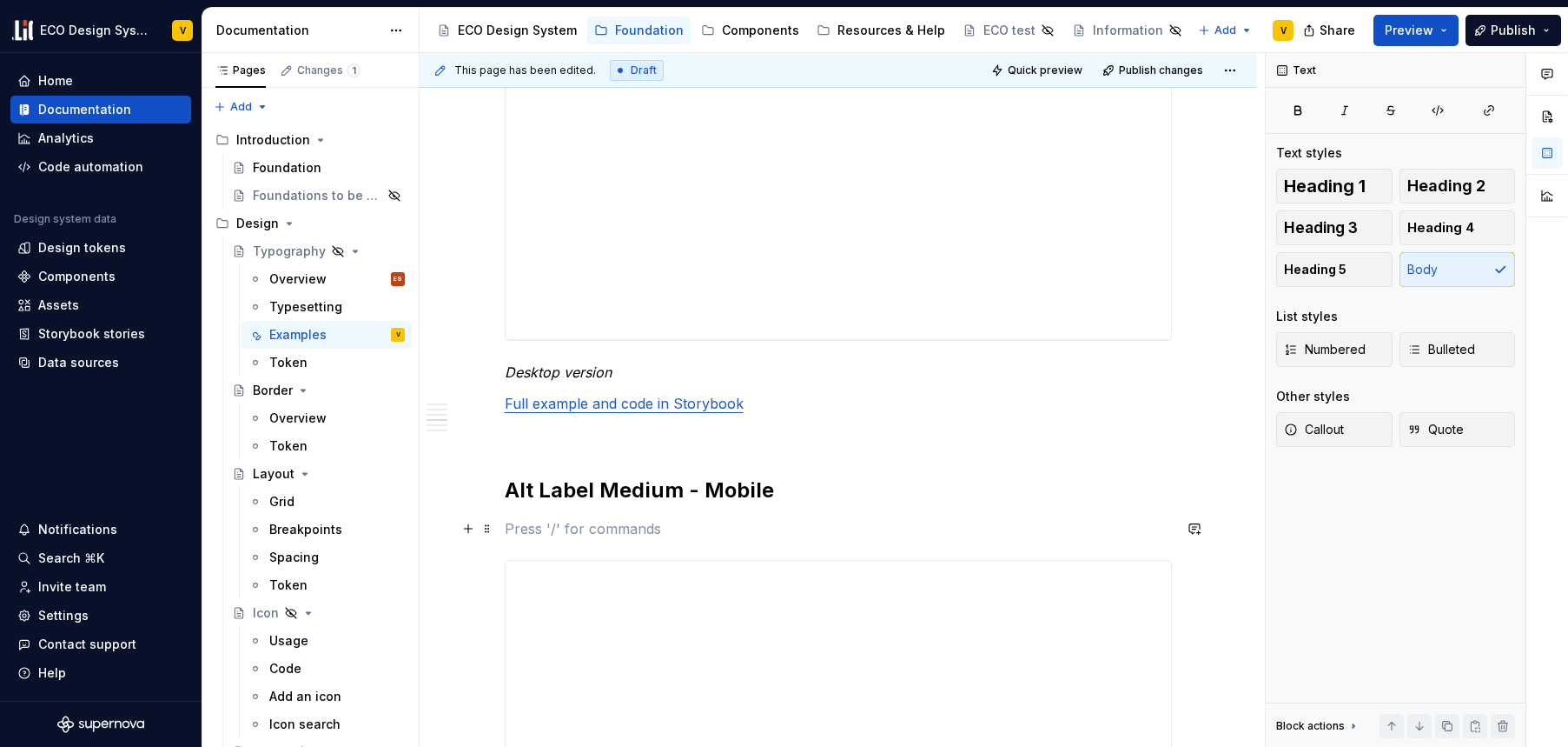
click at [598, 520] on p at bounding box center [838, 528] width 668 height 20
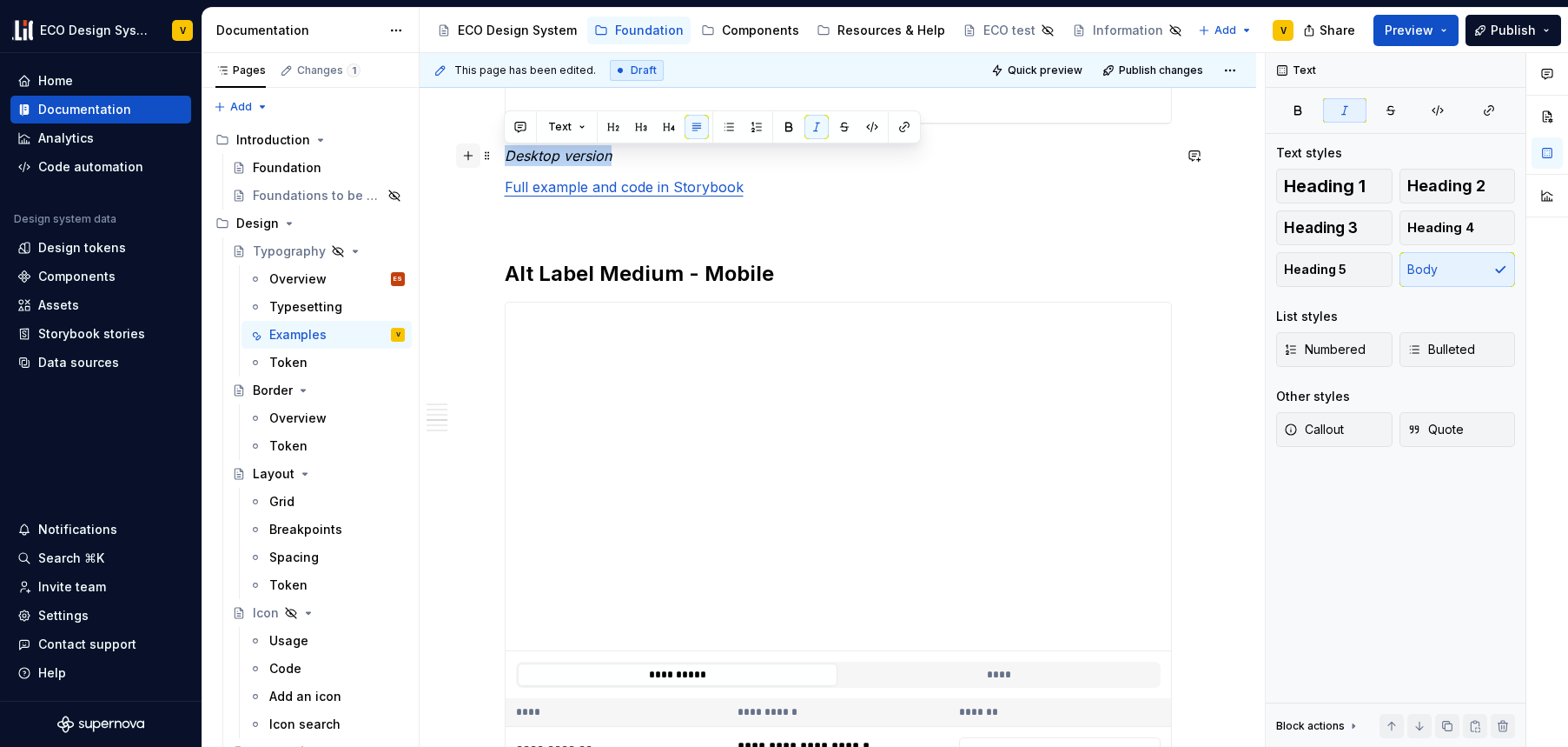
scroll to position [2548, 0]
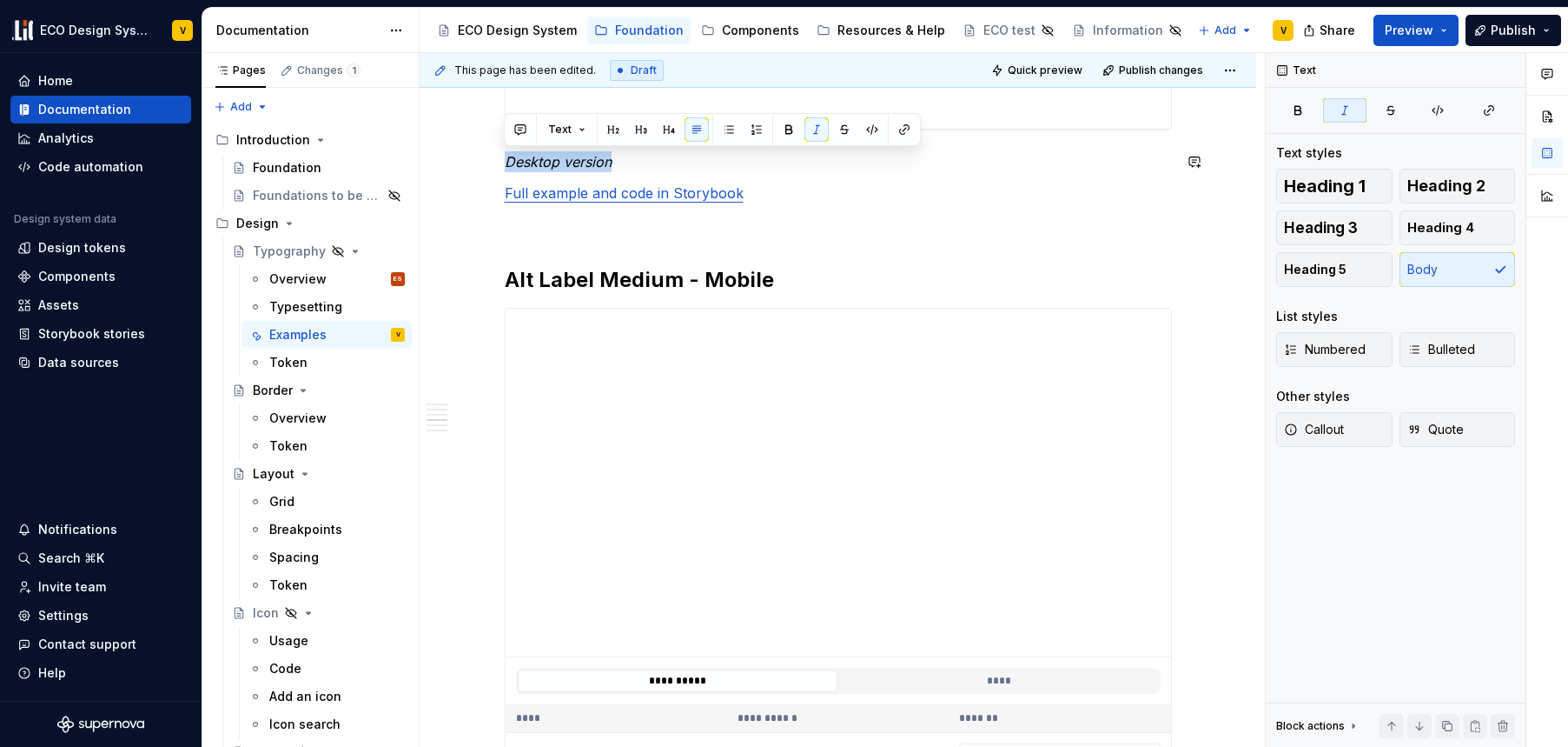
drag, startPoint x: 621, startPoint y: 138, endPoint x: 503, endPoint y: 154, distance: 119.1
click at [496, 152] on div "**********" at bounding box center [838, 464] width 837 height 5339
copy em "Desktop version"
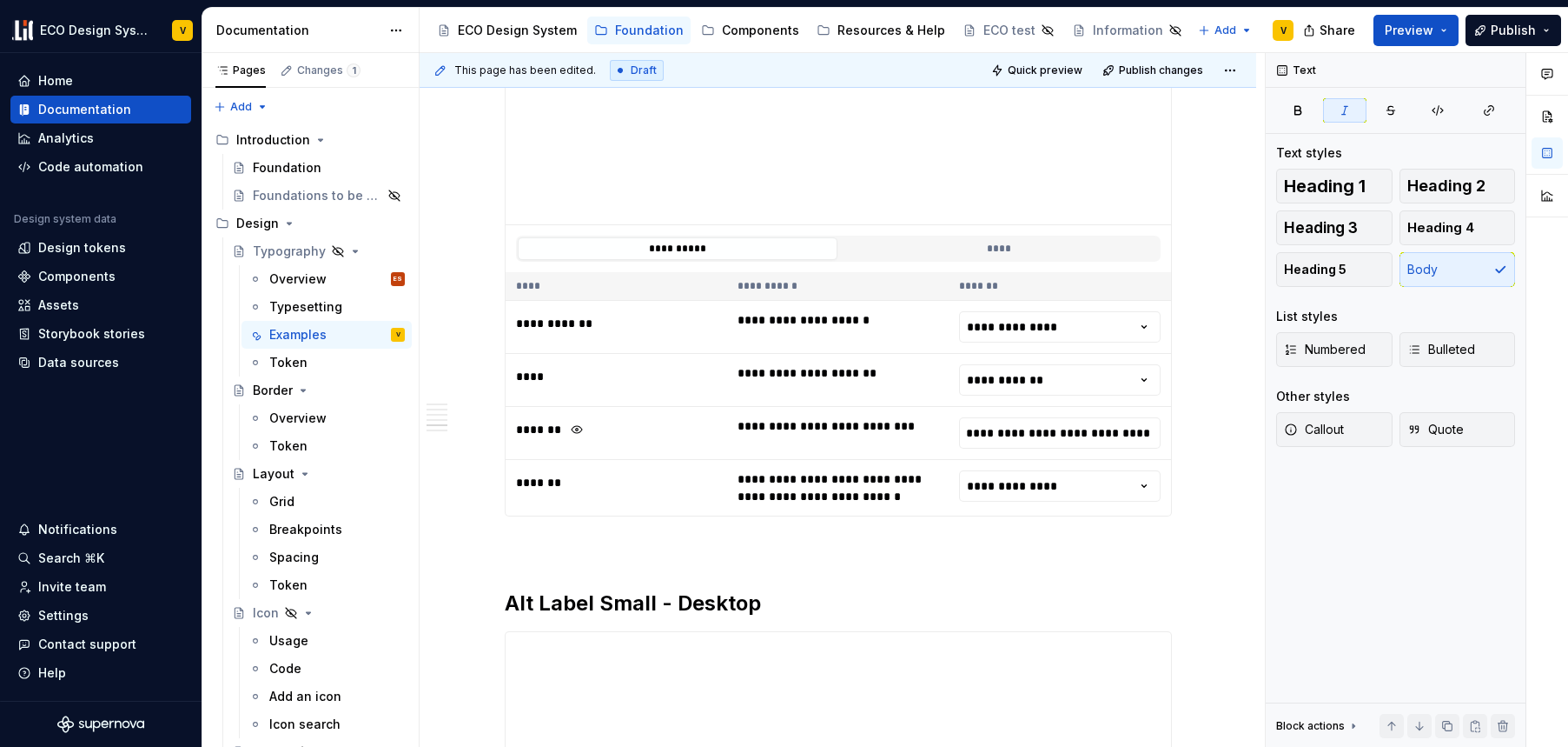
scroll to position [2995, 0]
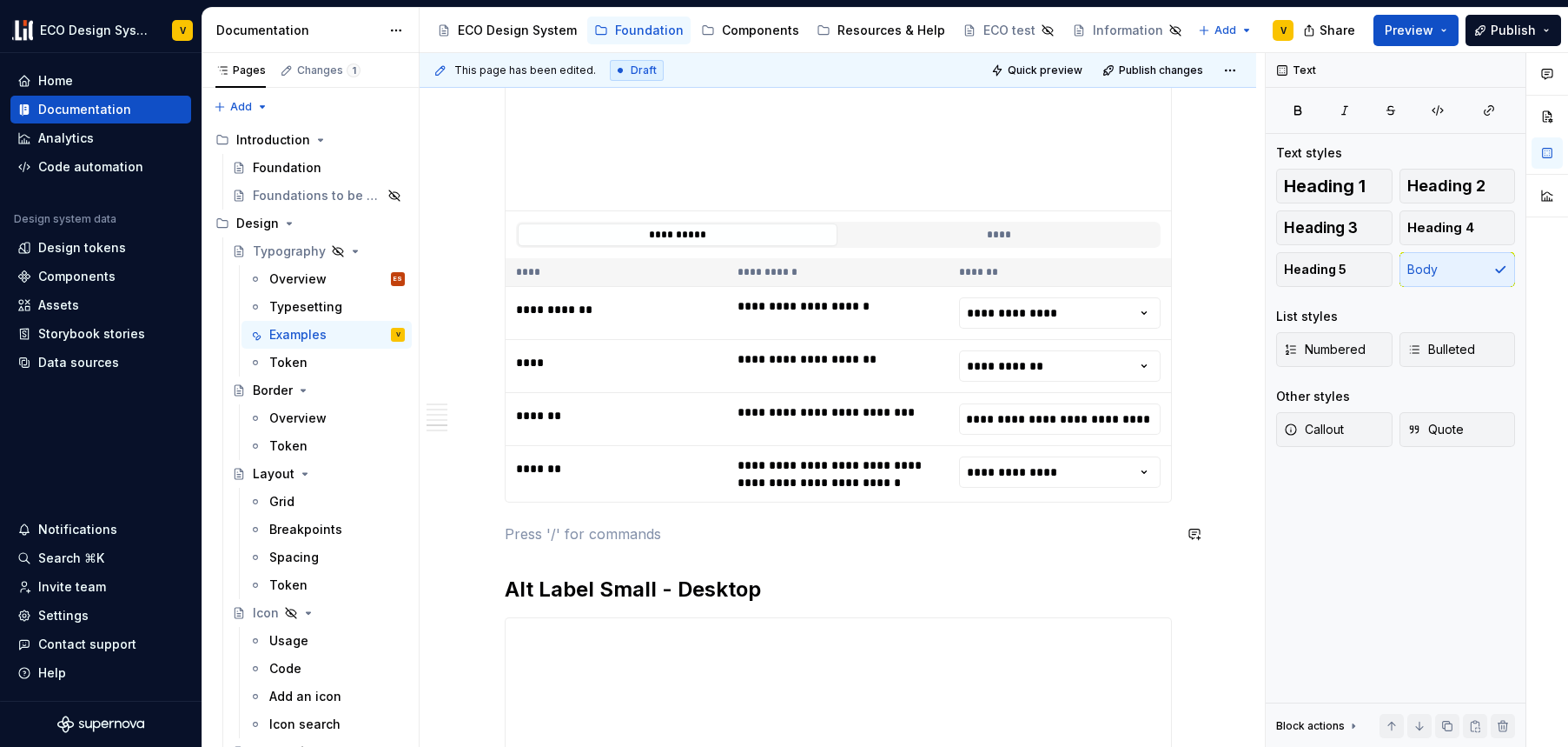
click at [523, 528] on em "Desktop version" at bounding box center [558, 534] width 107 height 18
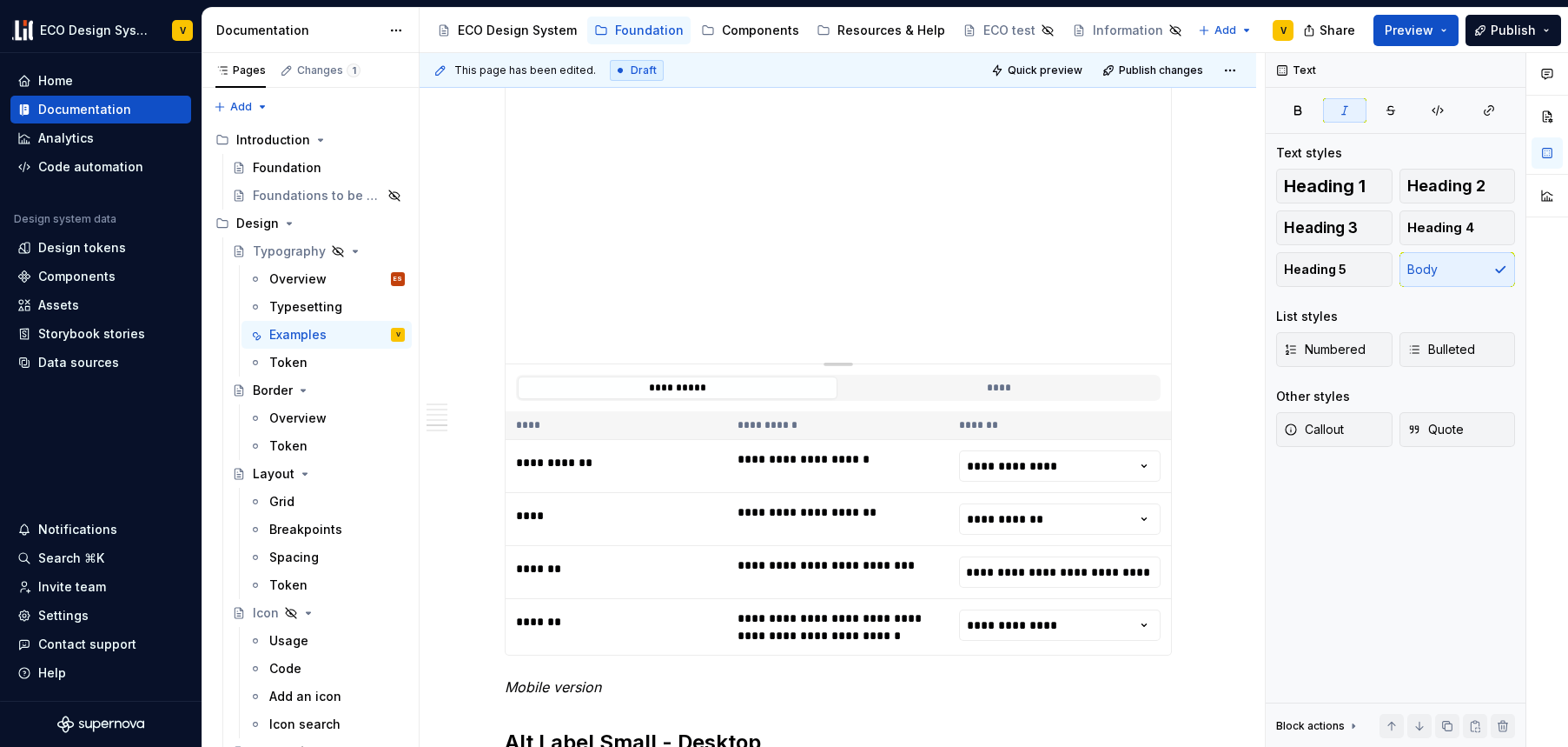
scroll to position [2517, 0]
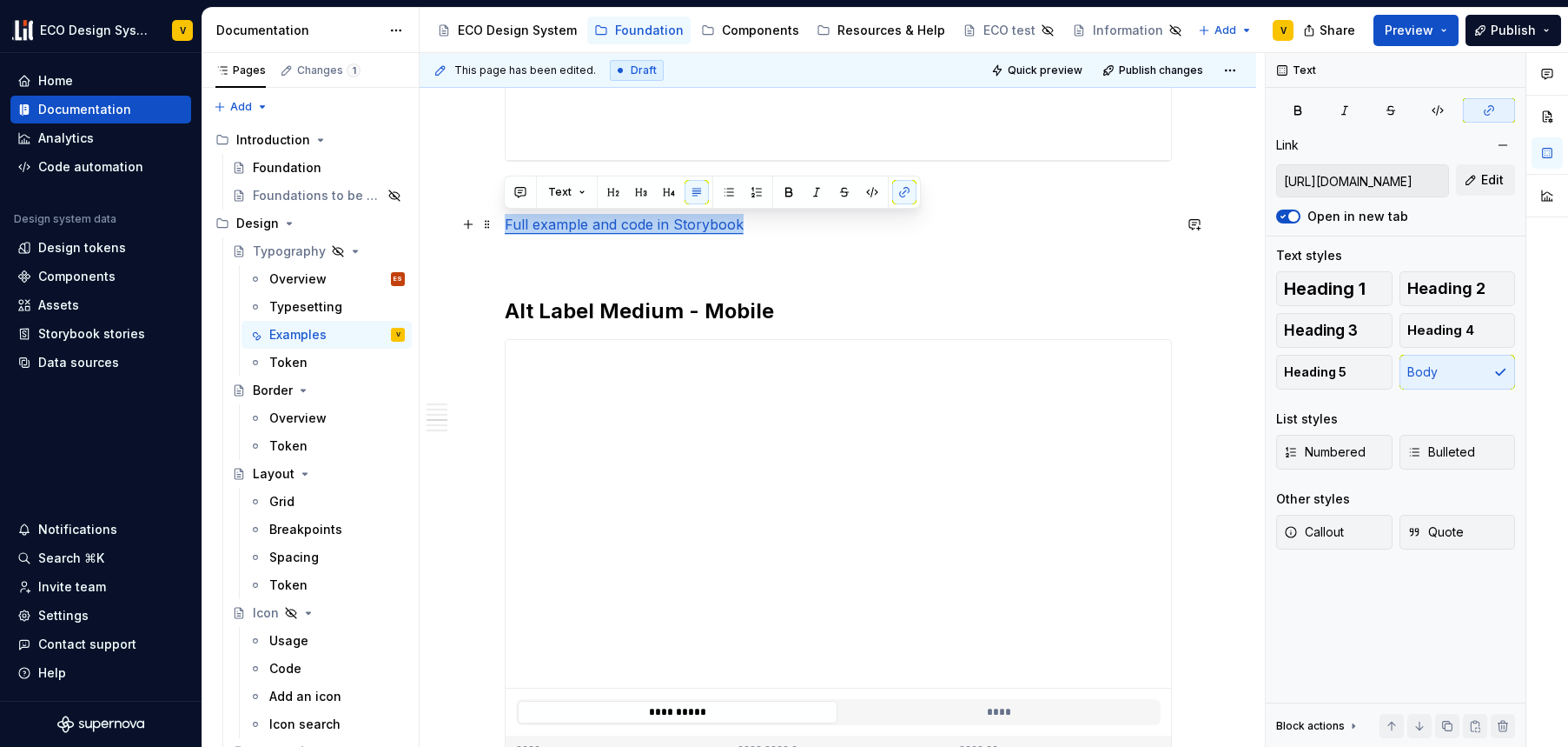
drag, startPoint x: 756, startPoint y: 219, endPoint x: 499, endPoint y: 222, distance: 257.0
click at [499, 222] on div "**********" at bounding box center [838, 495] width 837 height 5339
copy link "Full example and code in Storybook"
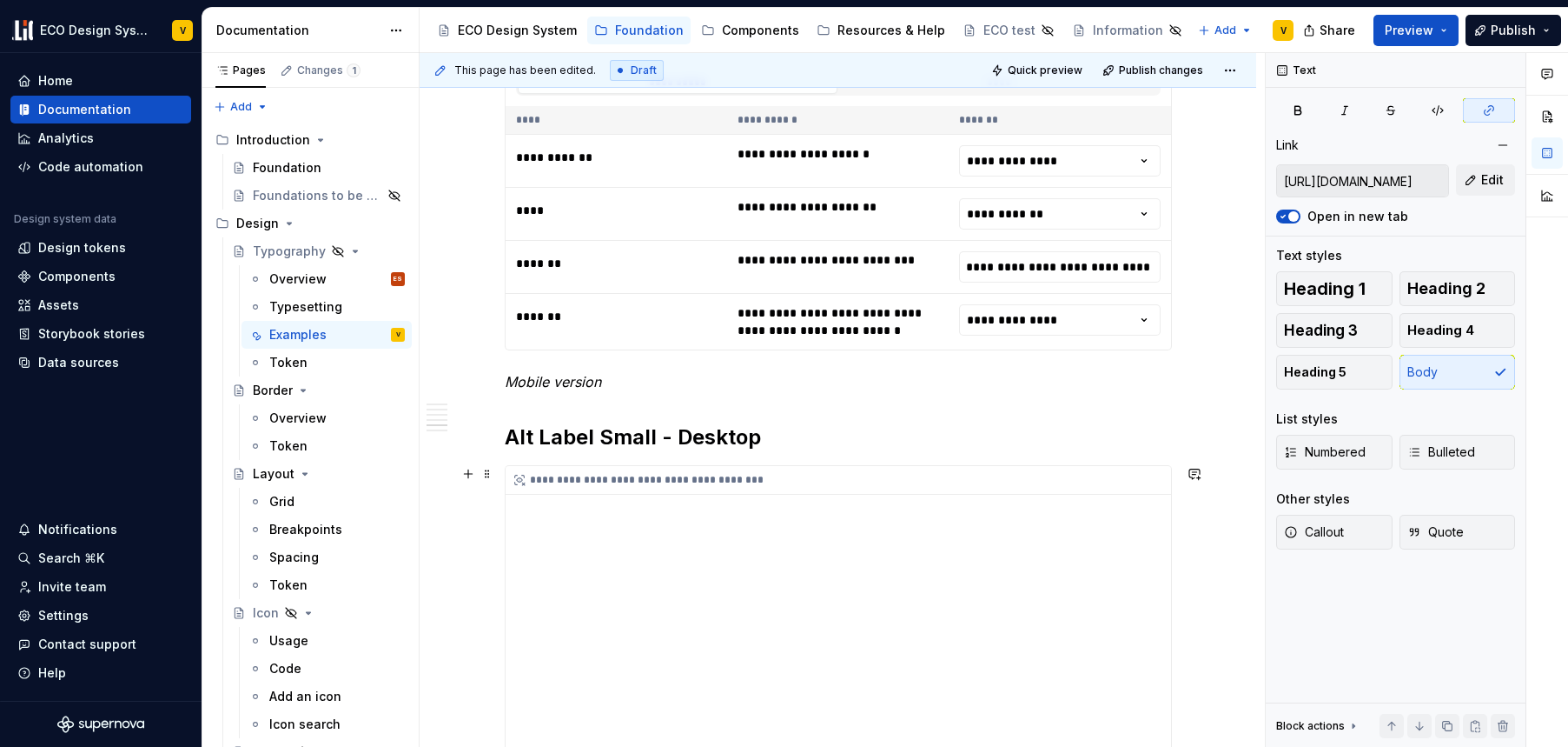
scroll to position [3151, 0]
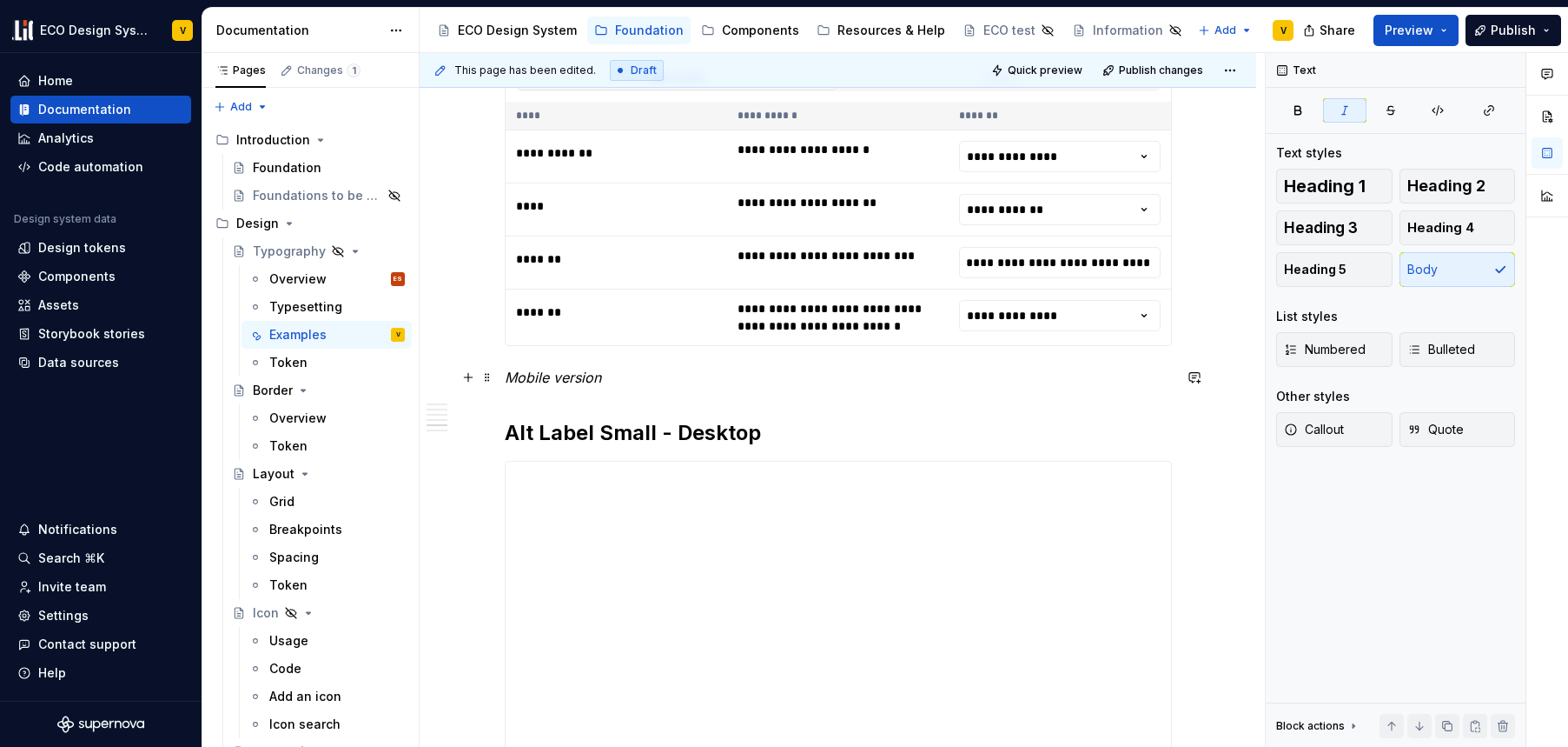
click at [651, 374] on p "Mobile version" at bounding box center [838, 376] width 668 height 20
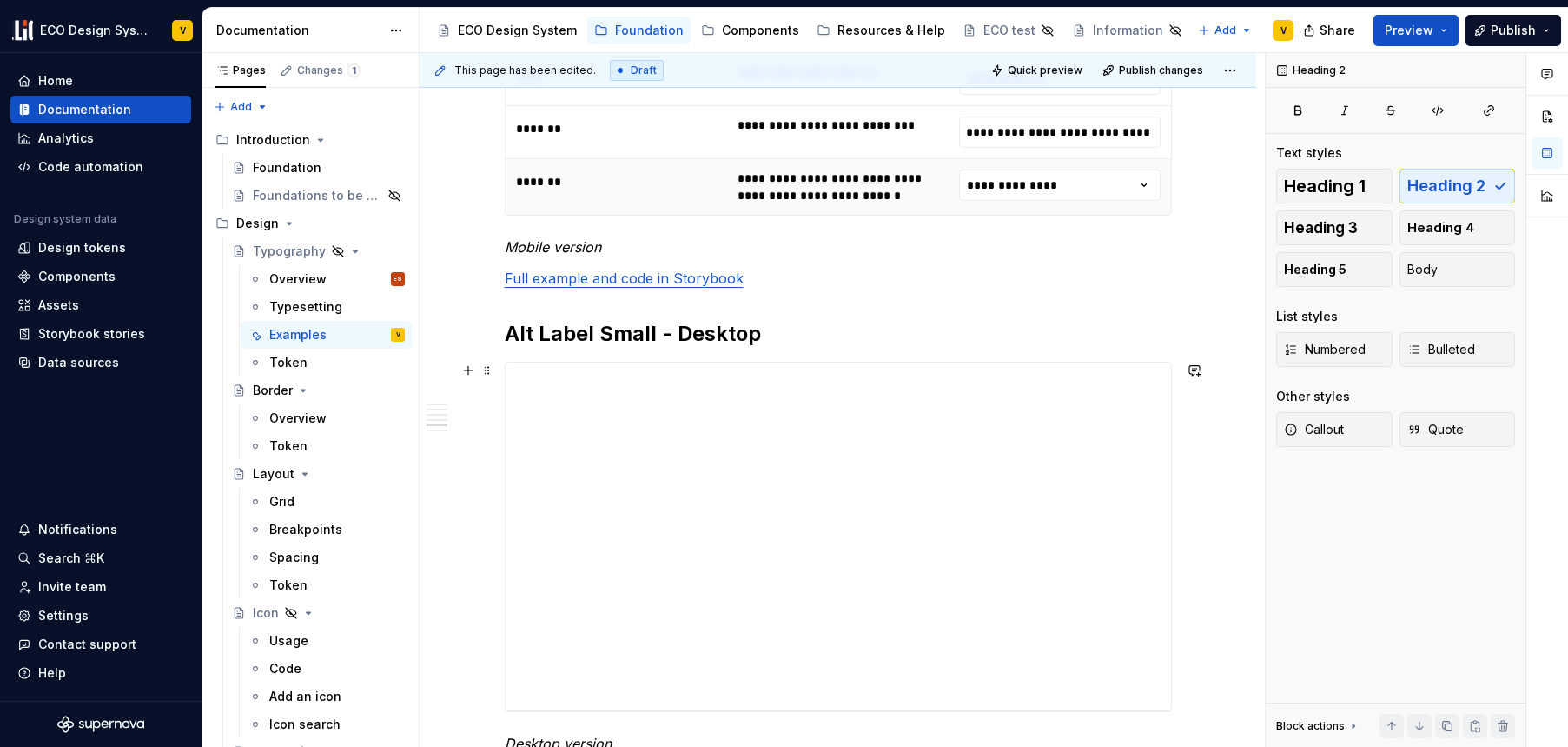
scroll to position [3278, 0]
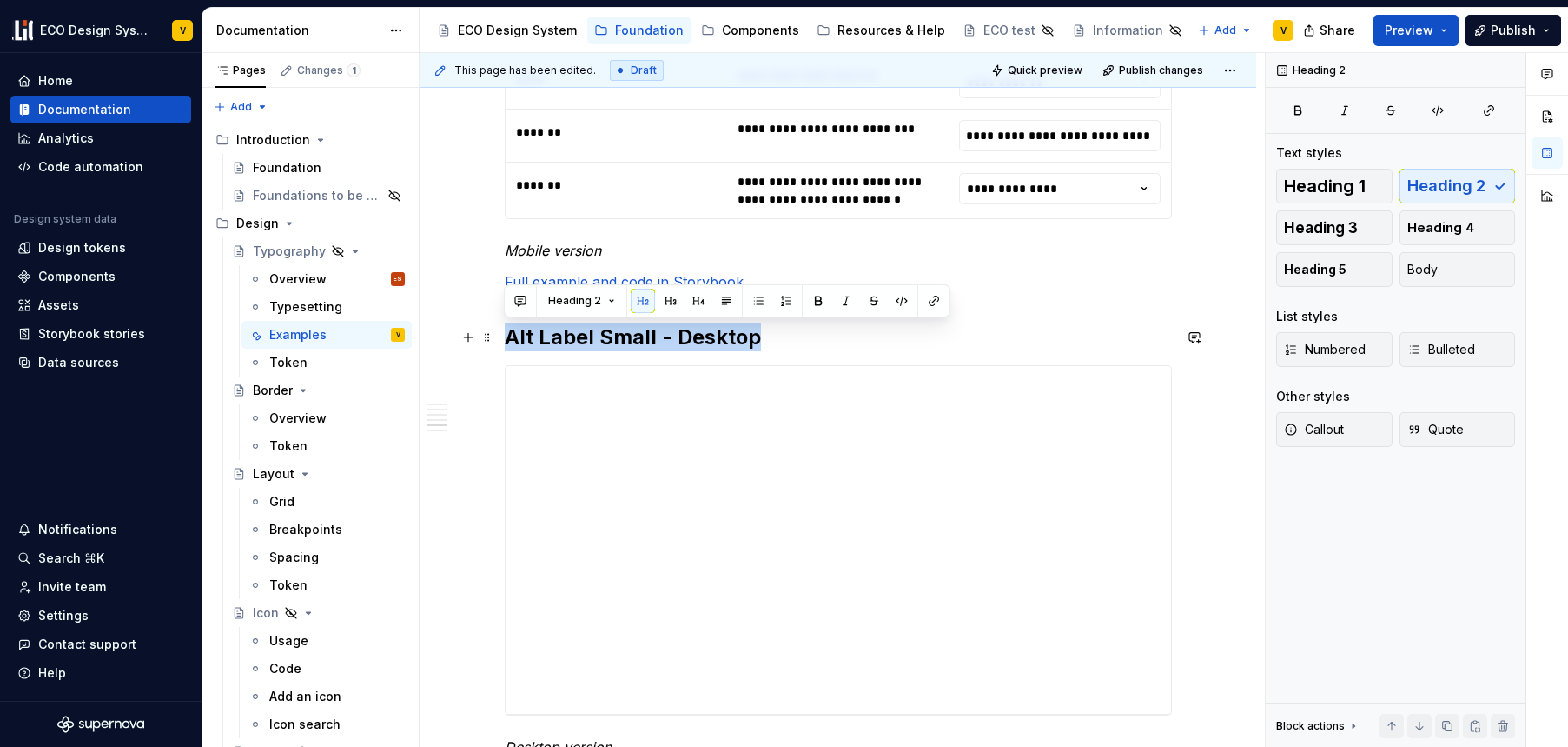
drag, startPoint x: 766, startPoint y: 343, endPoint x: 500, endPoint y: 333, distance: 266.2
copy h2 "Alt Label Small - Desktop"
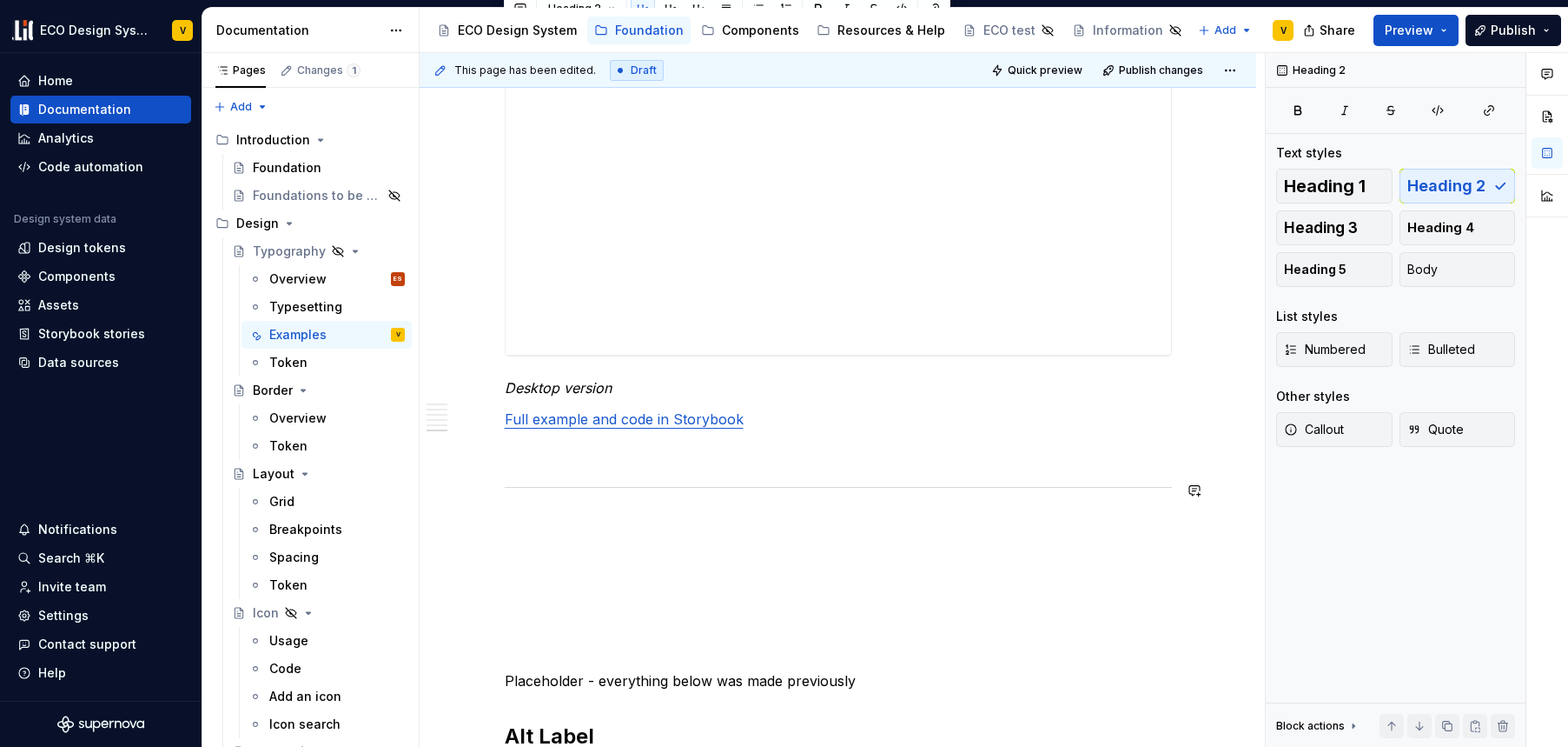
scroll to position [3662, 0]
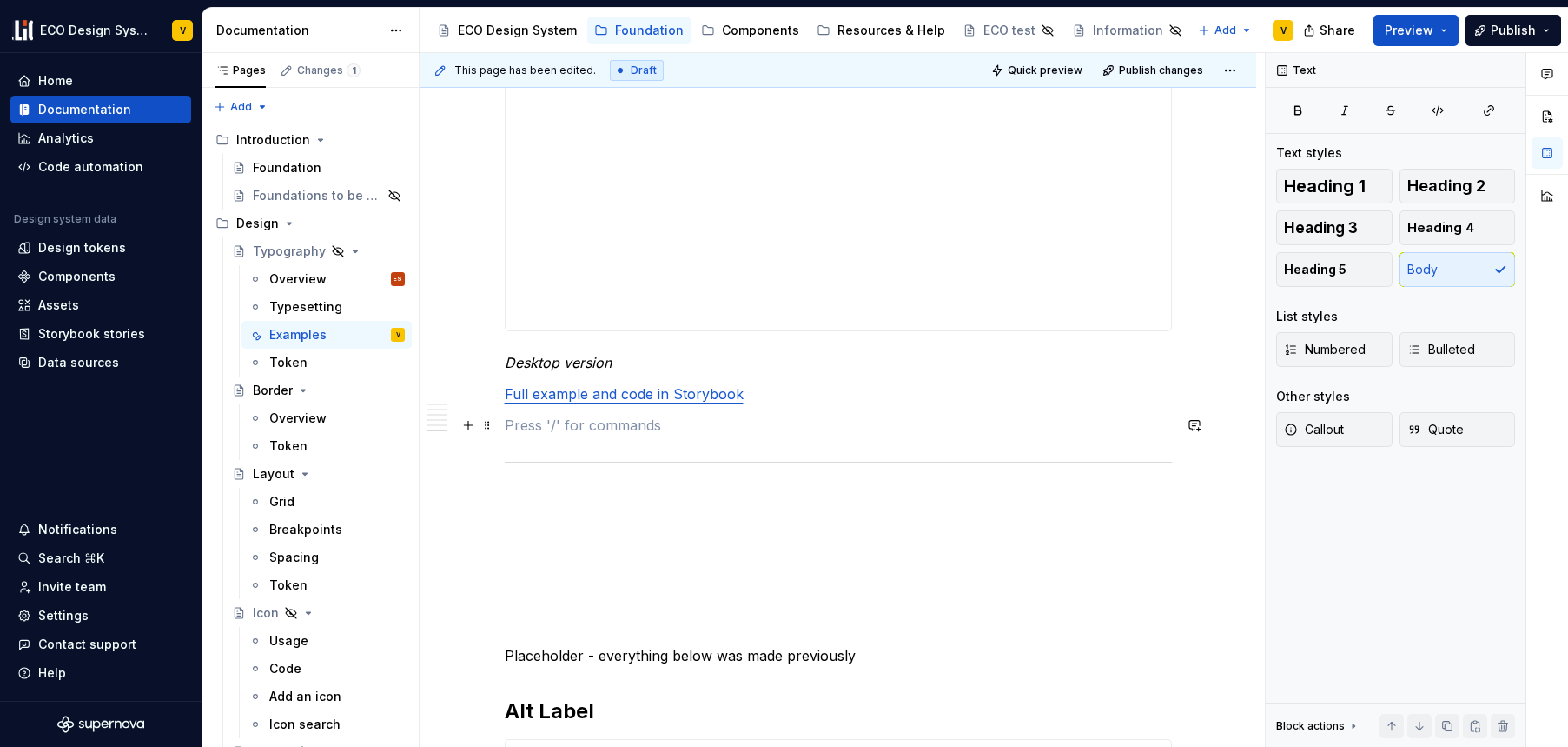
click at [557, 430] on p at bounding box center [838, 424] width 668 height 20
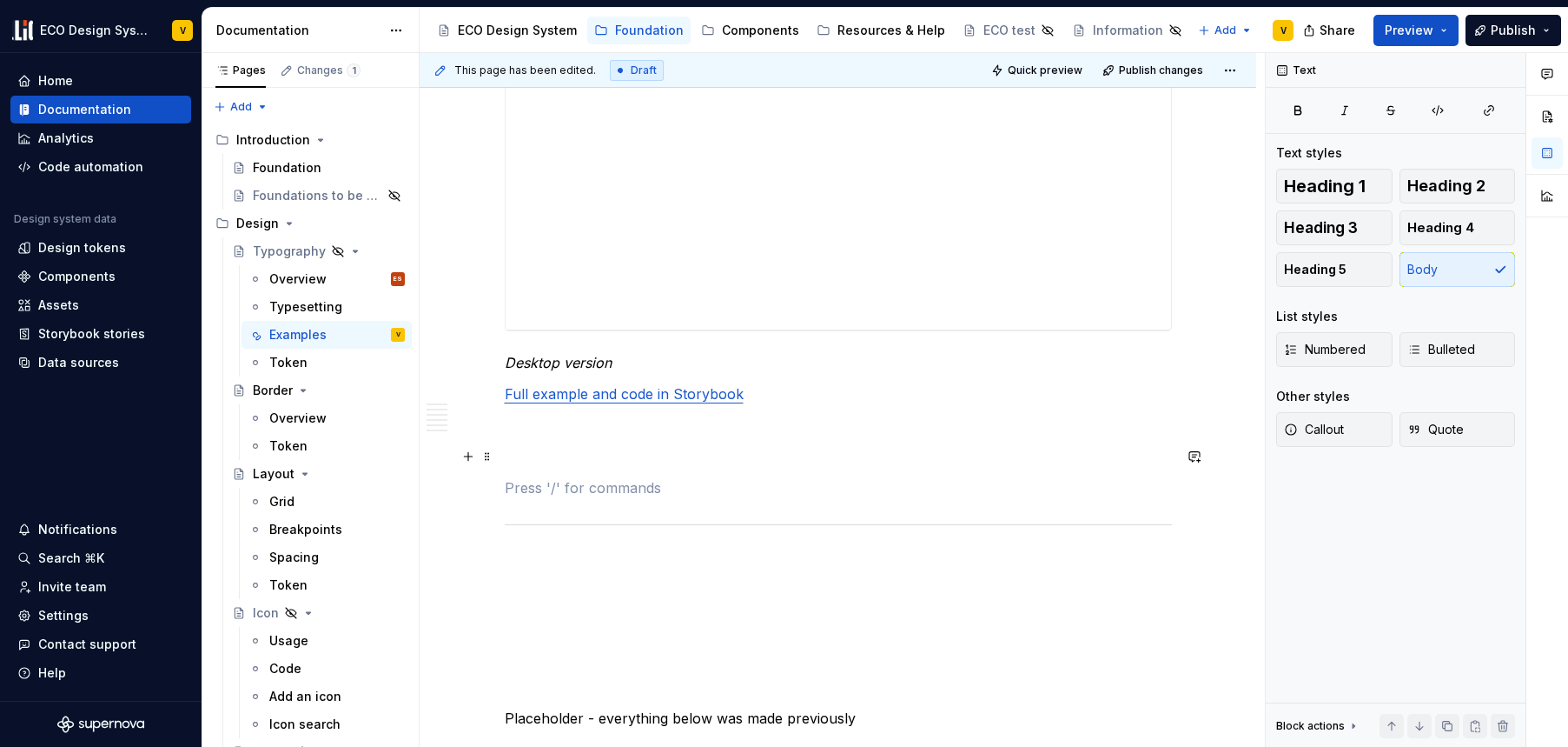
click at [559, 465] on p at bounding box center [838, 456] width 668 height 20
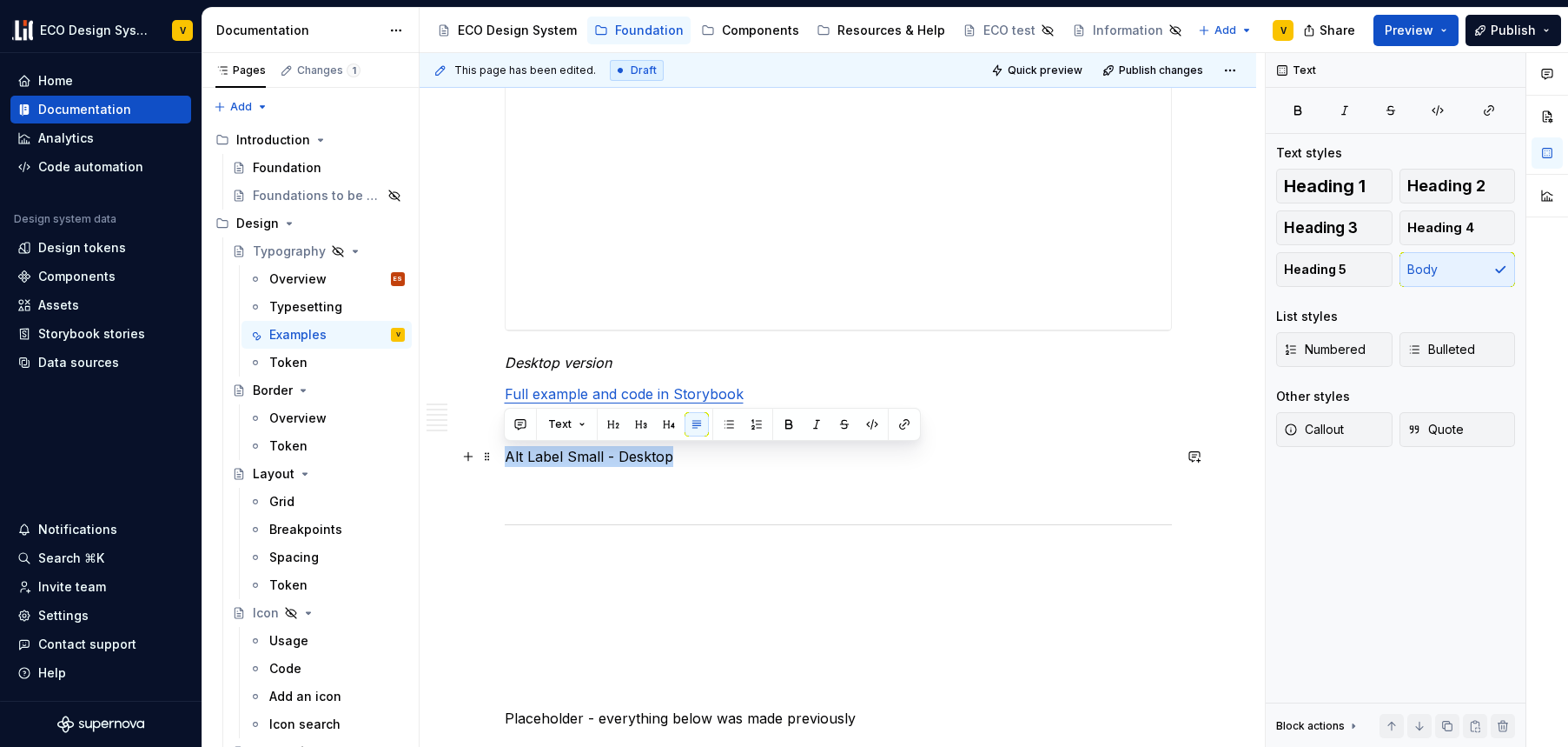
drag, startPoint x: 673, startPoint y: 452, endPoint x: 507, endPoint y: 452, distance: 166.0
click at [505, 454] on p "Alt Label Small - Desktop" at bounding box center [838, 456] width 668 height 20
click at [609, 424] on button "button" at bounding box center [613, 424] width 24 height 24
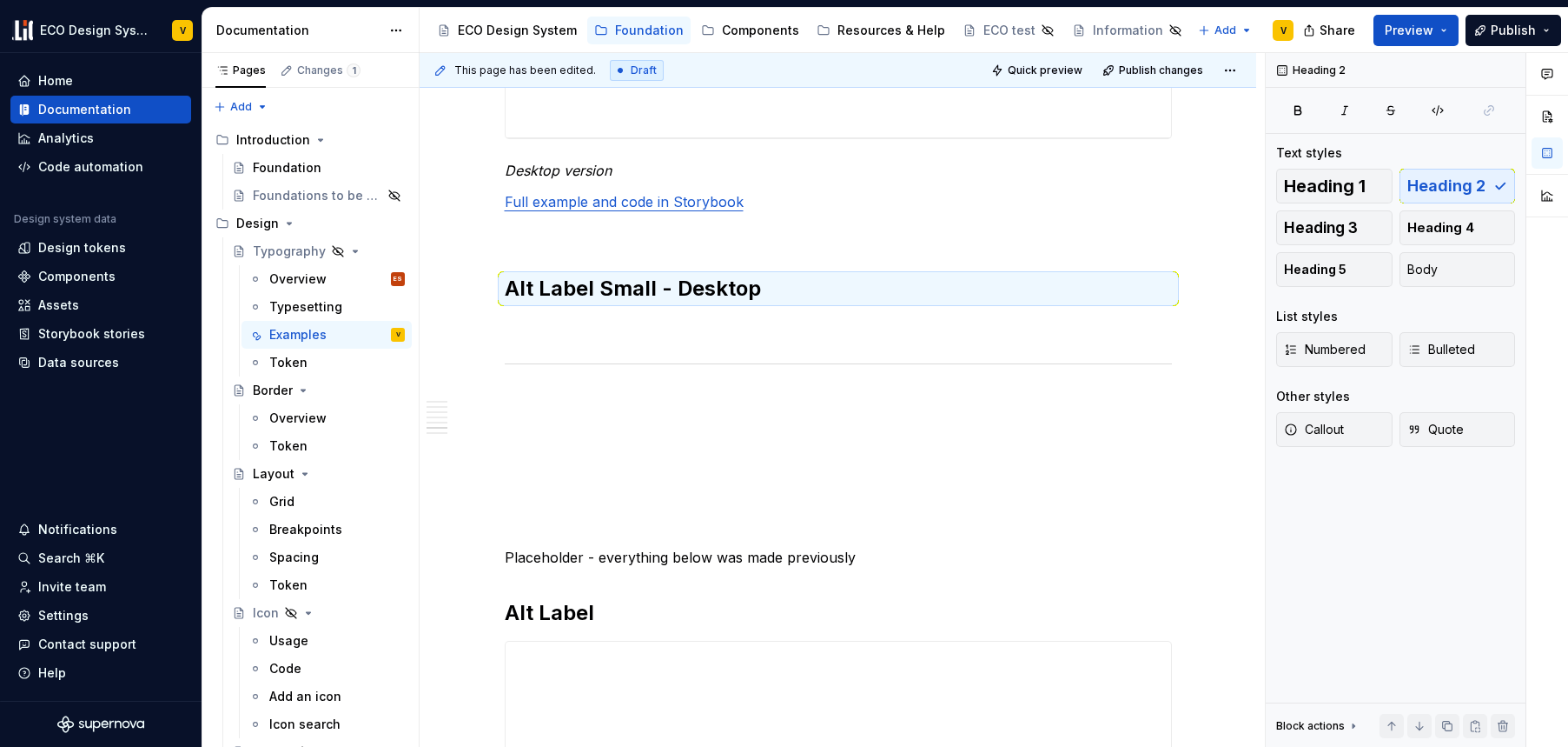
scroll to position [3856, 0]
click at [725, 288] on h2 "Alt Label Small - Desktop" at bounding box center [838, 287] width 668 height 28
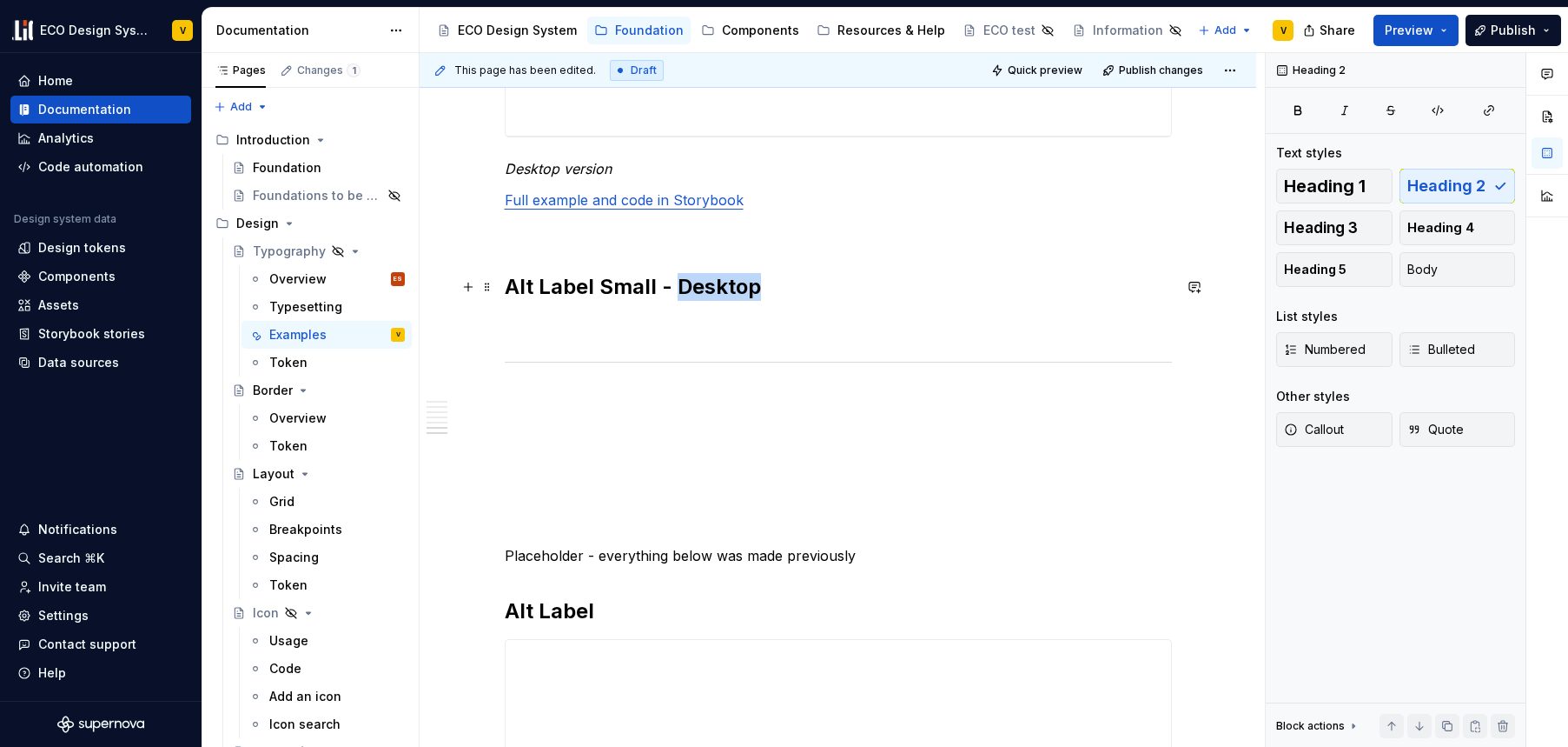
click at [725, 288] on h2 "Alt Label Small - Desktop" at bounding box center [838, 287] width 668 height 28
click at [616, 321] on p at bounding box center [838, 325] width 668 height 20
click at [528, 322] on p at bounding box center [838, 325] width 668 height 20
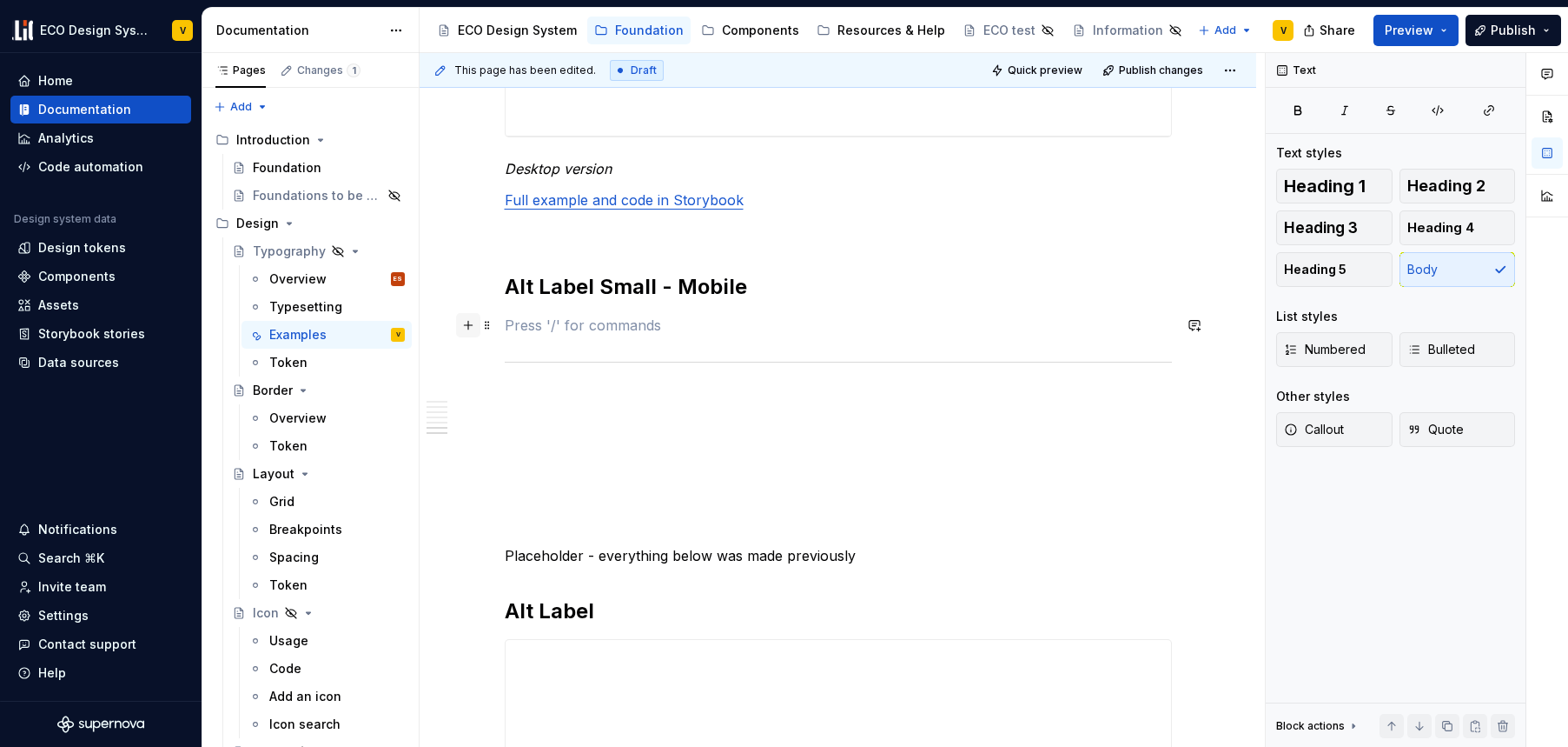
click at [468, 329] on button "button" at bounding box center [468, 325] width 24 height 24
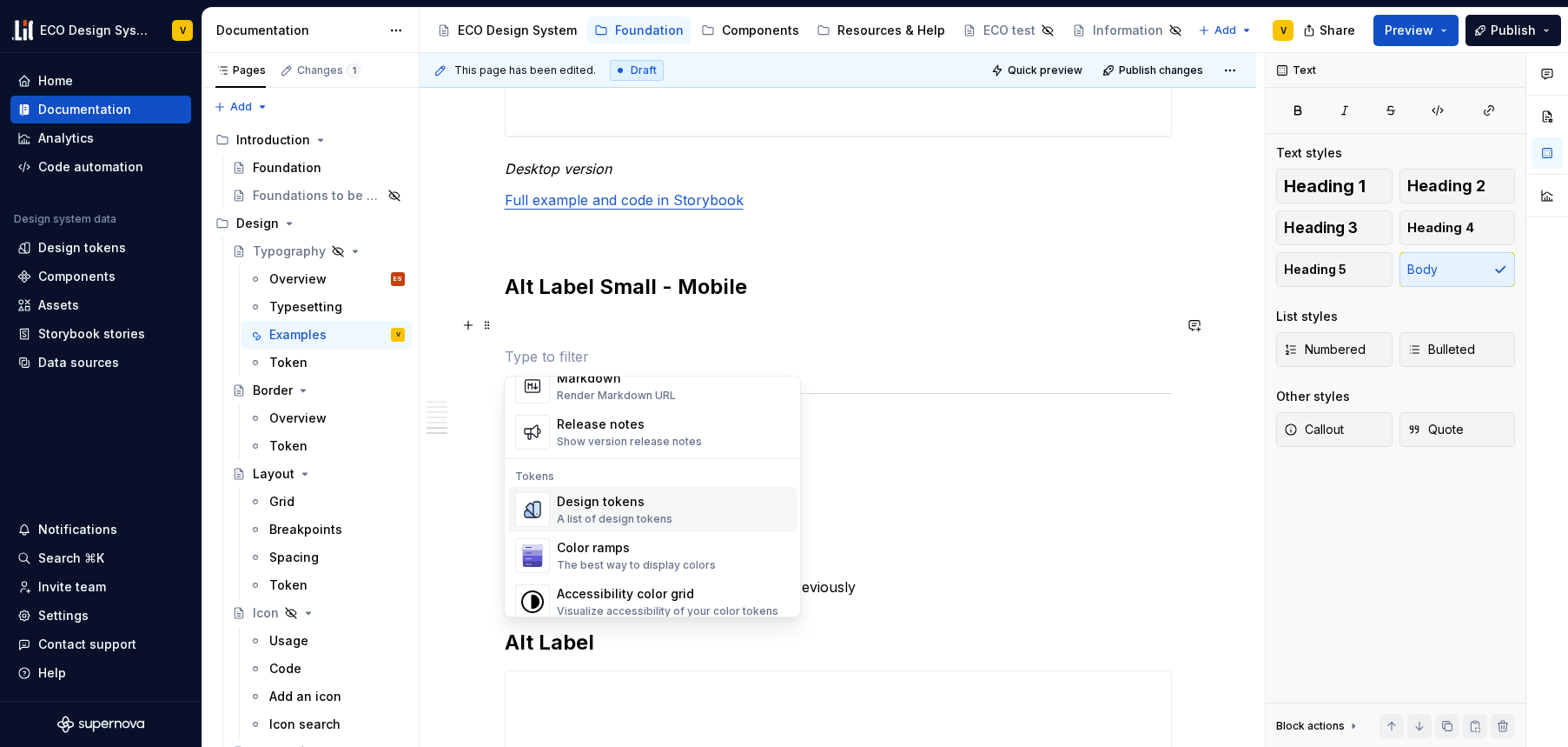
scroll to position [862, 0]
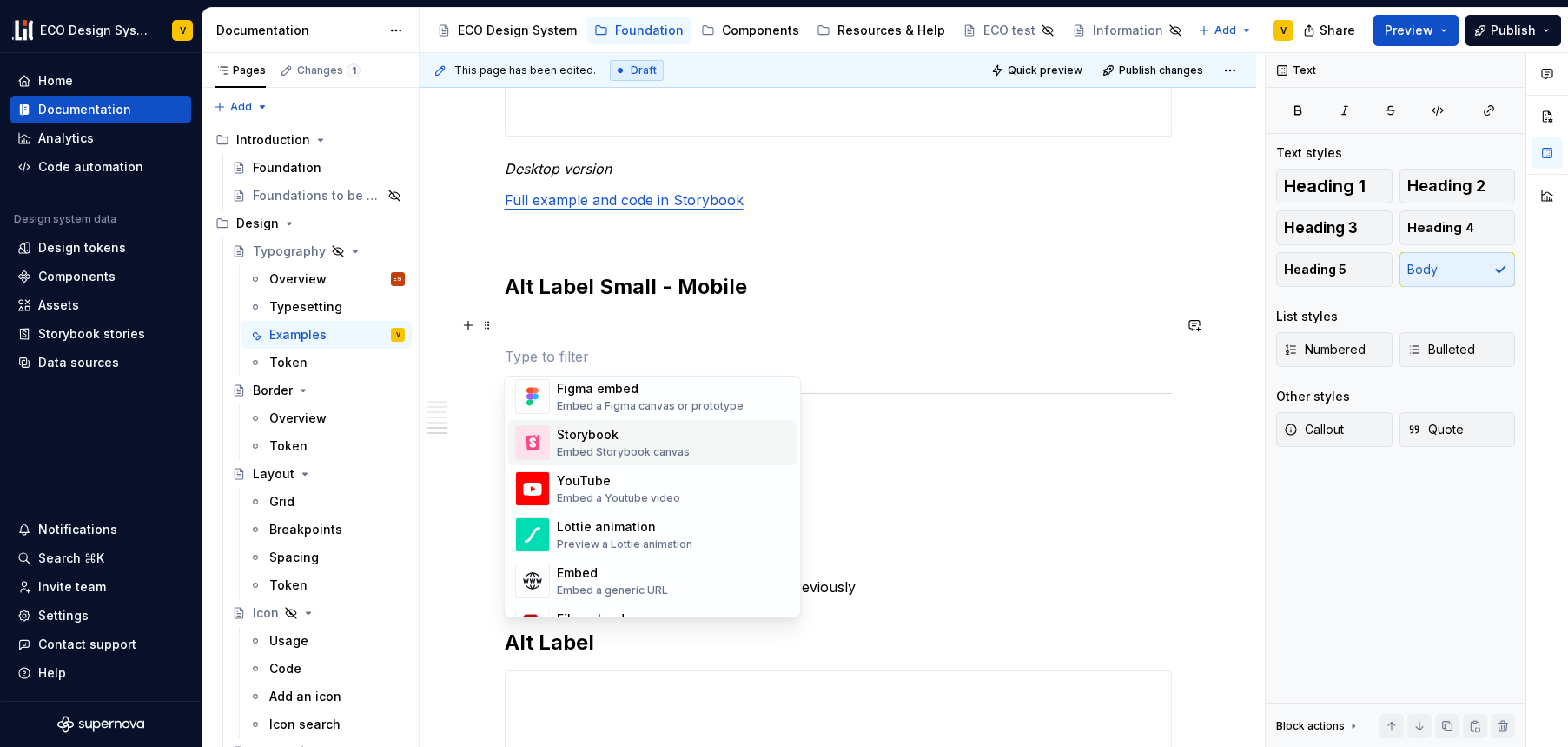
click at [598, 440] on div "Storybook" at bounding box center [623, 435] width 133 height 18
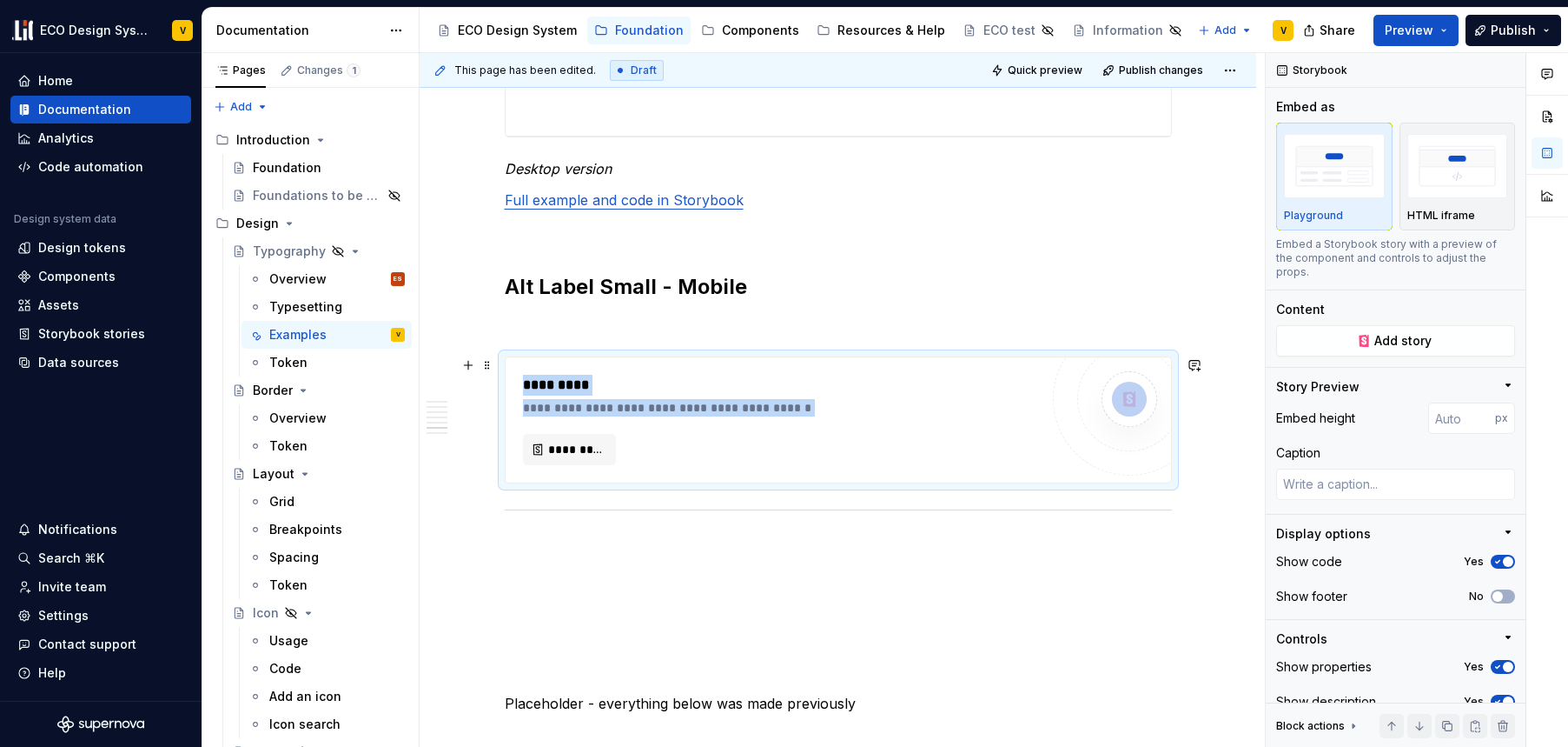
click at [964, 424] on div "**********" at bounding box center [781, 419] width 516 height 90
click at [1402, 344] on span "Add story" at bounding box center [1403, 340] width 57 height 18
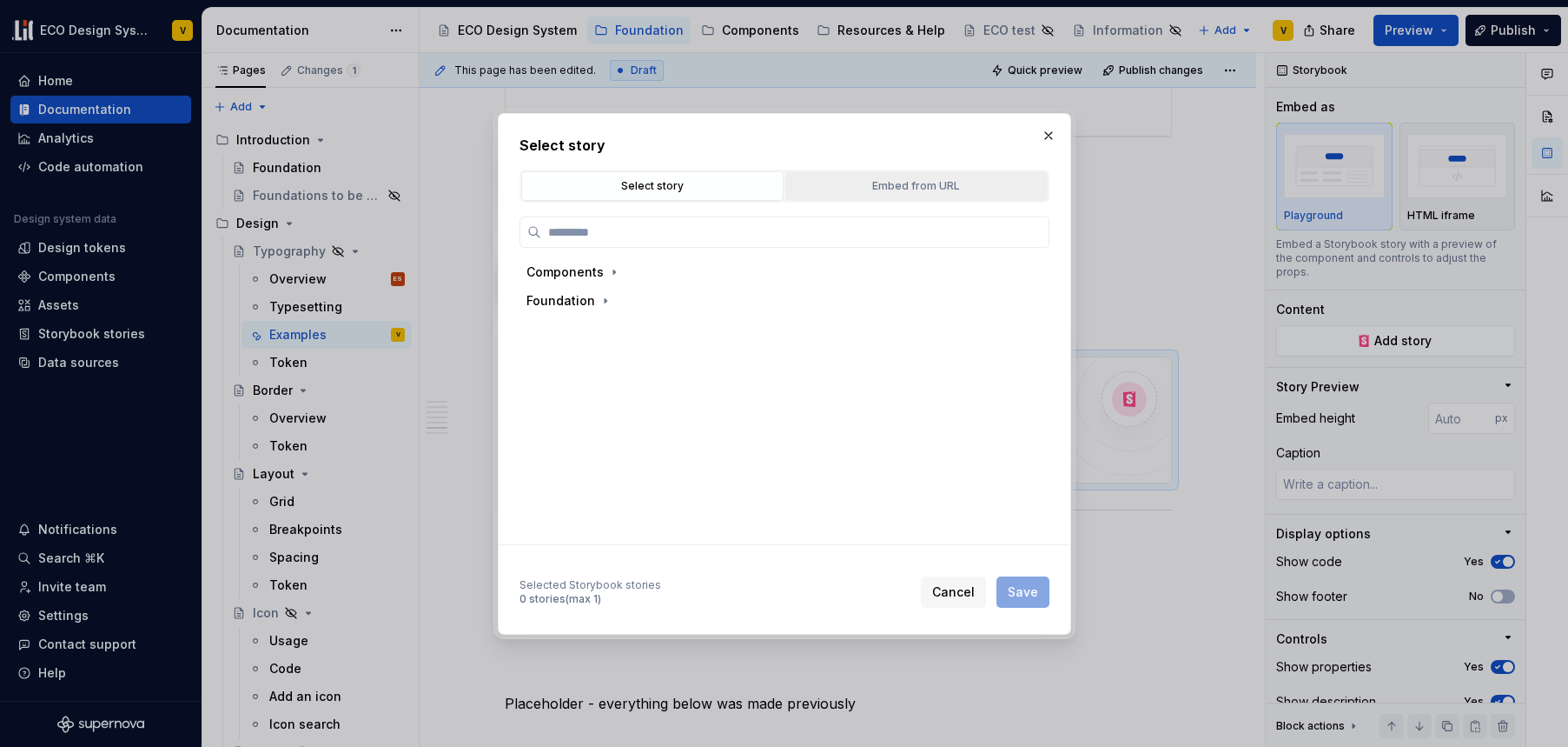
click at [934, 183] on div "Embed from URL" at bounding box center [916, 186] width 250 height 18
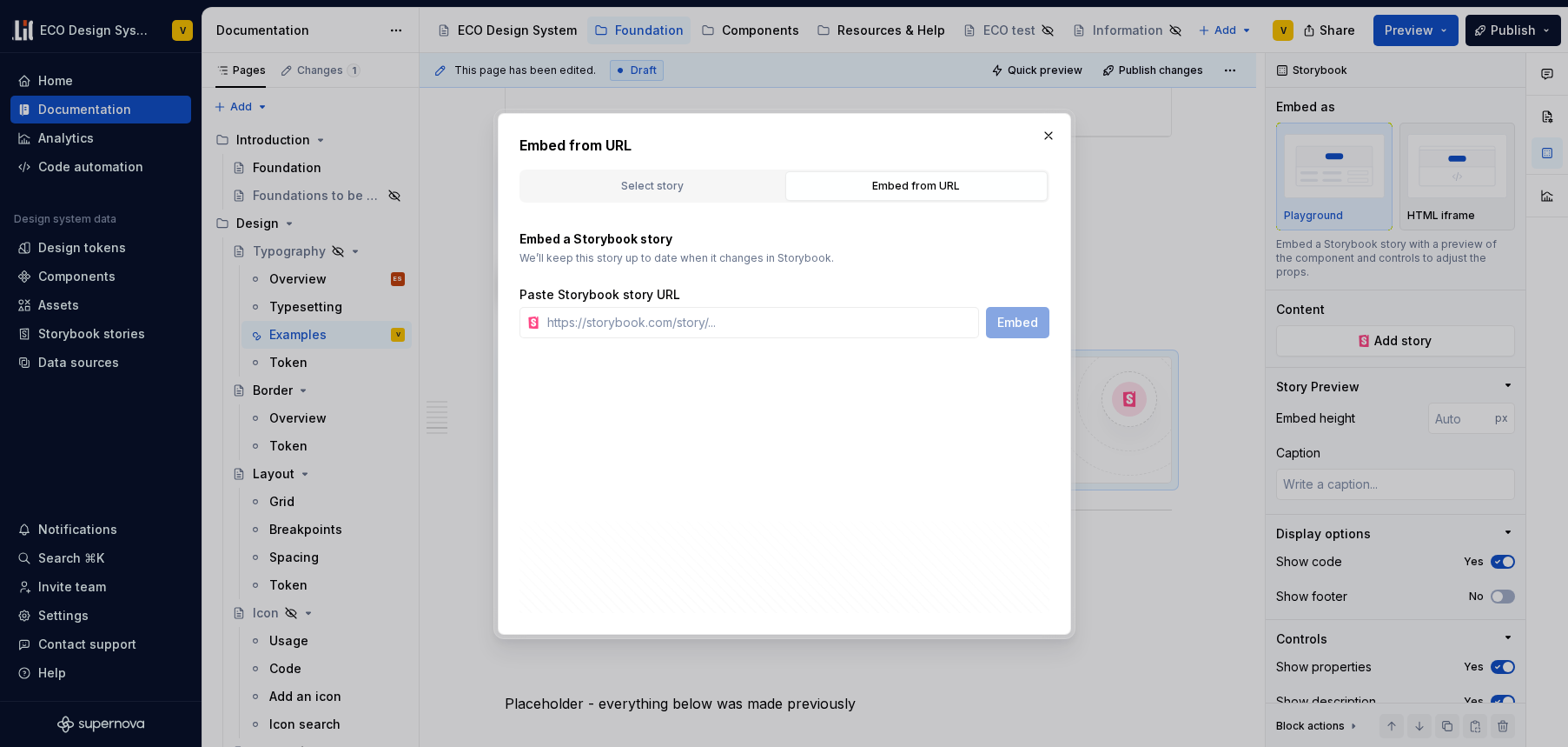
type textarea "*"
click at [703, 324] on input "text" at bounding box center [759, 323] width 438 height 31
paste input "[URL][DOMAIN_NAME]"
type input "[URL][DOMAIN_NAME]"
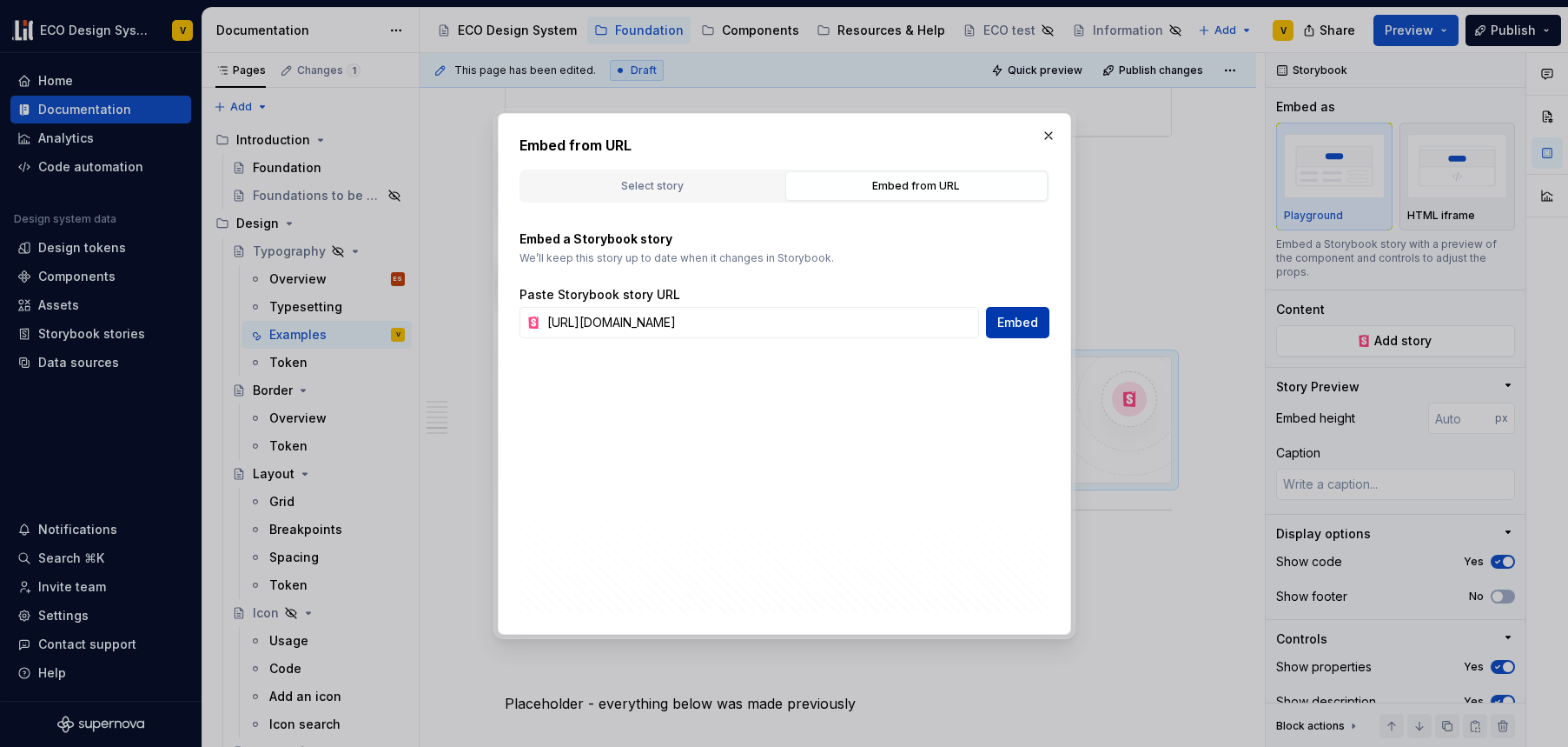
scroll to position [0, 0]
click at [1040, 326] on button "Embed" at bounding box center [1018, 323] width 63 height 31
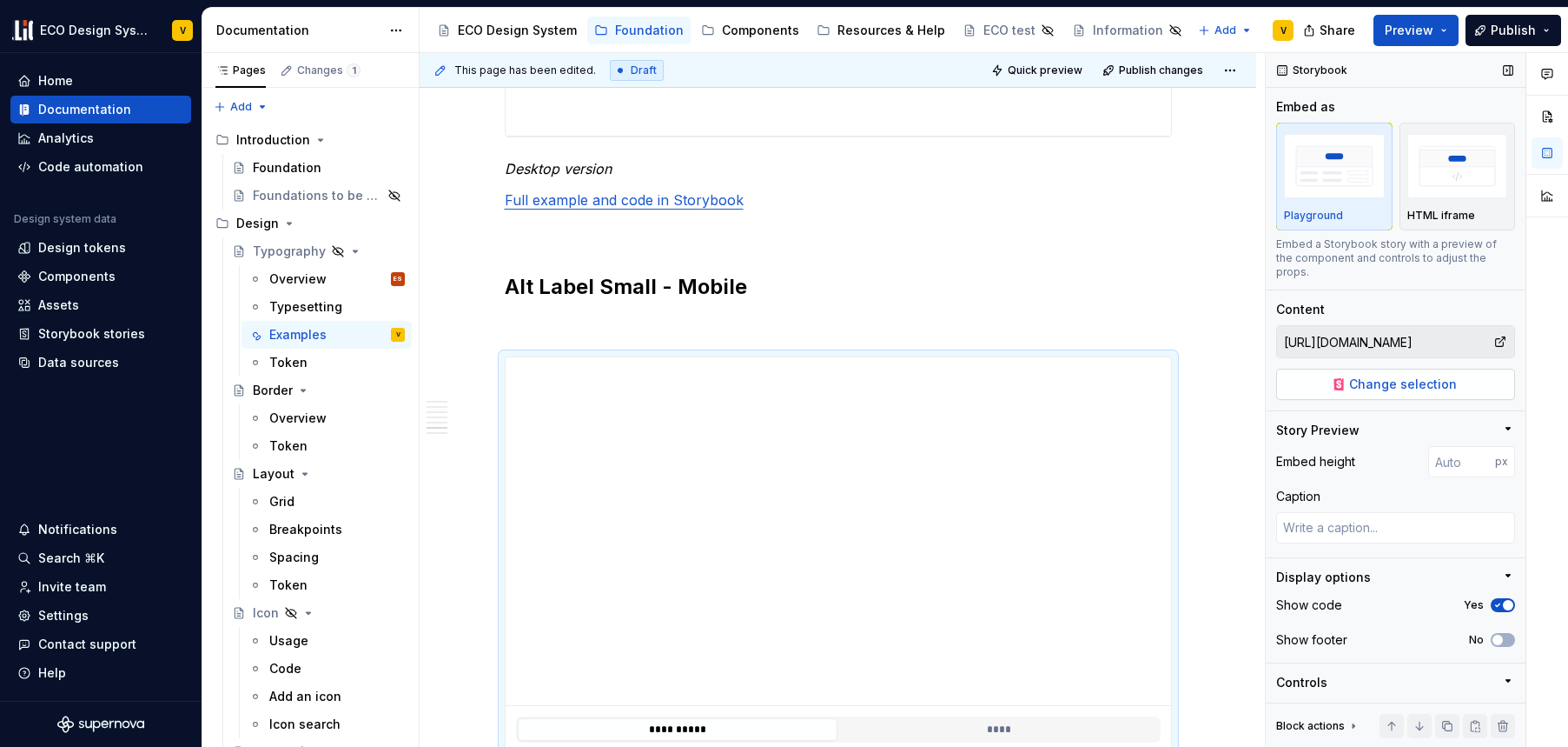
click at [1385, 386] on span "Change selection" at bounding box center [1403, 384] width 108 height 18
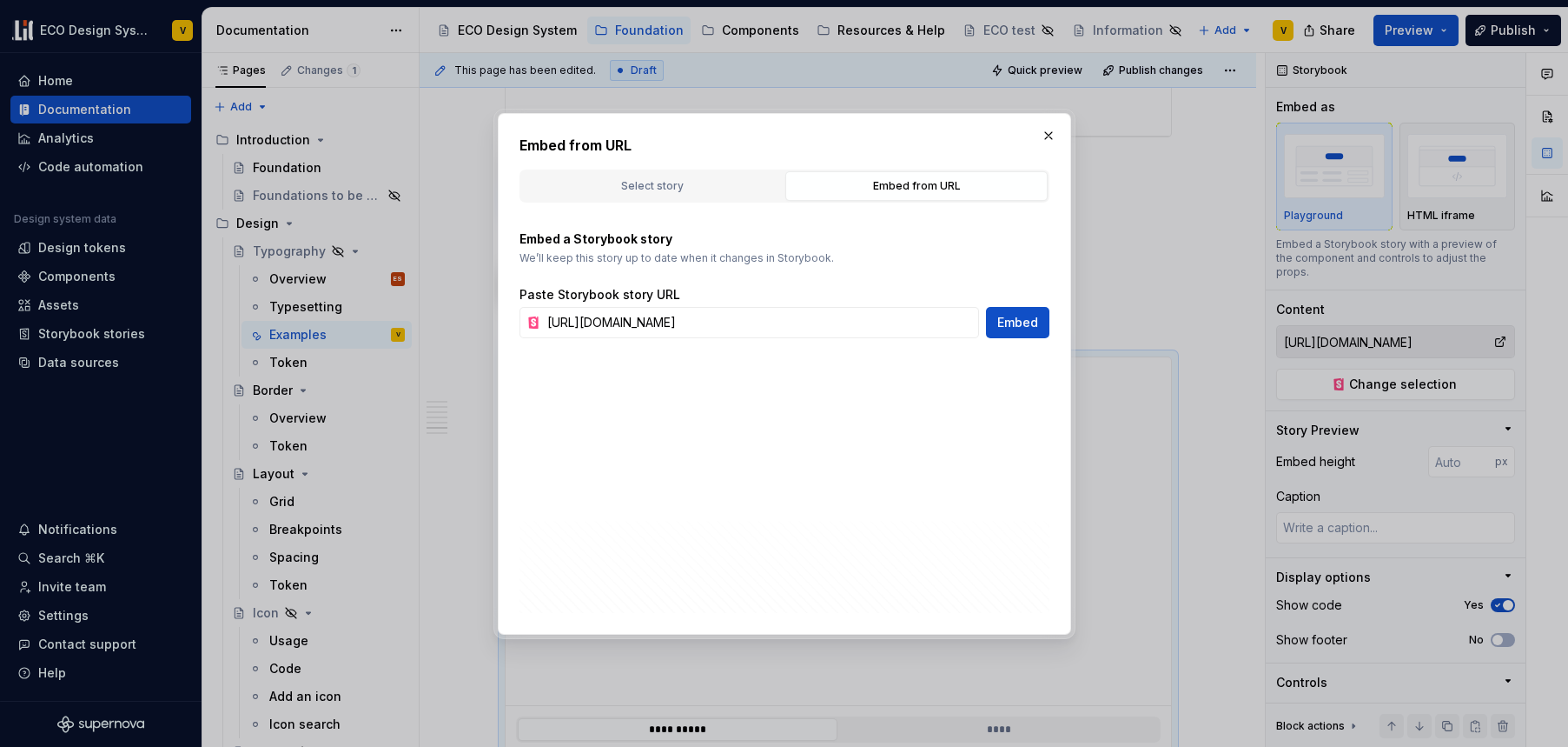
scroll to position [0, 522]
click at [681, 190] on div "Select story" at bounding box center [652, 186] width 250 height 18
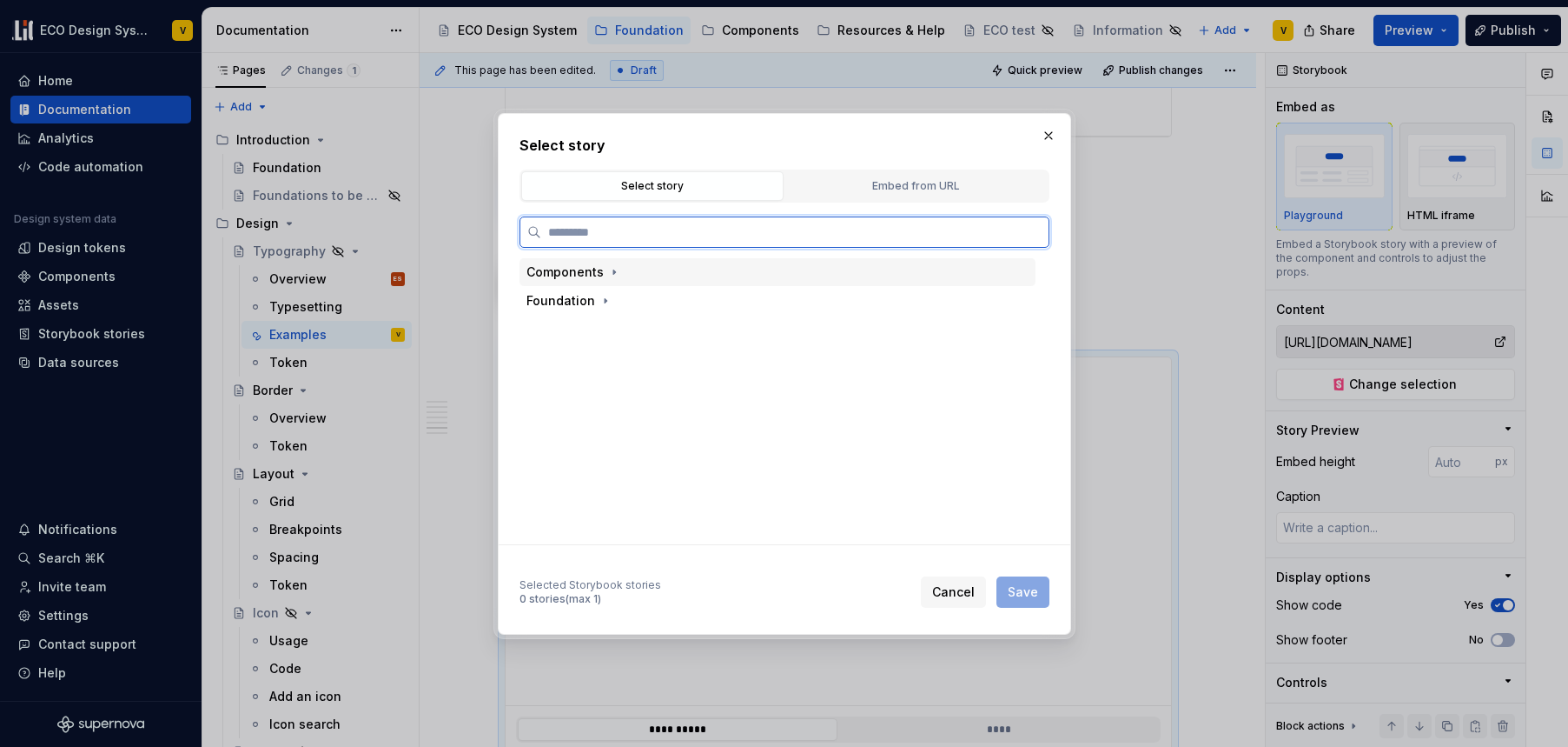
click at [557, 279] on div "Components" at bounding box center [566, 272] width 78 height 18
click at [572, 353] on div "Foundation" at bounding box center [561, 358] width 69 height 18
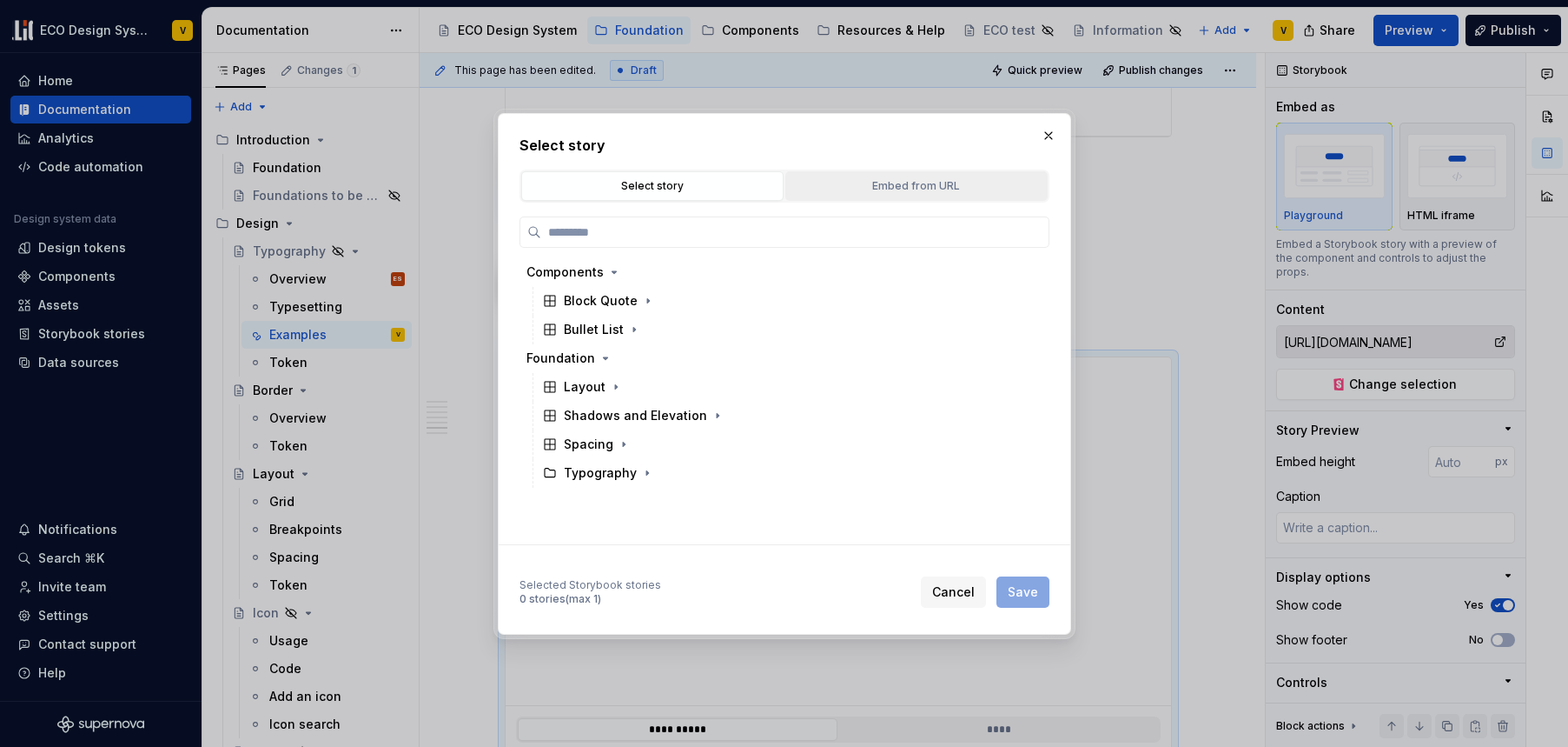
click at [918, 188] on div "Embed from URL" at bounding box center [916, 186] width 250 height 18
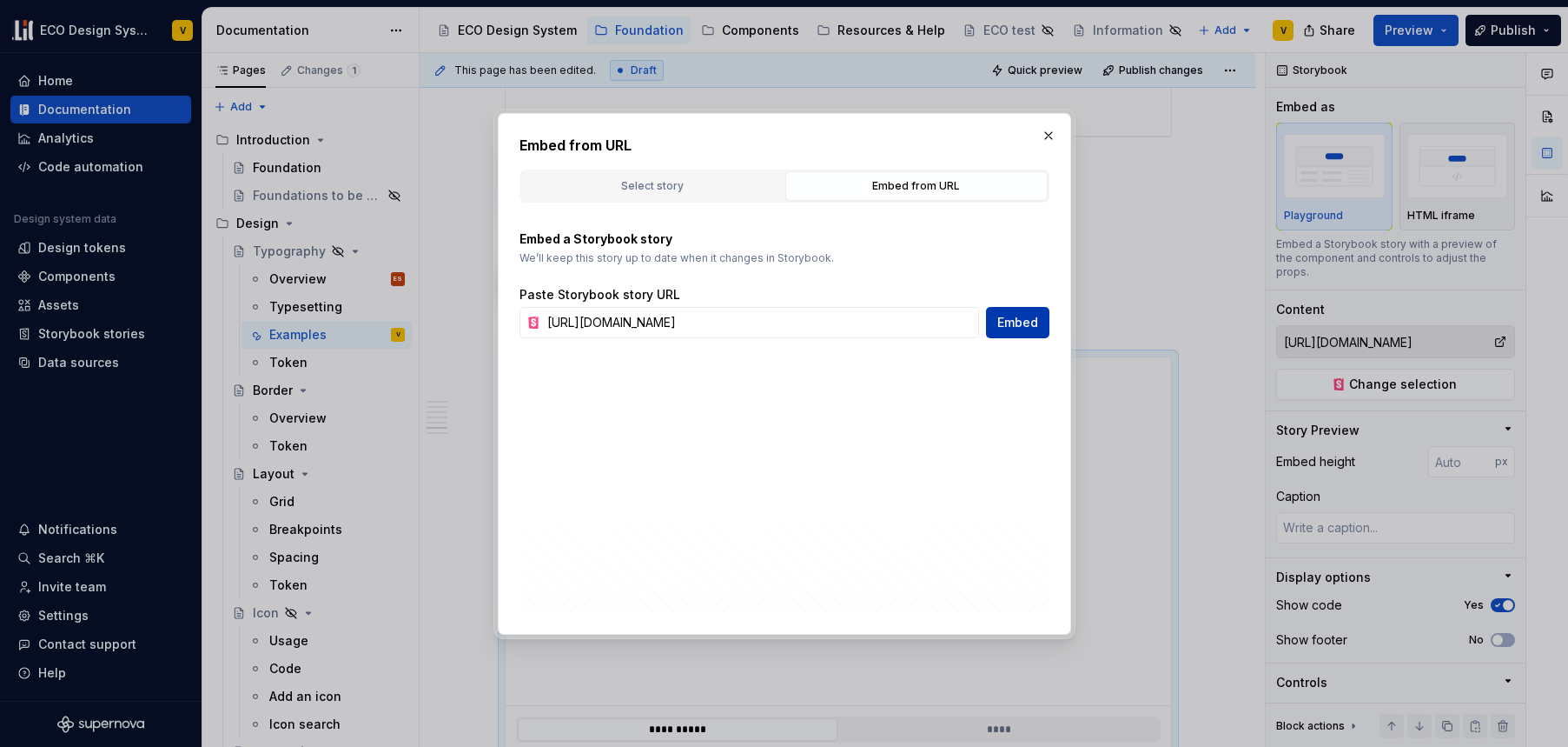
click at [1005, 324] on span "Embed" at bounding box center [1018, 323] width 41 height 18
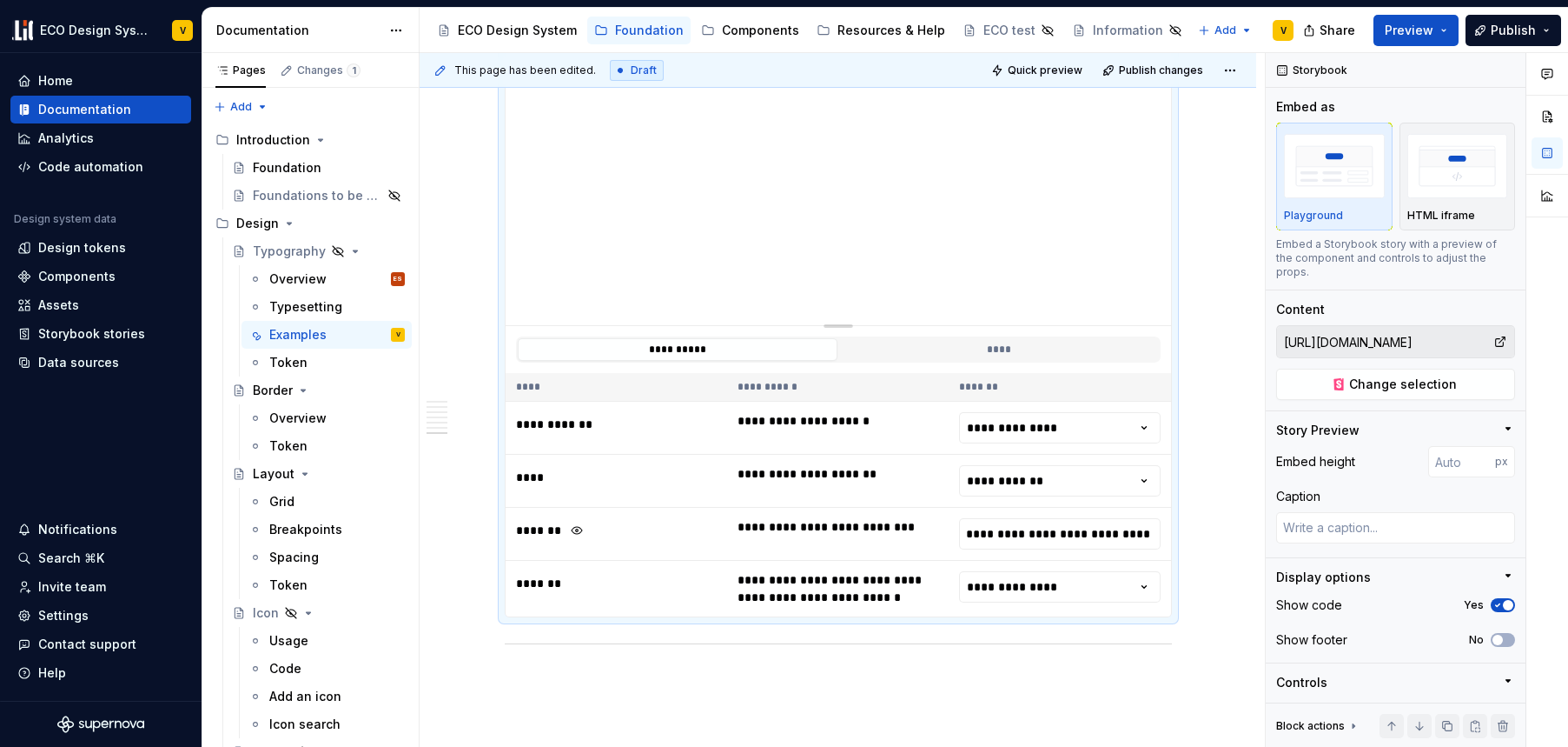
scroll to position [4484, 0]
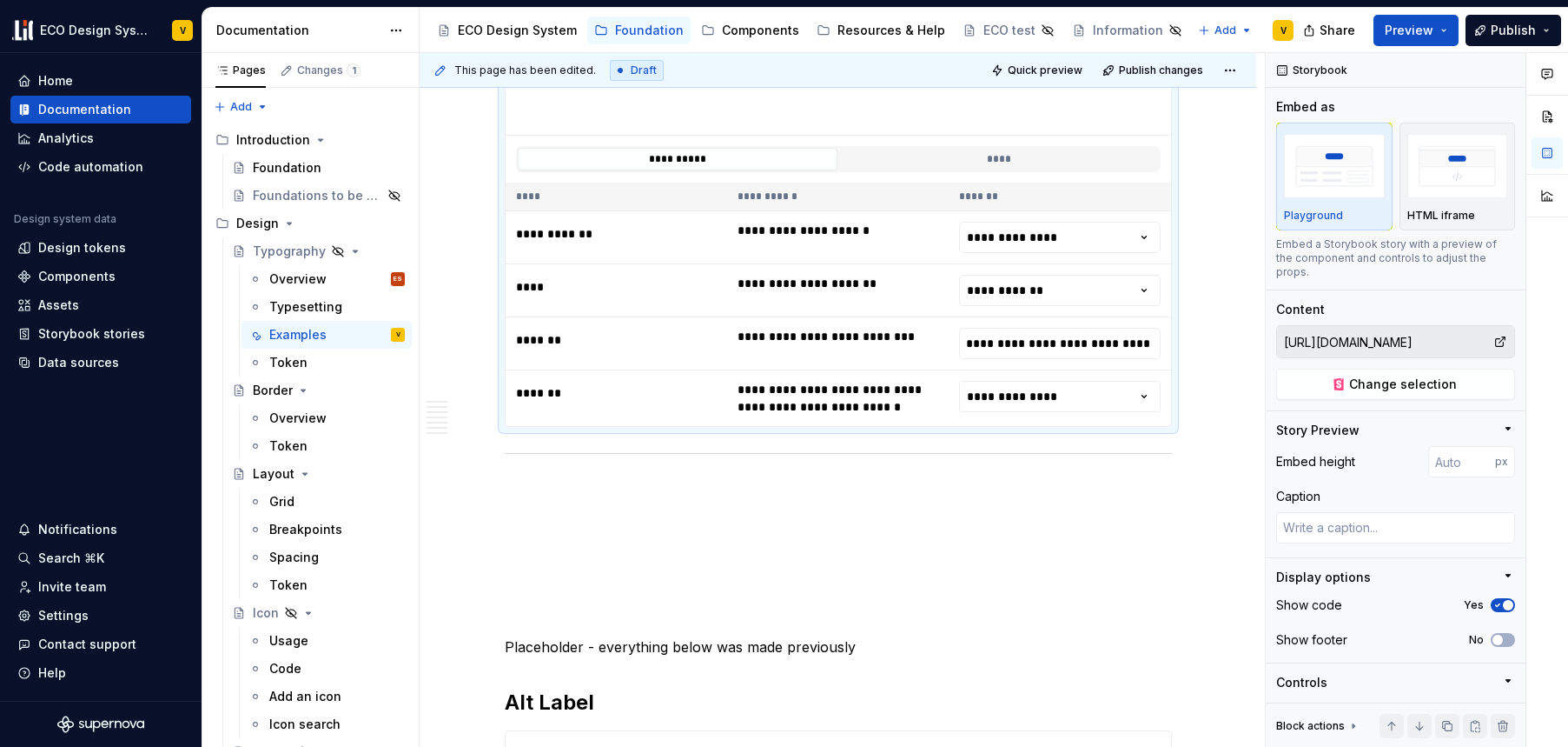
scroll to position [4464, 0]
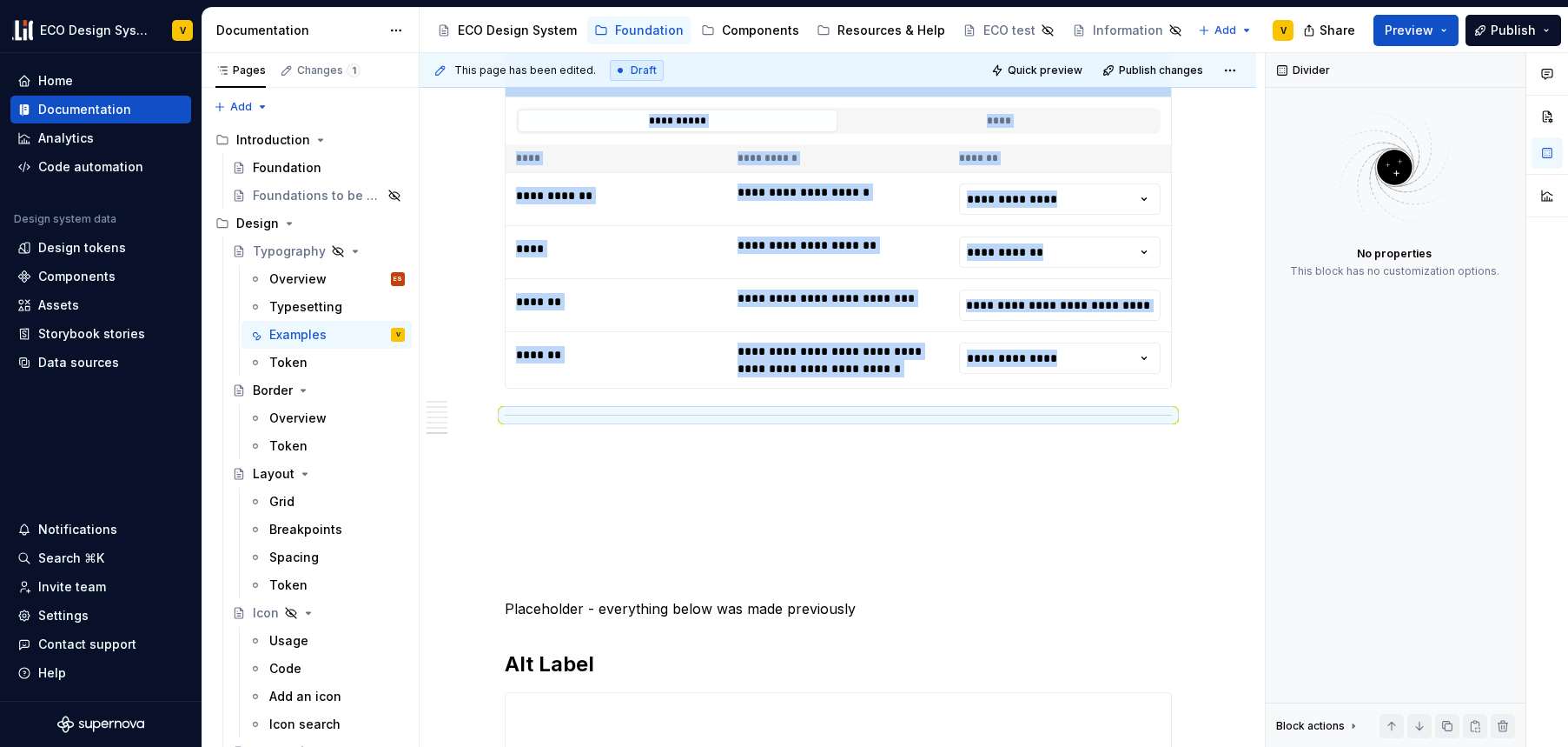
click at [520, 414] on hr at bounding box center [838, 414] width 668 height 1
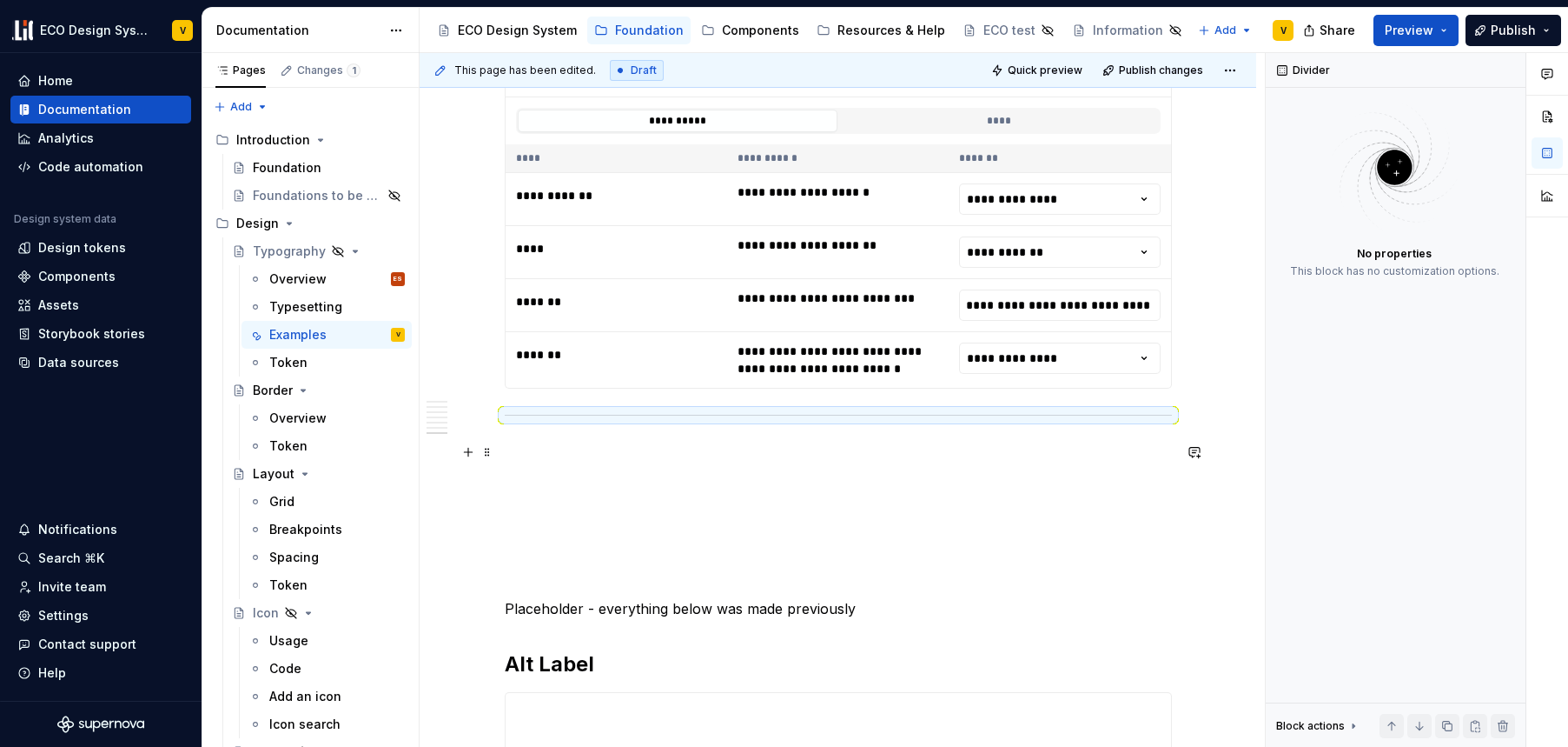
click at [521, 455] on p at bounding box center [838, 451] width 668 height 20
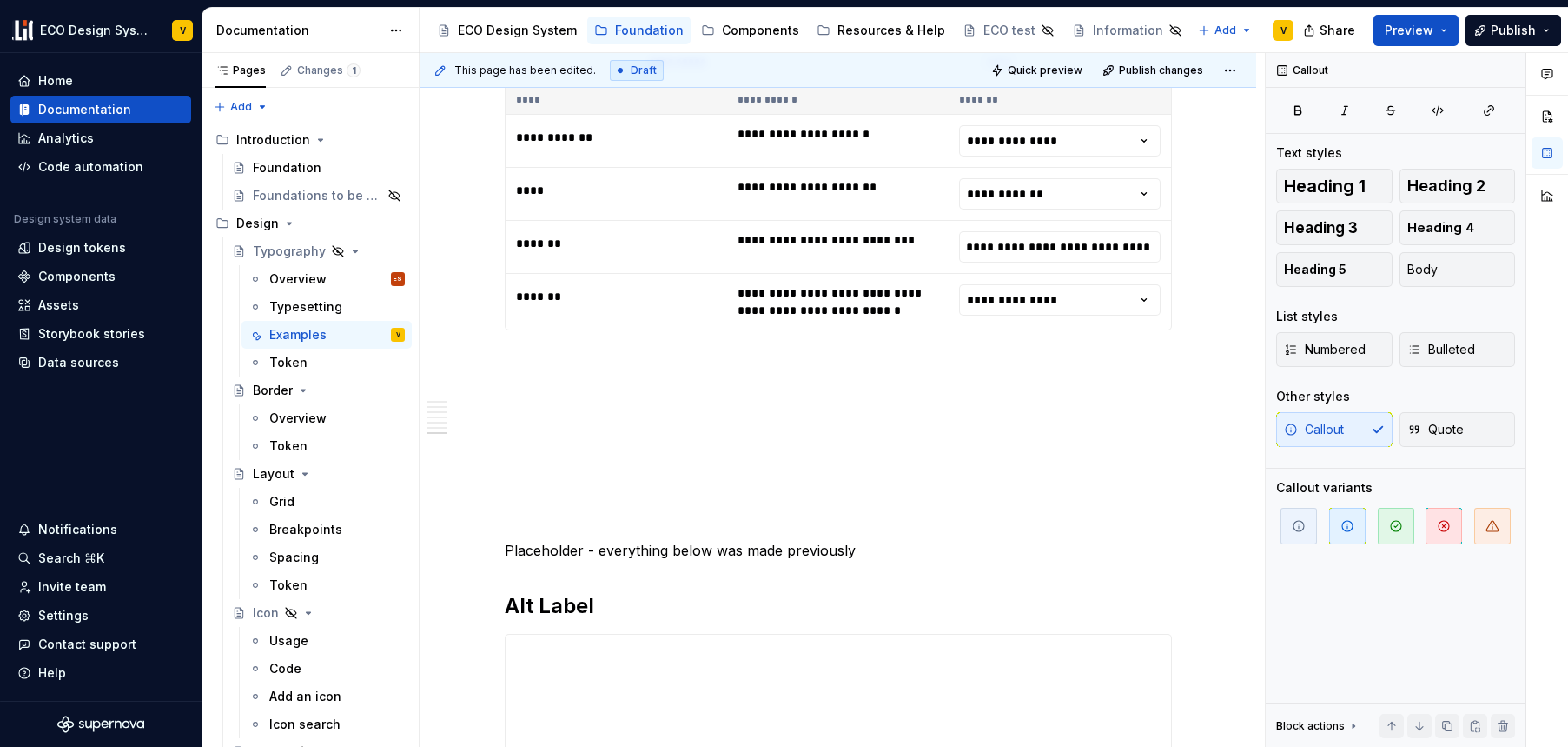
scroll to position [4528, 0]
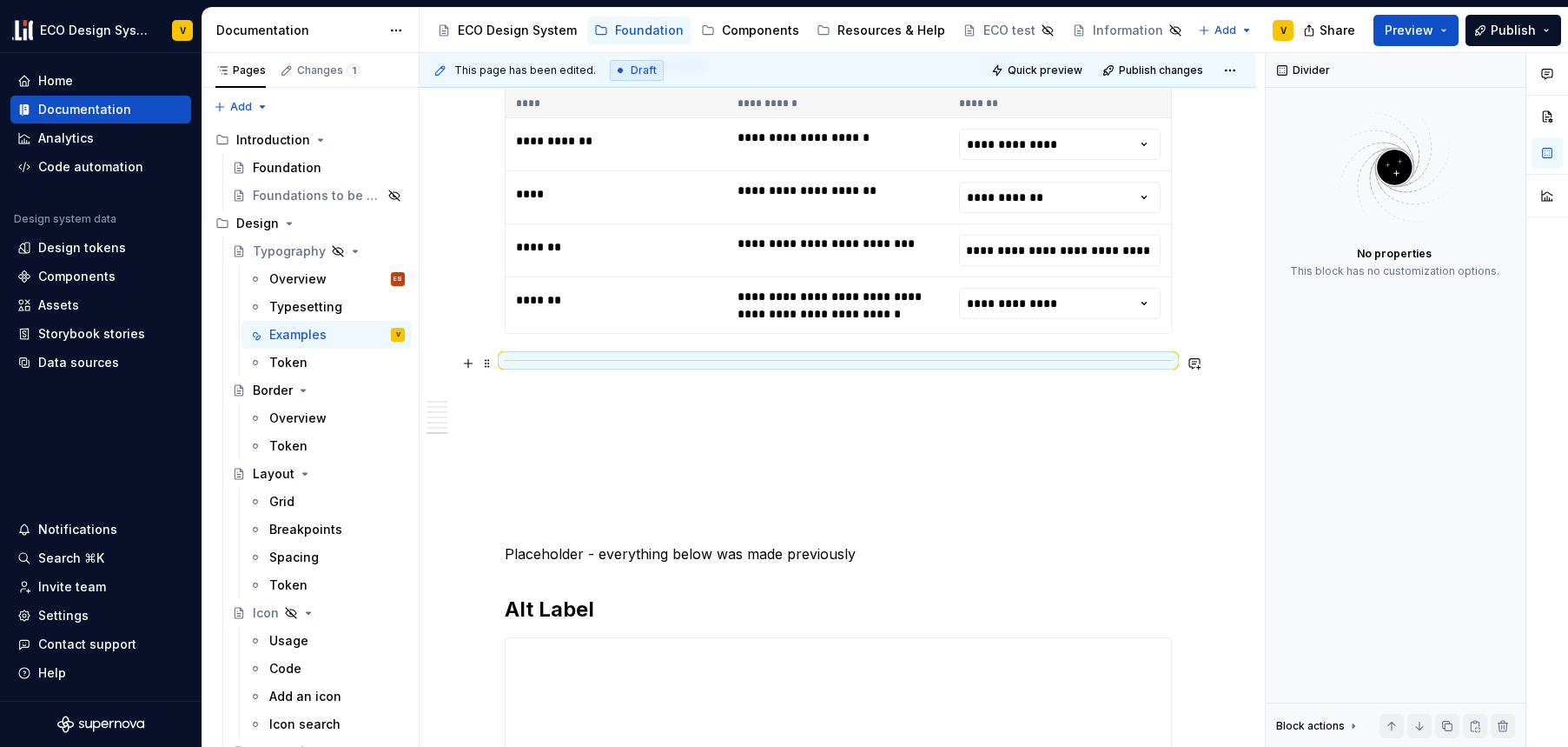
click at [611, 361] on div at bounding box center [838, 361] width 668 height 12
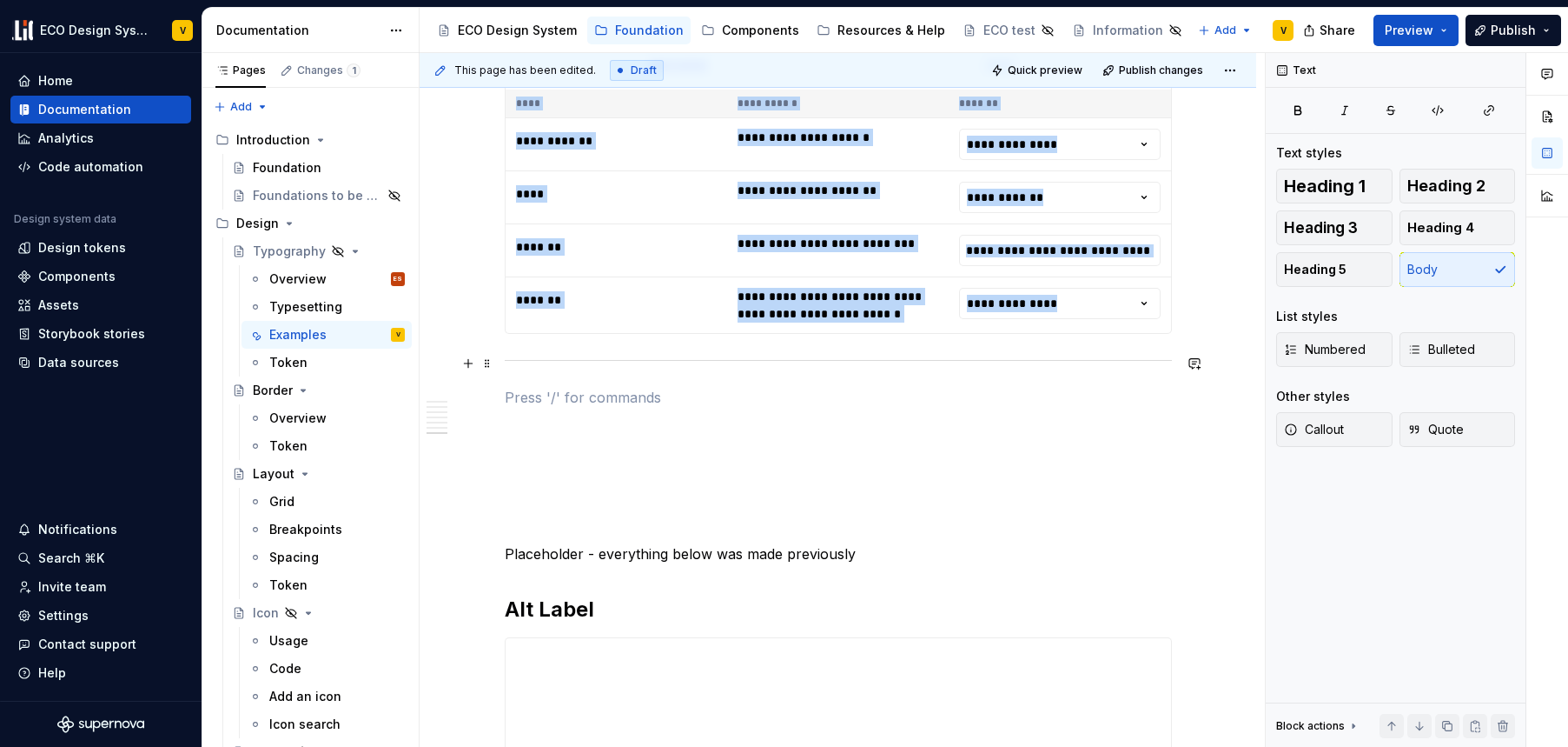
click at [610, 360] on hr at bounding box center [838, 360] width 668 height 1
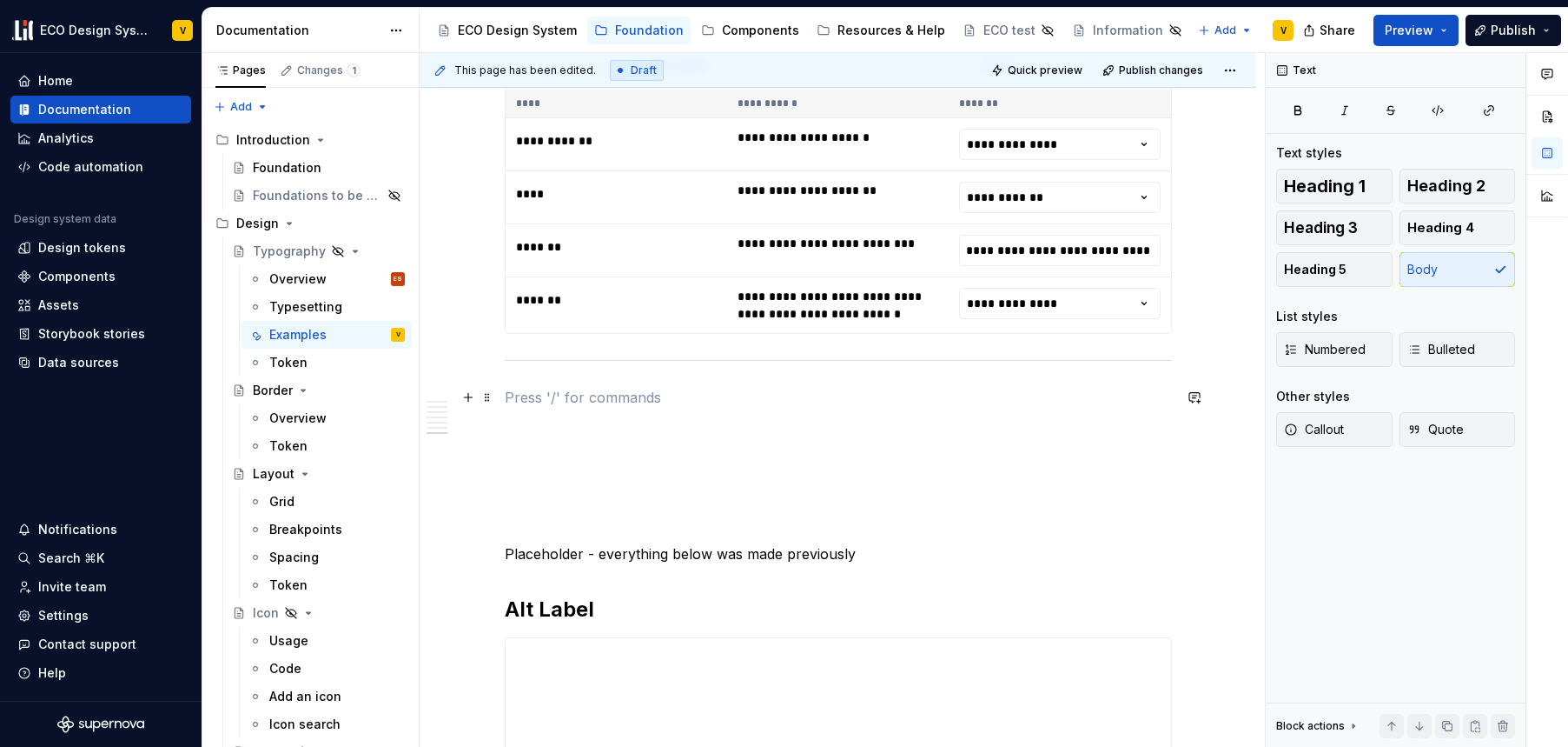
drag, startPoint x: 610, startPoint y: 359, endPoint x: 608, endPoint y: 388, distance: 29.1
drag, startPoint x: 484, startPoint y: 364, endPoint x: 487, endPoint y: 402, distance: 38.1
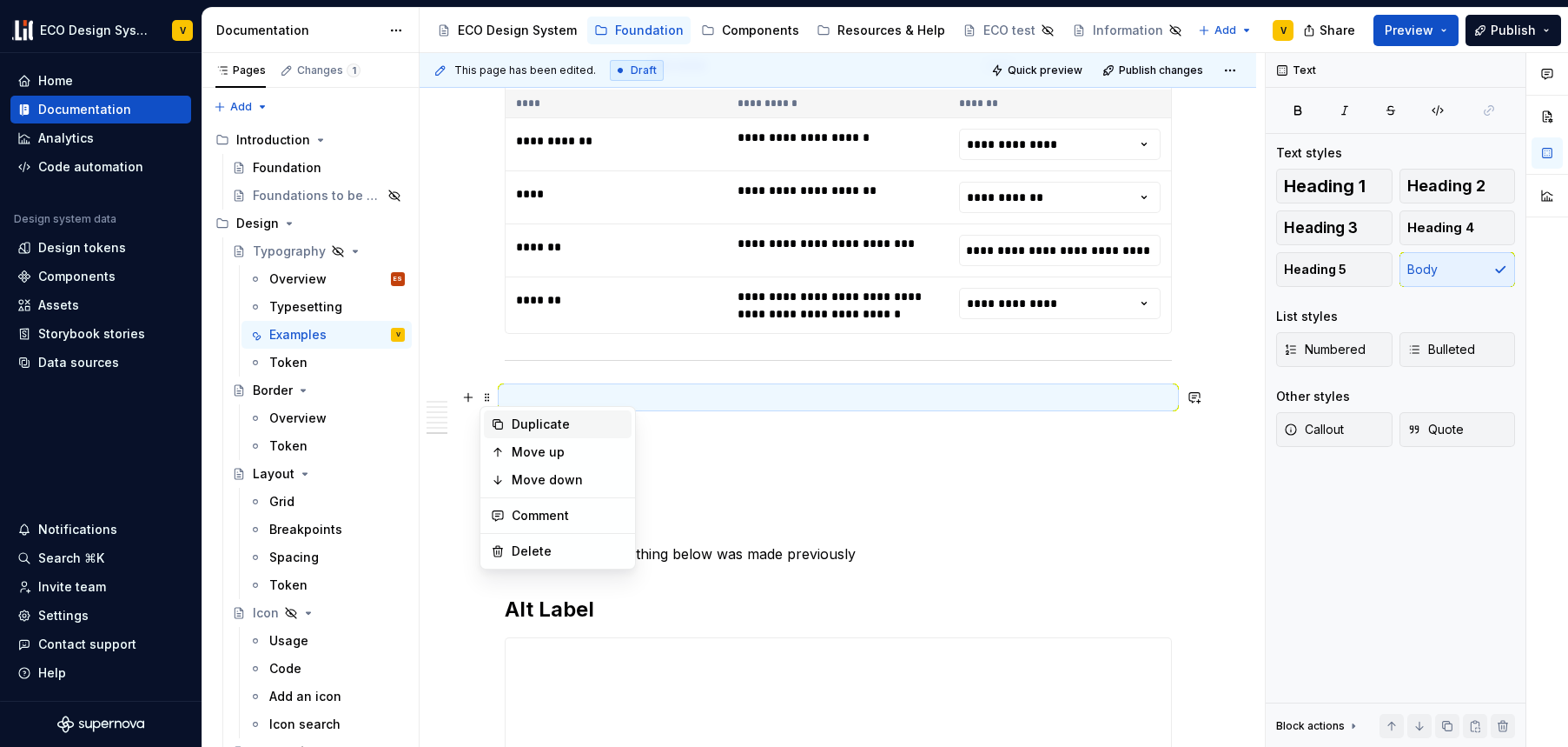
click at [536, 428] on div "Duplicate" at bounding box center [569, 424] width 113 height 18
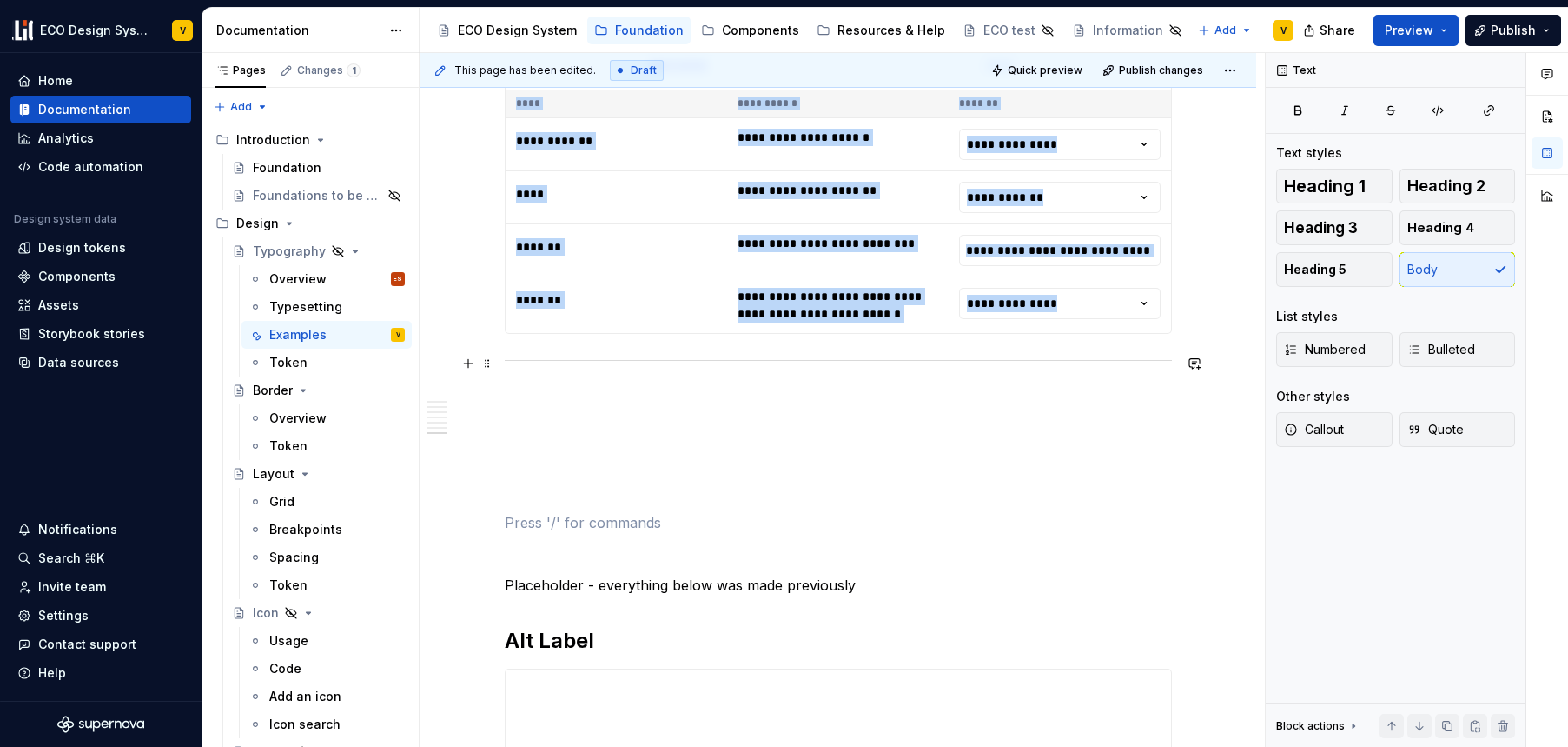
click at [565, 356] on div at bounding box center [838, 361] width 668 height 12
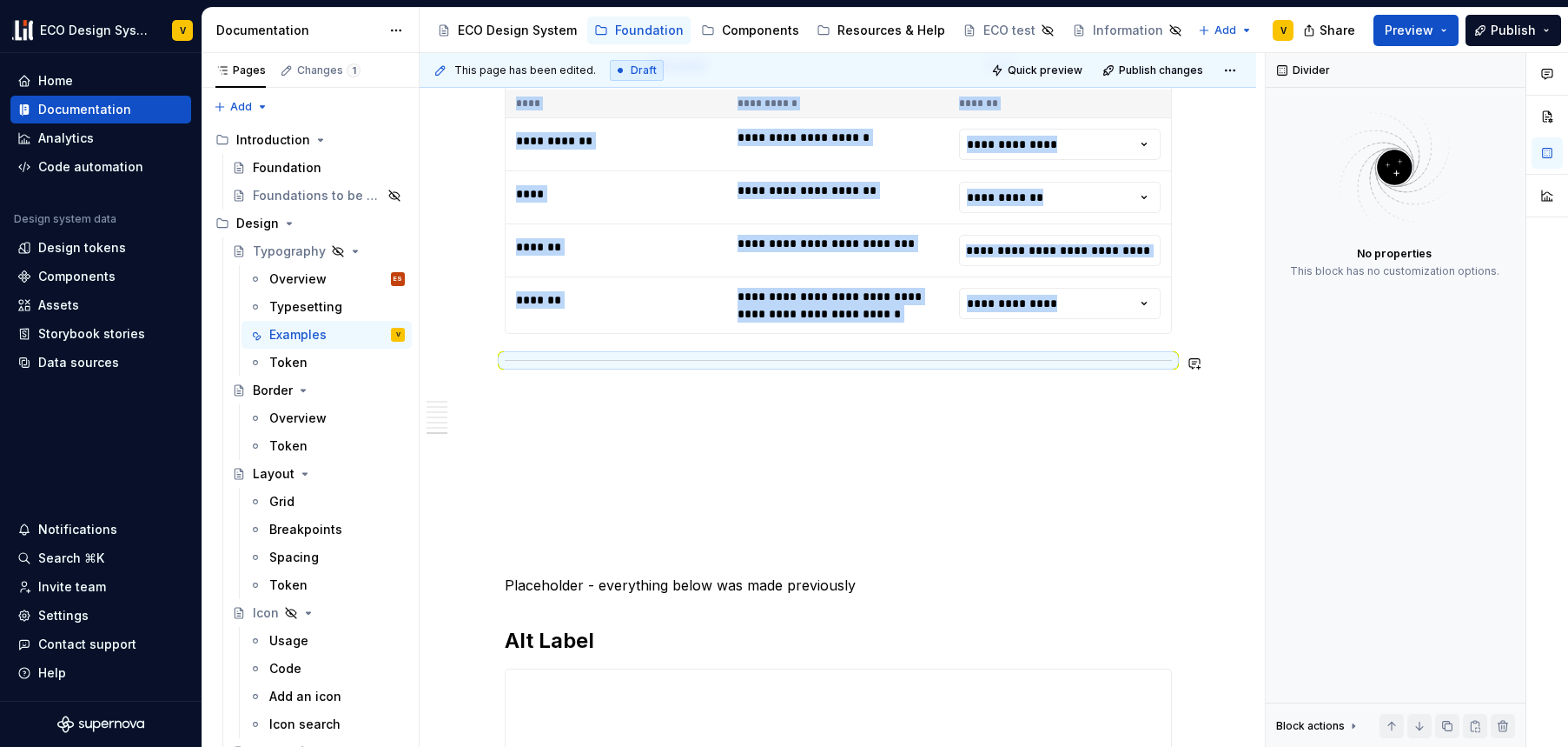
copy div "**********"
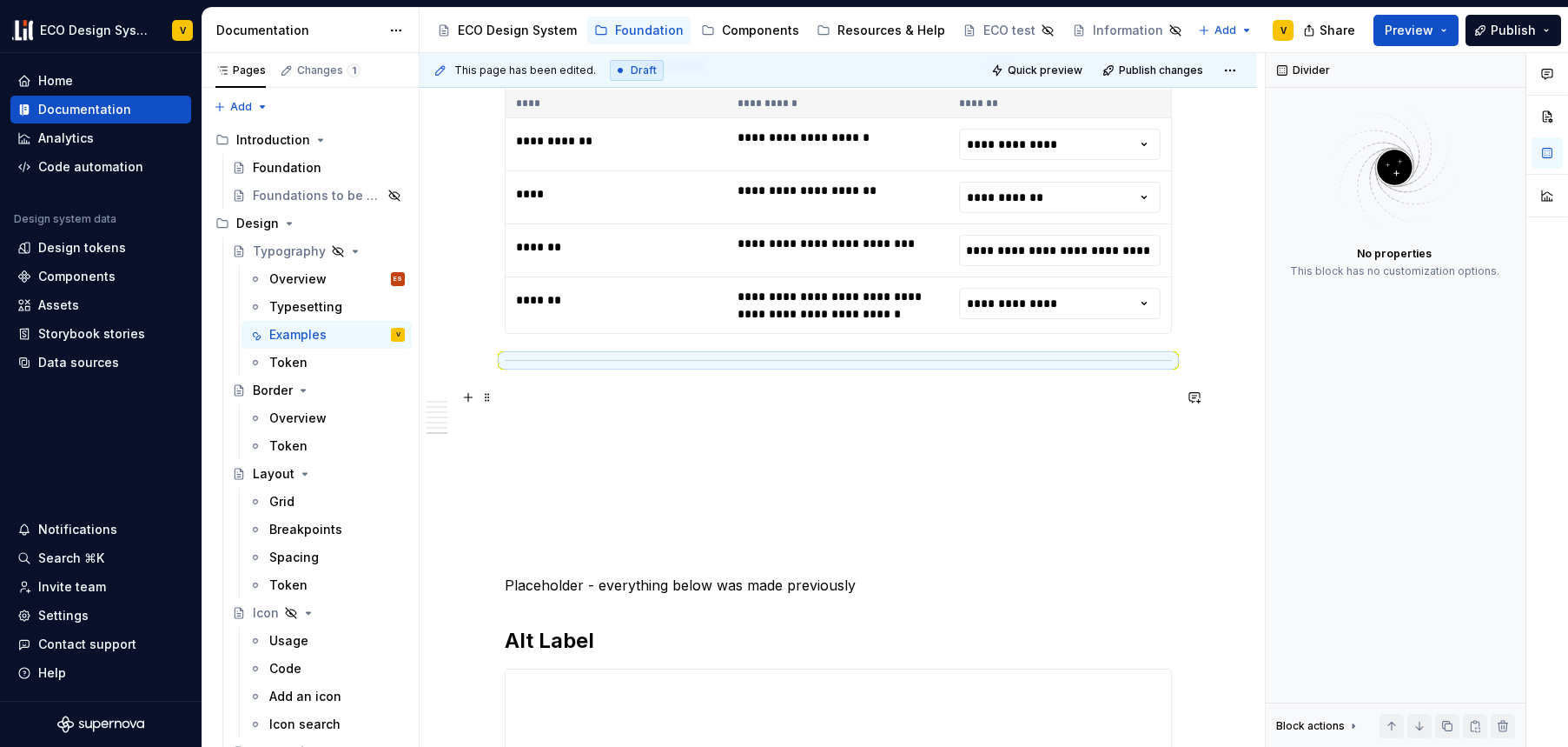
click at [552, 393] on p at bounding box center [838, 397] width 668 height 20
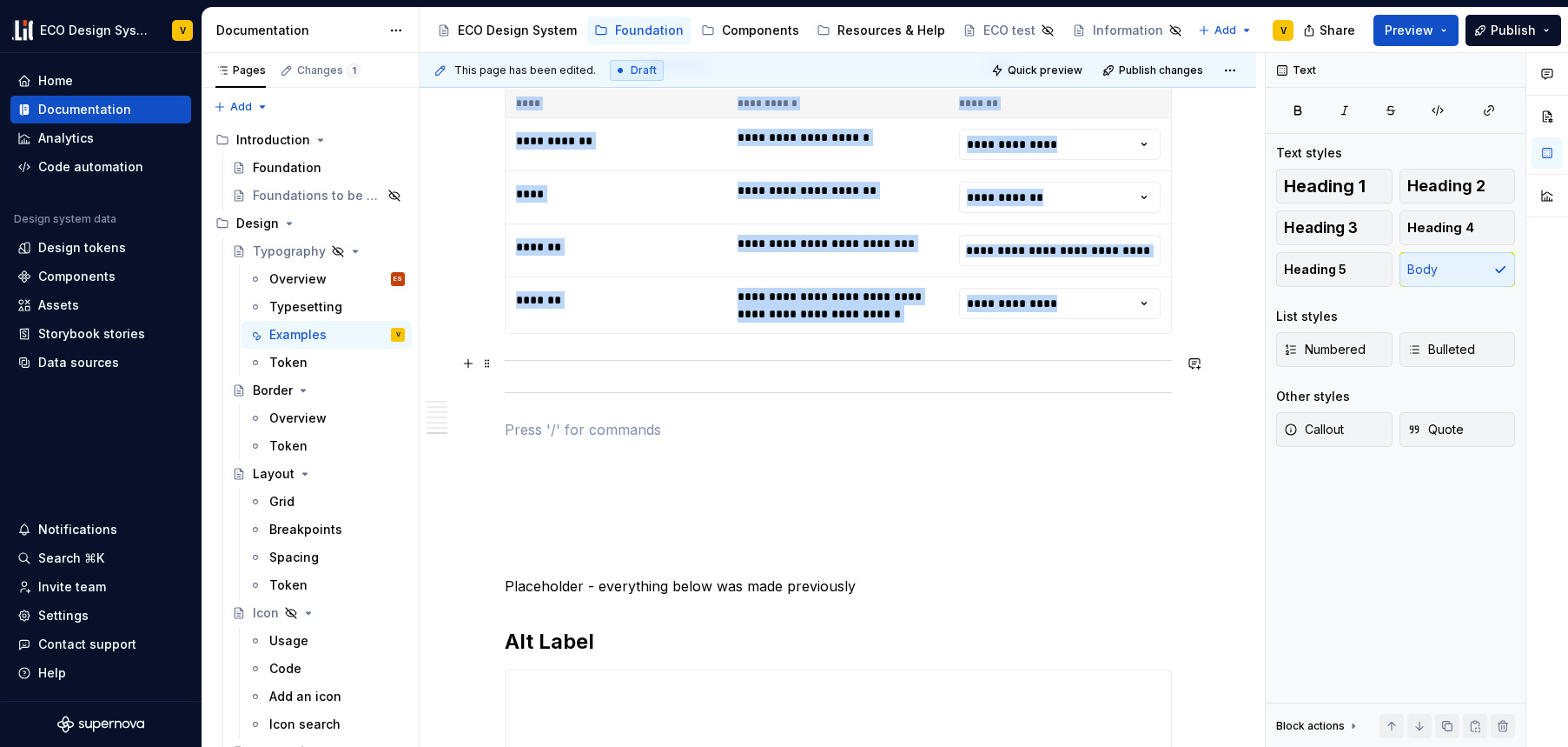
click at [568, 358] on div at bounding box center [838, 361] width 668 height 12
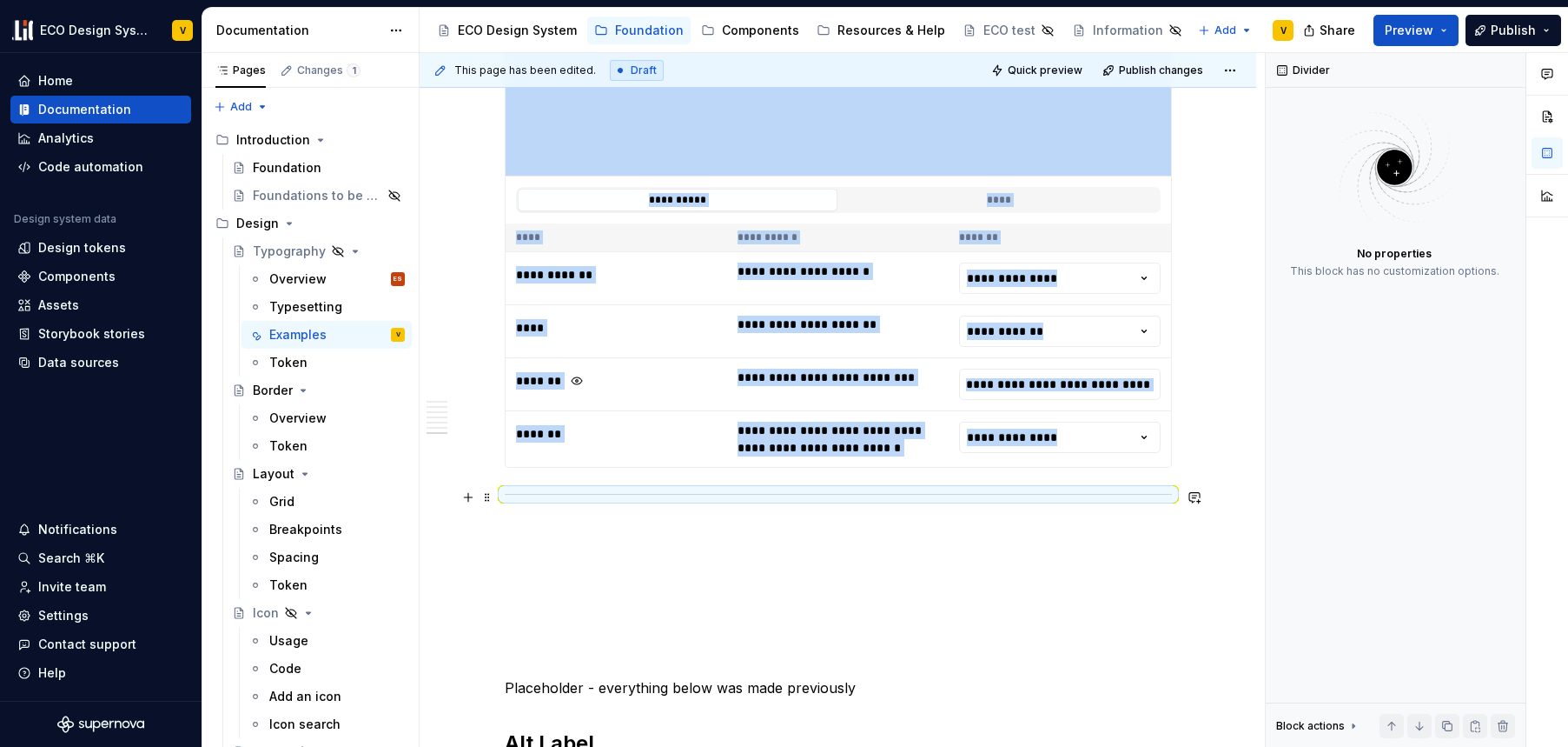
scroll to position [4719, 0]
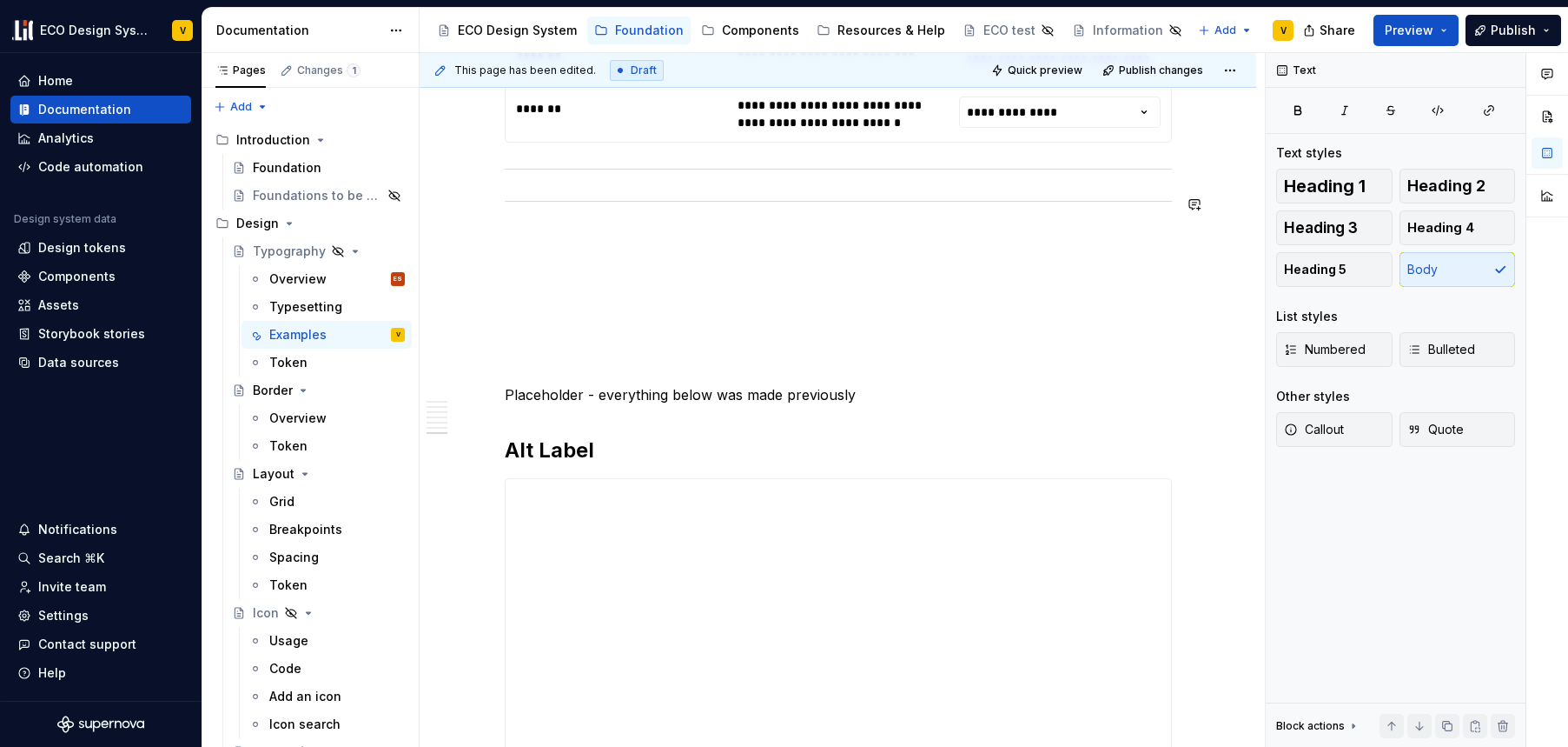
click at [1199, 171] on button "button" at bounding box center [1195, 171] width 24 height 24
click at [616, 171] on div at bounding box center [838, 169] width 668 height 12
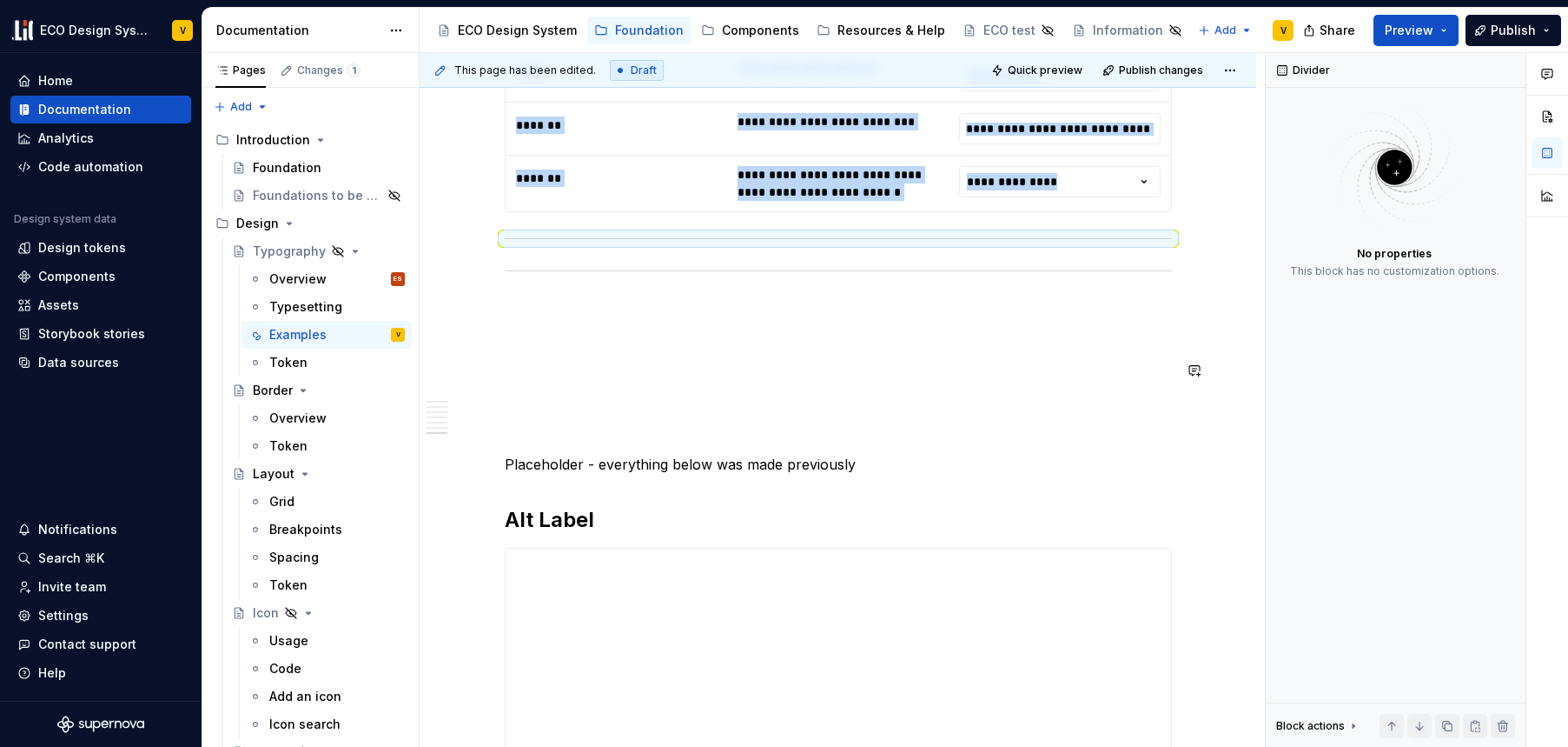
scroll to position [4559, 0]
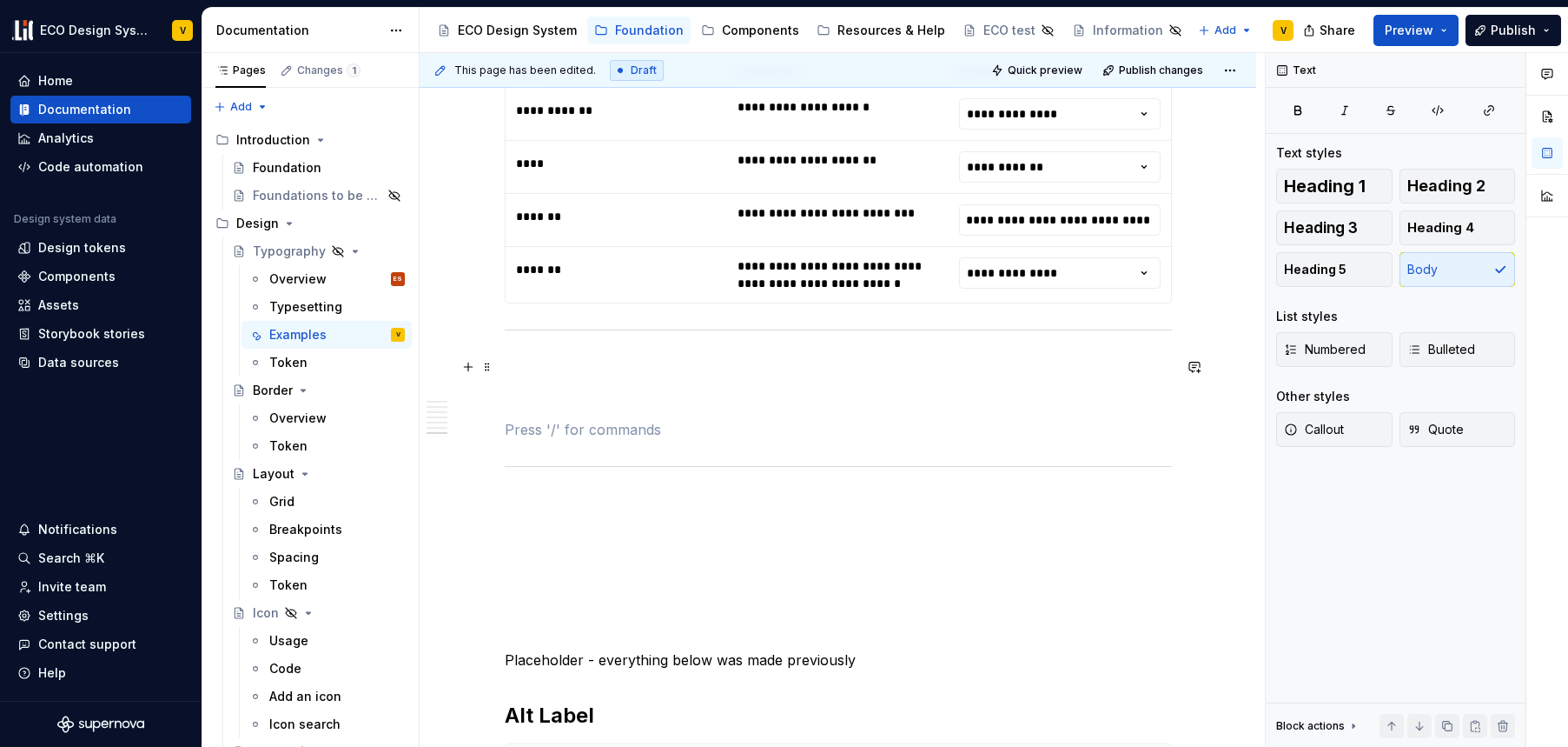
click at [580, 371] on p at bounding box center [838, 367] width 668 height 20
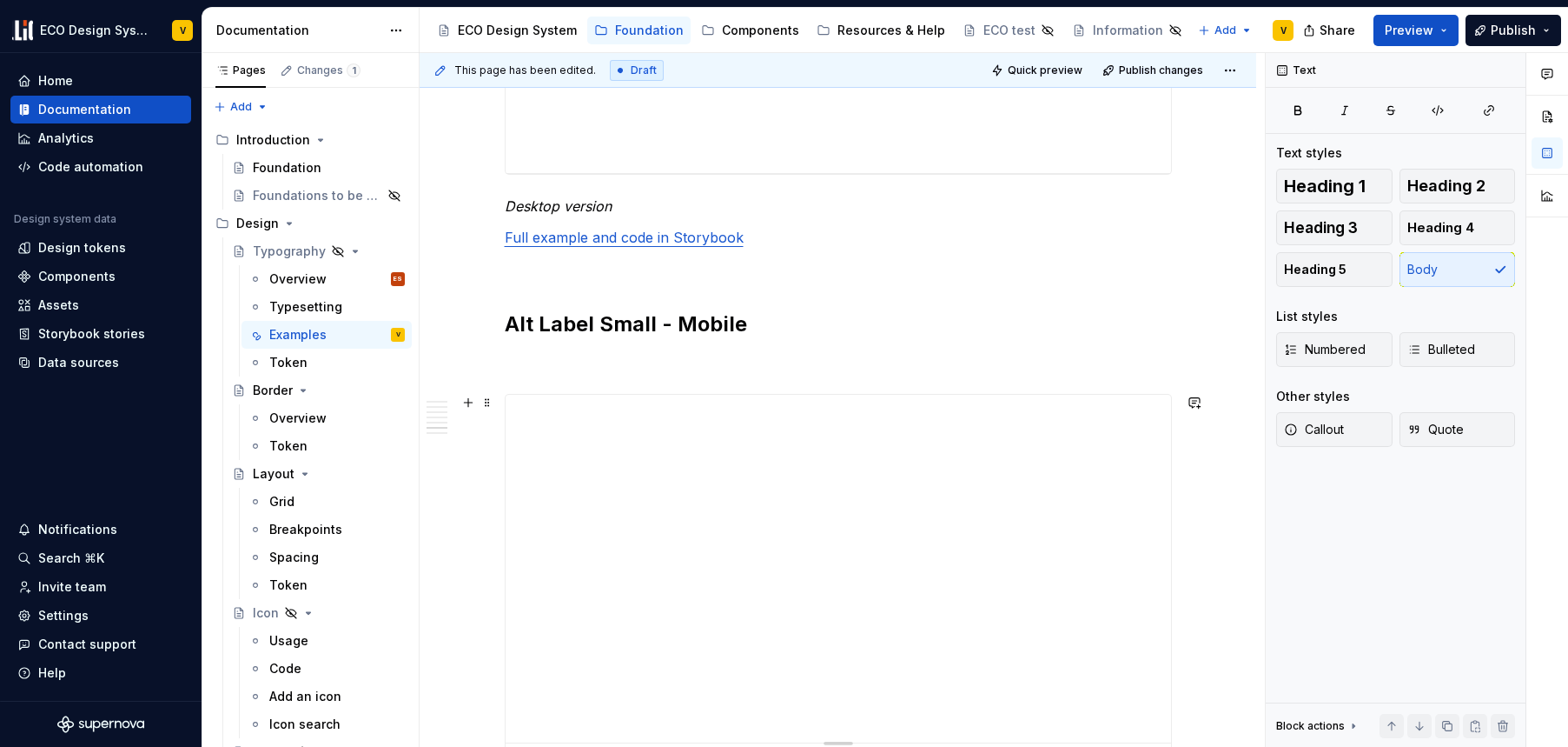
scroll to position [3831, 0]
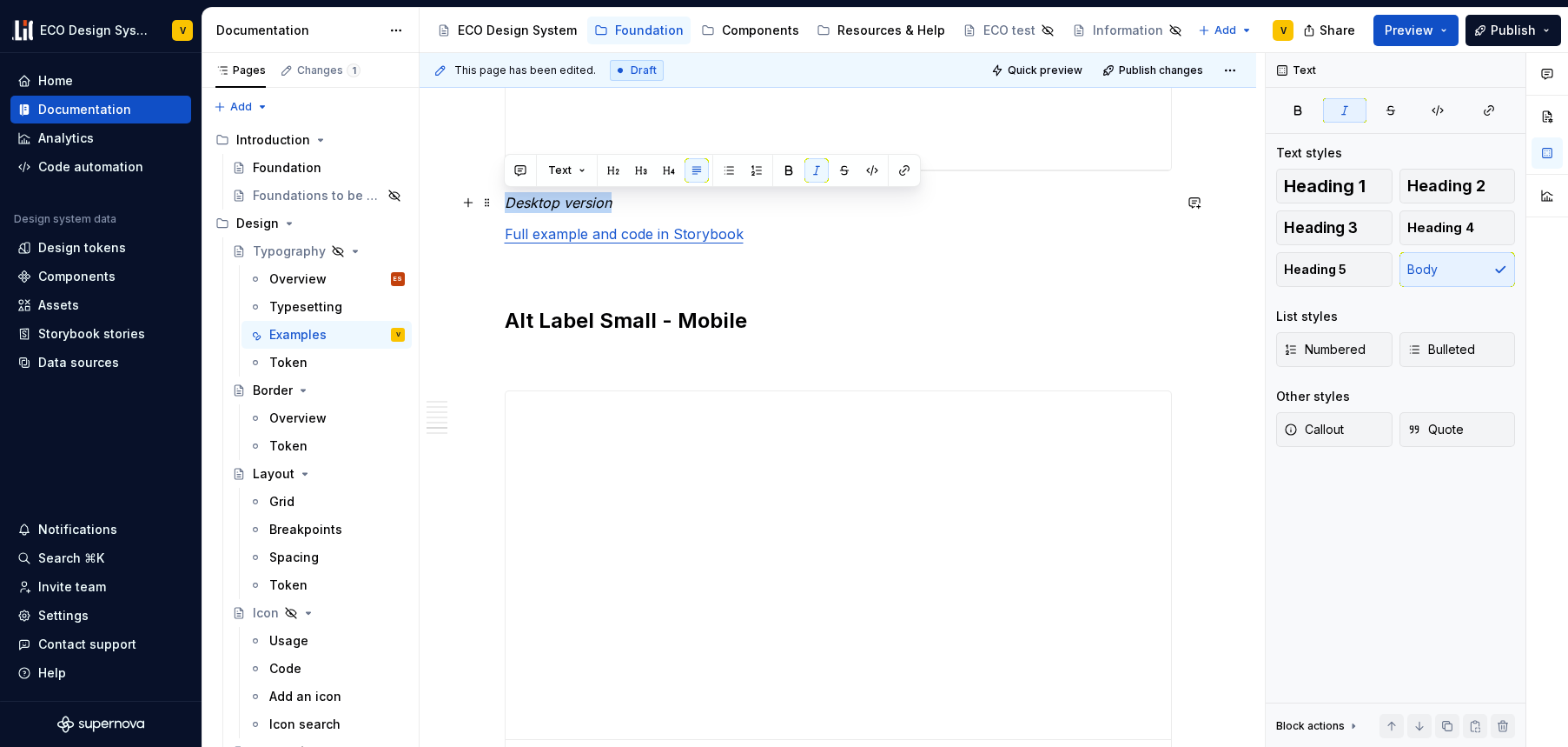
drag, startPoint x: 641, startPoint y: 206, endPoint x: 502, endPoint y: 207, distance: 139.0
copy em "Desktop version"
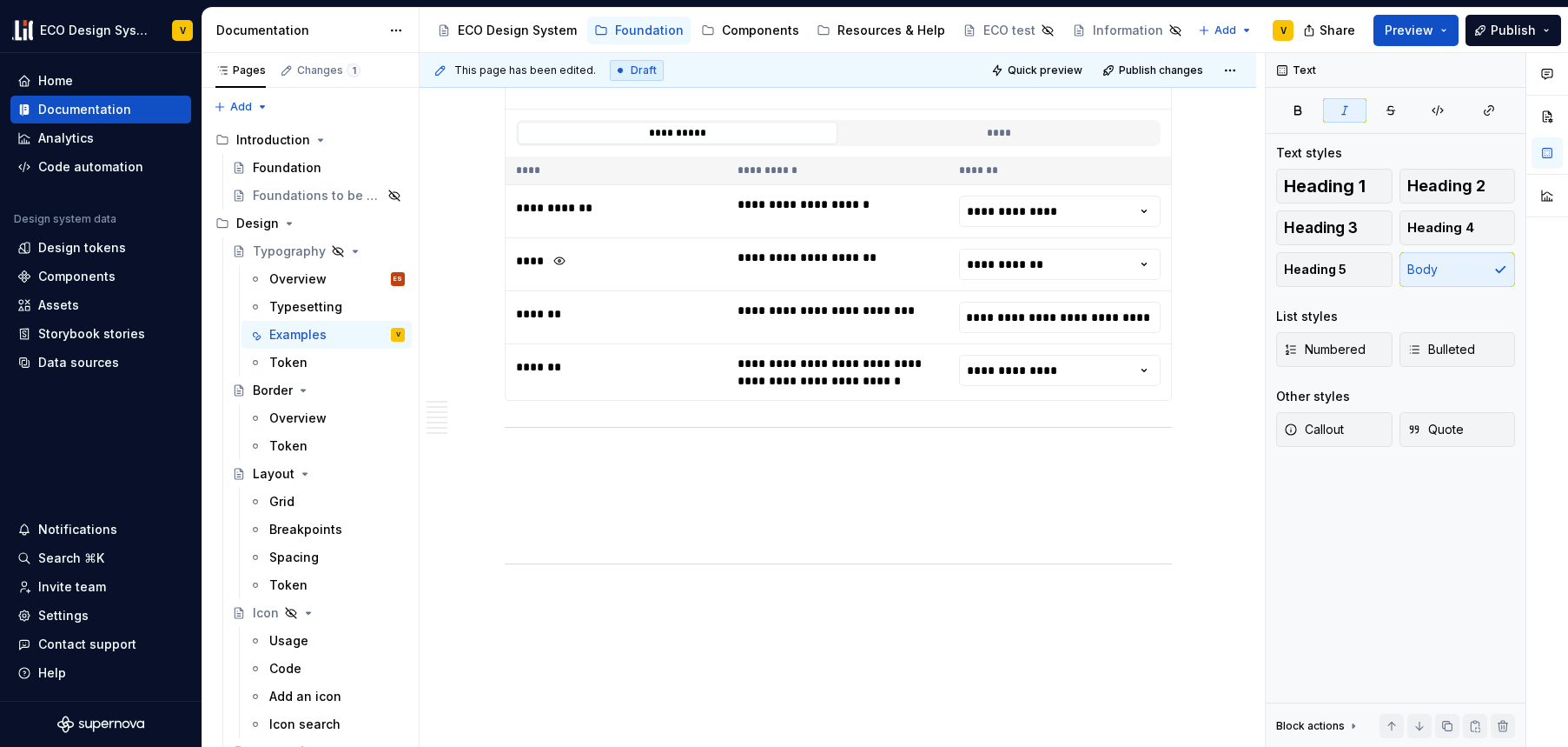
scroll to position [4466, 0]
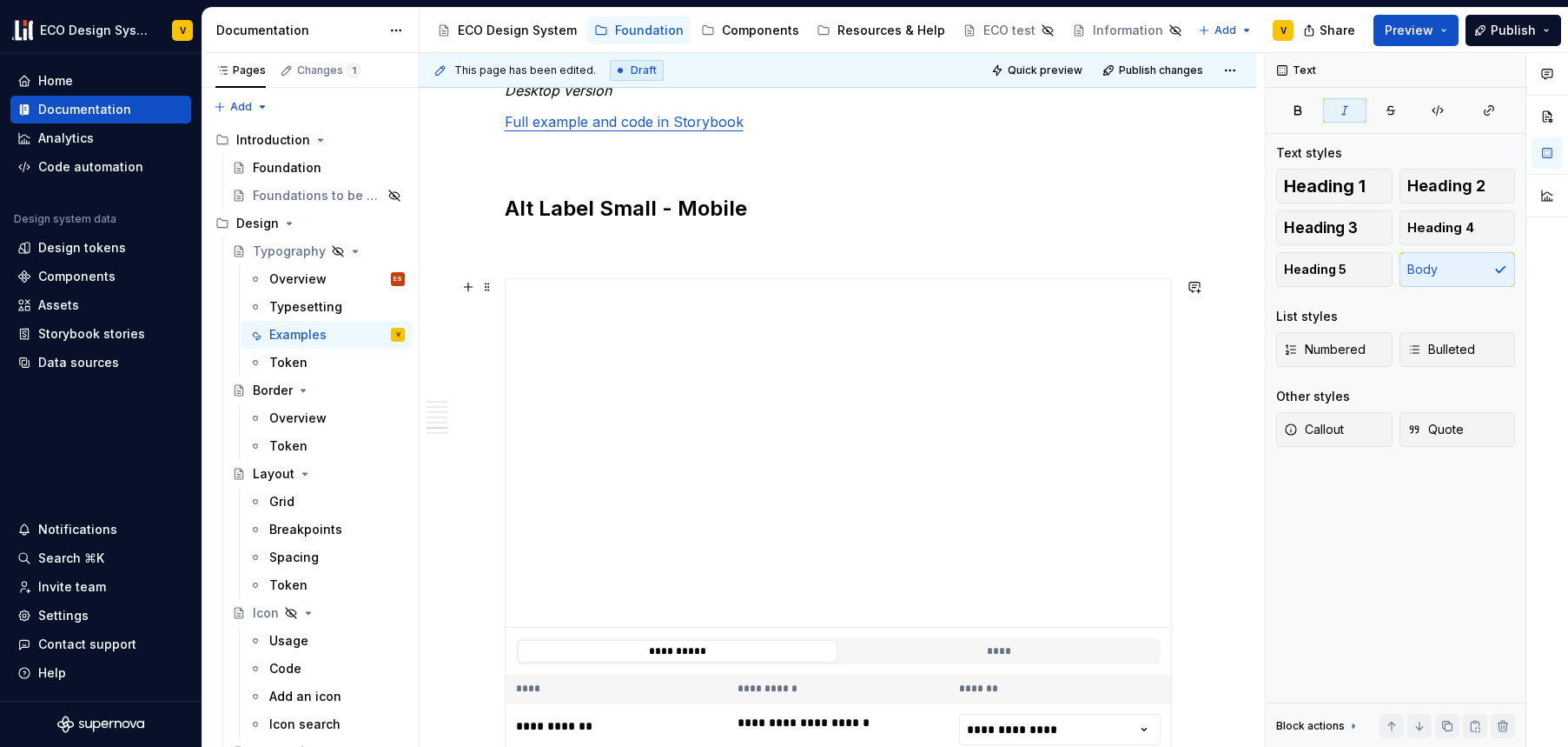
scroll to position [3790, 0]
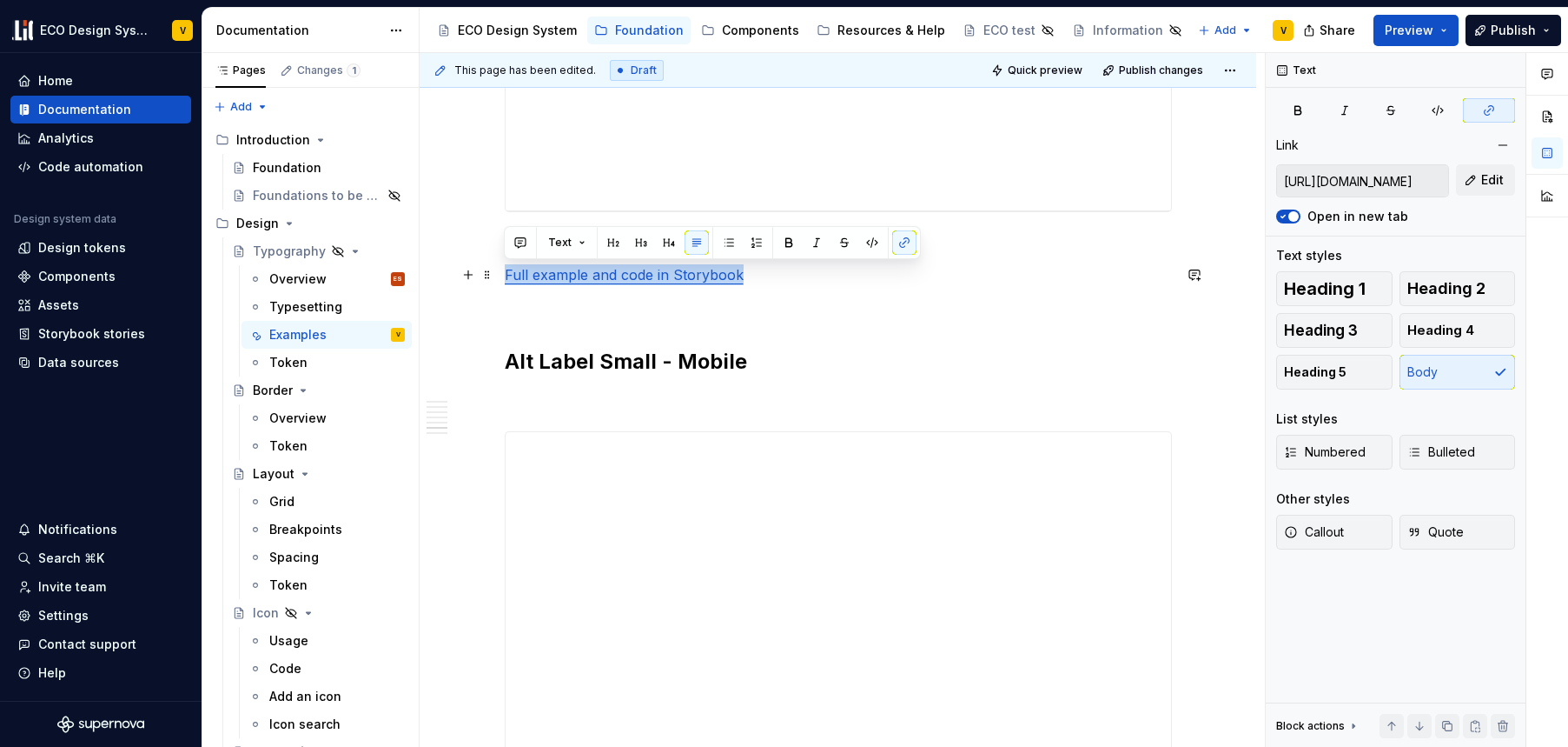
drag, startPoint x: 599, startPoint y: 281, endPoint x: 505, endPoint y: 281, distance: 94.0
click at [505, 281] on p "Full example and code in Storybook" at bounding box center [838, 274] width 668 height 20
copy link "Full example and code in Storybook"
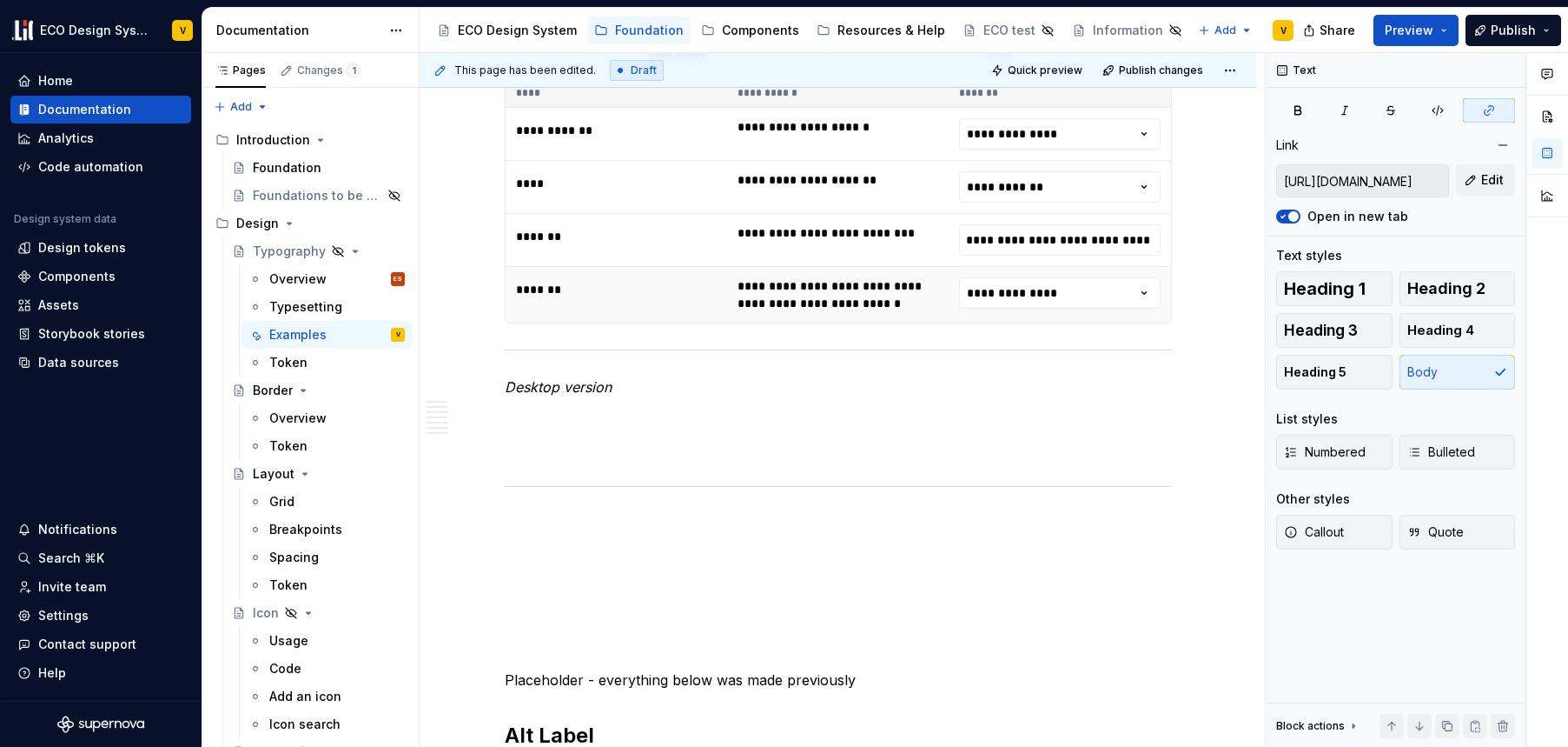
scroll to position [4618, 0]
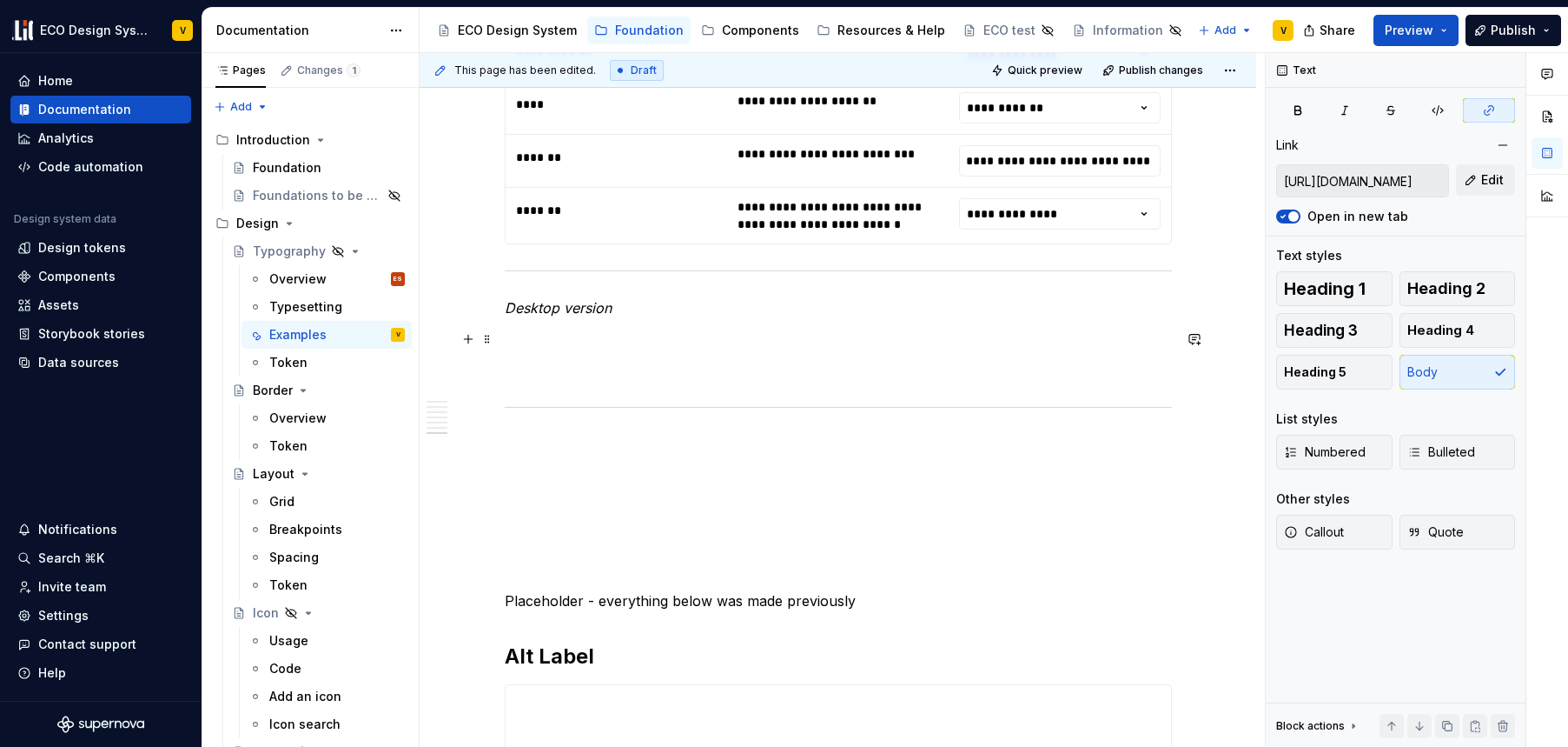
click at [532, 332] on p at bounding box center [838, 338] width 668 height 20
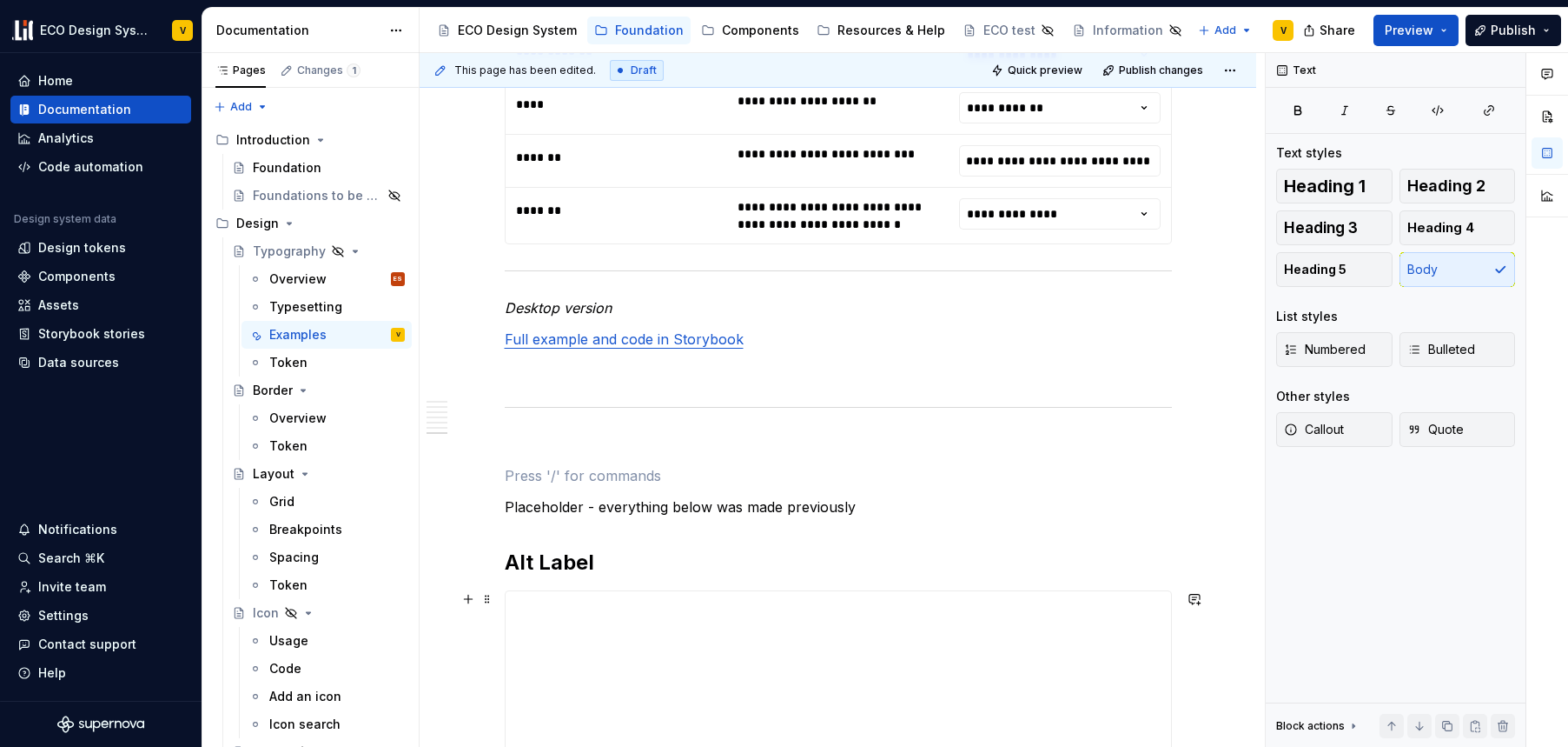
type textarea "*"
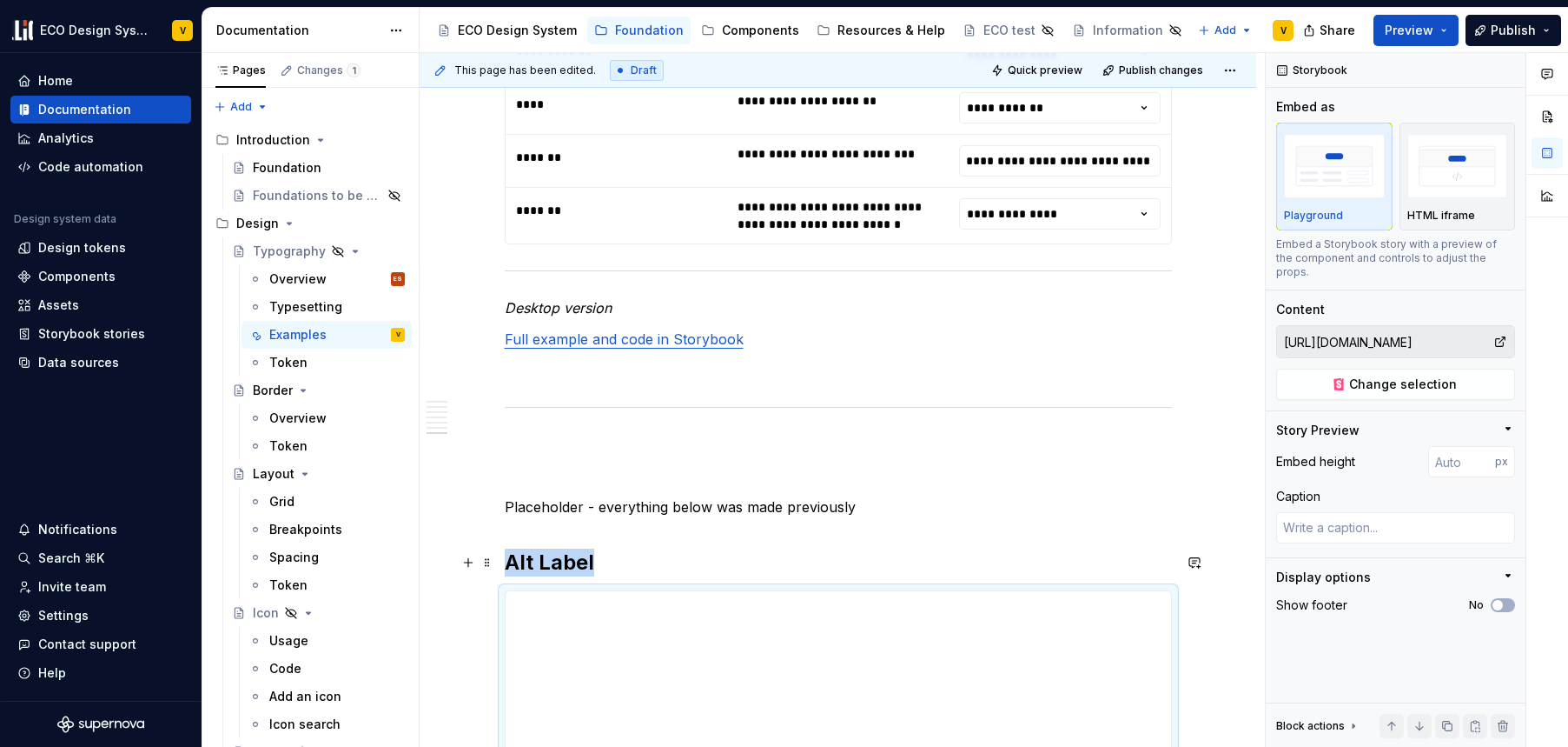
drag, startPoint x: 1165, startPoint y: 645, endPoint x: 1152, endPoint y: 576, distance: 70.2
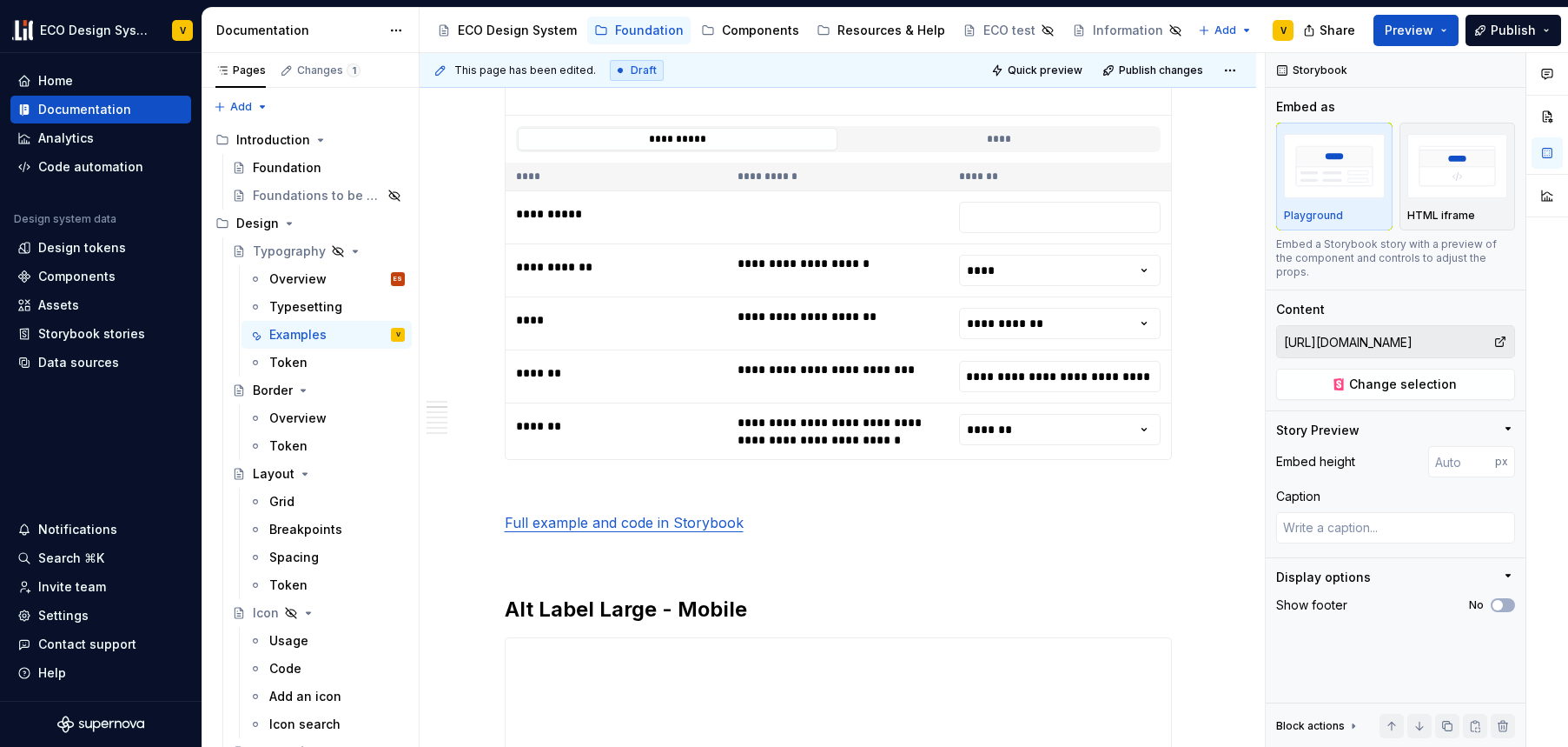
scroll to position [901, 0]
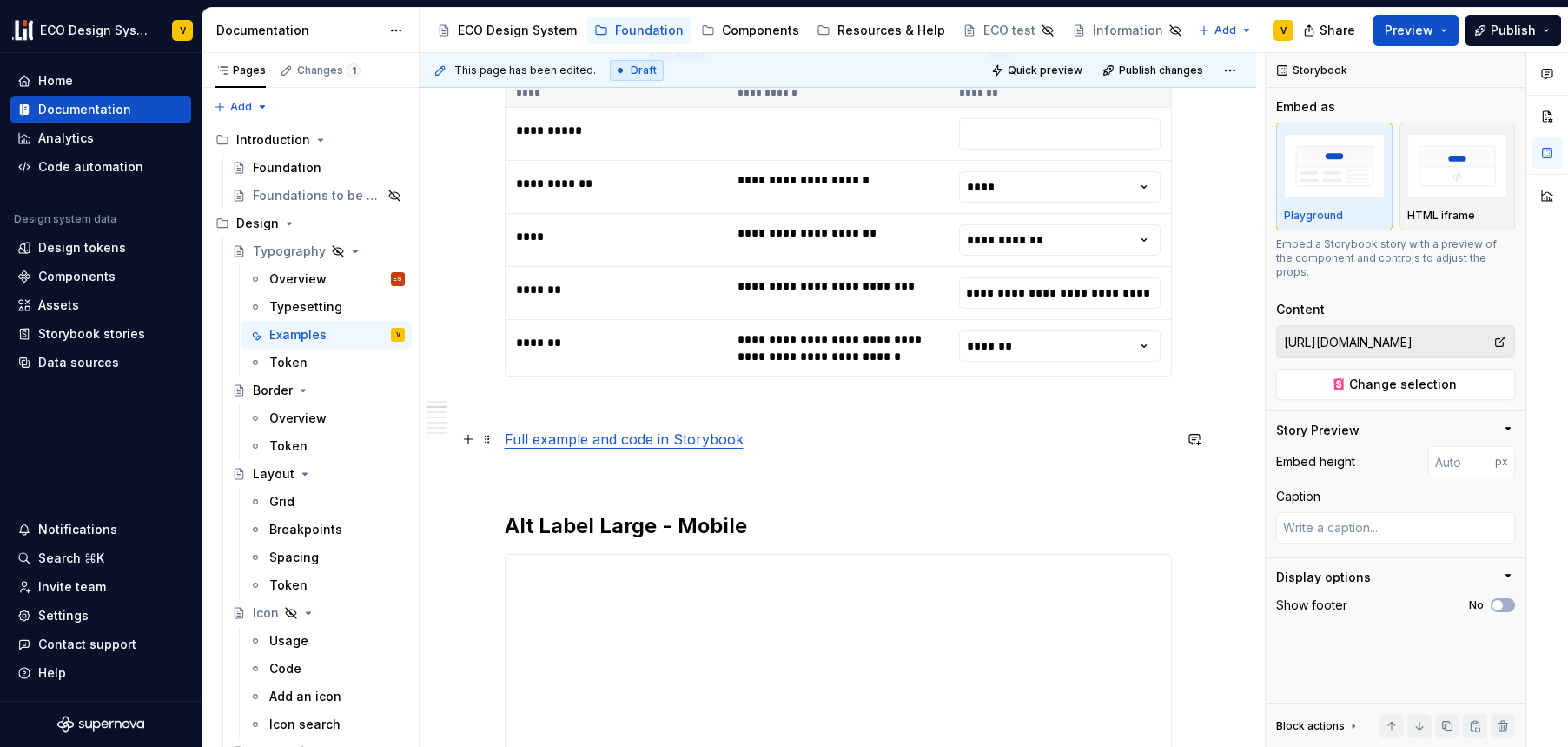
click at [755, 439] on p "Full example and code in Storybook" at bounding box center [838, 439] width 668 height 20
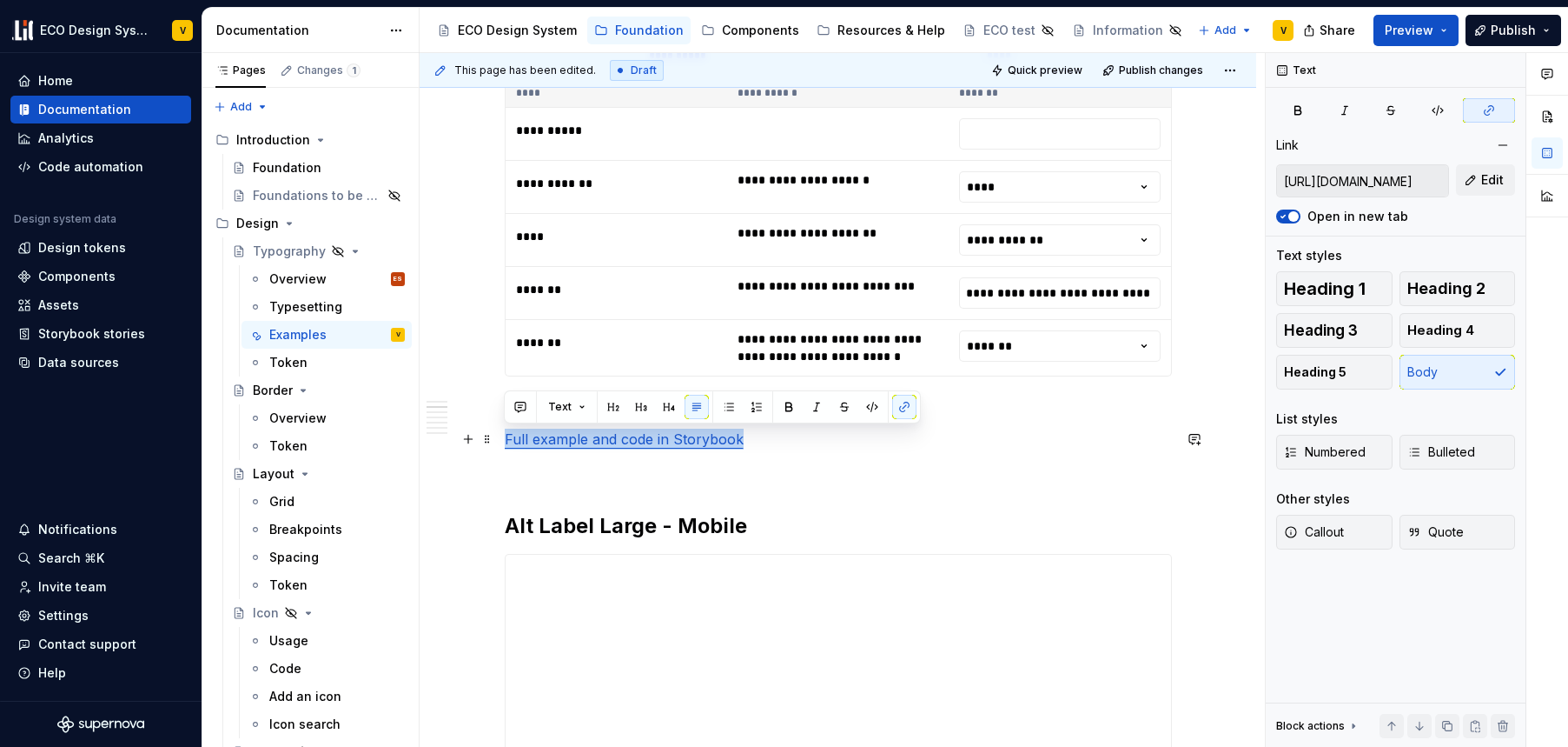
drag, startPoint x: 754, startPoint y: 439, endPoint x: 505, endPoint y: 441, distance: 249.0
click at [505, 441] on p "Full example and code in Storybook" at bounding box center [838, 439] width 668 height 20
click at [902, 409] on button "button" at bounding box center [904, 407] width 24 height 24
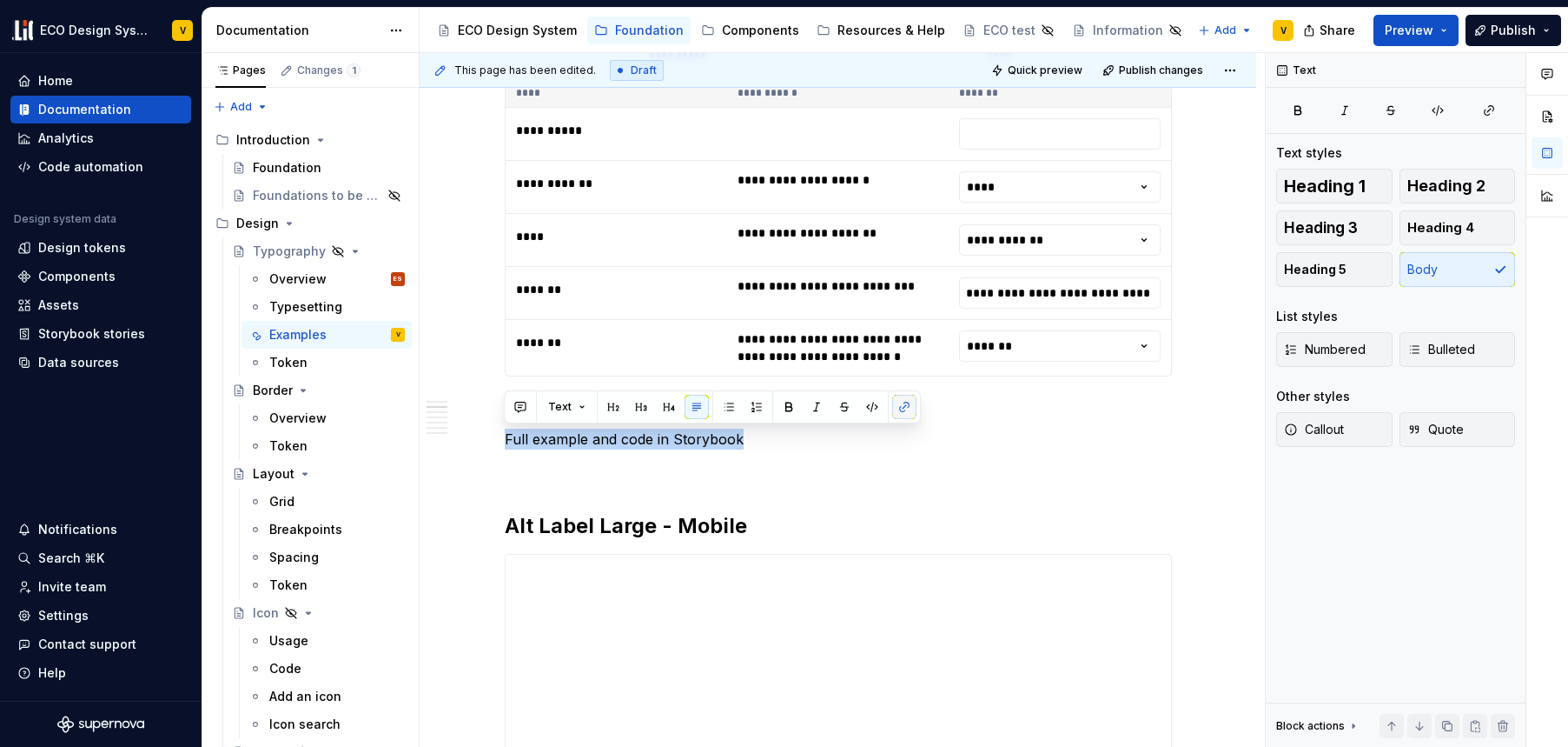
click at [902, 409] on button "button" at bounding box center [904, 407] width 24 height 24
click at [902, 409] on button "button" at bounding box center [904, 407] width 24 height 24
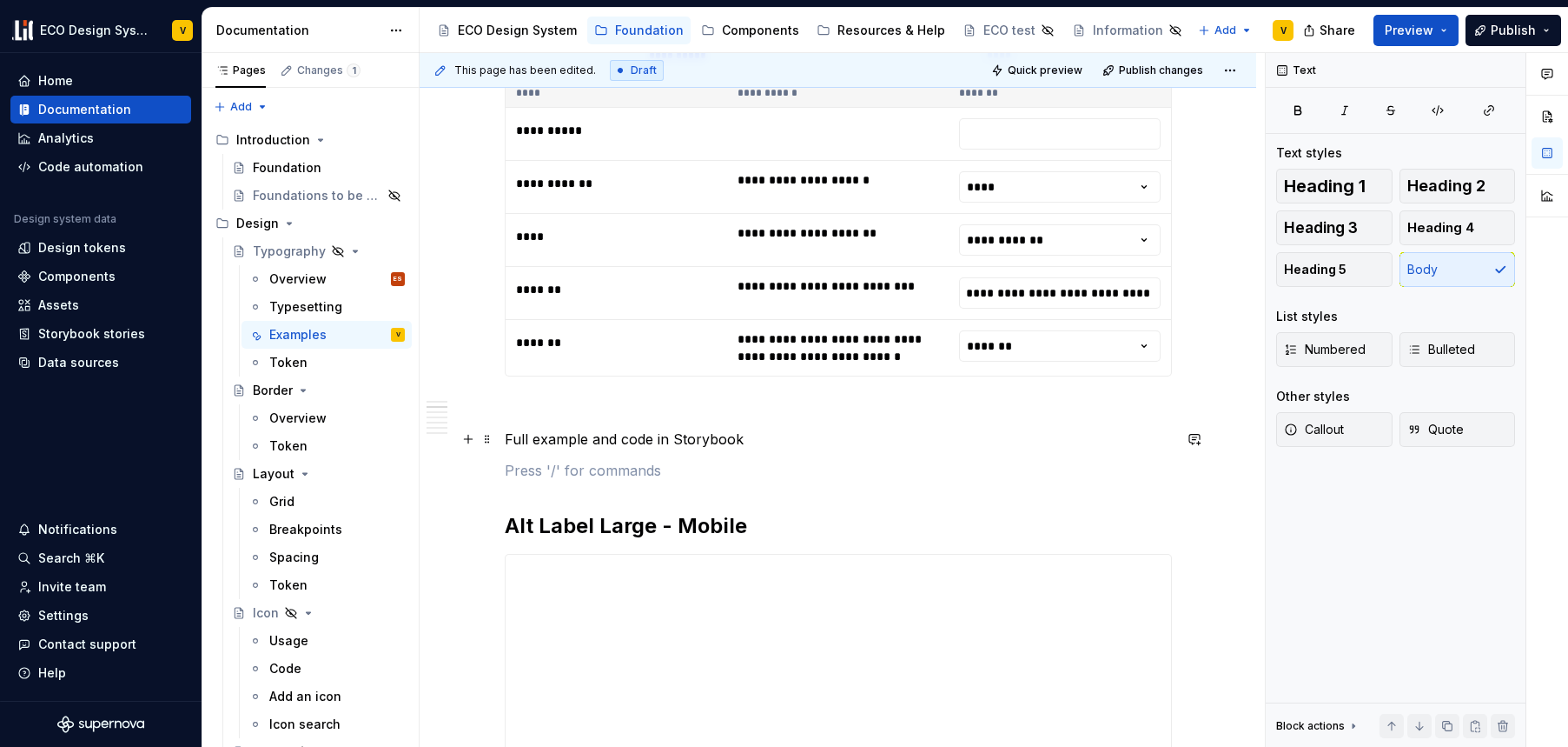
click at [766, 439] on p "Full example and code in Storybook" at bounding box center [838, 439] width 668 height 20
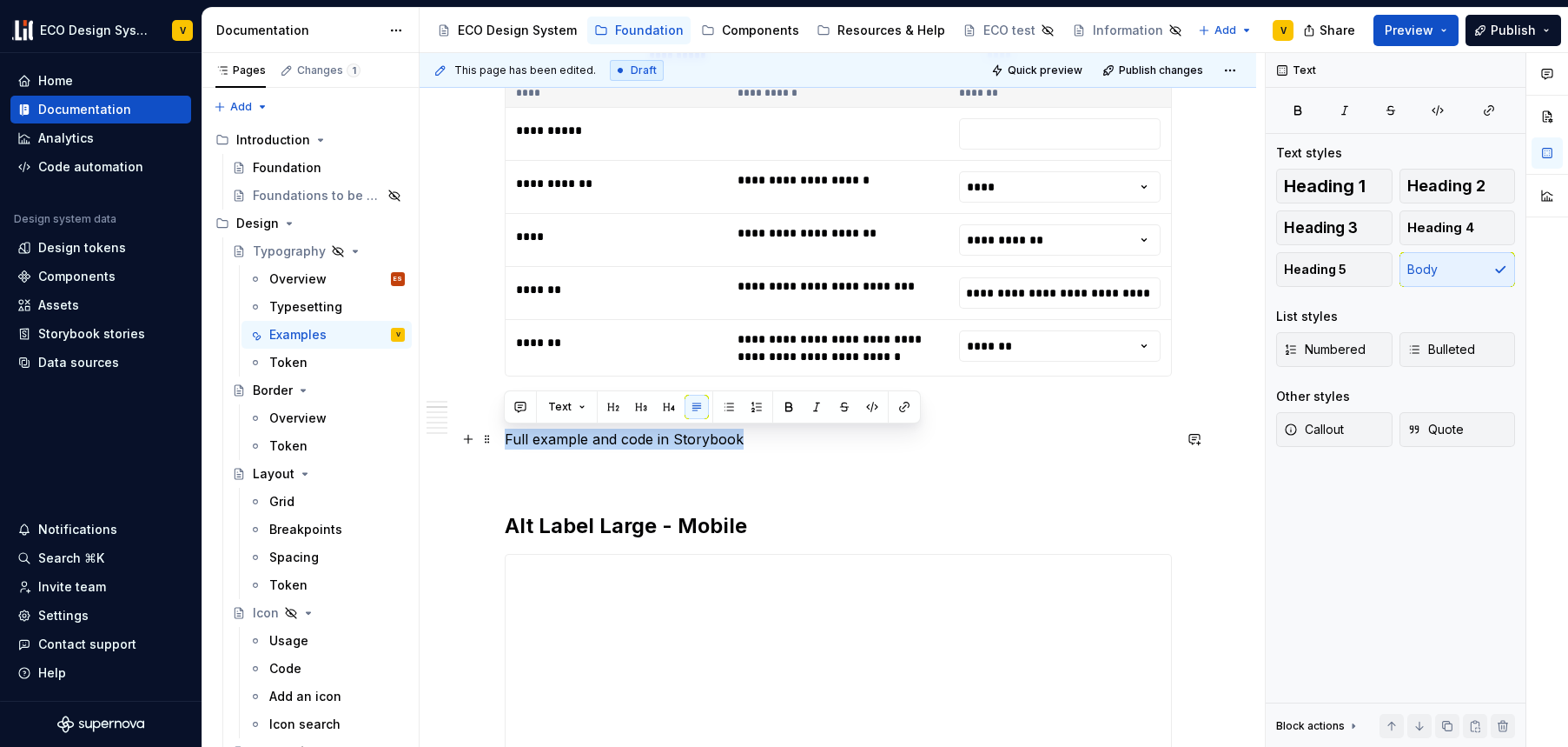
drag, startPoint x: 741, startPoint y: 439, endPoint x: 496, endPoint y: 439, distance: 245.0
click at [898, 407] on button "button" at bounding box center [904, 407] width 24 height 24
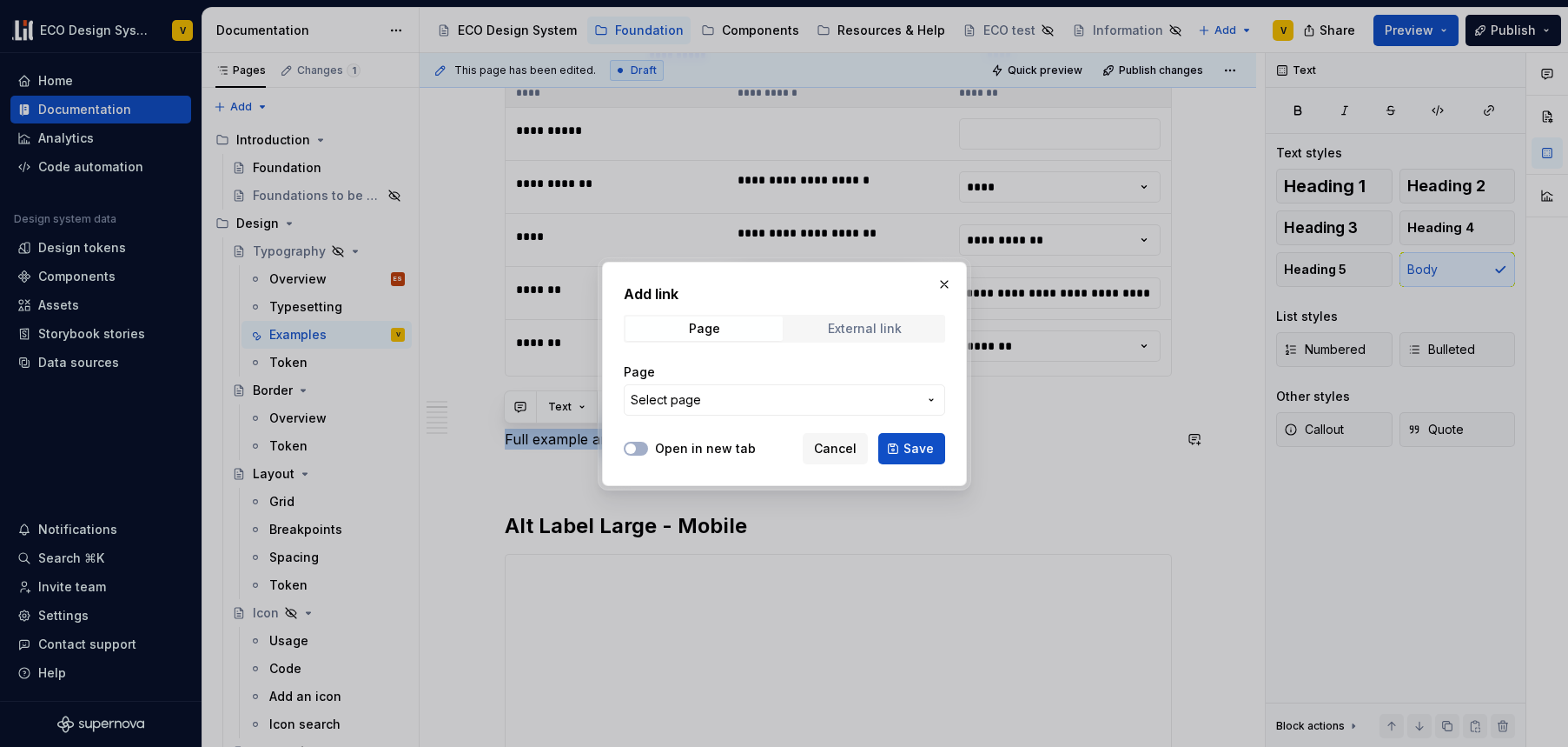
click at [883, 328] on div "External link" at bounding box center [865, 329] width 74 height 14
click at [682, 399] on input "URL" at bounding box center [784, 400] width 322 height 31
paste input "[URL][DOMAIN_NAME]"
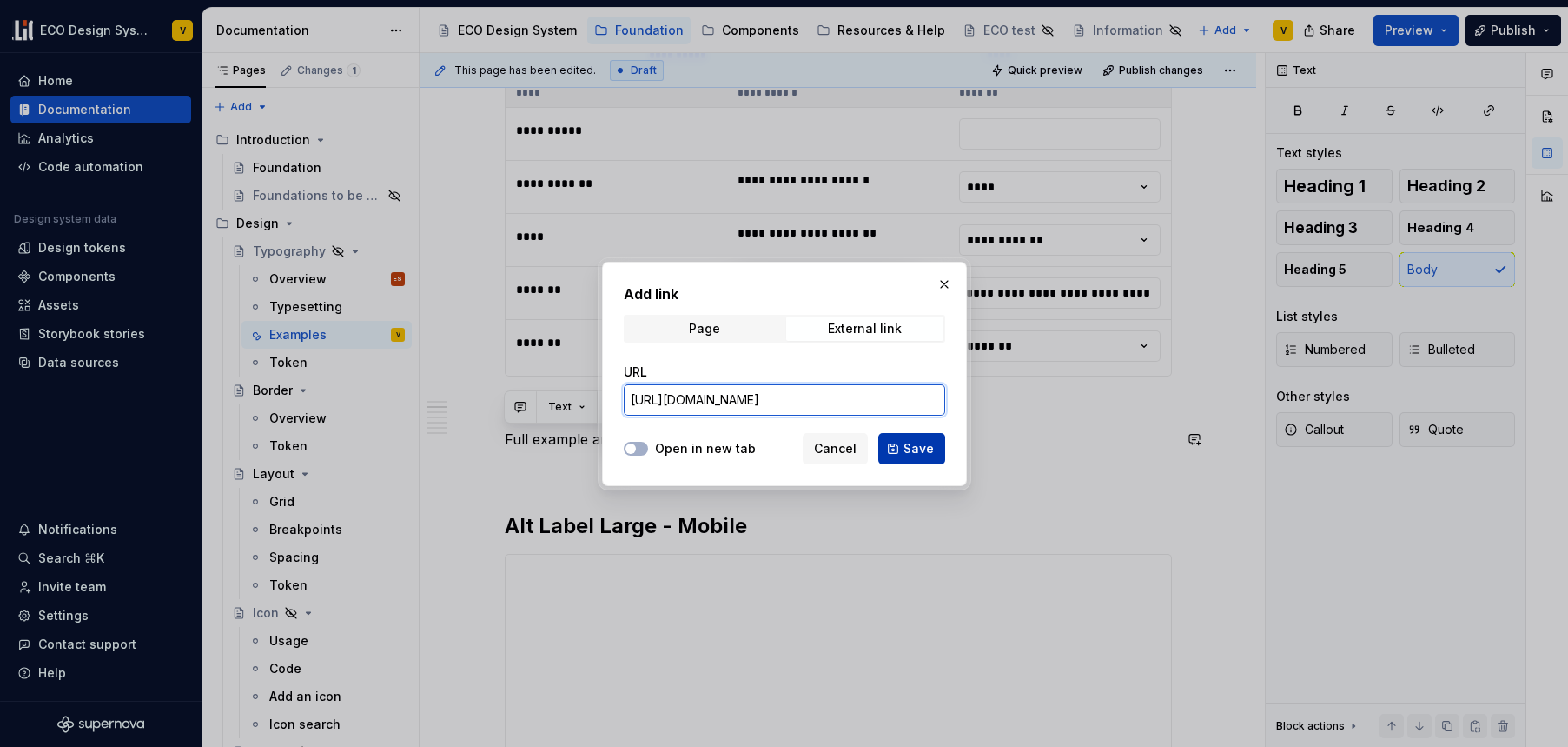
type input "[URL][DOMAIN_NAME]"
click at [921, 448] on span "Save" at bounding box center [919, 448] width 30 height 18
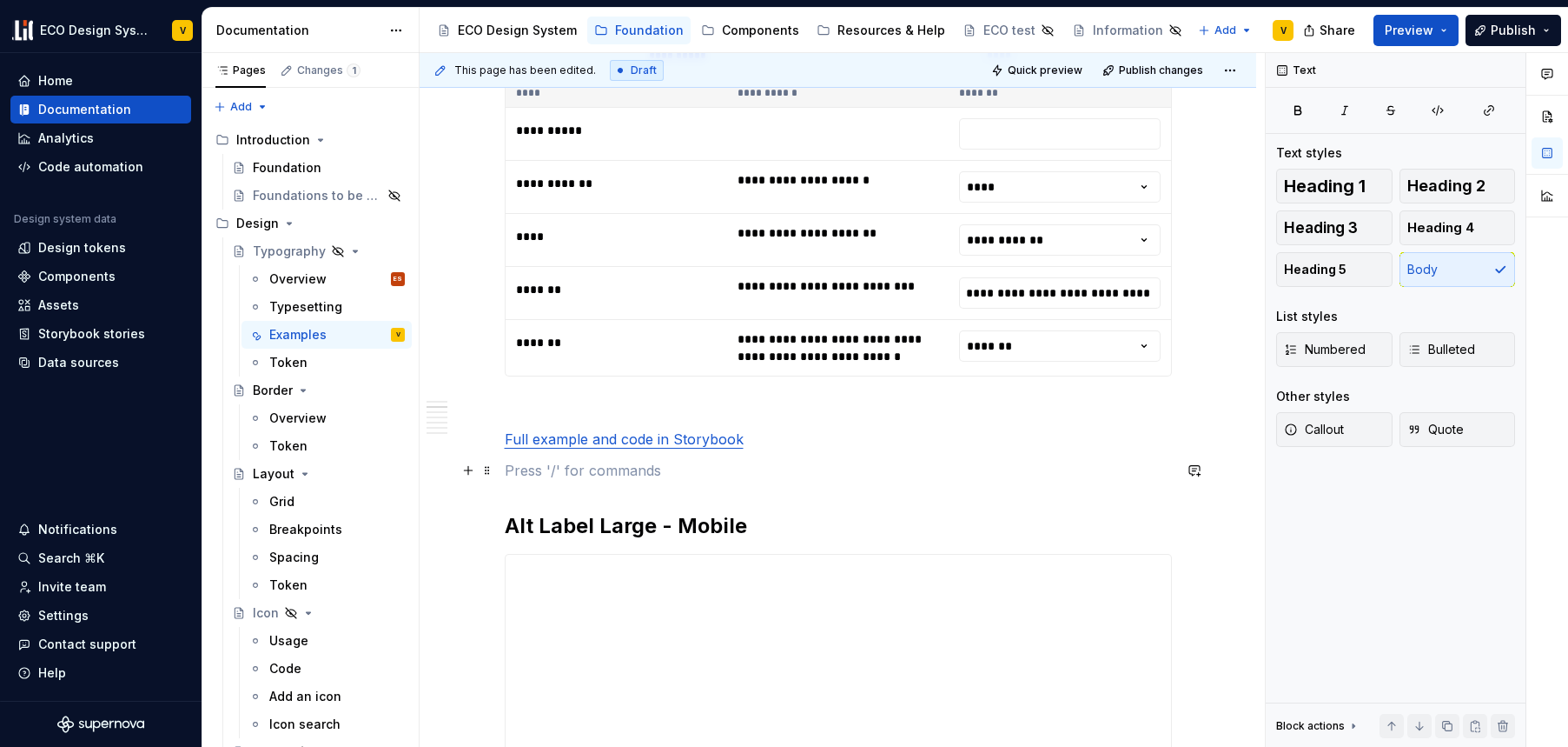
click at [664, 461] on p at bounding box center [838, 470] width 668 height 20
click at [574, 405] on p at bounding box center [838, 408] width 668 height 20
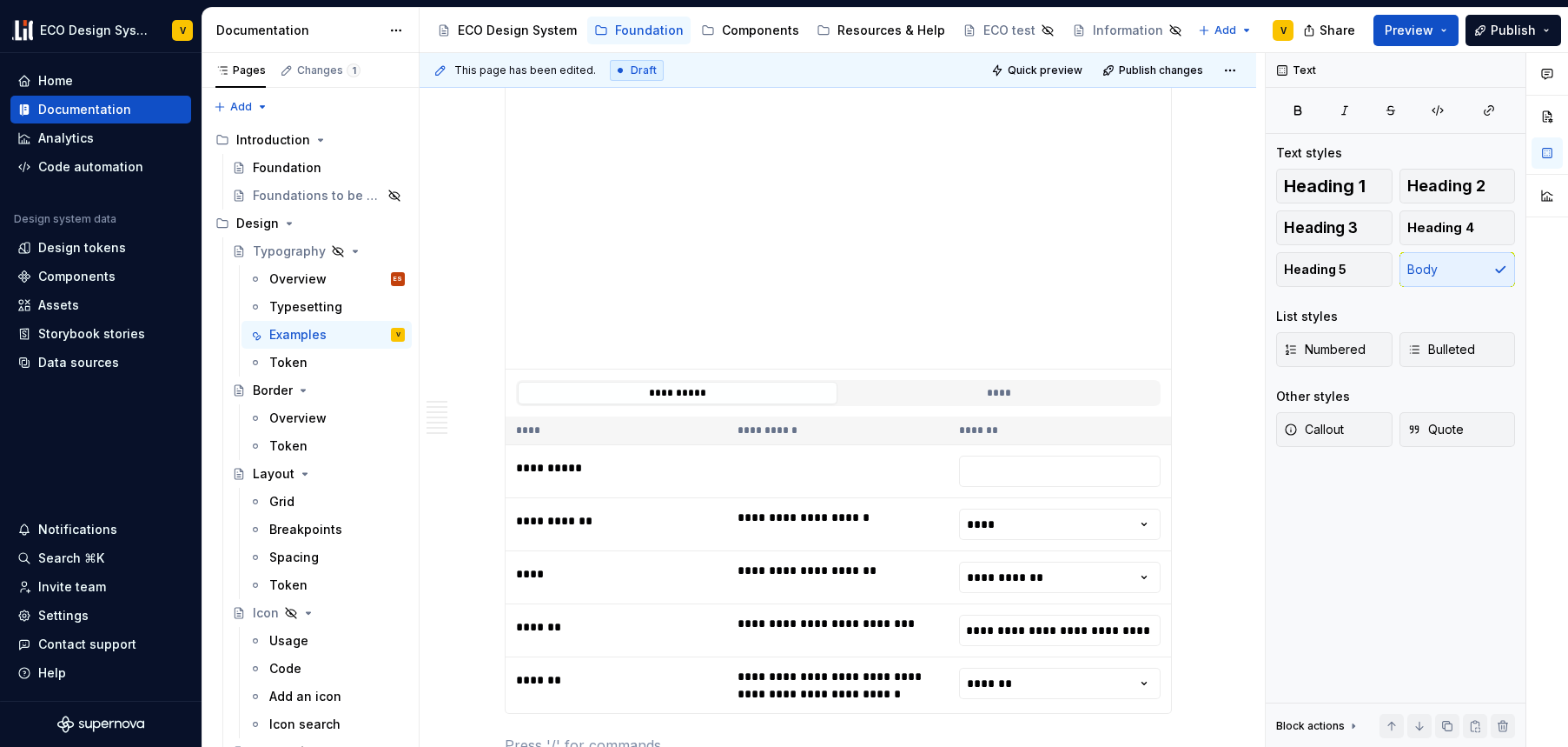
type textarea "*"
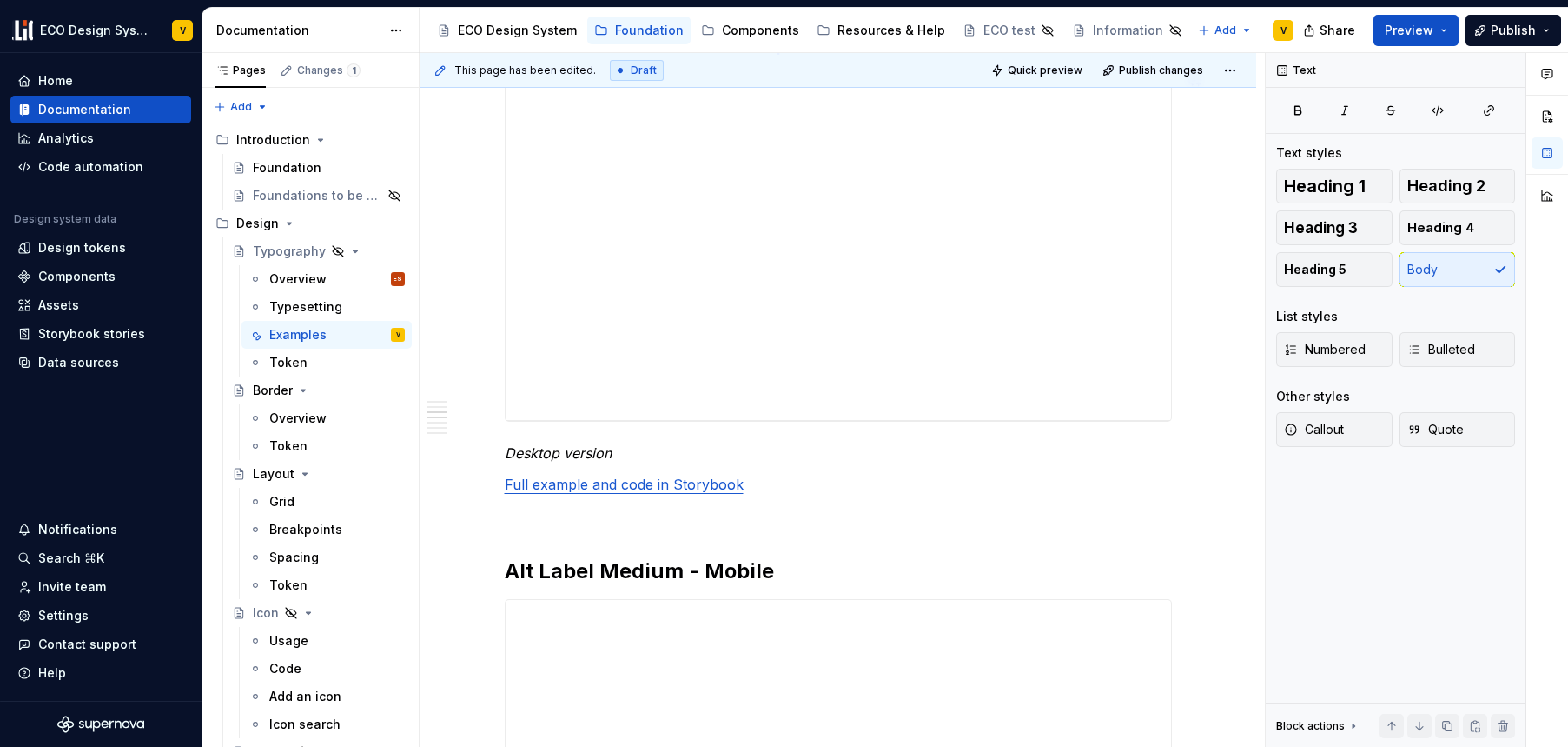
scroll to position [2267, 0]
click at [746, 480] on p "Full example and code in Storybook" at bounding box center [838, 481] width 668 height 20
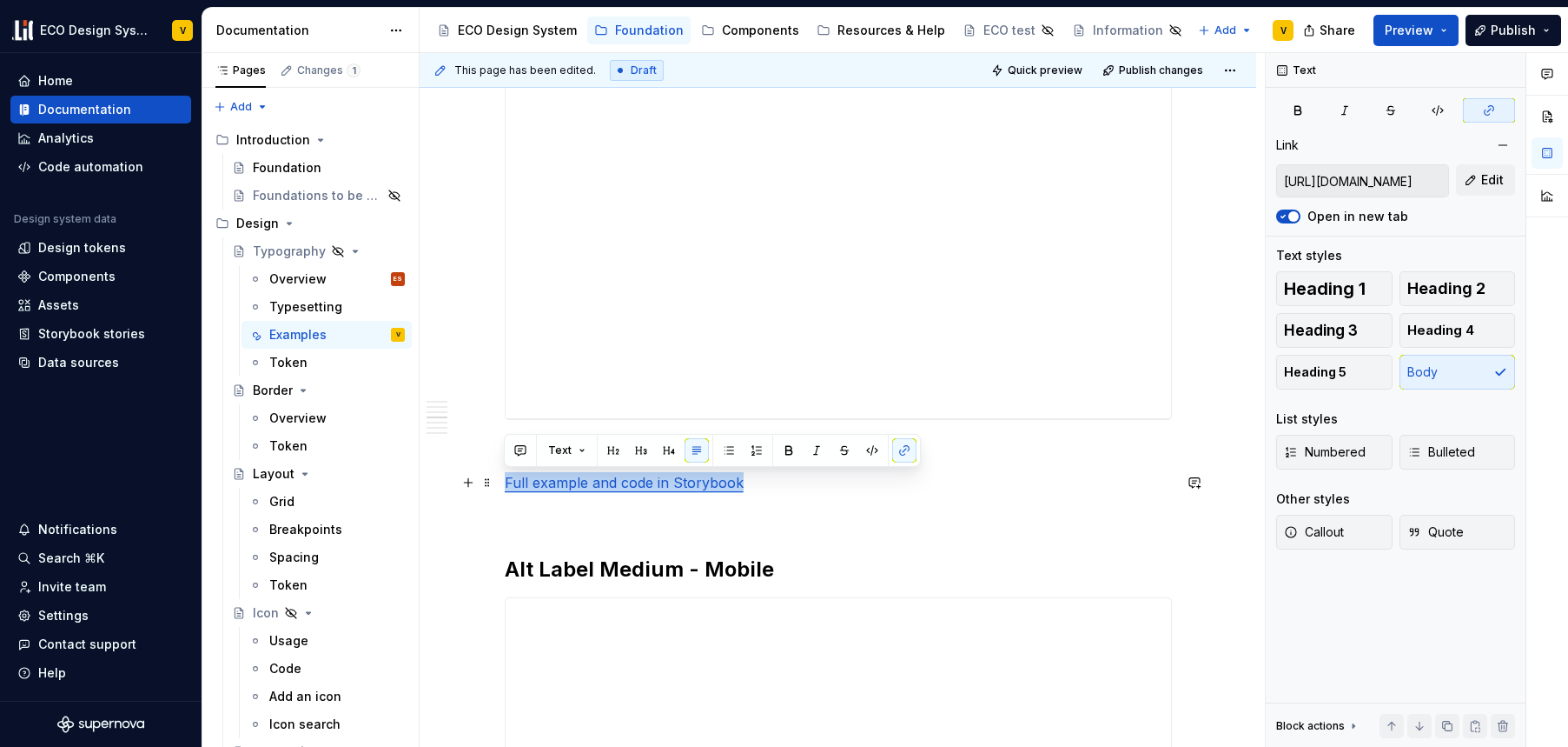
drag, startPoint x: 688, startPoint y: 481, endPoint x: 501, endPoint y: 482, distance: 187.0
click at [899, 451] on button "button" at bounding box center [904, 450] width 24 height 24
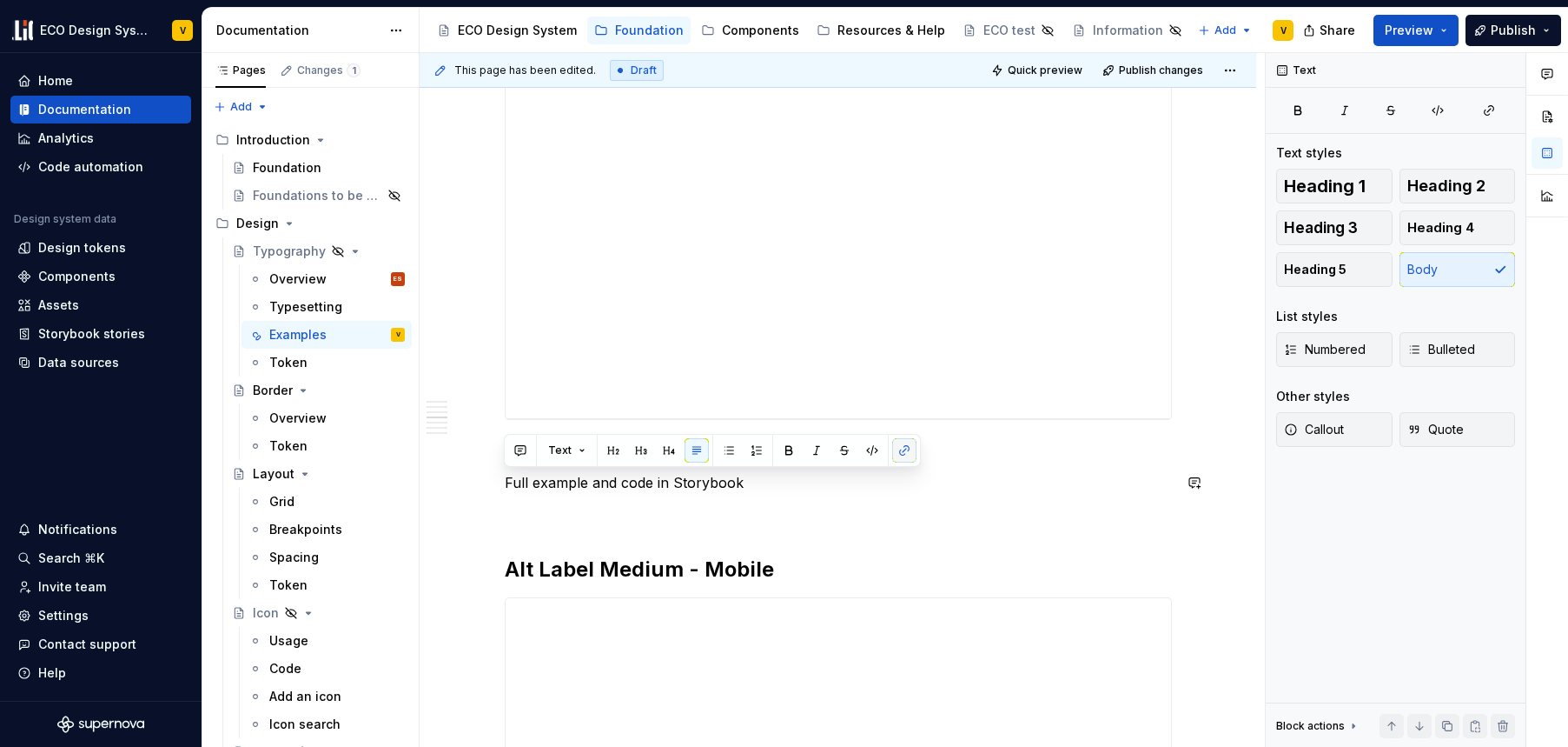
click at [903, 452] on button "button" at bounding box center [904, 450] width 24 height 24
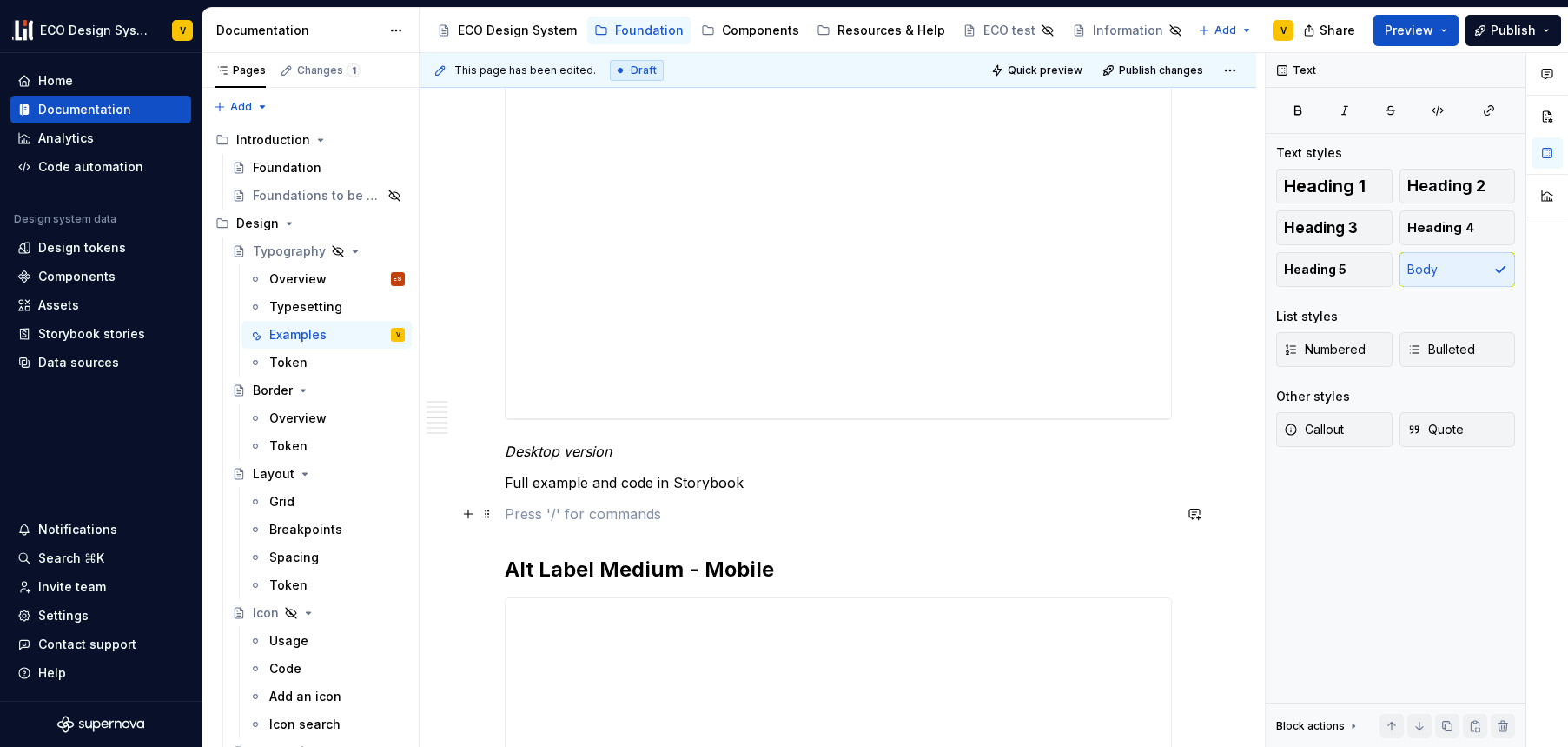
click at [868, 516] on p at bounding box center [838, 514] width 668 height 20
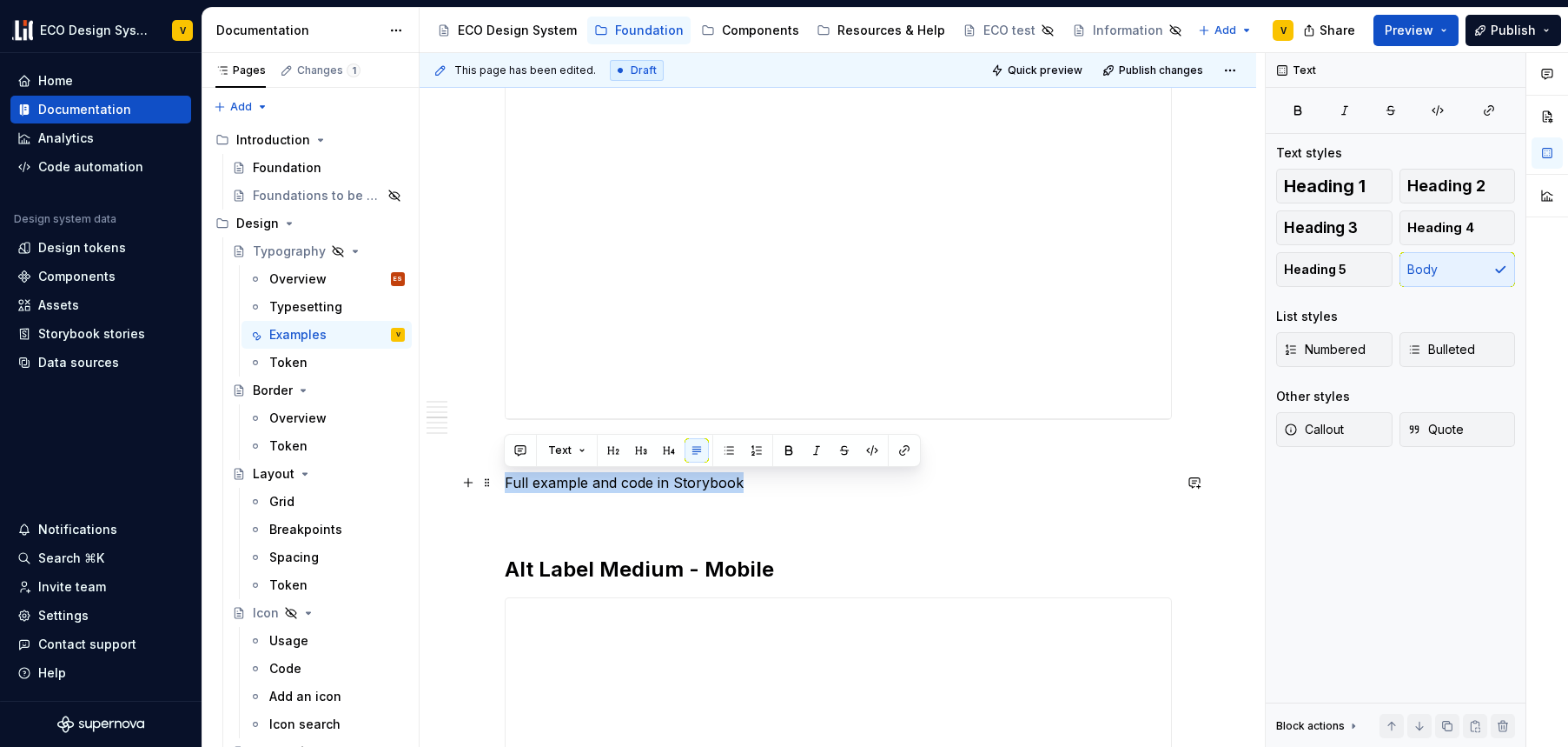
drag, startPoint x: 769, startPoint y: 487, endPoint x: 504, endPoint y: 483, distance: 265.0
click at [505, 483] on p "Full example and code in Storybook" at bounding box center [838, 481] width 668 height 20
click at [905, 447] on button "button" at bounding box center [904, 450] width 24 height 24
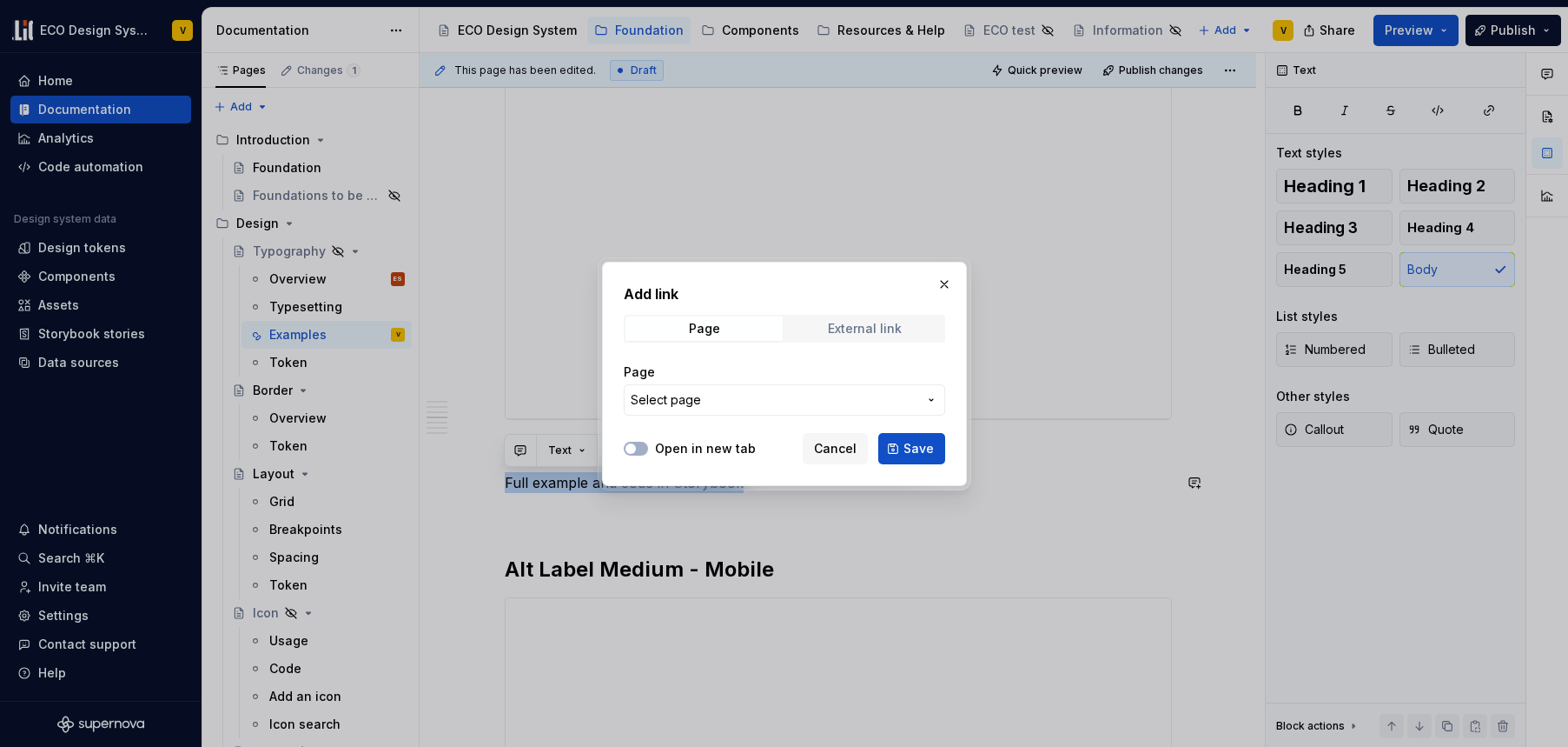
click at [872, 329] on div "External link" at bounding box center [865, 329] width 74 height 14
click at [693, 390] on input "URL" at bounding box center [784, 400] width 322 height 31
paste input "[URL][DOMAIN_NAME]"
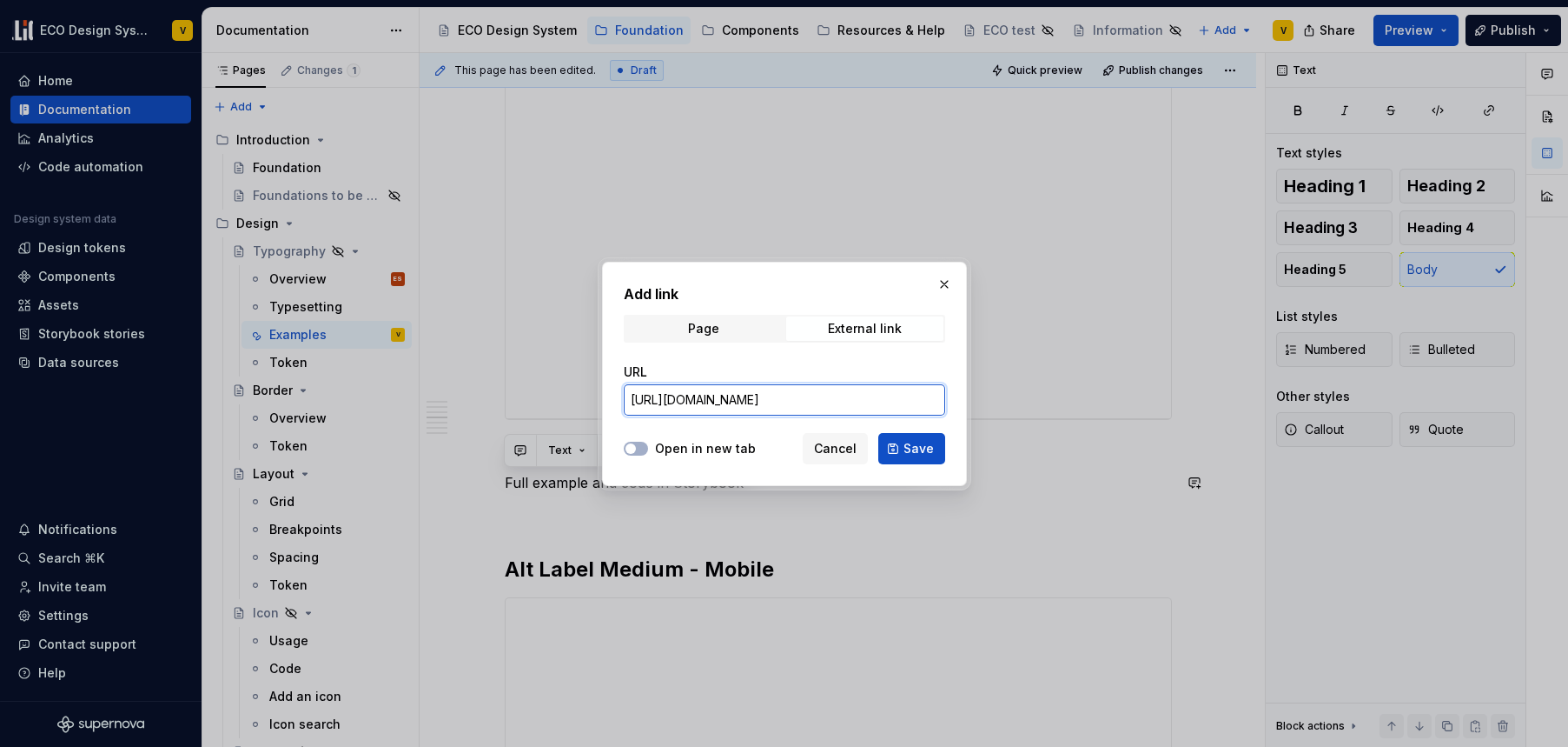
scroll to position [0, 462]
type input "[URL][DOMAIN_NAME]"
click at [916, 446] on span "Save" at bounding box center [919, 448] width 30 height 18
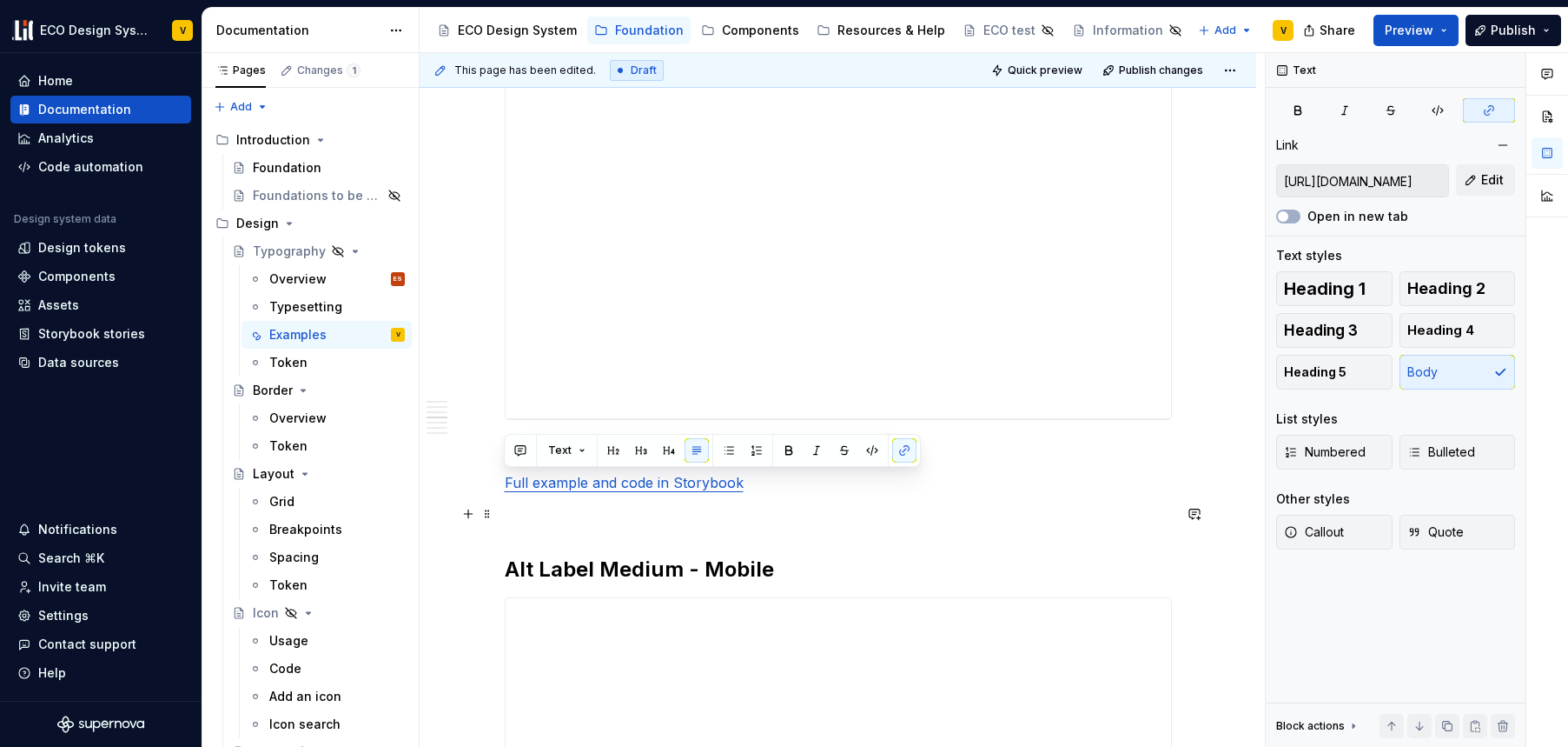
click at [833, 516] on p at bounding box center [838, 514] width 668 height 20
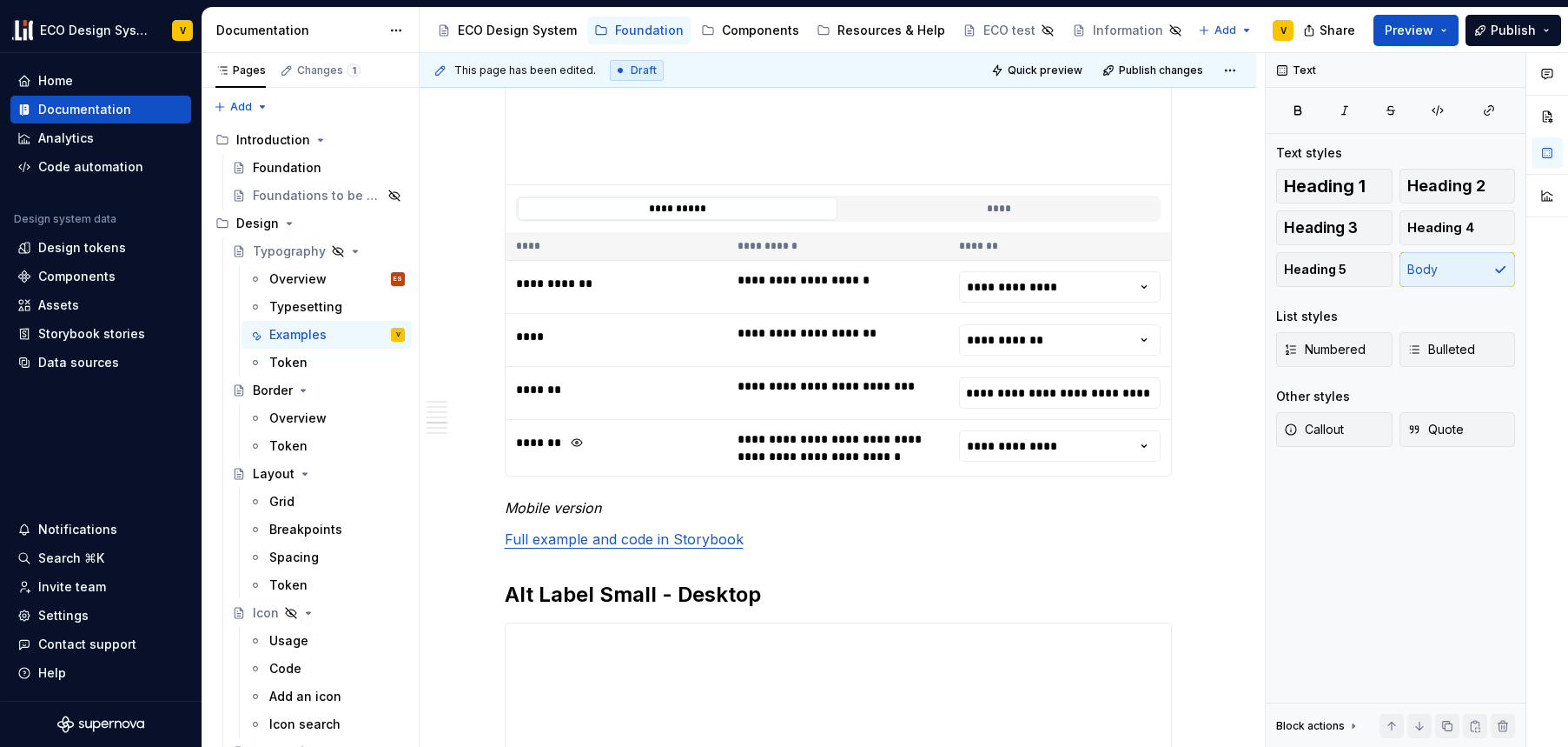
scroll to position [3327, 0]
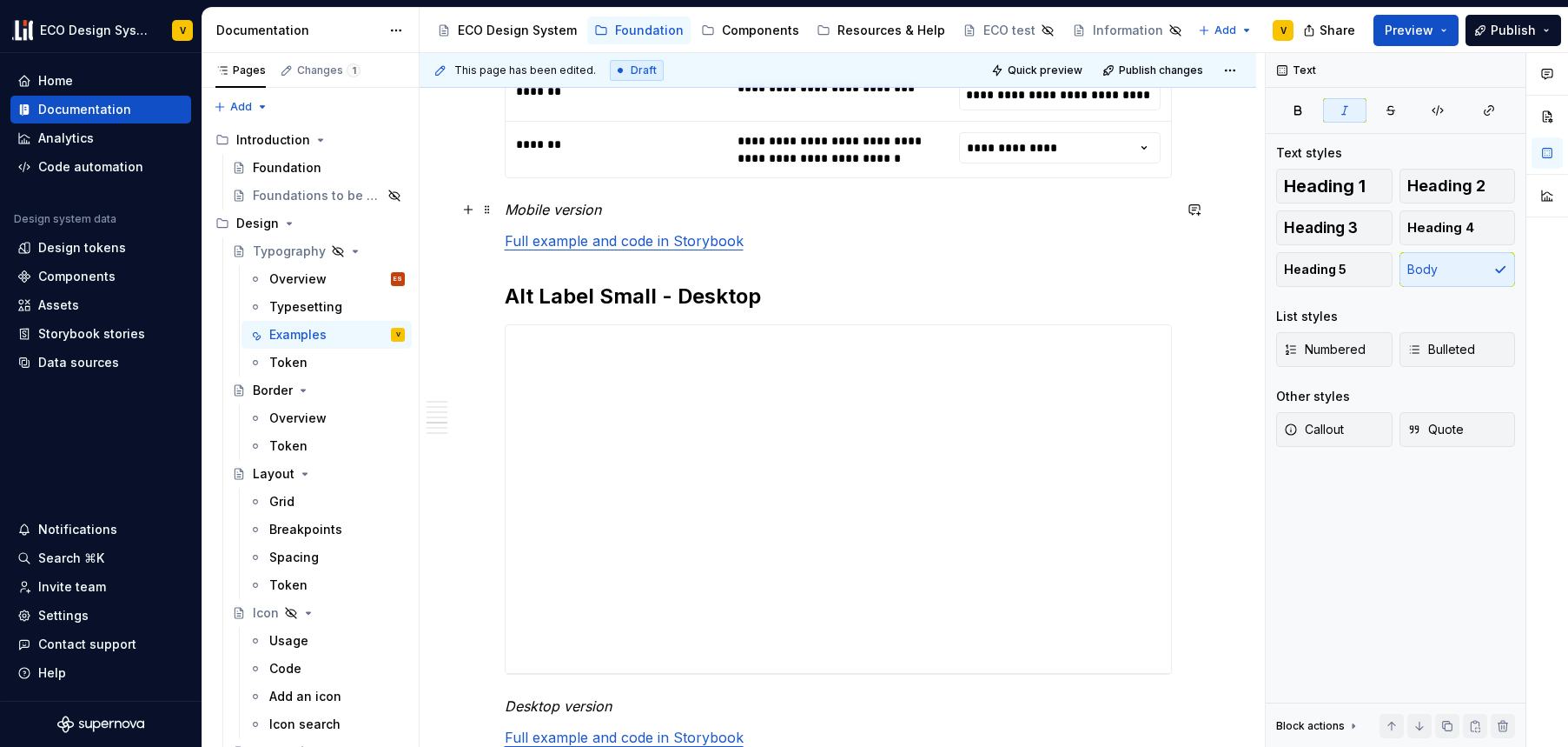
click at [615, 206] on p "Mobile version" at bounding box center [838, 209] width 668 height 20
click at [756, 246] on p "Full example and code in Storybook" at bounding box center [838, 240] width 668 height 20
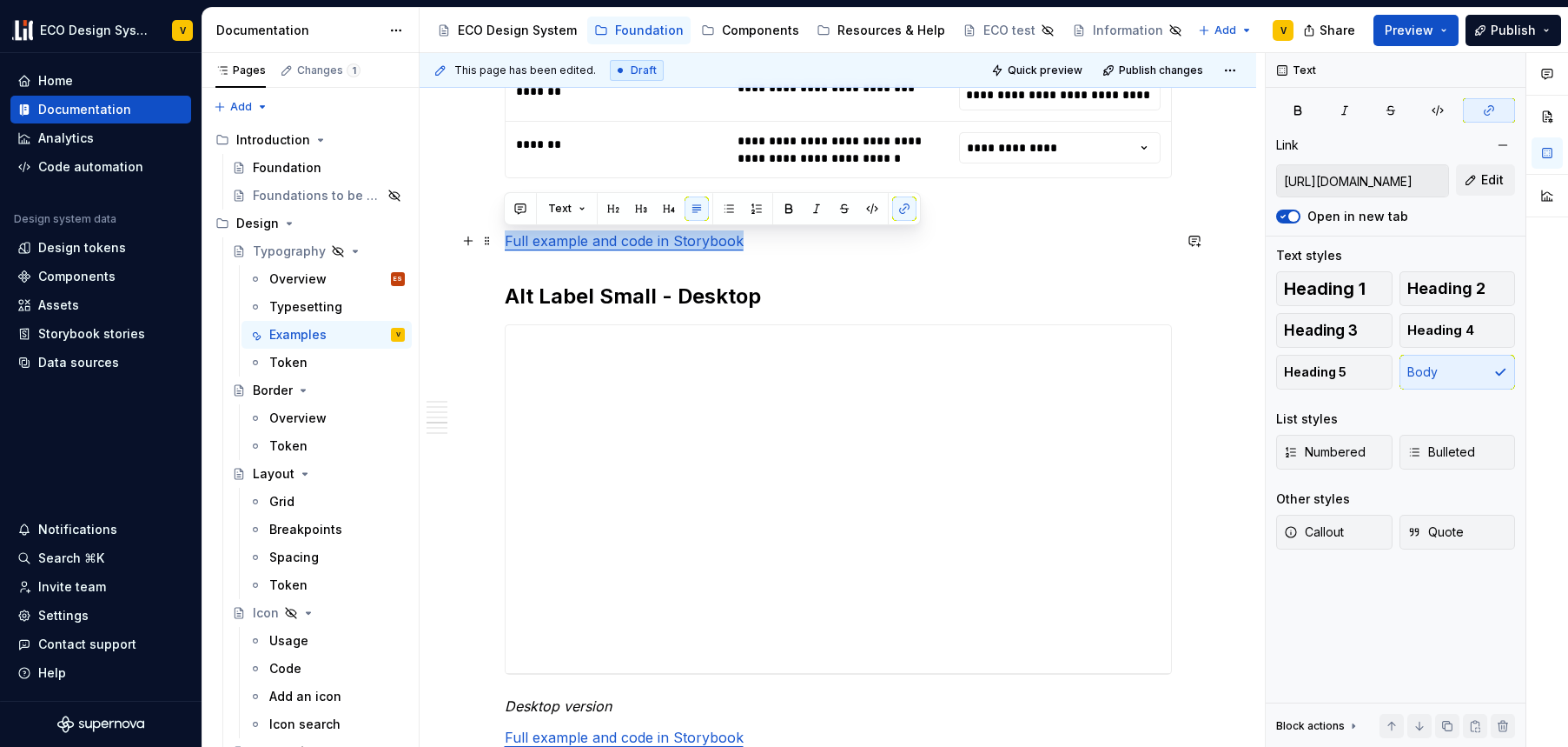
drag, startPoint x: 763, startPoint y: 245, endPoint x: 504, endPoint y: 250, distance: 259.0
click at [505, 250] on p "Full example and code in Storybook" at bounding box center [838, 240] width 668 height 20
click at [898, 210] on button "button" at bounding box center [904, 208] width 24 height 24
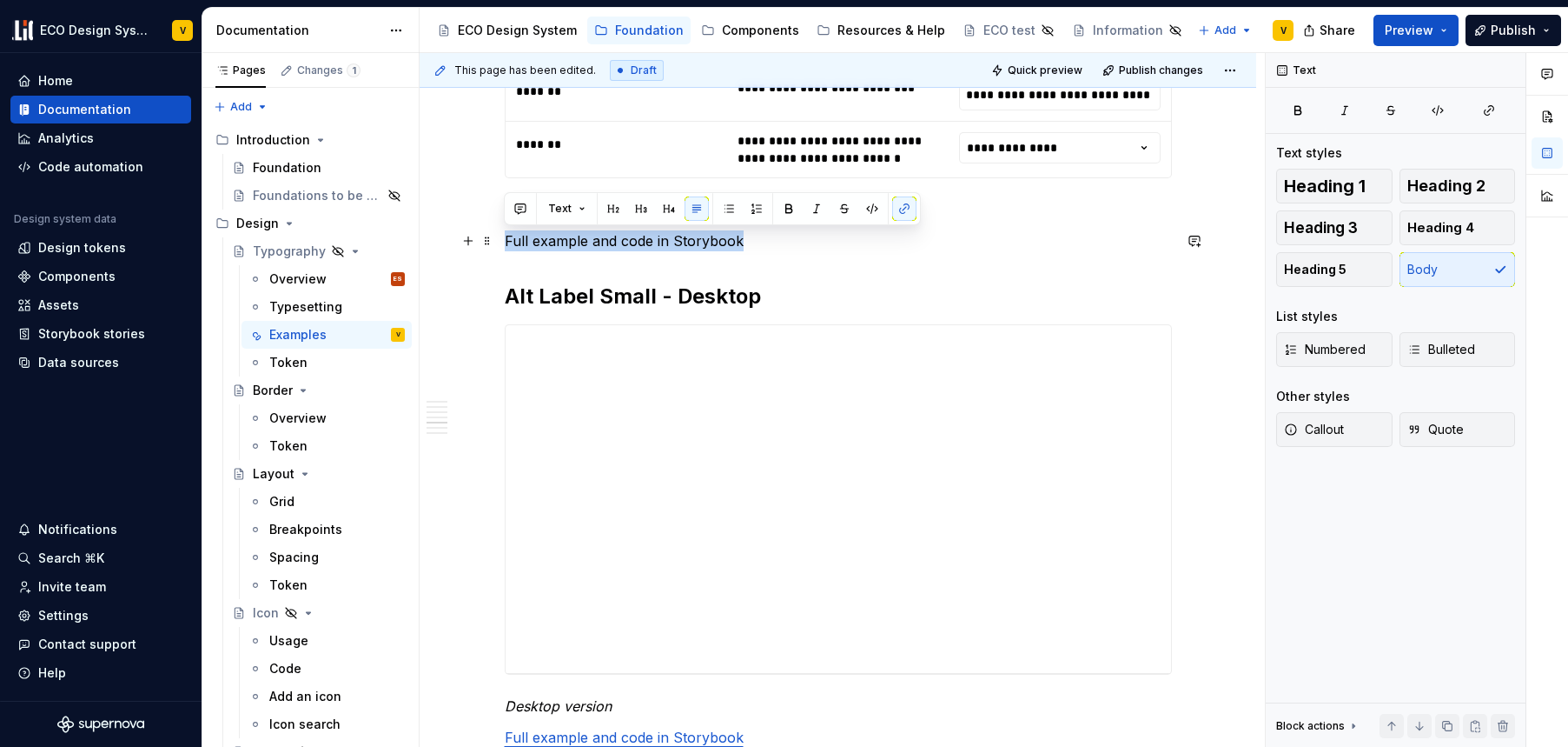
click at [818, 246] on p "Full example and code in Storybook" at bounding box center [838, 240] width 668 height 20
drag, startPoint x: 735, startPoint y: 241, endPoint x: 496, endPoint y: 241, distance: 239.0
click at [496, 241] on div "**********" at bounding box center [838, 104] width 837 height 6176
click at [905, 214] on button "button" at bounding box center [904, 208] width 24 height 24
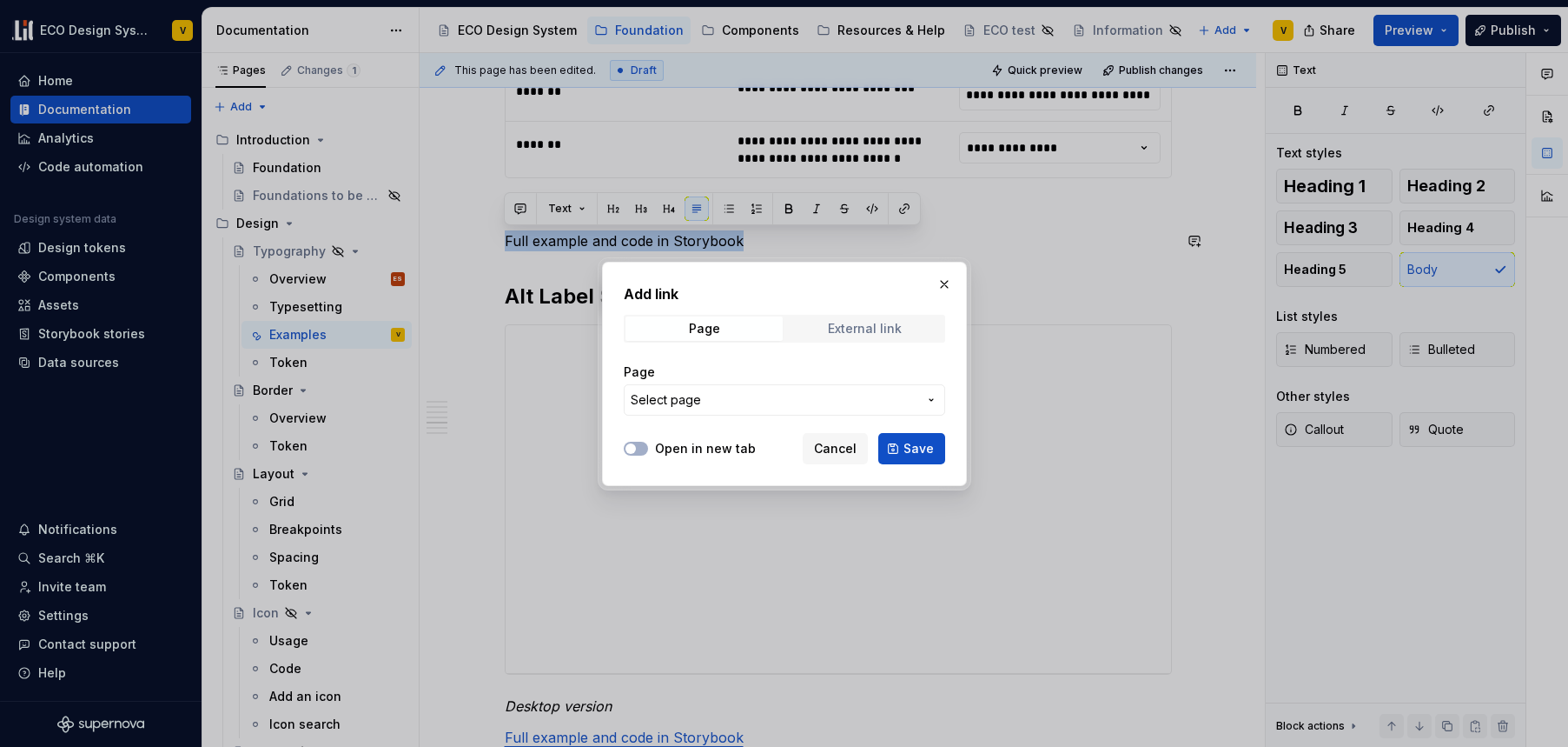
click at [902, 337] on span "External link" at bounding box center [865, 328] width 157 height 24
click at [770, 399] on input "URL" at bounding box center [784, 400] width 322 height 31
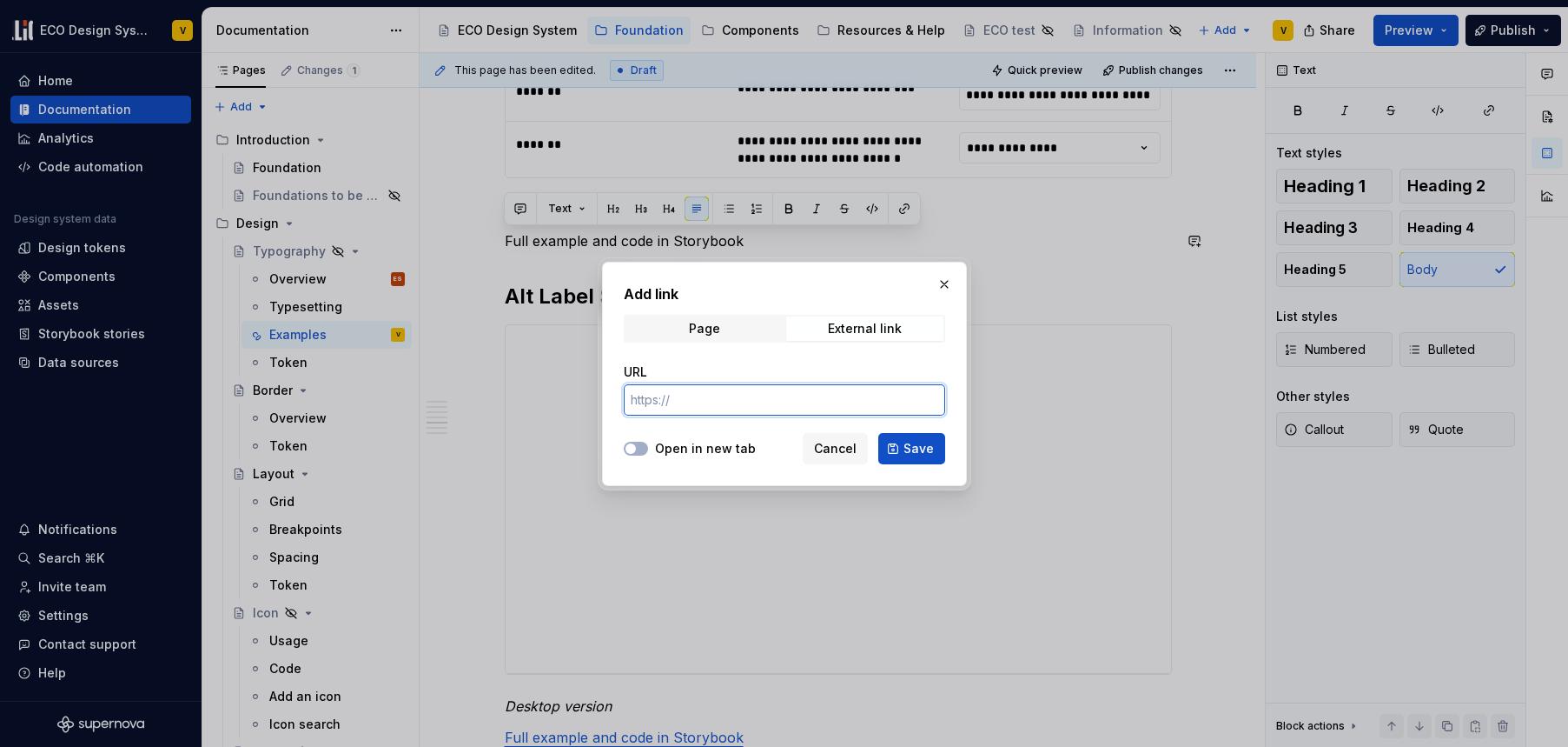
paste input "[URL][DOMAIN_NAME]"
type input "[URL][DOMAIN_NAME]"
click at [932, 449] on span "Save" at bounding box center [919, 448] width 30 height 18
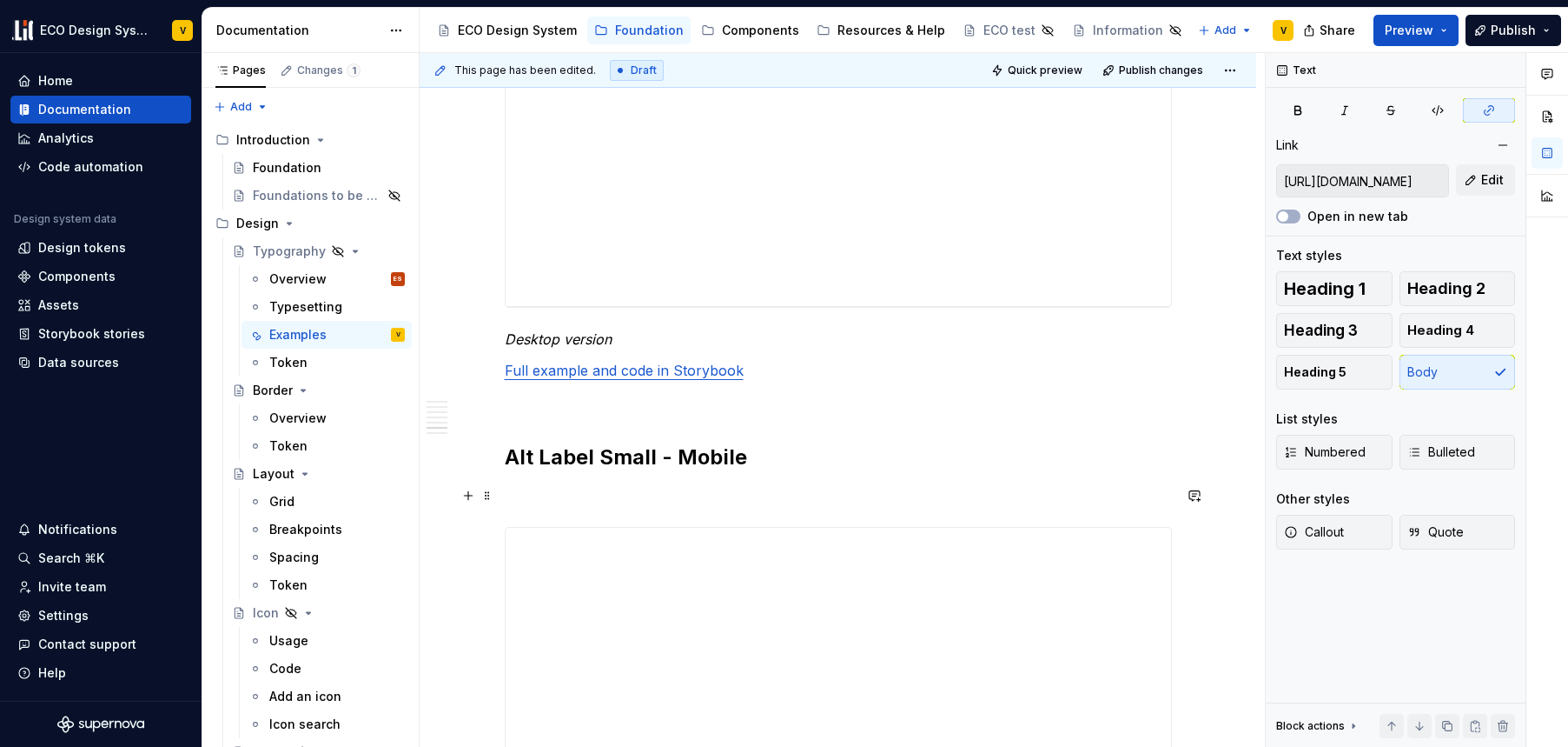
scroll to position [3873, 0]
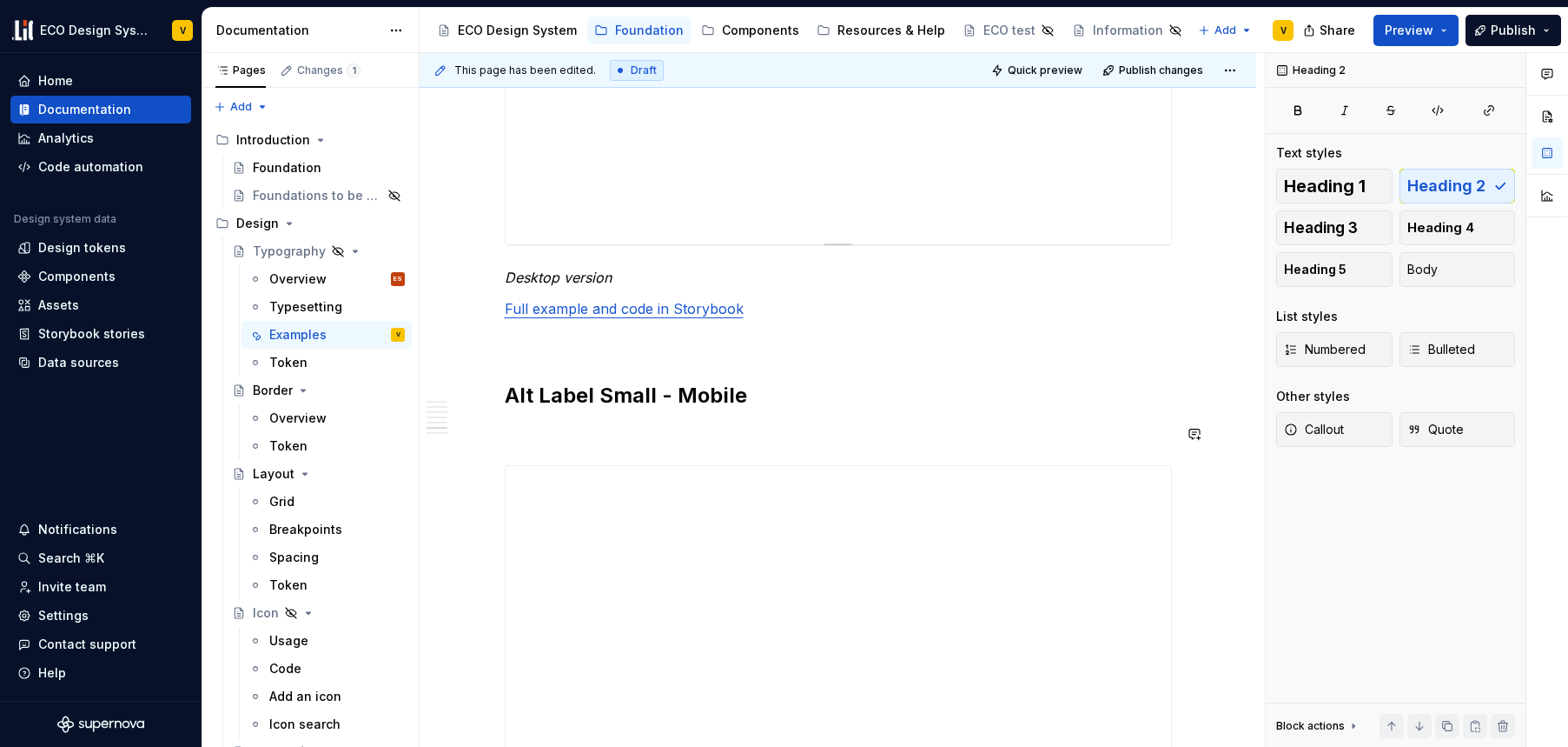
scroll to position [3750, 0]
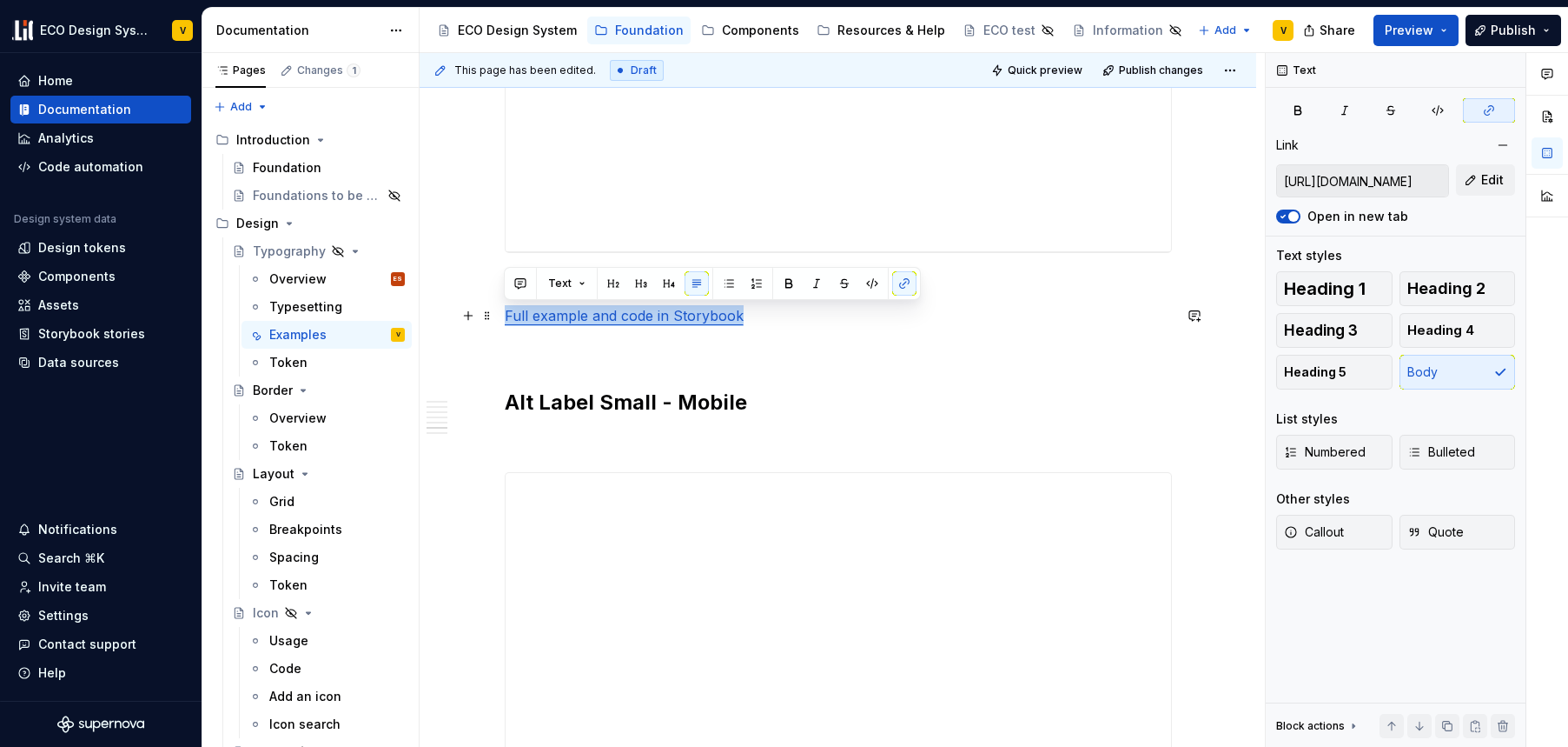
drag, startPoint x: 766, startPoint y: 322, endPoint x: 499, endPoint y: 321, distance: 267.0
click at [899, 287] on button "button" at bounding box center [904, 283] width 24 height 24
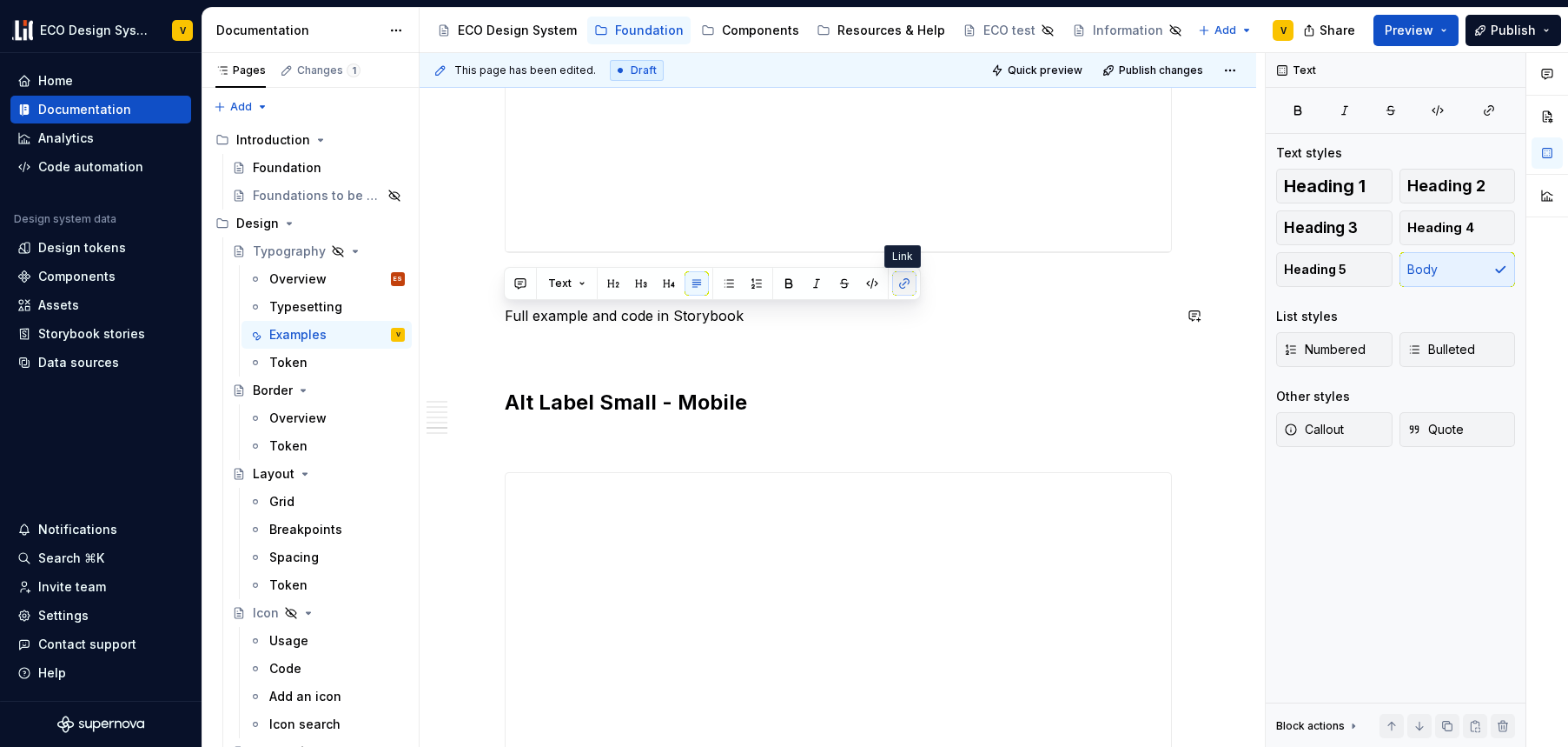
click at [900, 283] on button "button" at bounding box center [904, 283] width 24 height 24
click at [903, 280] on button "button" at bounding box center [904, 283] width 24 height 24
click at [752, 337] on p at bounding box center [838, 346] width 668 height 20
drag, startPoint x: 754, startPoint y: 319, endPoint x: 540, endPoint y: 313, distance: 214.1
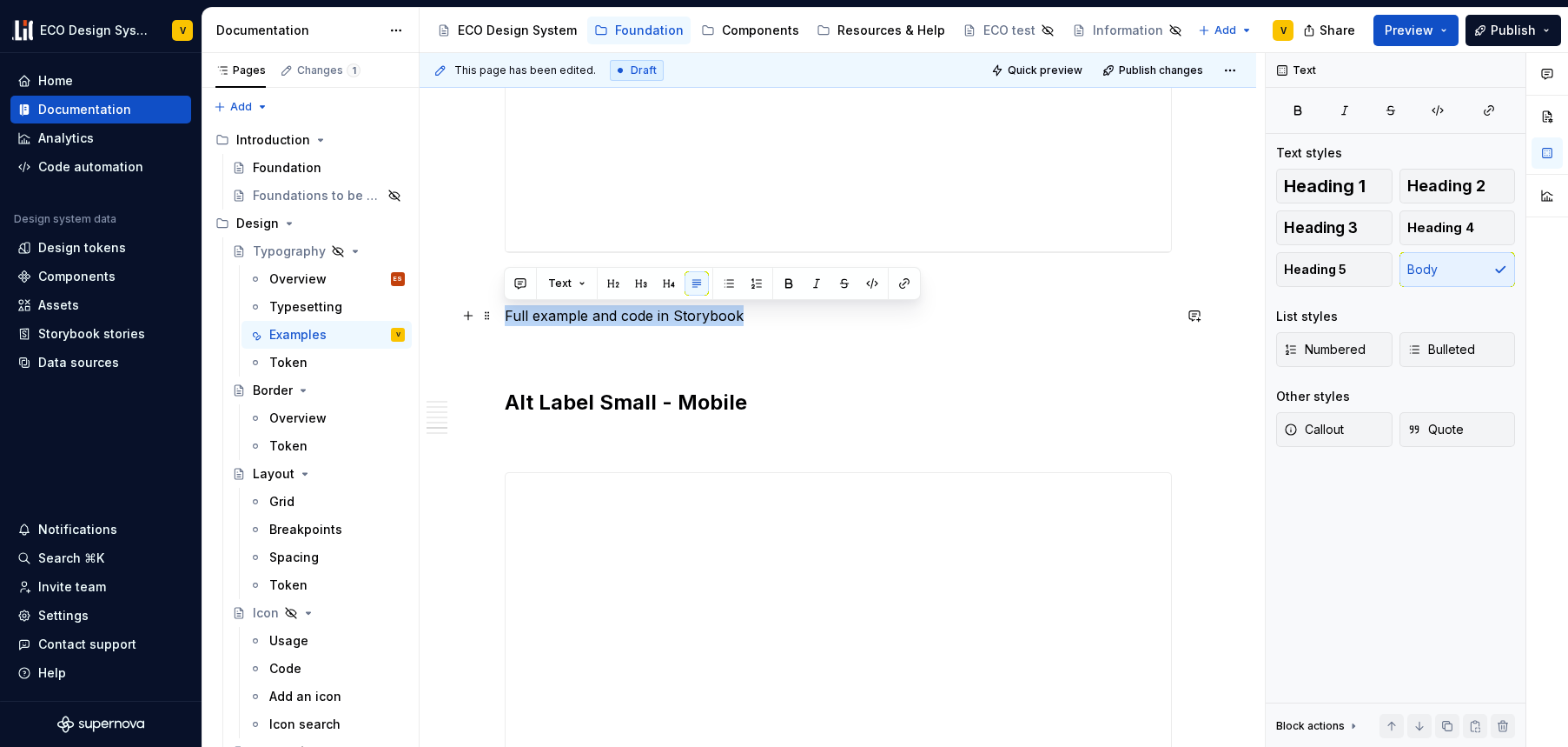
click at [902, 282] on button "button" at bounding box center [904, 283] width 24 height 24
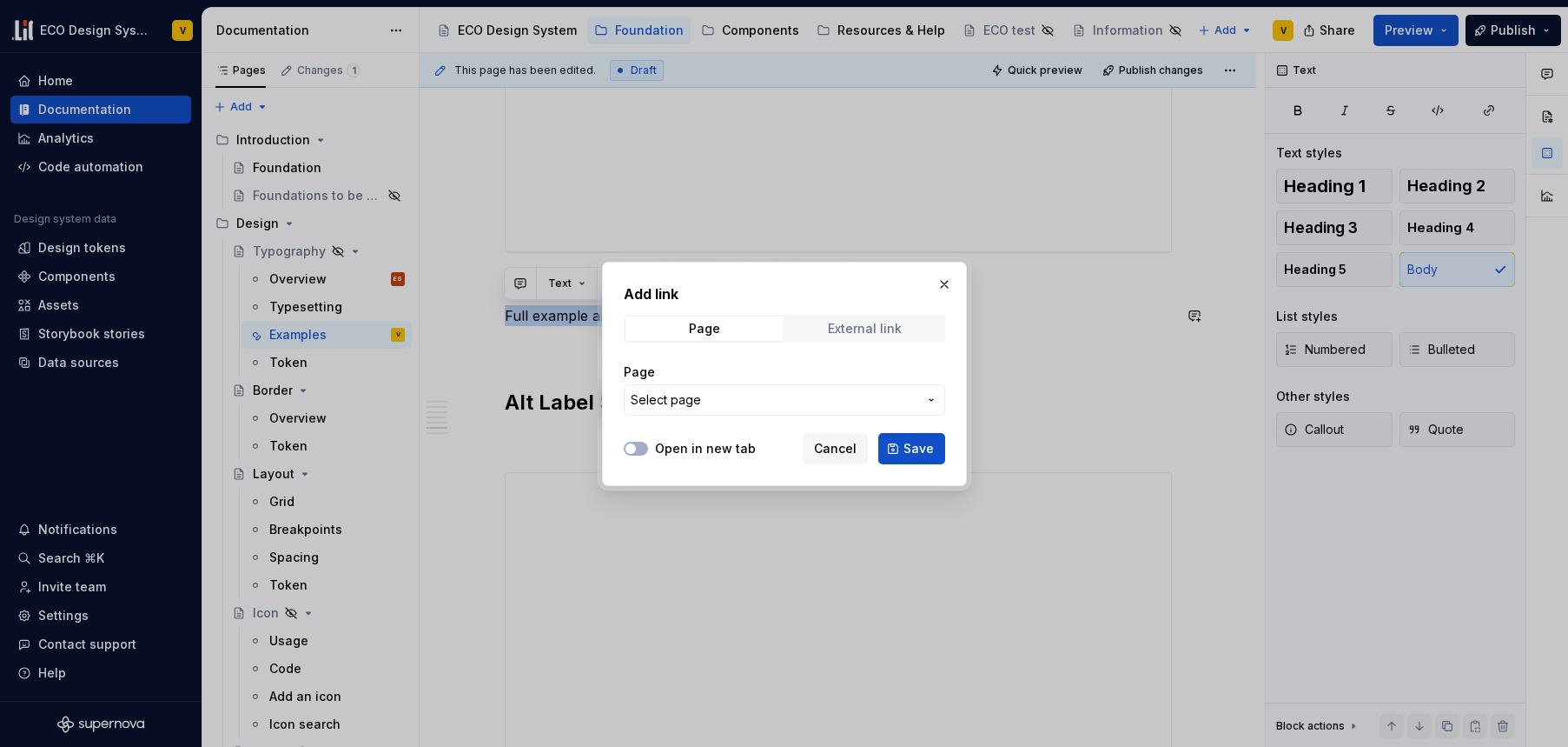
click at [880, 332] on div "External link" at bounding box center [865, 329] width 74 height 14
click at [694, 400] on input "URL" at bounding box center [784, 400] width 322 height 31
paste input "[URL][DOMAIN_NAME]"
type input "[URL][DOMAIN_NAME]"
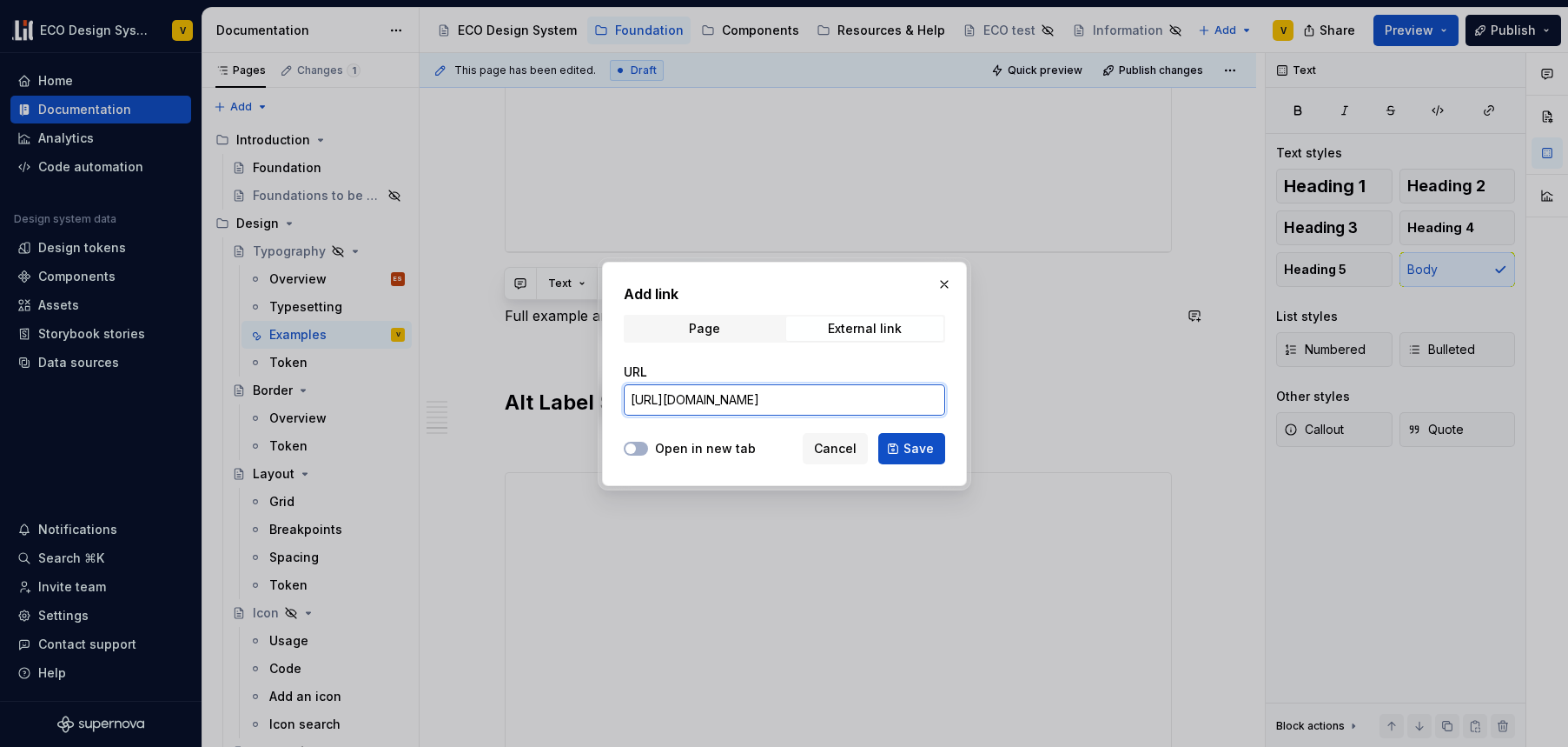
scroll to position [0, 462]
click at [917, 445] on span "Save" at bounding box center [919, 448] width 30 height 18
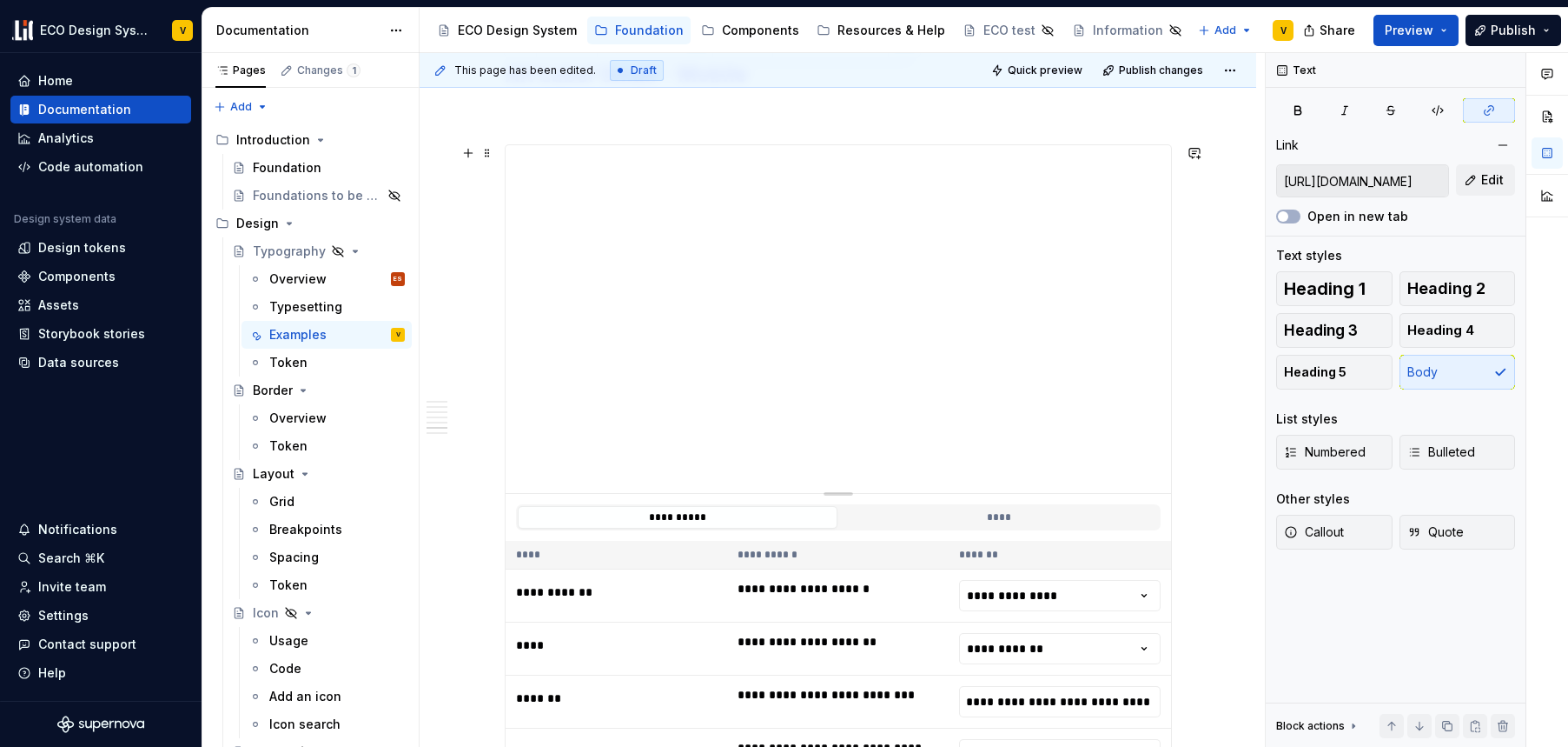
scroll to position [3924, 0]
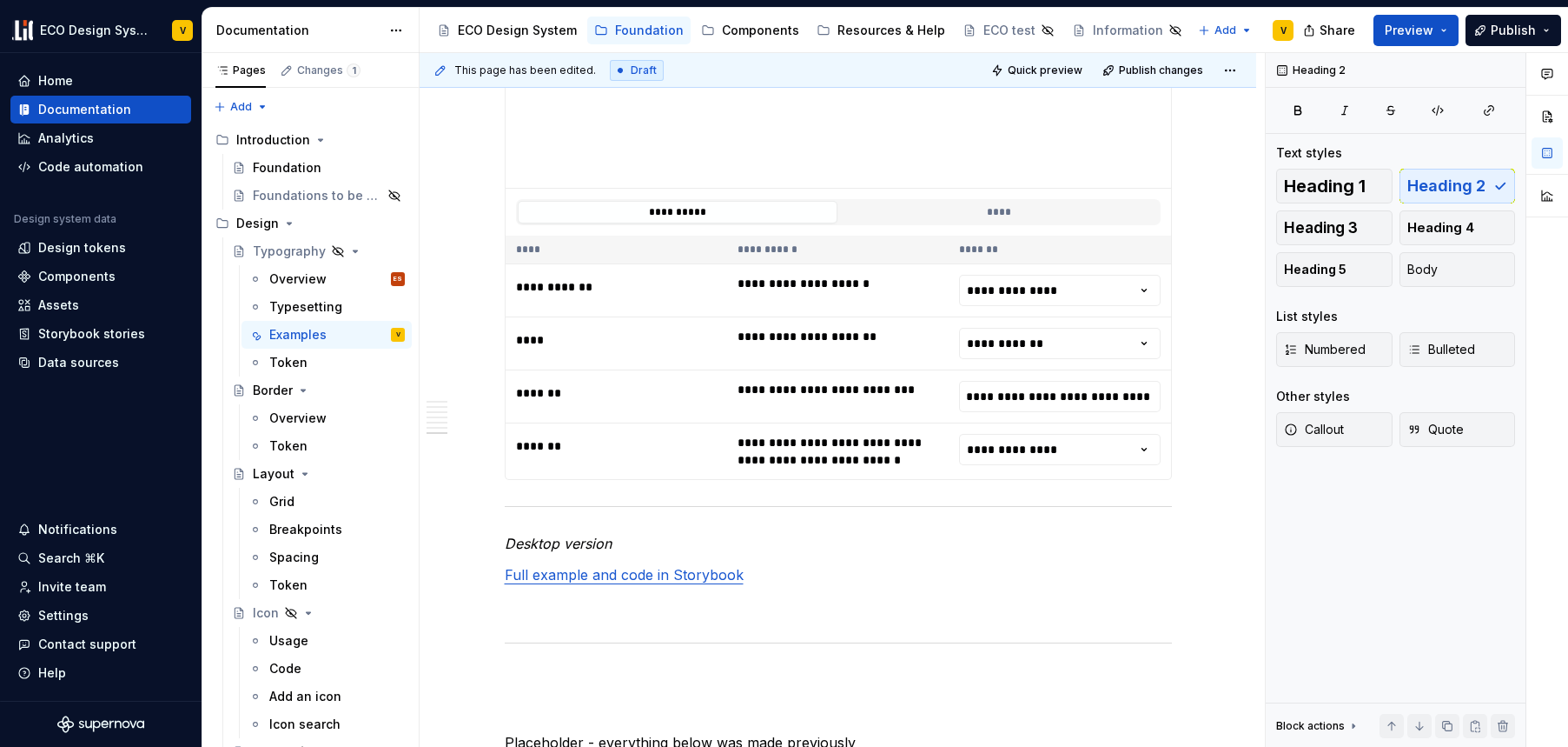
scroll to position [4421, 0]
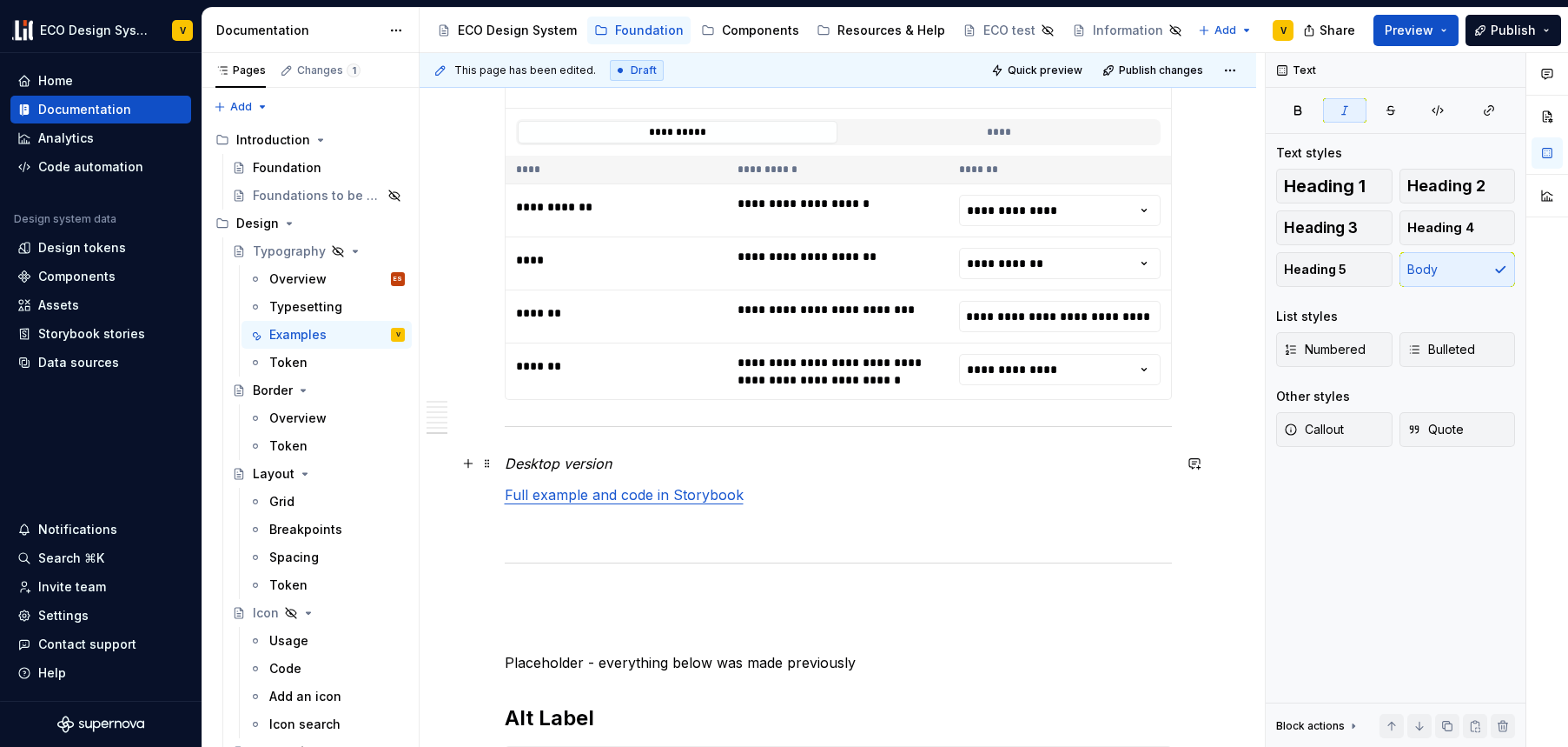
click at [701, 465] on p "Desktop version" at bounding box center [838, 463] width 668 height 20
click at [782, 487] on p "Full example and code in Storybook" at bounding box center [838, 494] width 668 height 20
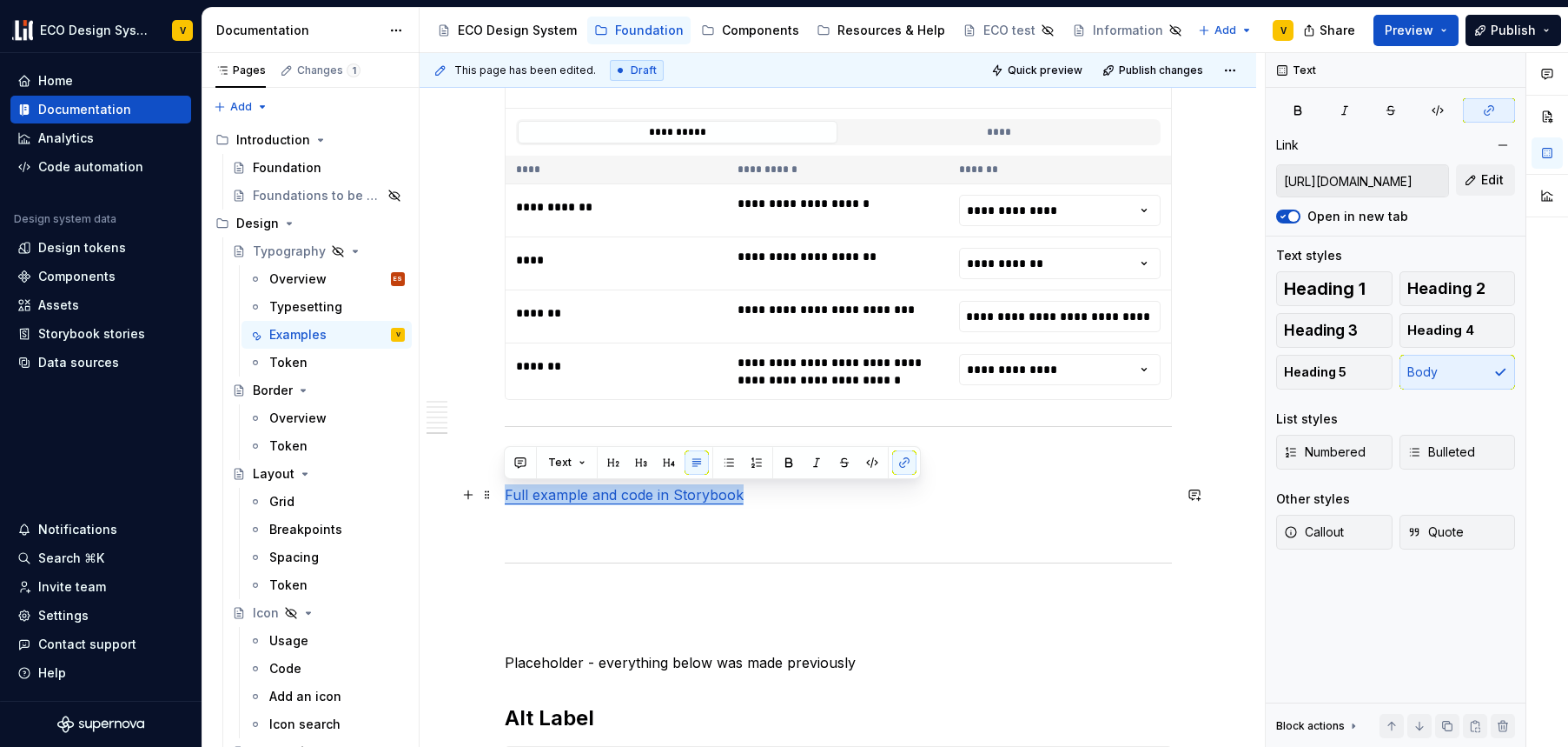
drag, startPoint x: 775, startPoint y: 495, endPoint x: 496, endPoint y: 501, distance: 279.1
click at [913, 456] on button "button" at bounding box center [904, 462] width 24 height 24
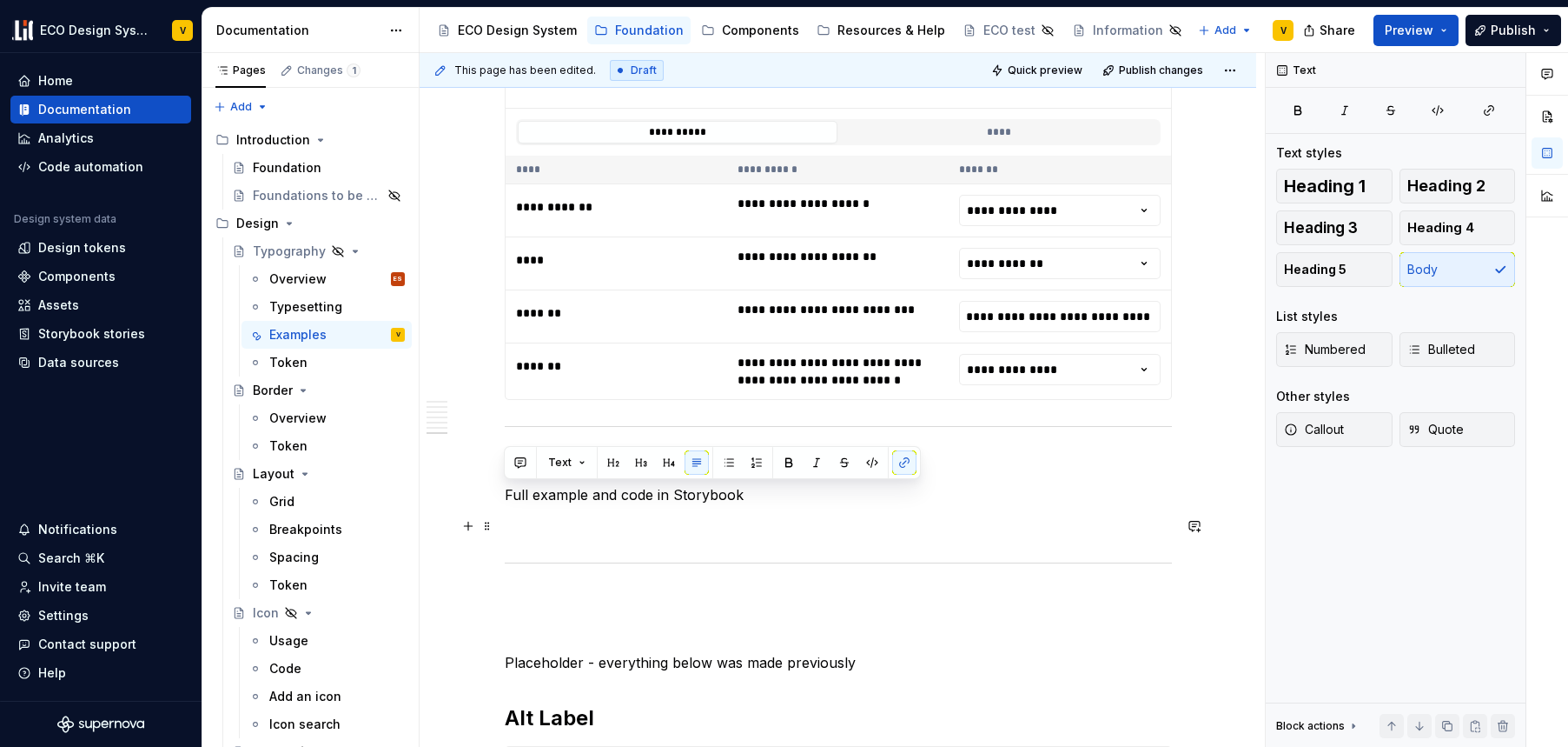
click at [889, 517] on p at bounding box center [838, 525] width 668 height 20
drag, startPoint x: 784, startPoint y: 501, endPoint x: 498, endPoint y: 501, distance: 286.0
click at [906, 465] on button "button" at bounding box center [904, 462] width 24 height 24
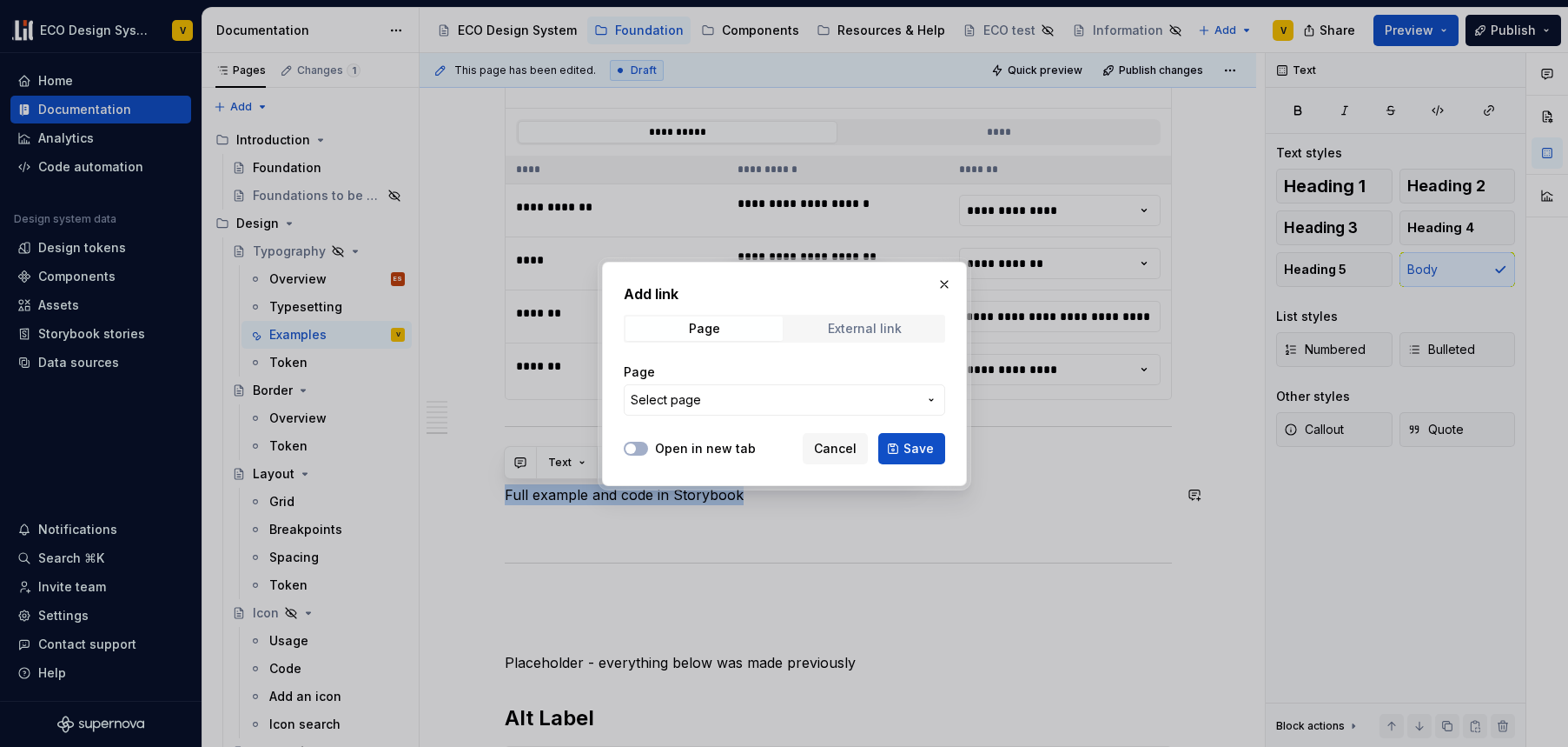
click at [870, 325] on div "External link" at bounding box center [865, 329] width 74 height 14
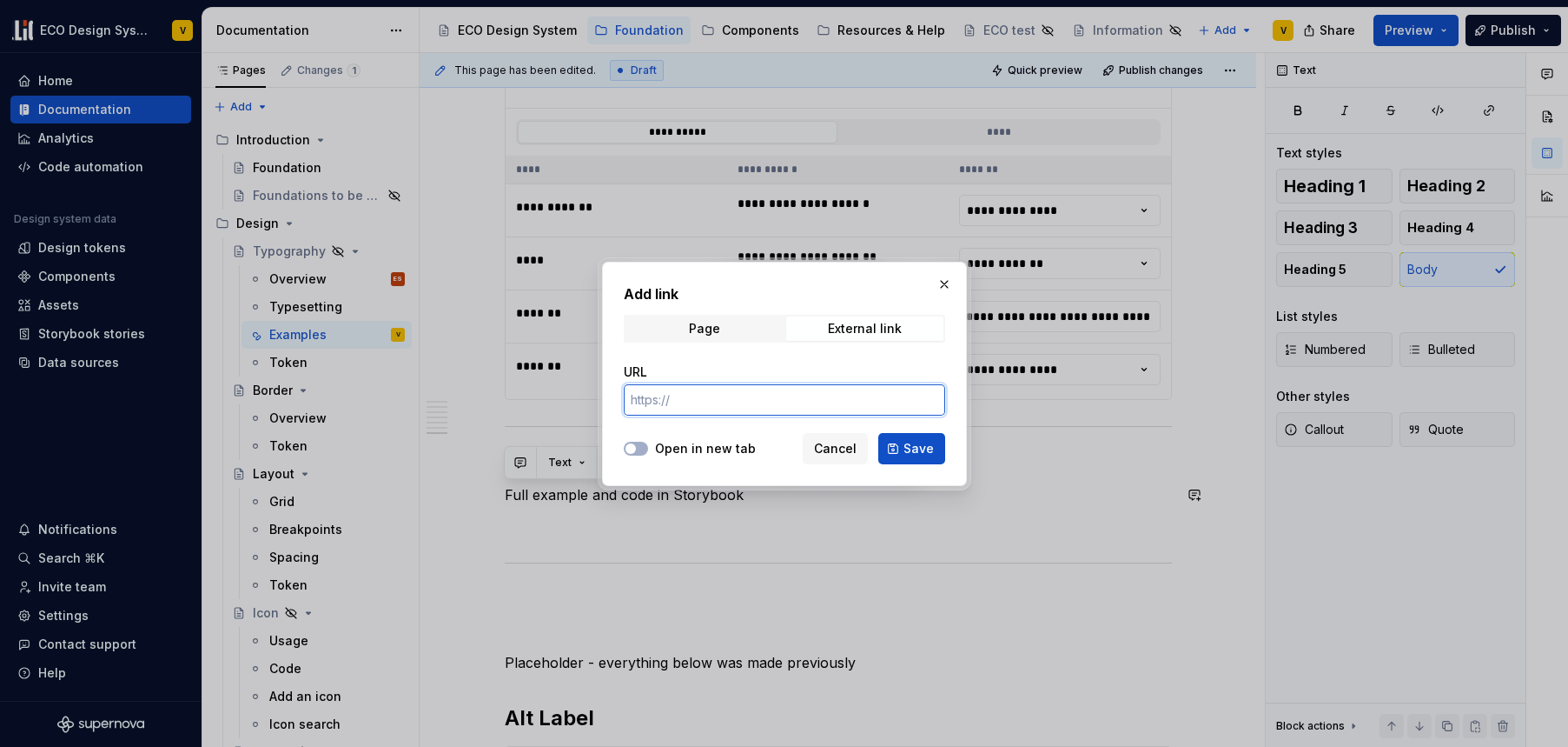
click at [688, 405] on input "URL" at bounding box center [784, 400] width 322 height 31
paste input "[URL][DOMAIN_NAME]"
type input "[URL][DOMAIN_NAME]"
click at [907, 445] on span "Save" at bounding box center [919, 448] width 30 height 18
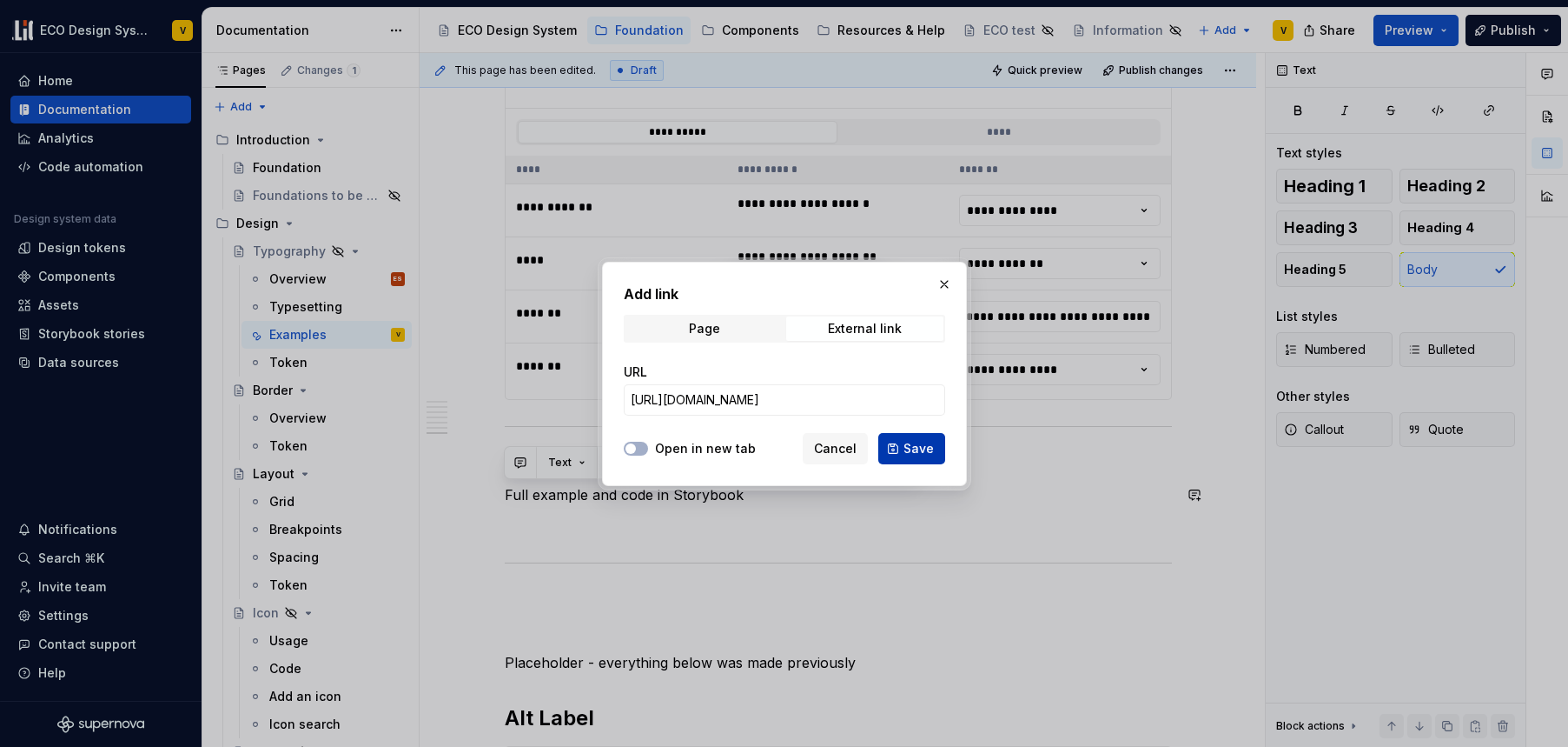
scroll to position [0, 0]
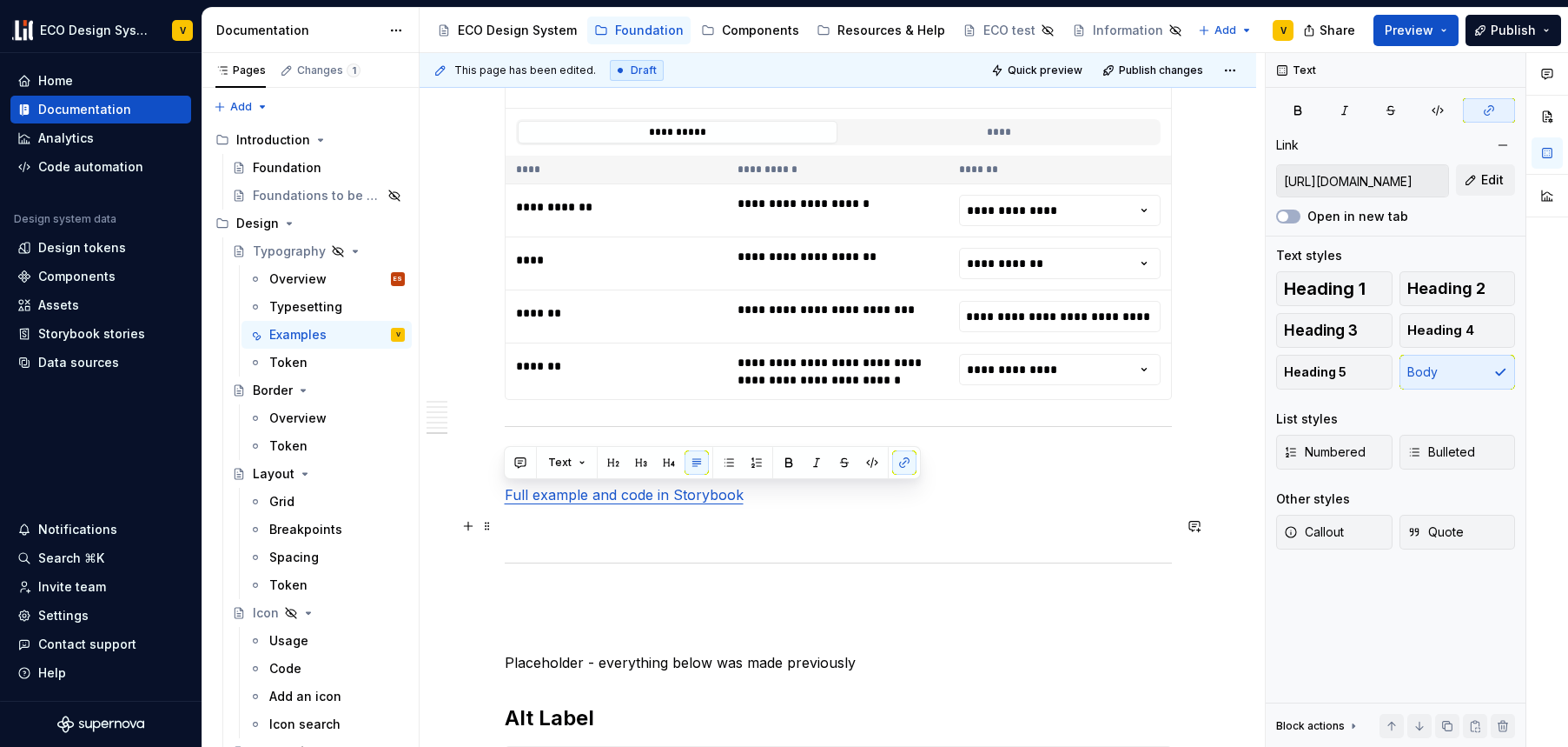
click at [629, 519] on p at bounding box center [838, 525] width 668 height 20
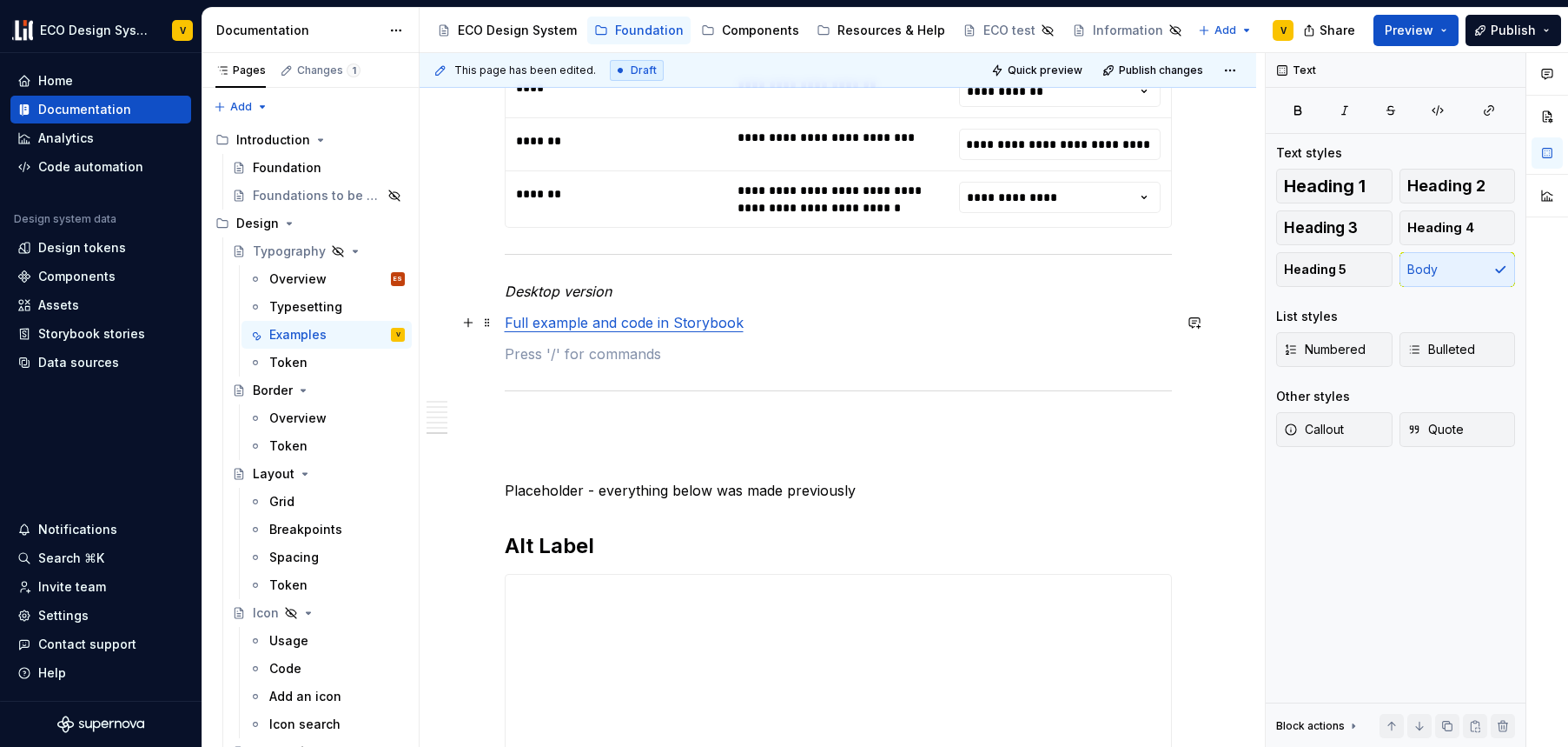
scroll to position [4751, 0]
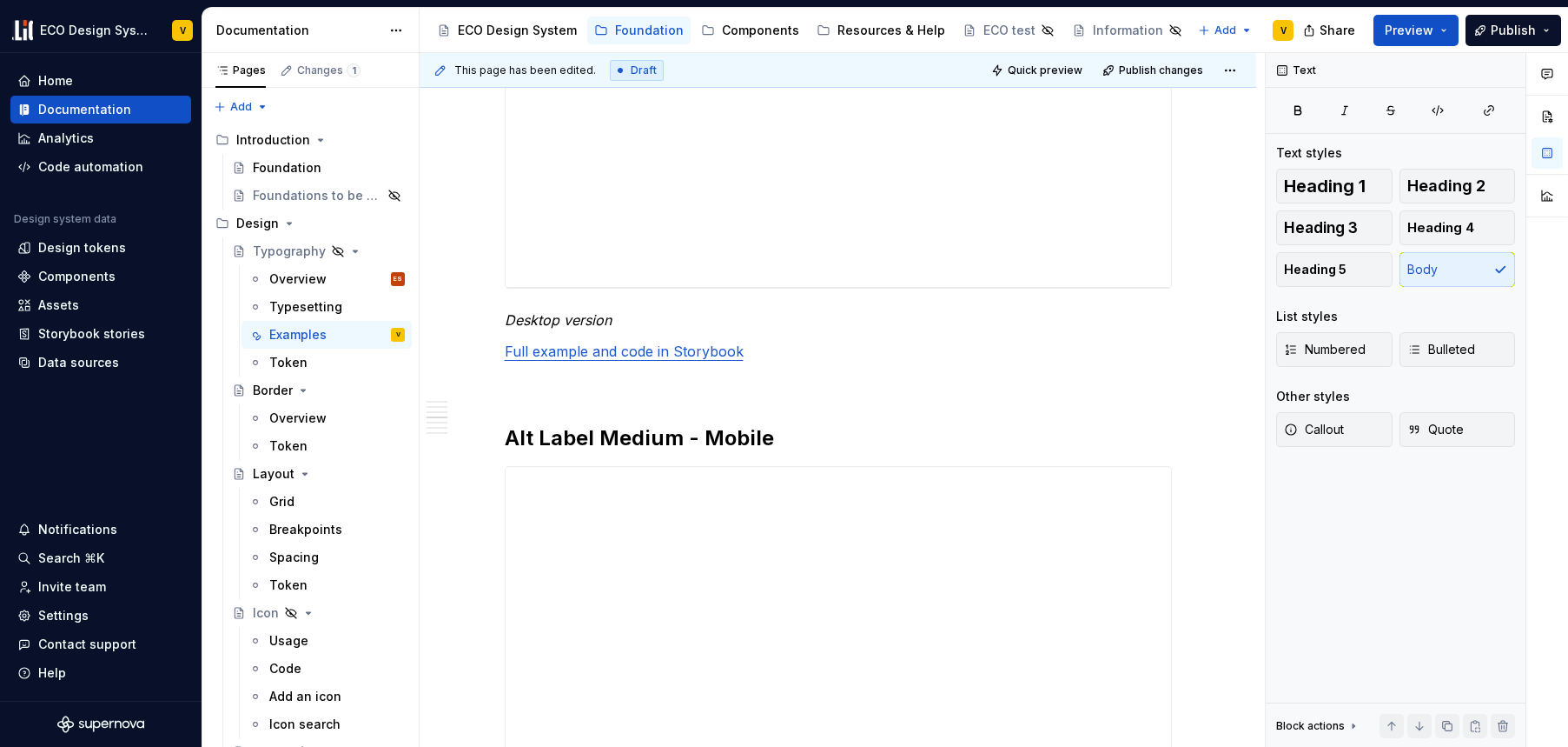
scroll to position [2370, 0]
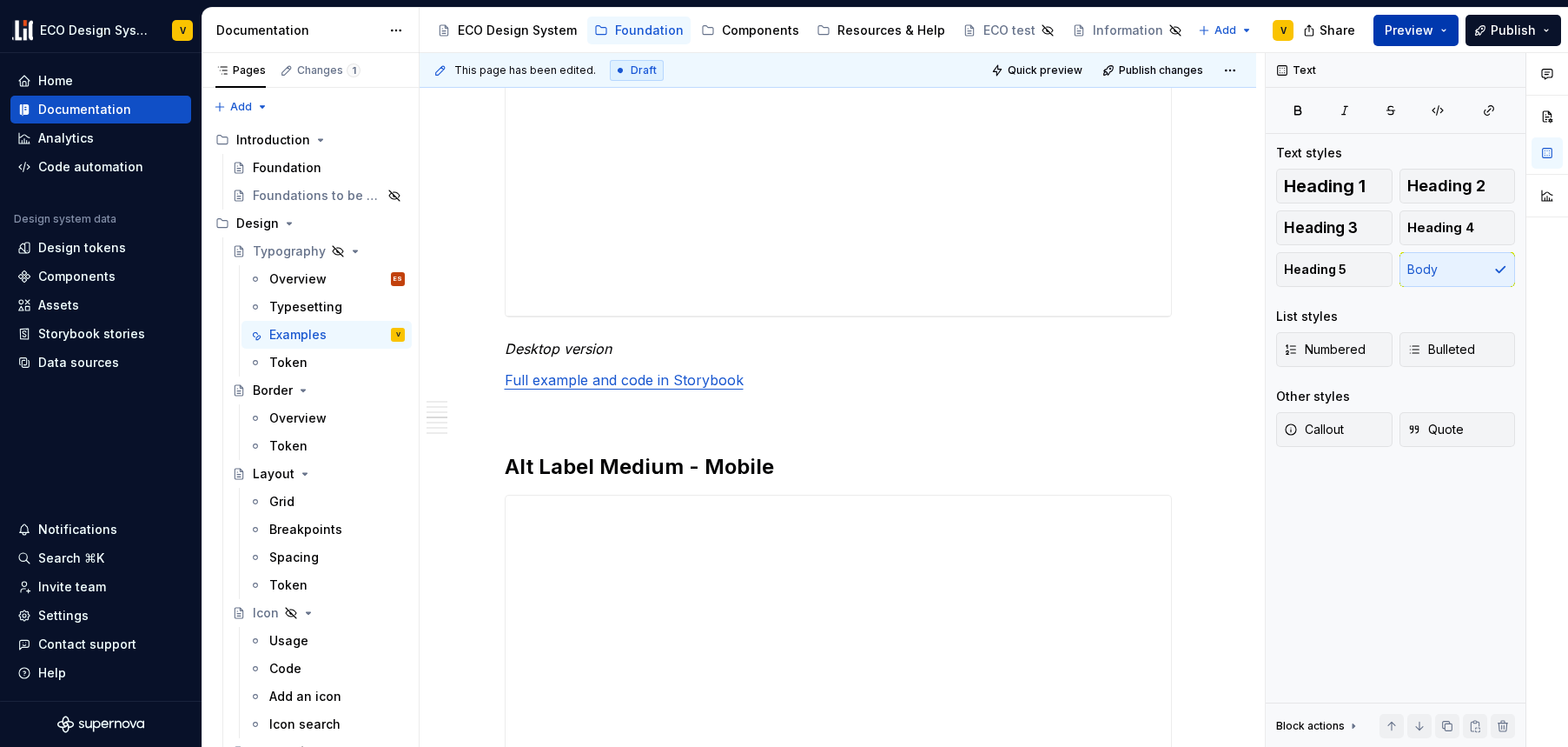
click at [1398, 35] on span "Preview" at bounding box center [1410, 30] width 49 height 18
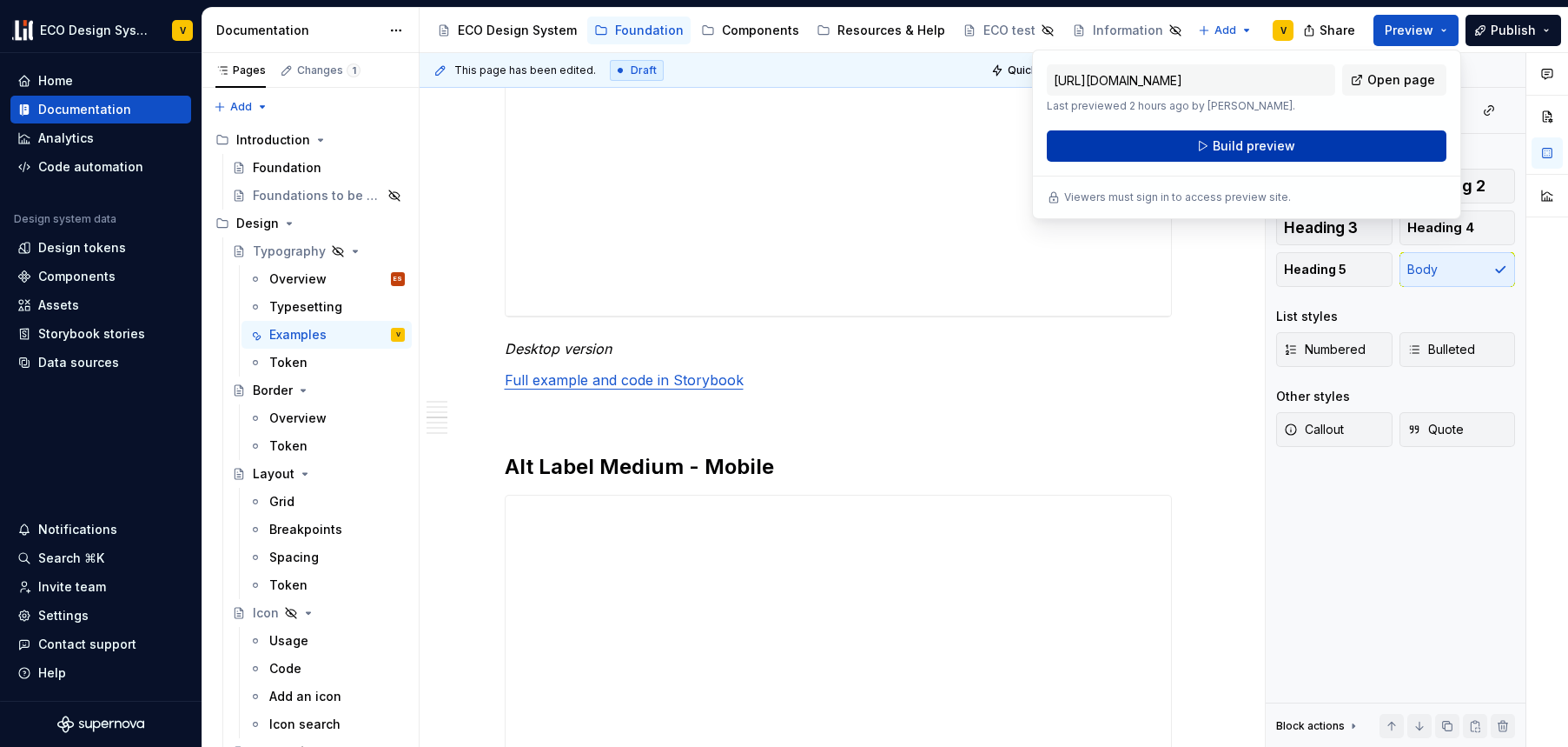
click at [1264, 152] on span "Build preview" at bounding box center [1254, 146] width 83 height 18
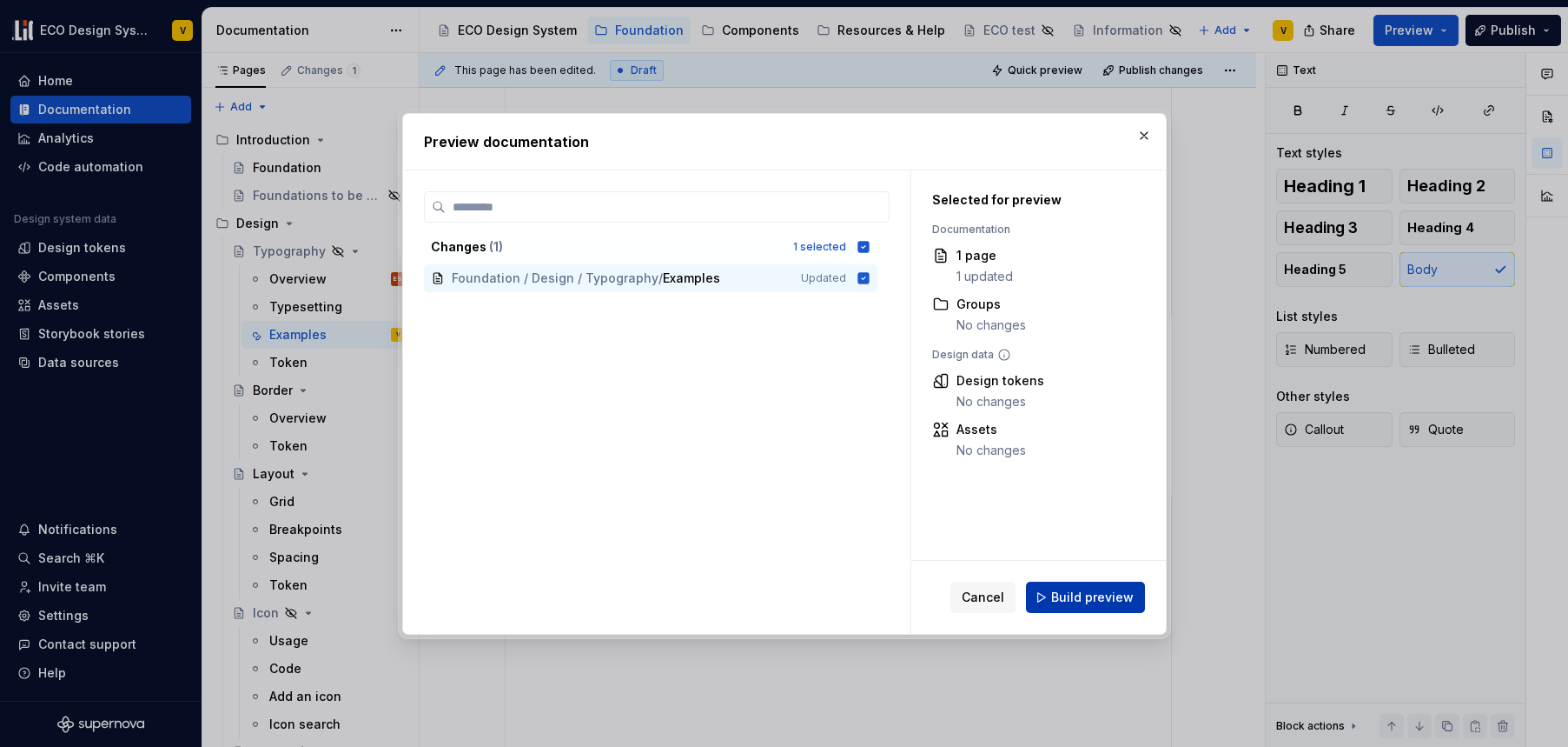
click at [1103, 597] on span "Build preview" at bounding box center [1093, 597] width 83 height 18
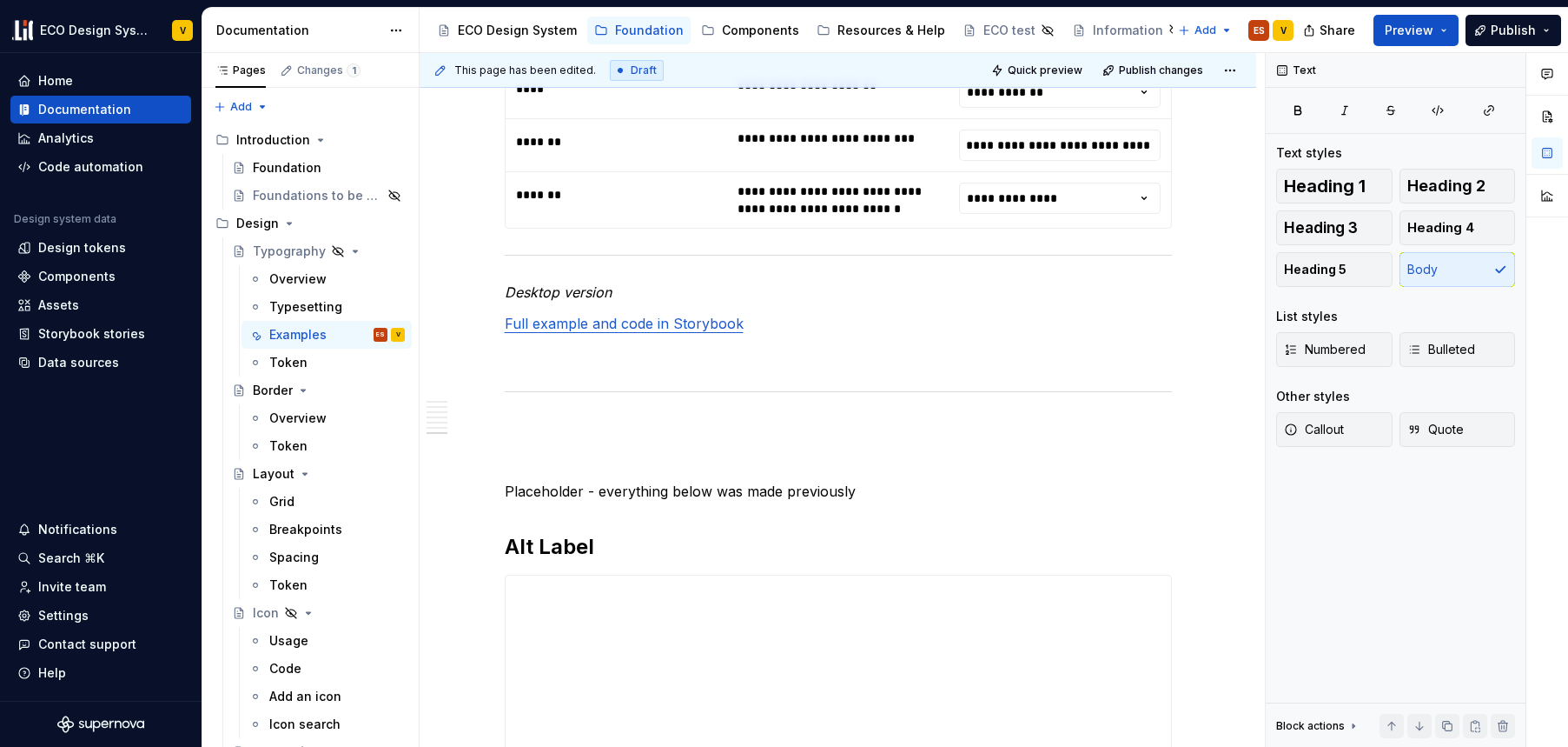
scroll to position [4698, 0]
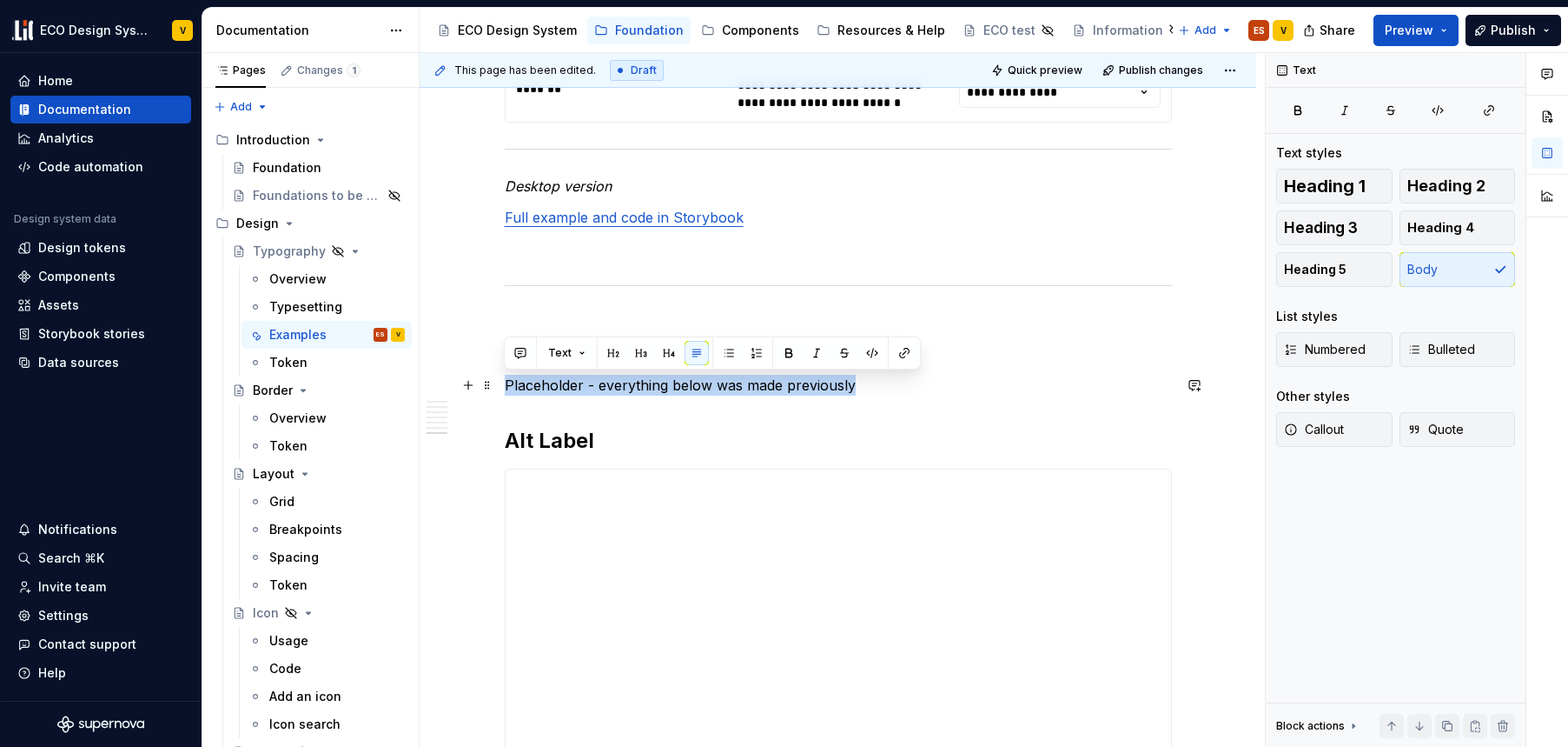
drag, startPoint x: 508, startPoint y: 381, endPoint x: 856, endPoint y: 386, distance: 348.0
click at [856, 386] on p "Placeholder - everything below was made previously" at bounding box center [838, 384] width 668 height 20
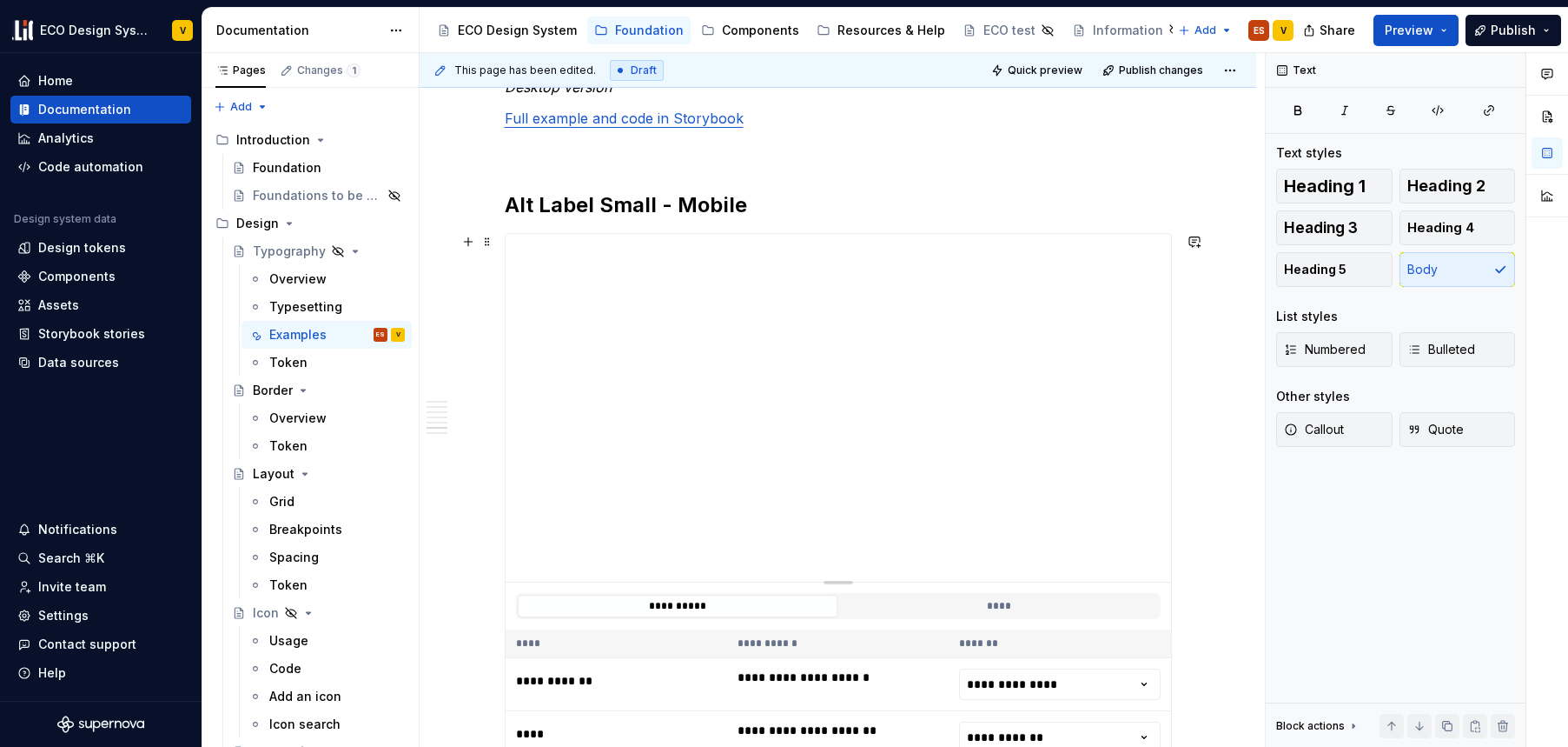
scroll to position [4031, 0]
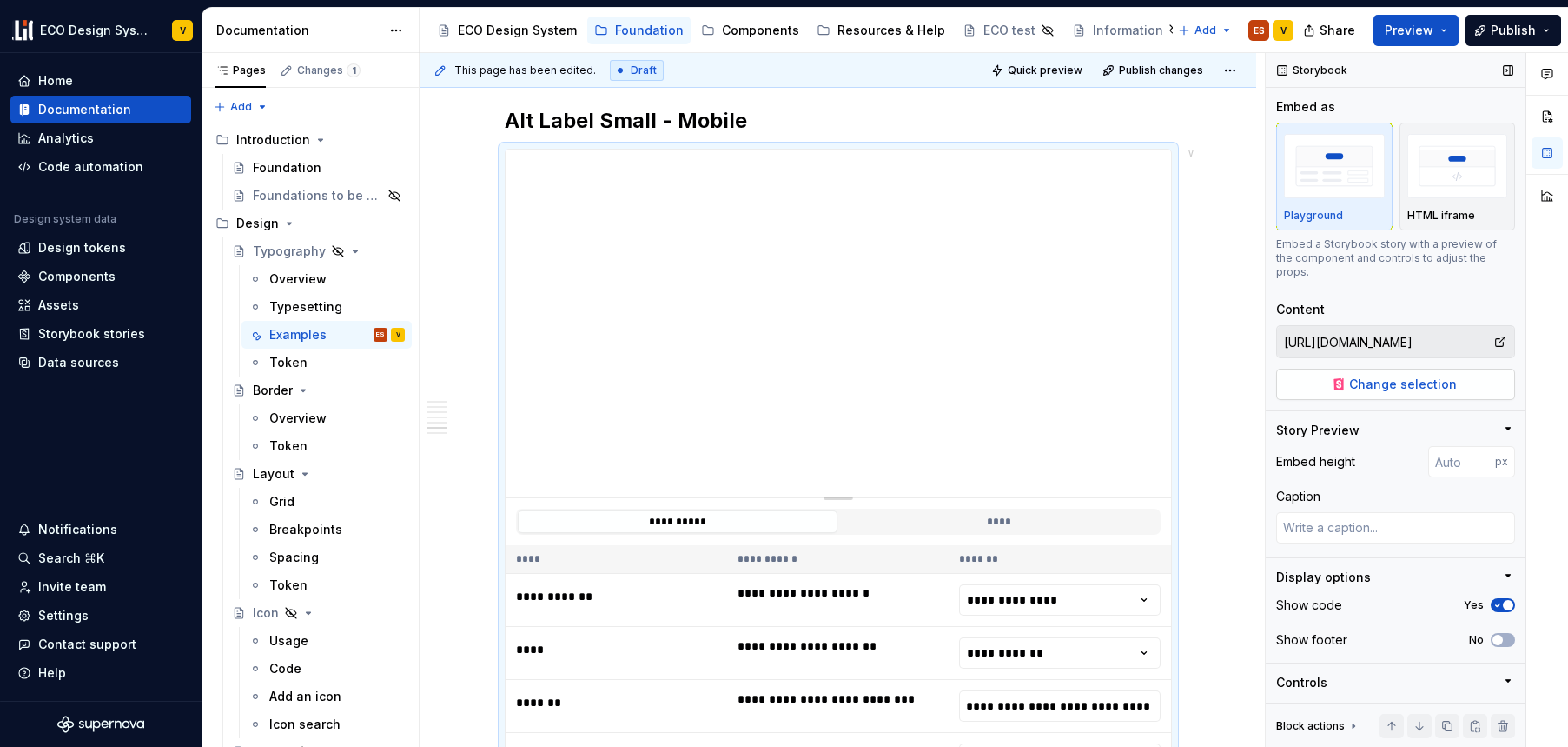
click at [1390, 383] on span "Change selection" at bounding box center [1403, 384] width 108 height 18
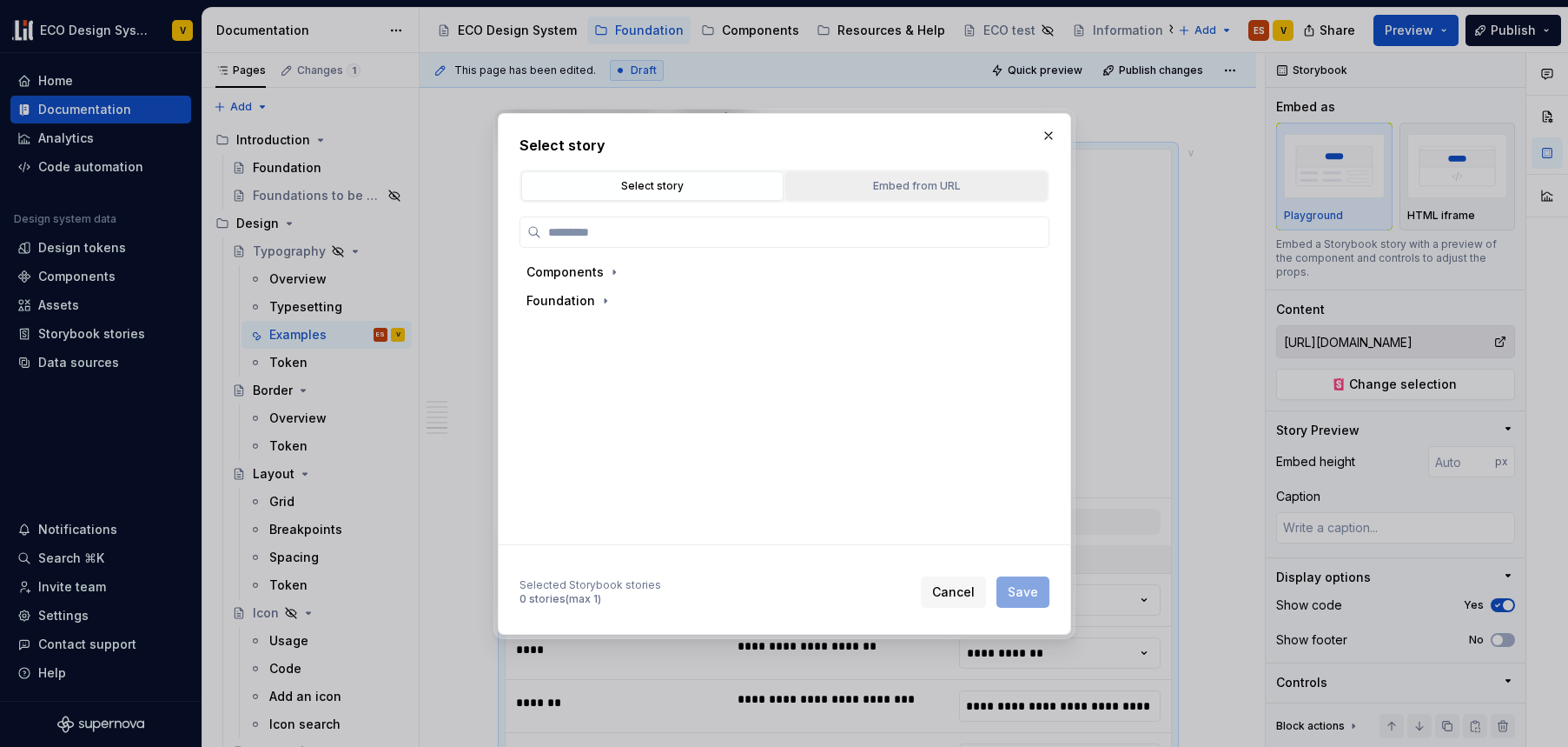
type textarea "*"
click at [955, 183] on div "Embed from URL" at bounding box center [916, 186] width 250 height 18
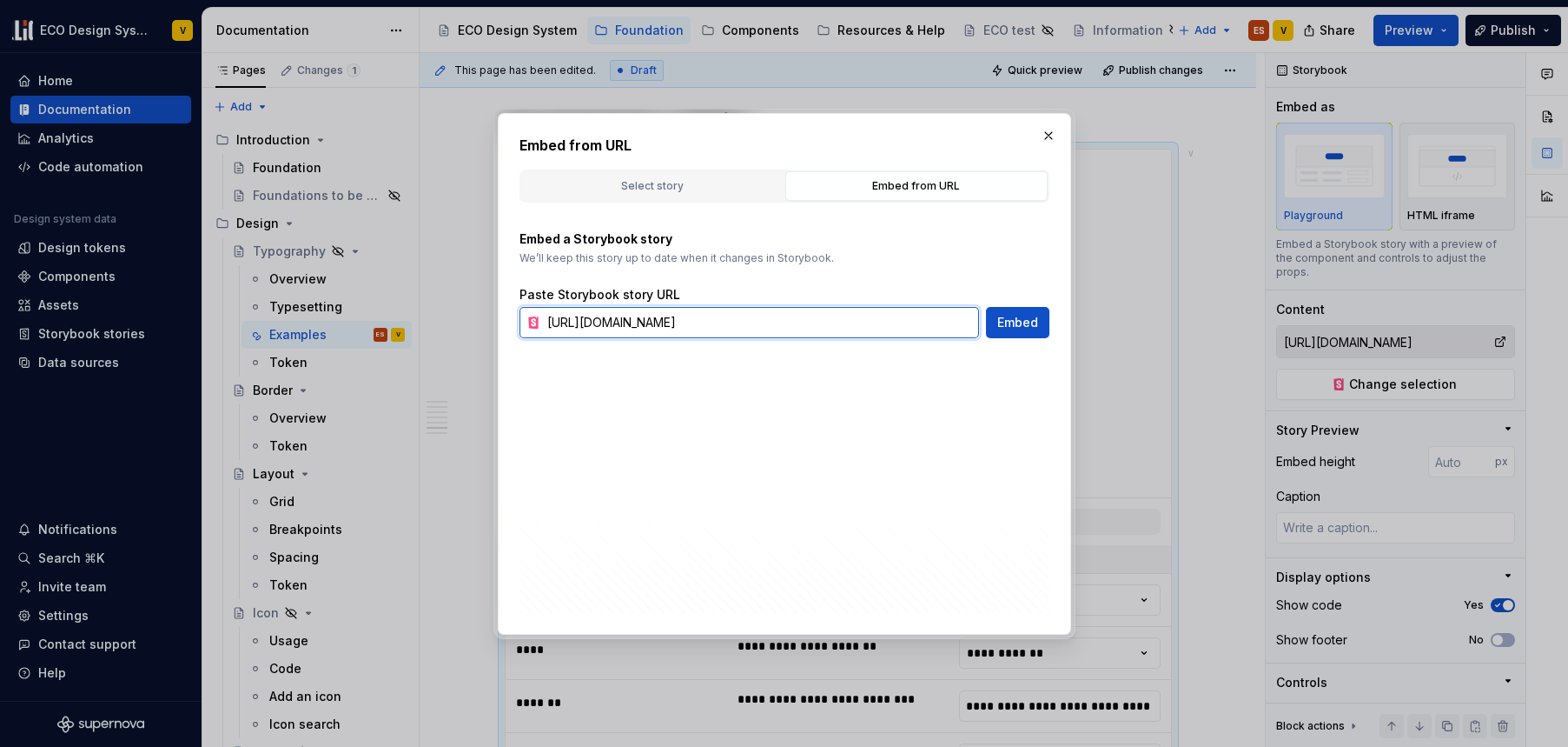
click at [721, 321] on input "[URL][DOMAIN_NAME]" at bounding box center [759, 323] width 438 height 31
paste input "body--body-x-large-desktop"
type input "[URL][DOMAIN_NAME]"
click at [1006, 332] on button "Embed" at bounding box center [1018, 323] width 63 height 31
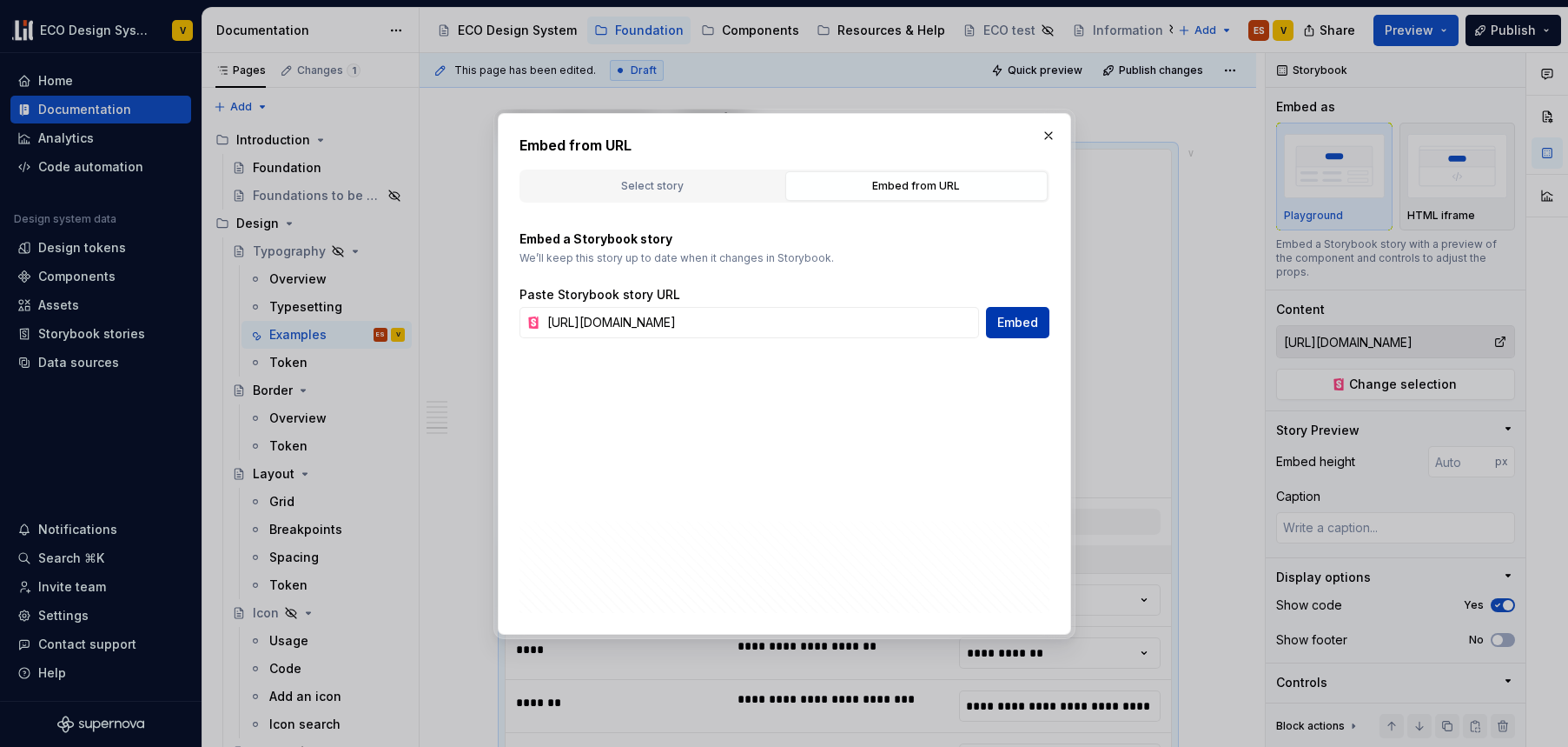
type textarea "*"
type input "[URL][DOMAIN_NAME]"
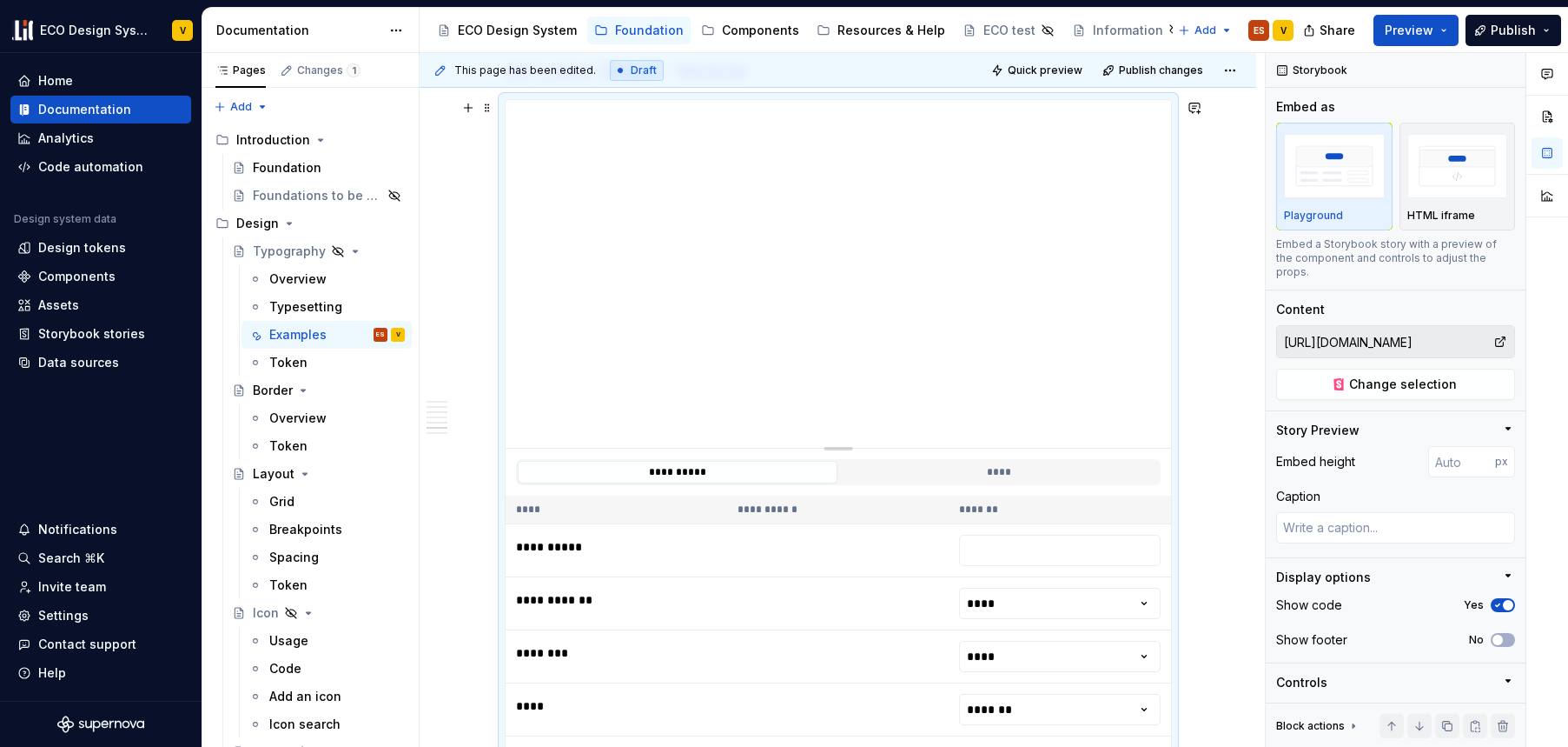
scroll to position [4082, 0]
click at [1038, 71] on span "Quick preview" at bounding box center [1045, 70] width 75 height 14
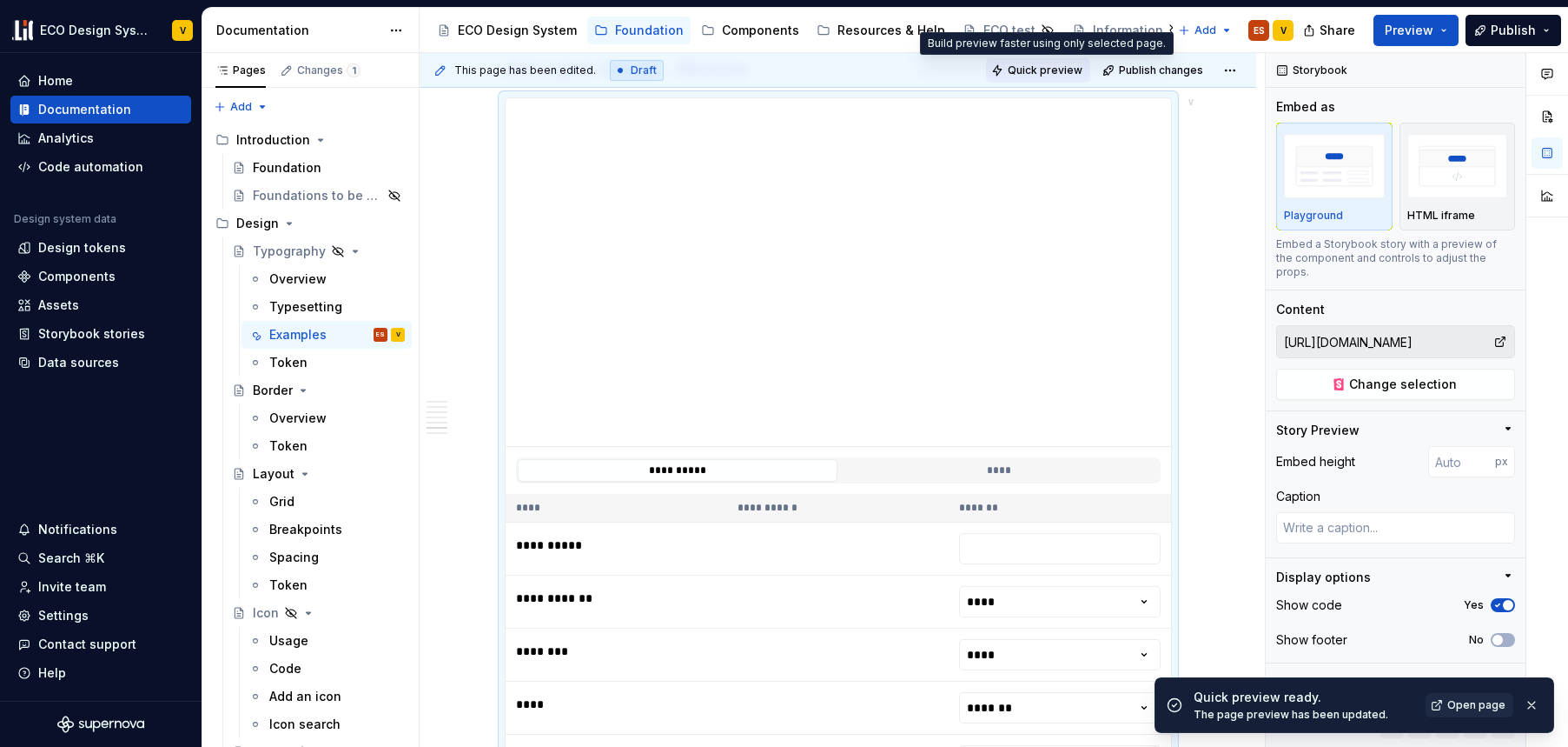
click at [1018, 71] on span "Quick preview" at bounding box center [1045, 70] width 75 height 14
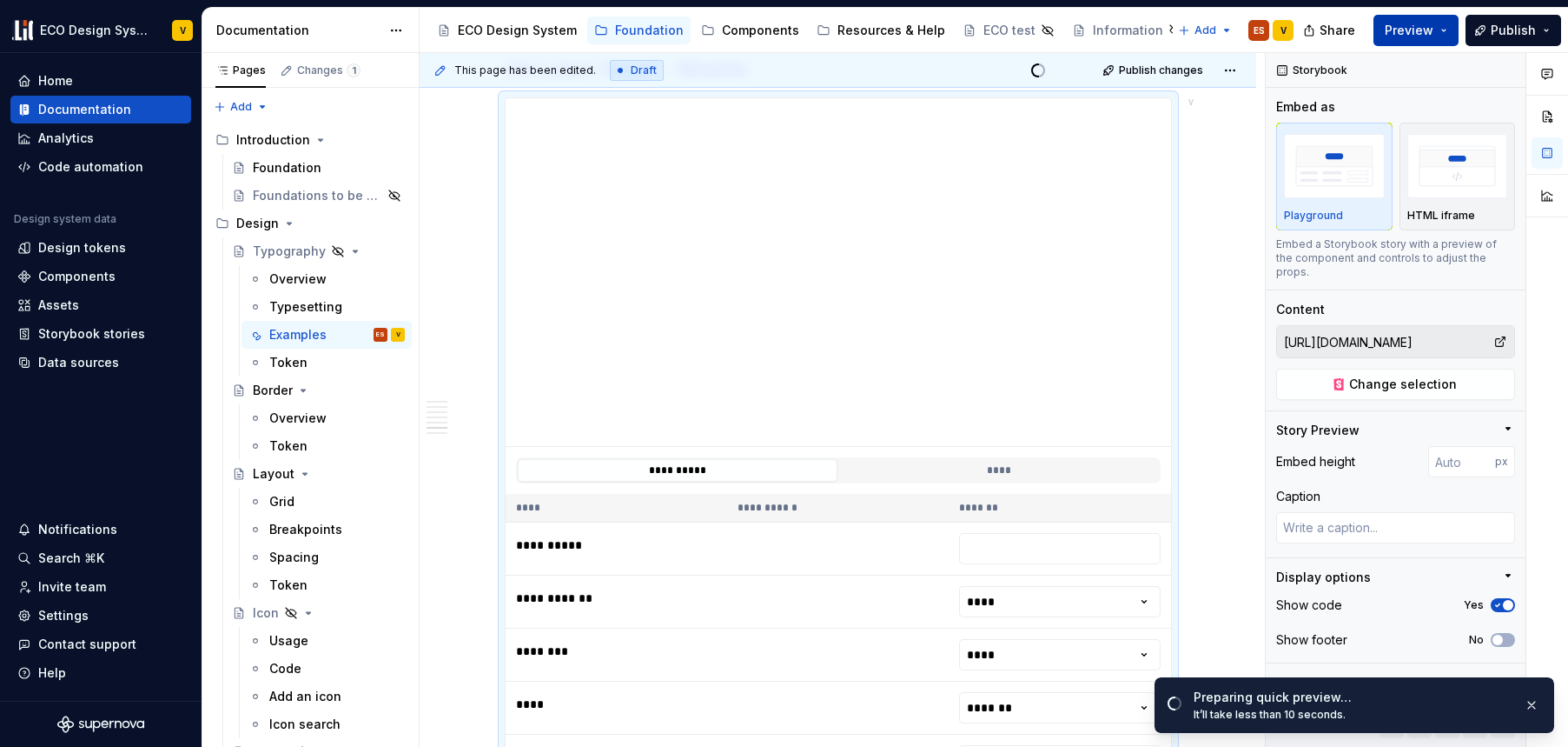
click at [1423, 32] on span "Preview" at bounding box center [1410, 30] width 49 height 18
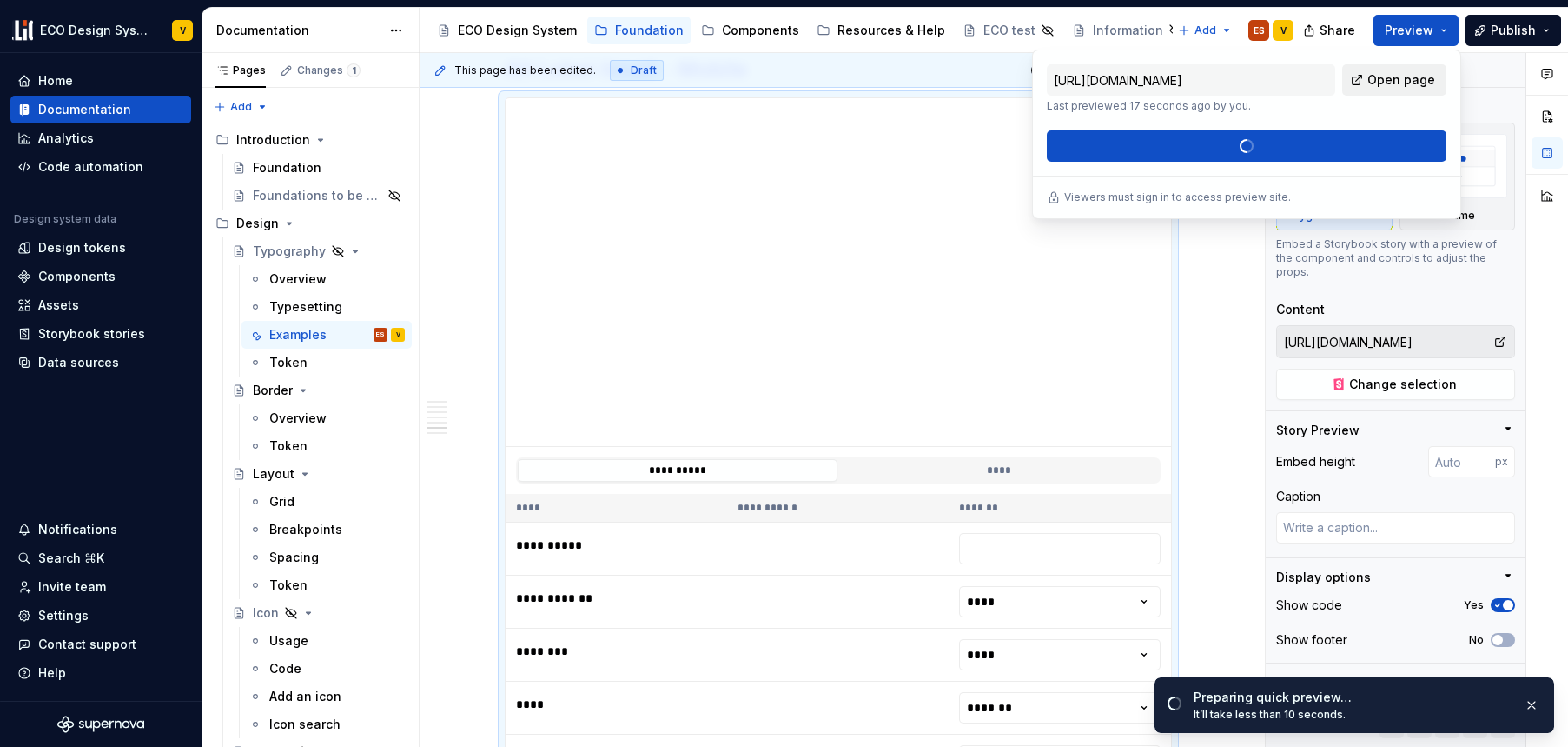
click at [1408, 80] on span "Open page" at bounding box center [1402, 80] width 68 height 18
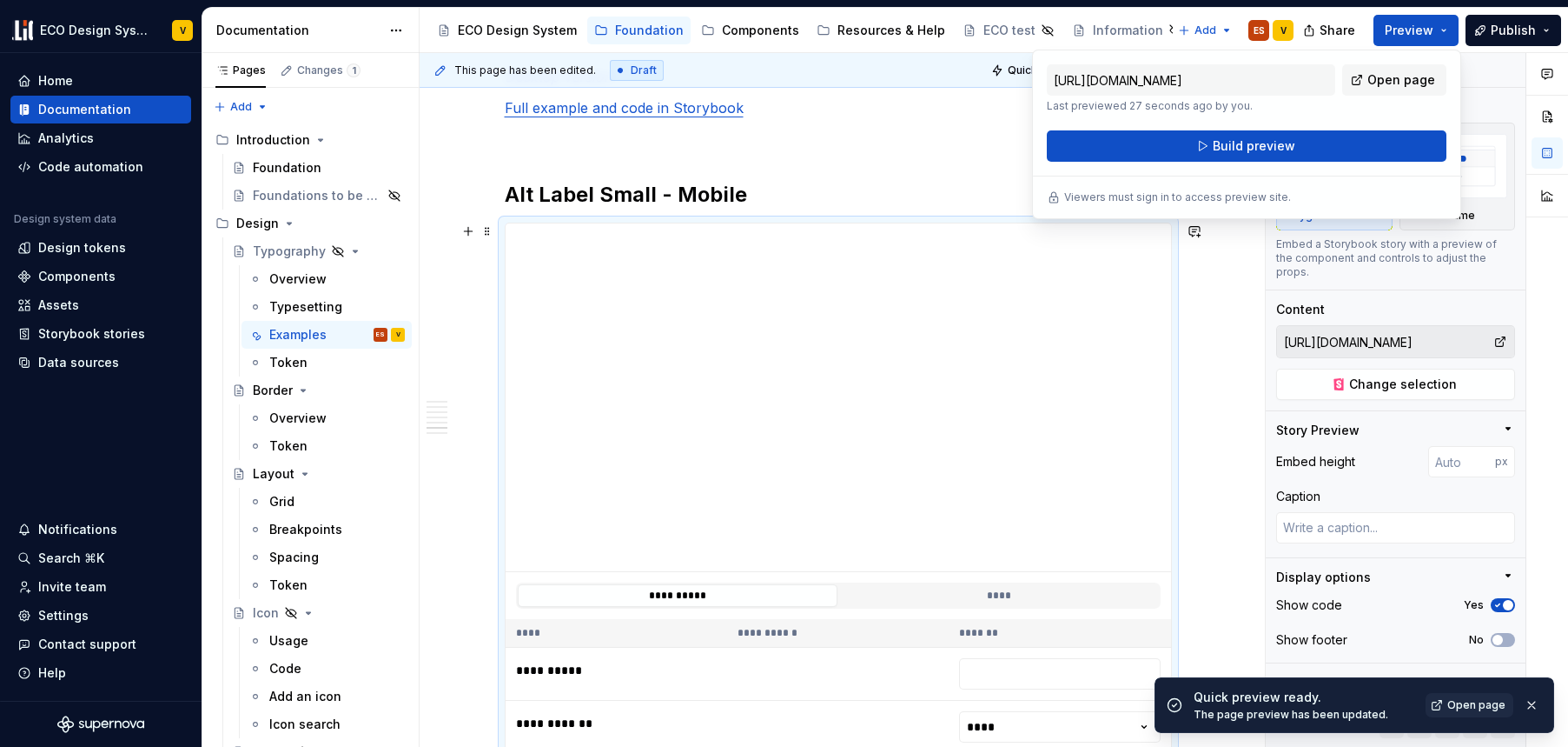
scroll to position [3946, 0]
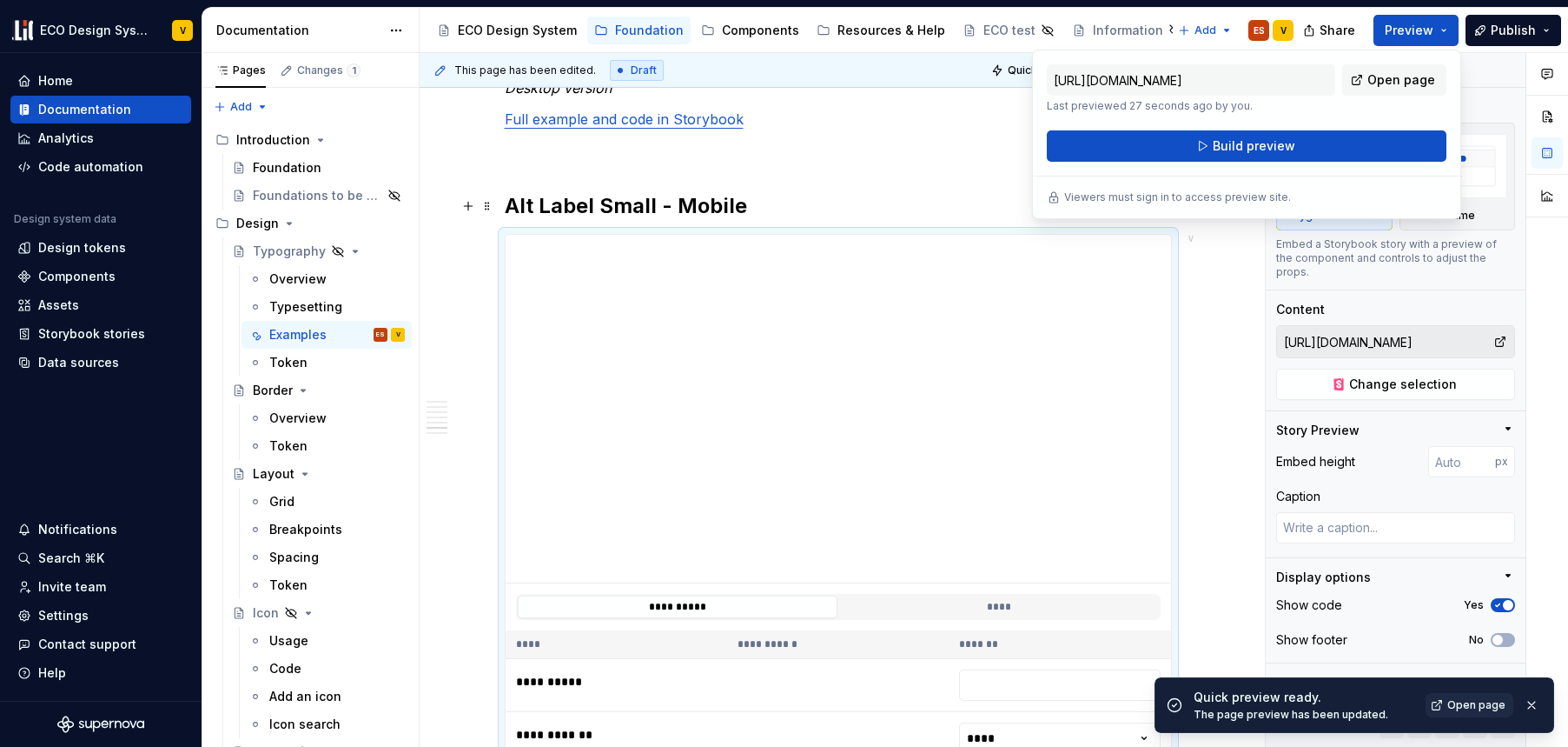
click at [608, 204] on h2 "Alt Label Small - Mobile" at bounding box center [838, 206] width 668 height 28
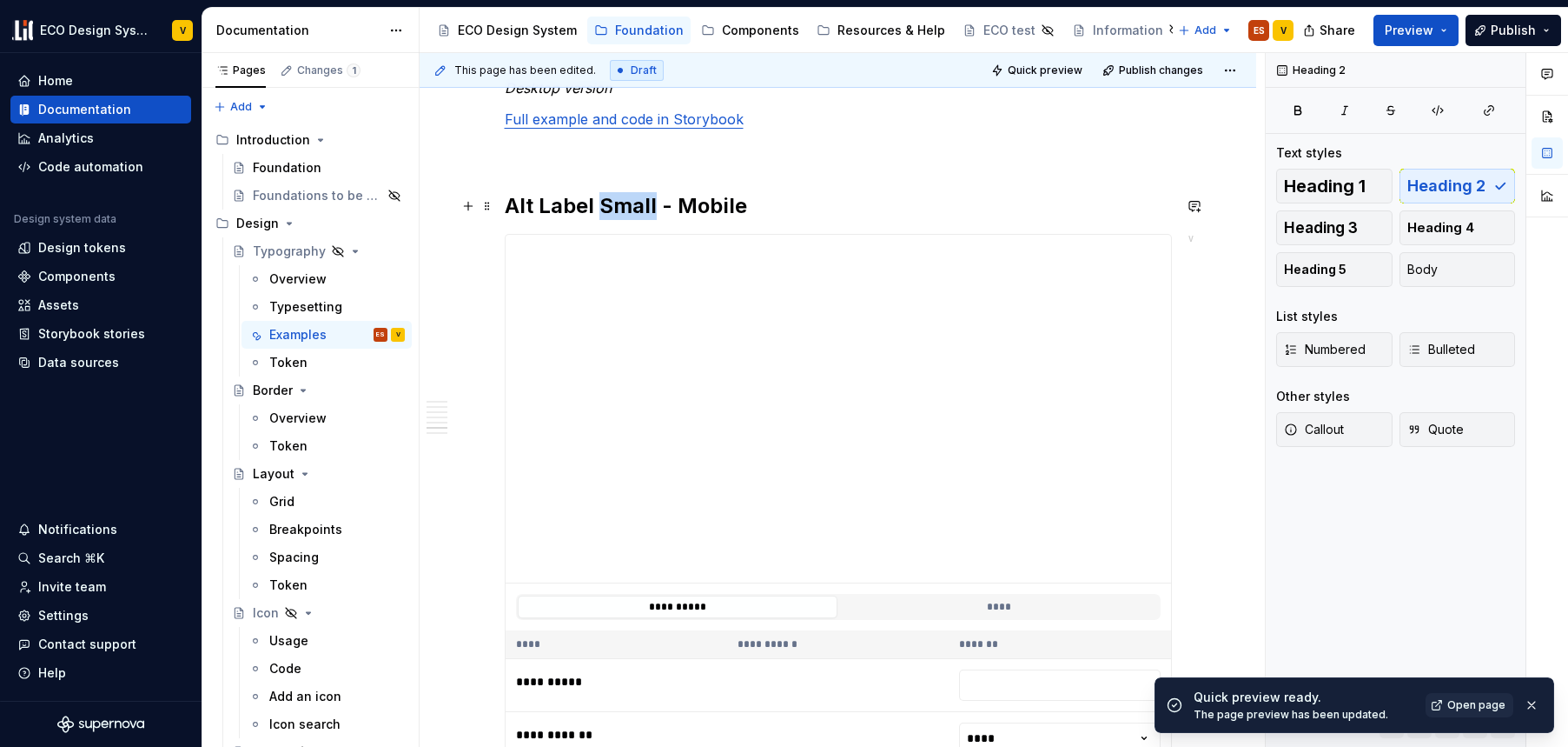
click at [608, 204] on h2 "Alt Label Small - Mobile" at bounding box center [838, 206] width 668 height 28
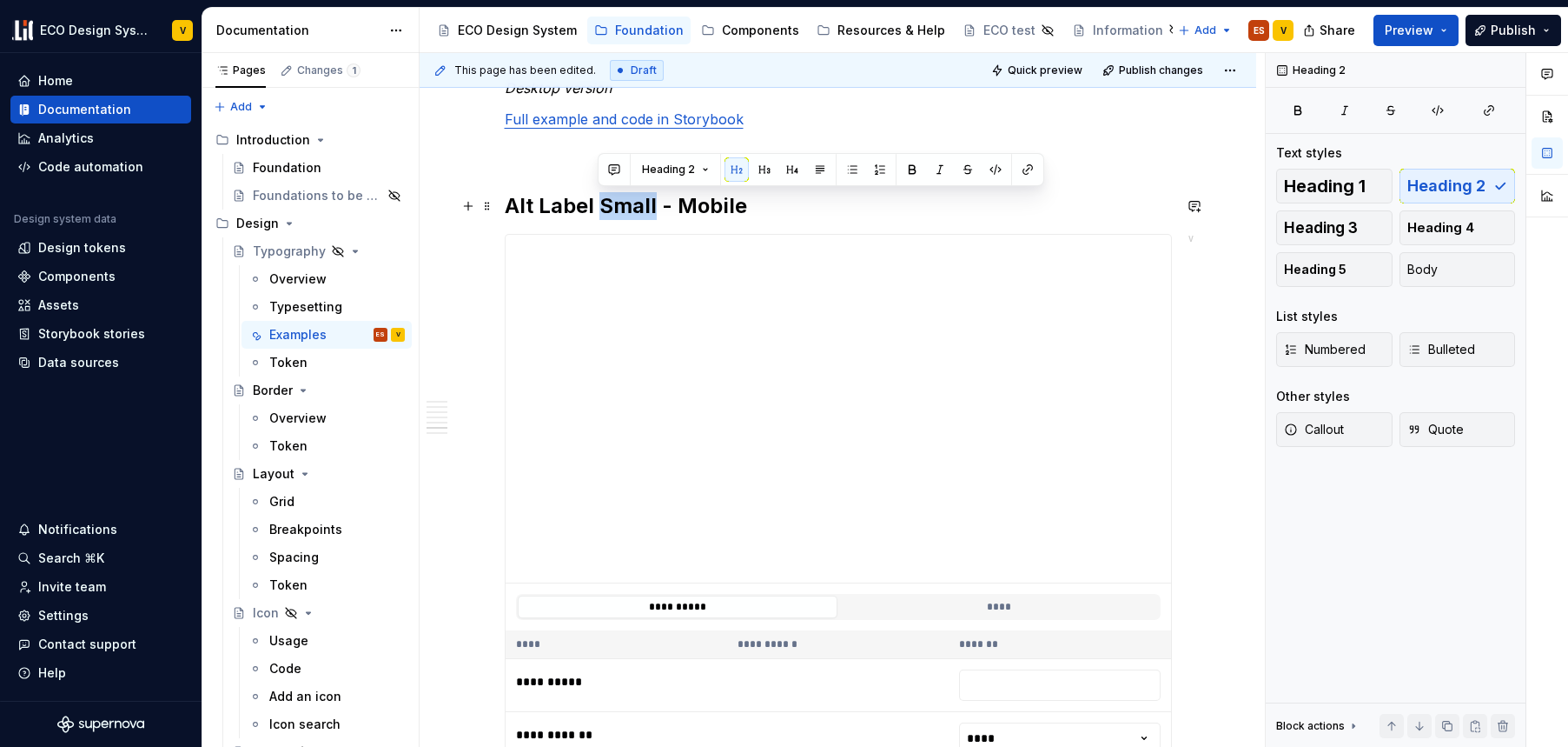
click at [637, 205] on h2 "Alt Label Small - Mobile" at bounding box center [838, 206] width 668 height 28
drag, startPoint x: 653, startPoint y: 204, endPoint x: 509, endPoint y: 207, distance: 144.0
click at [509, 207] on h2 "Alt Label Small - Mobile" at bounding box center [838, 206] width 668 height 28
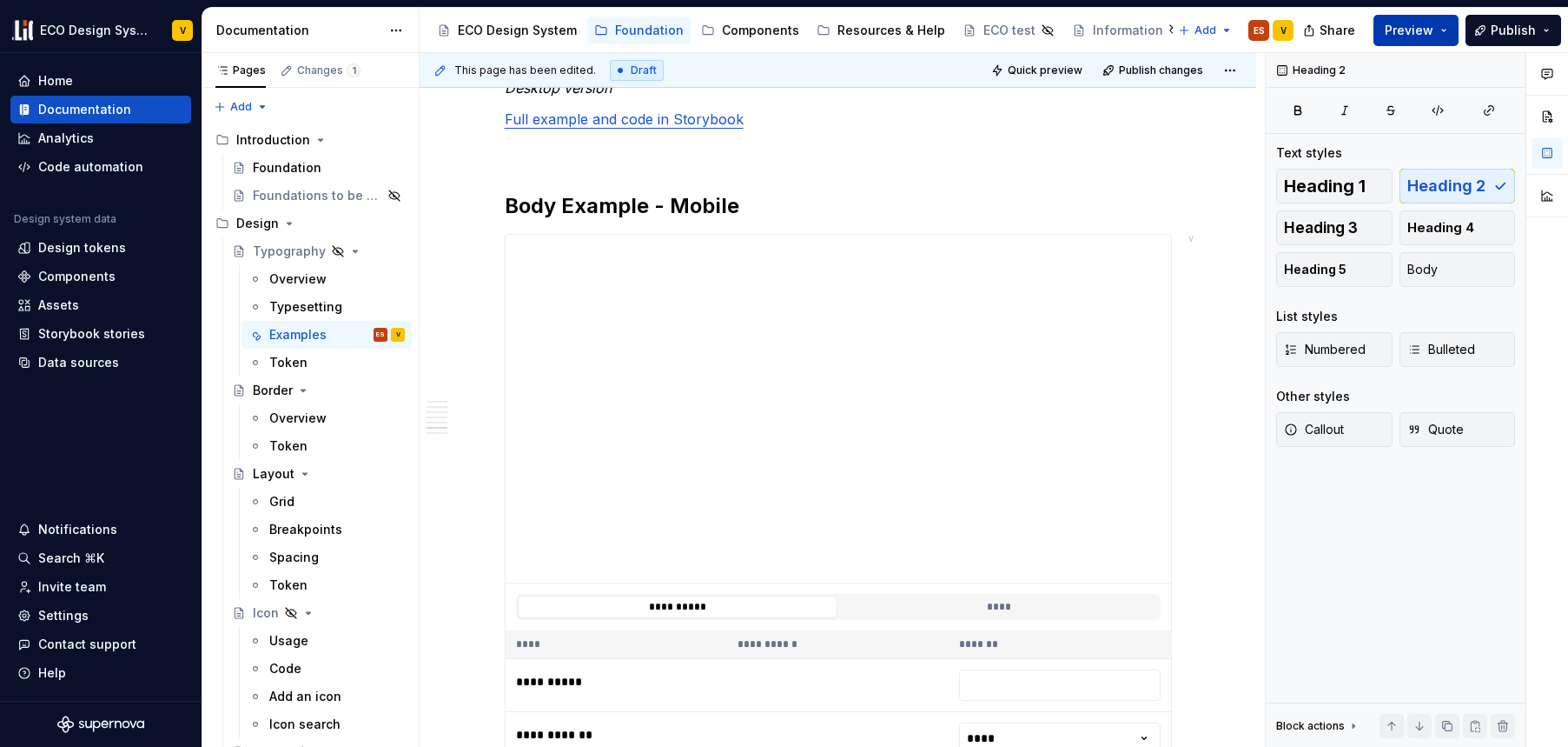
click at [1407, 28] on span "Preview" at bounding box center [1410, 30] width 49 height 18
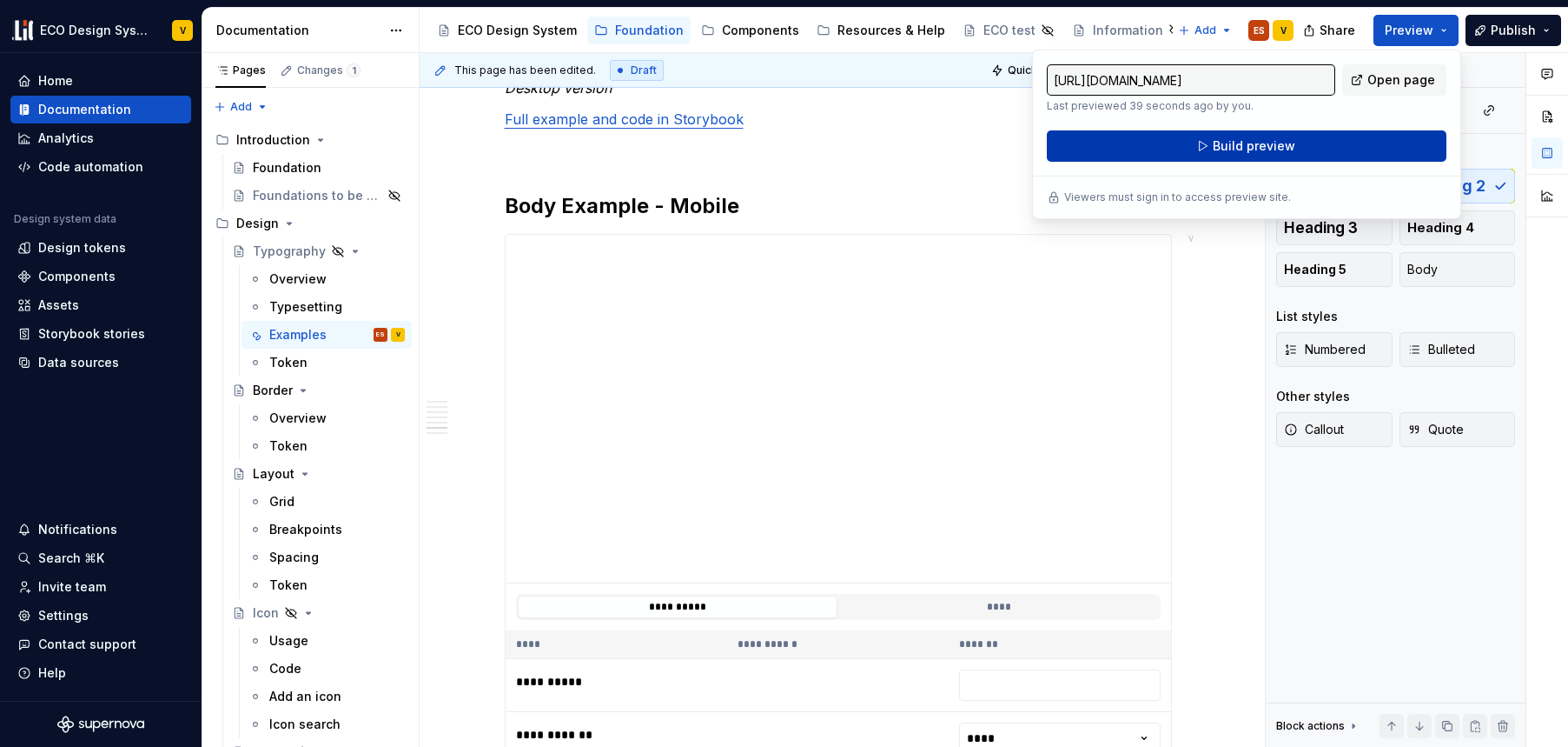
click at [1257, 149] on span "Build preview" at bounding box center [1254, 146] width 83 height 18
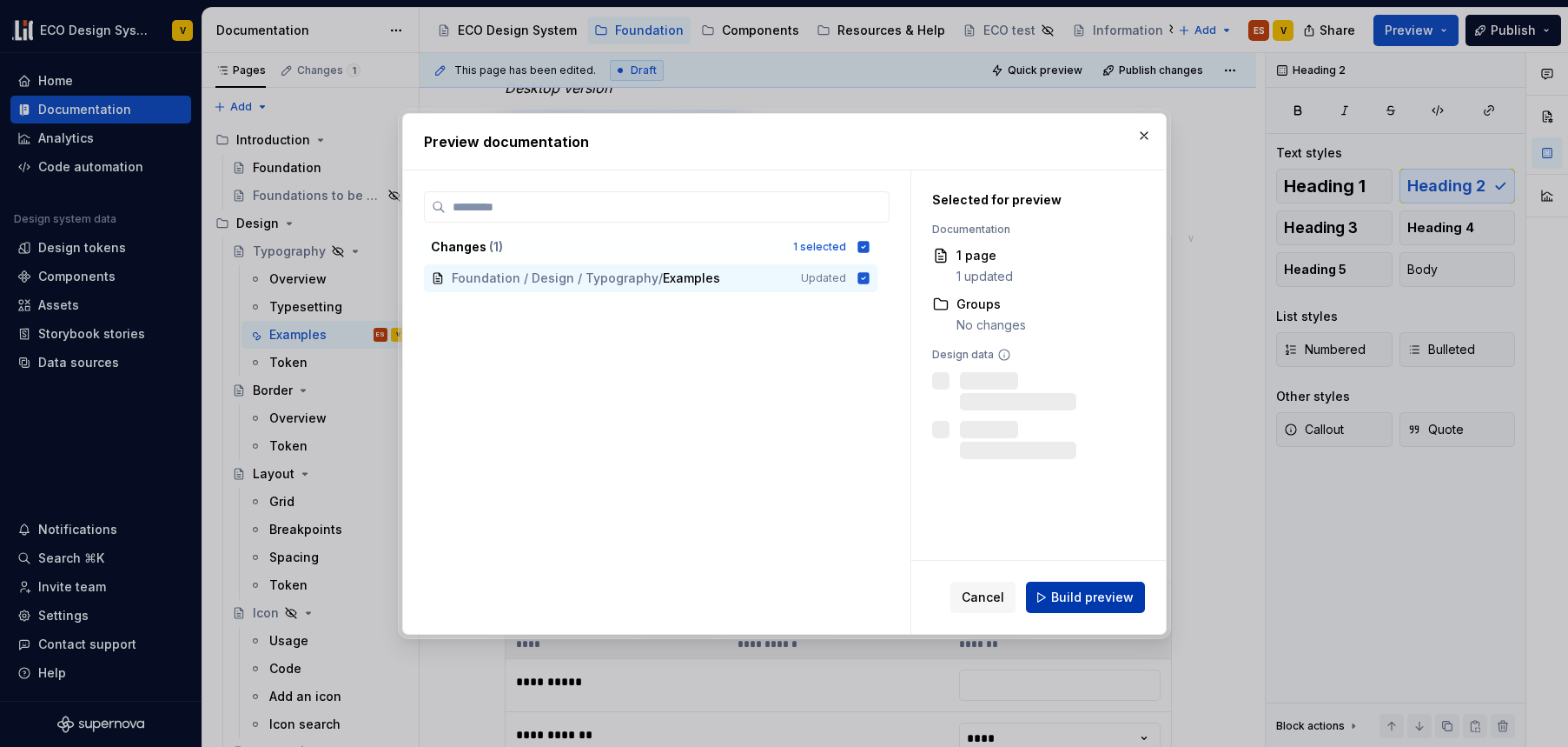
click at [1093, 600] on span "Build preview" at bounding box center [1093, 597] width 83 height 18
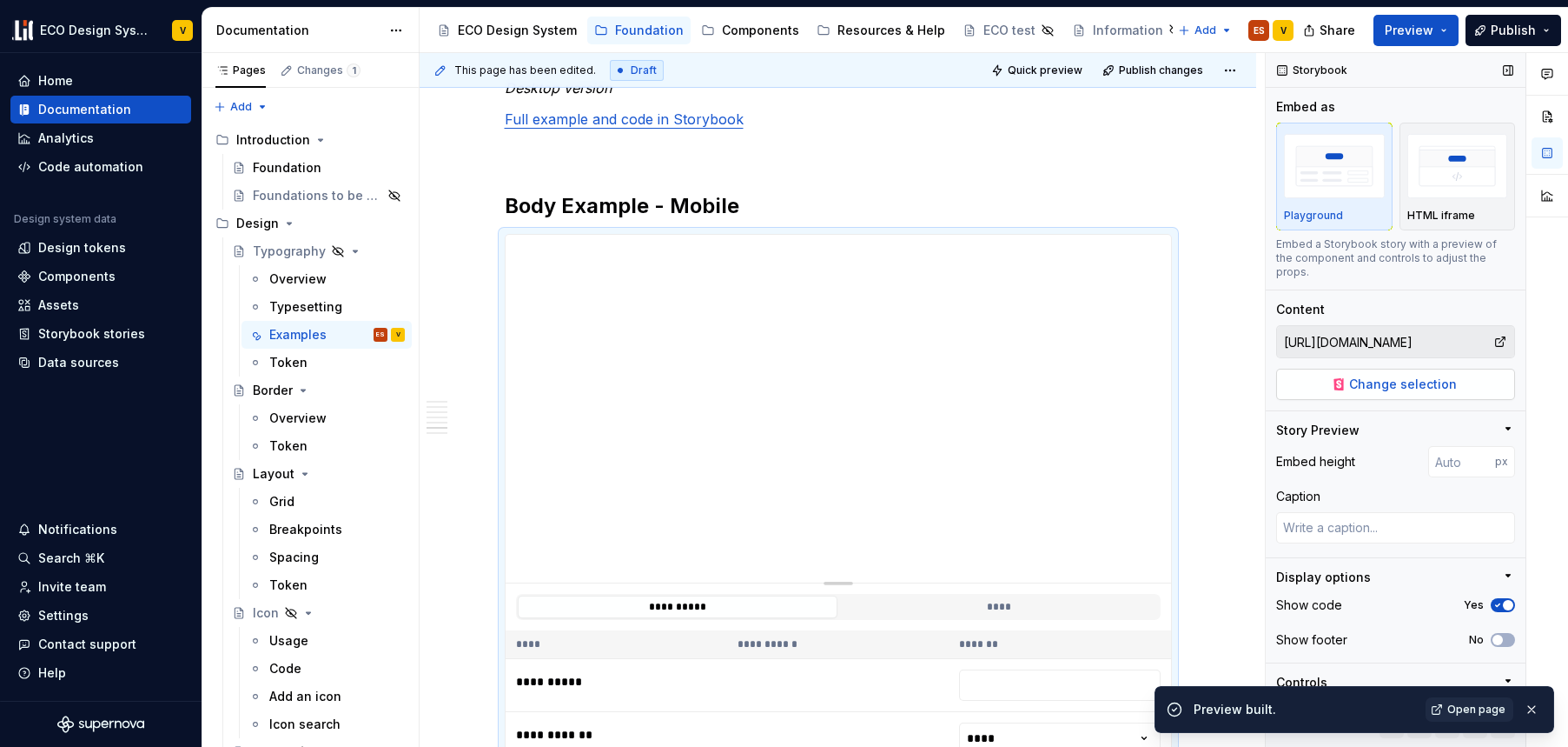
click at [1421, 387] on span "Change selection" at bounding box center [1403, 384] width 108 height 18
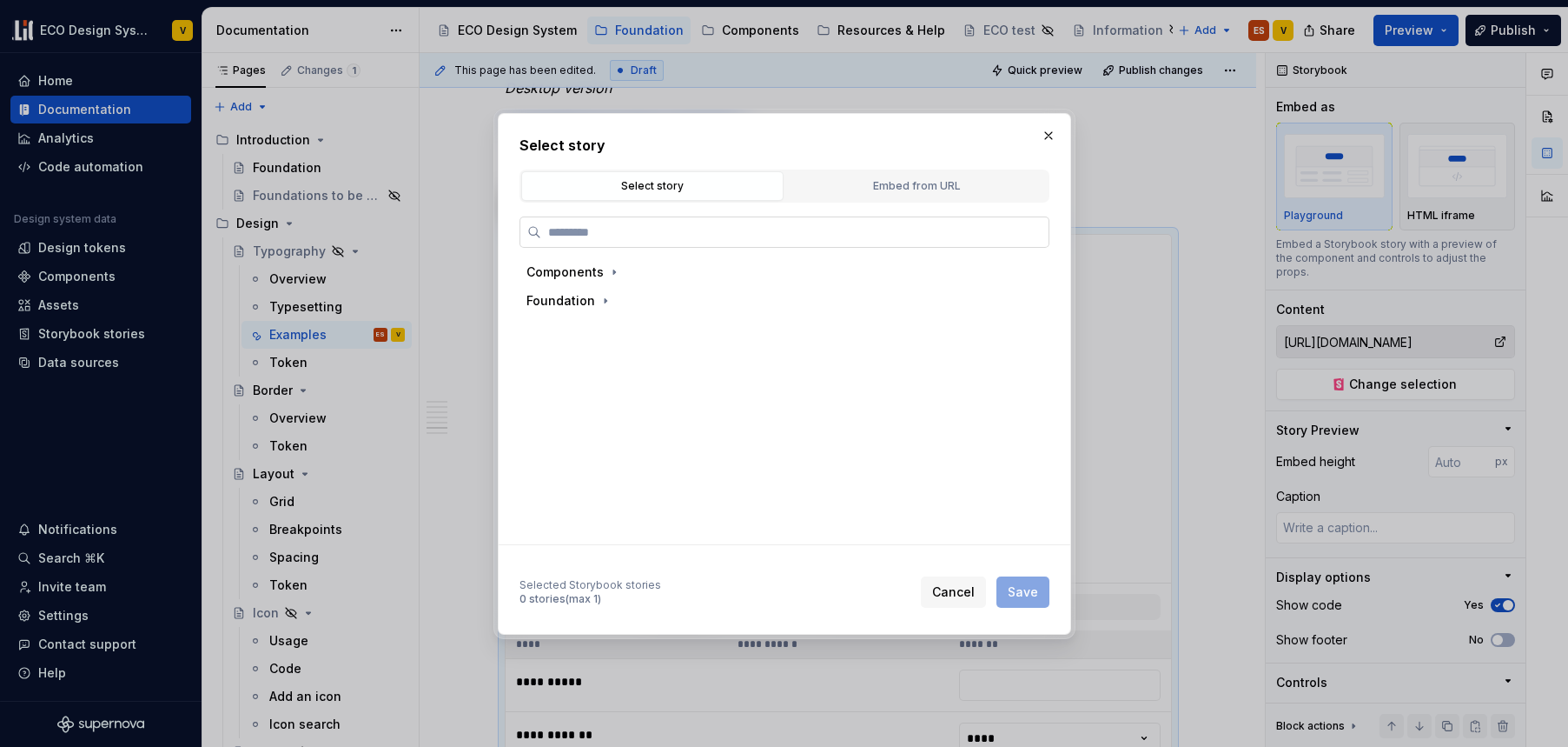
type textarea "*"
click at [867, 189] on div "Embed from URL" at bounding box center [916, 186] width 250 height 18
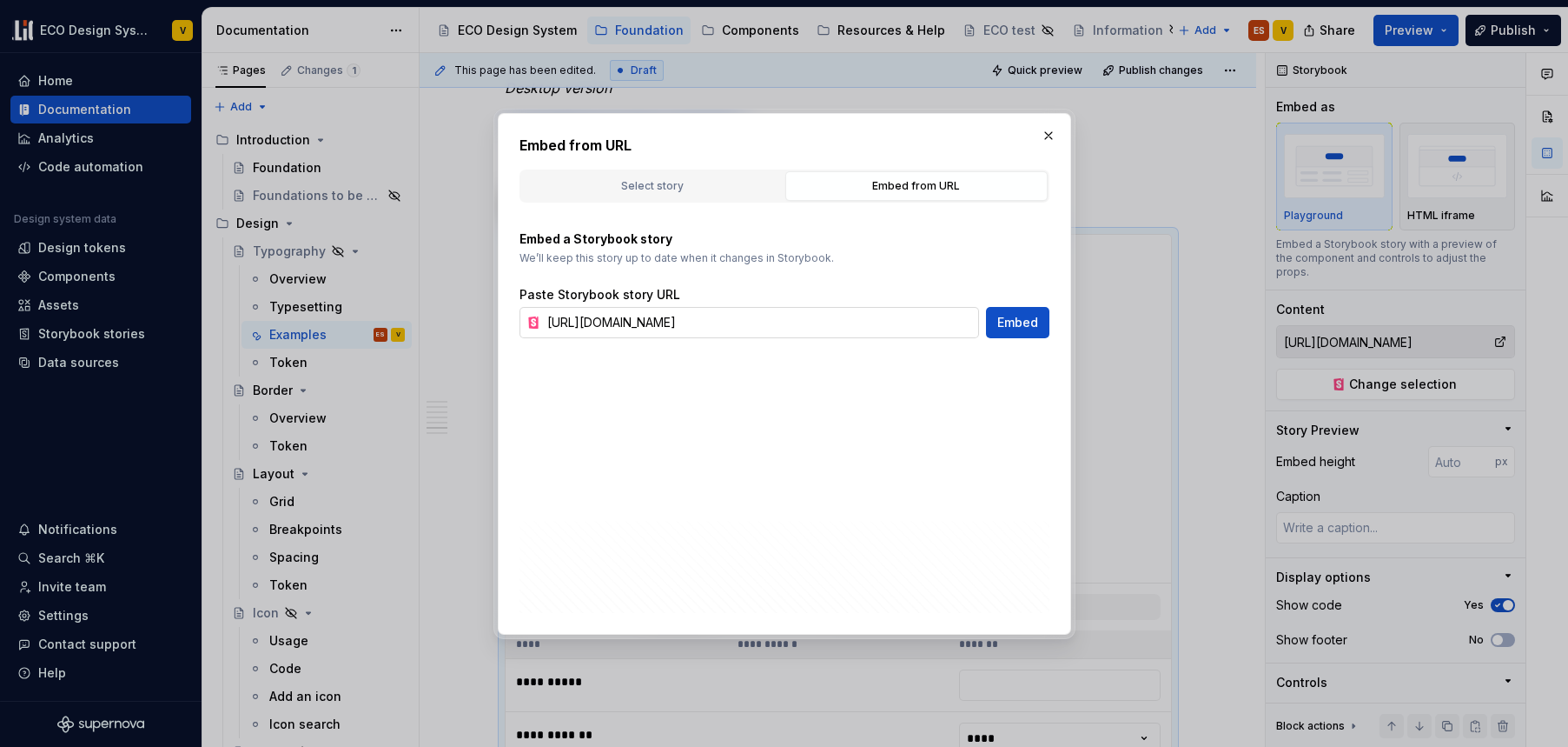
click at [701, 324] on input "[URL][DOMAIN_NAME]" at bounding box center [759, 323] width 438 height 31
paste input "&args=size:body-lg;modifier:body-lg--bold-italic"
type input "[URL][DOMAIN_NAME]"
click at [1032, 322] on span "Embed" at bounding box center [1018, 323] width 41 height 18
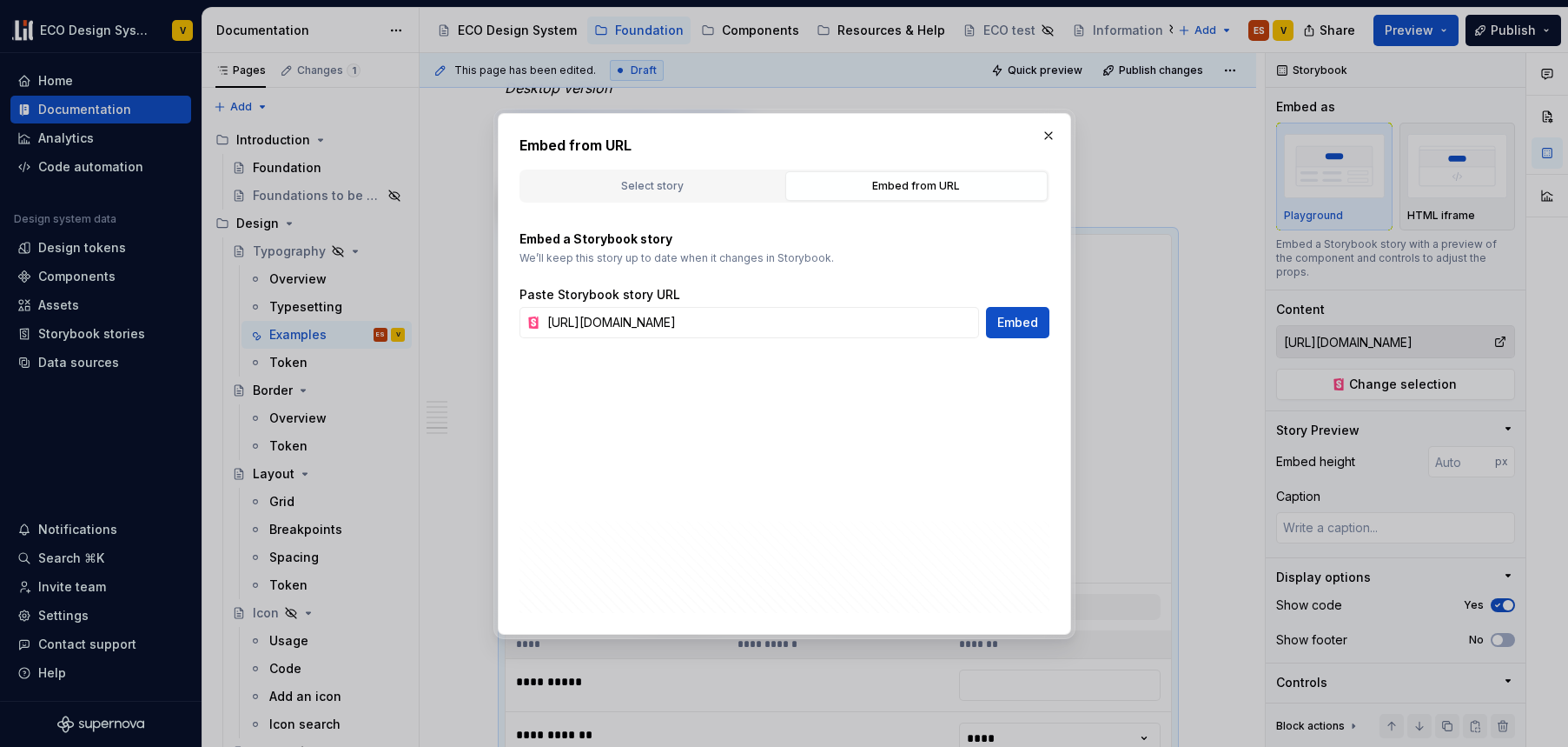
type textarea "*"
type input "[URL][DOMAIN_NAME]"
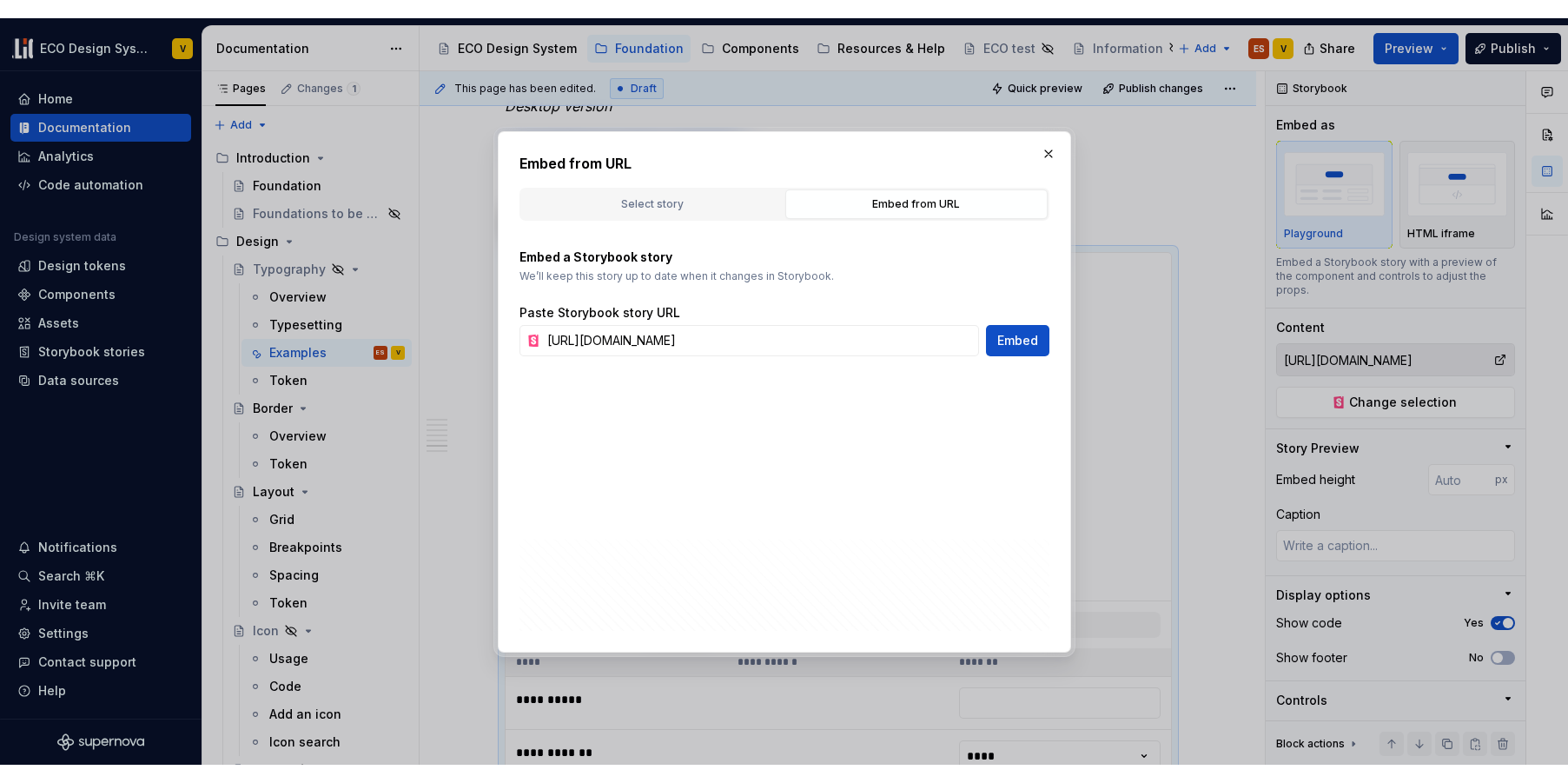
scroll to position [0, 0]
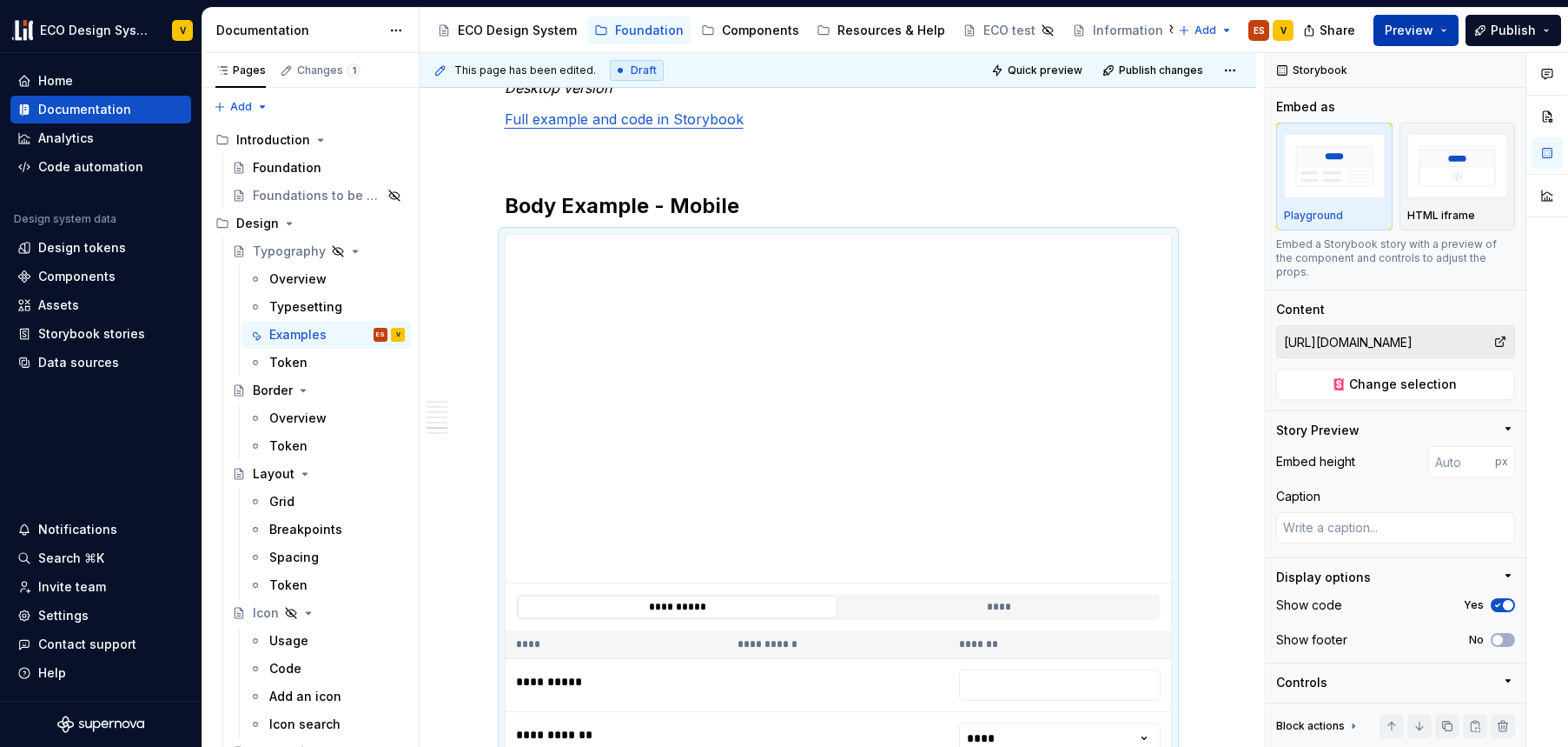
click at [1409, 31] on span "Preview" at bounding box center [1410, 30] width 49 height 18
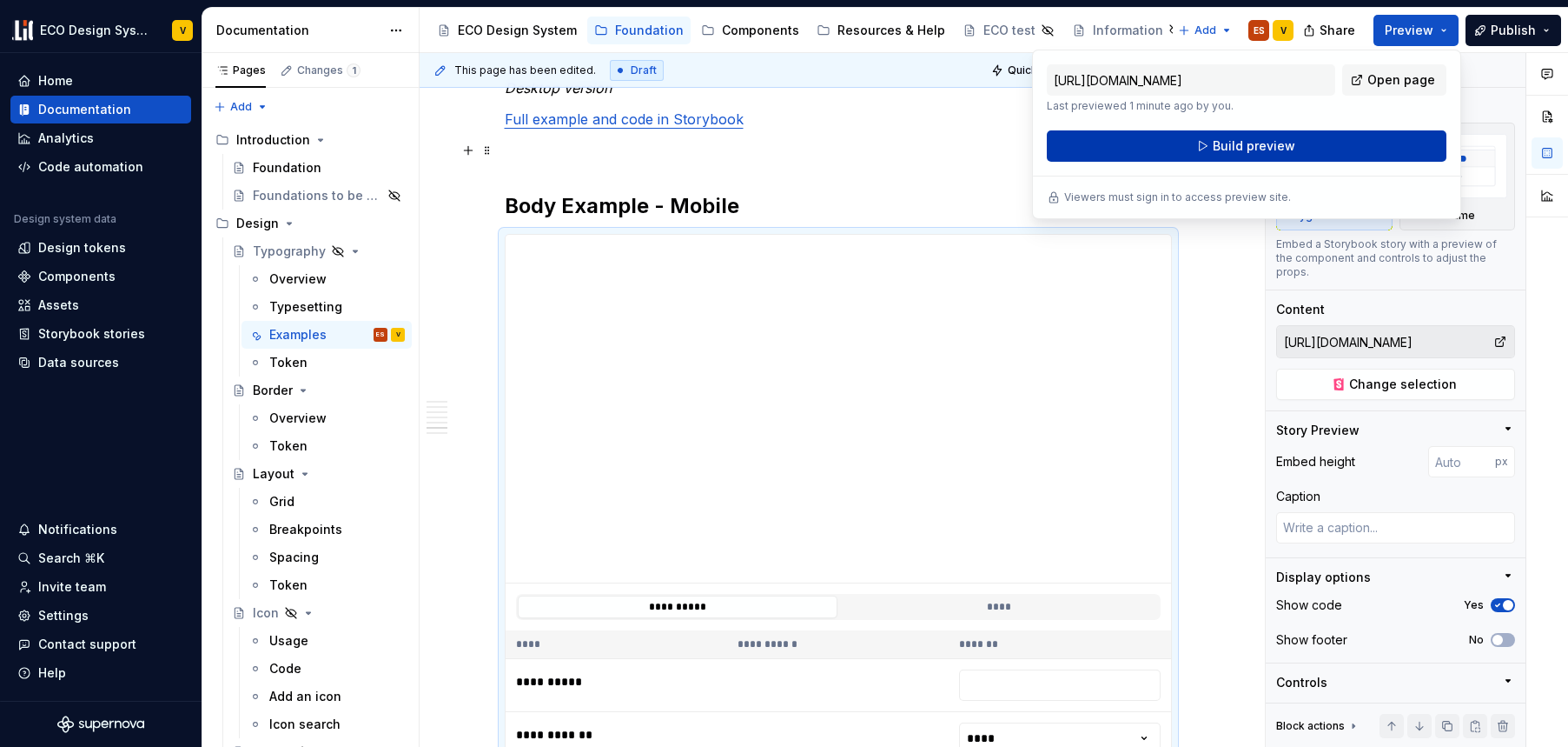
click at [1256, 149] on span "Build preview" at bounding box center [1254, 146] width 83 height 18
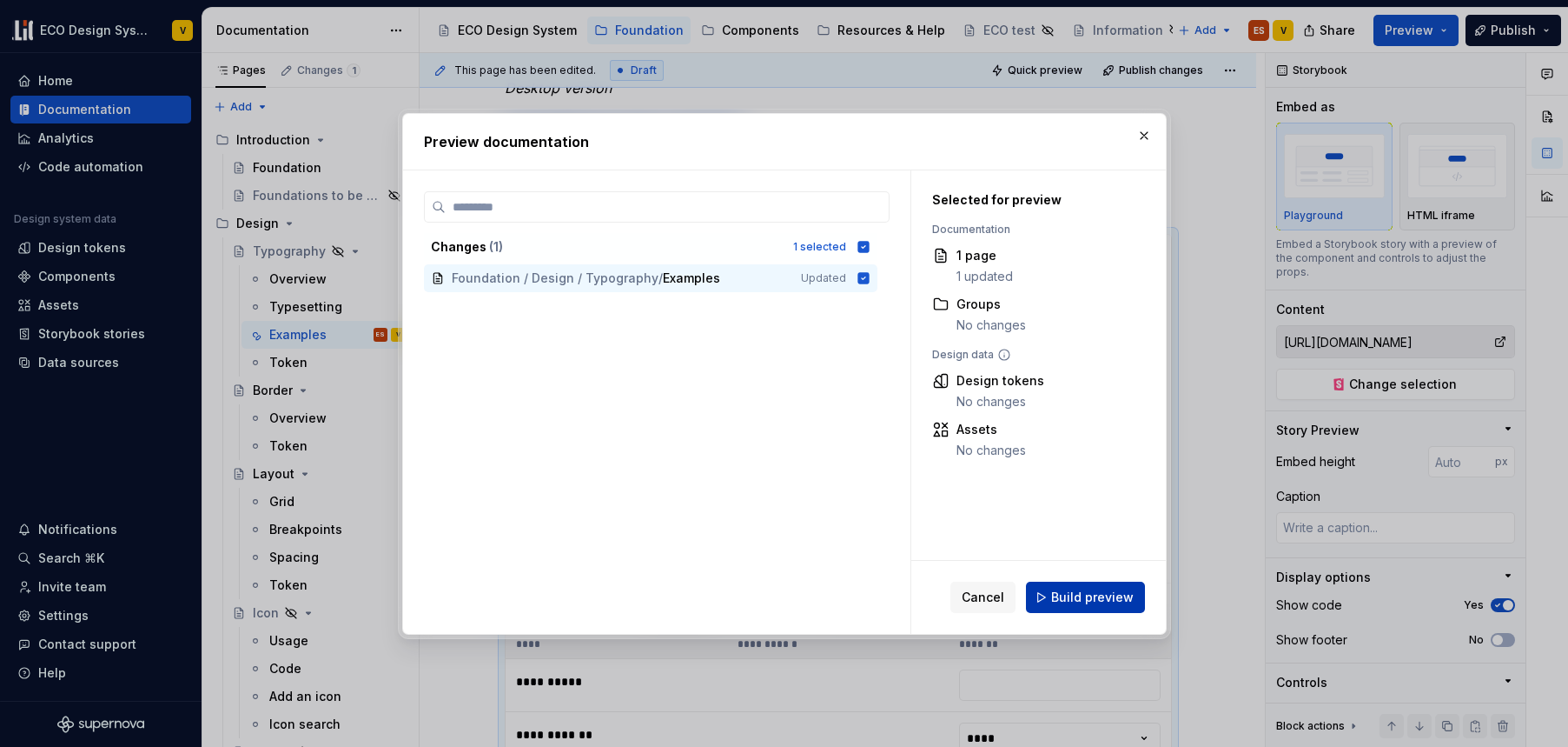
click at [1091, 599] on span "Build preview" at bounding box center [1093, 597] width 83 height 18
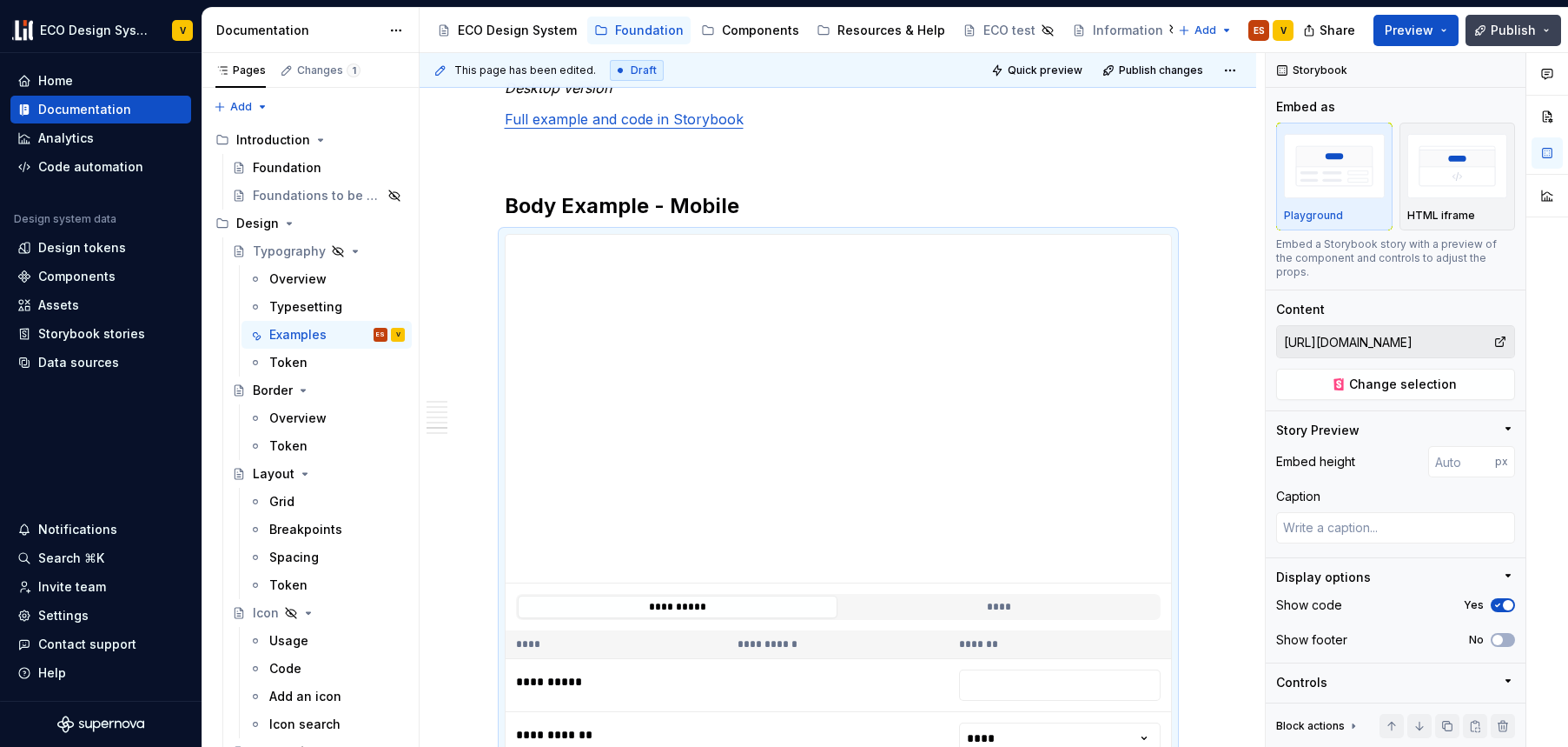
click at [1505, 27] on span "Publish" at bounding box center [1514, 30] width 45 height 18
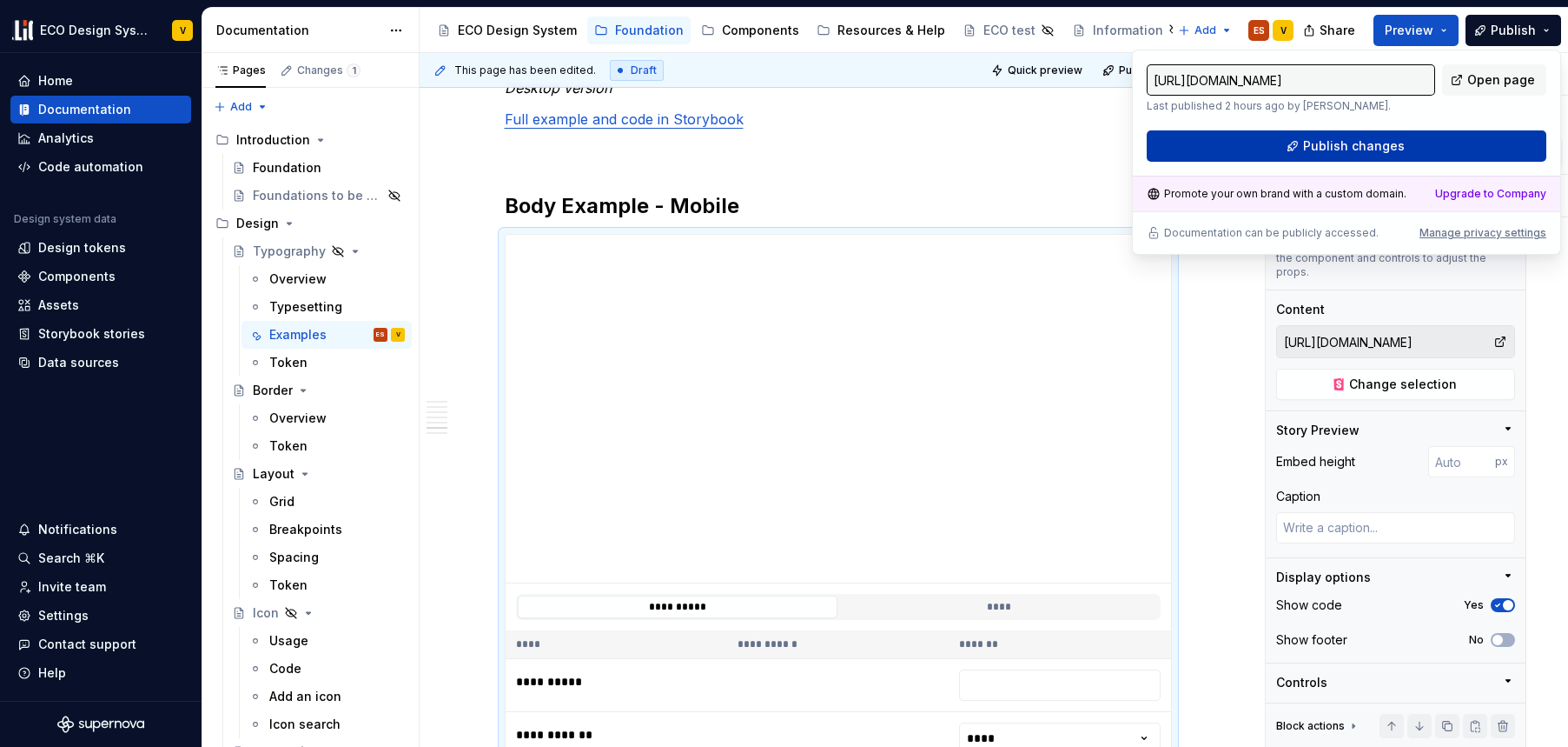
click at [1370, 145] on span "Publish changes" at bounding box center [1354, 146] width 102 height 18
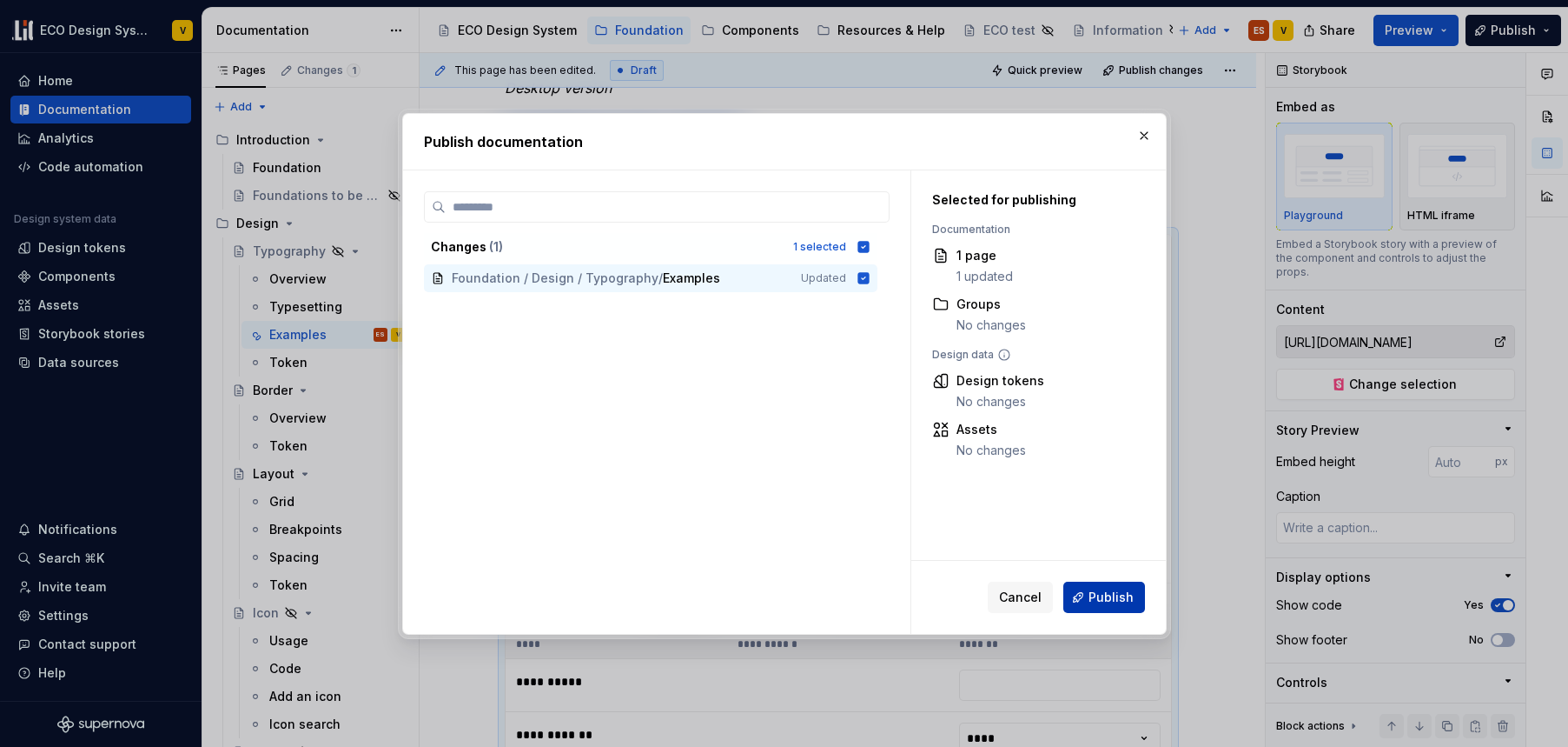
click at [1113, 600] on span "Publish" at bounding box center [1111, 597] width 45 height 18
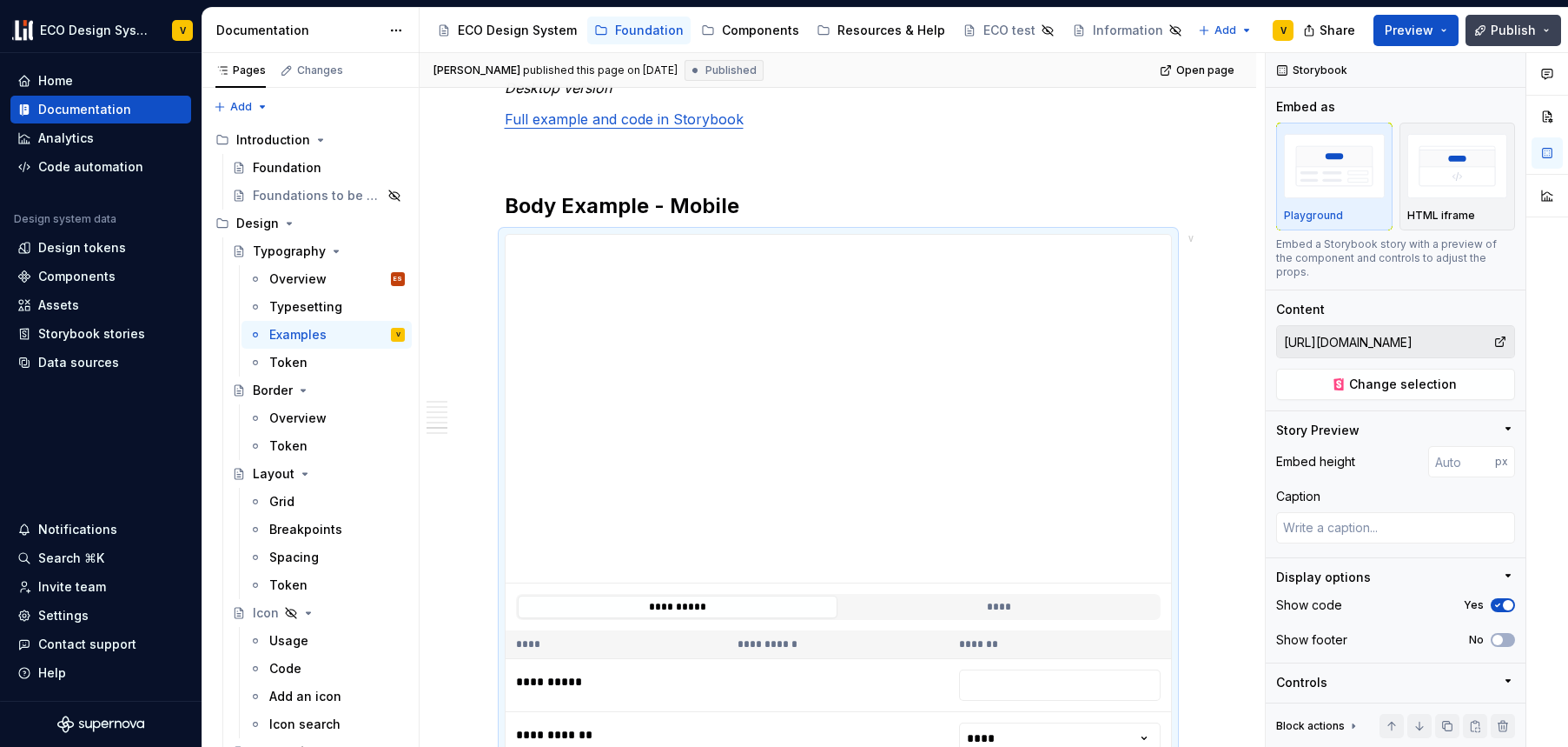
click at [1548, 36] on button "Publish" at bounding box center [1514, 30] width 95 height 31
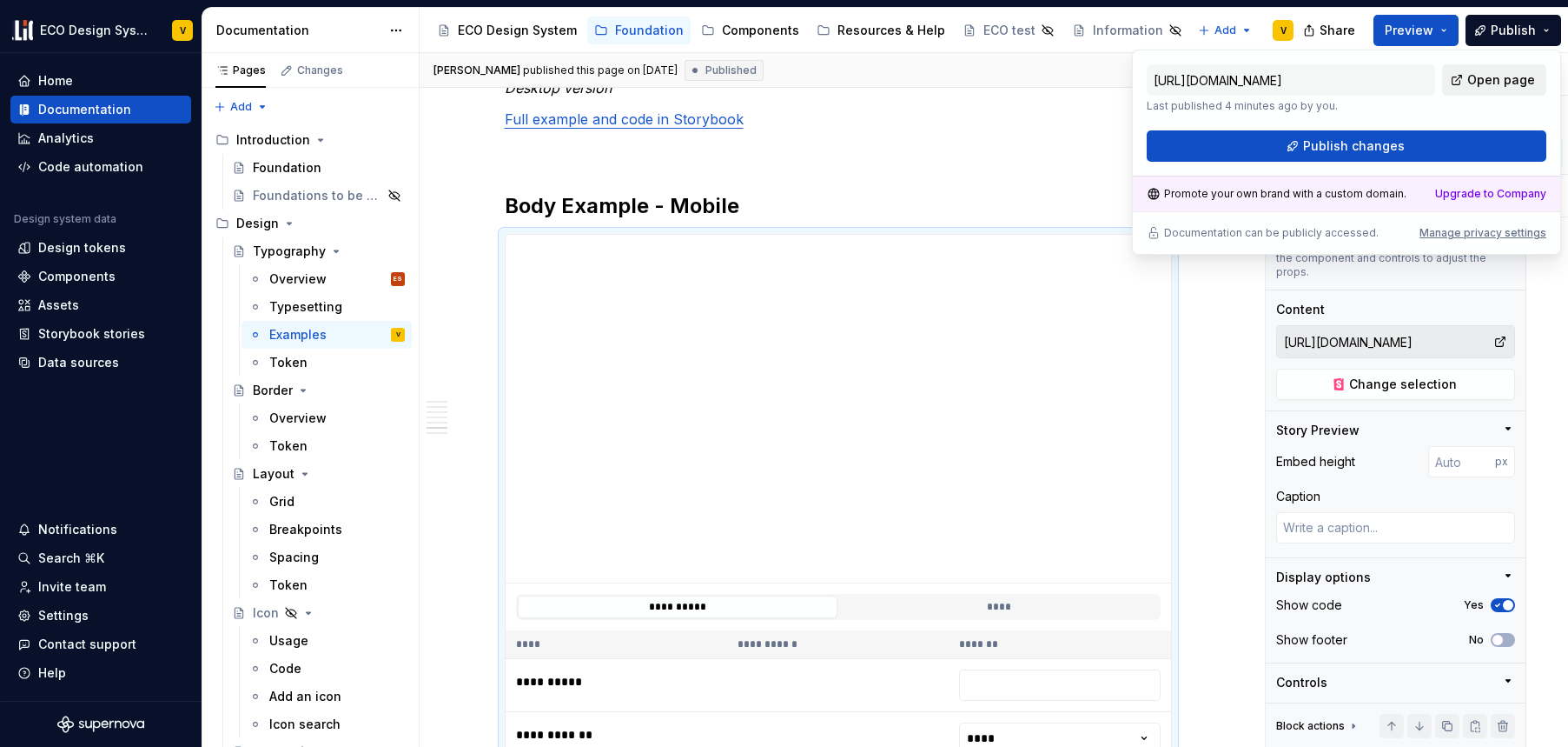
click at [1489, 79] on span "Open page" at bounding box center [1502, 80] width 68 height 18
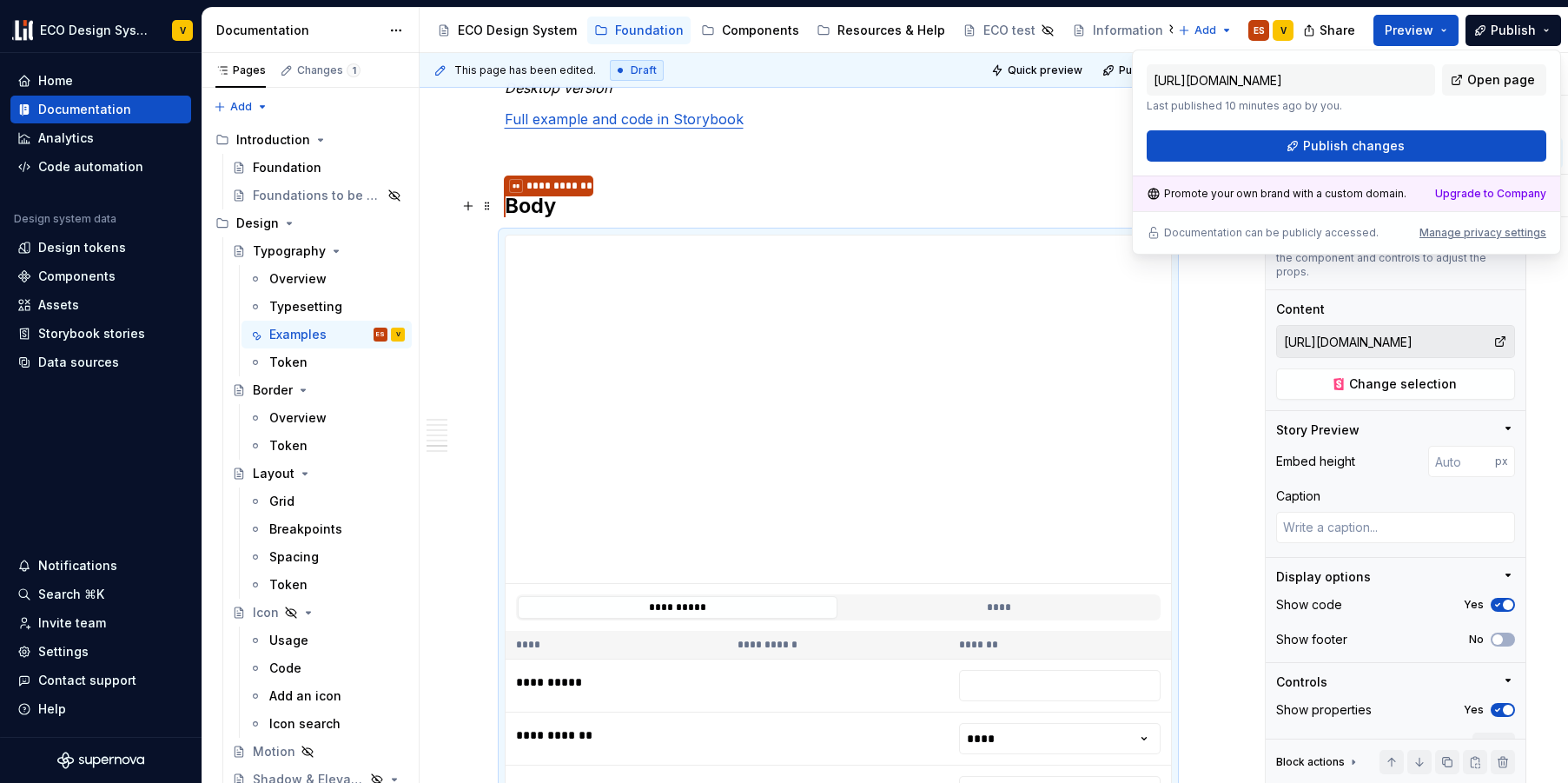
click at [620, 197] on h2 "**********" at bounding box center [838, 206] width 668 height 28
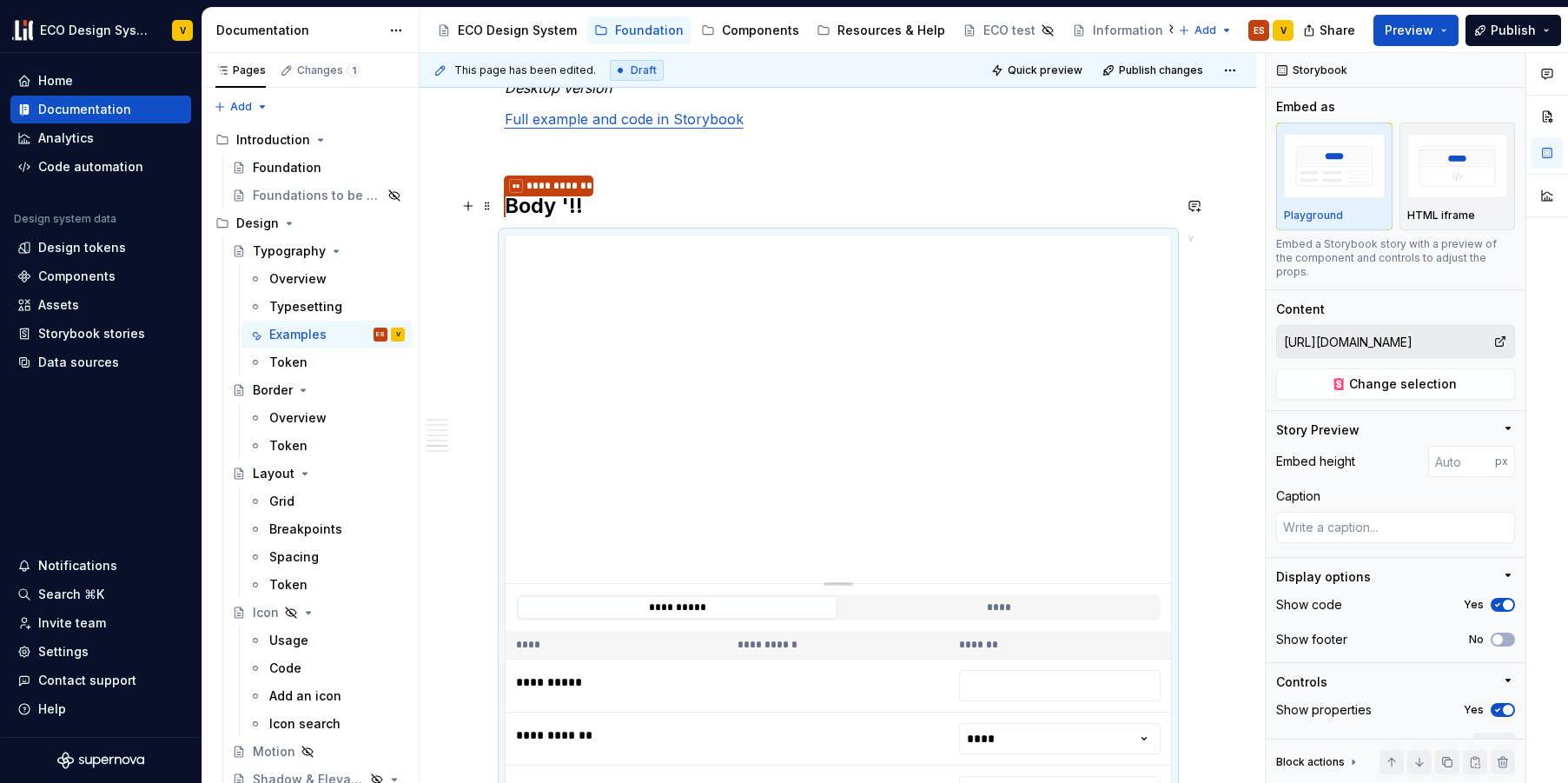
click at [593, 201] on h2 "**********" at bounding box center [838, 206] width 668 height 28
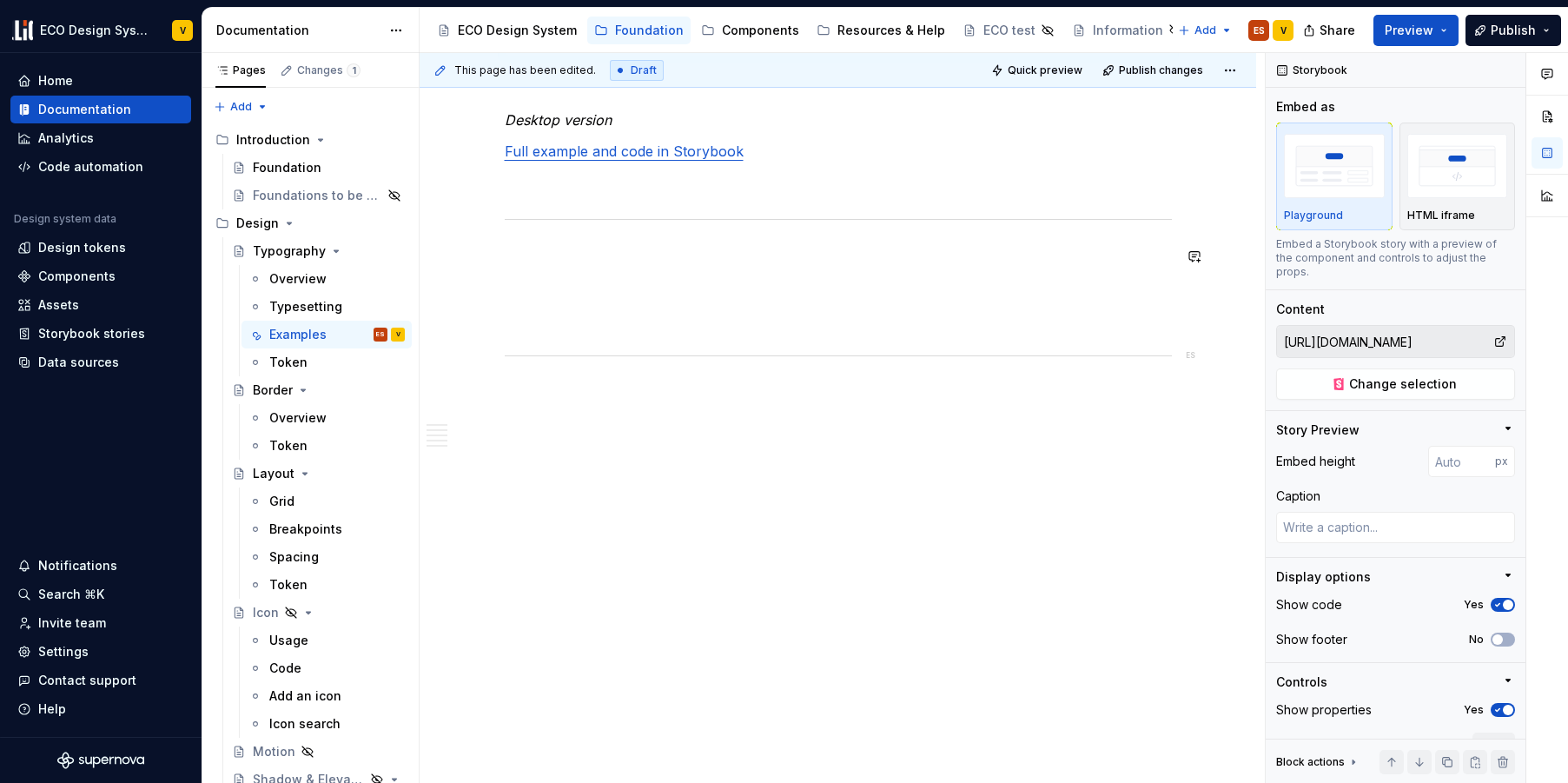
scroll to position [3906, 0]
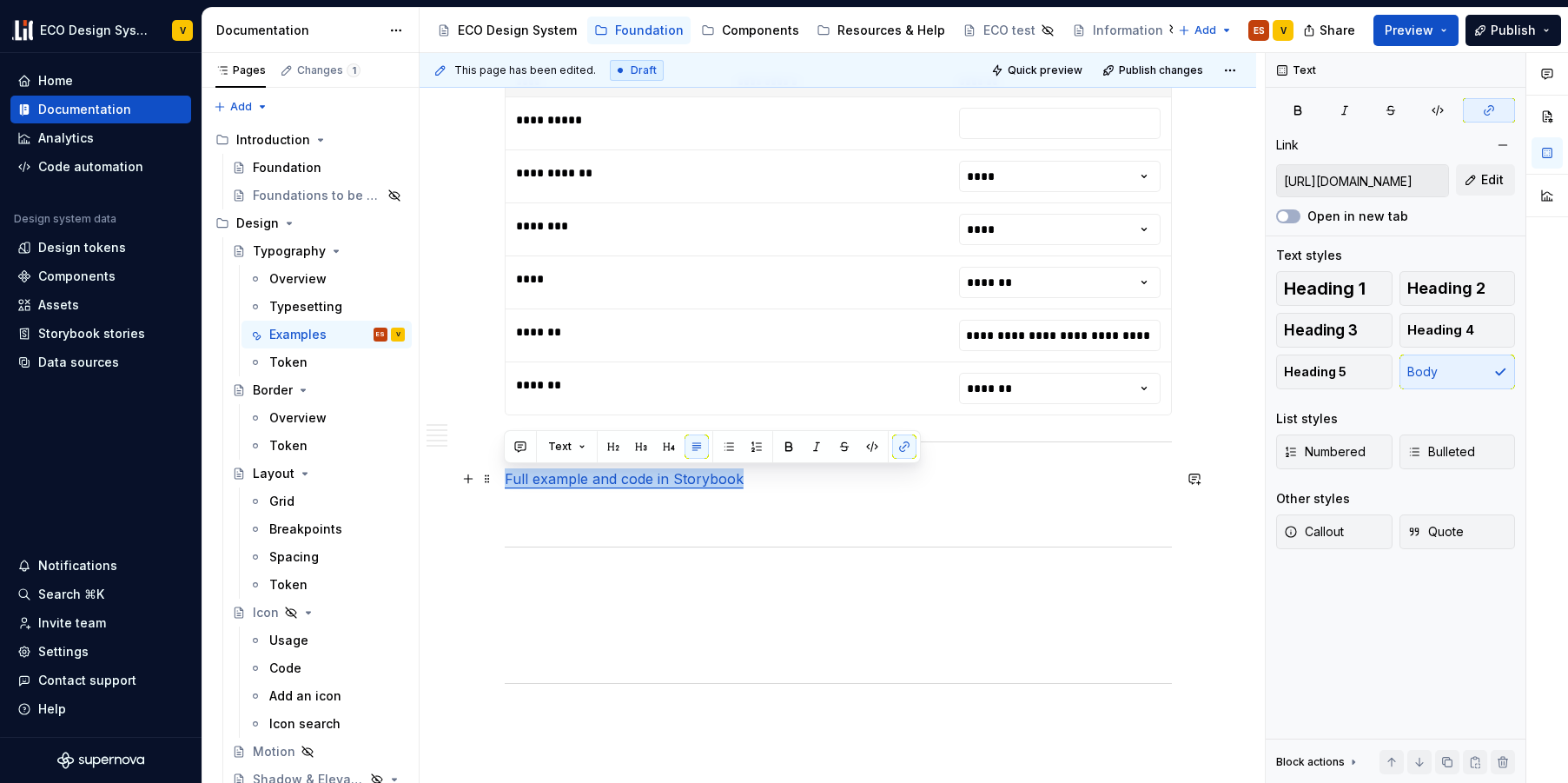
drag, startPoint x: 762, startPoint y: 480, endPoint x: 504, endPoint y: 480, distance: 258.0
click at [505, 480] on p "Full example and code in Storybook" at bounding box center [838, 479] width 668 height 20
click at [766, 487] on p "Full example and code in Storybook" at bounding box center [838, 479] width 668 height 20
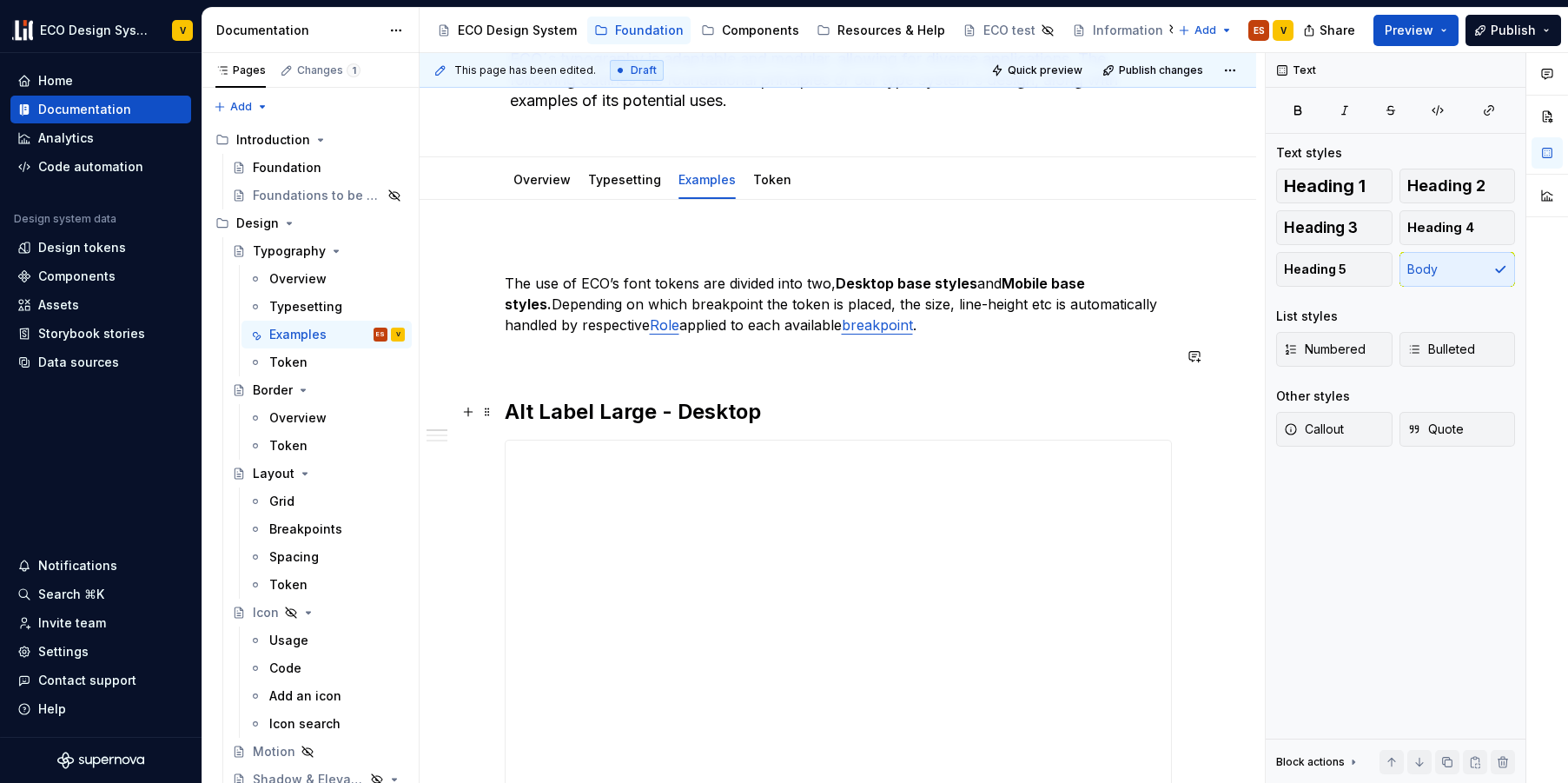
scroll to position [170, 0]
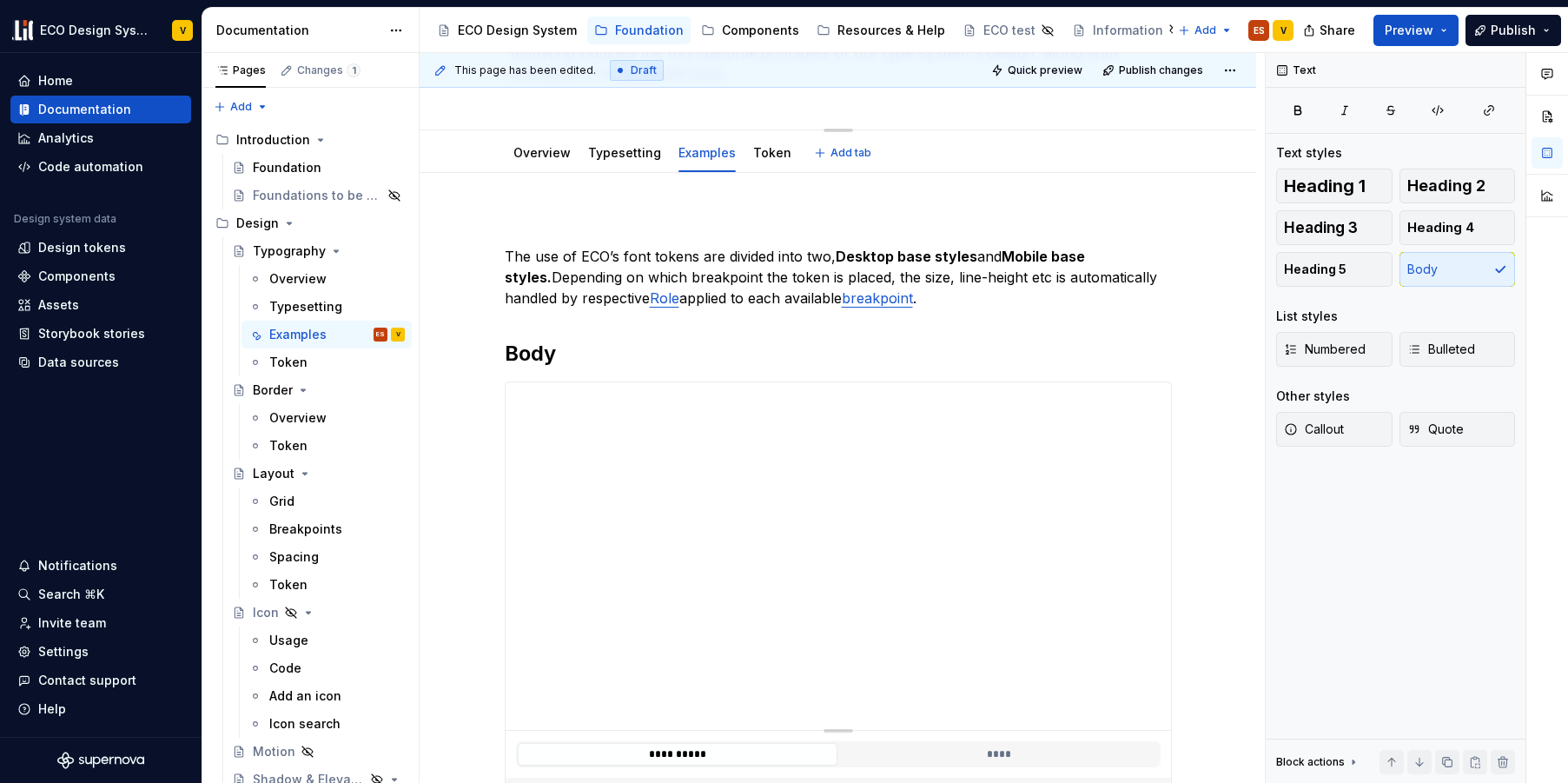
click at [983, 100] on div "Typography ECO´s typography is adaptable and modular, allowing for diverse appl…" at bounding box center [839, 23] width 657 height 212
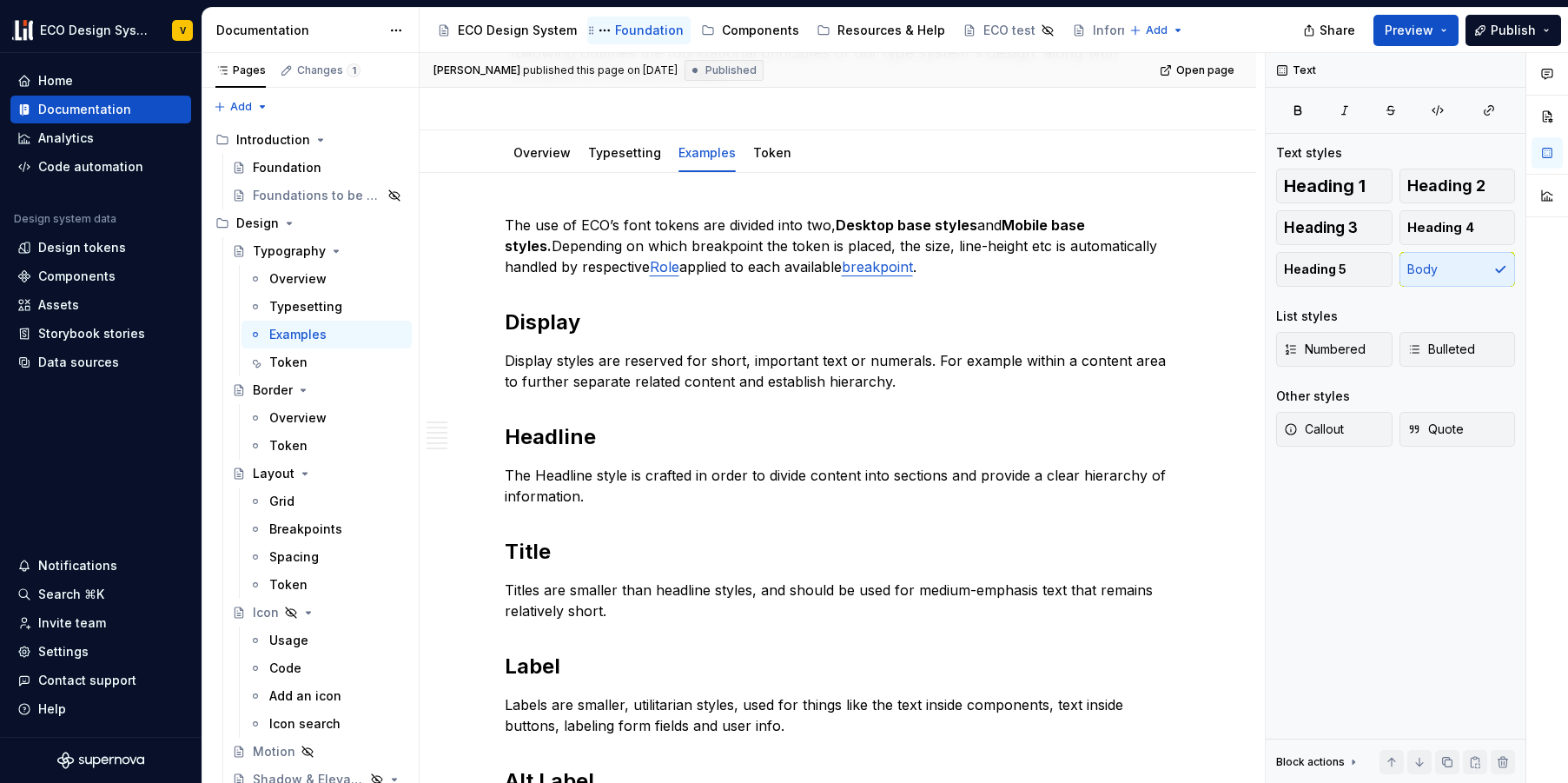
type textarea "*"
